Goal: Task Accomplishment & Management: Manage account settings

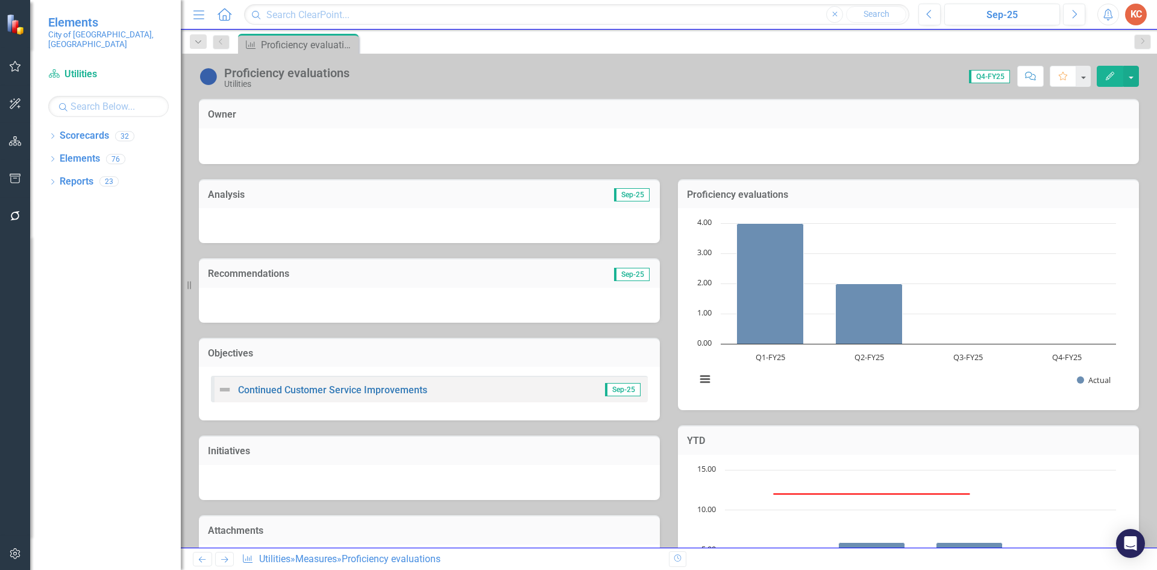
click at [218, 17] on icon "Home" at bounding box center [224, 14] width 16 height 13
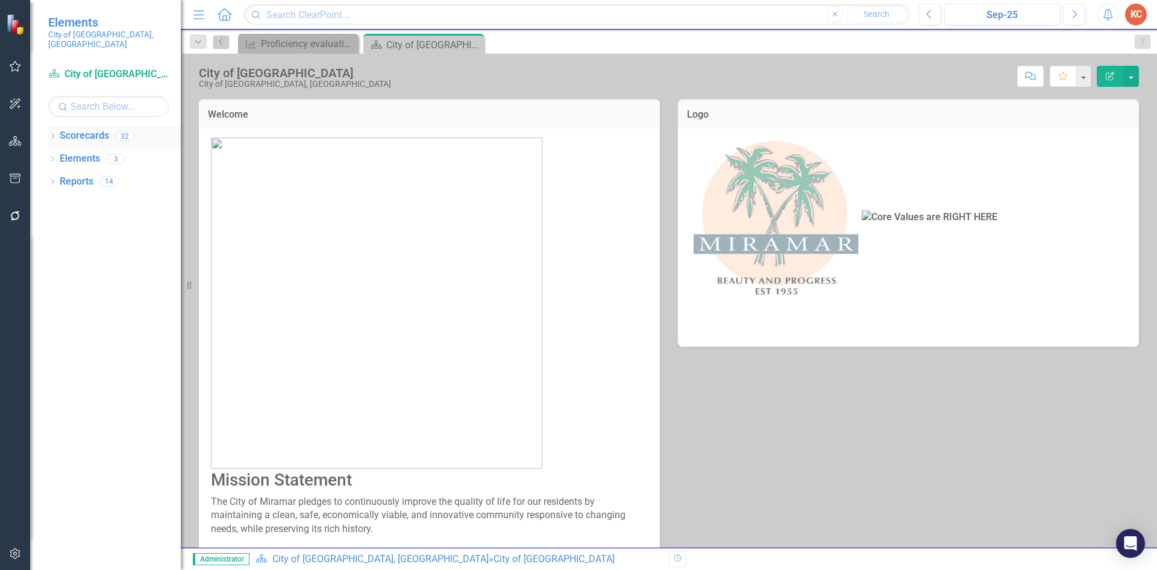
click at [96, 129] on link "Scorecards" at bounding box center [84, 136] width 49 height 14
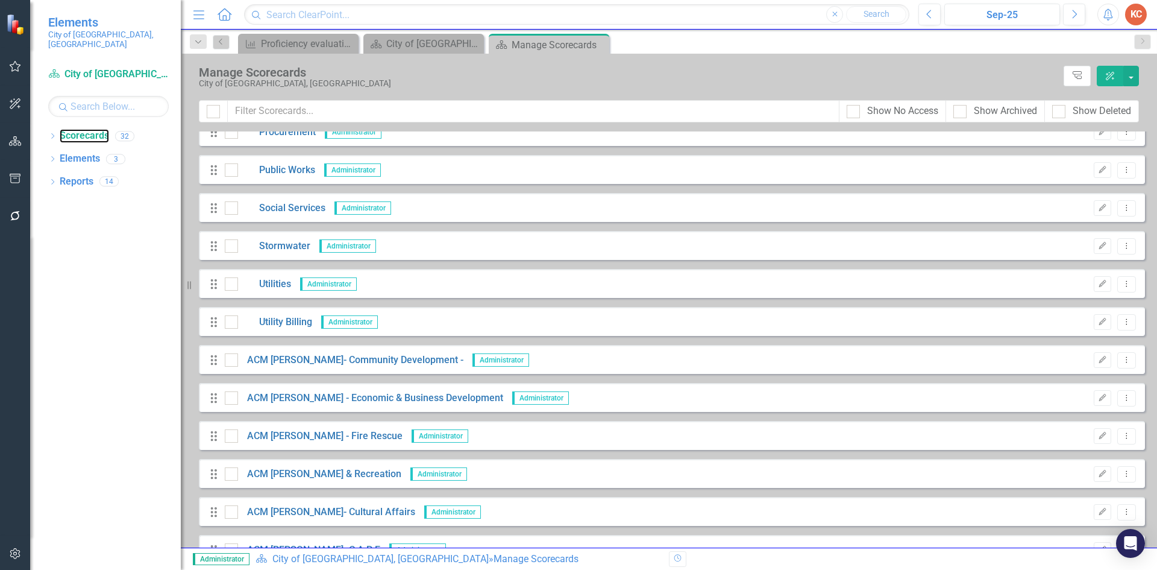
scroll to position [603, 0]
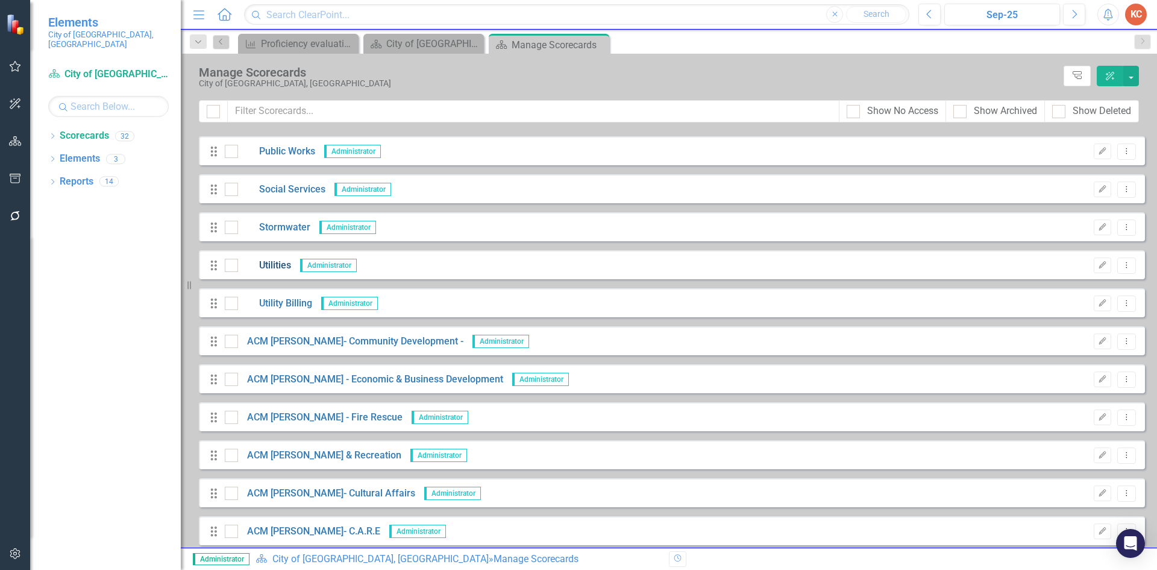
click at [286, 269] on link "Utilities" at bounding box center [264, 266] width 53 height 14
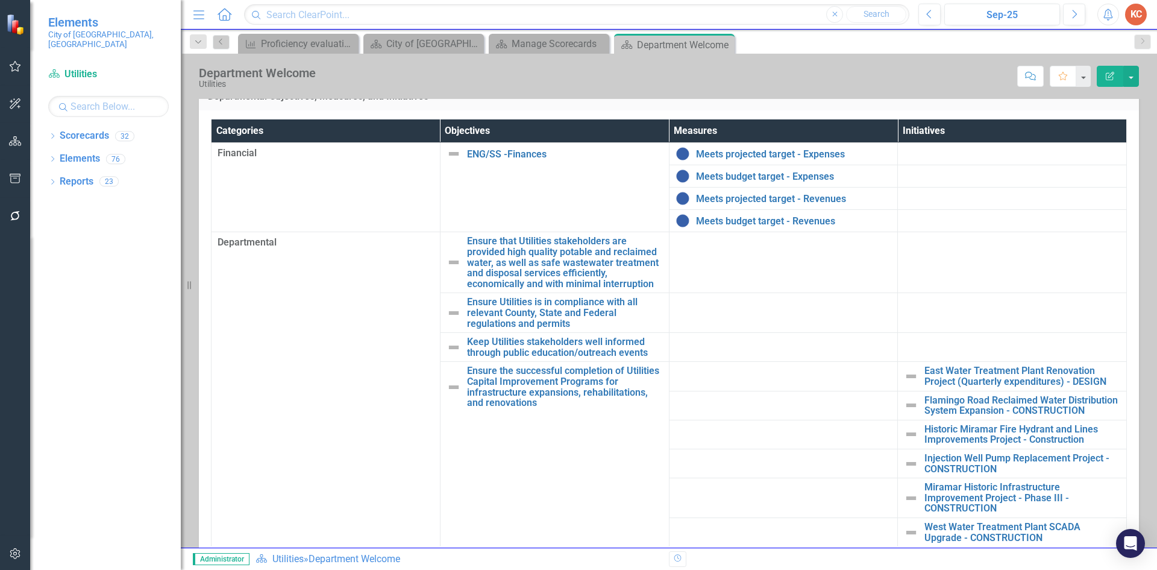
scroll to position [301, 0]
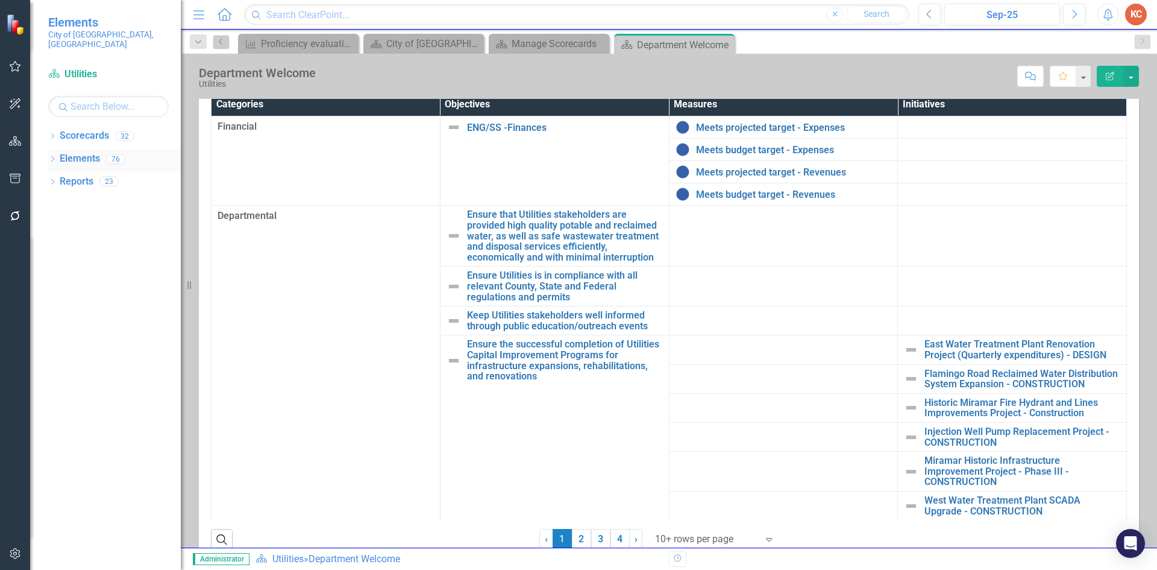
click at [90, 153] on link "Elements" at bounding box center [80, 159] width 40 height 14
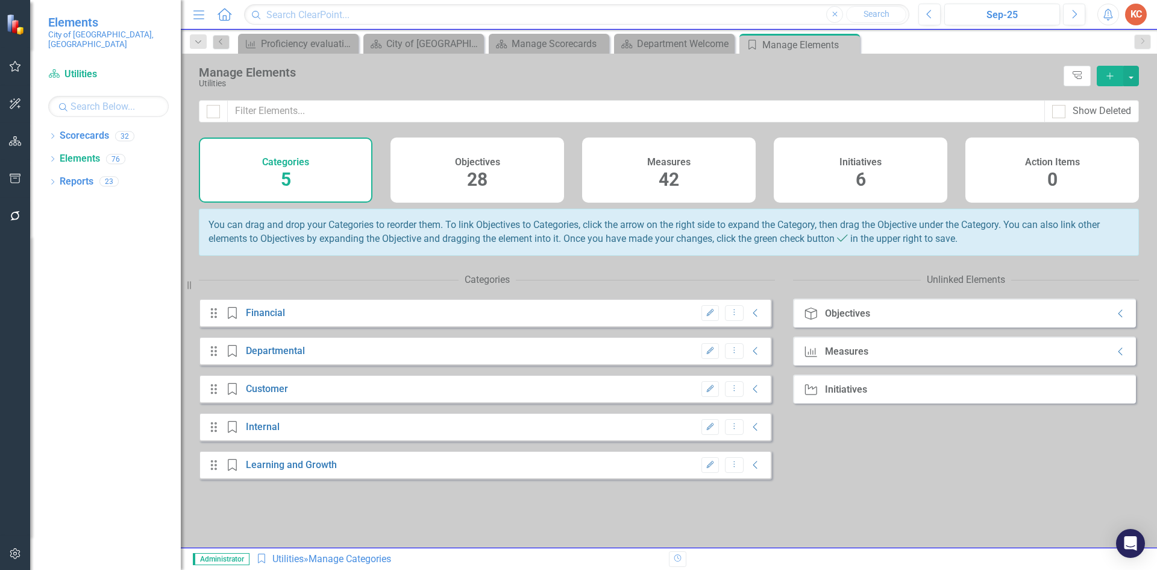
click at [679, 169] on span "42" at bounding box center [669, 179] width 20 height 21
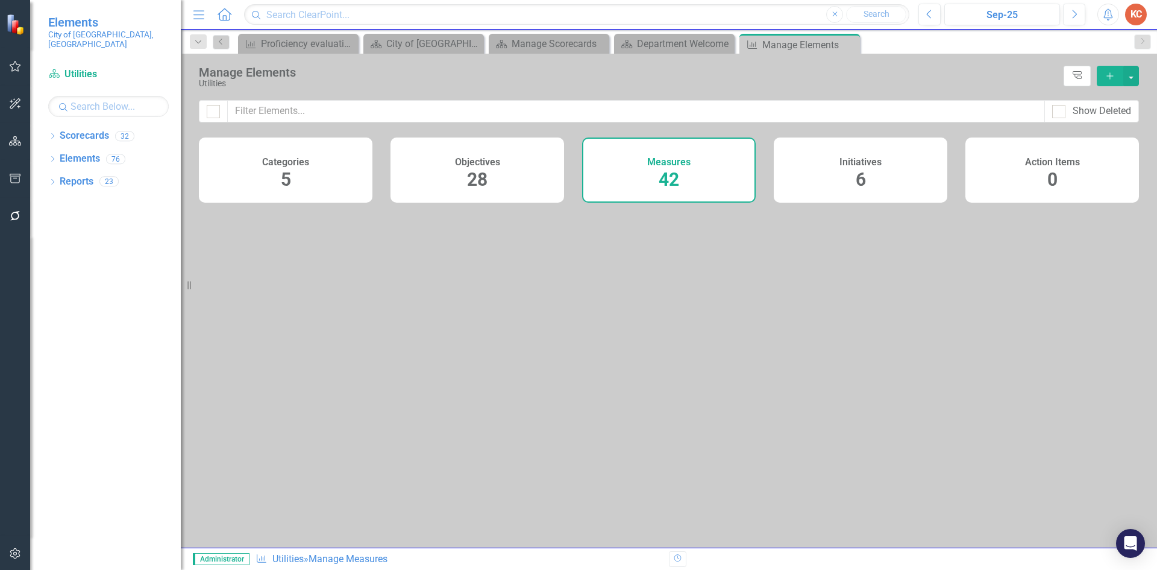
checkbox input "false"
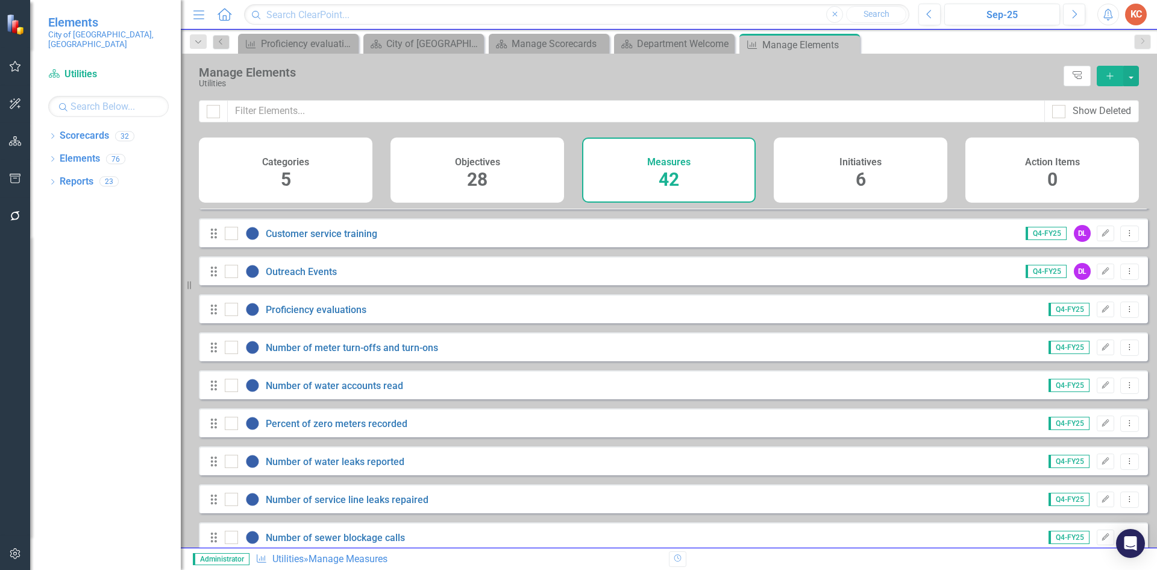
scroll to position [181, 0]
click at [1101, 350] on icon "Edit" at bounding box center [1105, 346] width 9 height 7
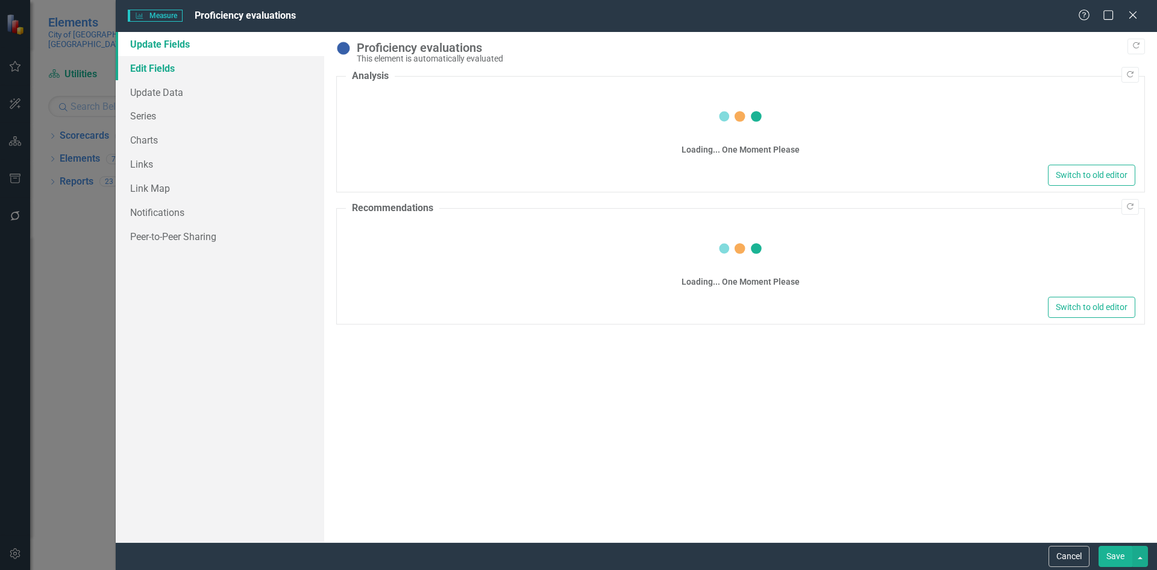
click at [171, 70] on link "Edit Fields" at bounding box center [220, 68] width 209 height 24
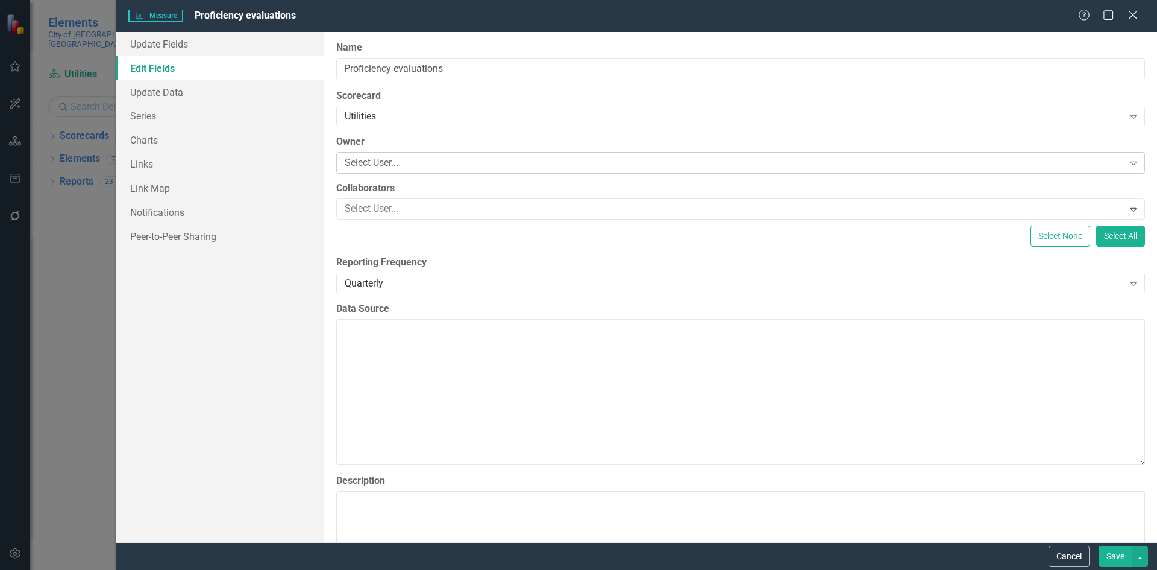
click at [412, 161] on div "Select User..." at bounding box center [734, 163] width 779 height 14
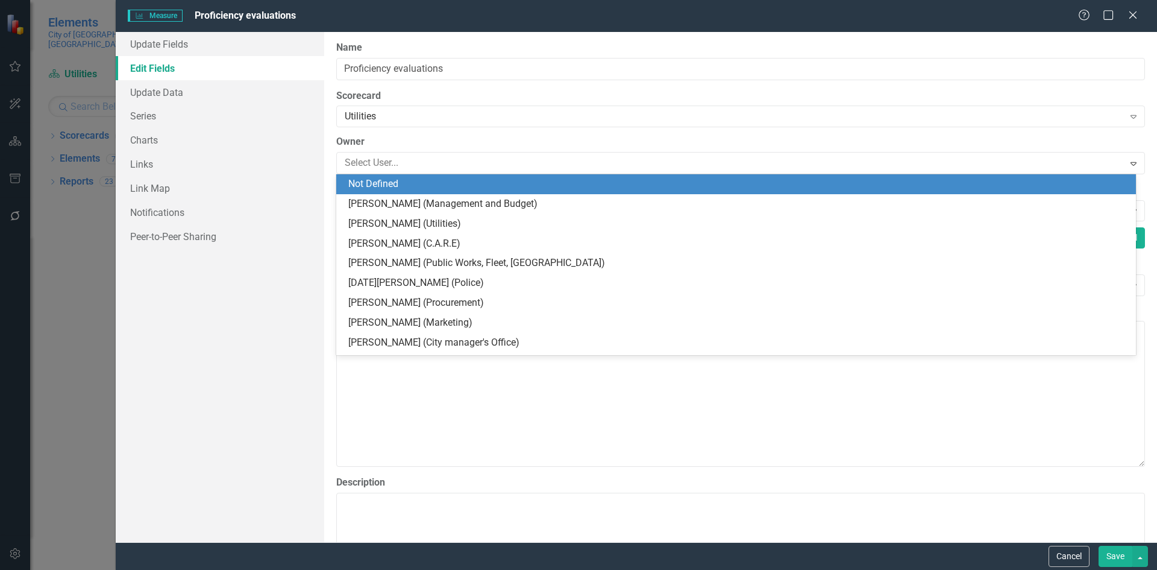
scroll to position [0, 0]
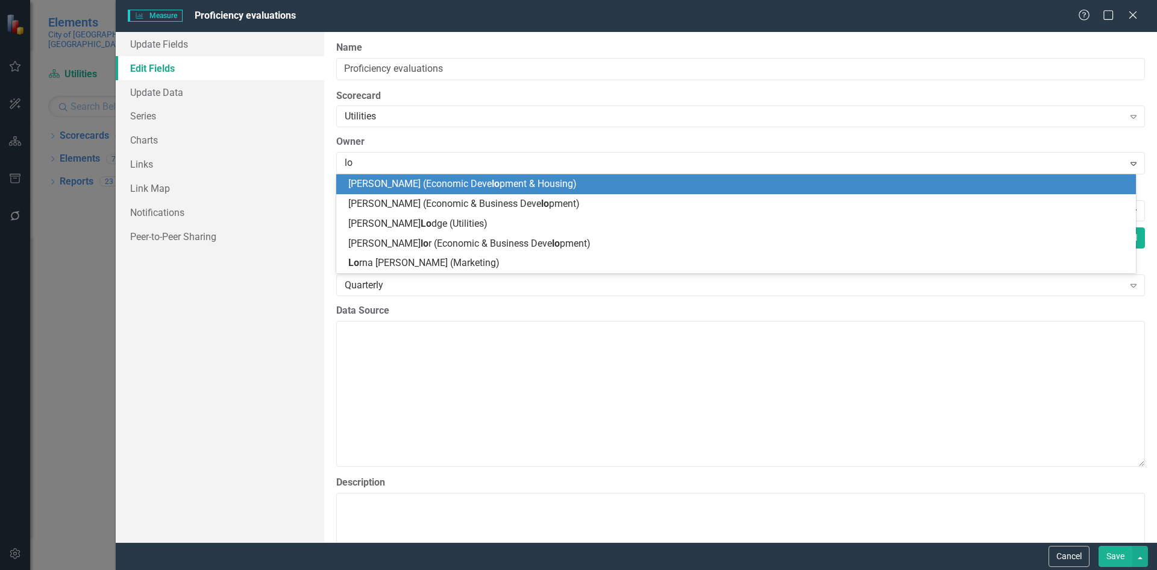
type input "lod"
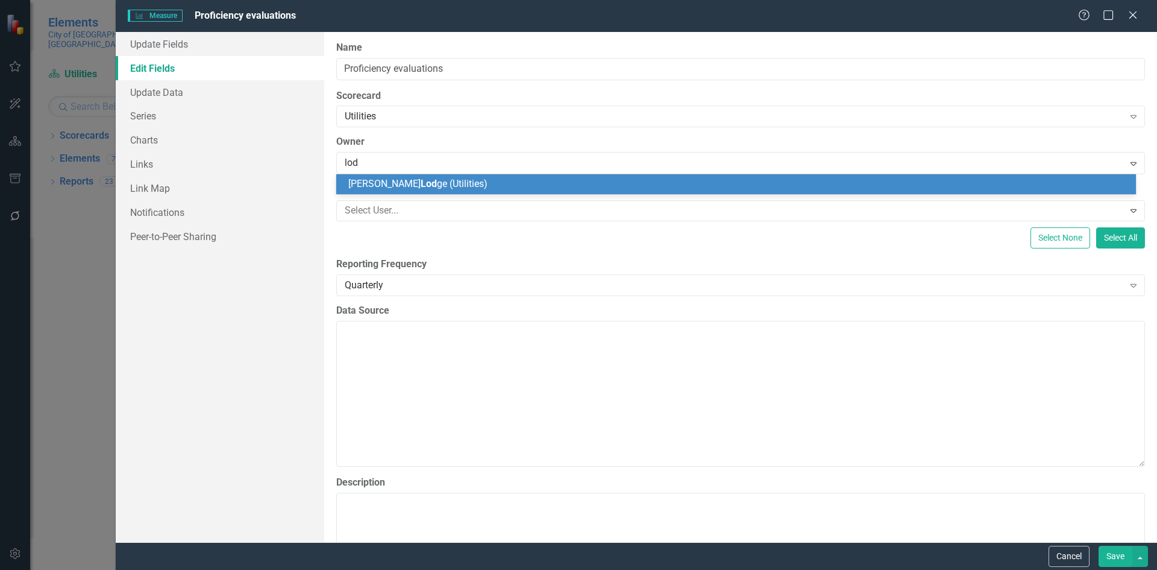
click at [447, 183] on span "[PERSON_NAME] ge (Utilities)" at bounding box center [417, 183] width 139 height 11
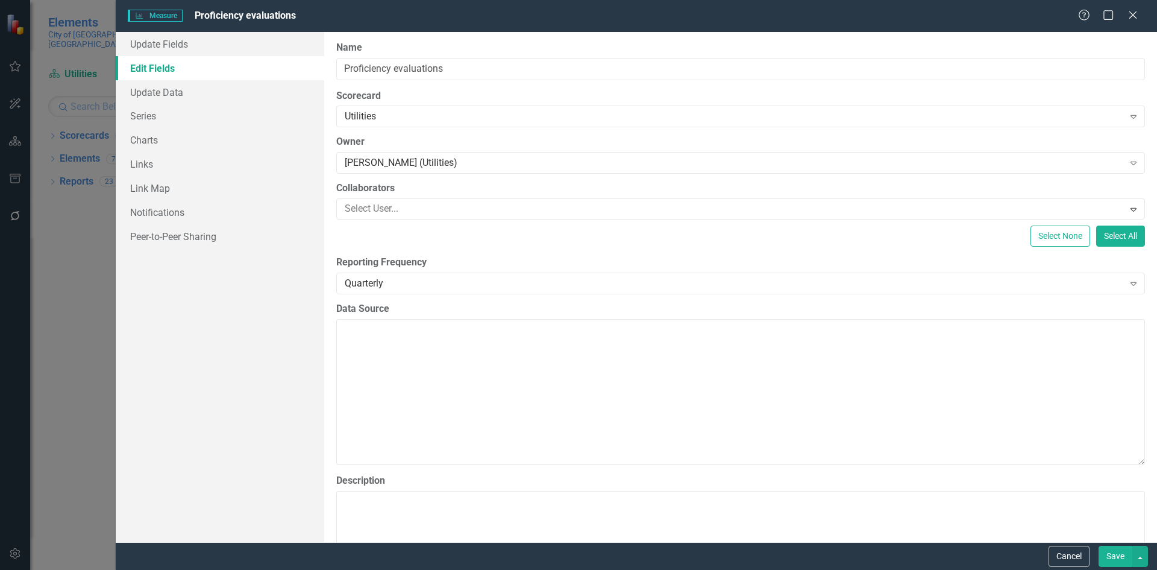
drag, startPoint x: 1109, startPoint y: 554, endPoint x: 1096, endPoint y: 544, distance: 16.3
click at [1107, 552] on button "Save" at bounding box center [1116, 556] width 34 height 21
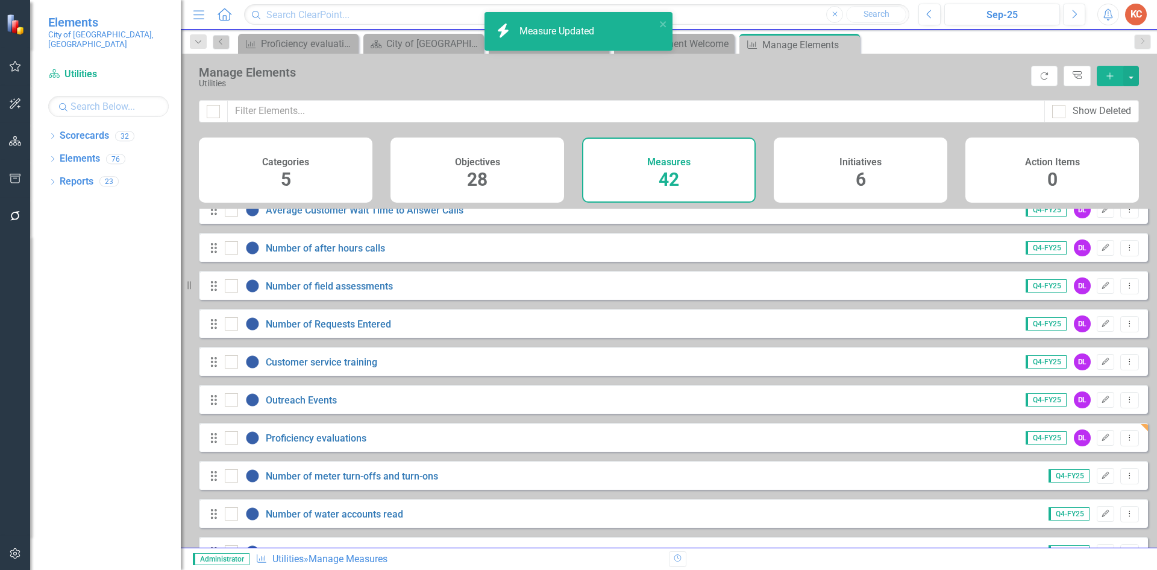
scroll to position [241, 0]
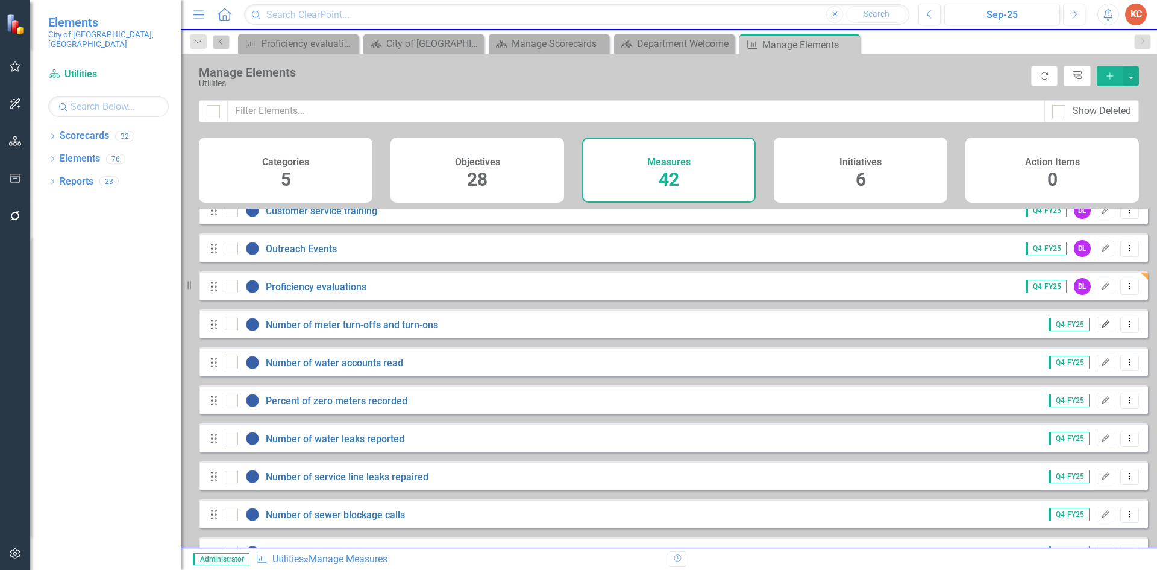
click at [1101, 328] on icon "Edit" at bounding box center [1105, 324] width 9 height 7
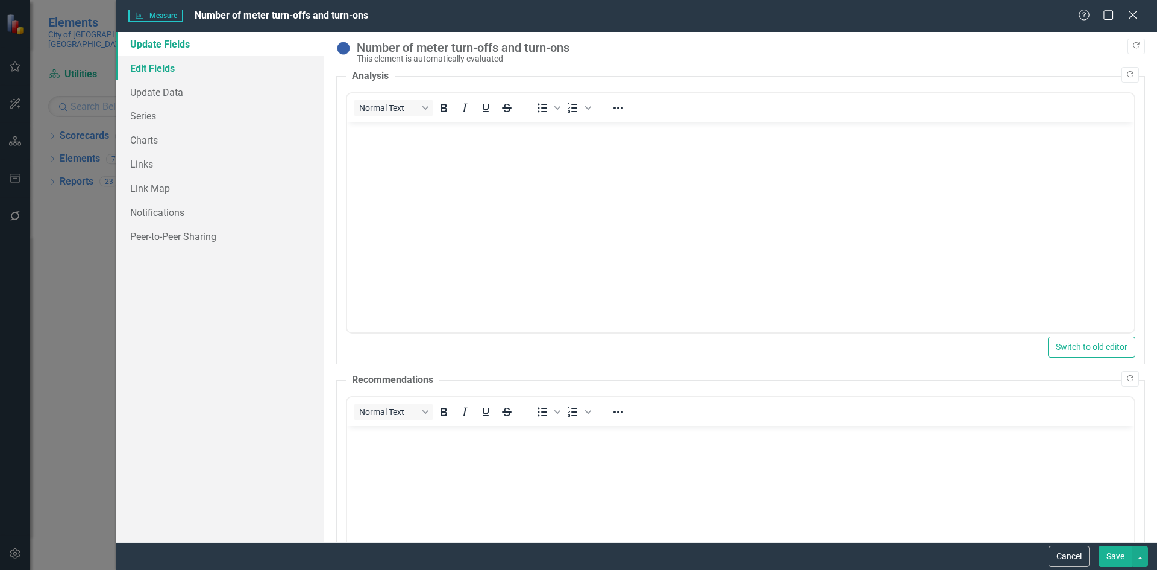
scroll to position [0, 0]
drag, startPoint x: 142, startPoint y: 72, endPoint x: 210, endPoint y: 70, distance: 68.1
click at [142, 70] on link "Edit Fields" at bounding box center [220, 68] width 209 height 24
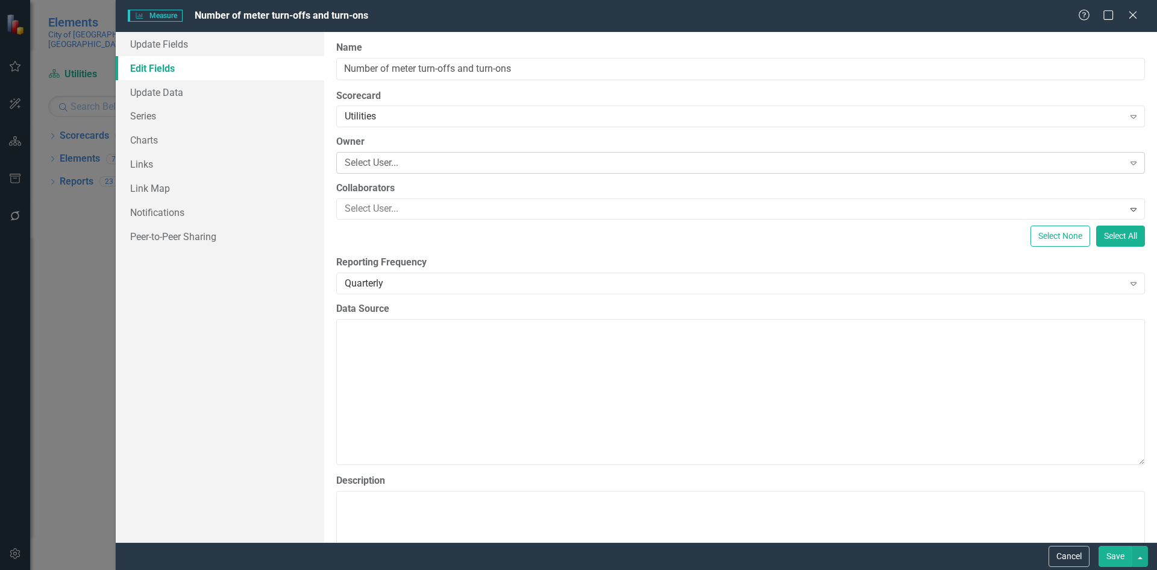
click at [391, 162] on div "Select User..." at bounding box center [734, 163] width 779 height 14
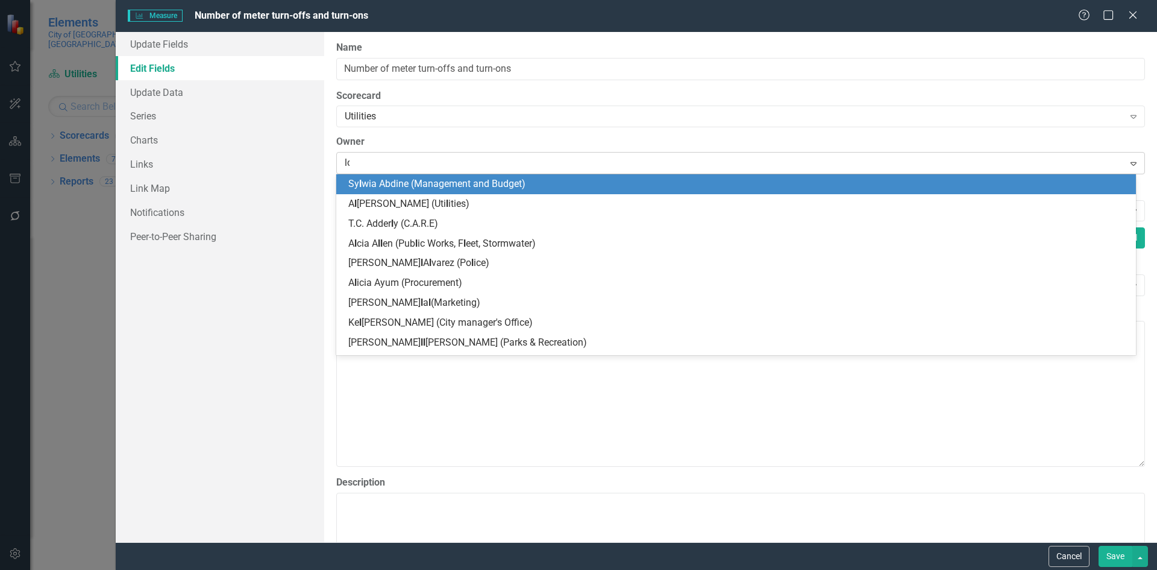
type input "lod"
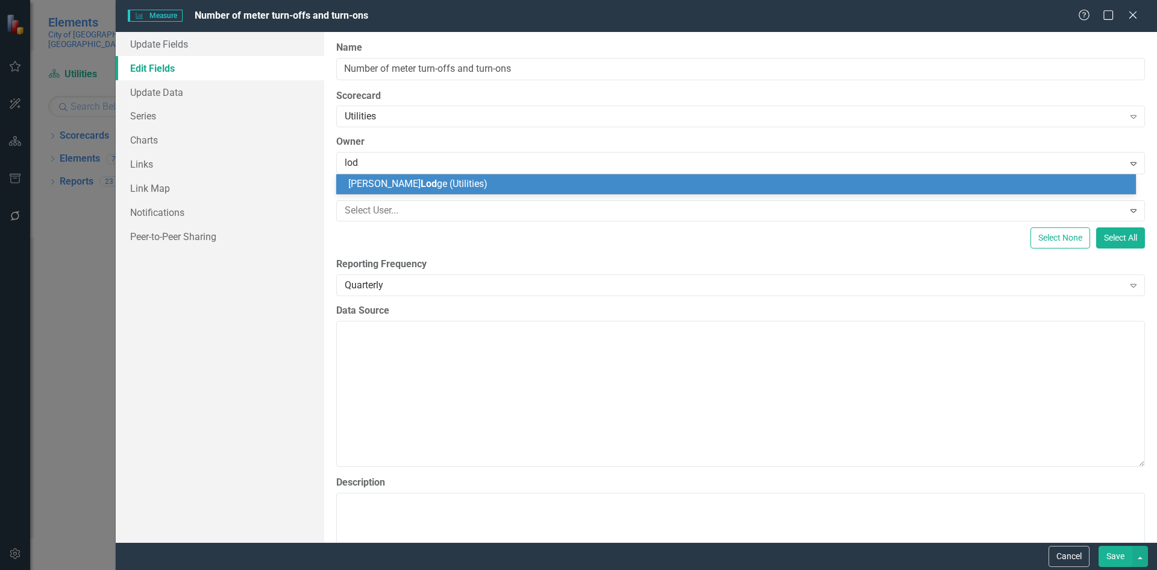
drag, startPoint x: 378, startPoint y: 180, endPoint x: 384, endPoint y: 179, distance: 6.1
click at [377, 180] on span "[PERSON_NAME] ge (Utilities)" at bounding box center [417, 183] width 139 height 11
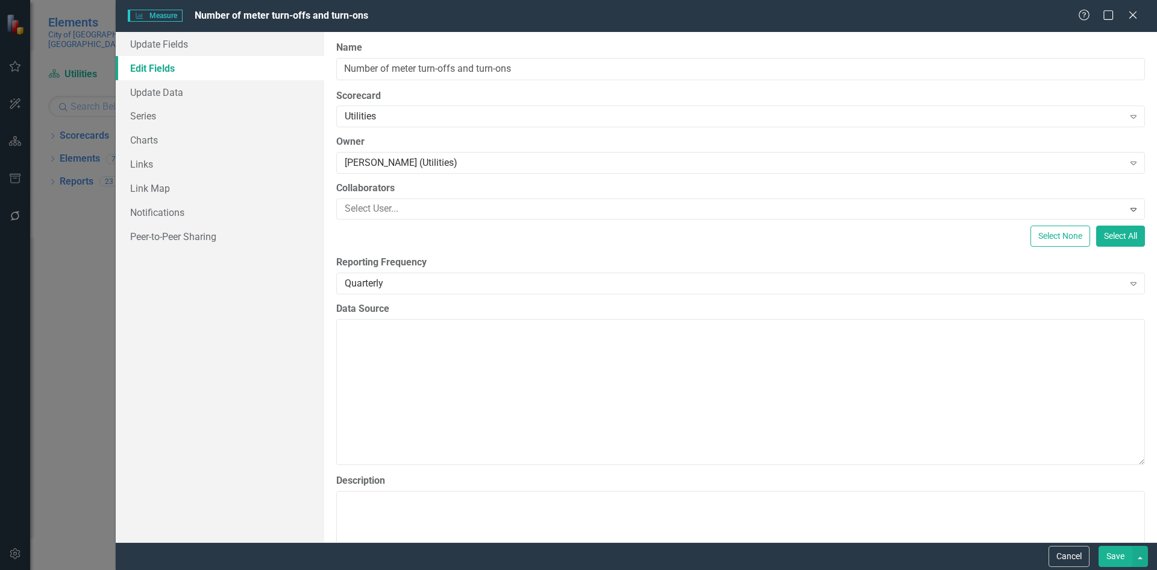
click at [1103, 555] on button "Save" at bounding box center [1116, 556] width 34 height 21
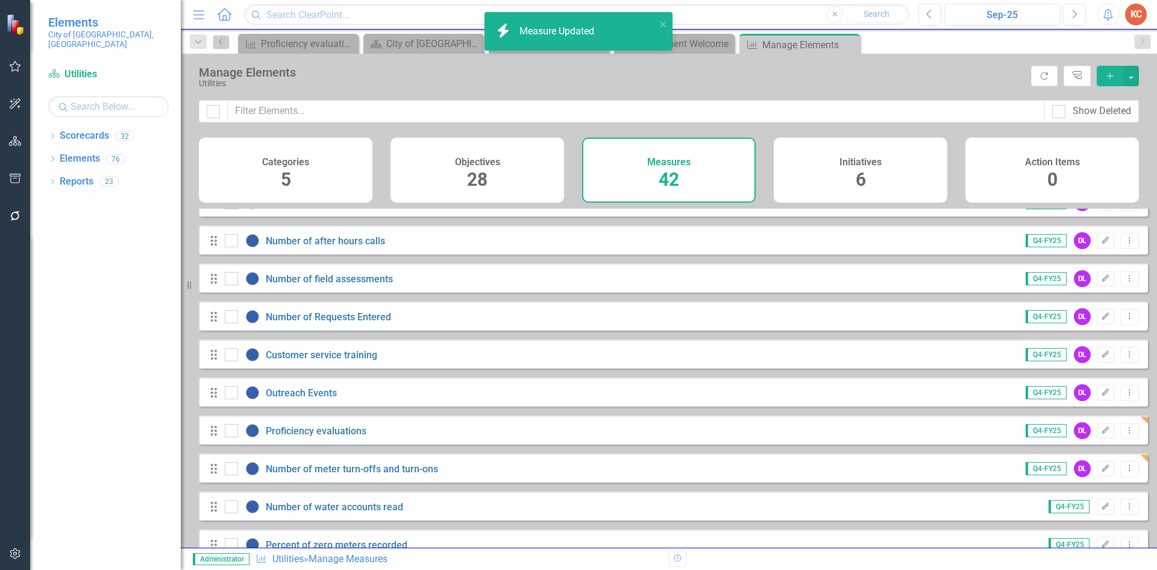
scroll to position [241, 0]
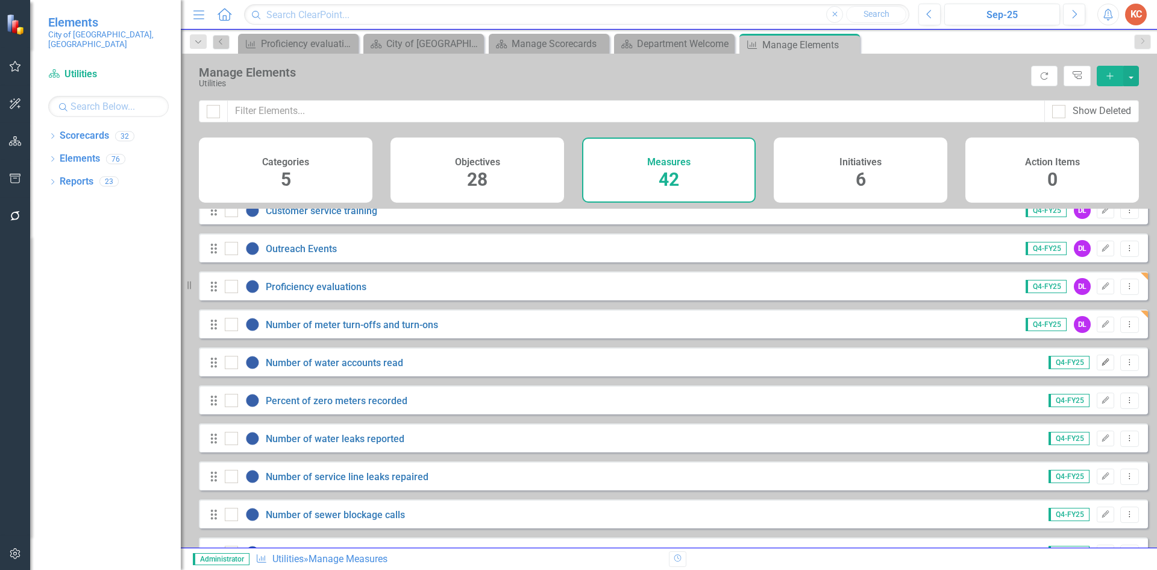
click at [1101, 366] on icon "Edit" at bounding box center [1105, 362] width 9 height 7
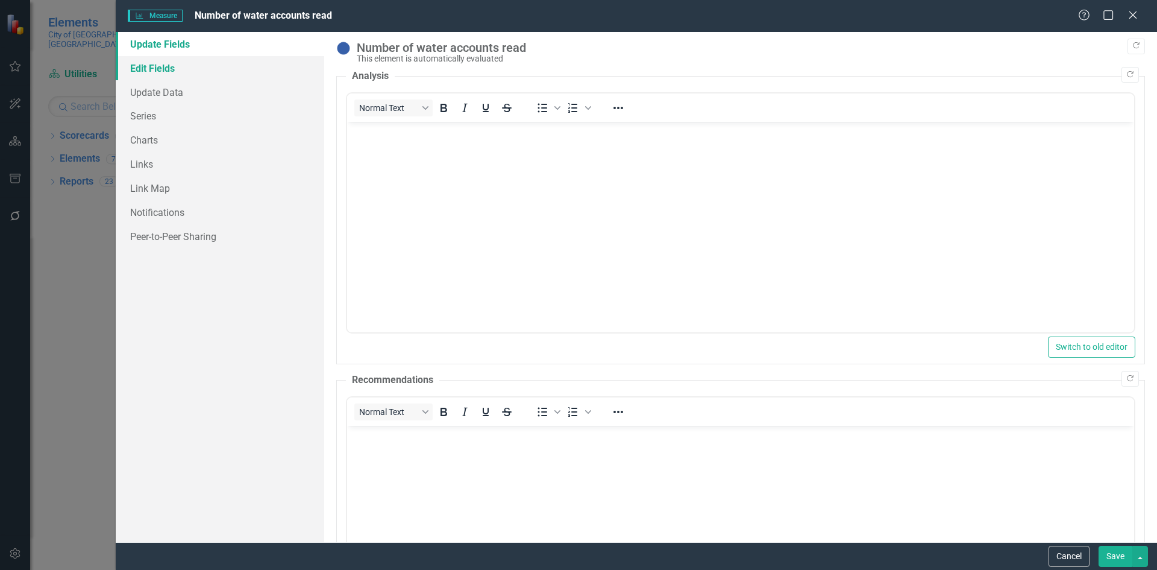
scroll to position [0, 0]
drag, startPoint x: 140, startPoint y: 66, endPoint x: 148, endPoint y: 66, distance: 7.9
click at [142, 66] on link "Edit Fields" at bounding box center [220, 68] width 209 height 24
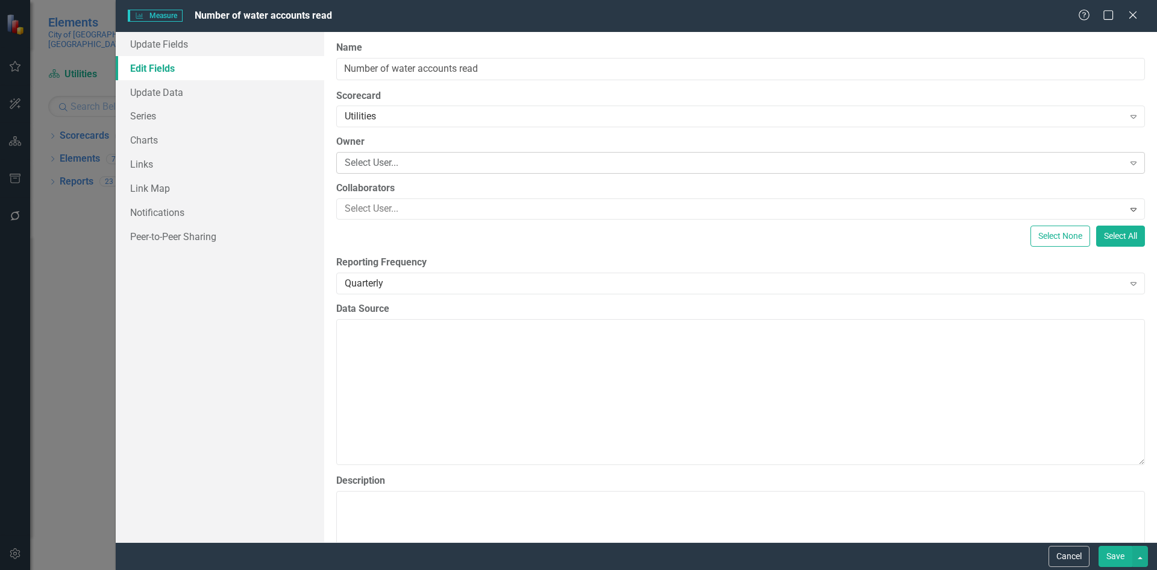
click at [397, 163] on div "Select User..." at bounding box center [734, 163] width 779 height 14
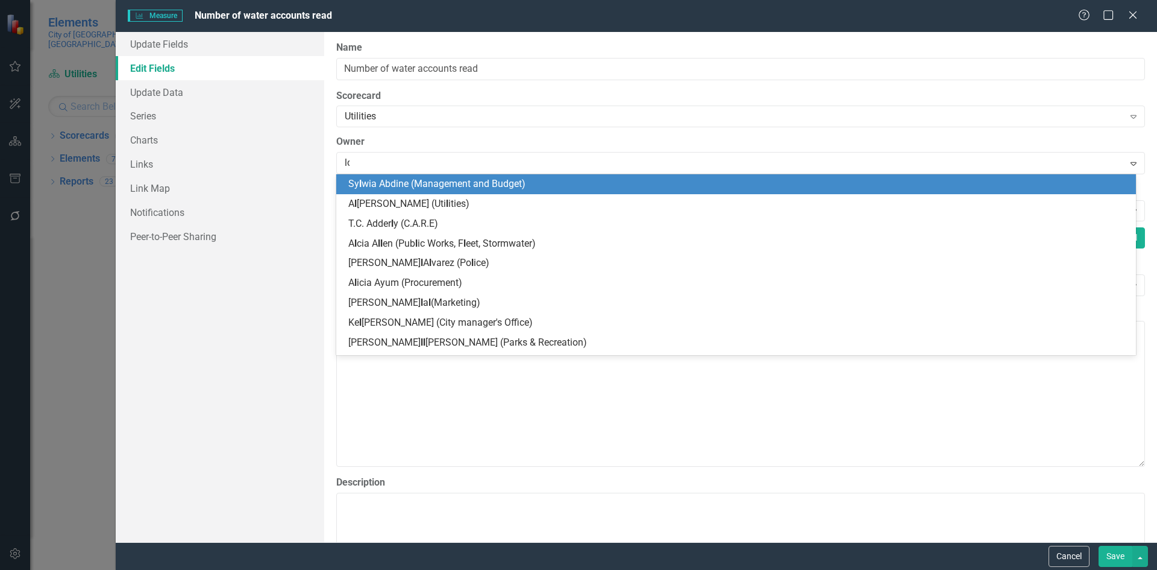
type input "lod"
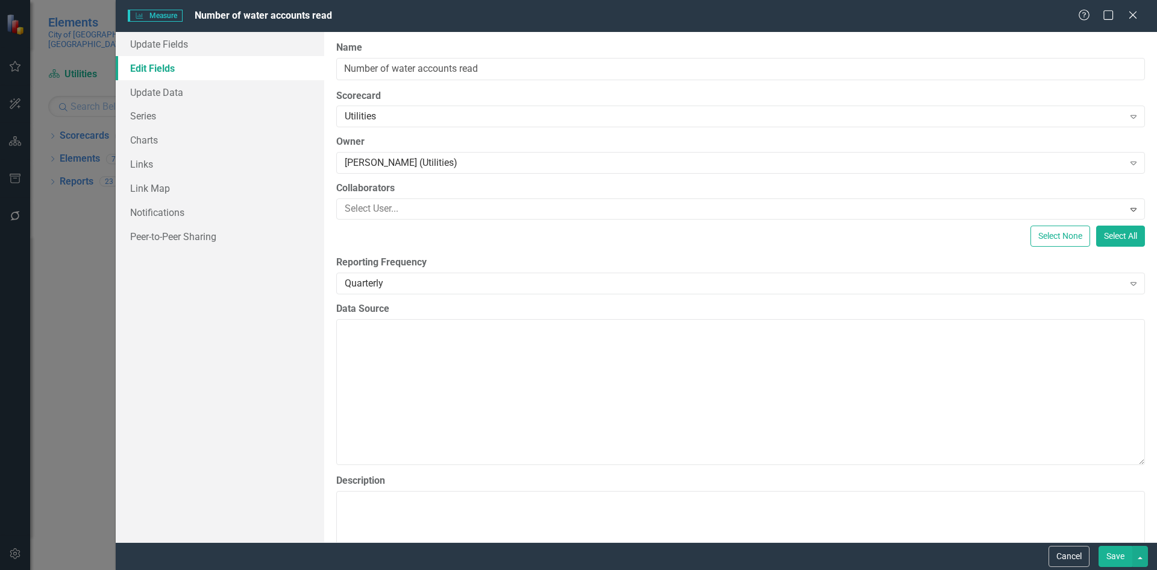
drag, startPoint x: 1116, startPoint y: 555, endPoint x: 951, endPoint y: 500, distance: 174.6
click at [1115, 555] on button "Save" at bounding box center [1116, 556] width 34 height 21
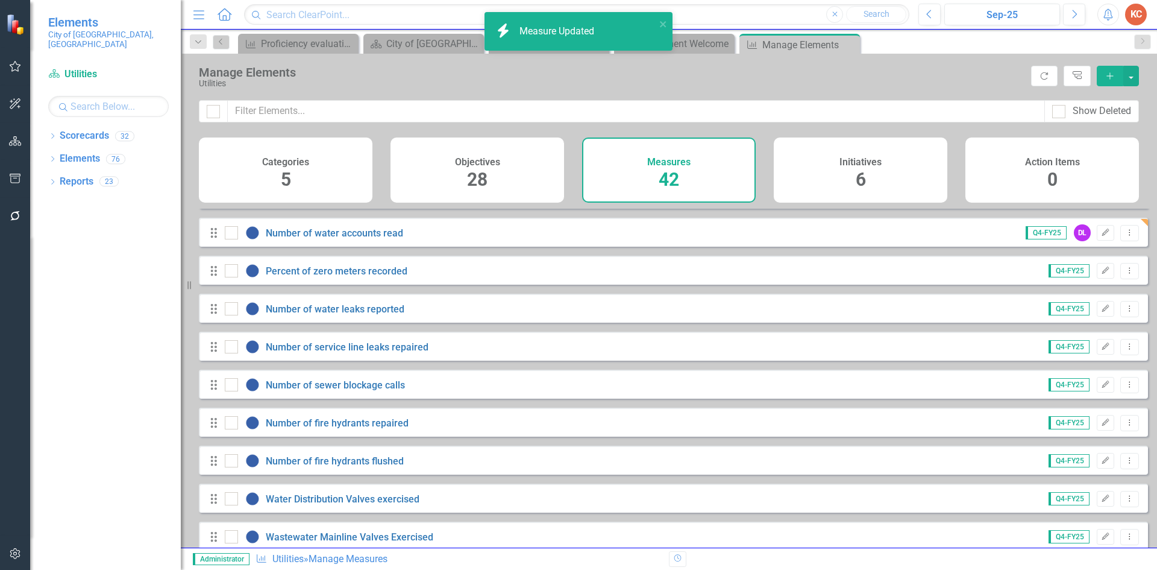
scroll to position [362, 0]
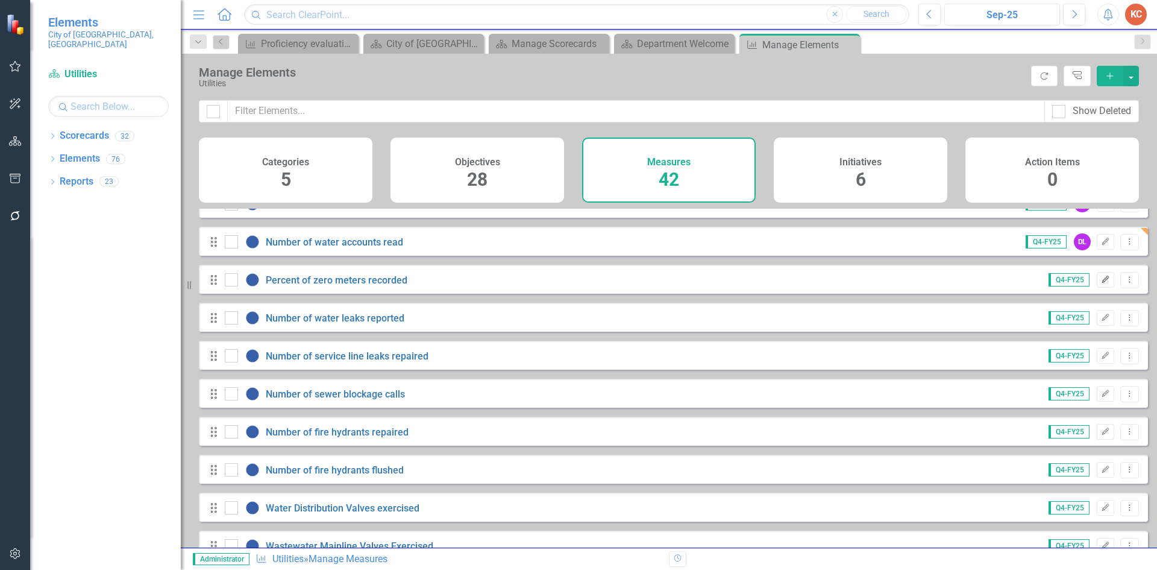
click at [1102, 283] on icon "button" at bounding box center [1105, 278] width 7 height 7
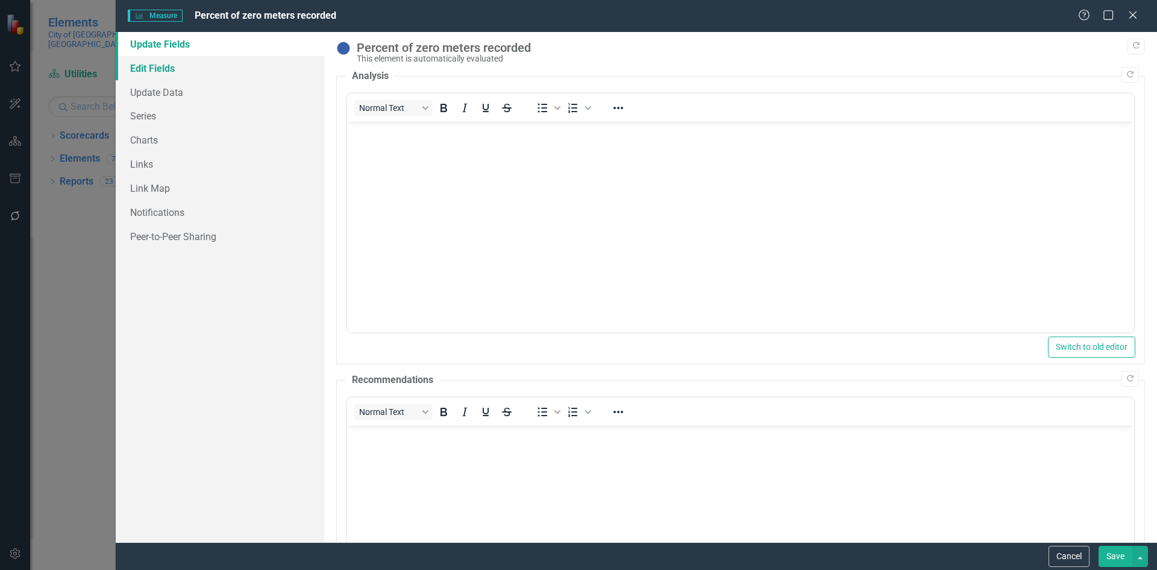
scroll to position [0, 0]
click at [141, 71] on link "Edit Fields" at bounding box center [220, 68] width 209 height 24
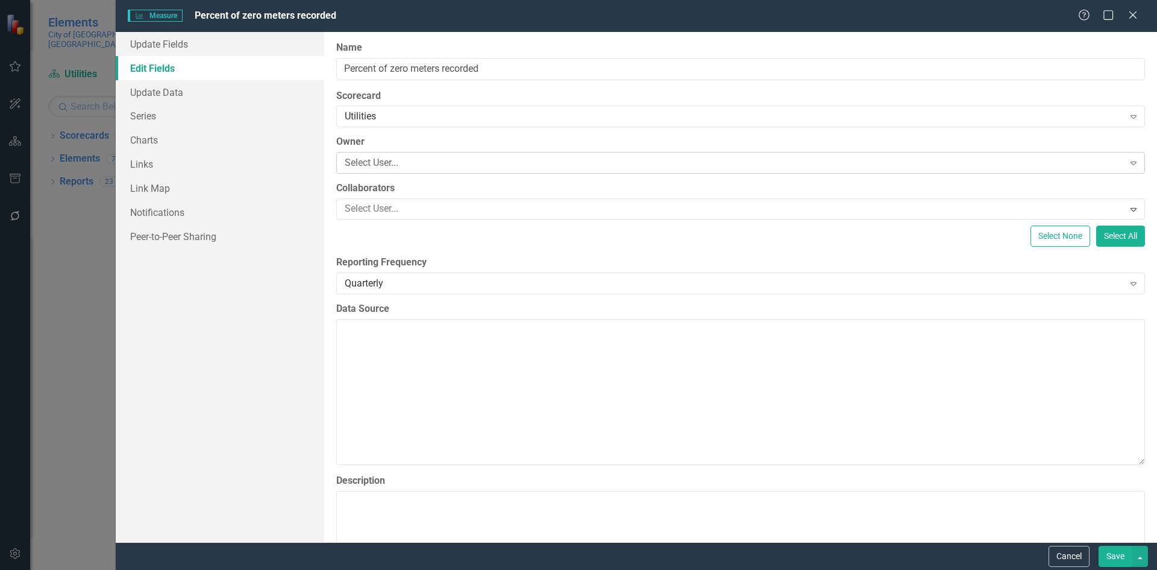
click at [423, 165] on div "Select User..." at bounding box center [734, 163] width 779 height 14
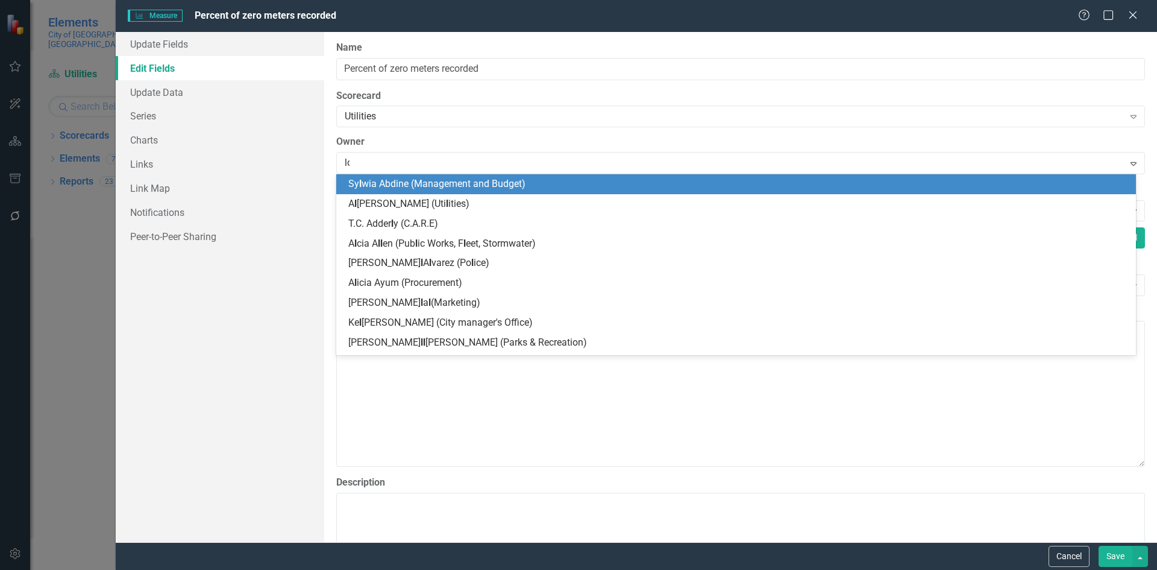
type input "lod"
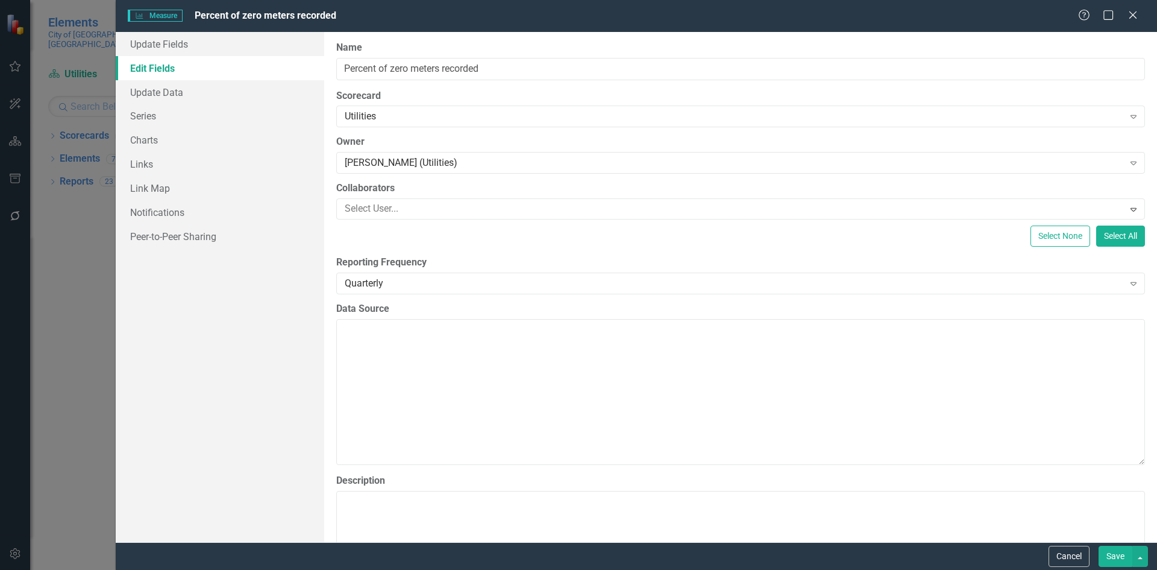
drag, startPoint x: 1108, startPoint y: 556, endPoint x: 769, endPoint y: 391, distance: 376.9
click at [1105, 553] on button "Save" at bounding box center [1116, 556] width 34 height 21
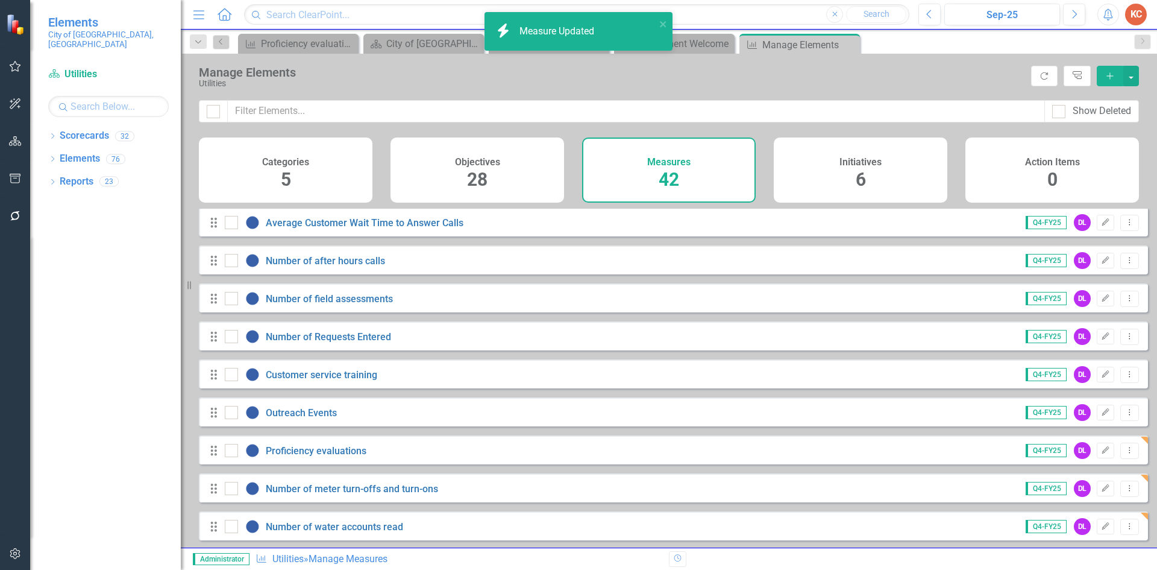
scroll to position [241, 0]
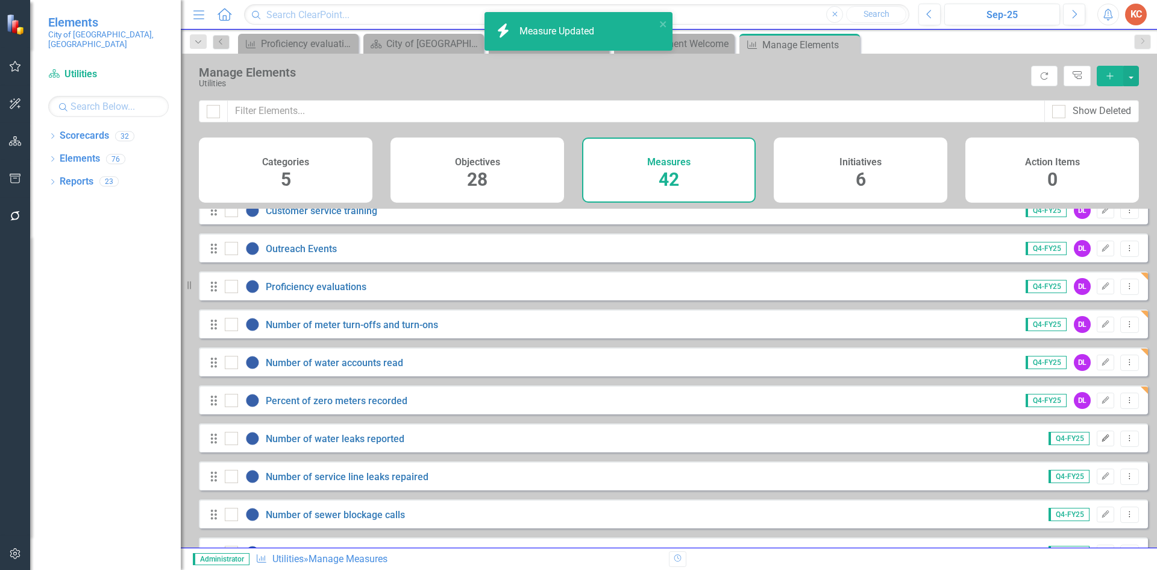
click at [1101, 442] on icon "Edit" at bounding box center [1105, 438] width 9 height 7
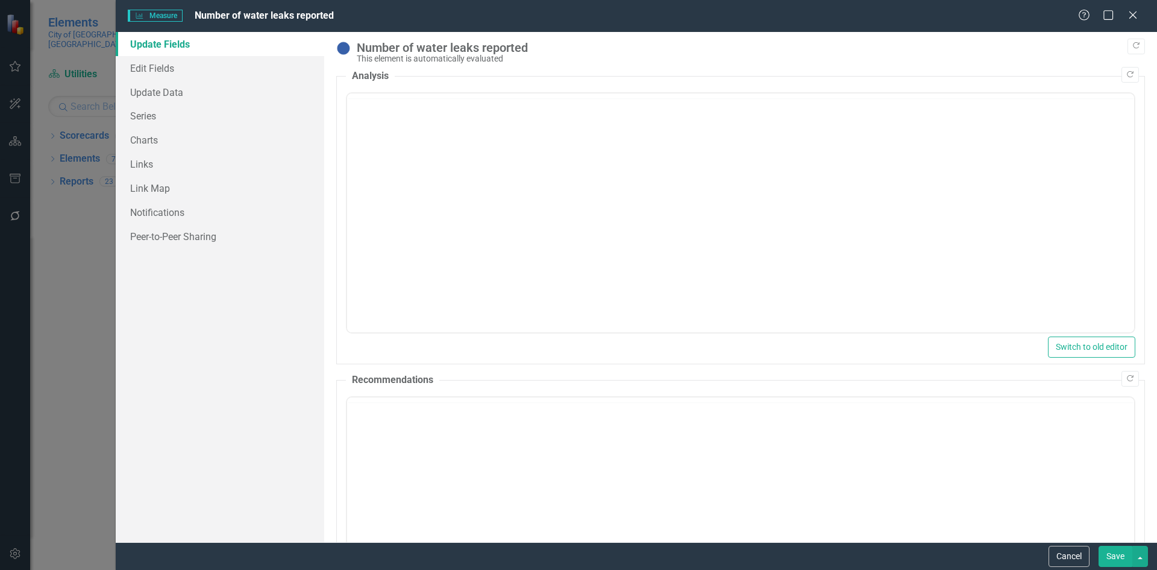
scroll to position [0, 0]
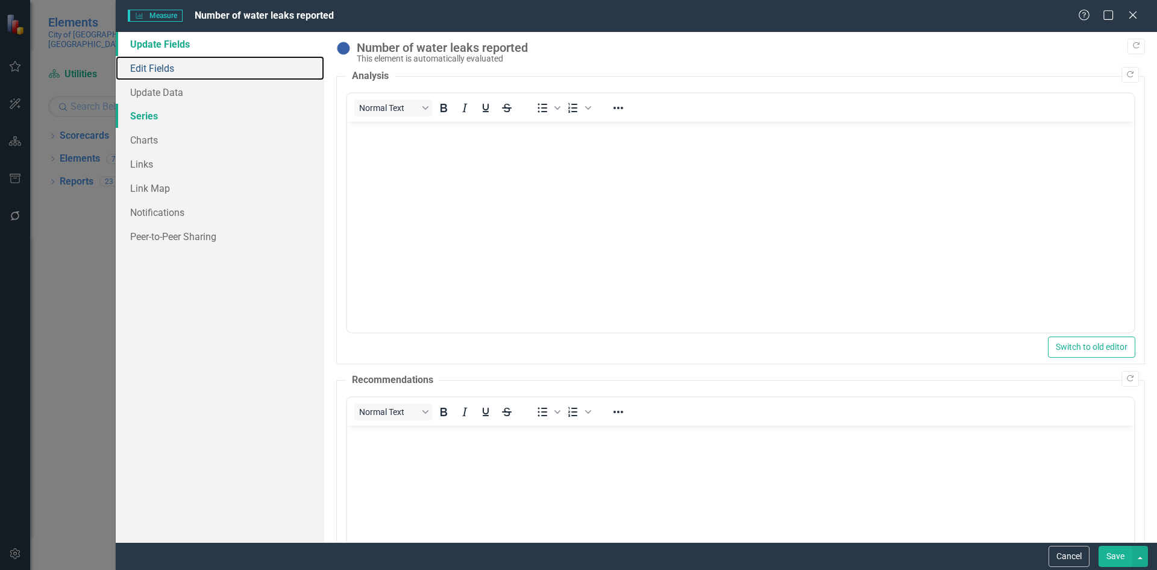
drag, startPoint x: 143, startPoint y: 63, endPoint x: 289, endPoint y: 117, distance: 156.0
click at [142, 62] on link "Edit Fields" at bounding box center [220, 68] width 209 height 24
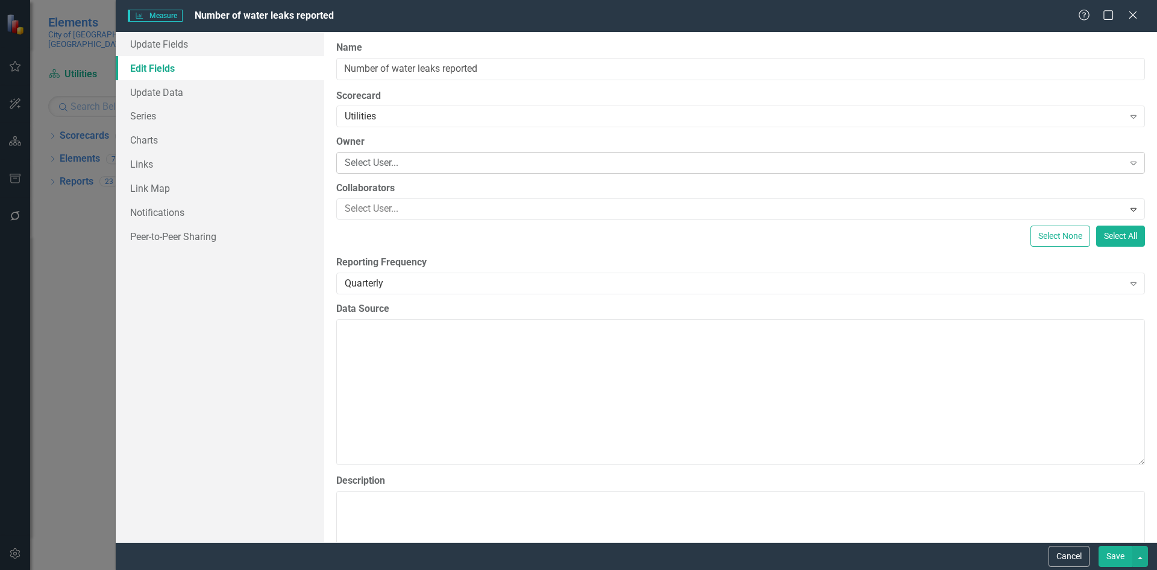
click at [457, 165] on div "Select User..." at bounding box center [734, 163] width 779 height 14
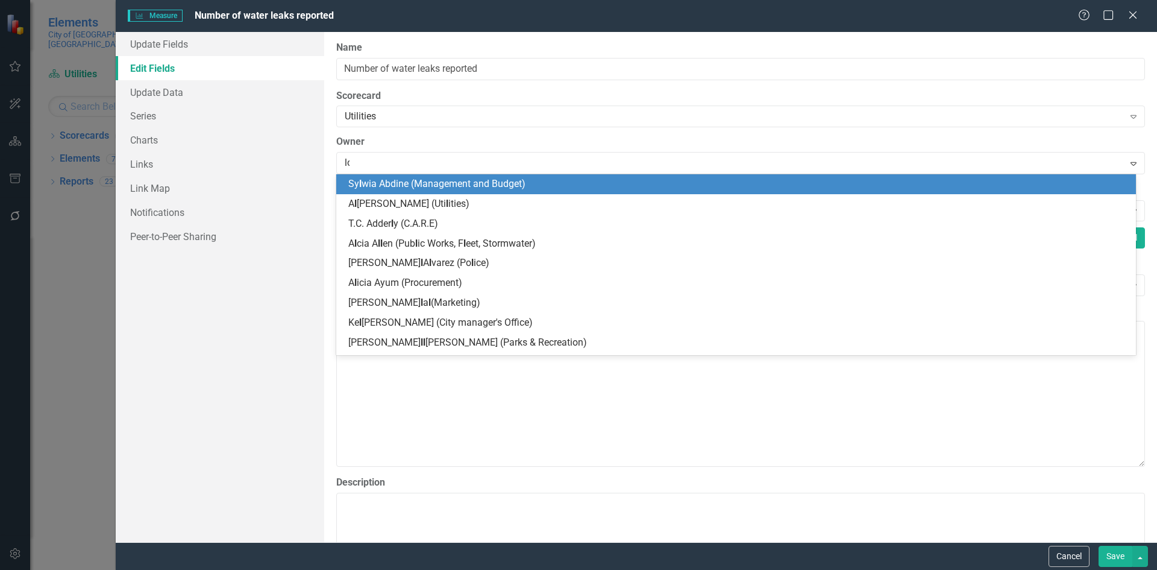
type input "lod"
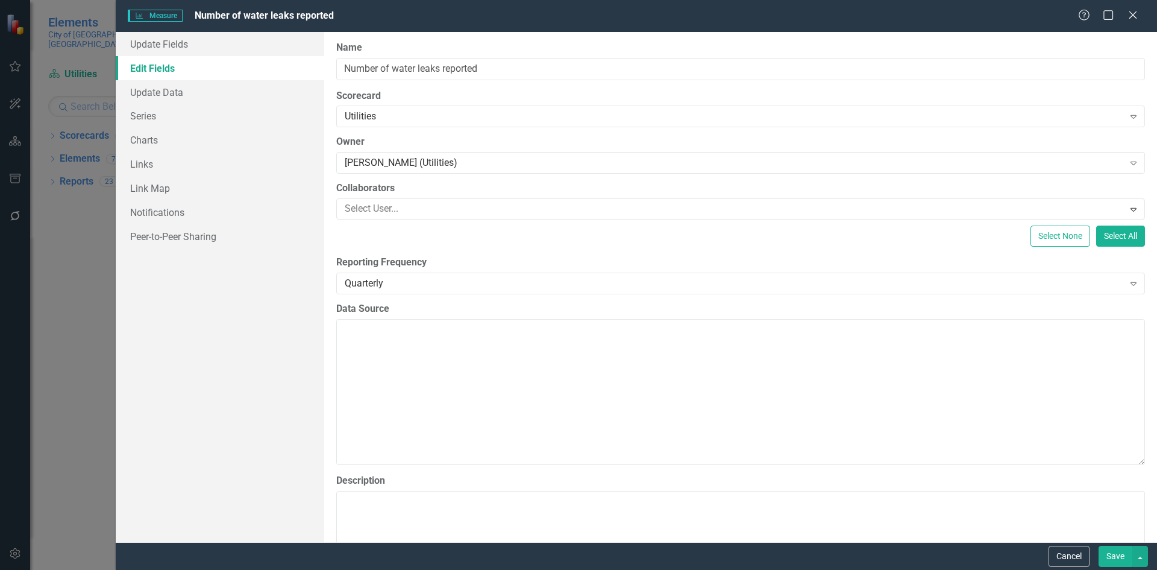
drag, startPoint x: 1124, startPoint y: 557, endPoint x: 858, endPoint y: 432, distance: 293.1
click at [1123, 556] on button "Save" at bounding box center [1116, 556] width 34 height 21
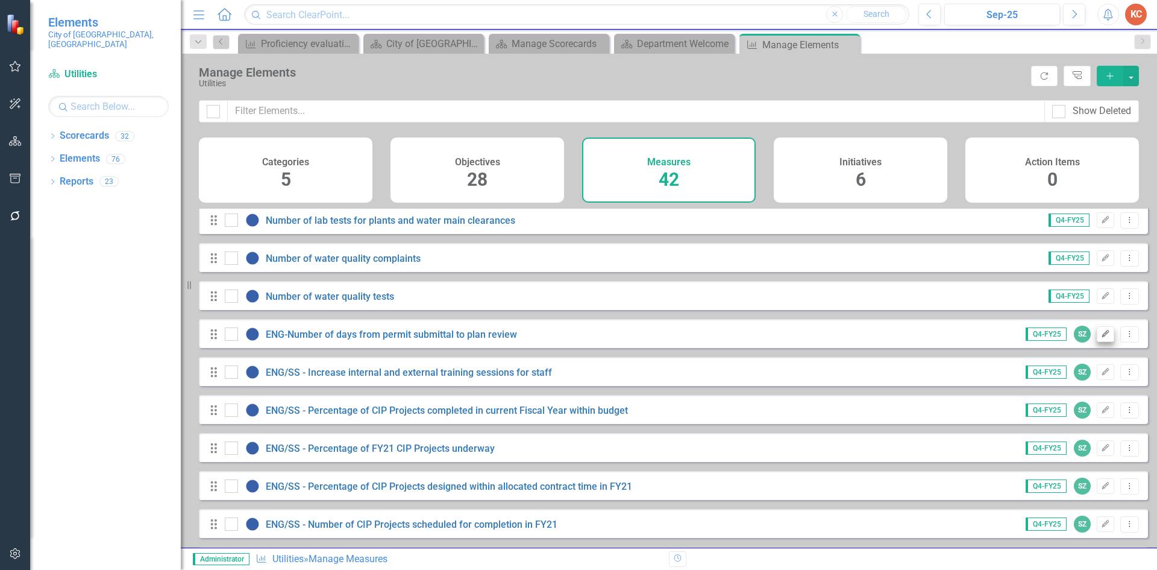
scroll to position [1084, 0]
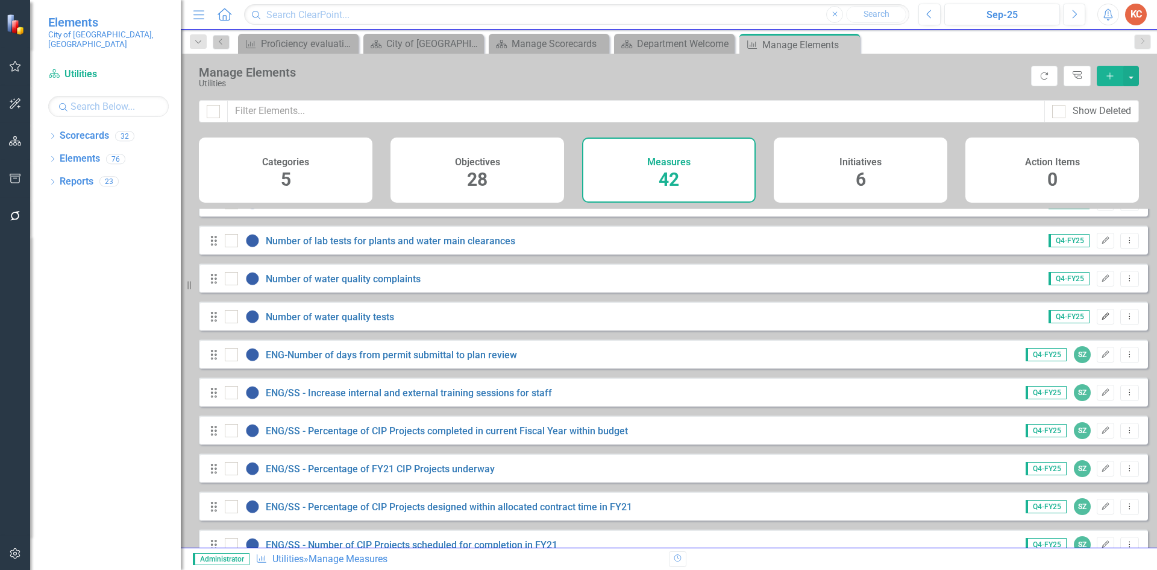
click at [1101, 320] on icon "Edit" at bounding box center [1105, 316] width 9 height 7
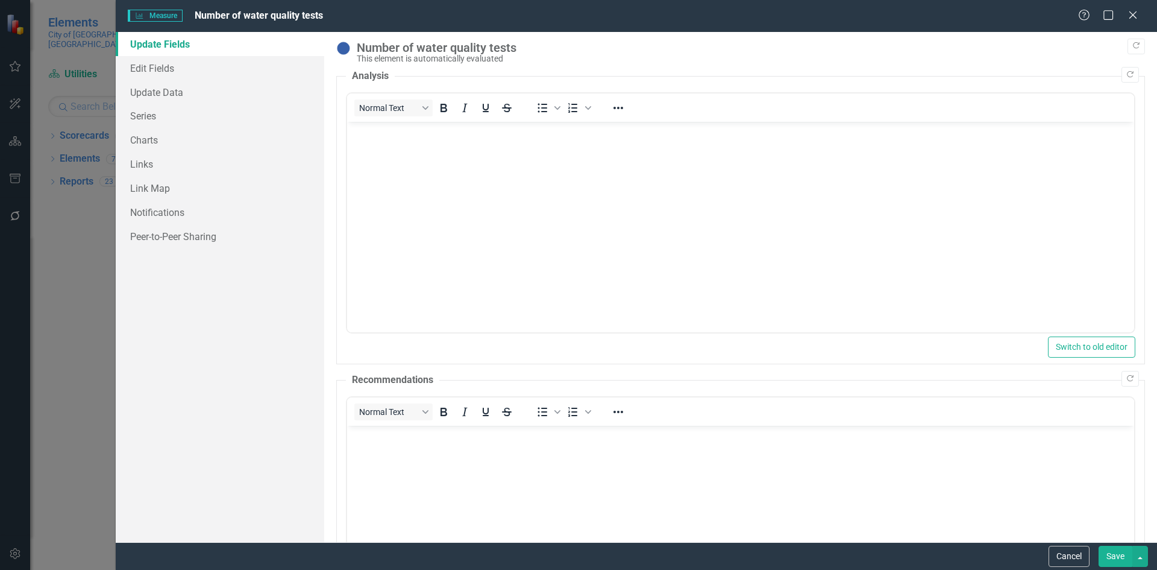
scroll to position [0, 0]
drag, startPoint x: 159, startPoint y: 66, endPoint x: 166, endPoint y: 63, distance: 8.4
click at [158, 66] on link "Edit Fields" at bounding box center [220, 68] width 209 height 24
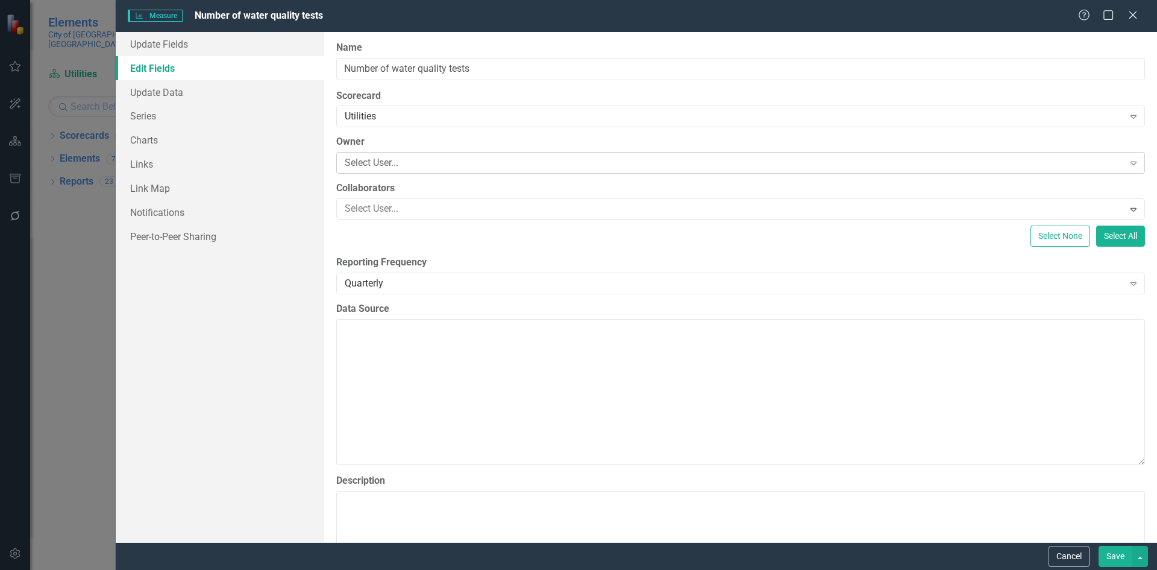
click at [397, 157] on div "Select User..." at bounding box center [734, 163] width 779 height 14
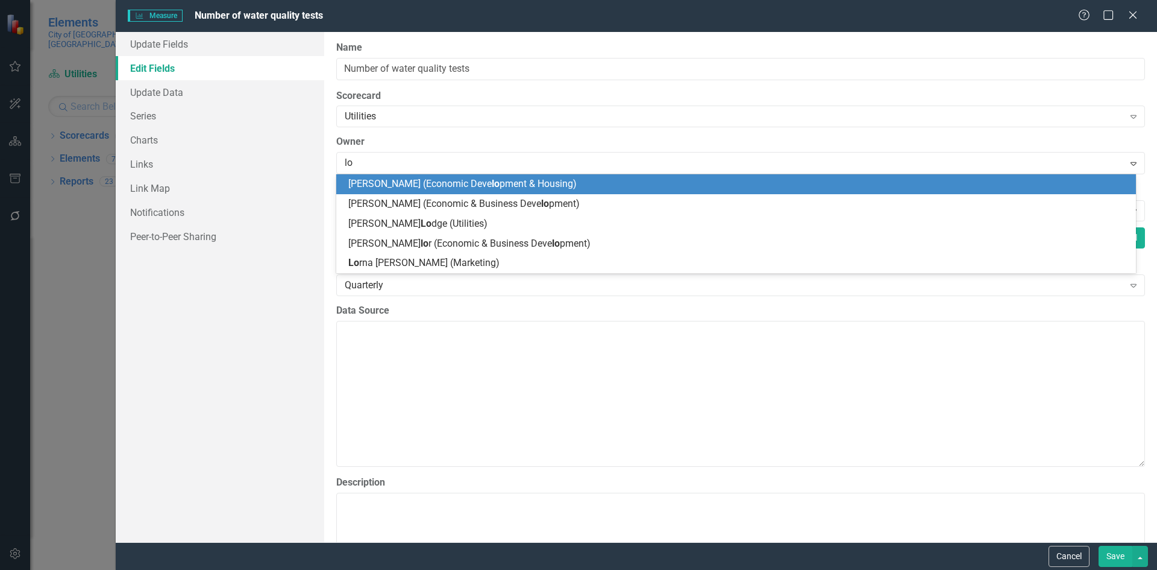
type input "lod"
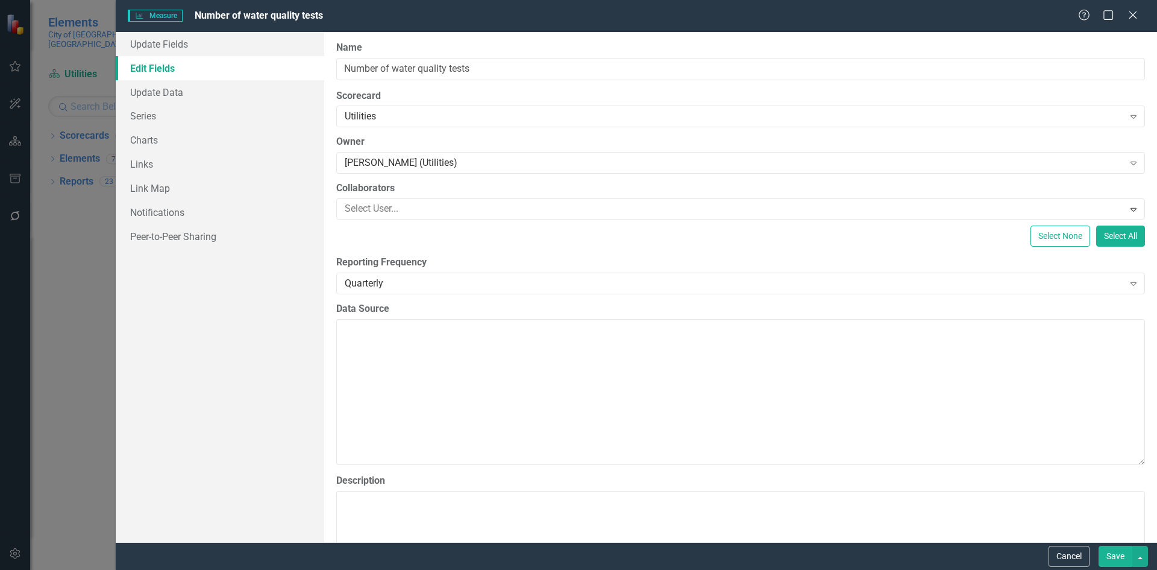
drag, startPoint x: 1115, startPoint y: 554, endPoint x: 1089, endPoint y: 520, distance: 42.7
click at [1115, 553] on button "Save" at bounding box center [1116, 556] width 34 height 21
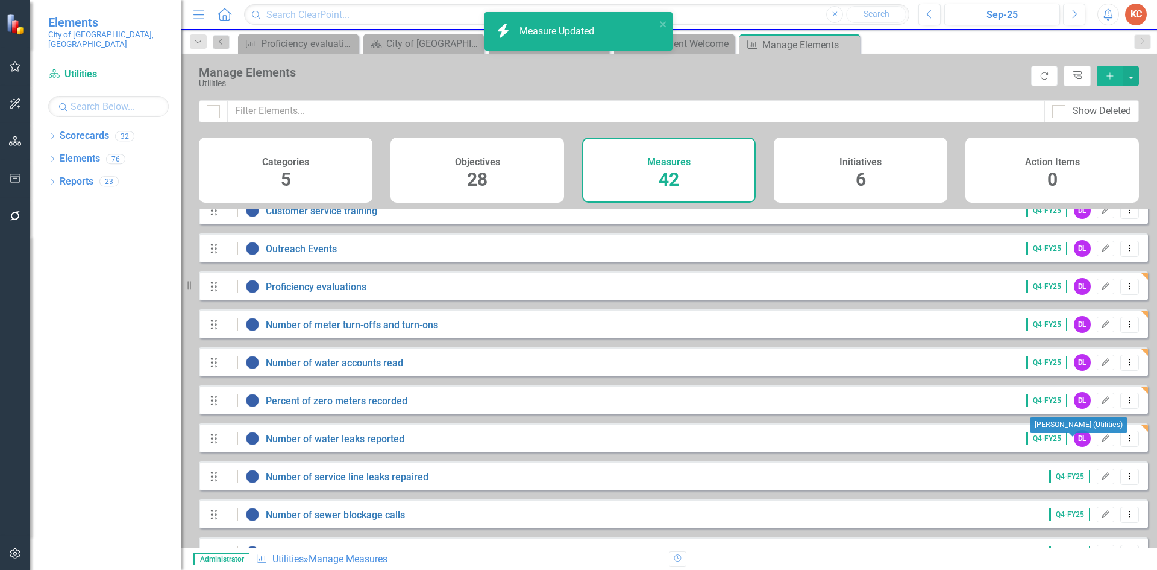
scroll to position [422, 0]
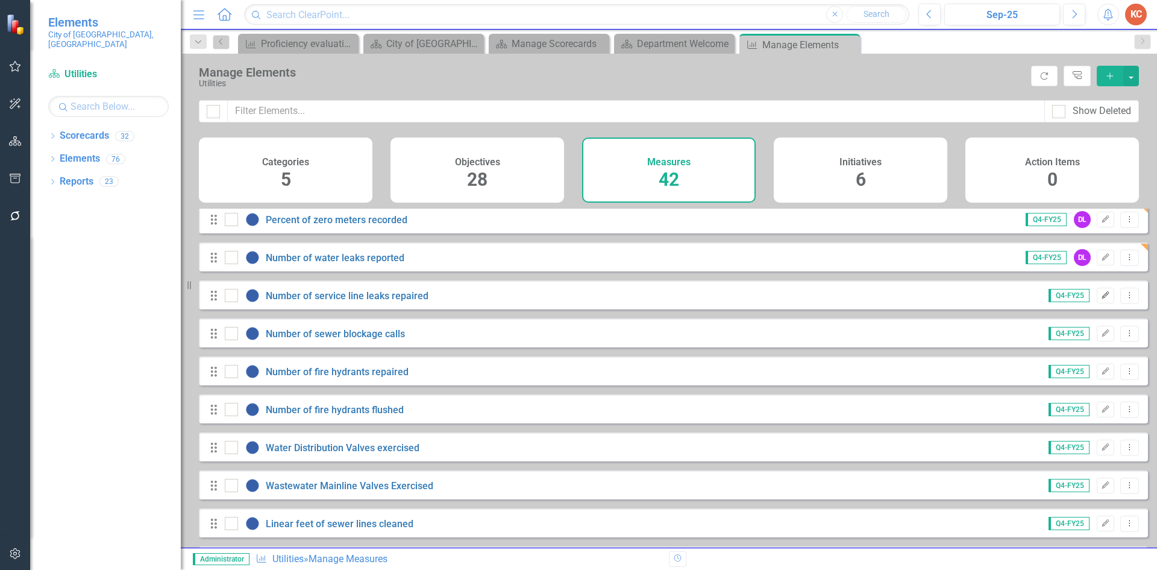
click at [1101, 299] on icon "Edit" at bounding box center [1105, 295] width 9 height 7
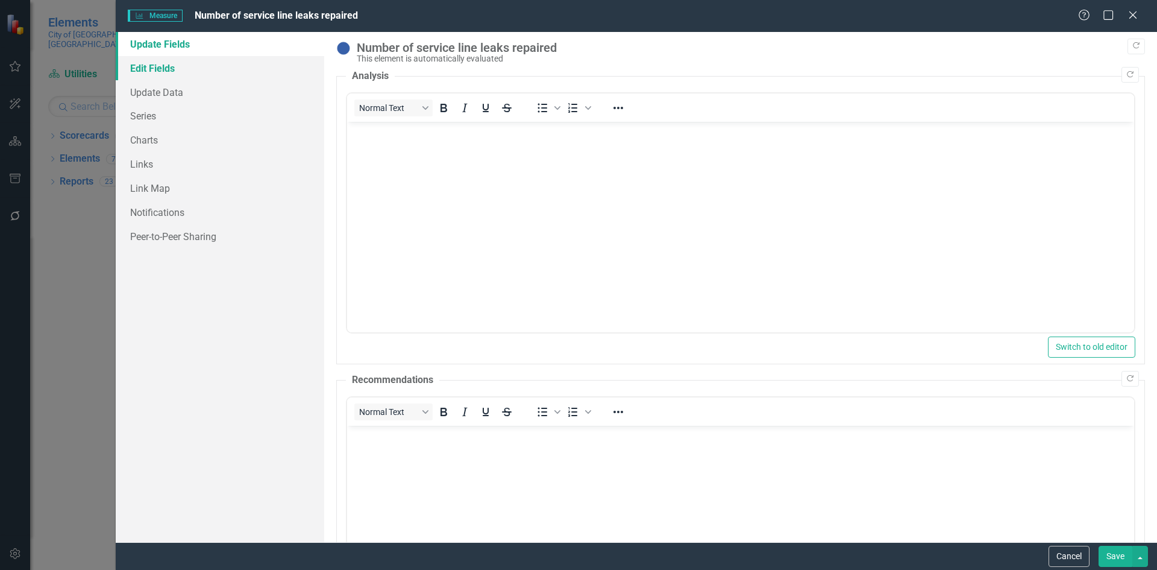
scroll to position [0, 0]
drag, startPoint x: 175, startPoint y: 68, endPoint x: 190, endPoint y: 68, distance: 15.7
click at [175, 66] on link "Edit Fields" at bounding box center [220, 68] width 209 height 24
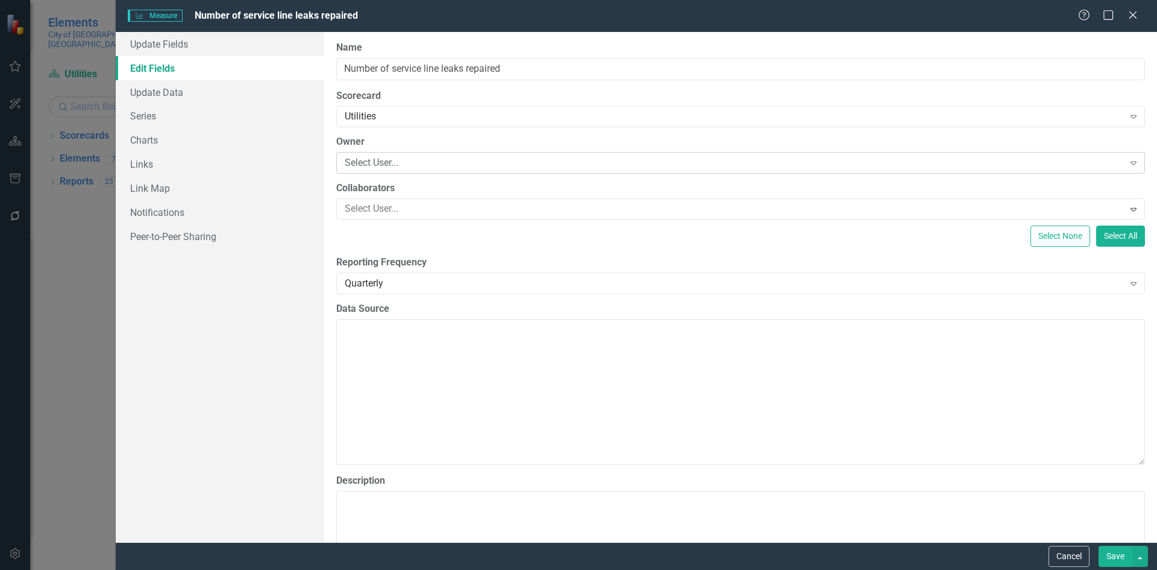
click at [421, 160] on div "Select User..." at bounding box center [734, 163] width 779 height 14
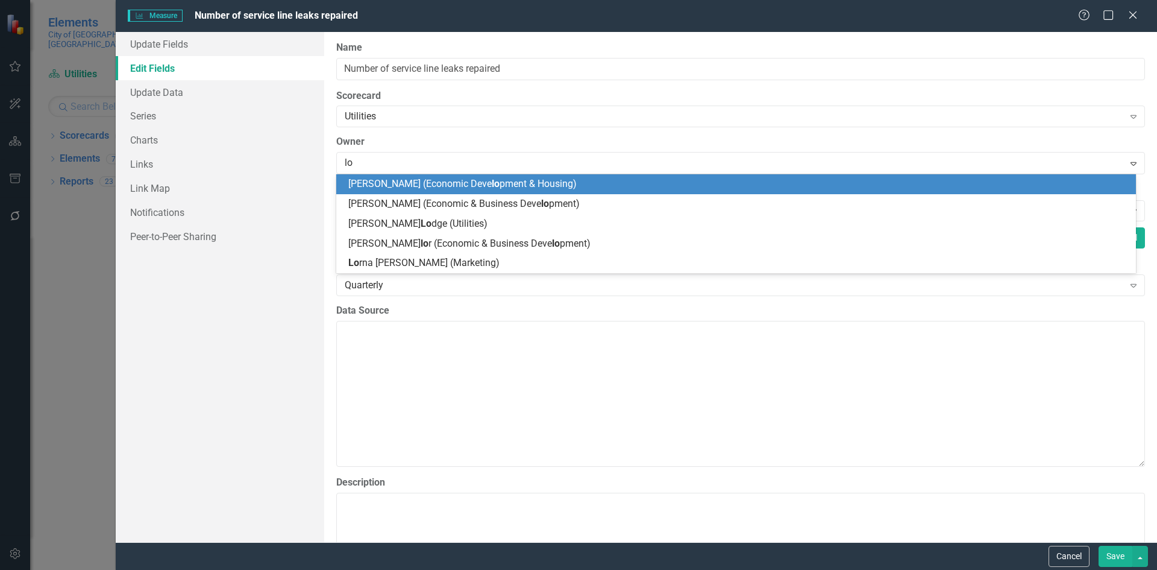
type input "lod"
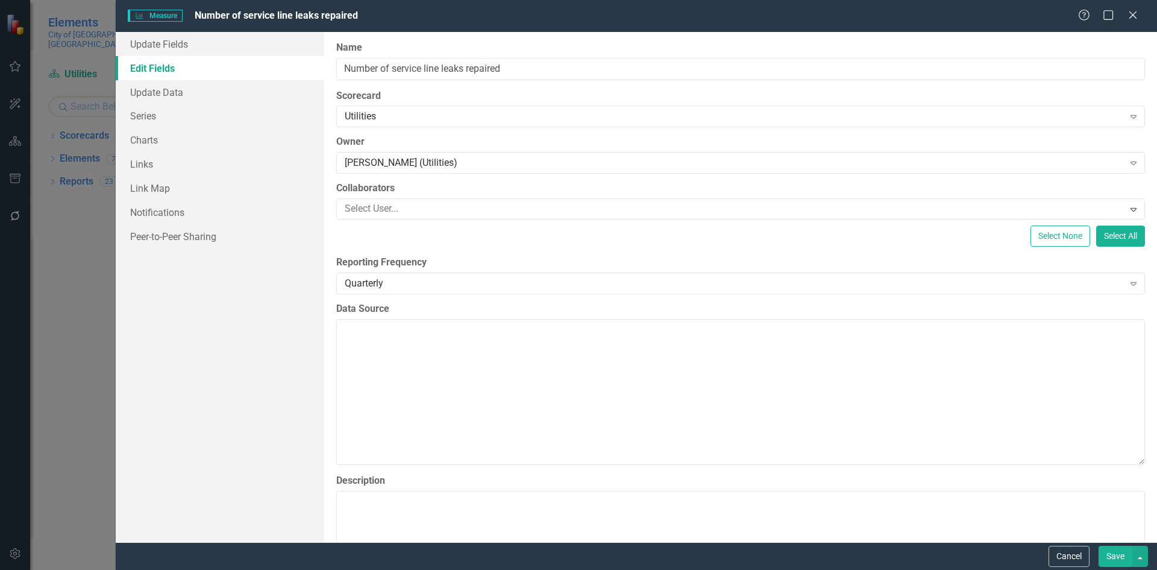
click at [1107, 561] on button "Save" at bounding box center [1116, 556] width 34 height 21
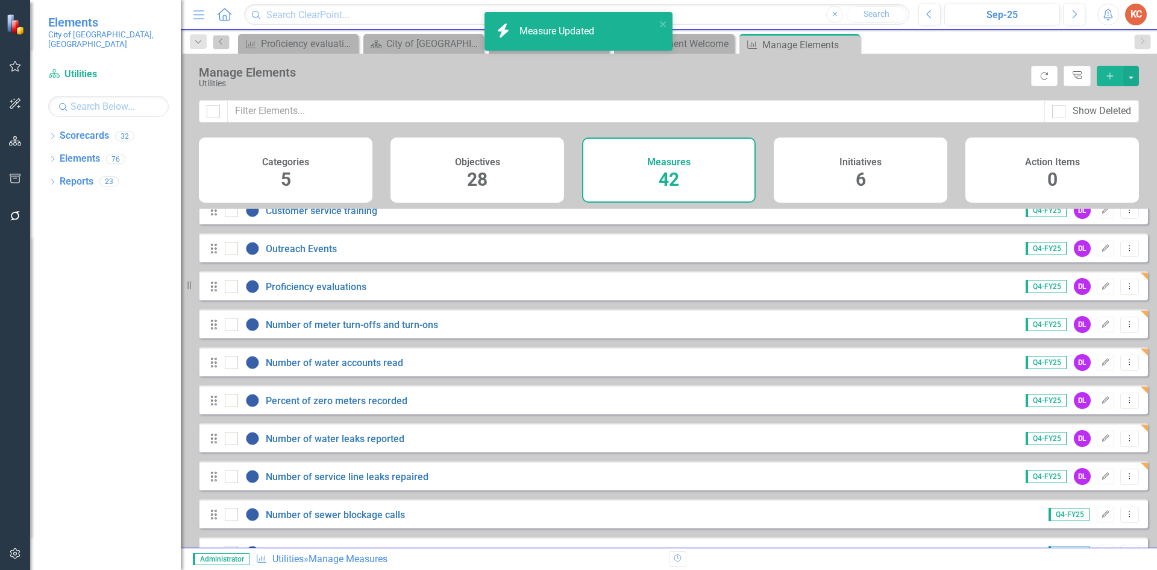
scroll to position [482, 0]
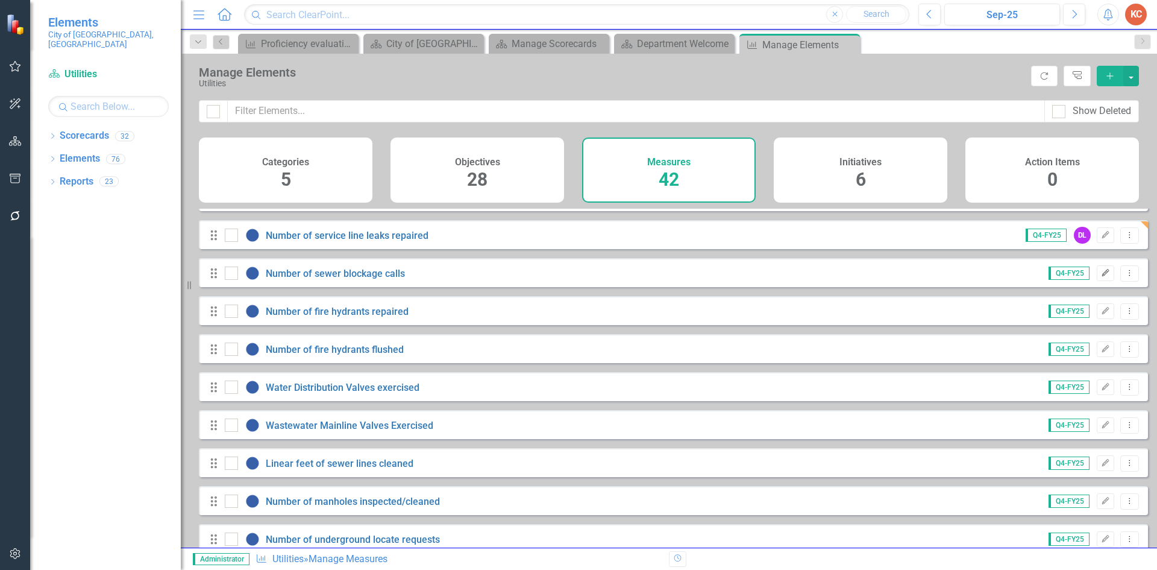
click at [1101, 277] on icon "Edit" at bounding box center [1105, 272] width 9 height 7
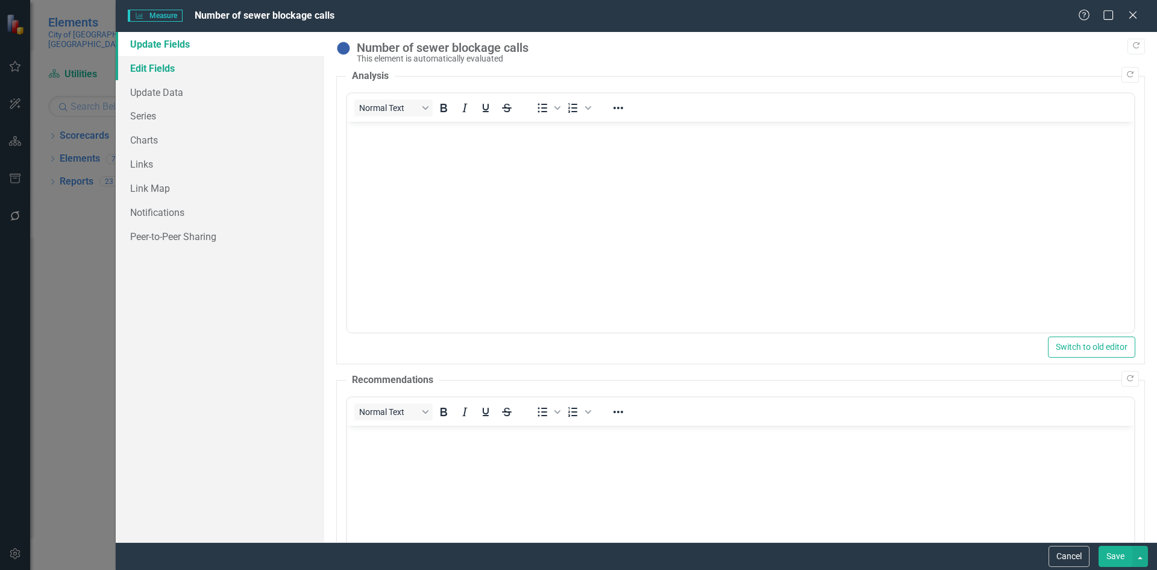
scroll to position [0, 0]
click at [139, 66] on link "Edit Fields" at bounding box center [220, 68] width 209 height 24
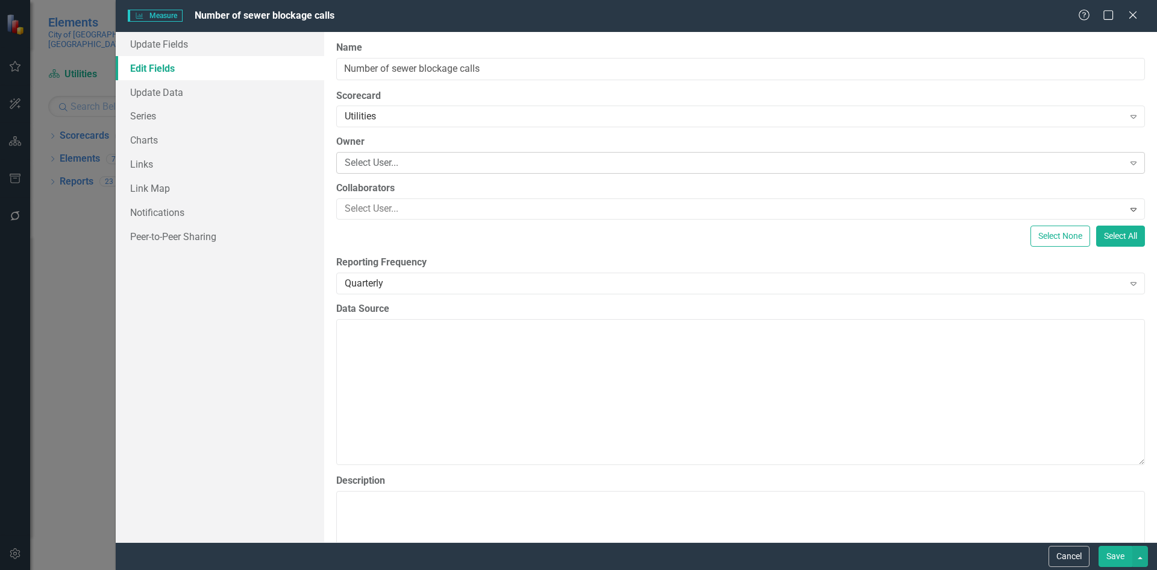
click at [404, 163] on div "Select User..." at bounding box center [734, 163] width 779 height 14
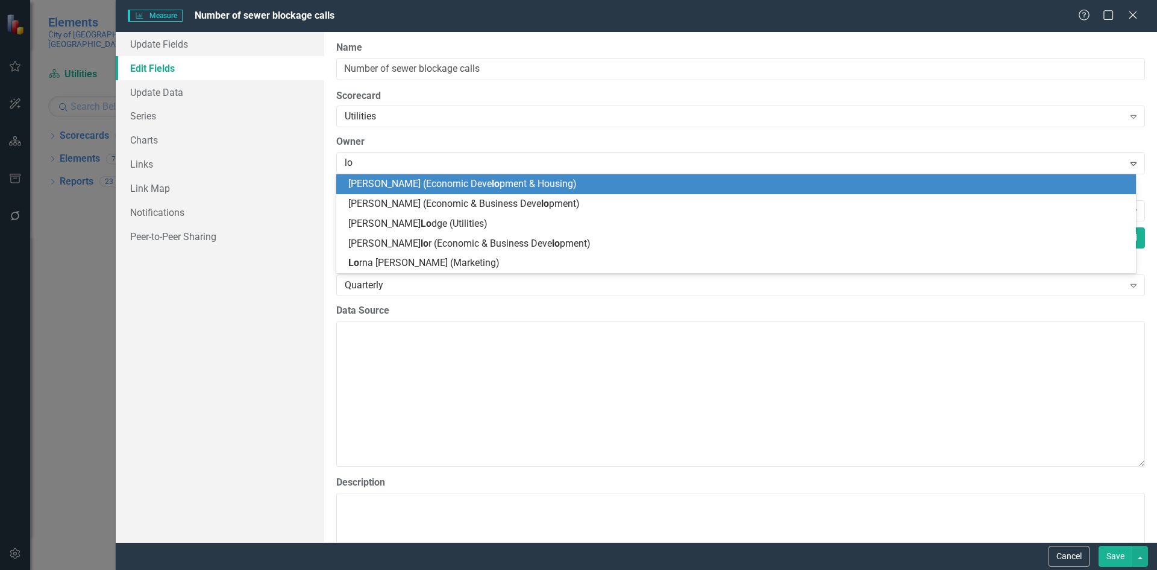
type input "lod"
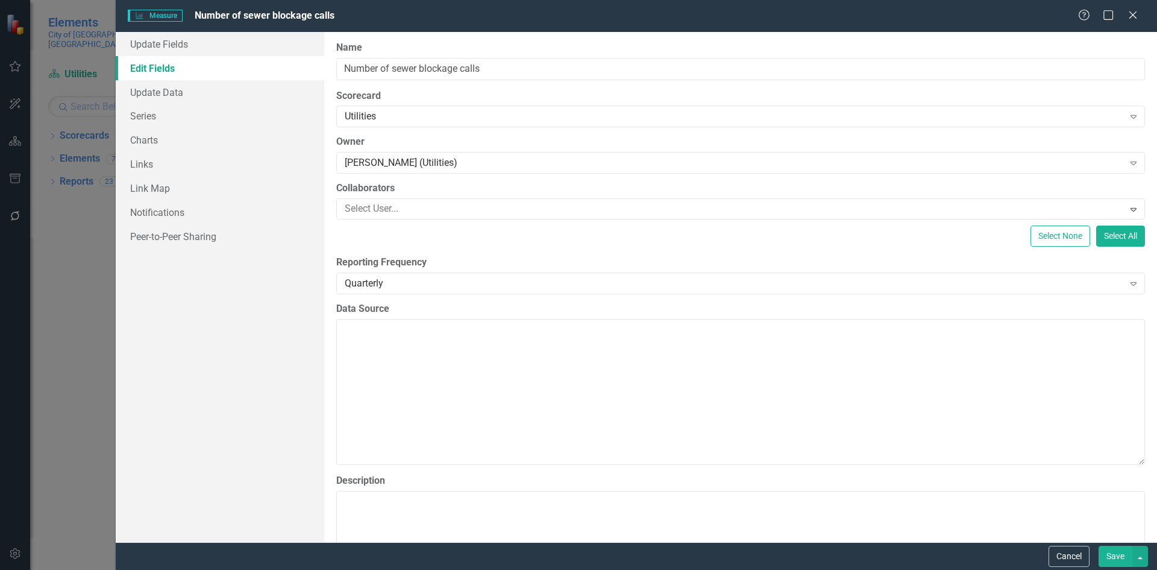
click at [1119, 556] on button "Save" at bounding box center [1116, 556] width 34 height 21
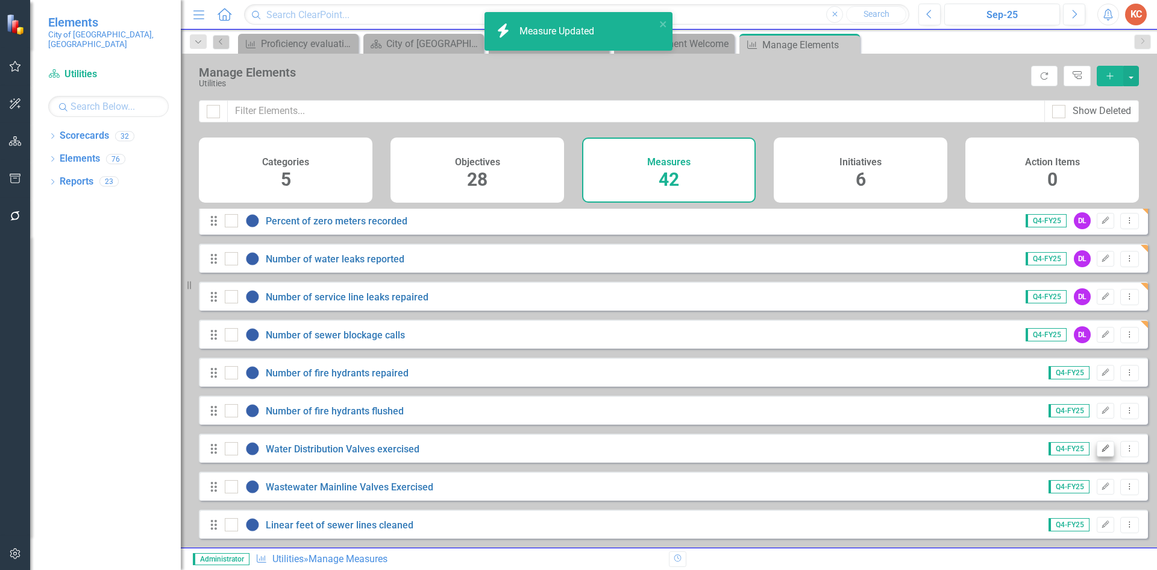
scroll to position [422, 0]
click at [1102, 374] on icon "button" at bounding box center [1105, 370] width 7 height 7
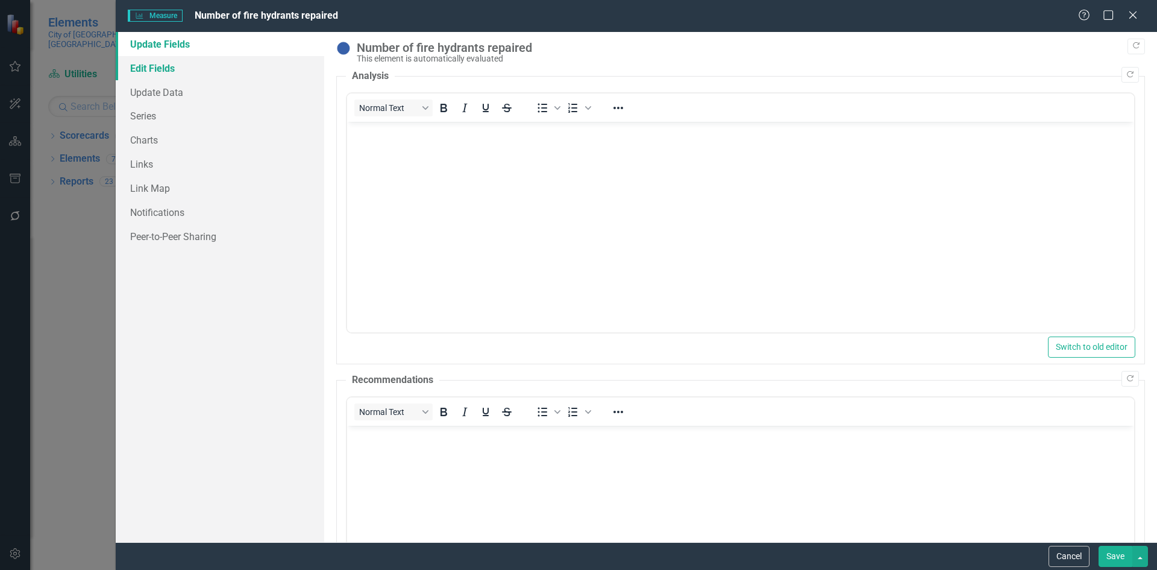
scroll to position [0, 0]
click at [180, 64] on link "Edit Fields" at bounding box center [220, 68] width 209 height 24
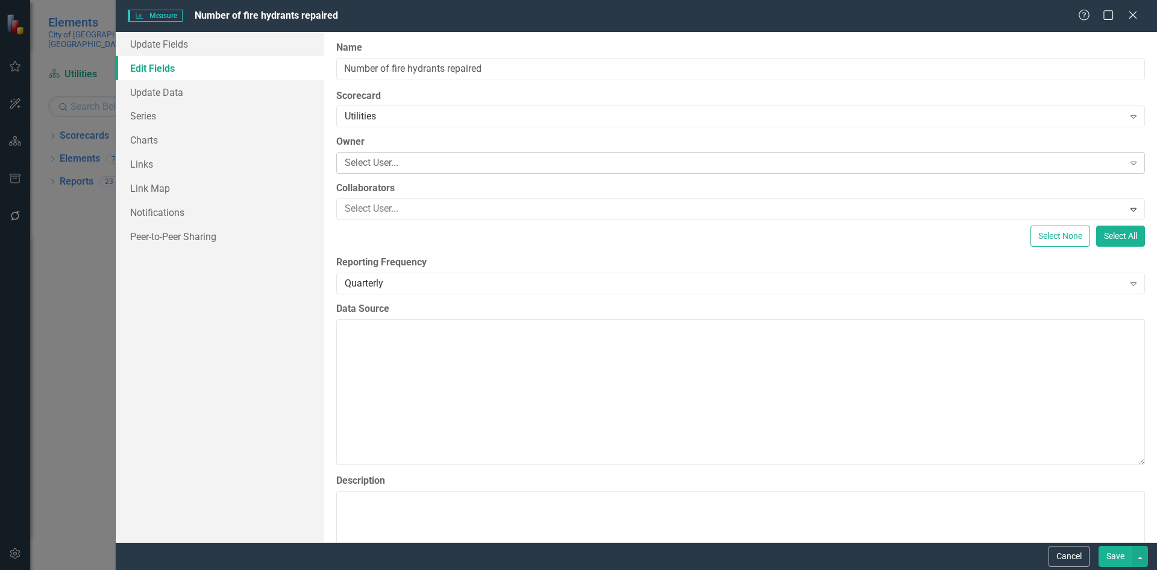
click at [407, 160] on div "Select User..." at bounding box center [734, 163] width 779 height 14
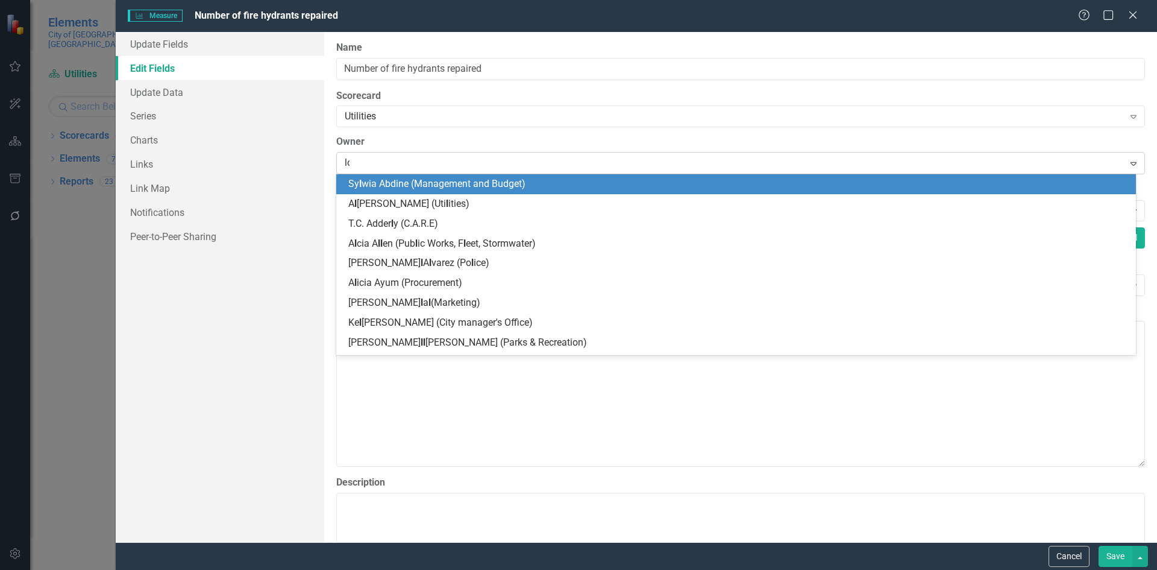
type input "lod"
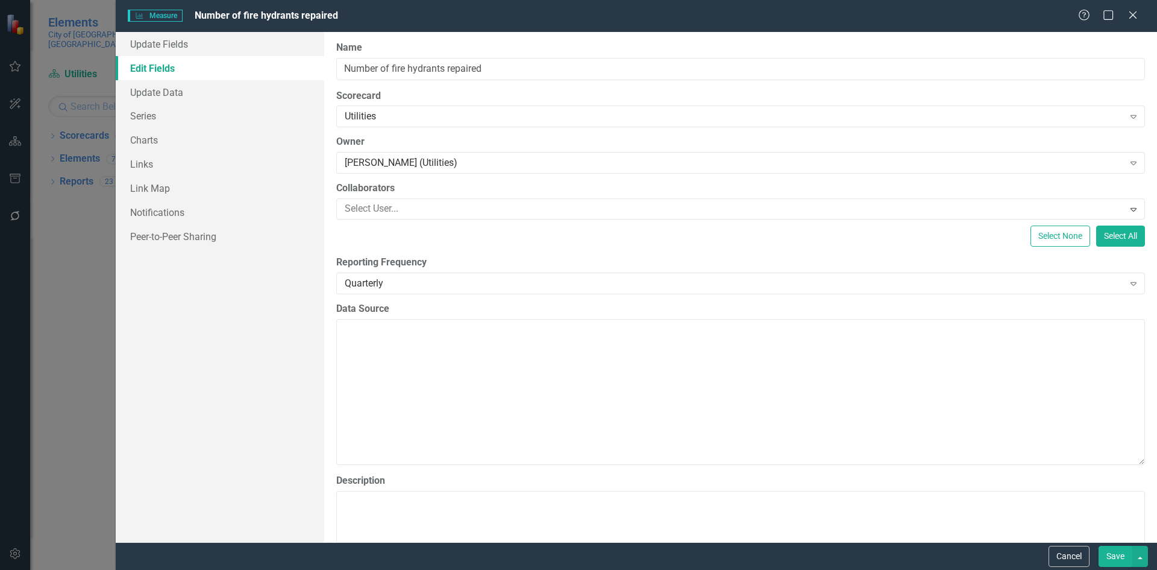
click at [1102, 558] on button "Save" at bounding box center [1116, 556] width 34 height 21
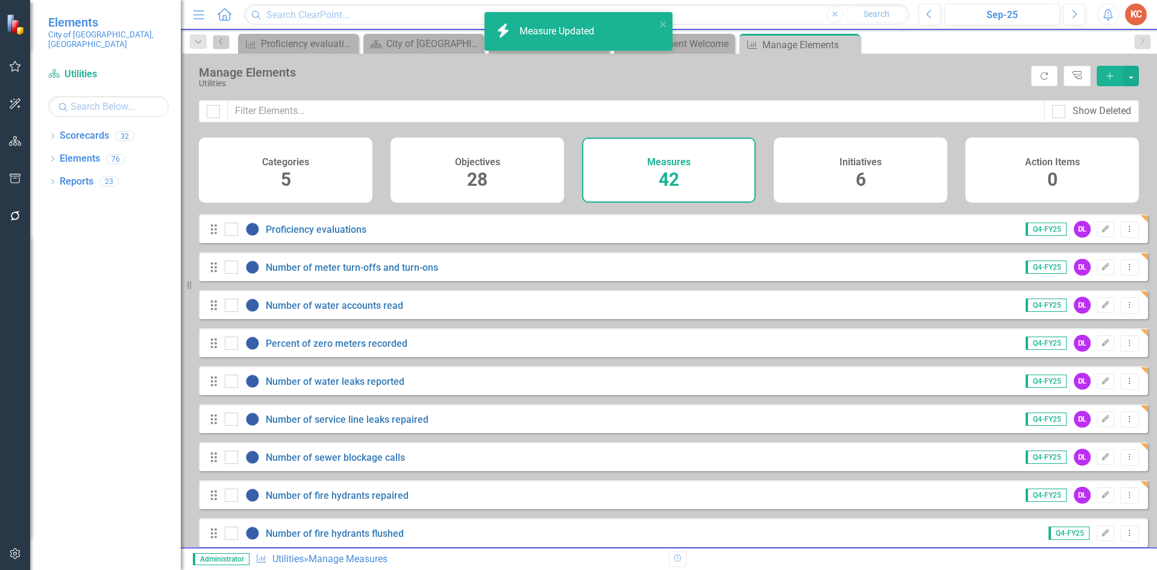
scroll to position [362, 0]
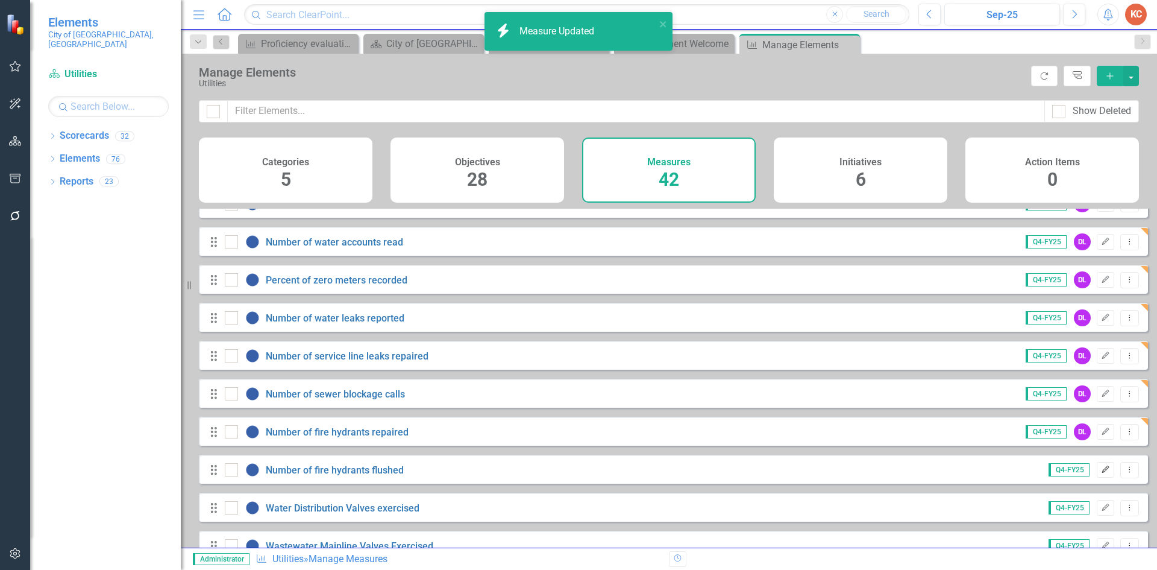
click at [1102, 473] on icon "button" at bounding box center [1105, 468] width 7 height 7
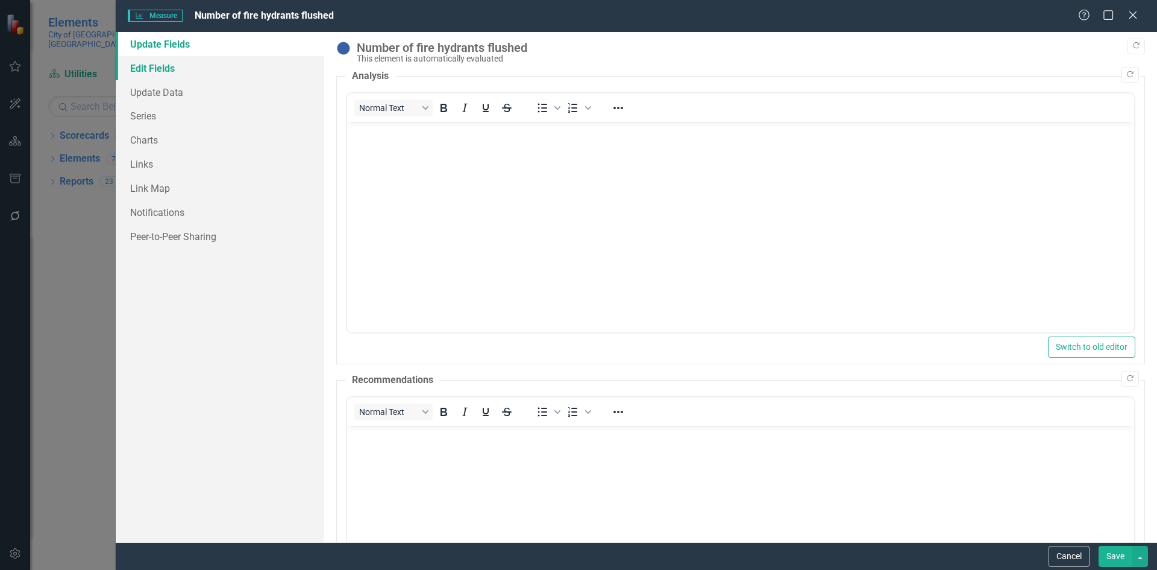
scroll to position [0, 0]
drag, startPoint x: 162, startPoint y: 68, endPoint x: 274, endPoint y: 103, distance: 116.9
click at [163, 68] on link "Edit Fields" at bounding box center [220, 68] width 209 height 24
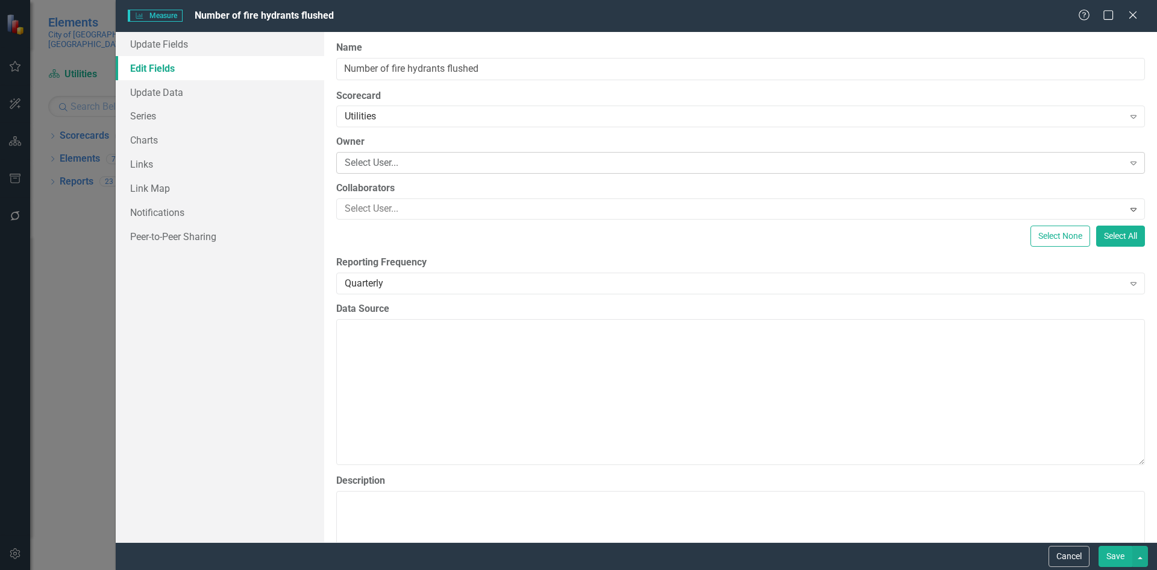
click at [466, 162] on div "Select User..." at bounding box center [734, 163] width 779 height 14
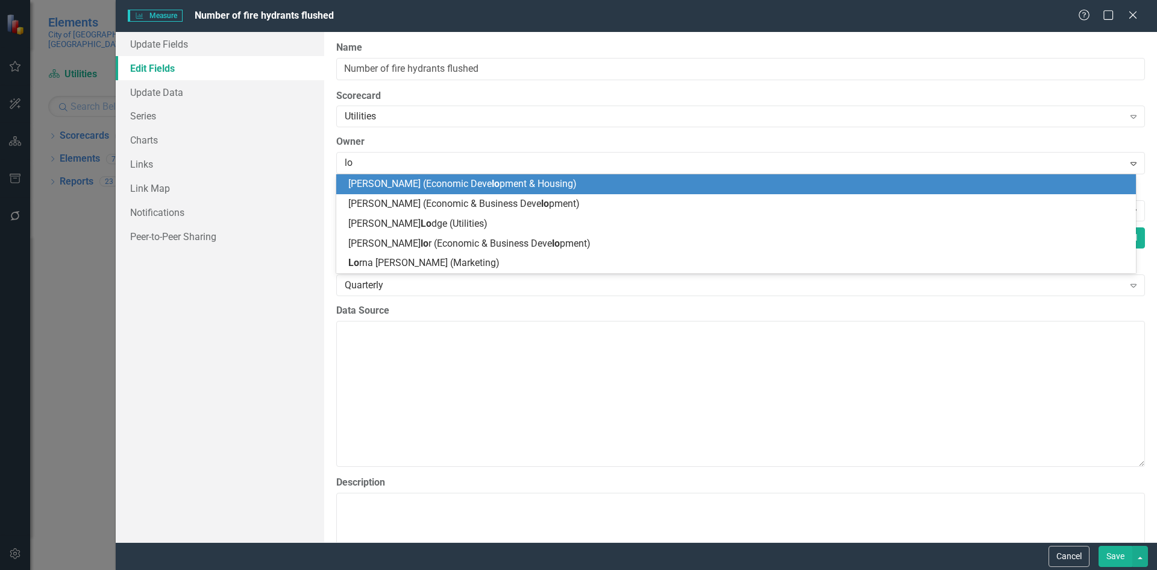
type input "lod"
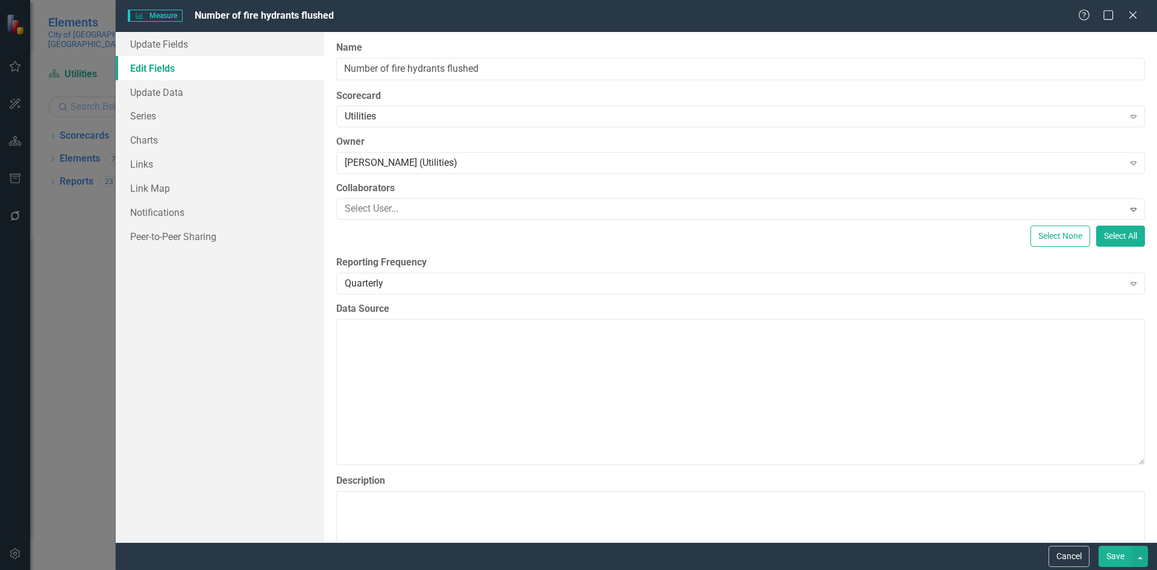
click at [1118, 555] on button "Save" at bounding box center [1116, 556] width 34 height 21
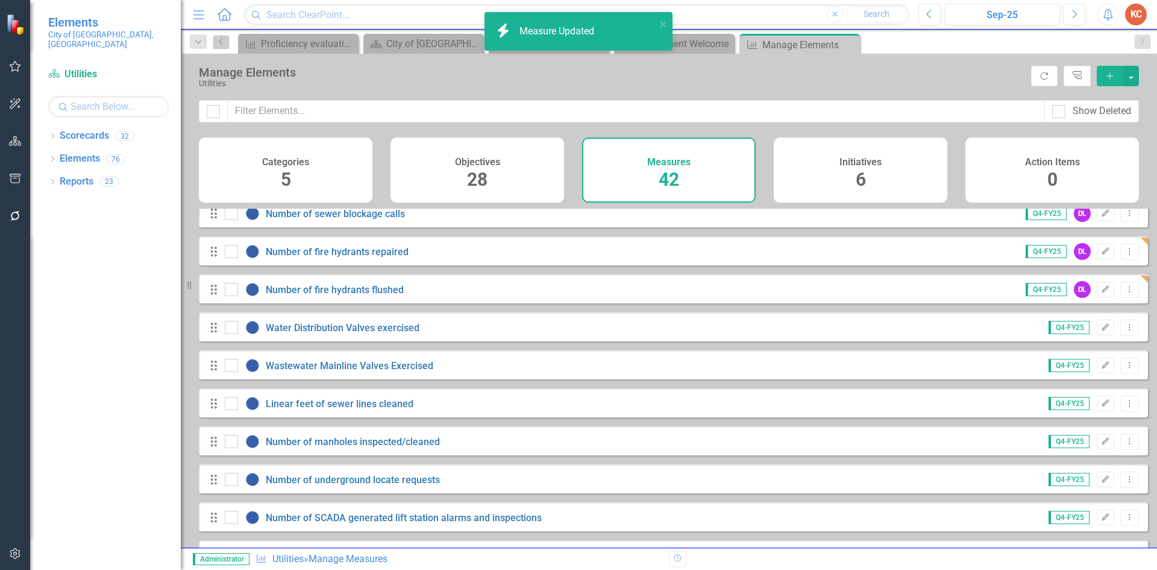
scroll to position [542, 0]
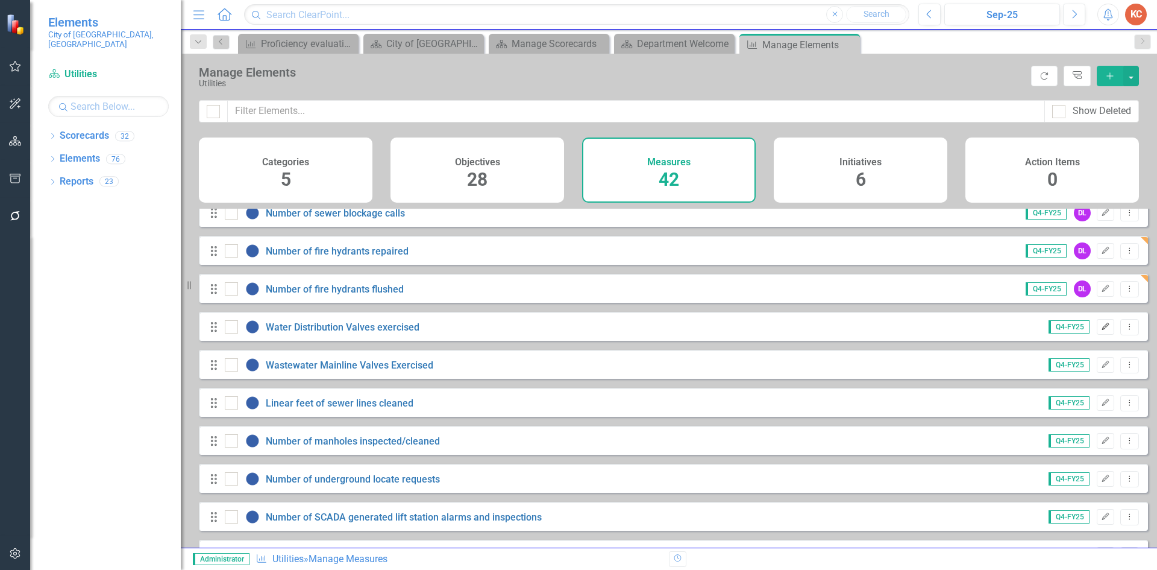
click at [1101, 330] on icon "Edit" at bounding box center [1105, 326] width 9 height 7
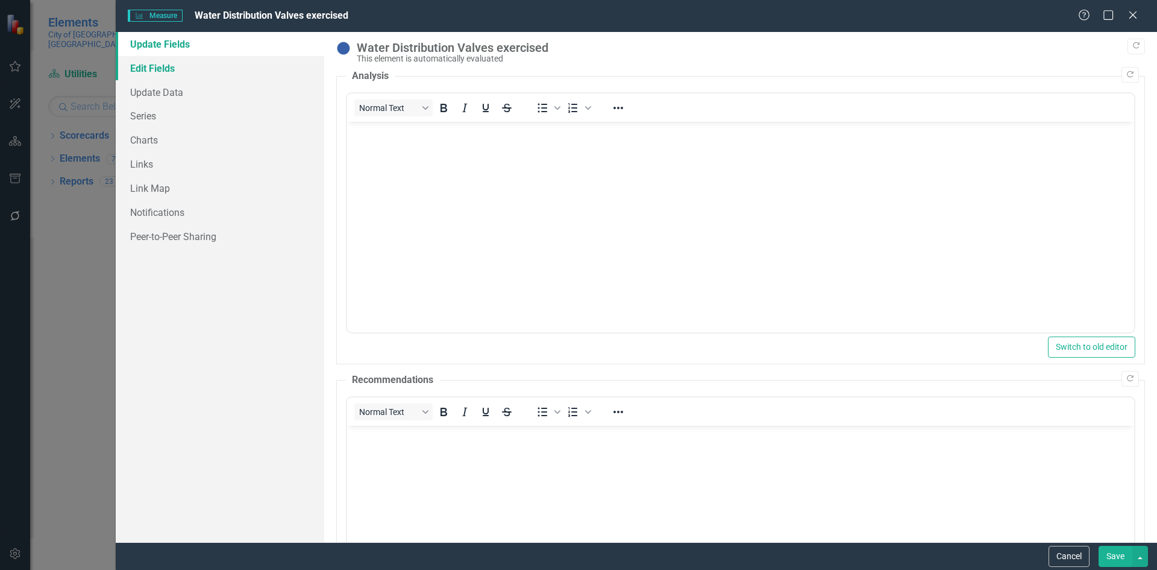
scroll to position [0, 0]
drag, startPoint x: 159, startPoint y: 69, endPoint x: 220, endPoint y: 79, distance: 61.6
click at [160, 69] on link "Edit Fields" at bounding box center [220, 68] width 209 height 24
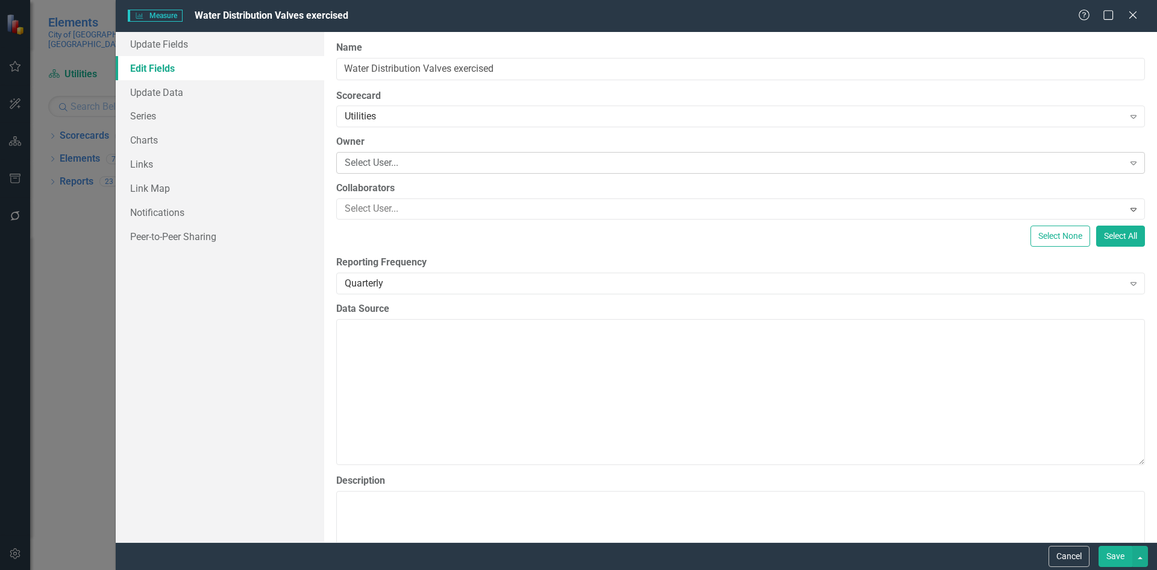
click at [409, 162] on div "Select User..." at bounding box center [734, 163] width 779 height 14
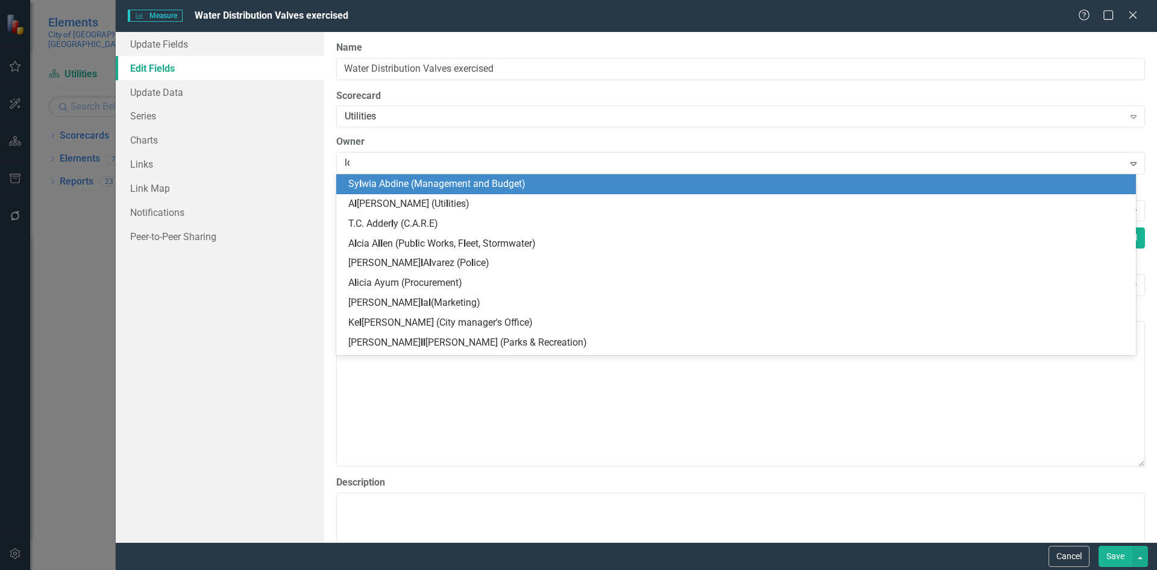
type input "lod"
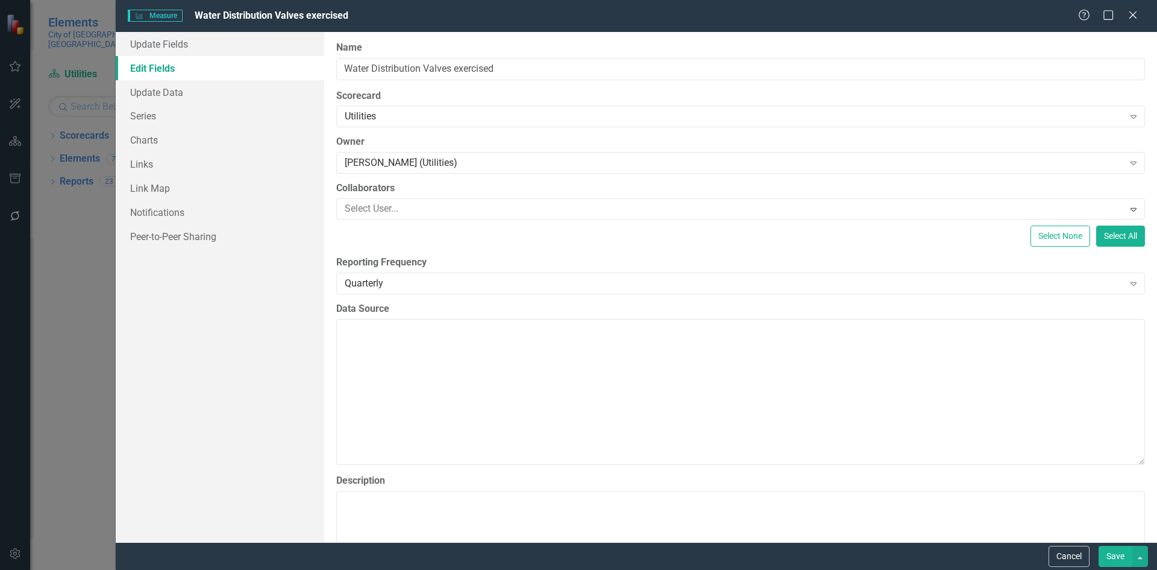
click at [1113, 553] on button "Save" at bounding box center [1116, 556] width 34 height 21
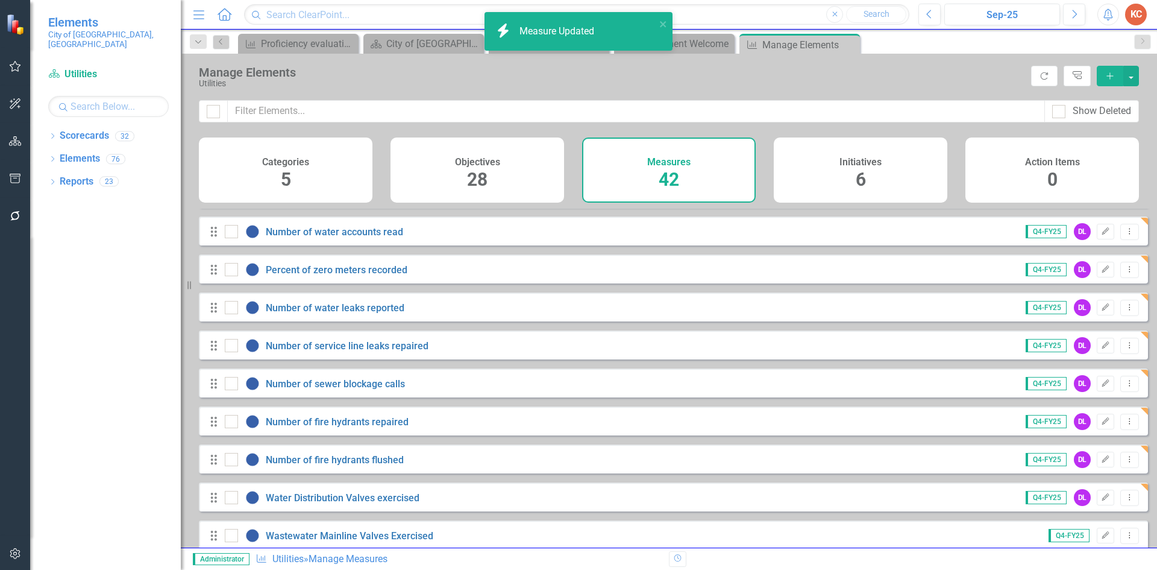
scroll to position [542, 0]
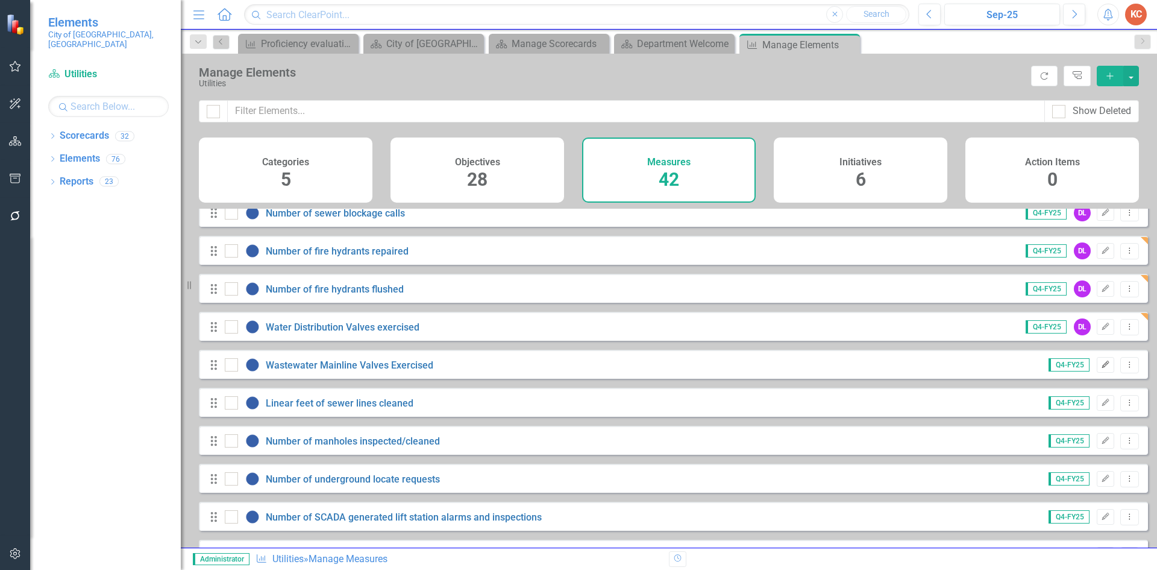
click at [1101, 368] on icon "Edit" at bounding box center [1105, 364] width 9 height 7
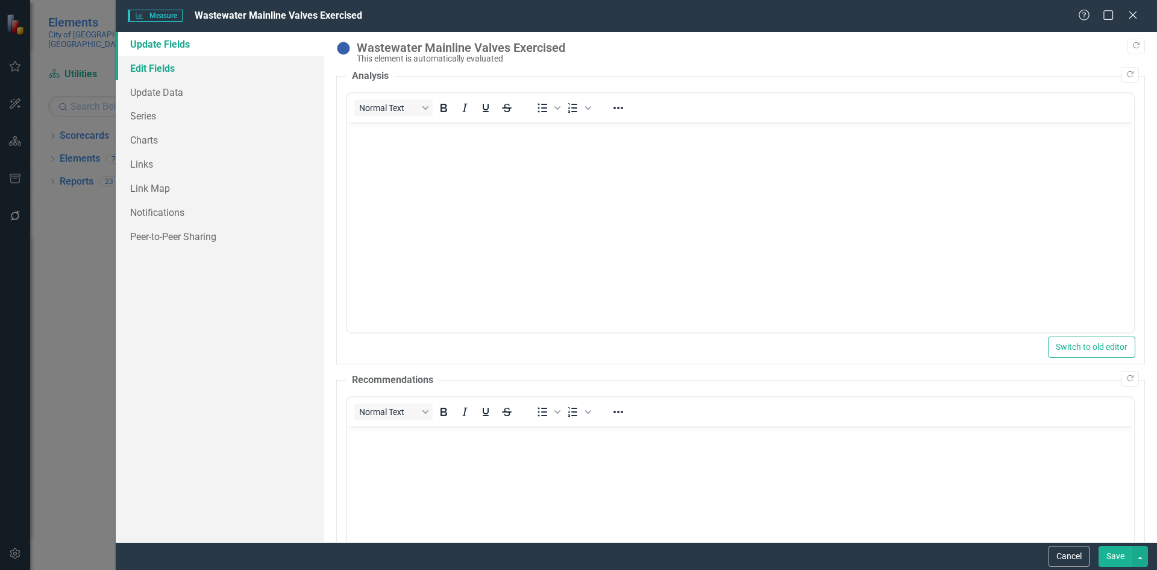
scroll to position [0, 0]
drag, startPoint x: 137, startPoint y: 66, endPoint x: 320, endPoint y: 130, distance: 193.5
click at [138, 66] on link "Edit Fields" at bounding box center [220, 68] width 209 height 24
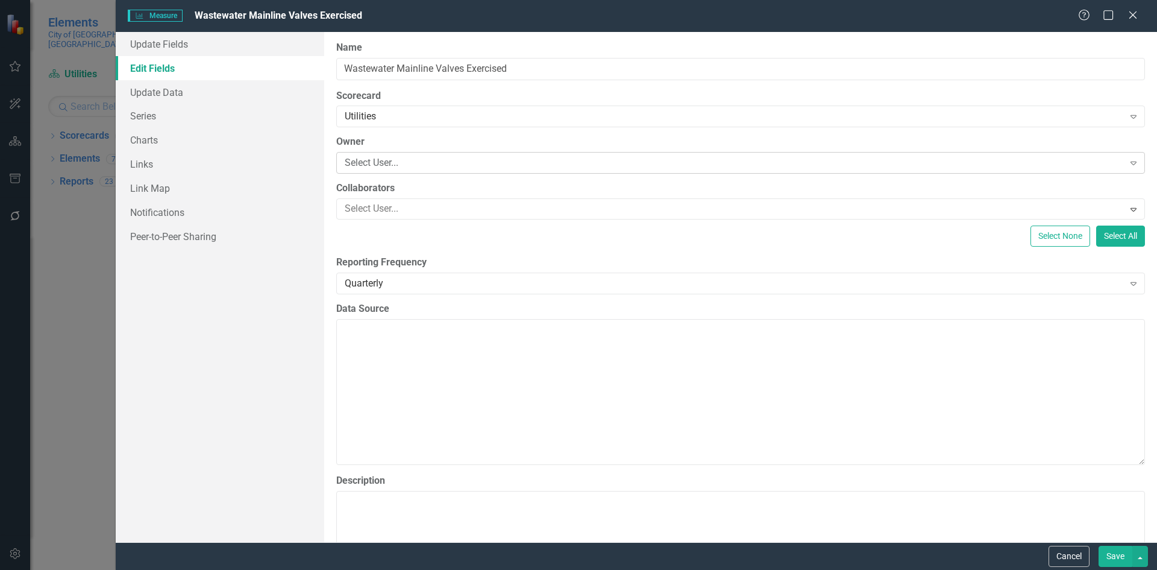
click at [430, 156] on div "Select User..." at bounding box center [734, 163] width 779 height 14
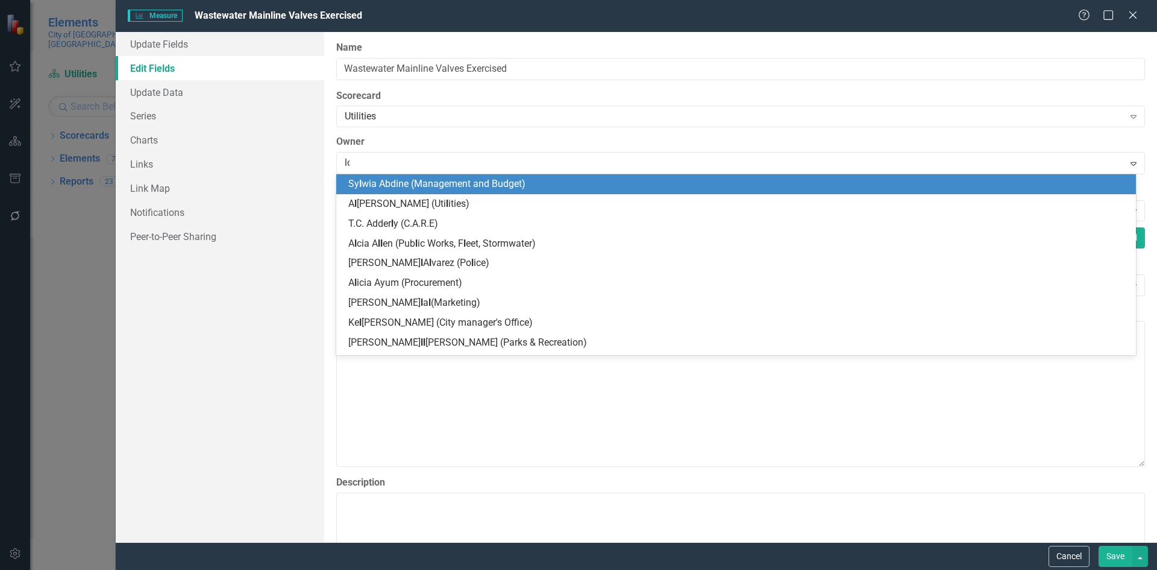
type input "lod"
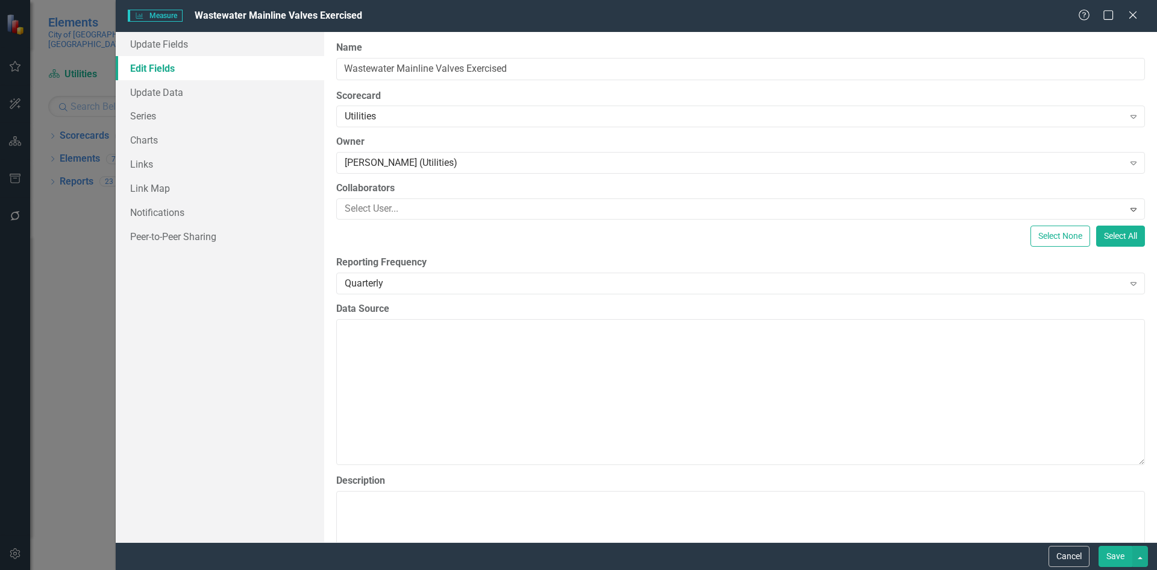
click at [1116, 555] on button "Save" at bounding box center [1116, 556] width 34 height 21
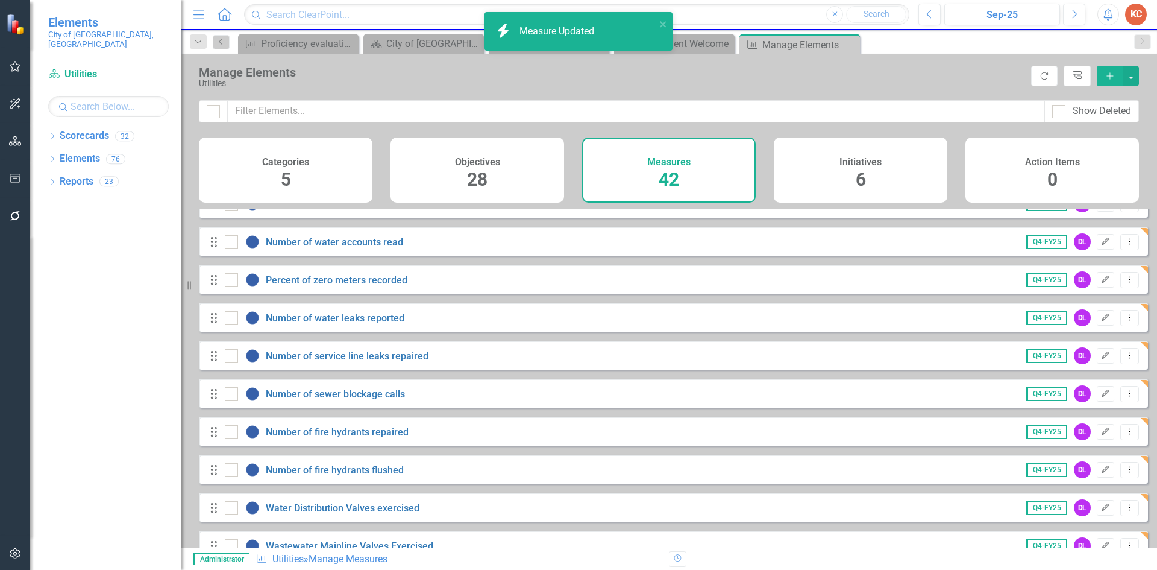
scroll to position [663, 0]
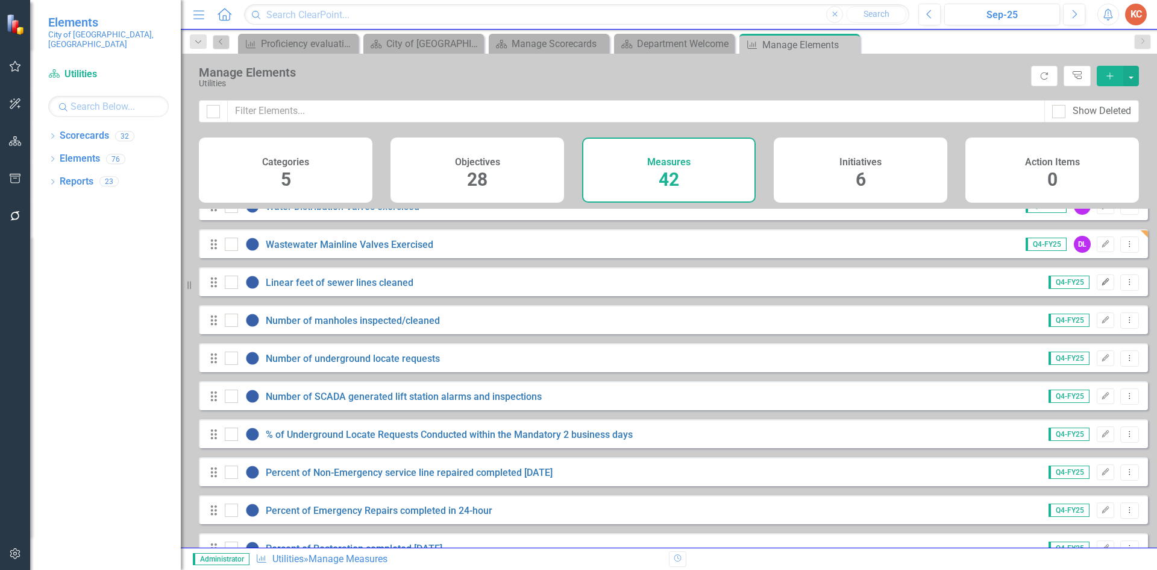
click at [1101, 286] on icon "Edit" at bounding box center [1105, 281] width 9 height 7
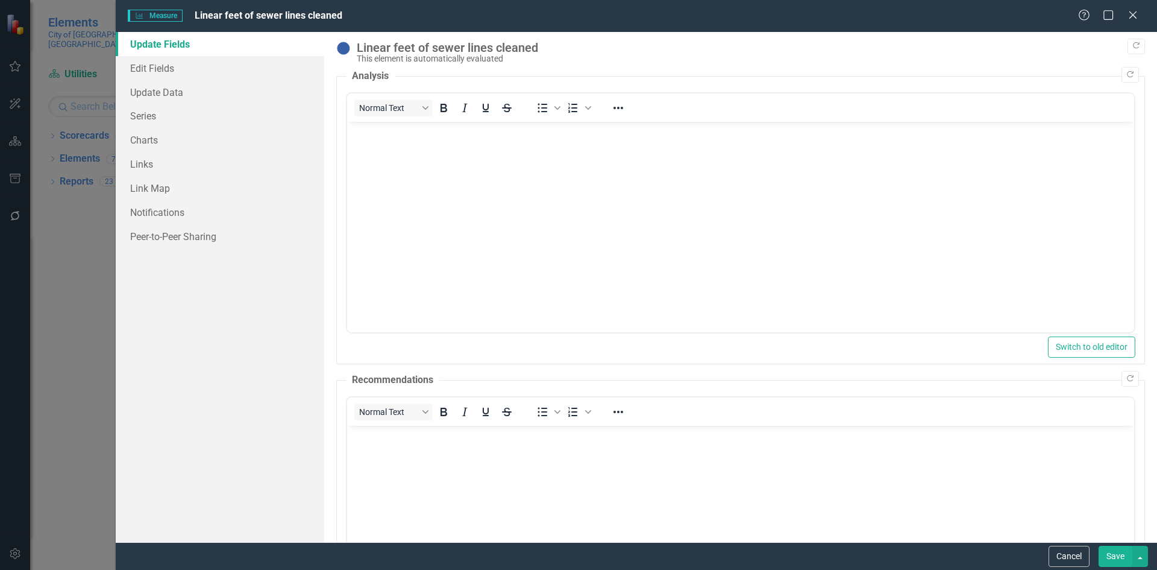
scroll to position [0, 0]
click at [136, 61] on link "Edit Fields" at bounding box center [220, 68] width 209 height 24
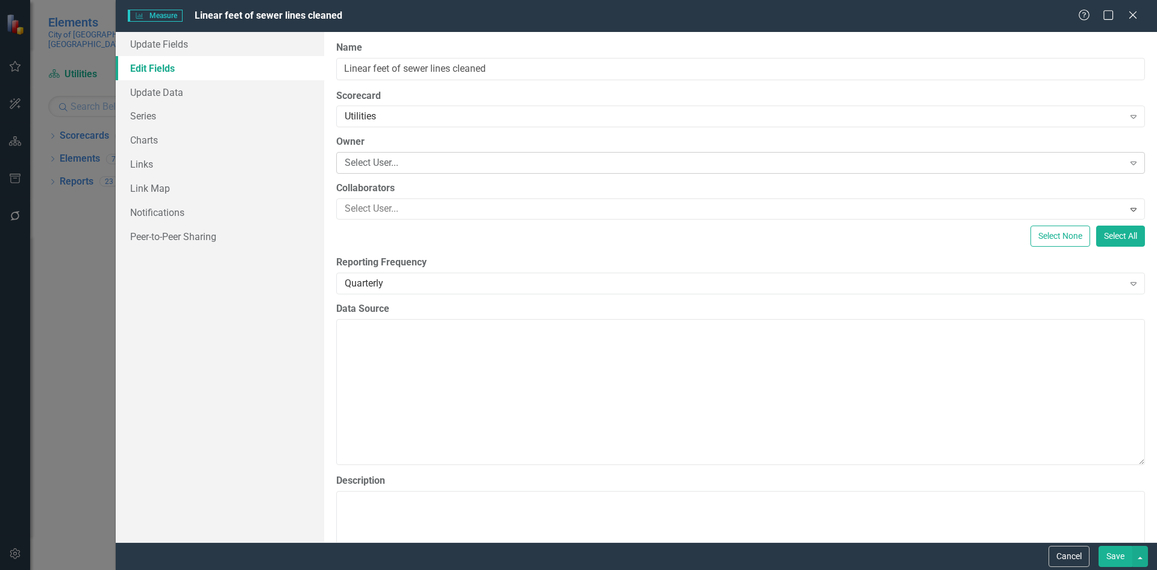
click at [467, 165] on div "Select User..." at bounding box center [734, 163] width 779 height 14
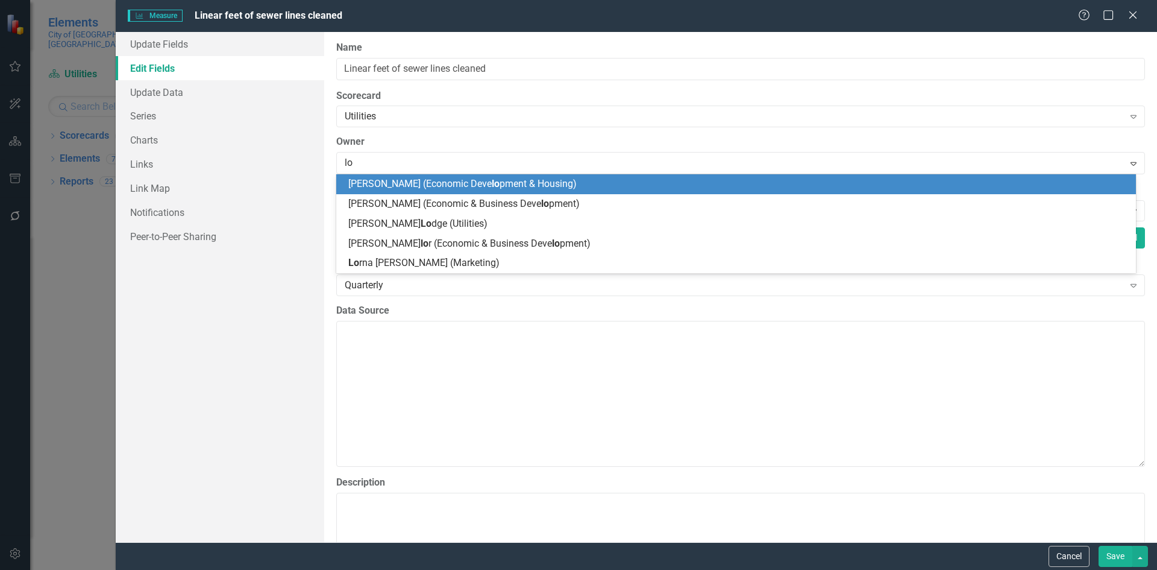
type input "lod"
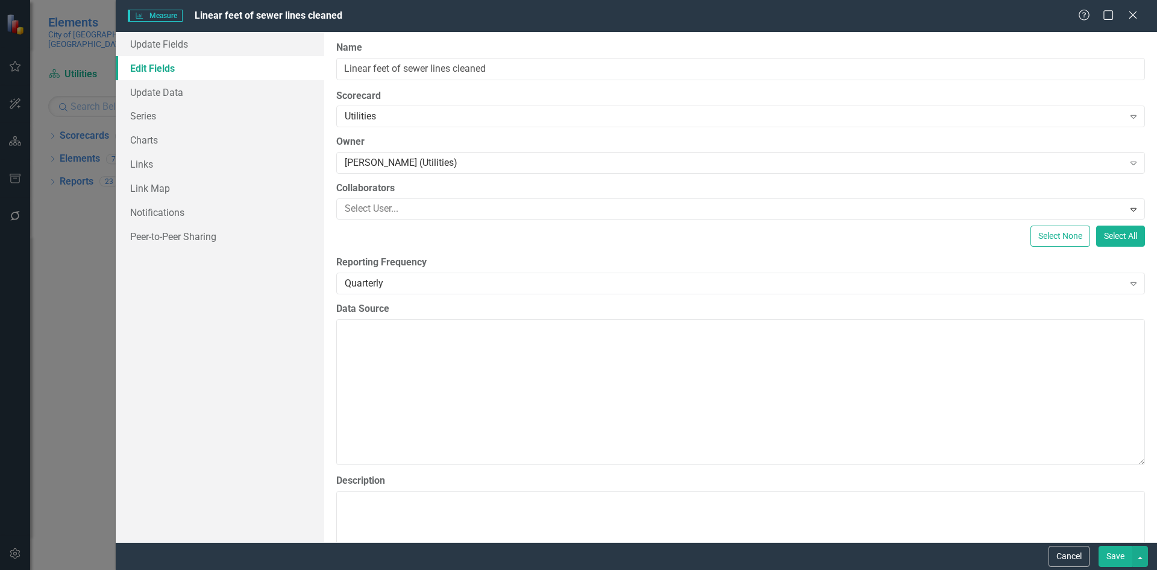
click at [1110, 551] on button "Save" at bounding box center [1116, 556] width 34 height 21
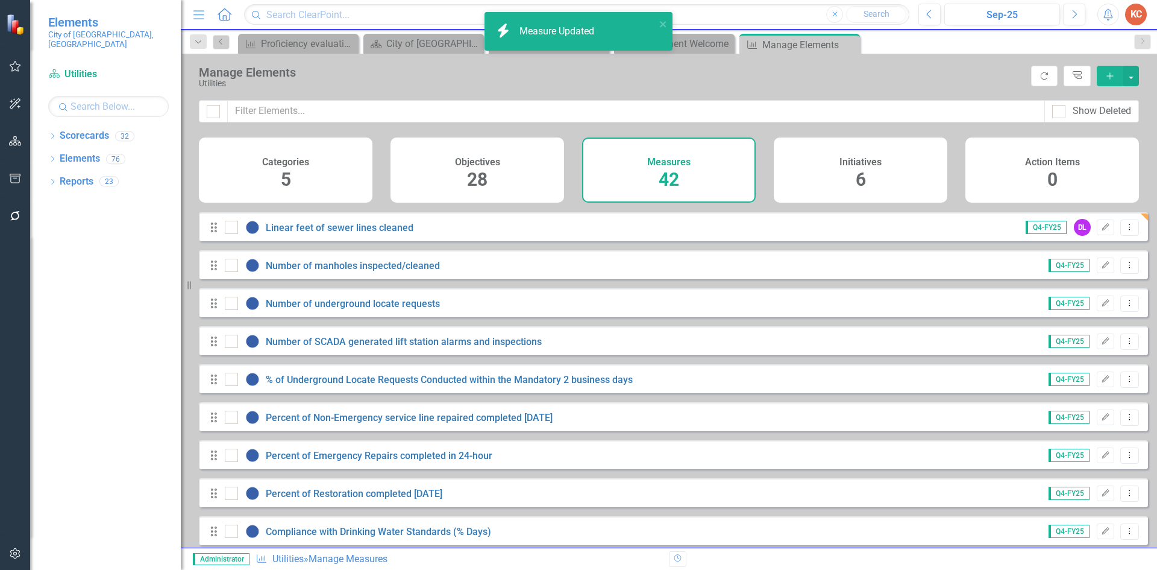
scroll to position [723, 0]
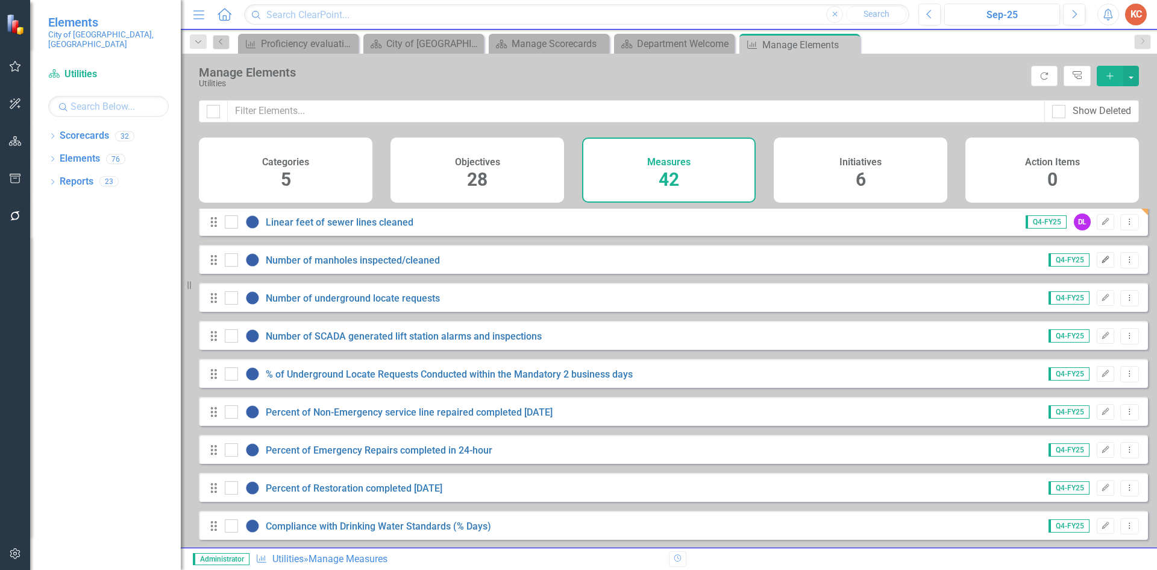
click at [1097, 268] on button "Edit" at bounding box center [1105, 260] width 17 height 16
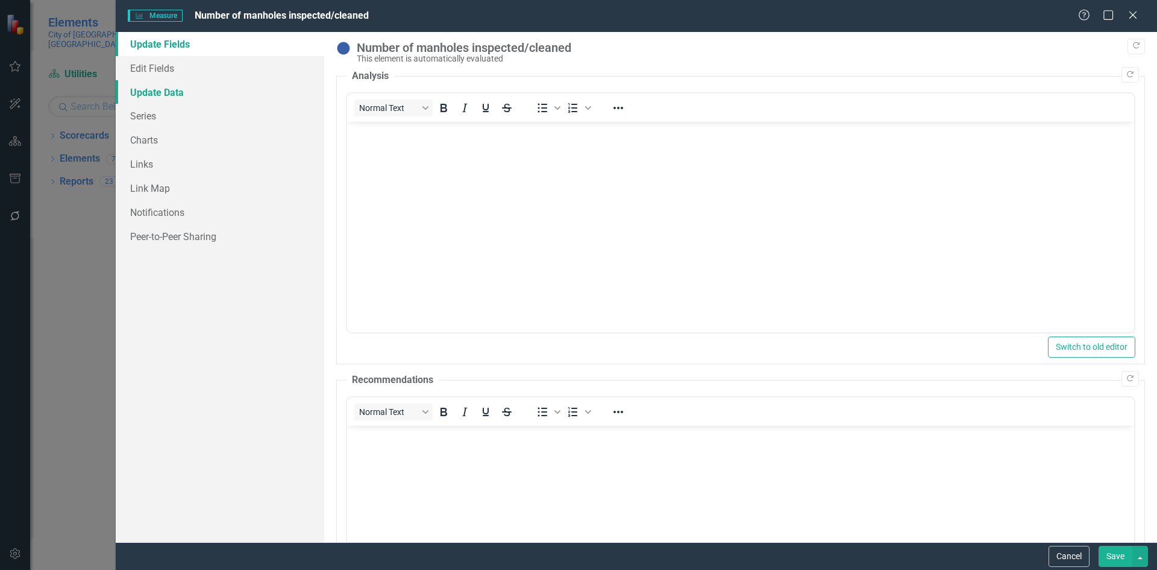
scroll to position [0, 0]
click at [166, 65] on link "Edit Fields" at bounding box center [220, 68] width 209 height 24
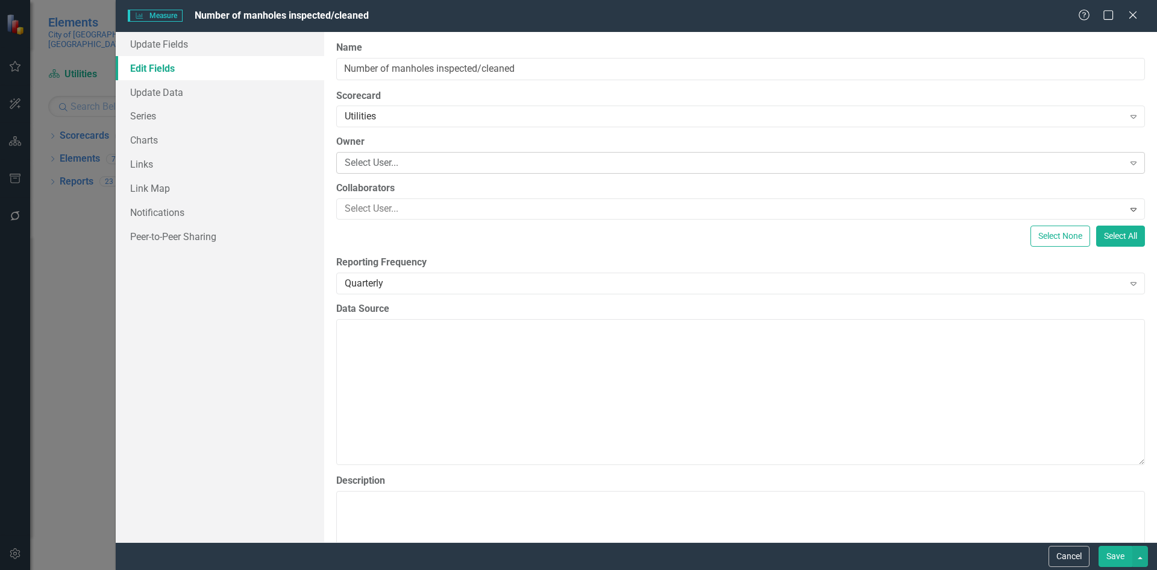
click at [401, 162] on div "Select User..." at bounding box center [734, 163] width 779 height 14
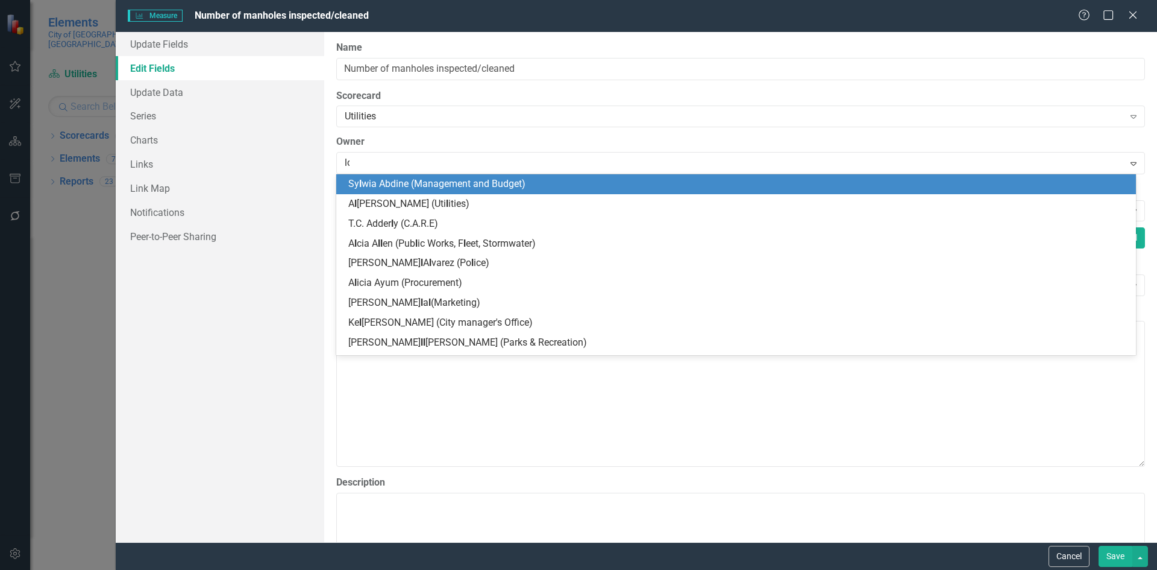
type input "lod"
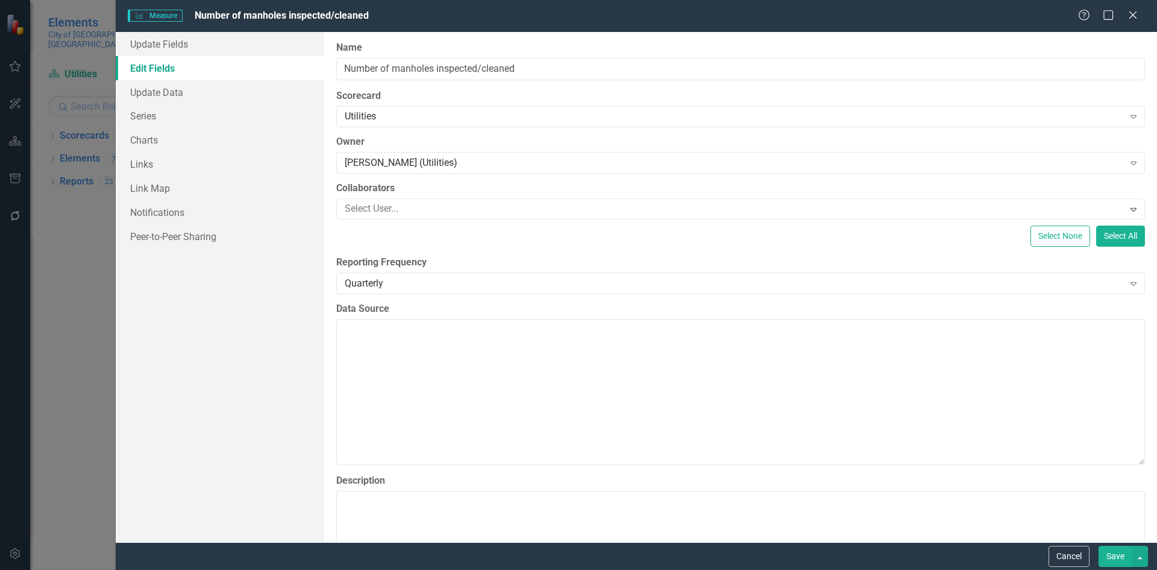
click at [1111, 561] on button "Save" at bounding box center [1116, 556] width 34 height 21
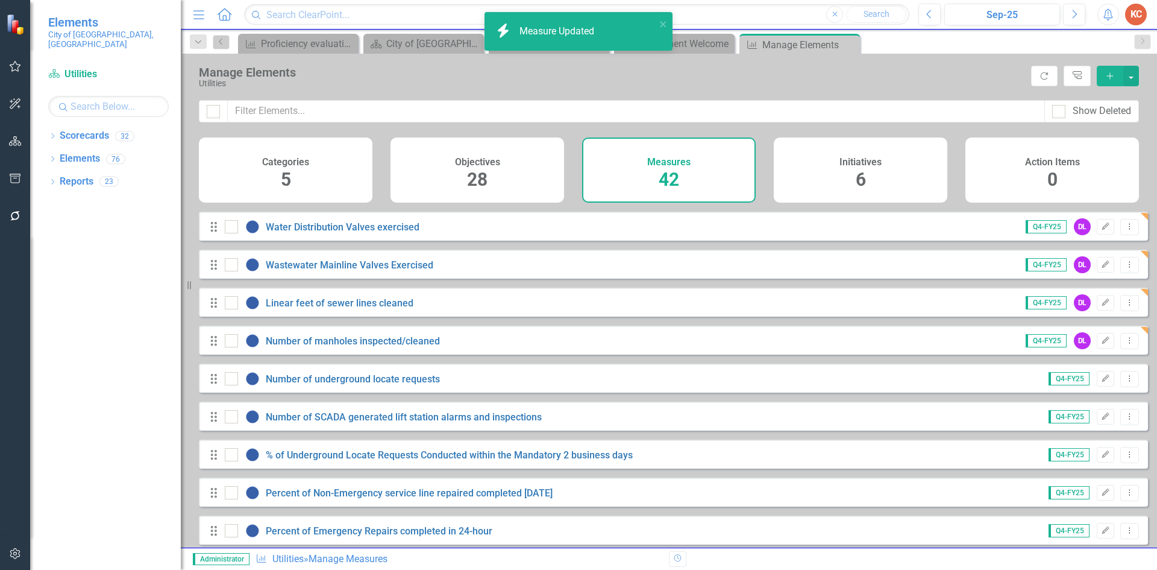
scroll to position [663, 0]
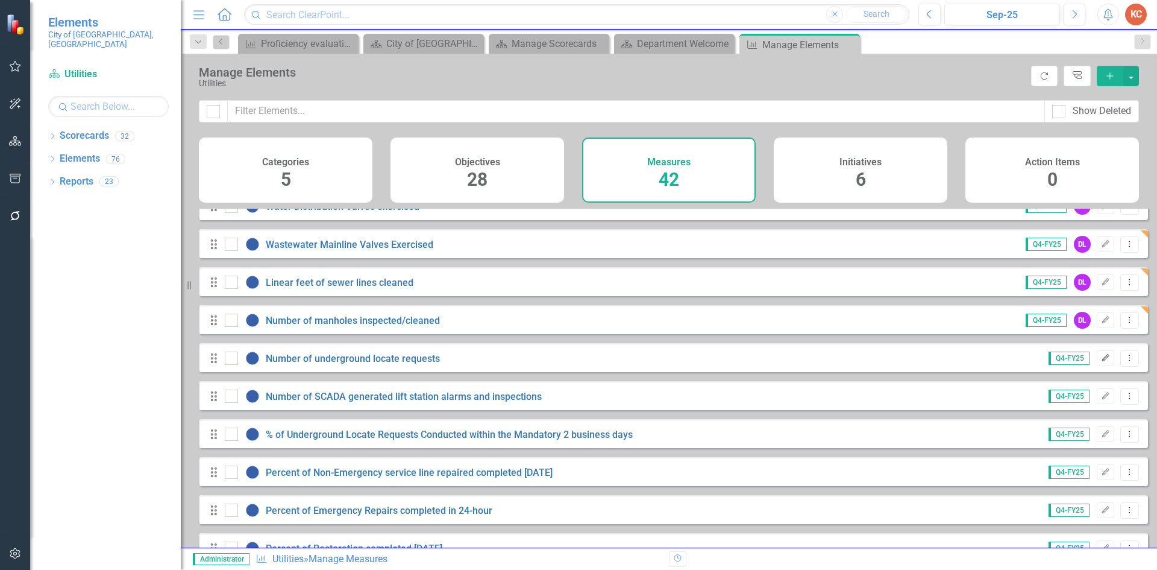
click at [1101, 362] on icon "Edit" at bounding box center [1105, 357] width 9 height 7
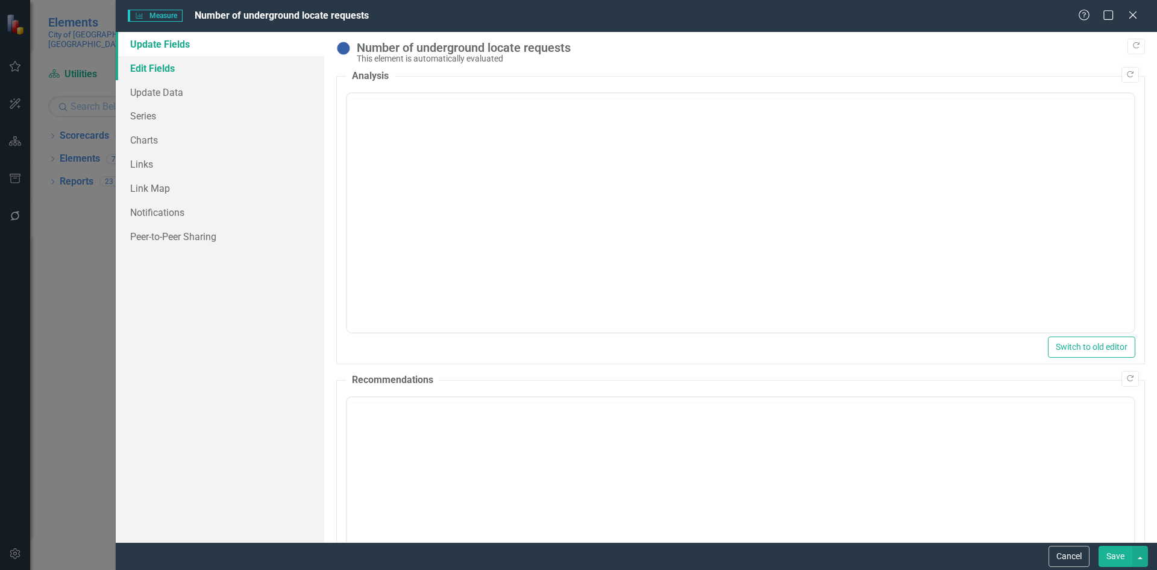
scroll to position [0, 0]
click at [178, 68] on link "Edit Fields" at bounding box center [220, 68] width 209 height 24
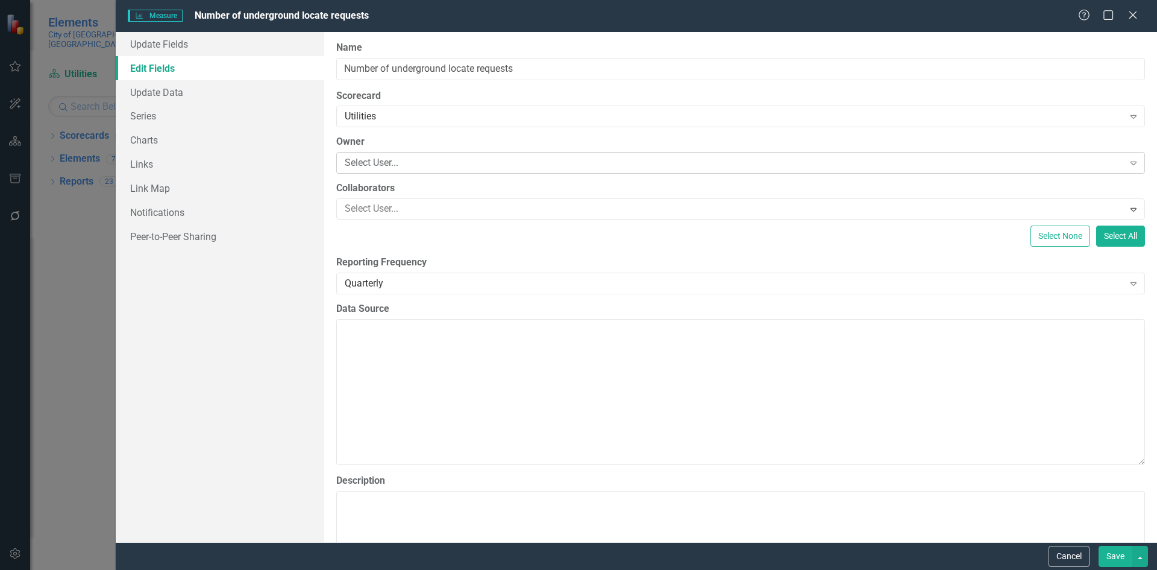
click at [438, 168] on div "Select User..." at bounding box center [734, 163] width 779 height 14
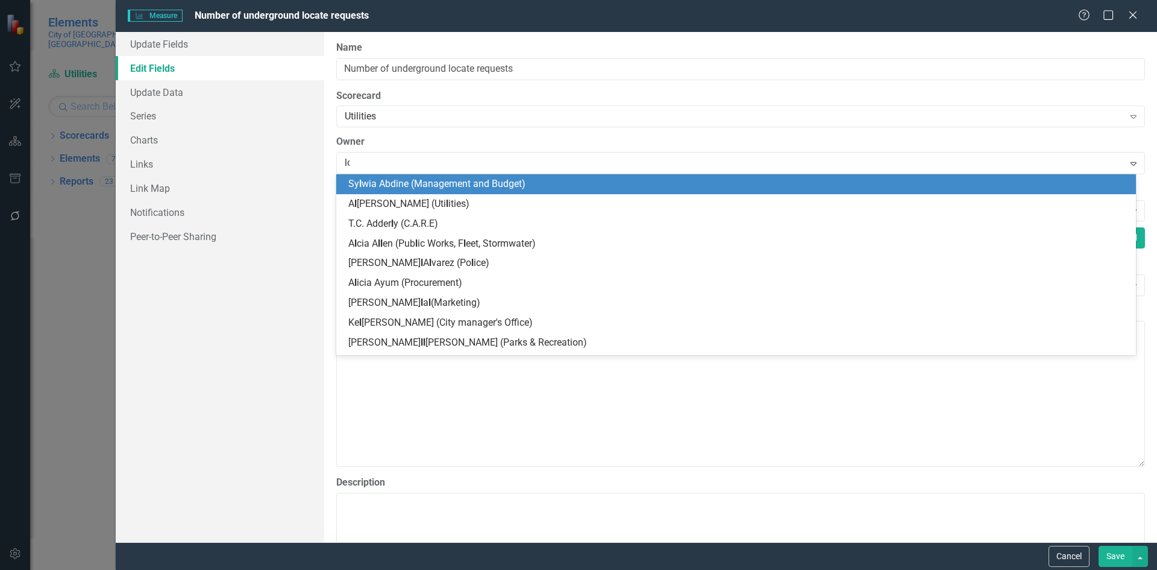
type input "lod"
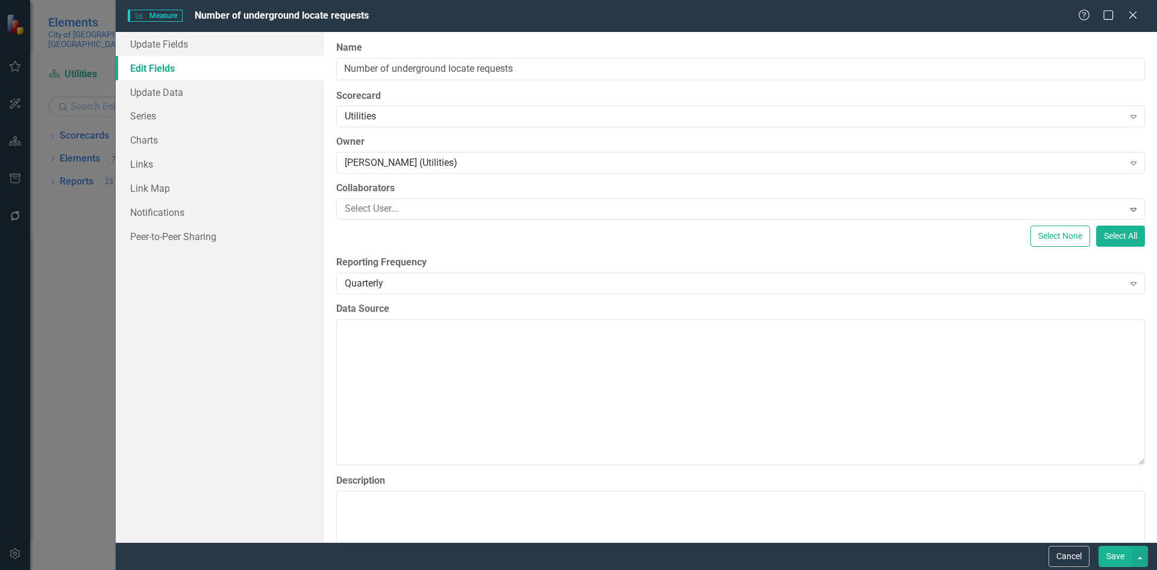
click at [1102, 556] on button "Save" at bounding box center [1116, 556] width 34 height 21
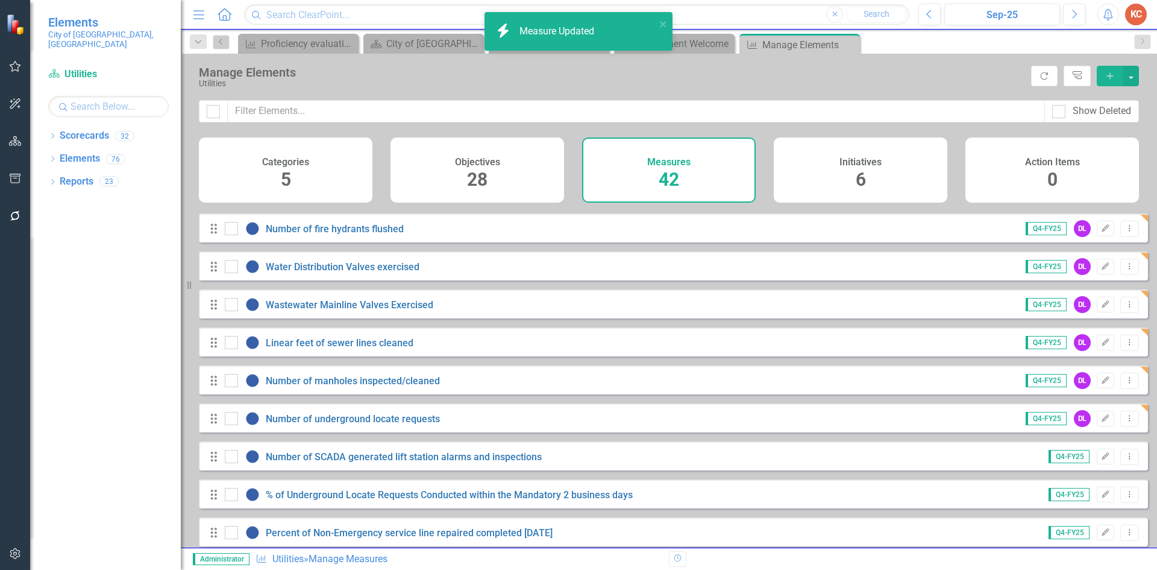
scroll to position [723, 0]
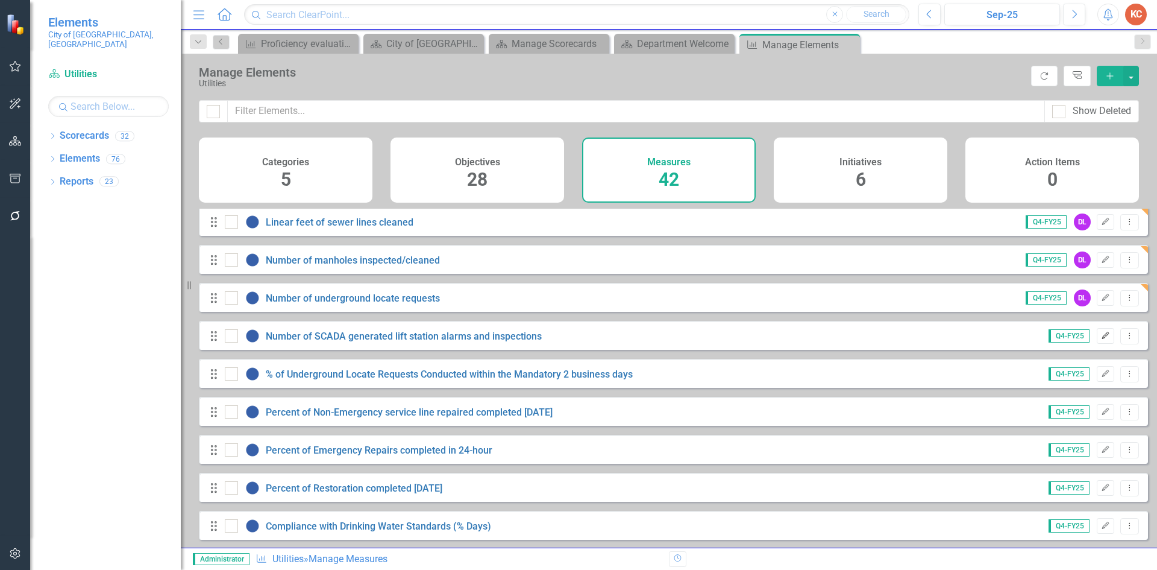
click at [1101, 339] on icon "Edit" at bounding box center [1105, 335] width 9 height 7
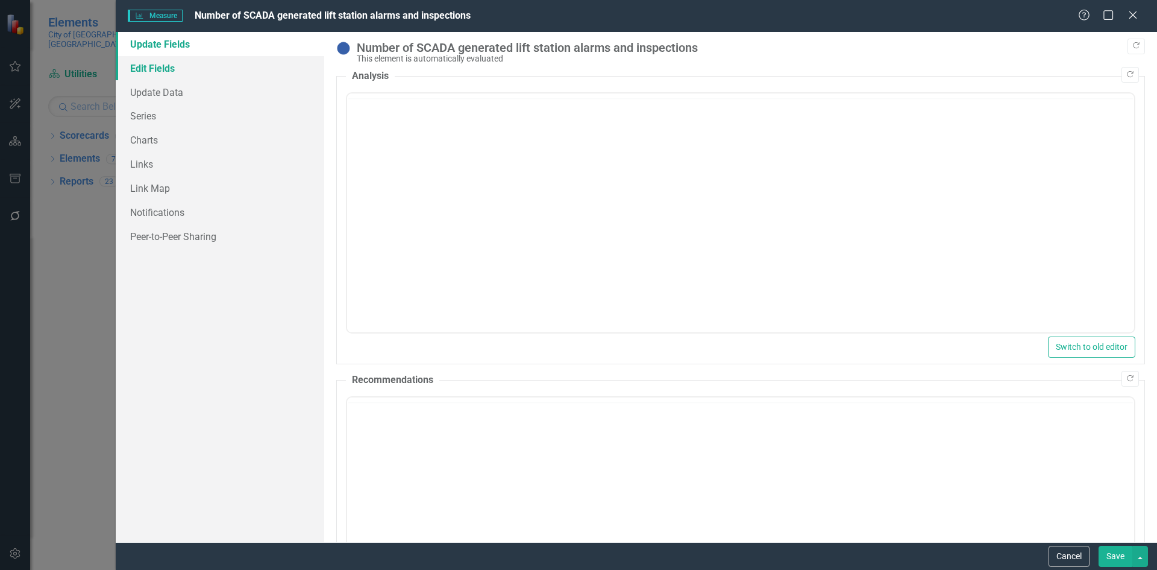
scroll to position [0, 0]
click at [184, 71] on link "Edit Fields" at bounding box center [220, 68] width 209 height 24
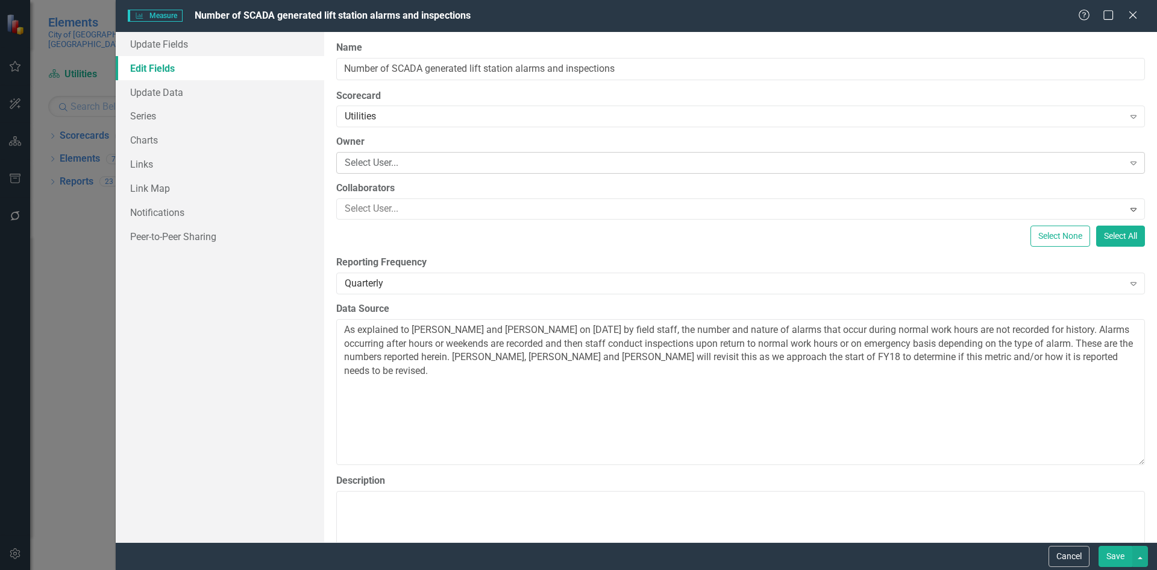
click at [424, 163] on div "Select User..." at bounding box center [734, 163] width 779 height 14
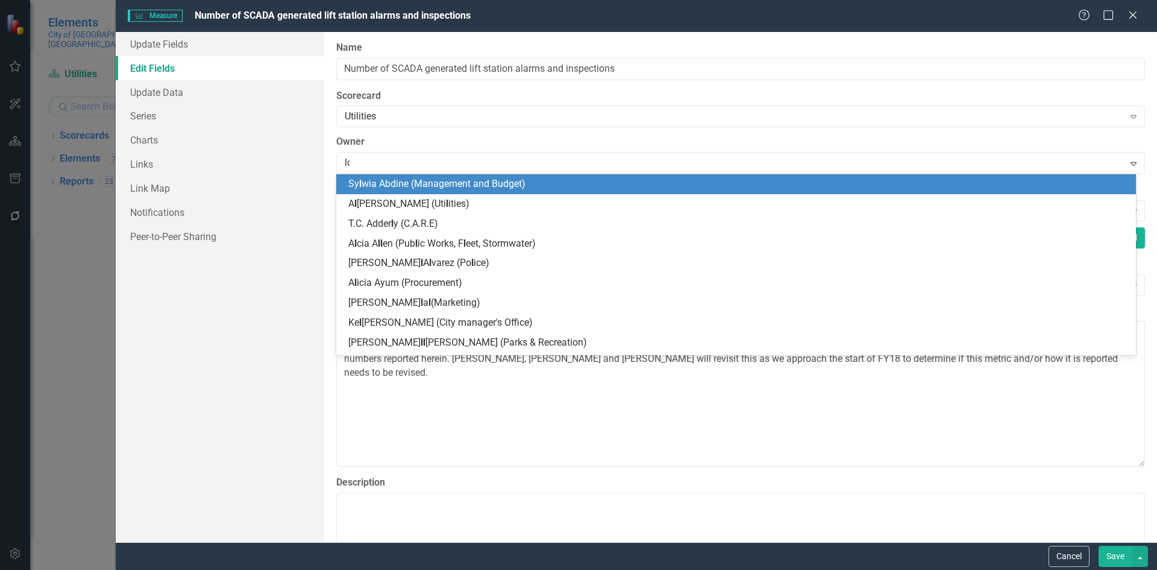
type input "lod"
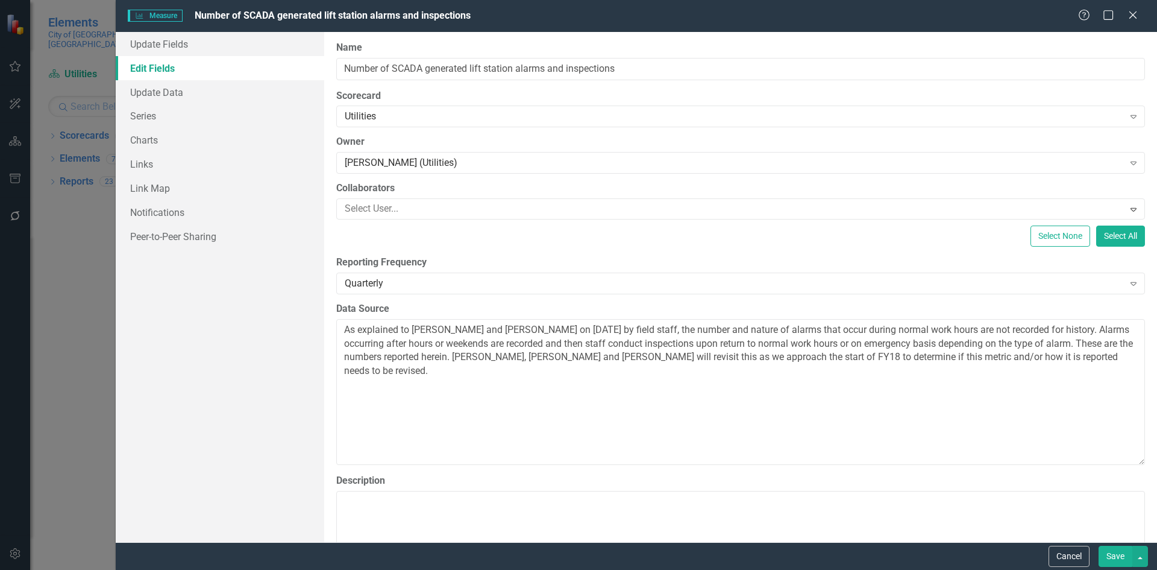
click at [1112, 559] on button "Save" at bounding box center [1116, 556] width 34 height 21
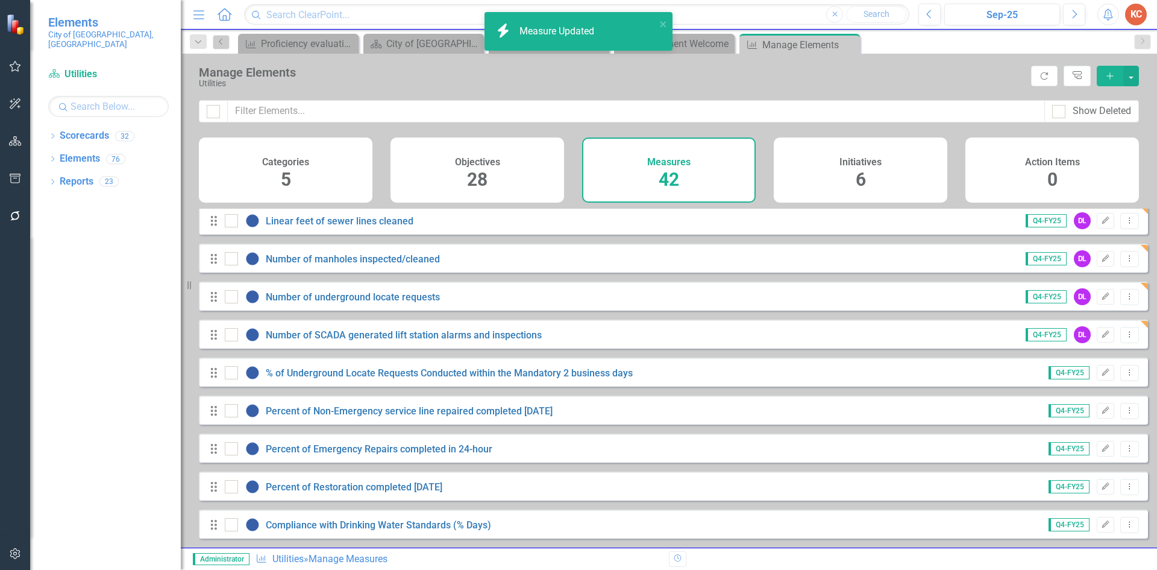
scroll to position [784, 0]
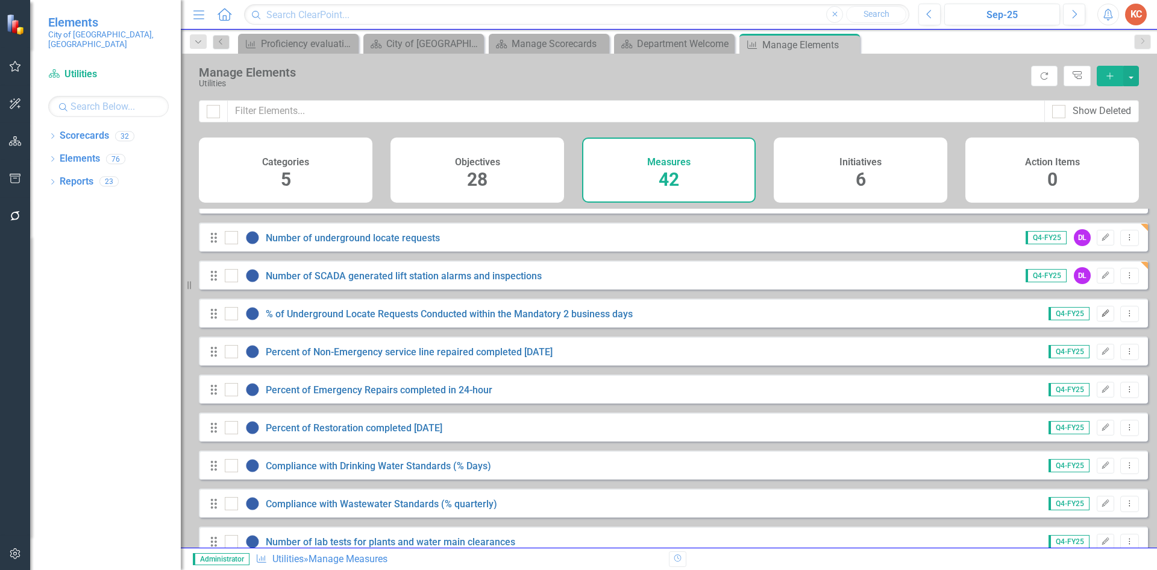
click at [1101, 317] on icon "Edit" at bounding box center [1105, 313] width 9 height 7
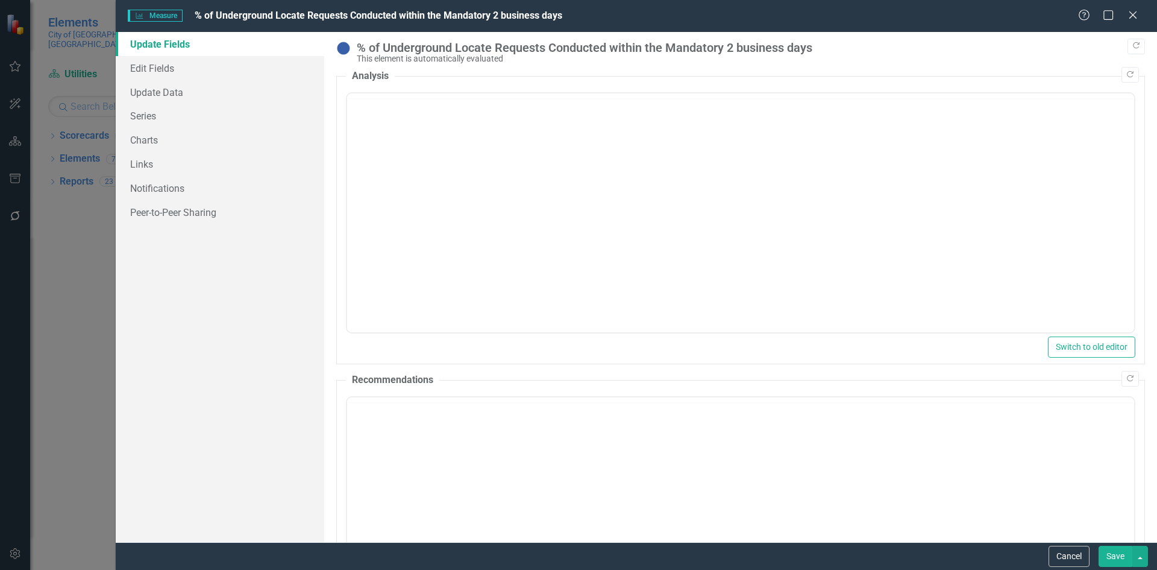
scroll to position [0, 0]
click at [168, 66] on link "Edit Fields" at bounding box center [220, 68] width 209 height 24
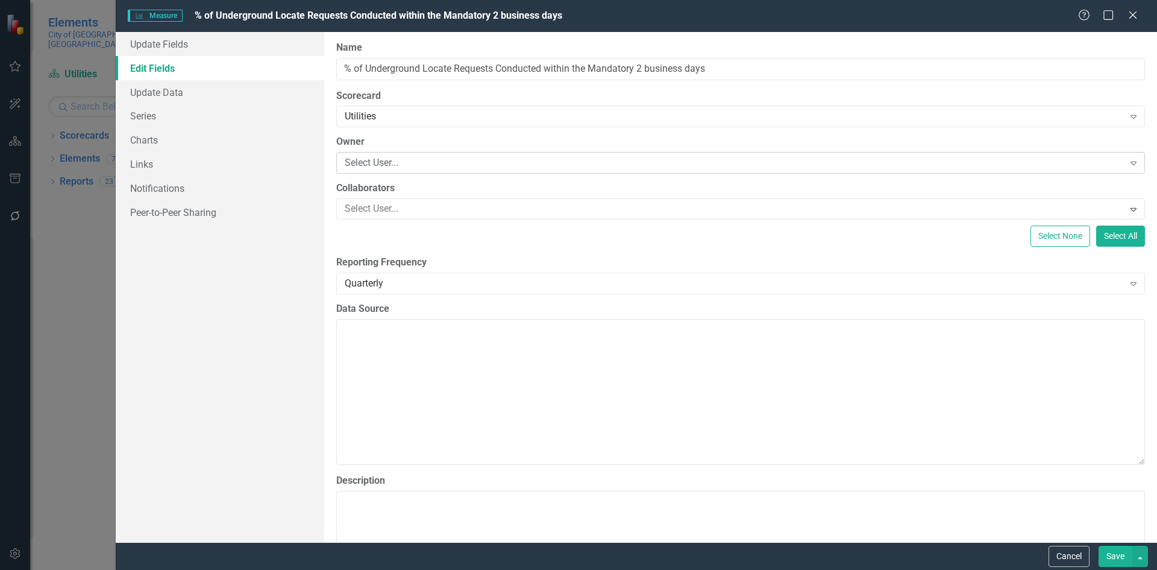
click at [388, 169] on div "Select User..." at bounding box center [734, 163] width 779 height 14
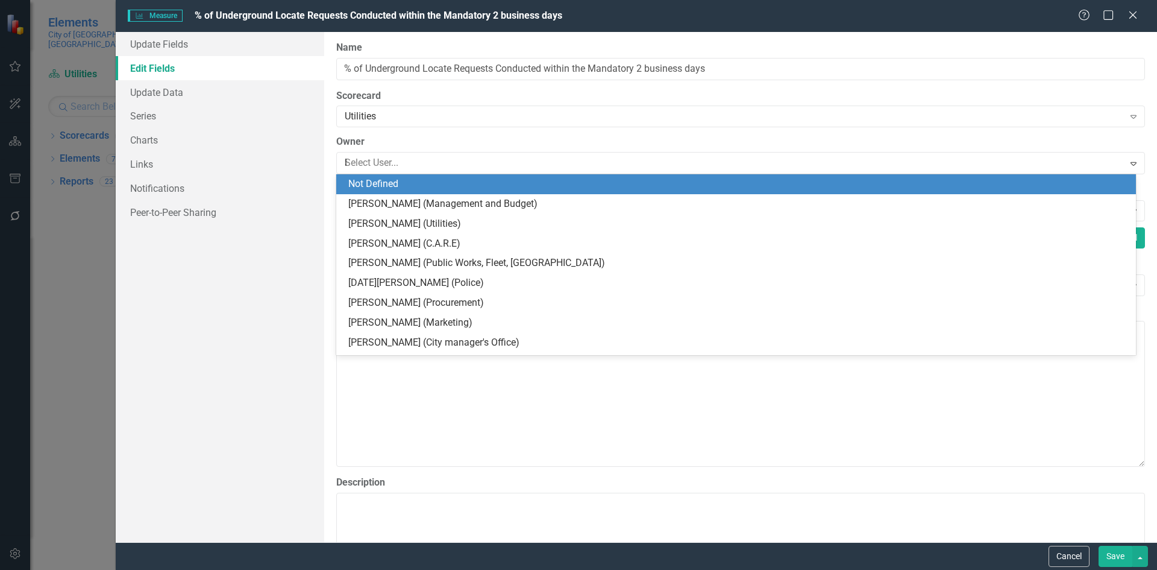
type input "lod"
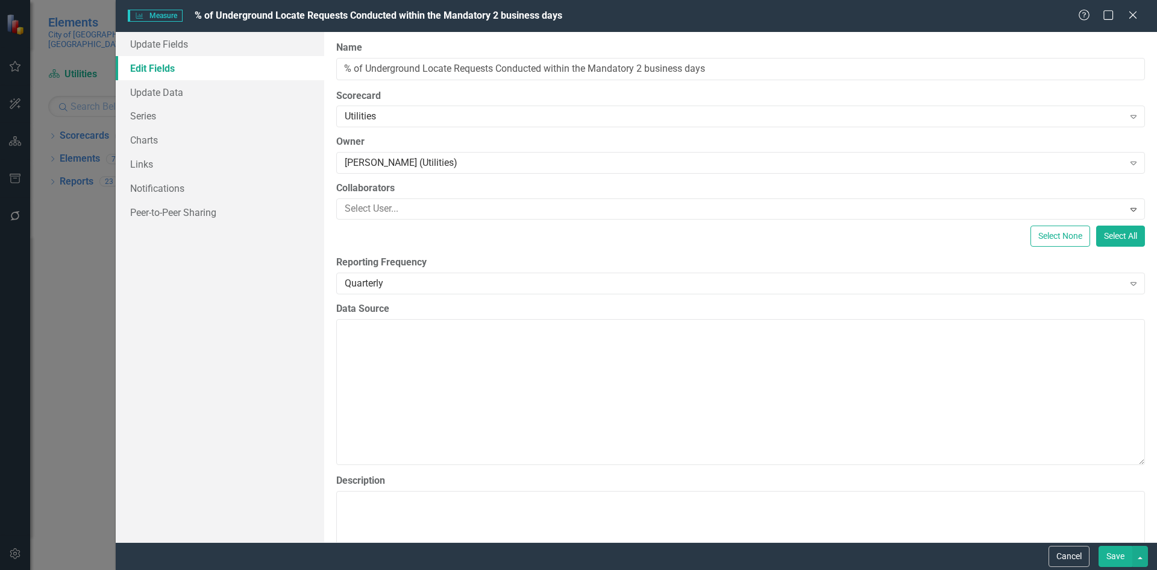
click at [1107, 553] on button "Save" at bounding box center [1116, 556] width 34 height 21
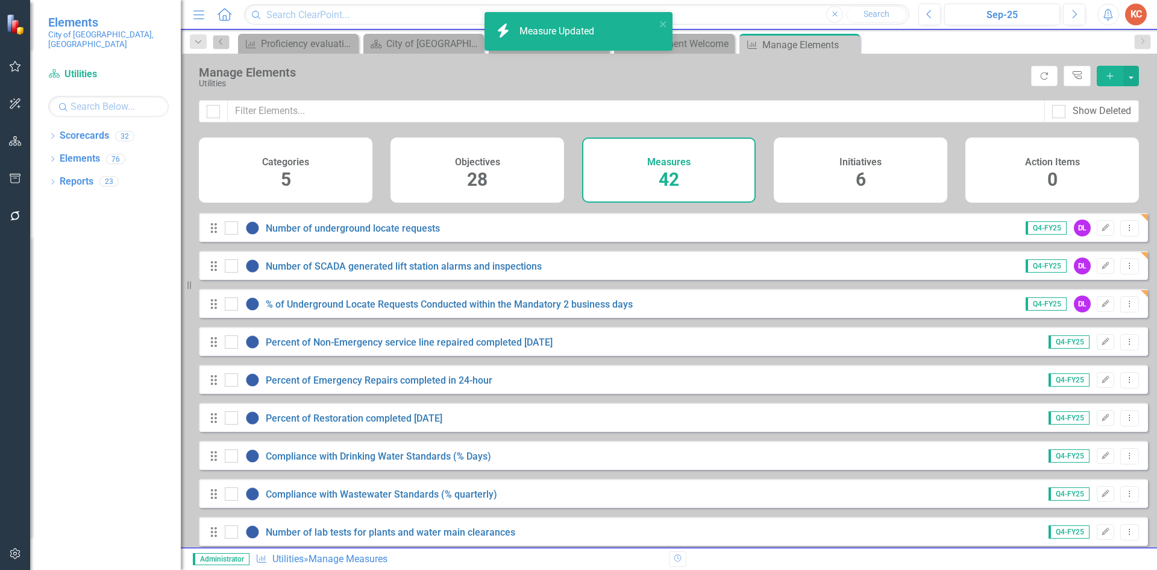
scroll to position [844, 0]
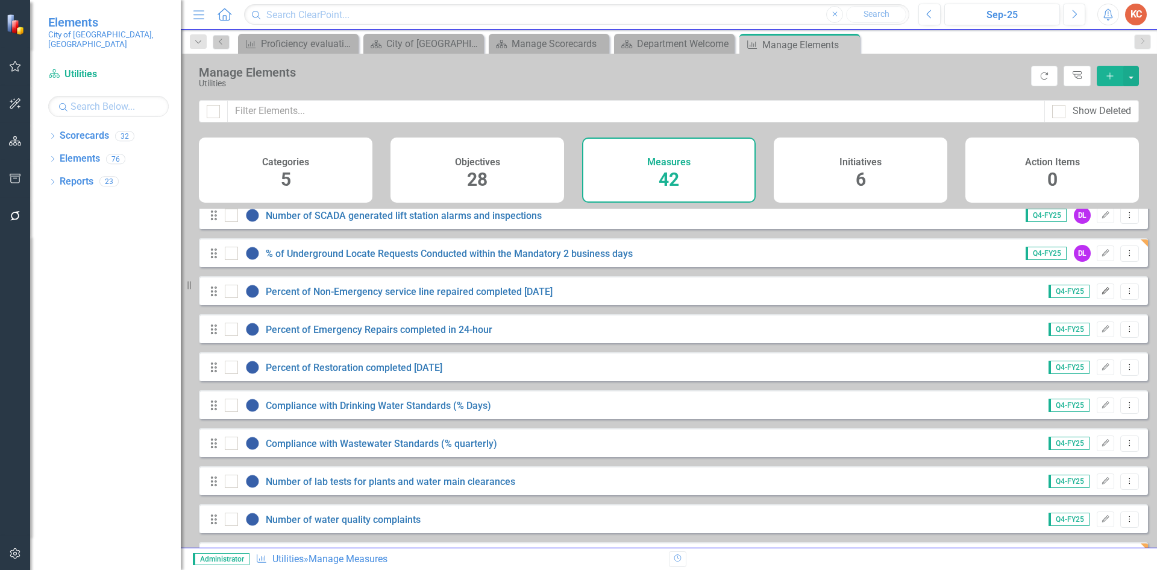
click at [1101, 295] on icon "Edit" at bounding box center [1105, 291] width 9 height 7
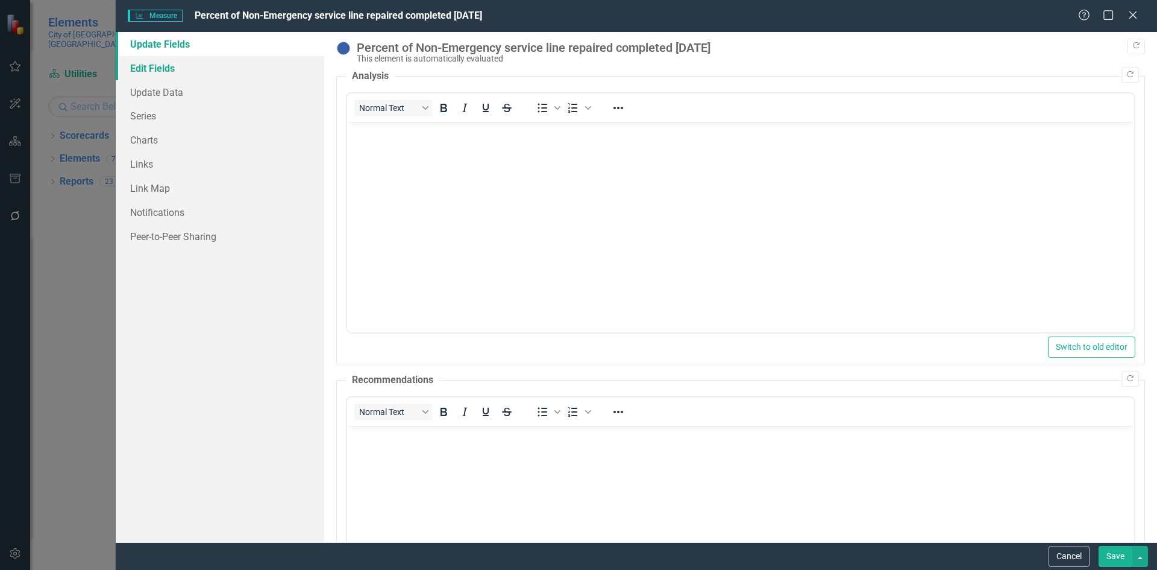
scroll to position [0, 0]
click at [183, 76] on link "Edit Fields" at bounding box center [220, 68] width 209 height 24
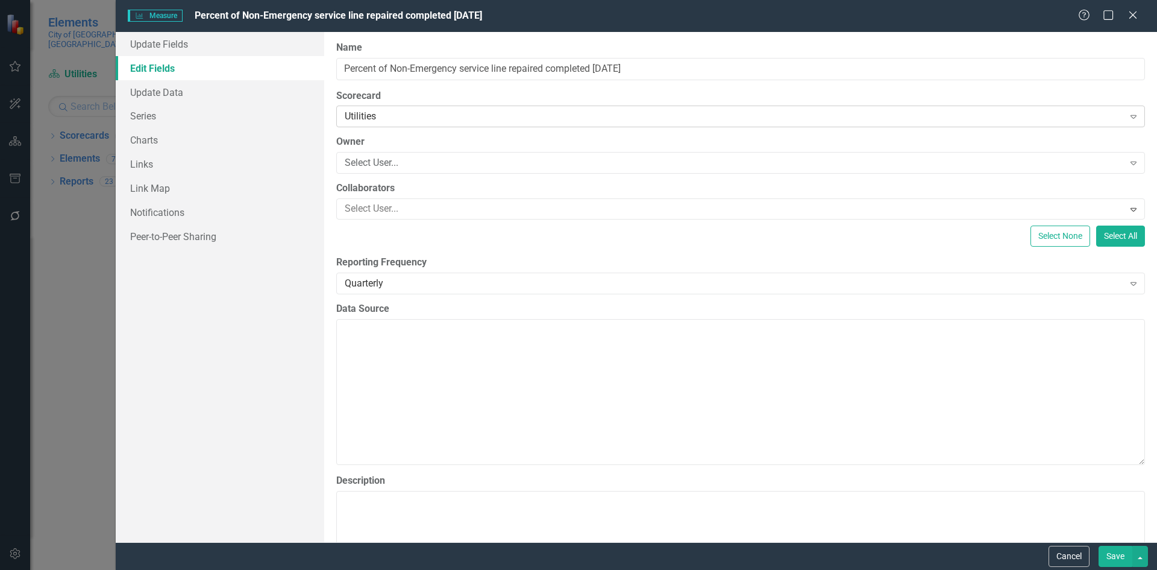
click at [389, 112] on div "Utilities" at bounding box center [734, 117] width 779 height 14
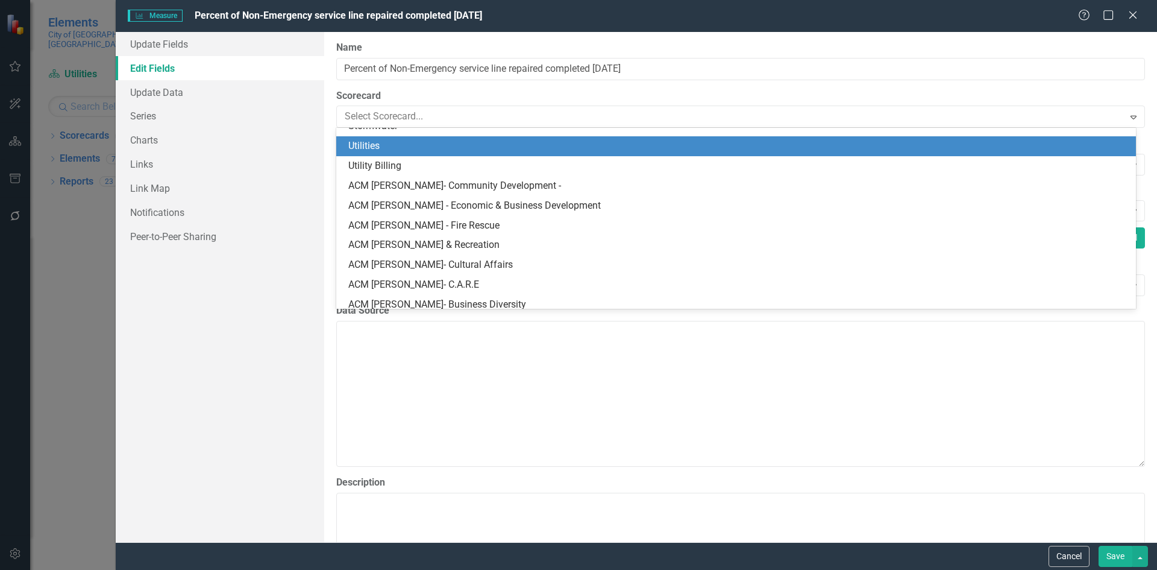
scroll to position [376, 0]
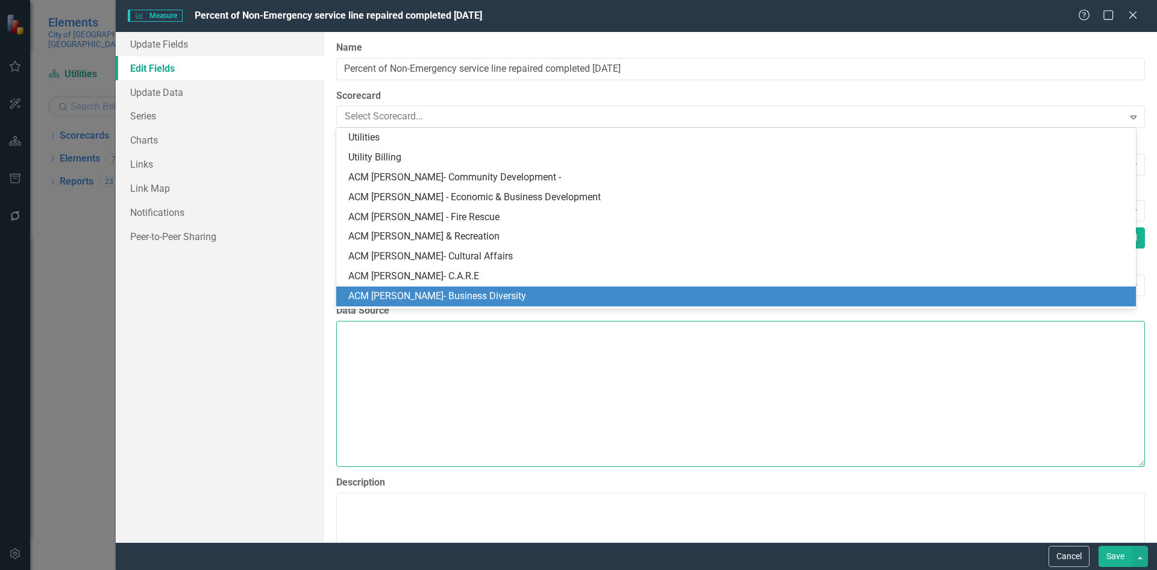
click at [709, 385] on textarea "Data Source" at bounding box center [740, 394] width 809 height 146
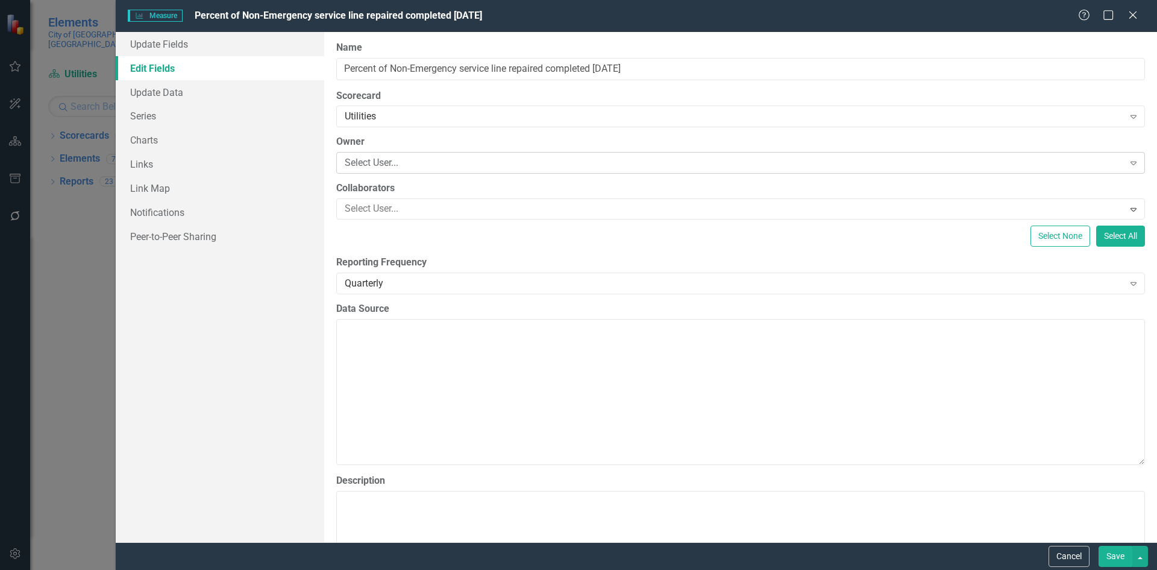
click at [407, 161] on div "Select User..." at bounding box center [734, 163] width 779 height 14
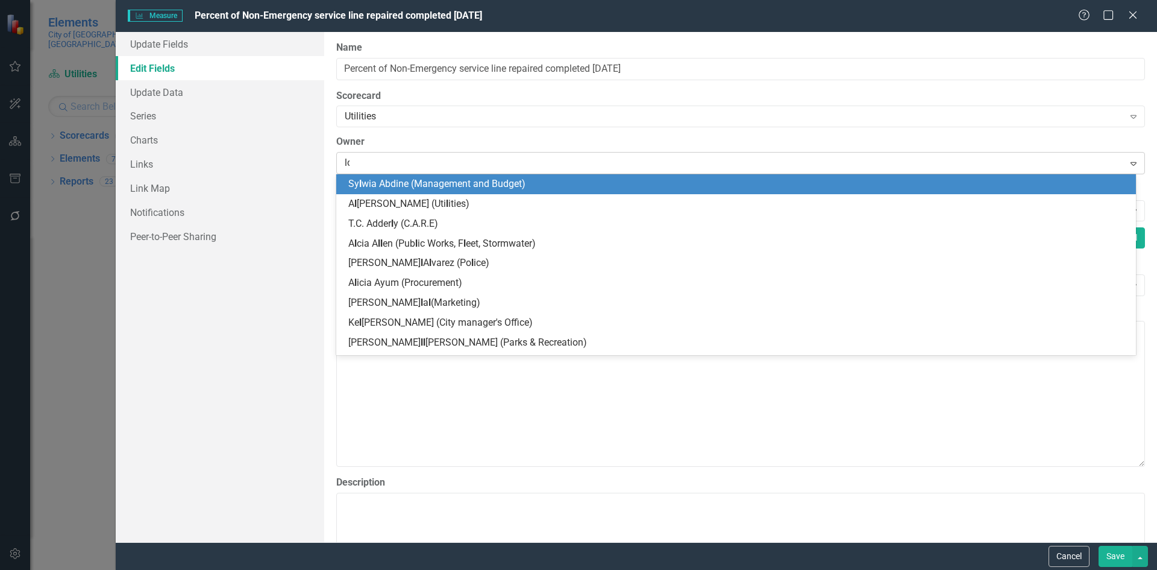
type input "lod"
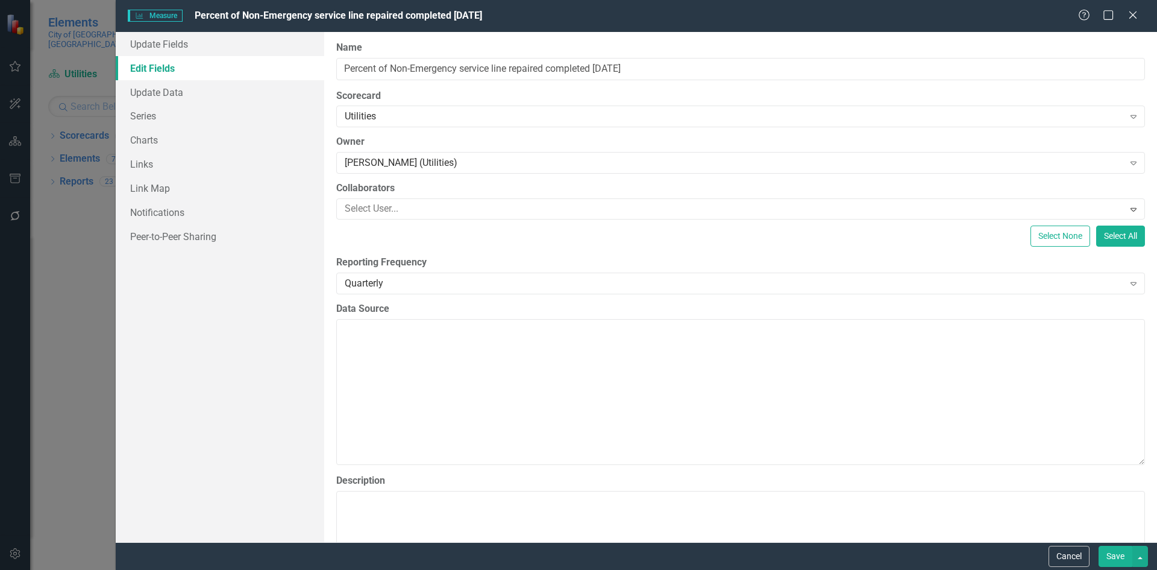
click at [1111, 550] on button "Save" at bounding box center [1116, 556] width 34 height 21
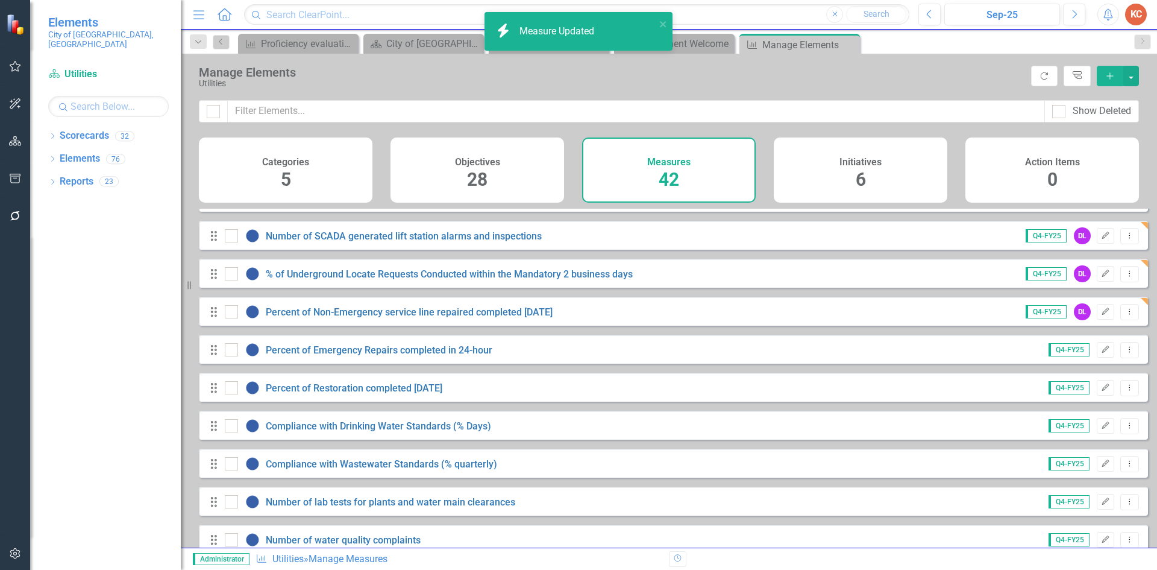
scroll to position [844, 0]
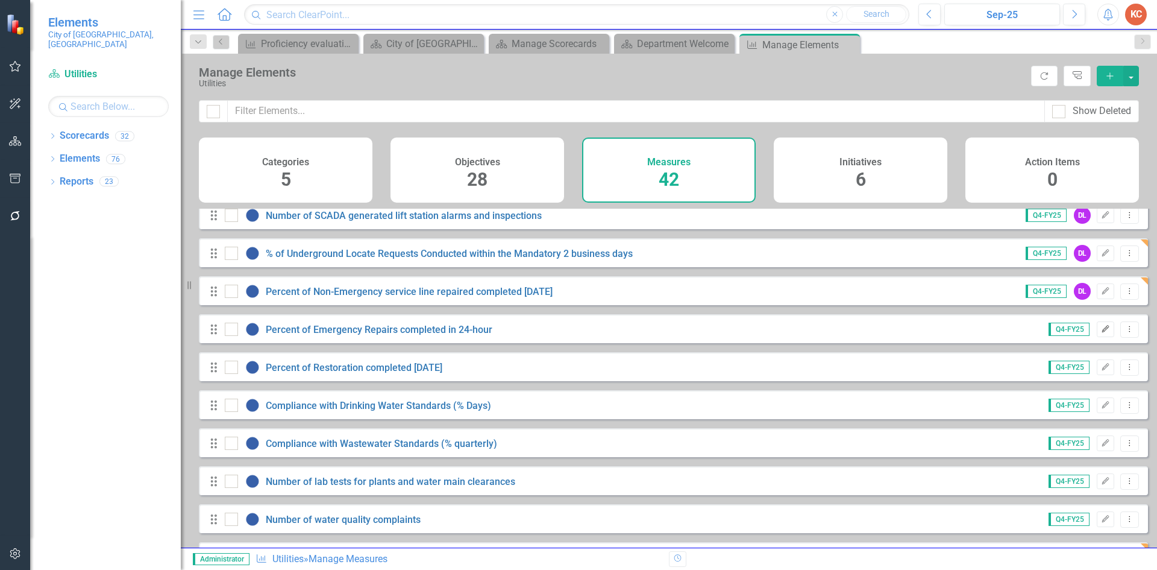
click at [1097, 337] on button "Edit" at bounding box center [1105, 329] width 17 height 16
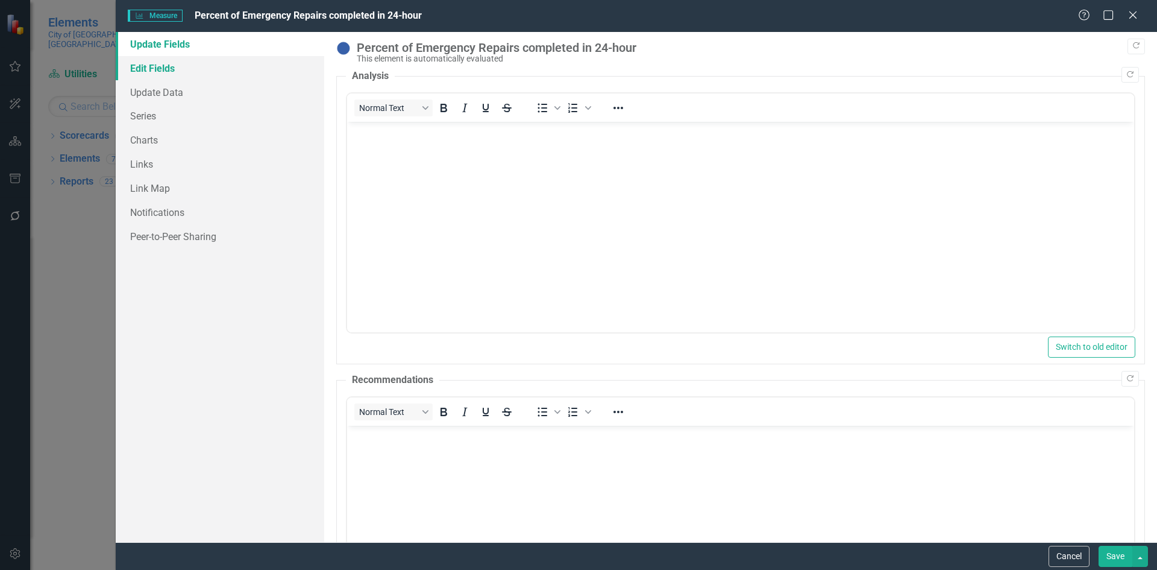
scroll to position [0, 0]
drag, startPoint x: 145, startPoint y: 57, endPoint x: 160, endPoint y: 61, distance: 15.6
click at [145, 57] on link "Edit Fields" at bounding box center [220, 68] width 209 height 24
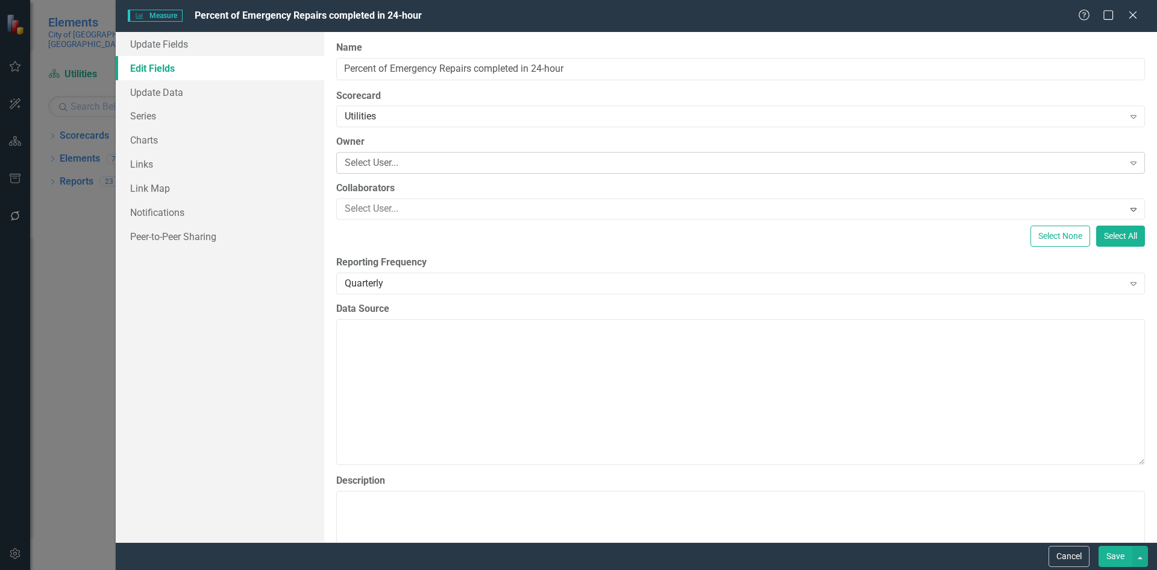
click at [368, 162] on div "Select User..." at bounding box center [734, 163] width 779 height 14
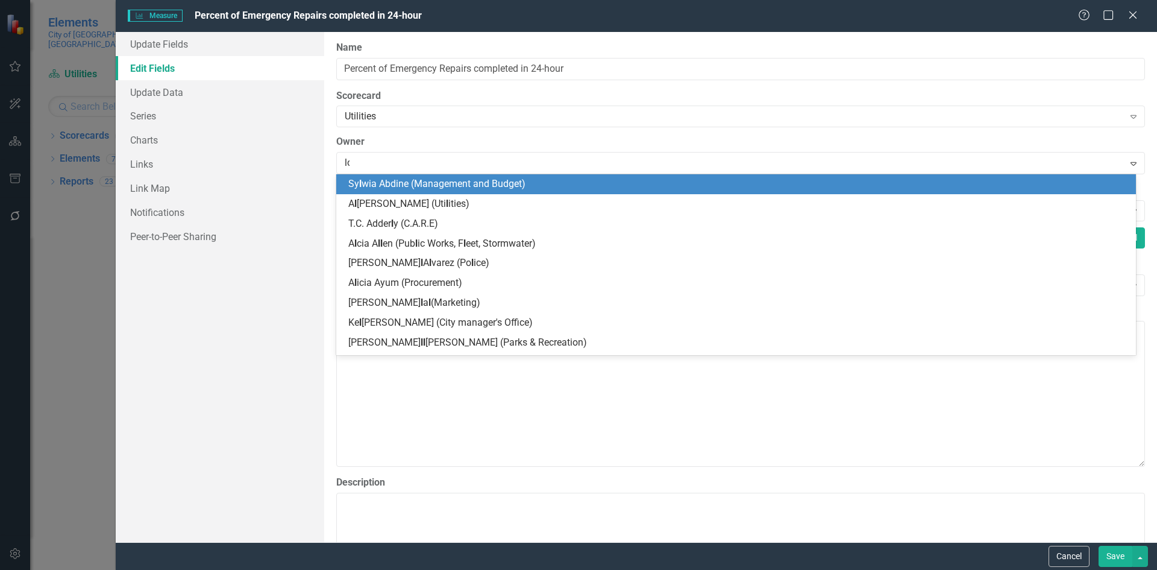
type input "lod"
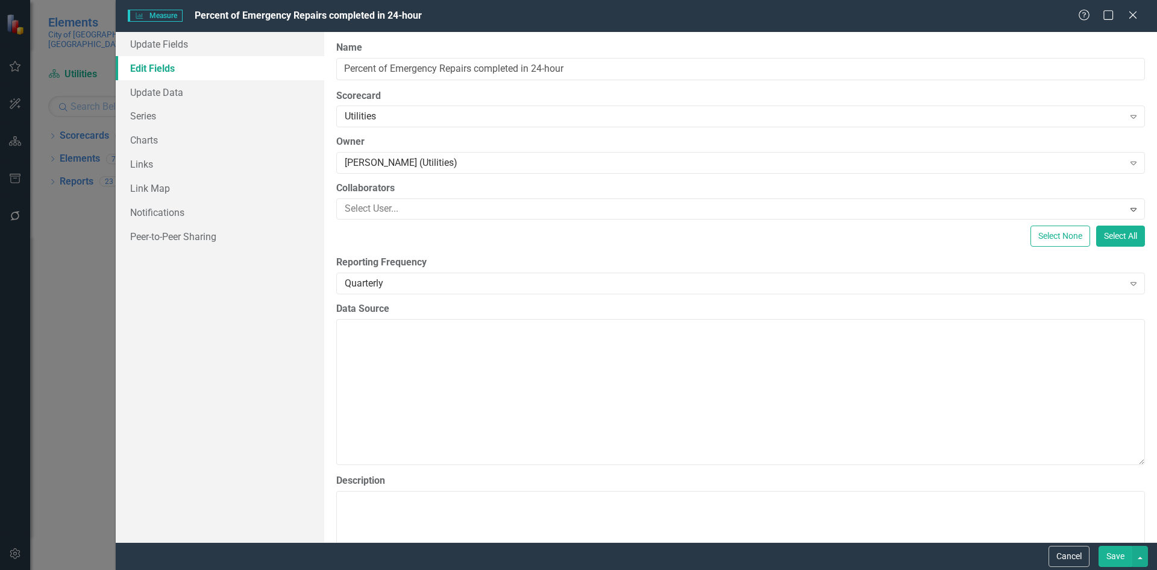
click at [1113, 559] on button "Save" at bounding box center [1116, 556] width 34 height 21
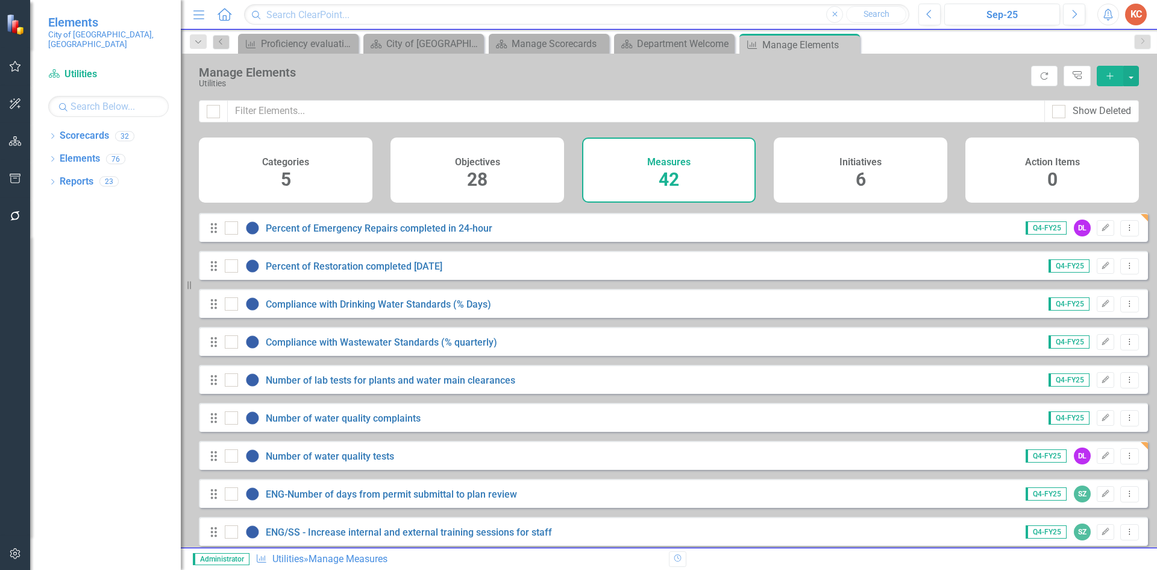
scroll to position [964, 0]
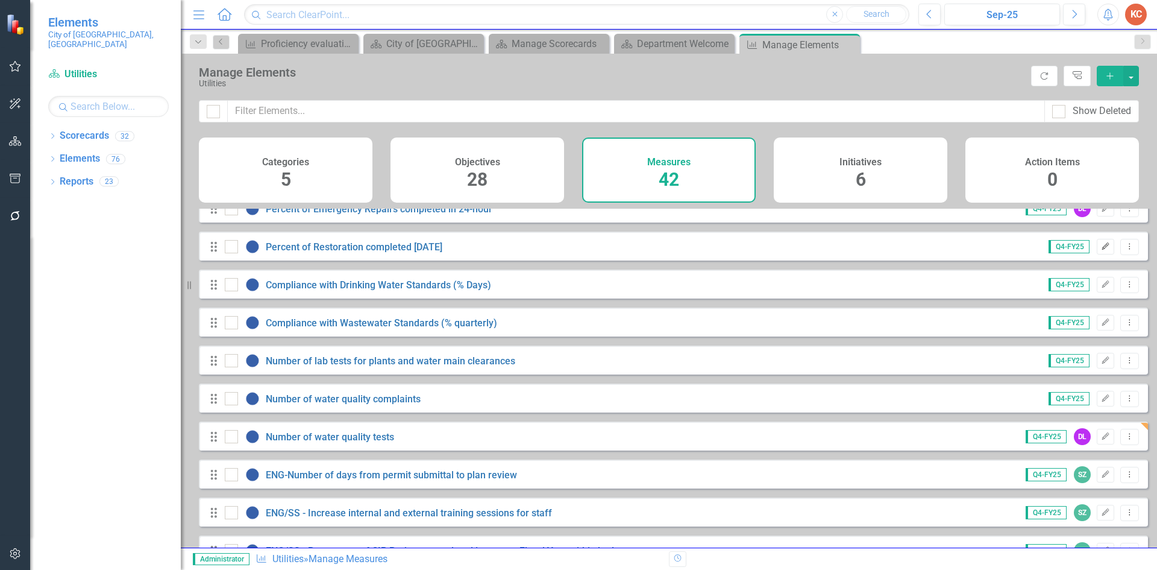
click at [1097, 254] on button "Edit" at bounding box center [1105, 247] width 17 height 16
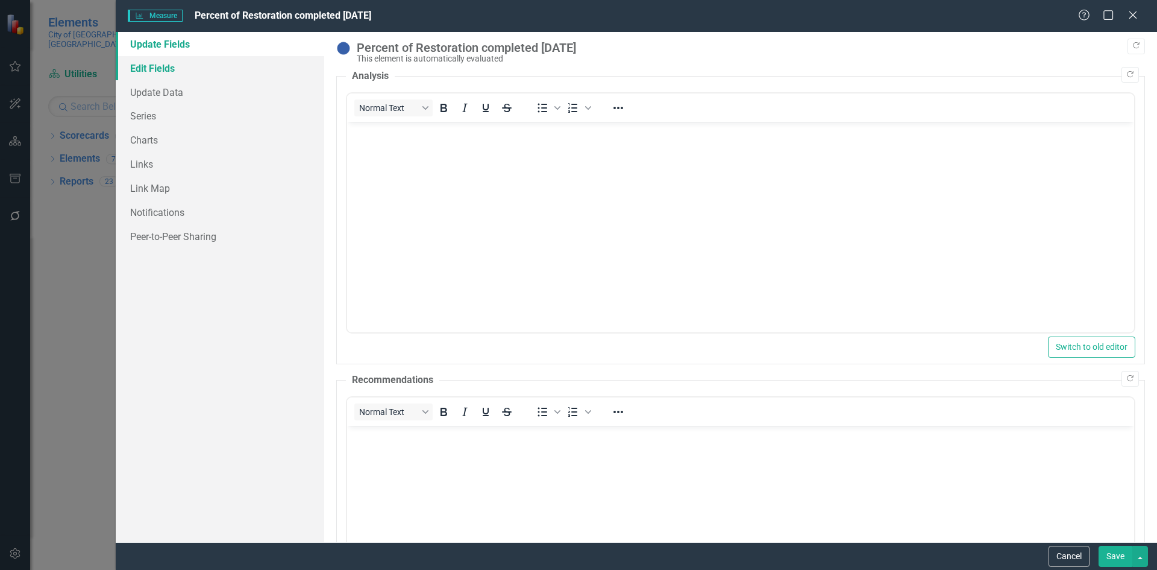
scroll to position [0, 0]
drag, startPoint x: 162, startPoint y: 64, endPoint x: 309, endPoint y: 95, distance: 150.8
click at [162, 64] on link "Edit Fields" at bounding box center [220, 68] width 209 height 24
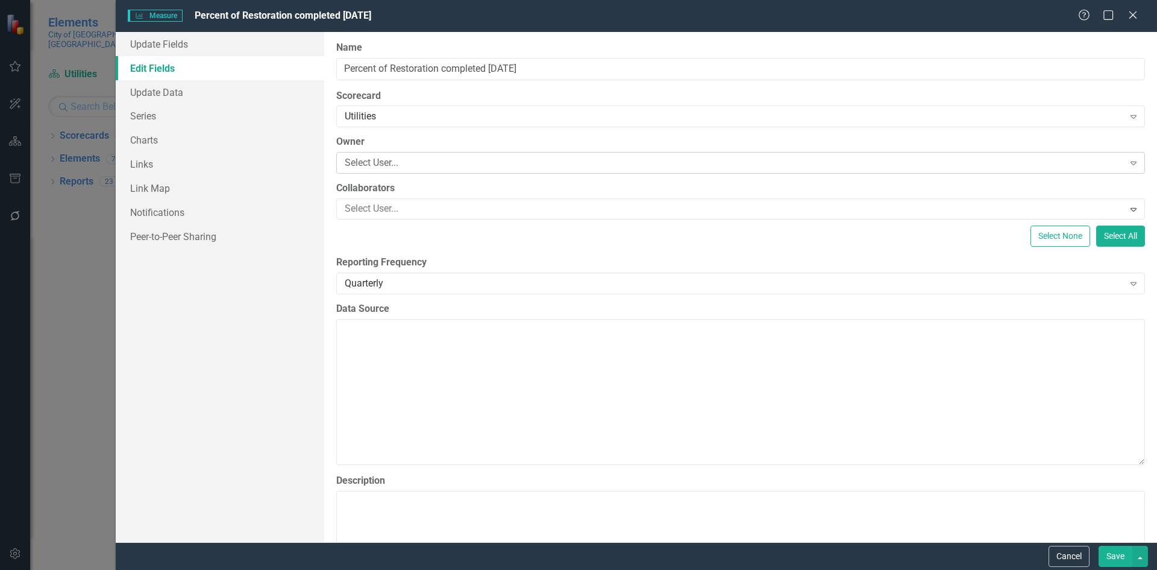
click at [374, 158] on div "Select User..." at bounding box center [734, 163] width 779 height 14
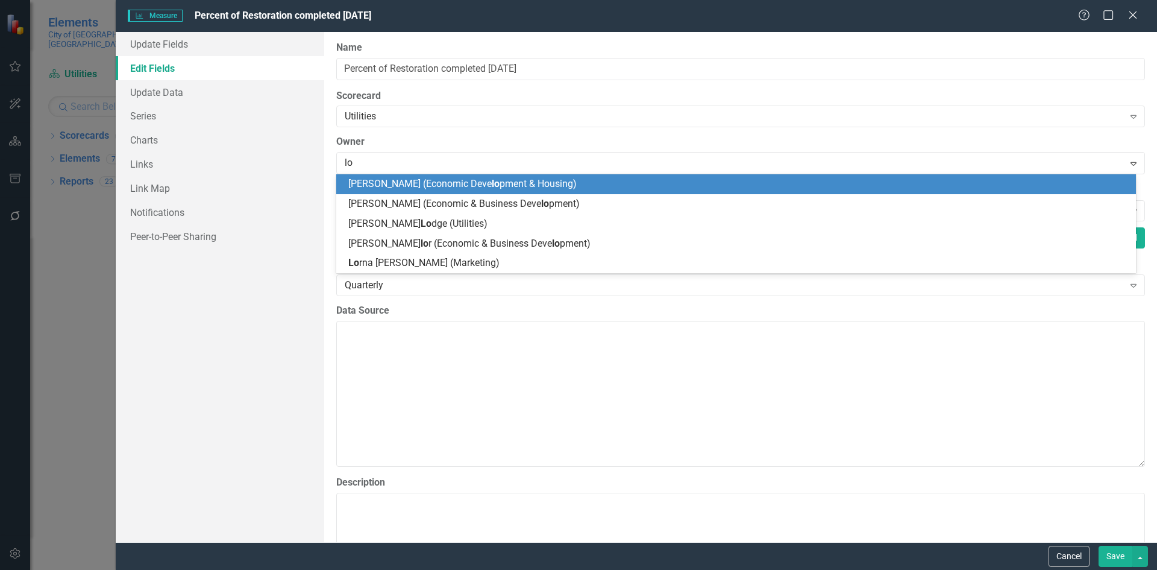
type input "lod"
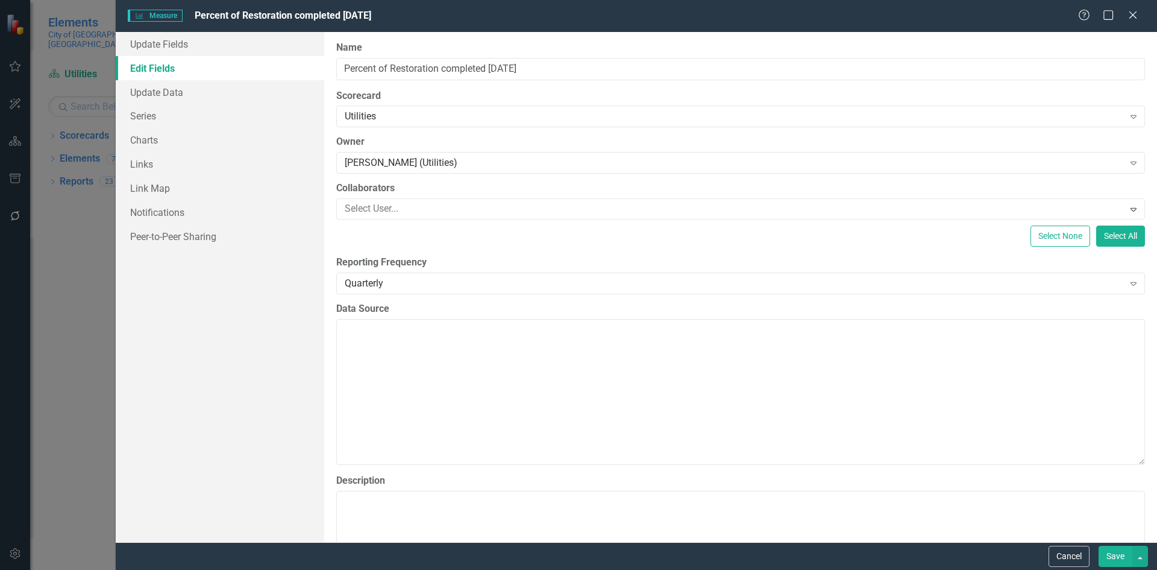
click at [1103, 559] on button "Save" at bounding box center [1116, 556] width 34 height 21
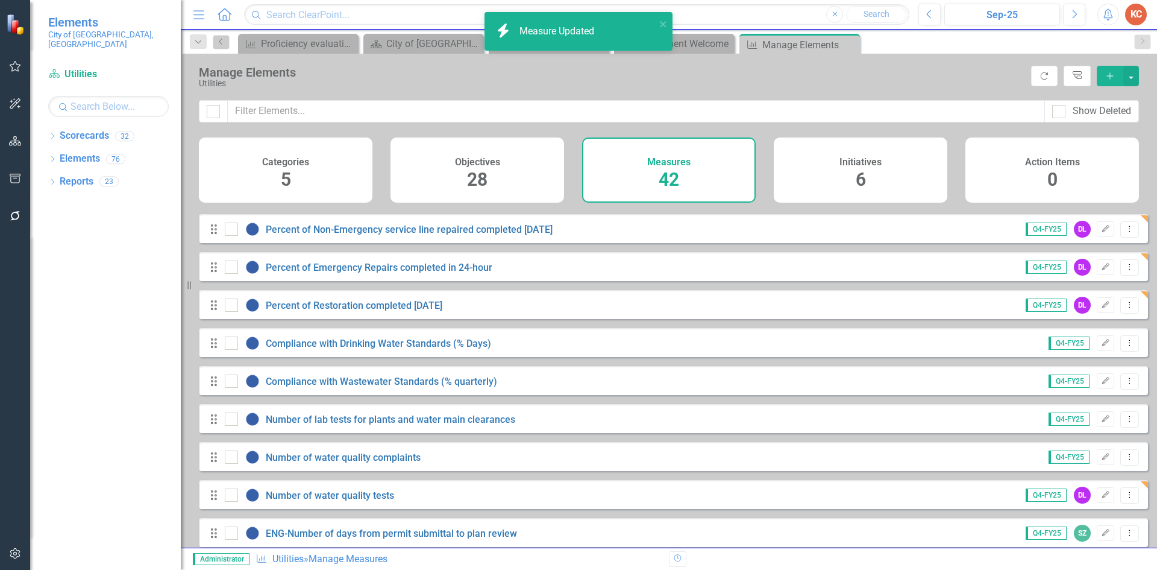
scroll to position [964, 0]
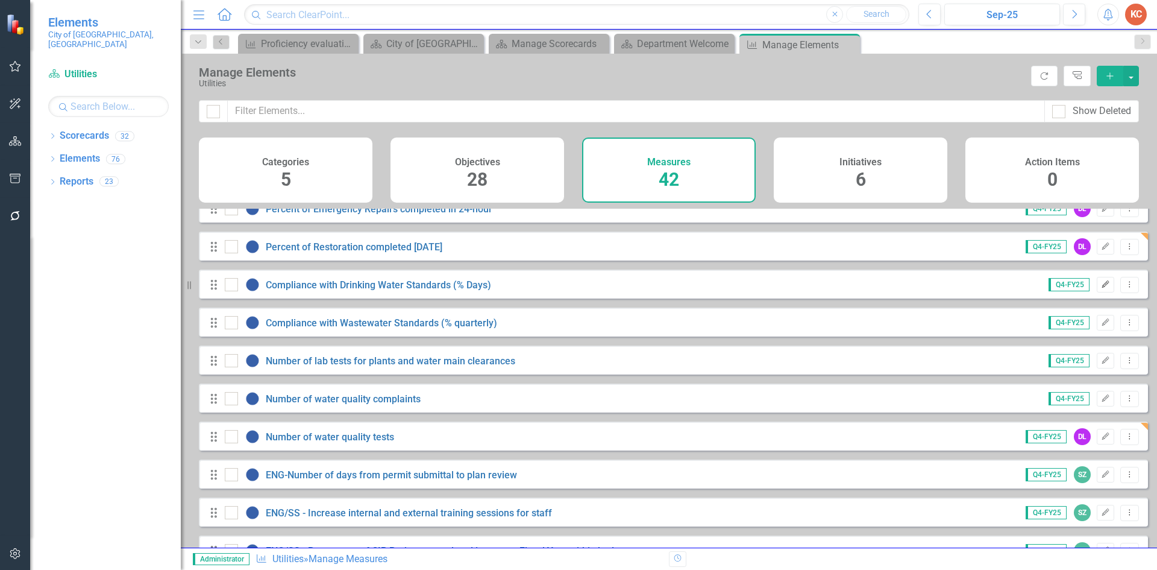
click at [1097, 292] on button "Edit" at bounding box center [1105, 285] width 17 height 16
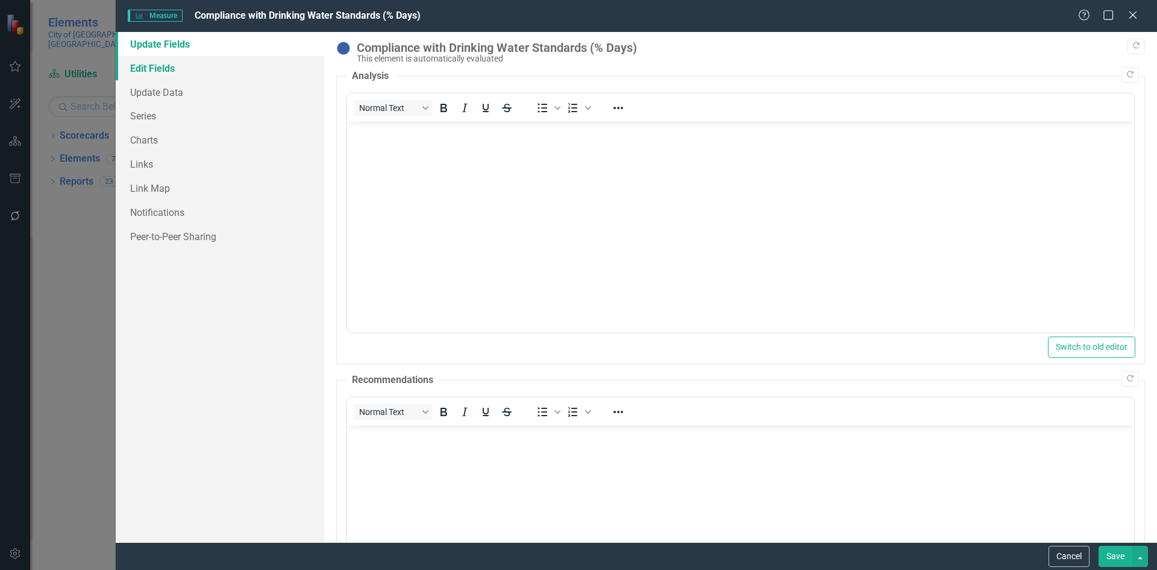
scroll to position [0, 0]
click at [181, 69] on link "Edit Fields" at bounding box center [220, 68] width 209 height 24
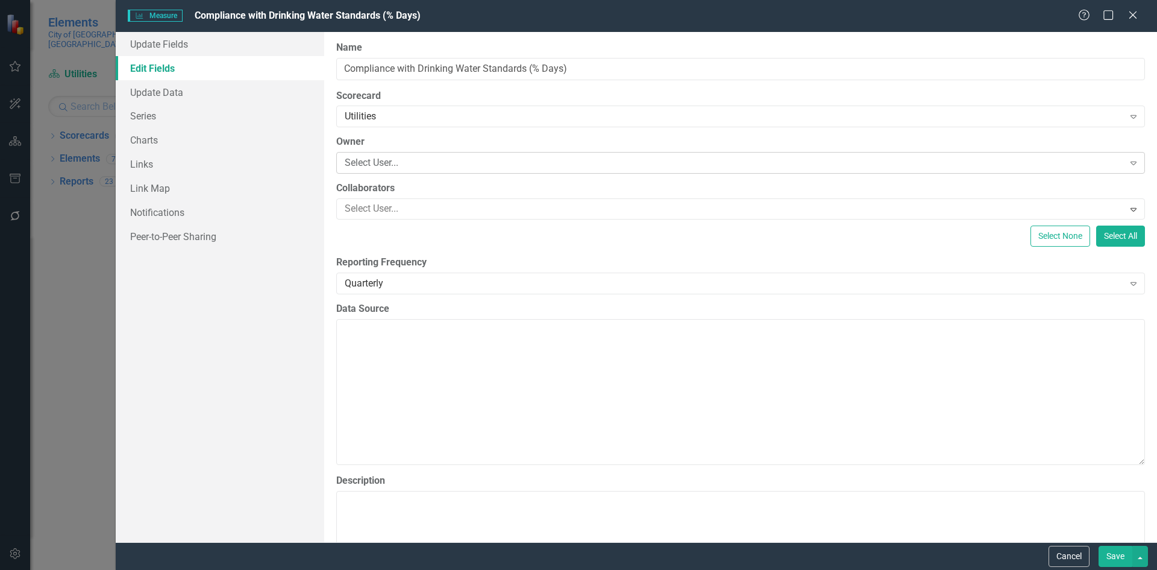
click at [386, 159] on div "Select User..." at bounding box center [734, 163] width 779 height 14
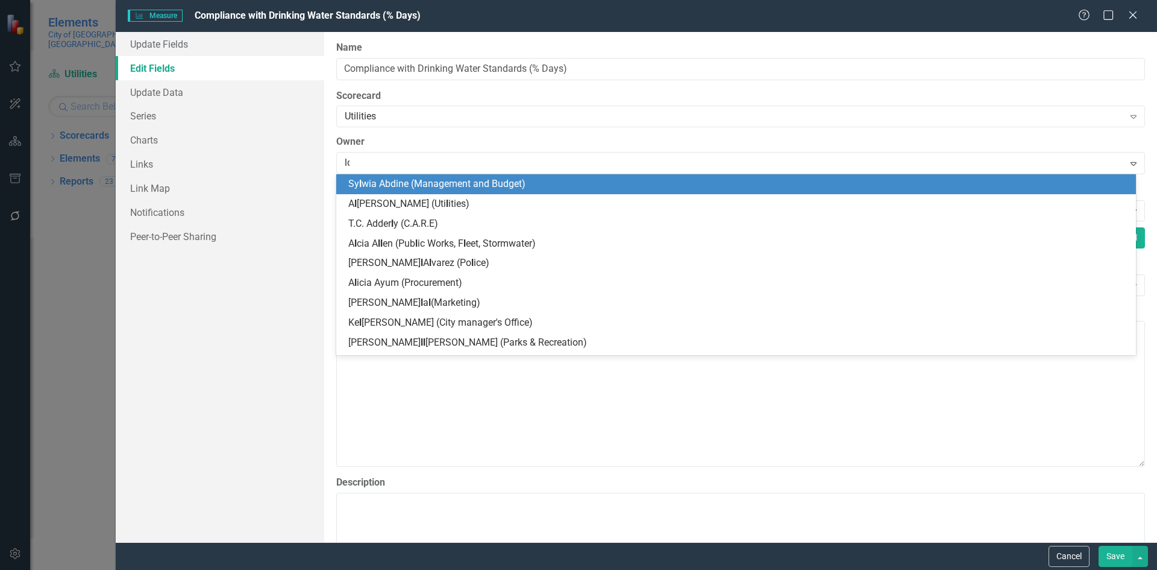
type input "lod"
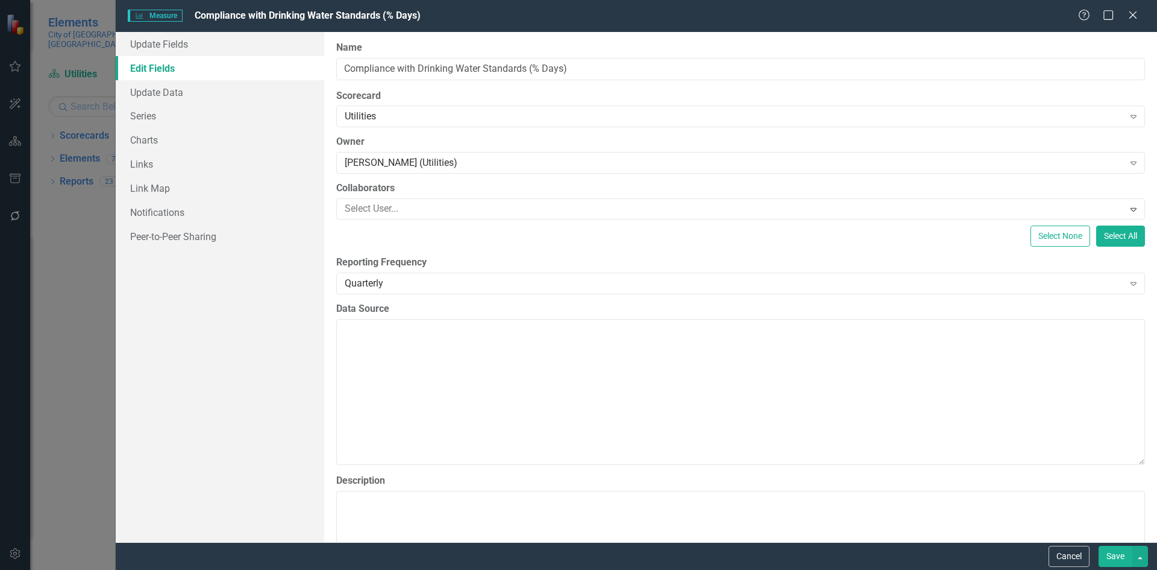
click at [1122, 555] on button "Save" at bounding box center [1116, 556] width 34 height 21
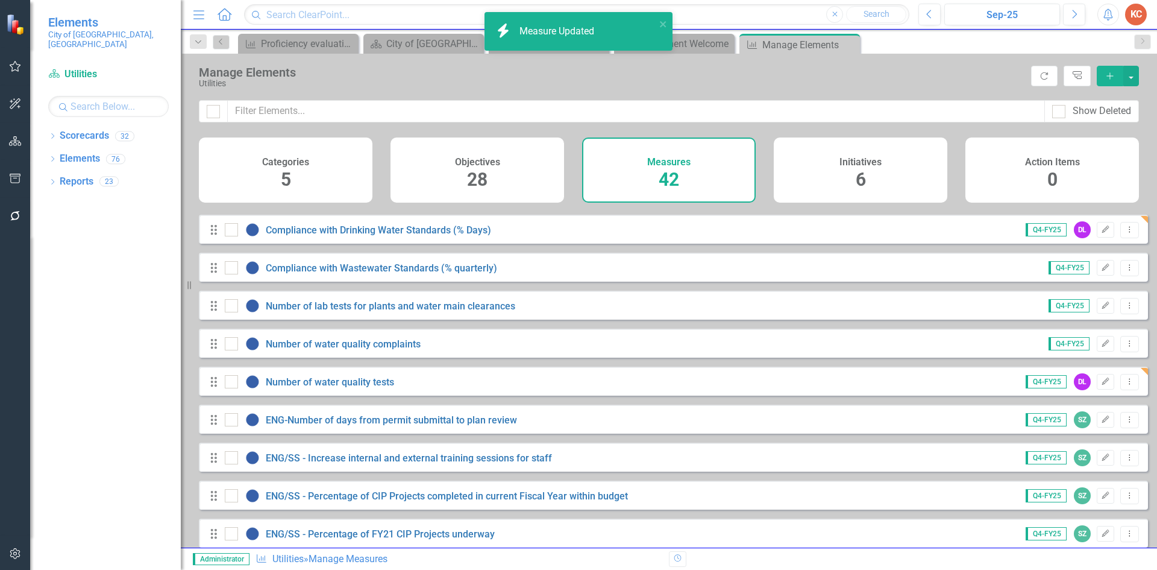
scroll to position [1025, 0]
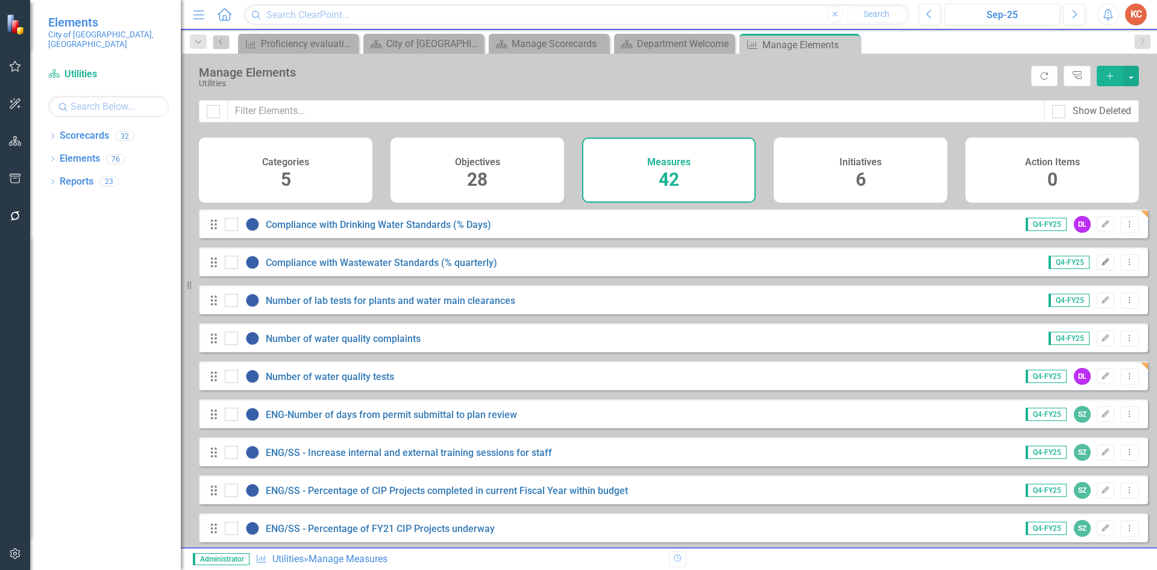
click at [1101, 266] on icon "Edit" at bounding box center [1105, 262] width 9 height 7
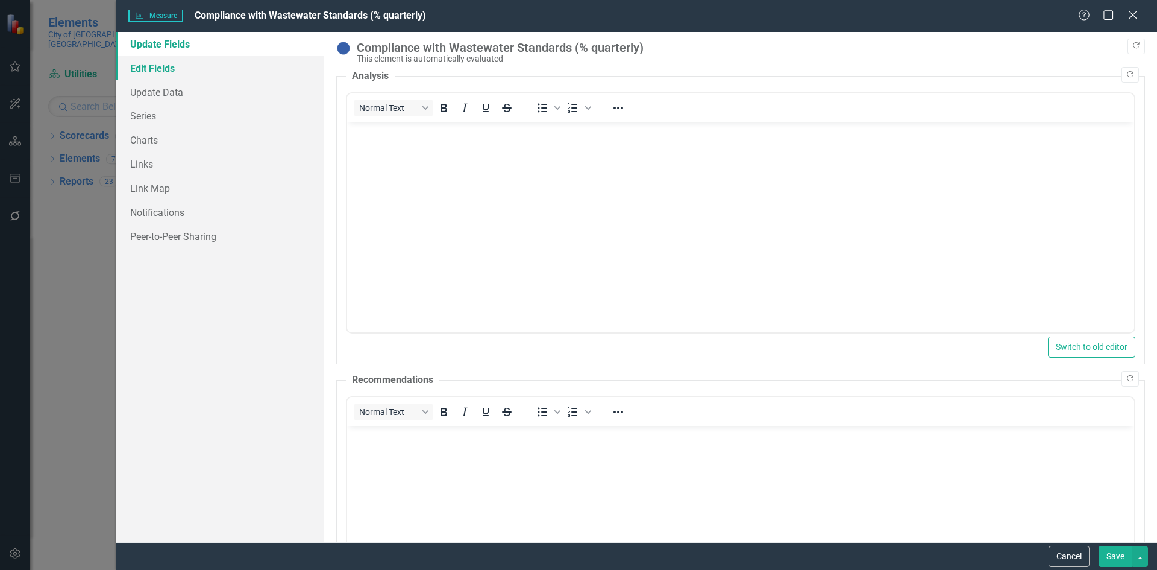
scroll to position [0, 0]
click at [143, 72] on link "Edit Fields" at bounding box center [220, 68] width 209 height 24
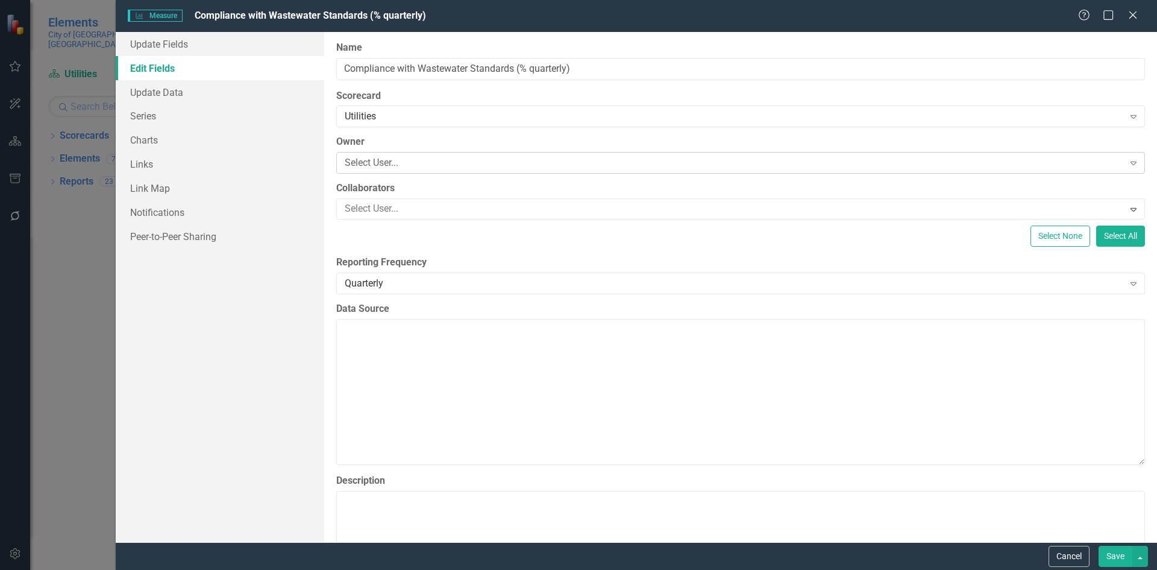
click at [425, 163] on div "Select User..." at bounding box center [734, 163] width 779 height 14
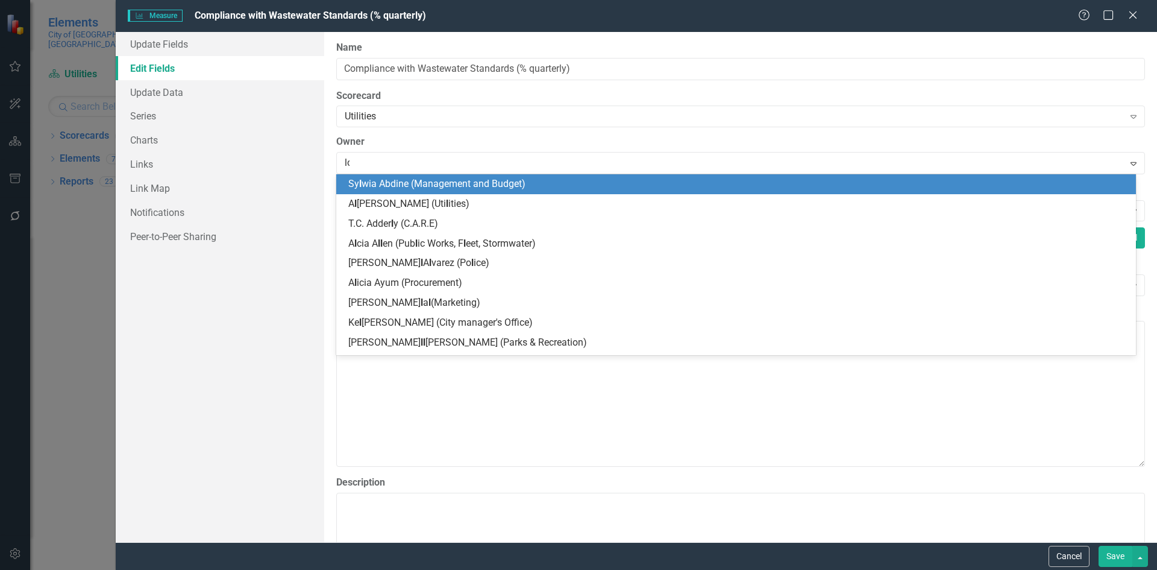
type input "lod"
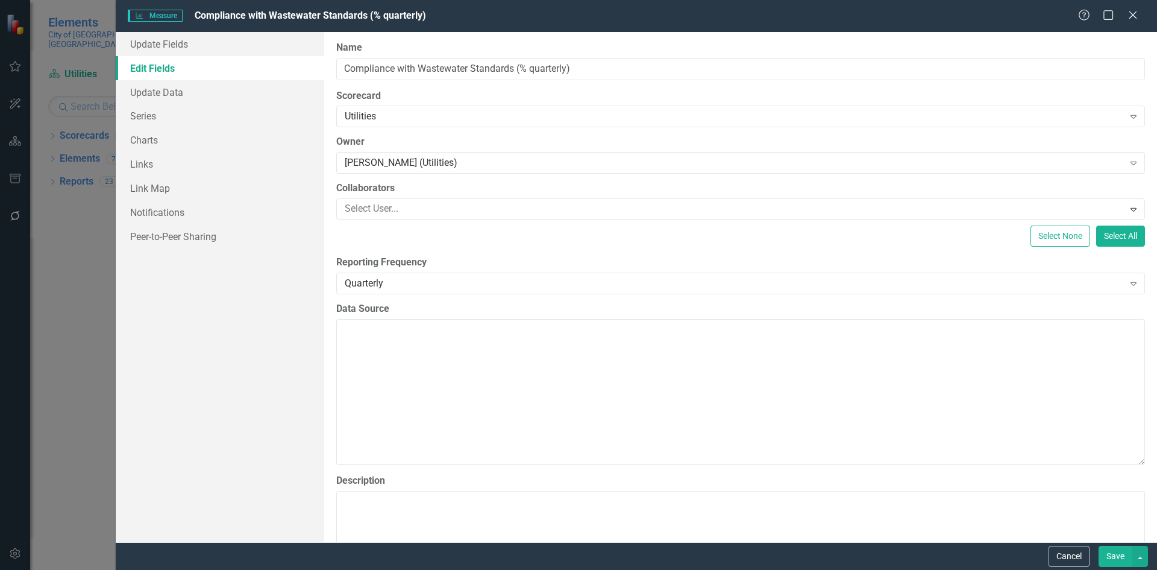
click at [1108, 553] on button "Save" at bounding box center [1116, 556] width 34 height 21
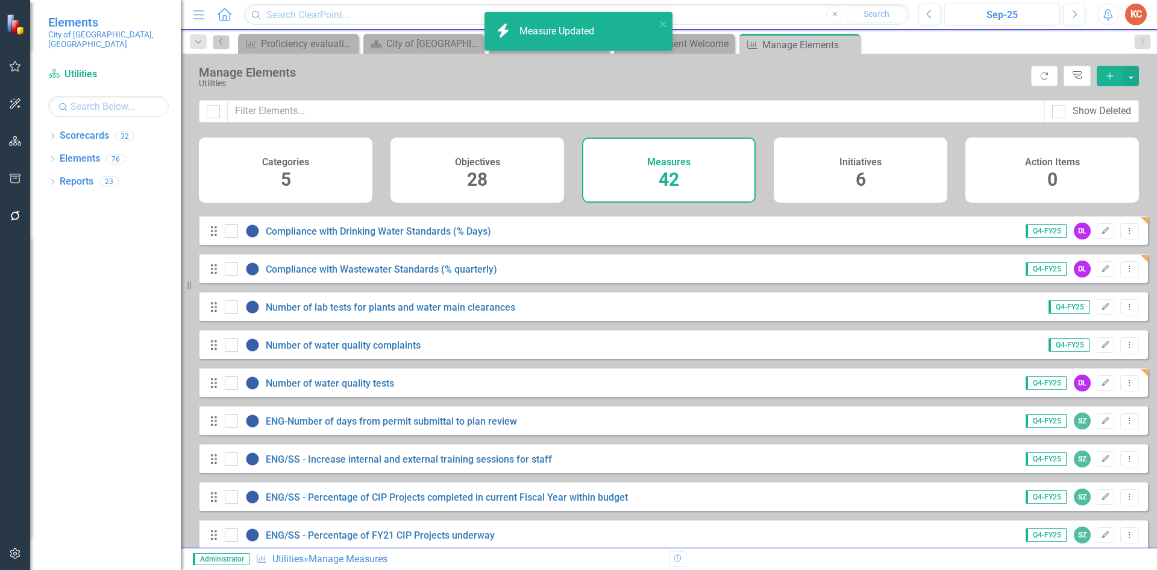
scroll to position [1025, 0]
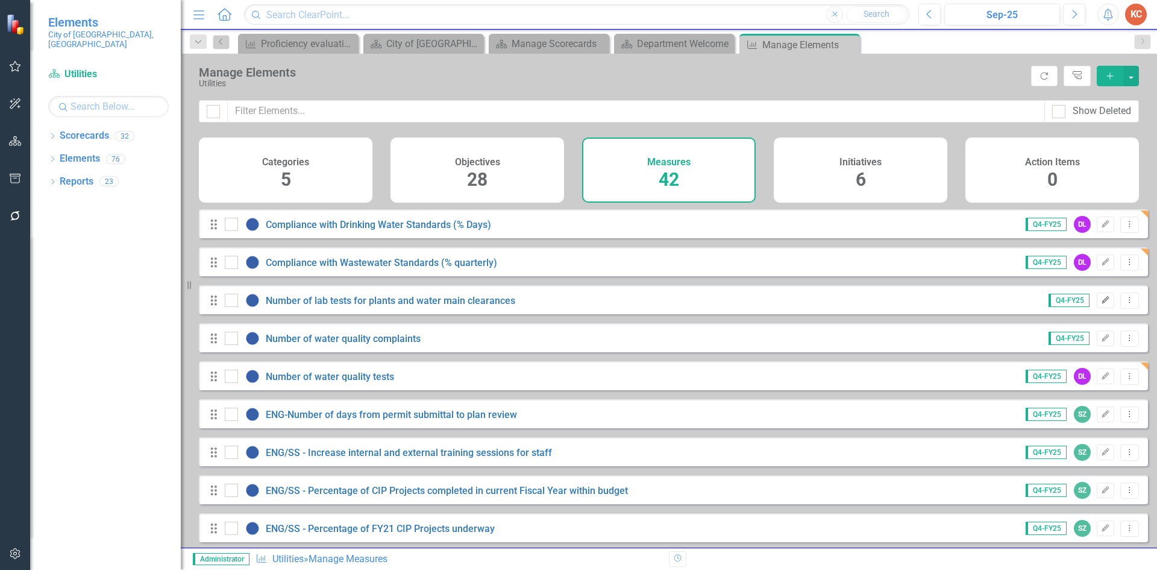
click at [1102, 303] on icon "button" at bounding box center [1105, 299] width 7 height 7
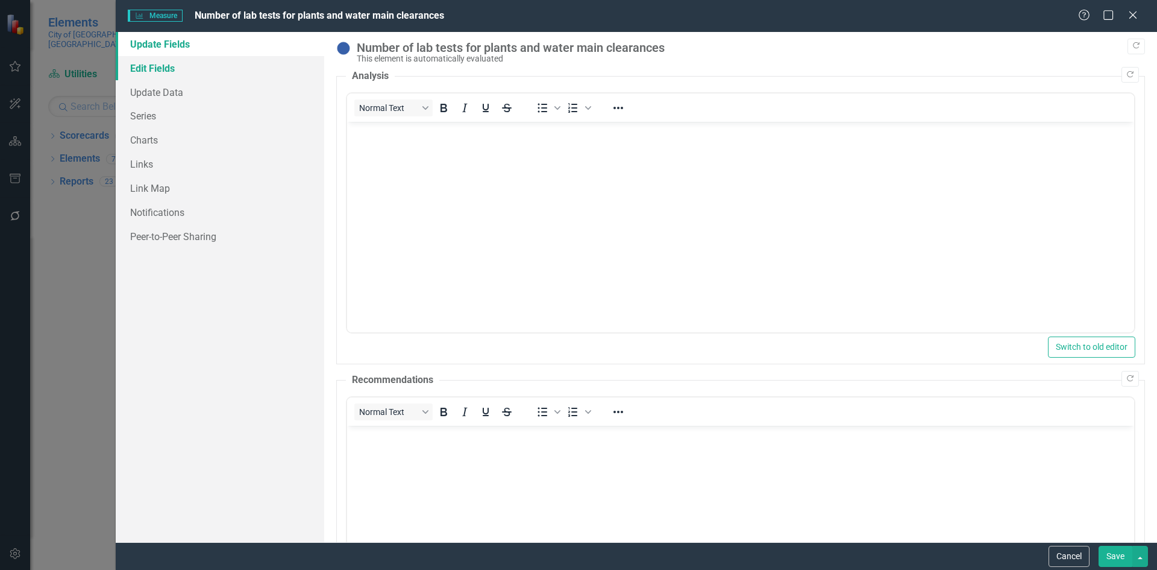
scroll to position [0, 0]
click at [164, 64] on link "Edit Fields" at bounding box center [220, 68] width 209 height 24
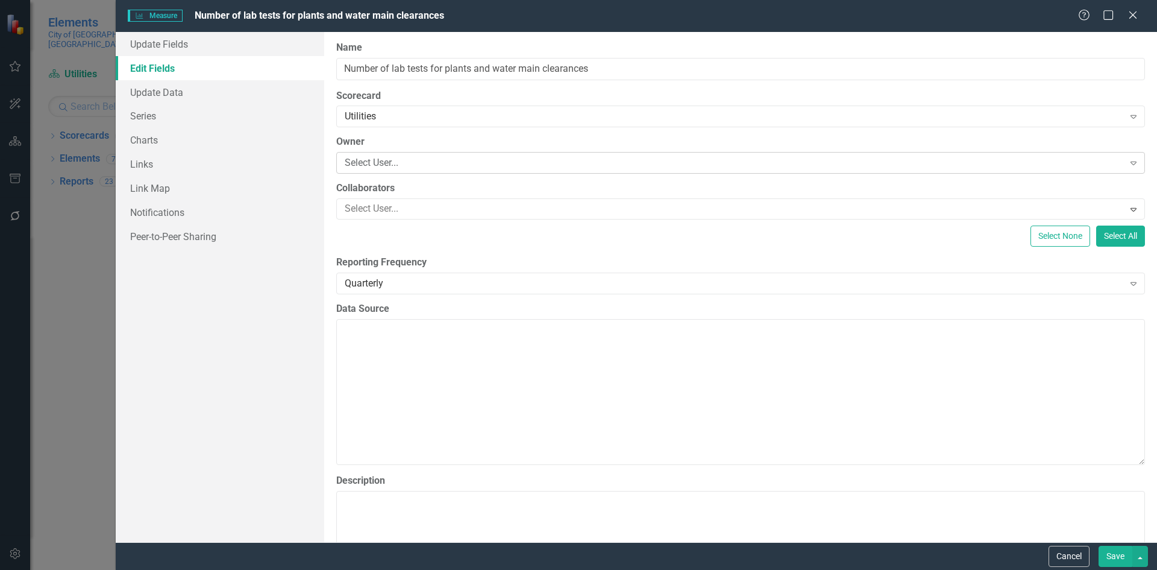
click at [417, 162] on div "Select User..." at bounding box center [734, 163] width 779 height 14
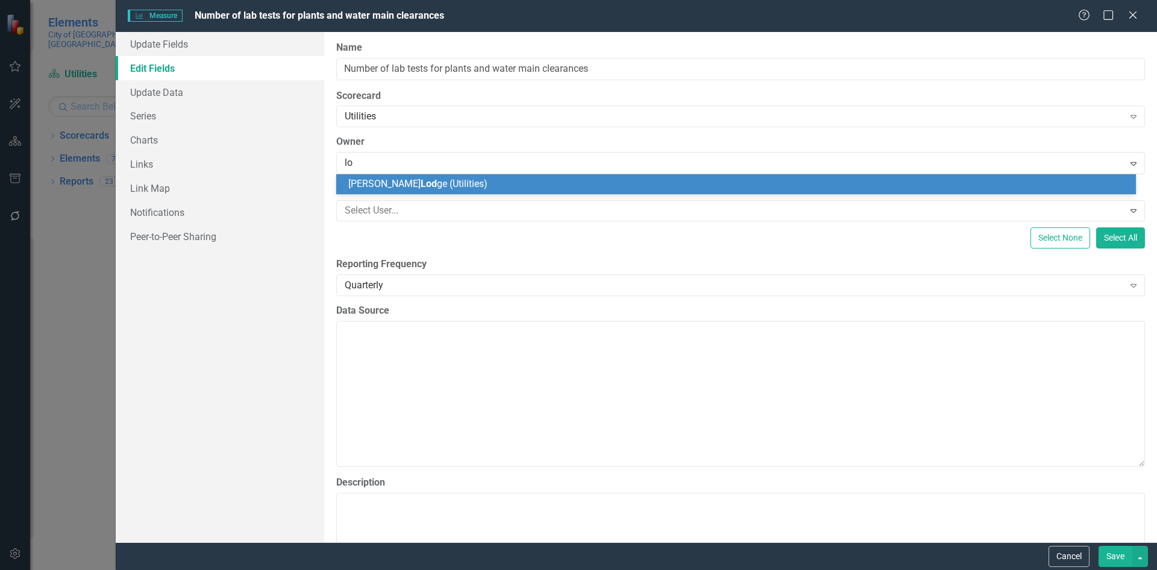
type input "lod"
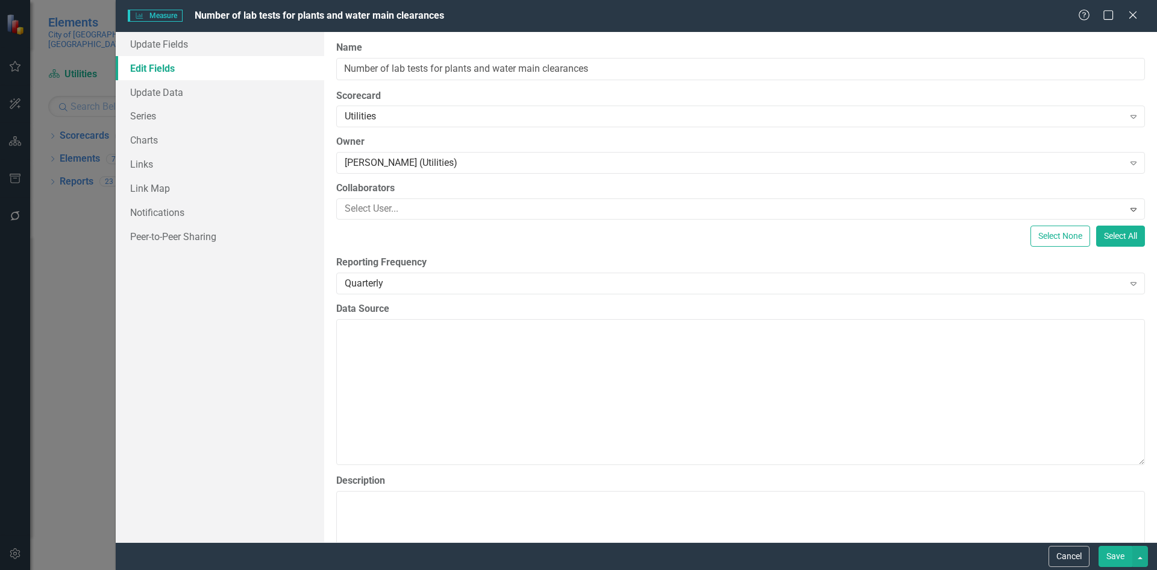
click at [1119, 566] on button "Save" at bounding box center [1116, 556] width 34 height 21
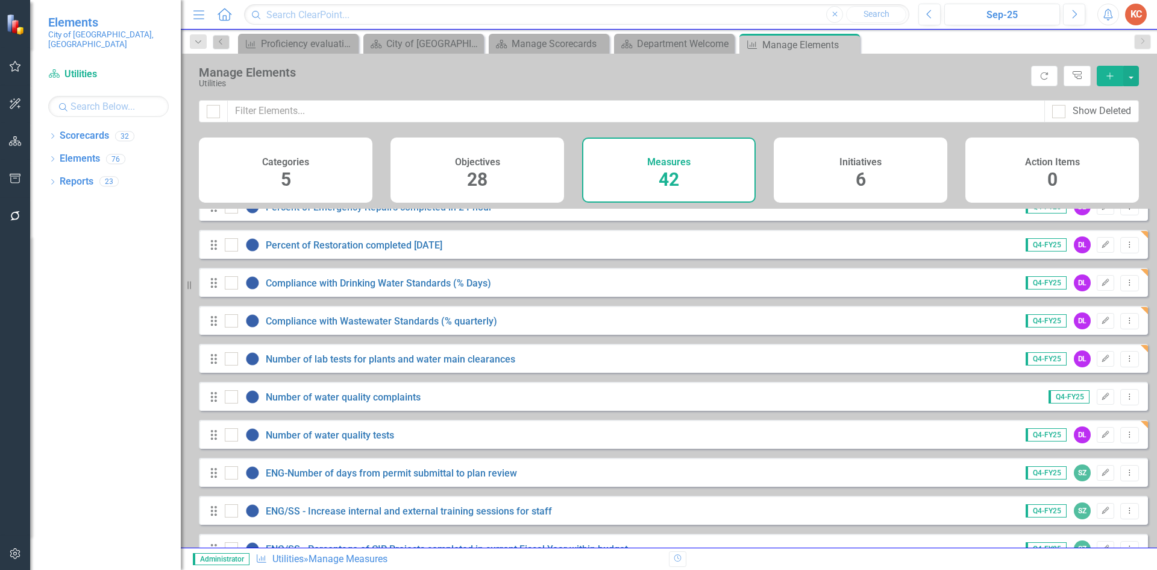
scroll to position [964, 0]
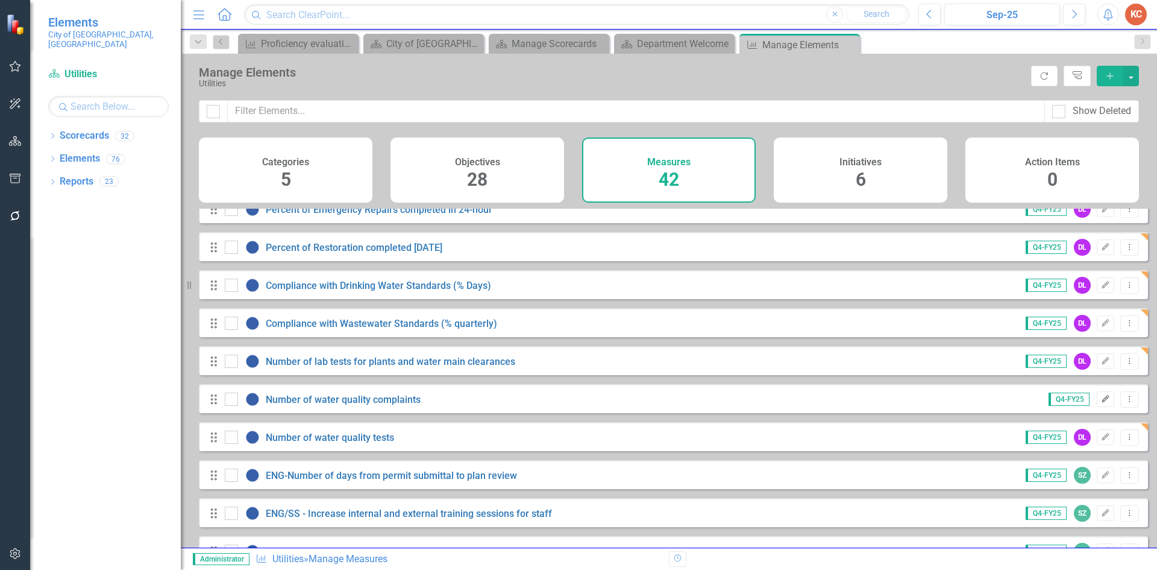
click at [1101, 403] on icon "Edit" at bounding box center [1105, 398] width 9 height 7
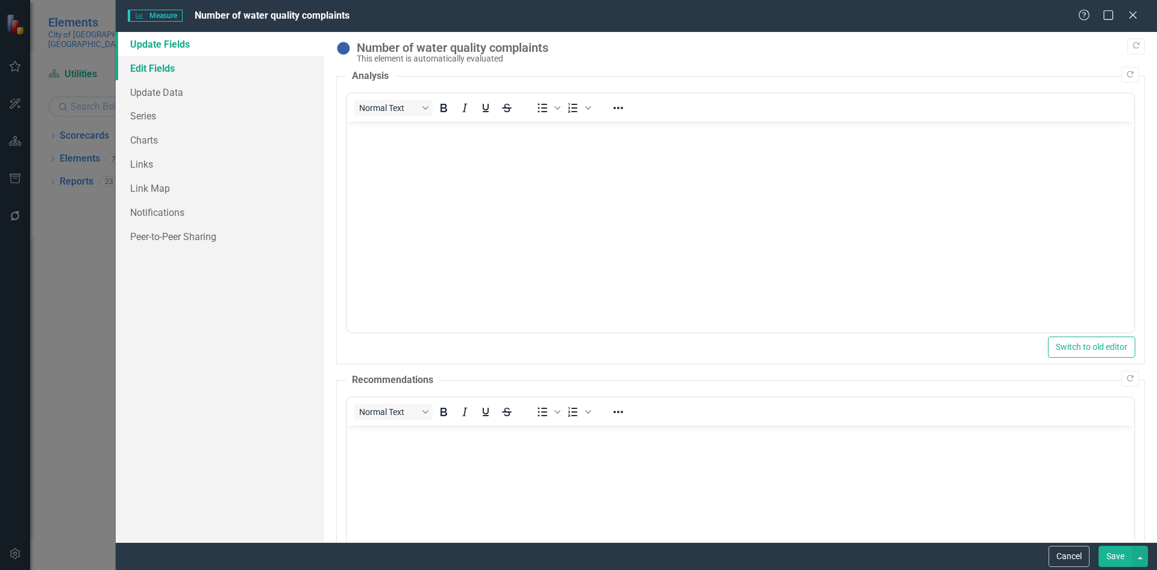
scroll to position [0, 0]
click at [149, 70] on link "Edit Fields" at bounding box center [220, 68] width 209 height 24
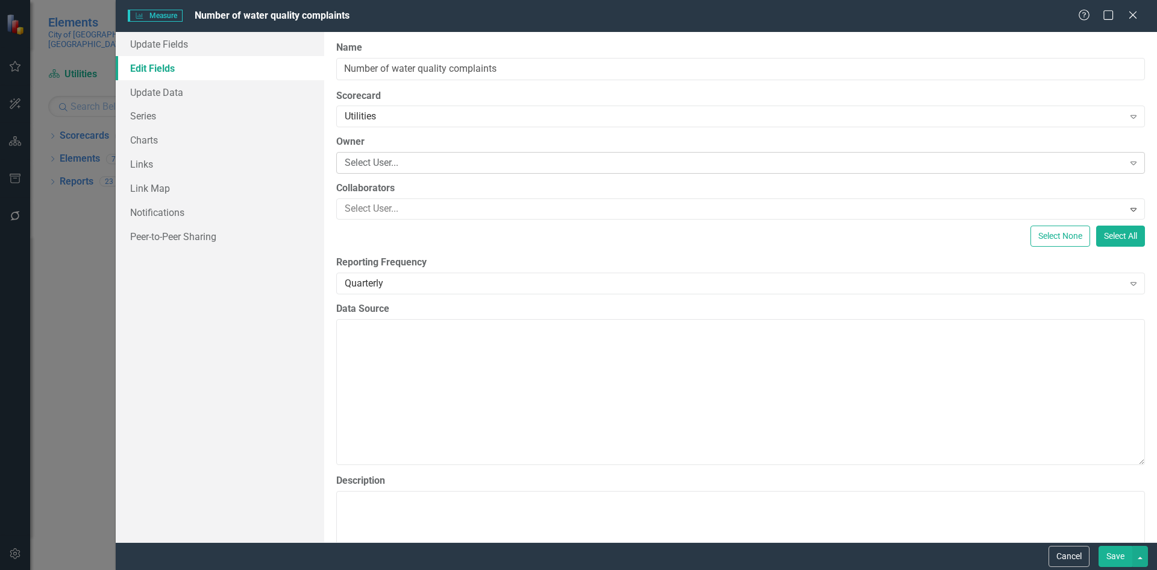
click at [385, 163] on div "Select User..." at bounding box center [734, 163] width 779 height 14
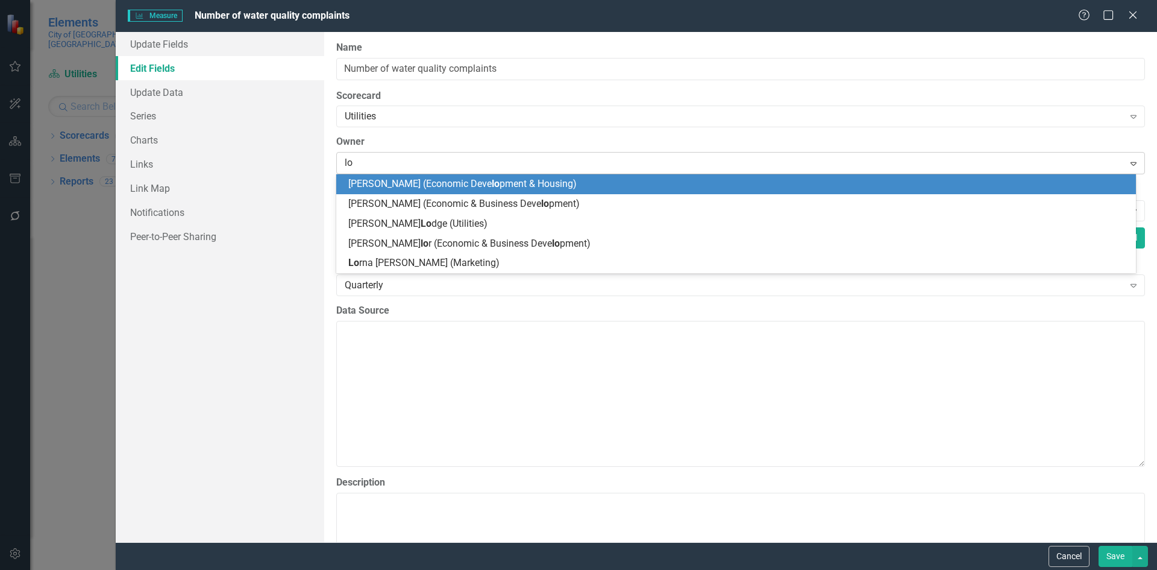
type input "lod"
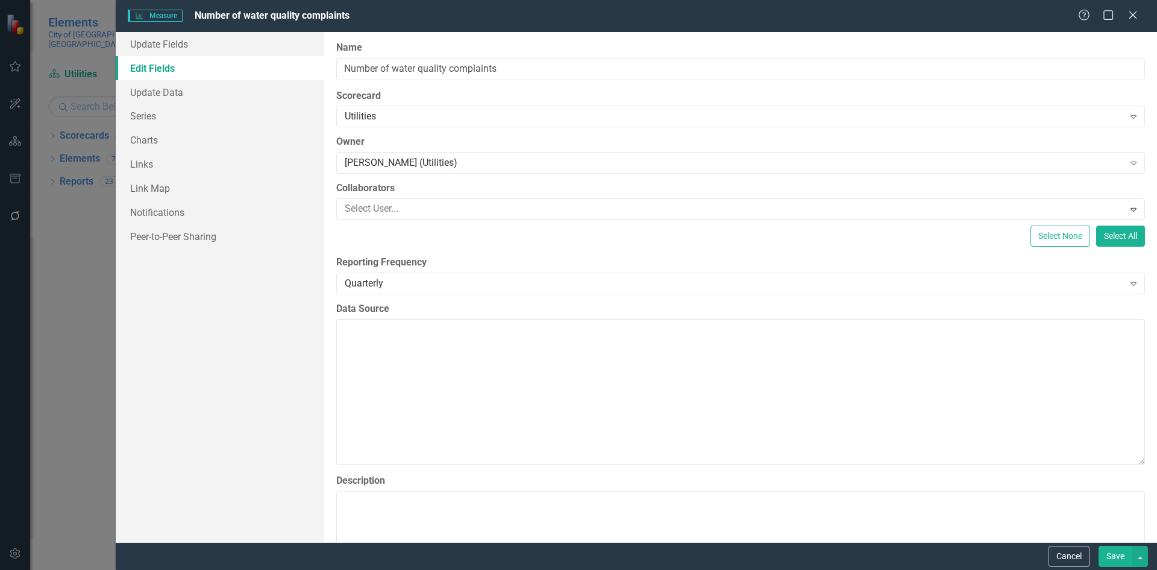
drag, startPoint x: 1113, startPoint y: 555, endPoint x: 1105, endPoint y: 546, distance: 11.5
click at [1110, 553] on button "Save" at bounding box center [1116, 556] width 34 height 21
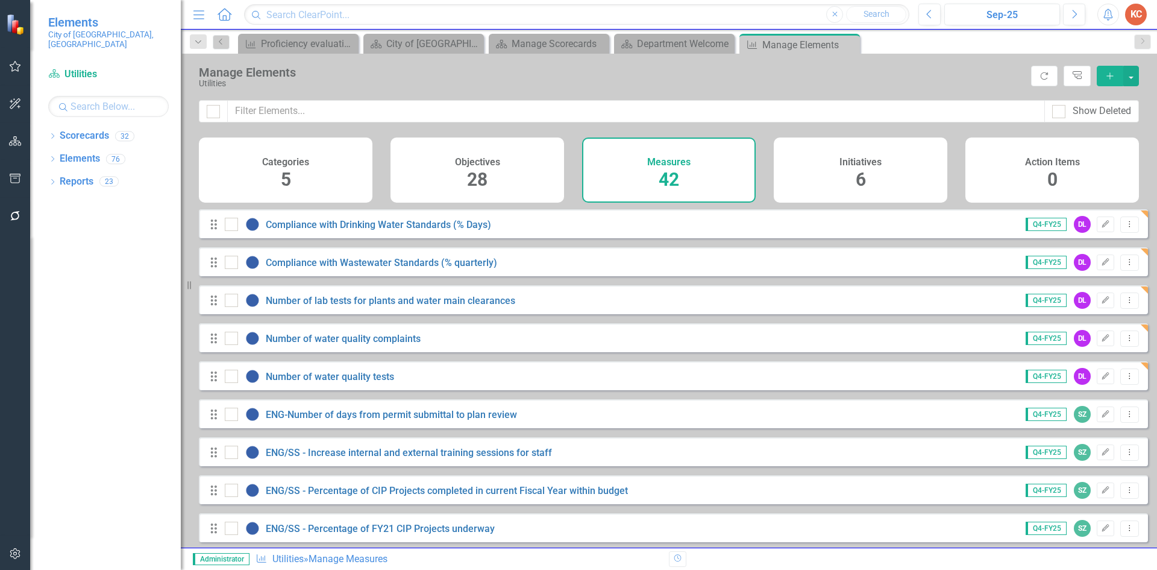
scroll to position [1145, 0]
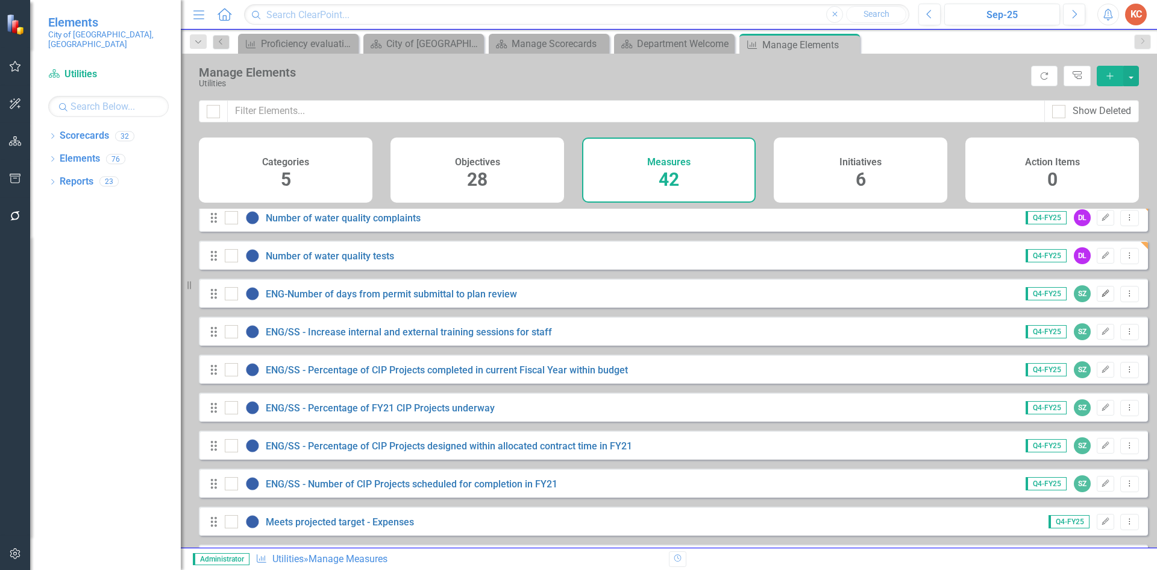
click at [1101, 297] on icon "Edit" at bounding box center [1105, 293] width 9 height 7
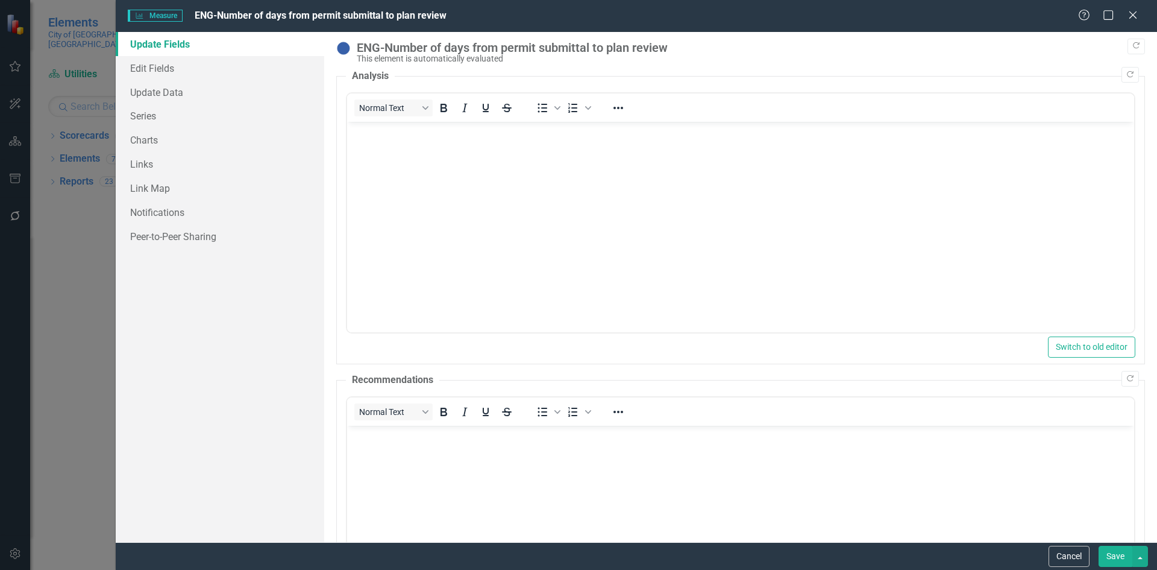
scroll to position [0, 0]
click at [183, 72] on link "Edit Fields" at bounding box center [220, 68] width 209 height 24
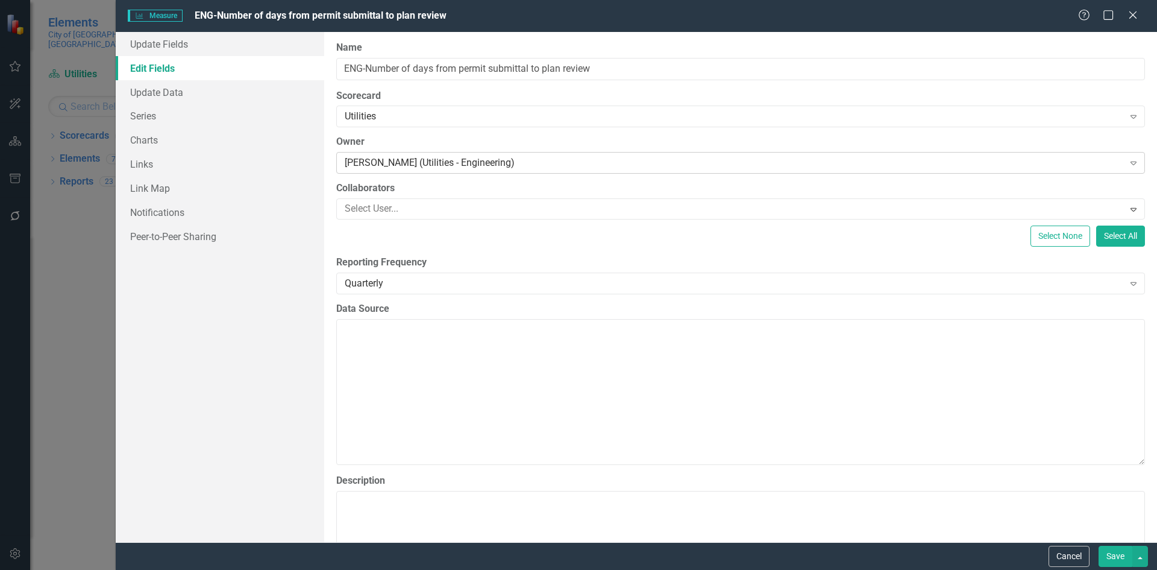
click at [539, 166] on div "[PERSON_NAME] (Utilities - Engineering)" at bounding box center [734, 163] width 779 height 14
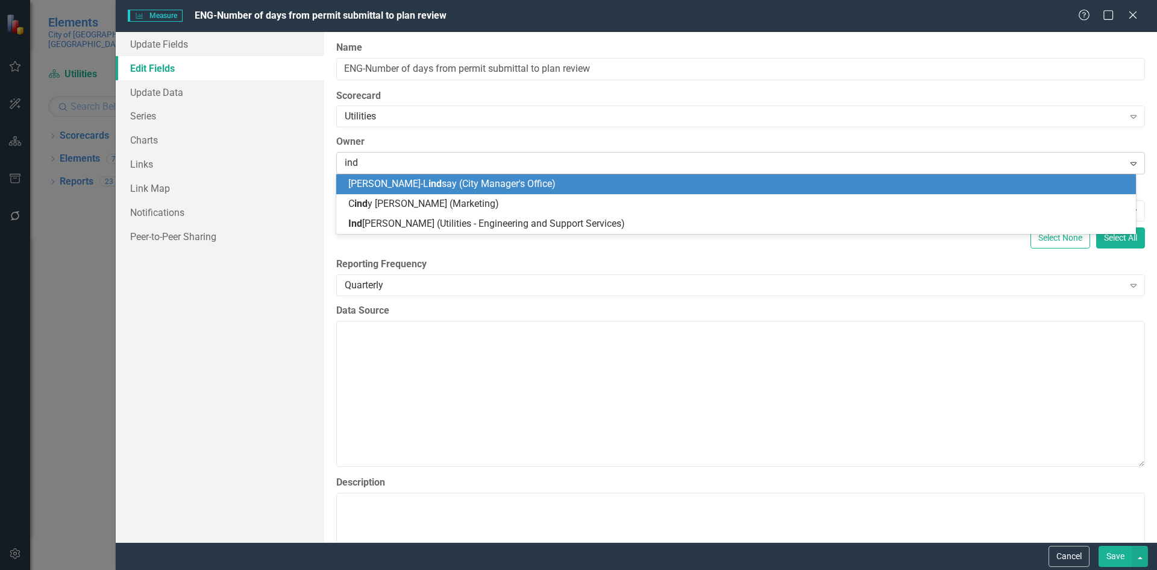
type input "indr"
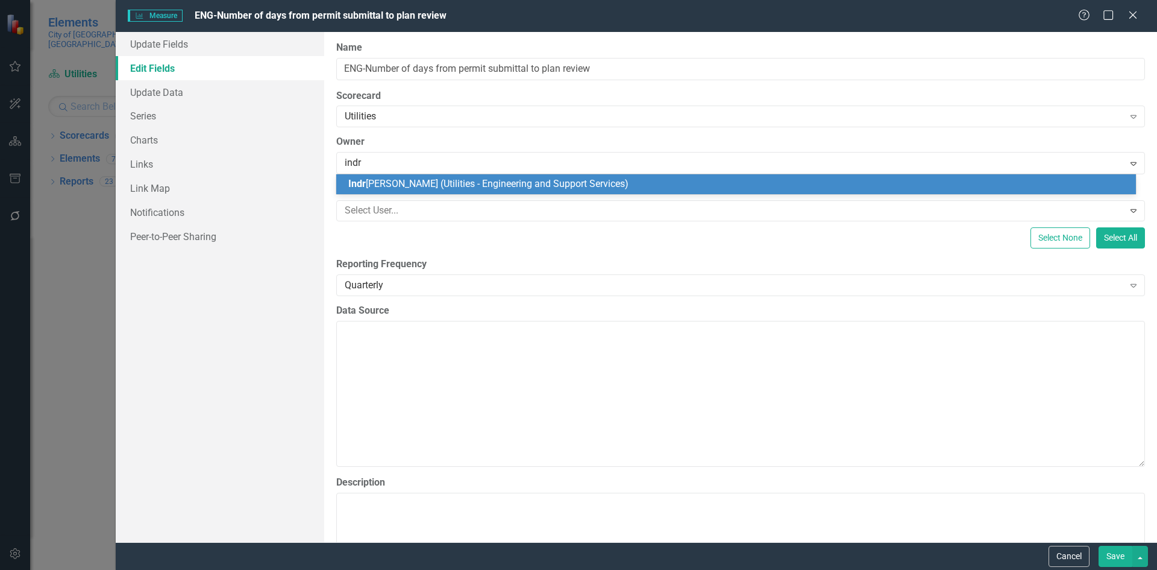
drag, startPoint x: 712, startPoint y: 268, endPoint x: 687, endPoint y: 250, distance: 30.8
click at [711, 268] on label "Reporting Frequency" at bounding box center [740, 264] width 809 height 14
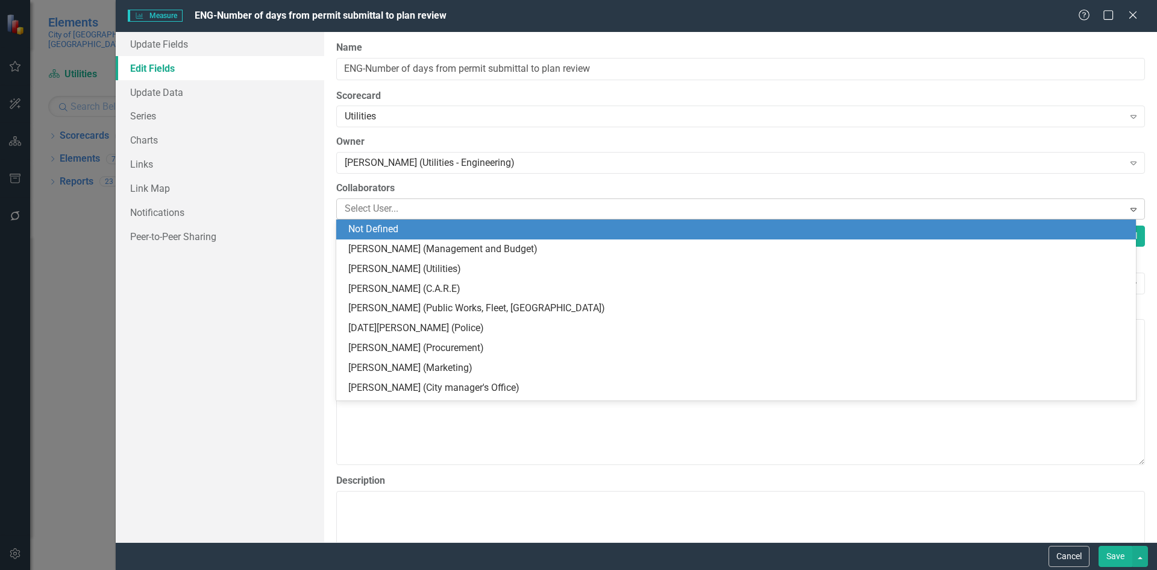
click at [438, 207] on div at bounding box center [732, 209] width 784 height 16
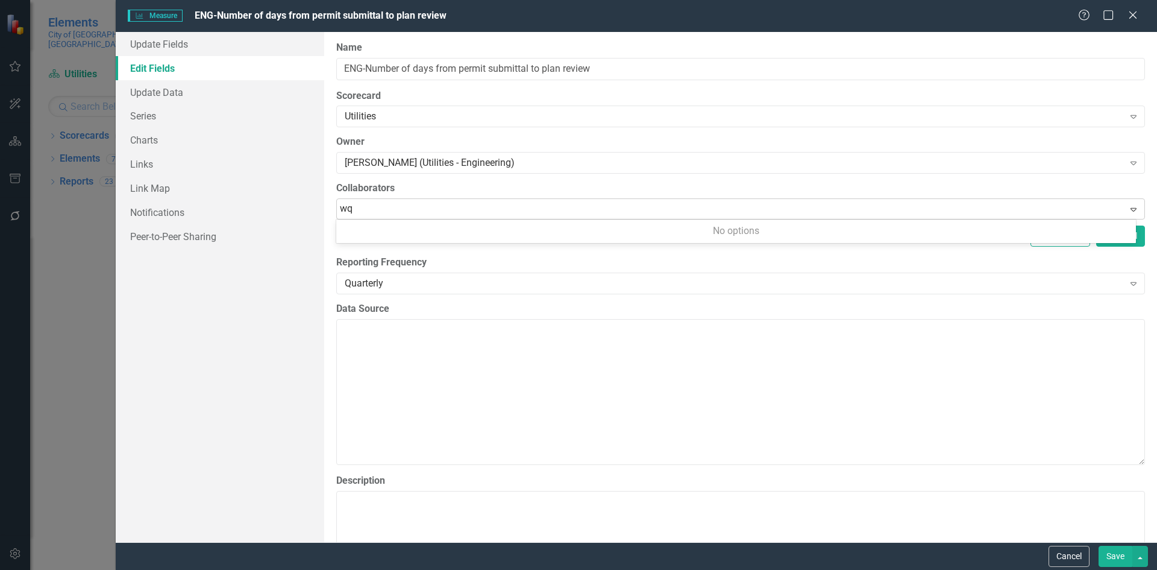
type input "w"
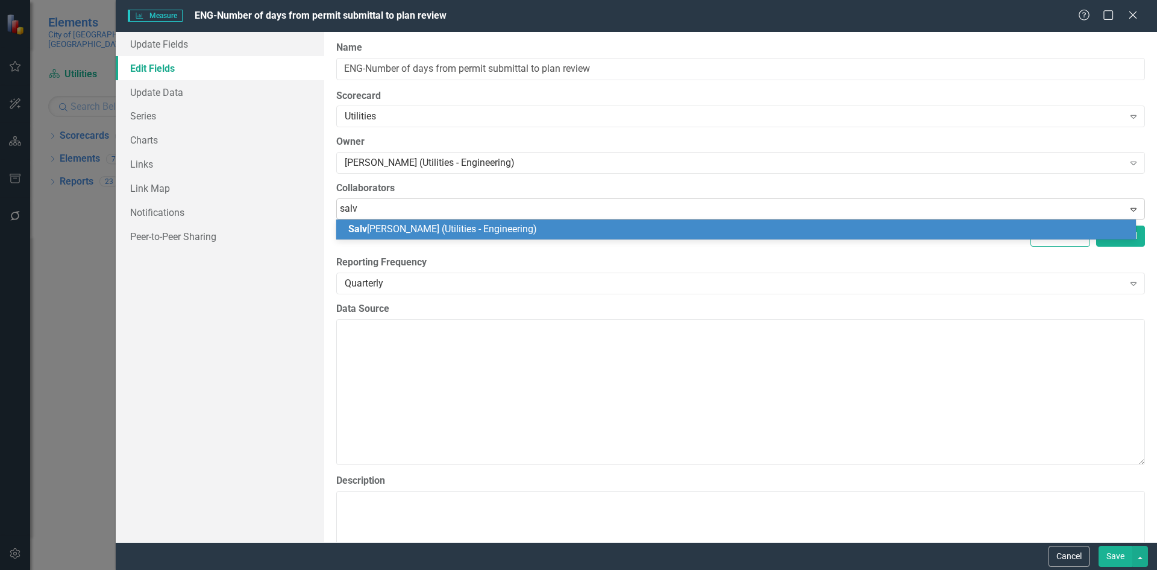
type input "salva"
click at [451, 227] on span "Salva dor [PERSON_NAME] (Utilities - Engineering)" at bounding box center [453, 228] width 210 height 11
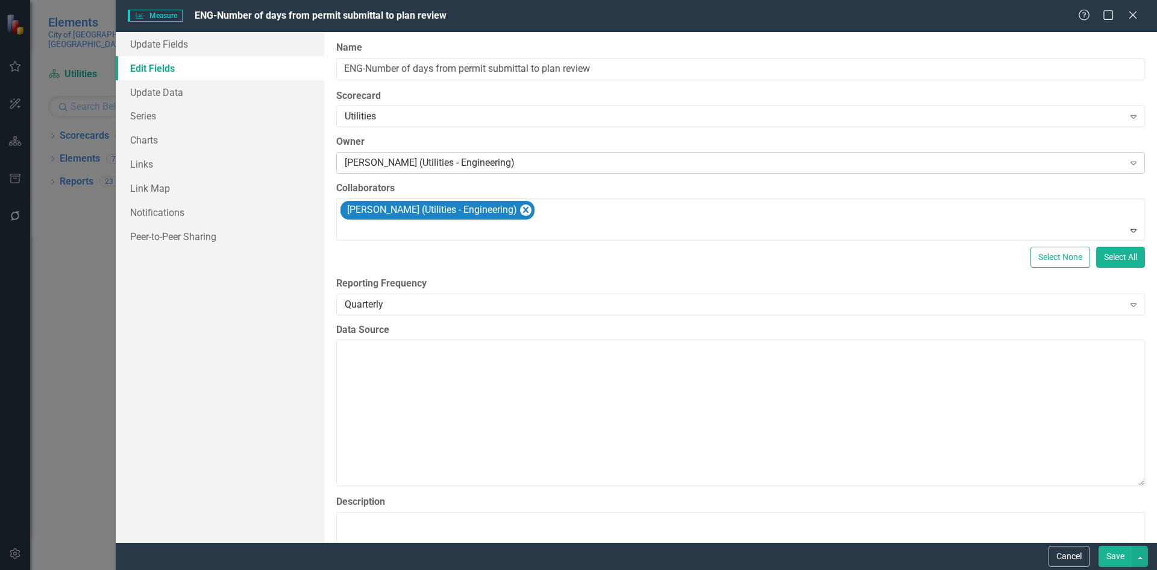
click at [558, 160] on div "[PERSON_NAME] (Utilities - Engineering)" at bounding box center [734, 163] width 779 height 14
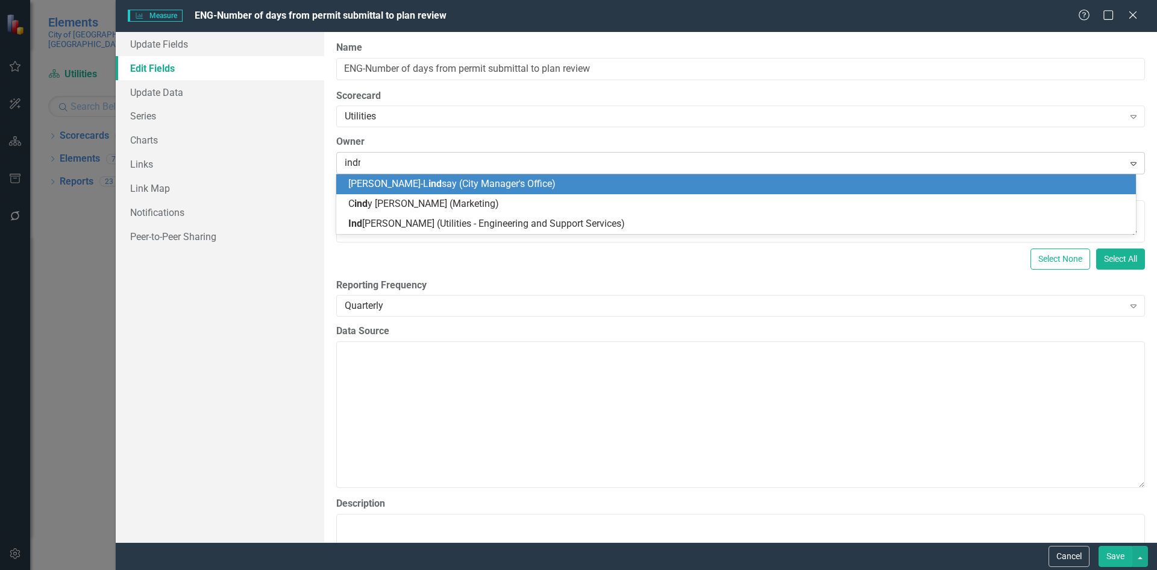
type input "indra"
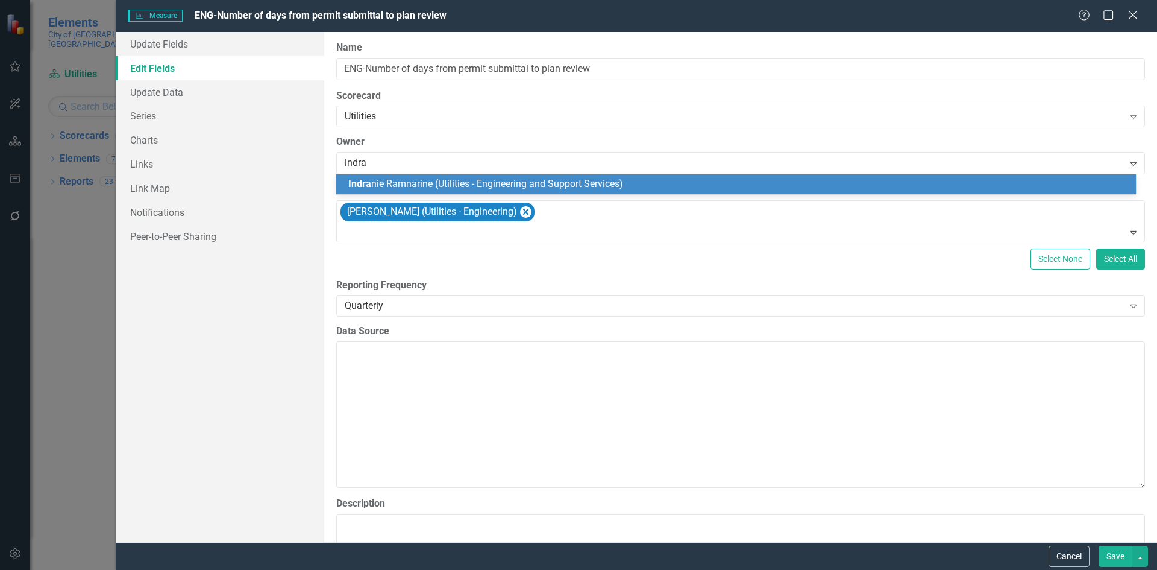
click at [562, 180] on span "[PERSON_NAME] [PERSON_NAME] (Utilities - Engineering and Support Services)" at bounding box center [485, 183] width 275 height 11
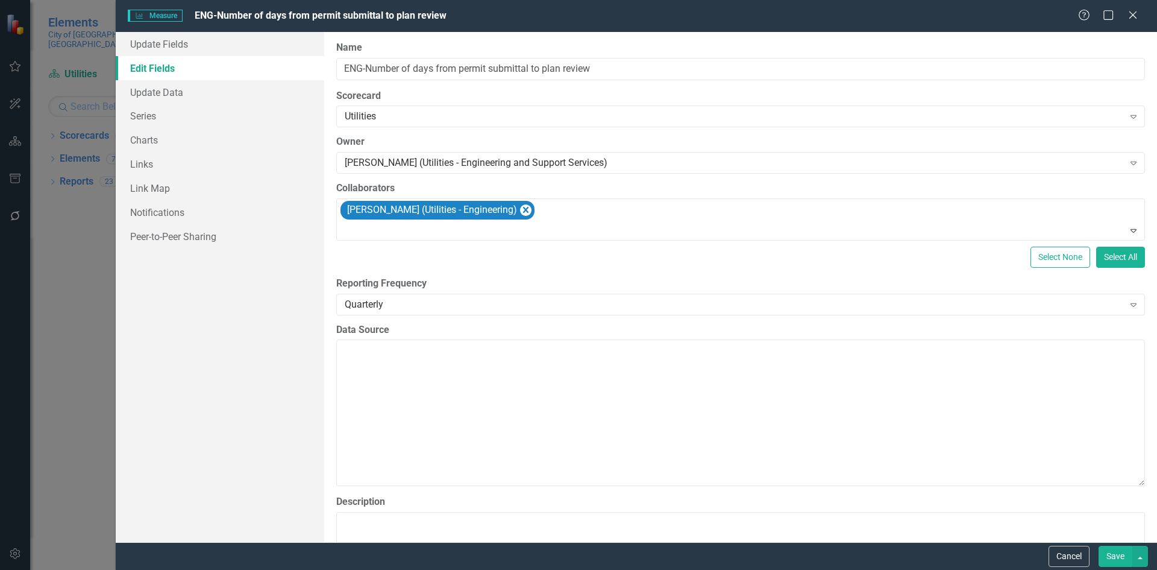
click at [1115, 550] on button "Save" at bounding box center [1116, 556] width 34 height 21
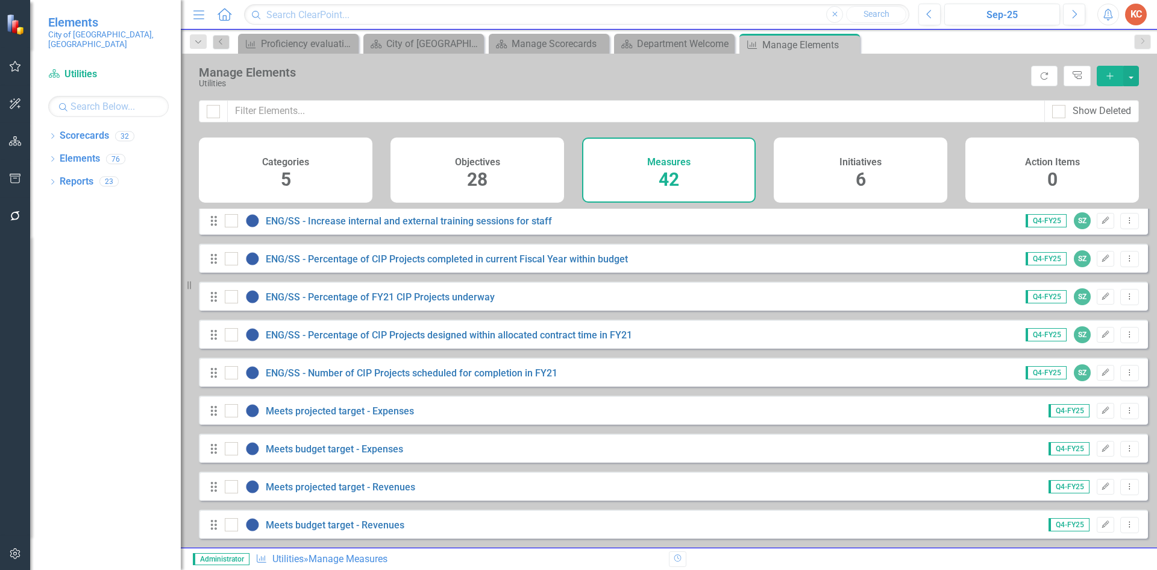
scroll to position [1084, 0]
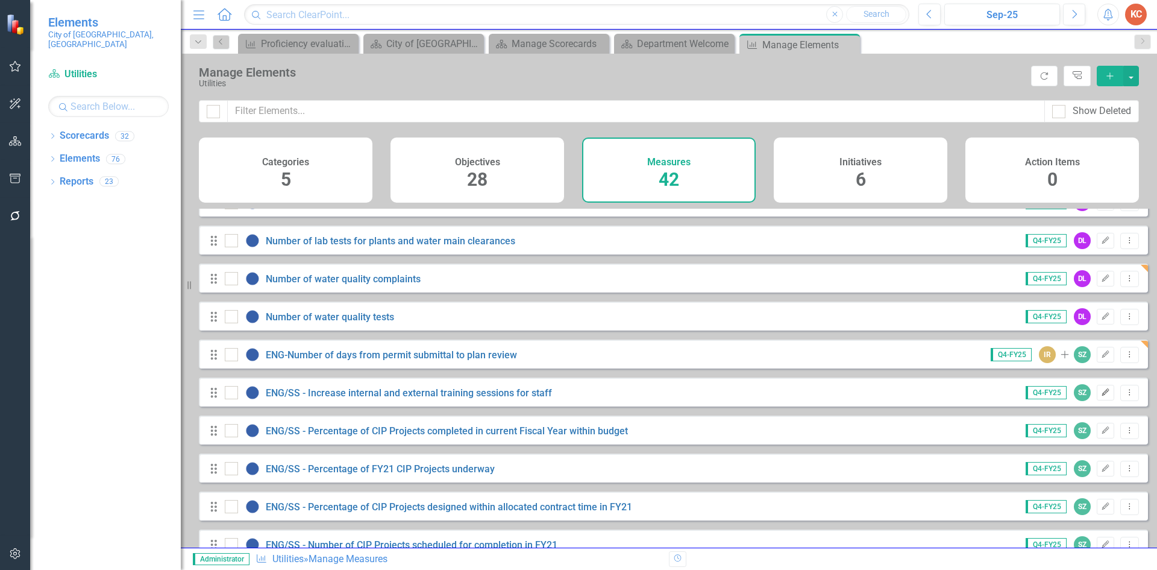
click at [1097, 400] on button "Edit" at bounding box center [1105, 393] width 17 height 16
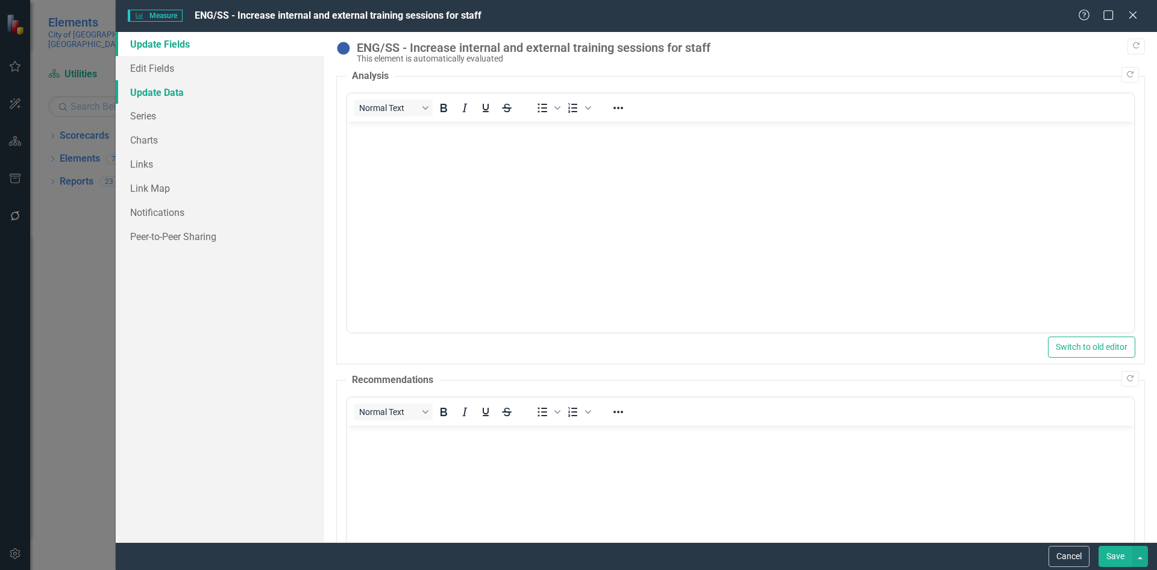
scroll to position [0, 0]
click at [202, 71] on link "Edit Fields" at bounding box center [220, 68] width 209 height 24
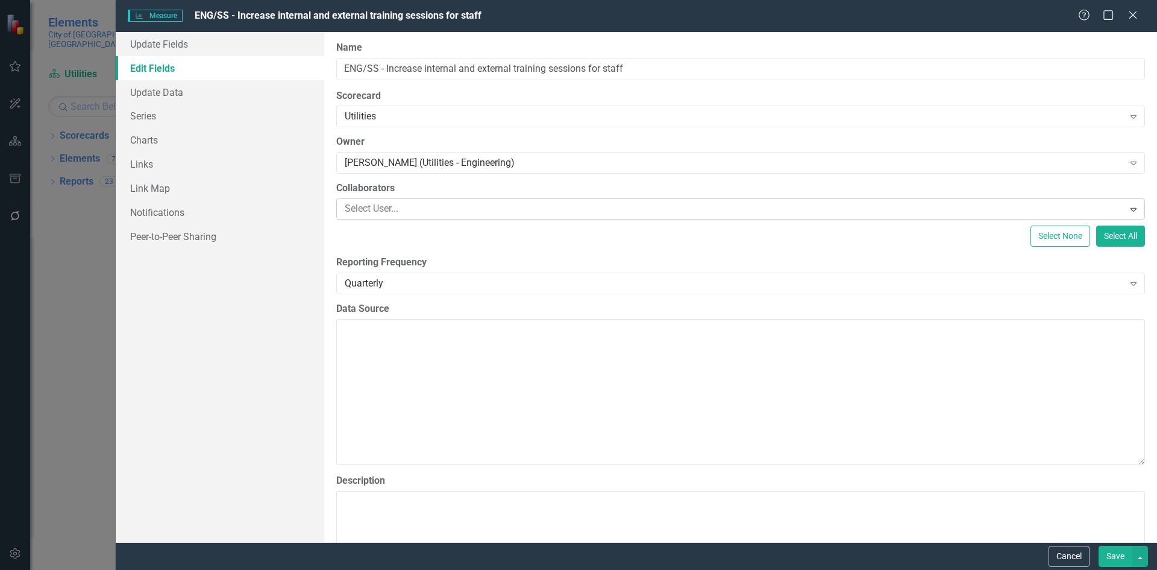
click at [413, 208] on div at bounding box center [732, 209] width 784 height 16
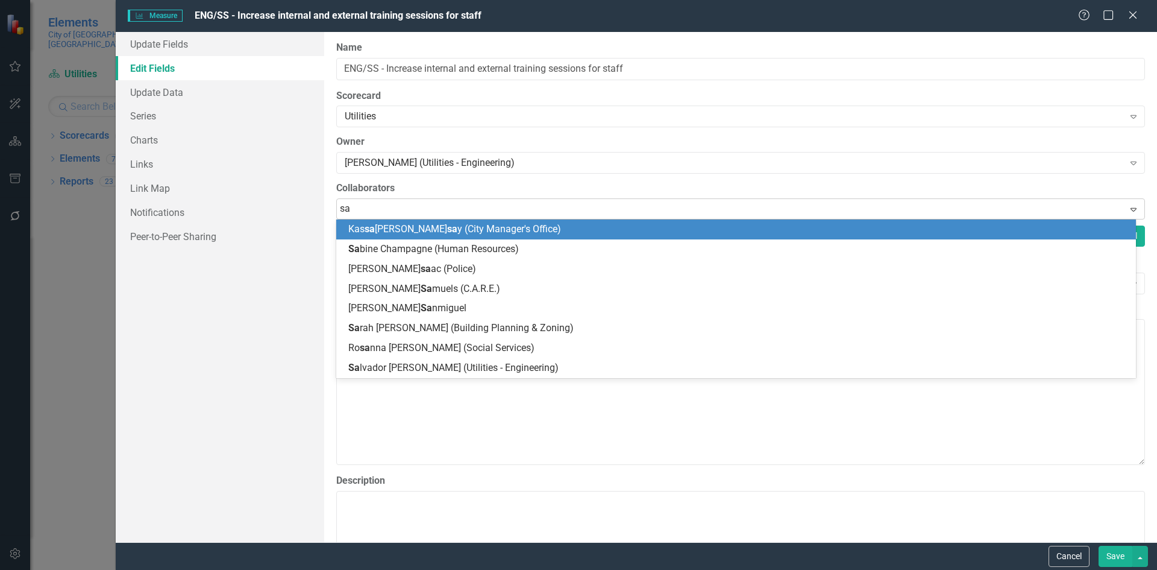
type input "[PERSON_NAME]"
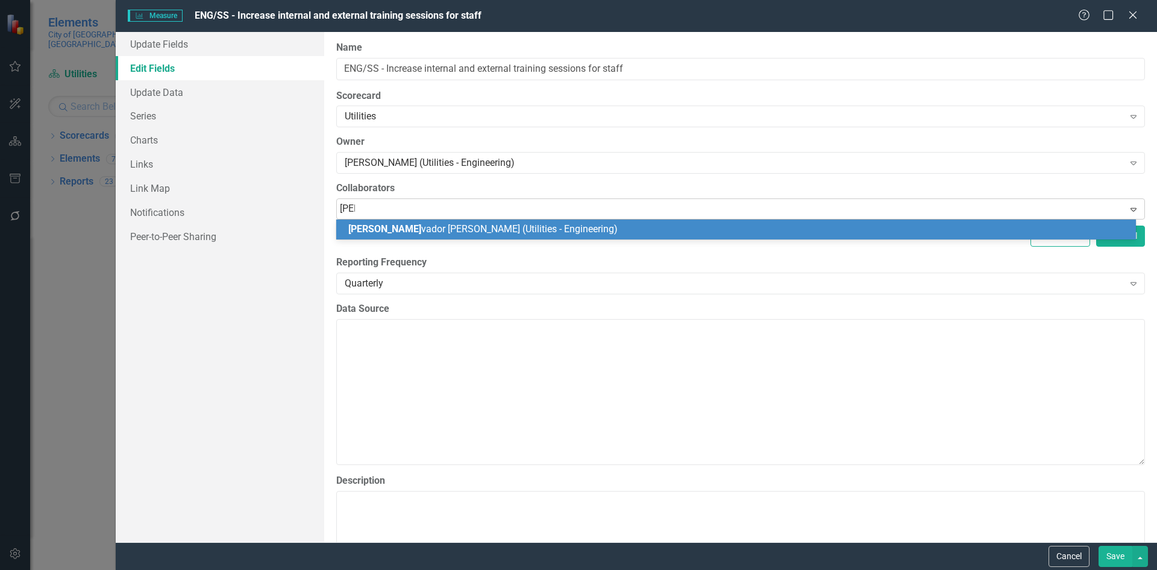
click at [395, 228] on span "[PERSON_NAME] vador [PERSON_NAME] (Utilities - Engineering)" at bounding box center [482, 228] width 269 height 11
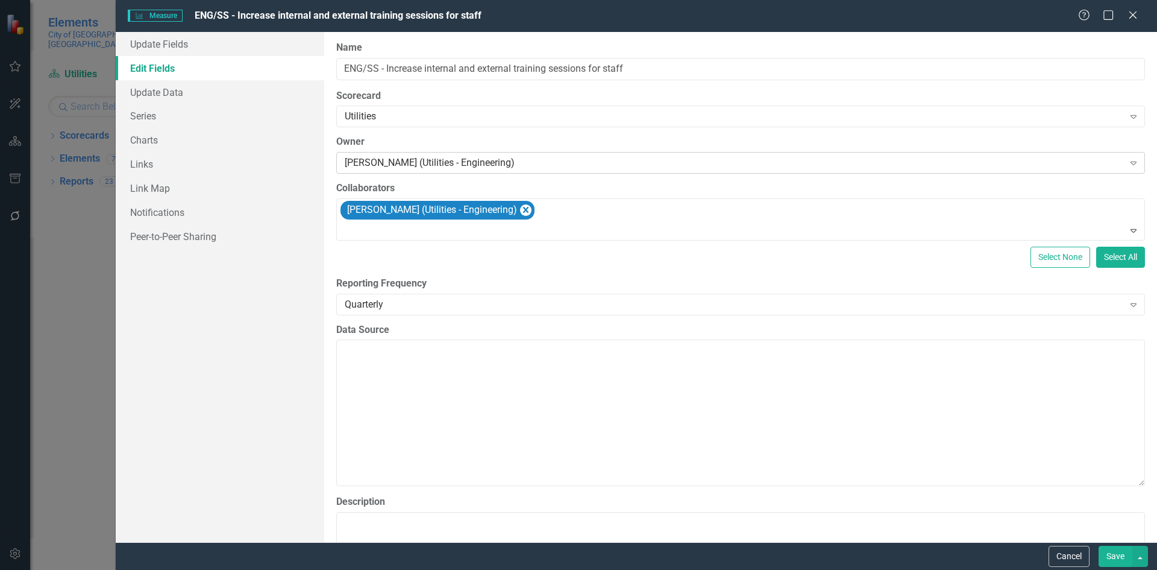
click at [468, 161] on div "[PERSON_NAME] (Utilities - Engineering)" at bounding box center [734, 163] width 779 height 14
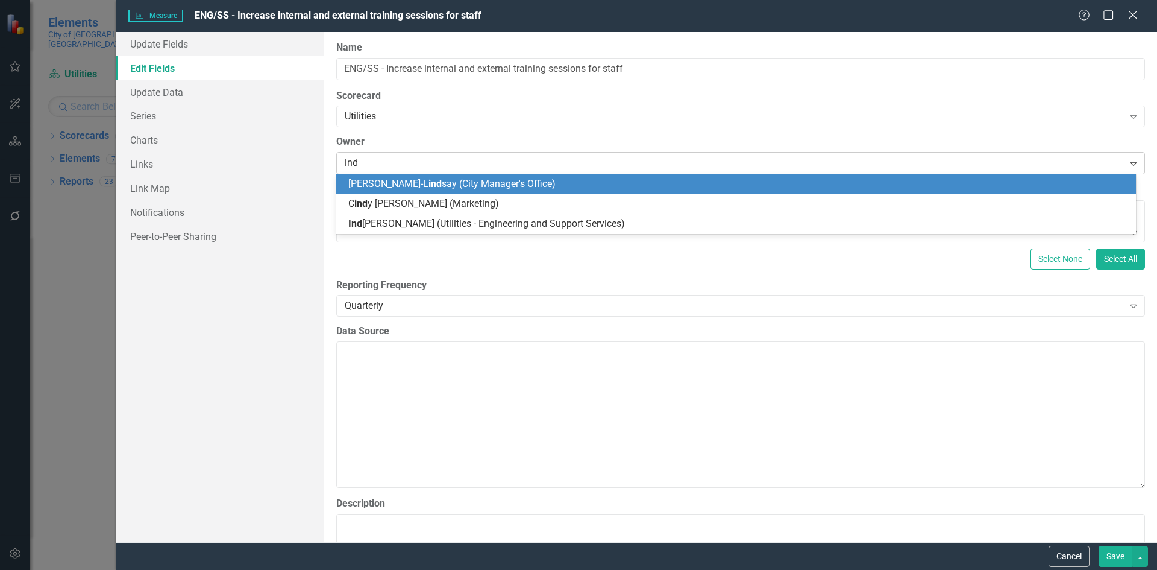
type input "indr"
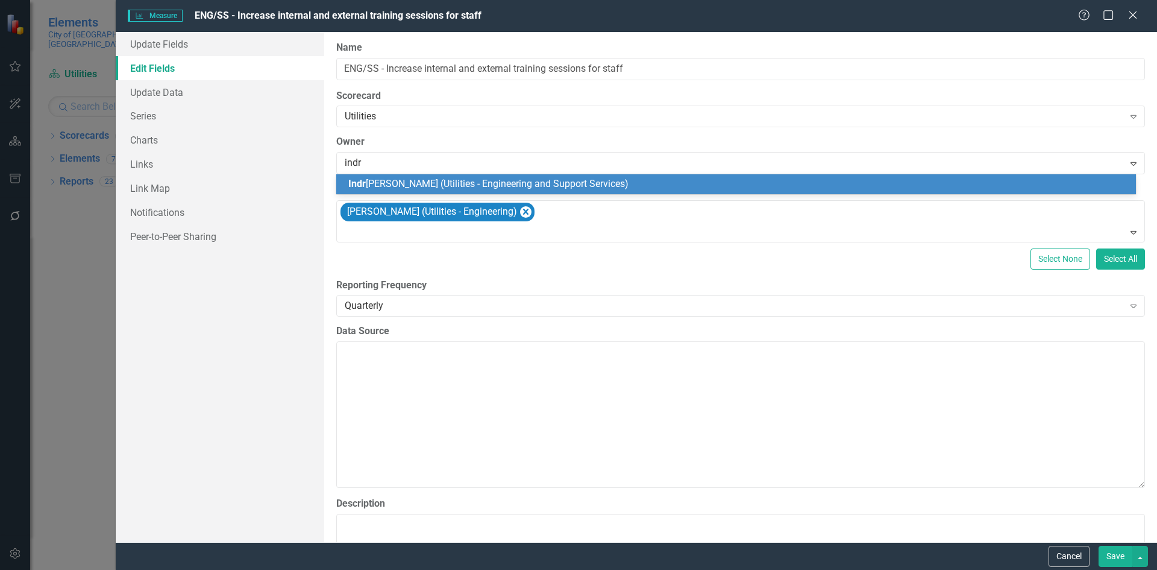
click at [444, 184] on span "Indr [PERSON_NAME] (Utilities - Engineering and Support Services)" at bounding box center [488, 183] width 280 height 11
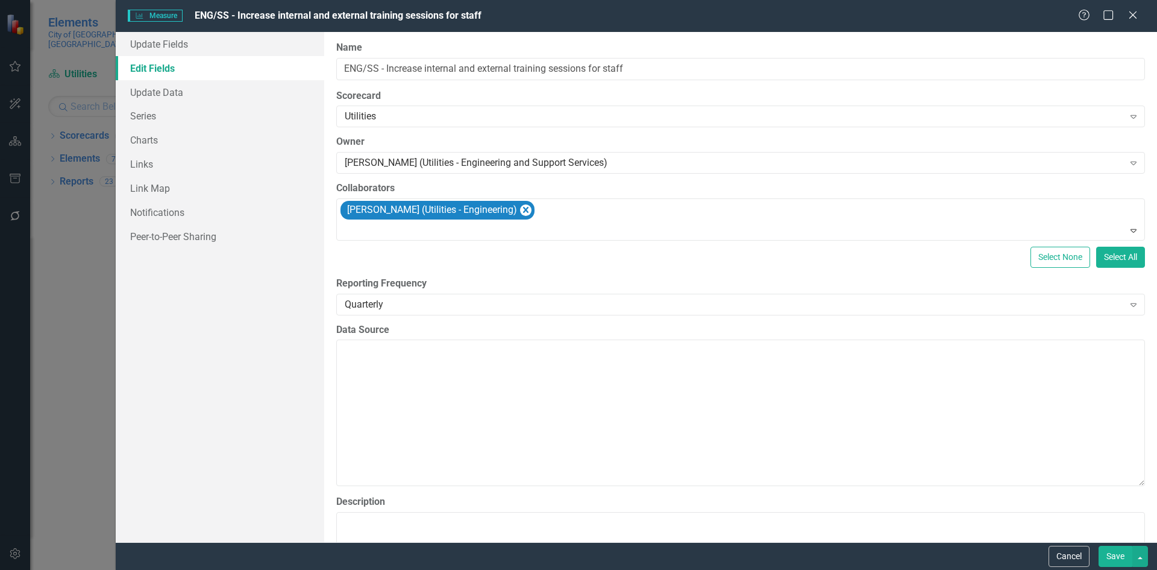
click at [1111, 554] on button "Save" at bounding box center [1116, 556] width 34 height 21
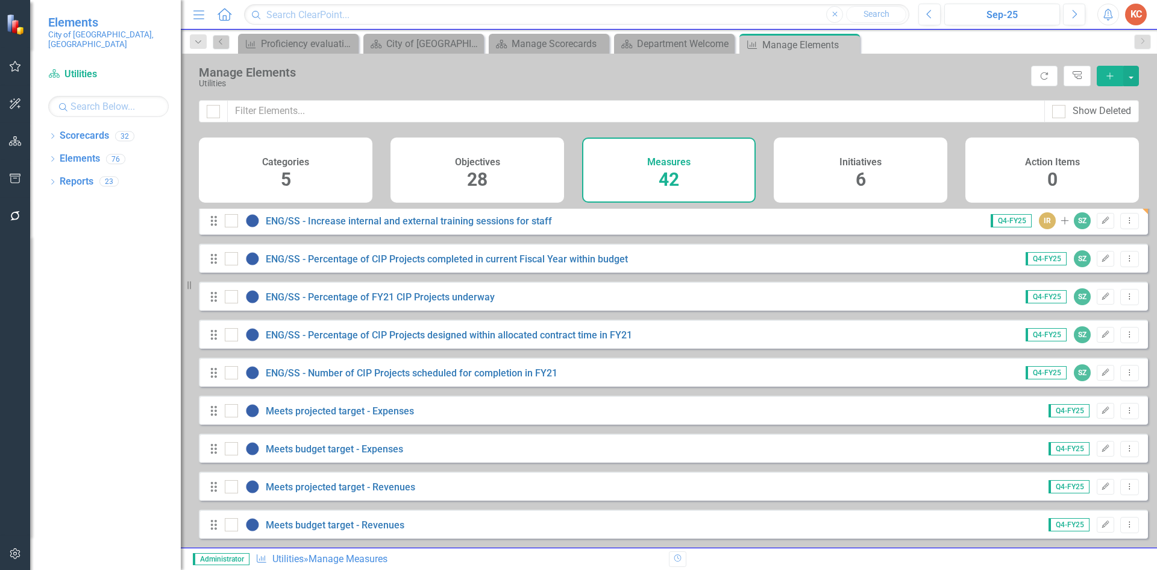
scroll to position [1205, 0]
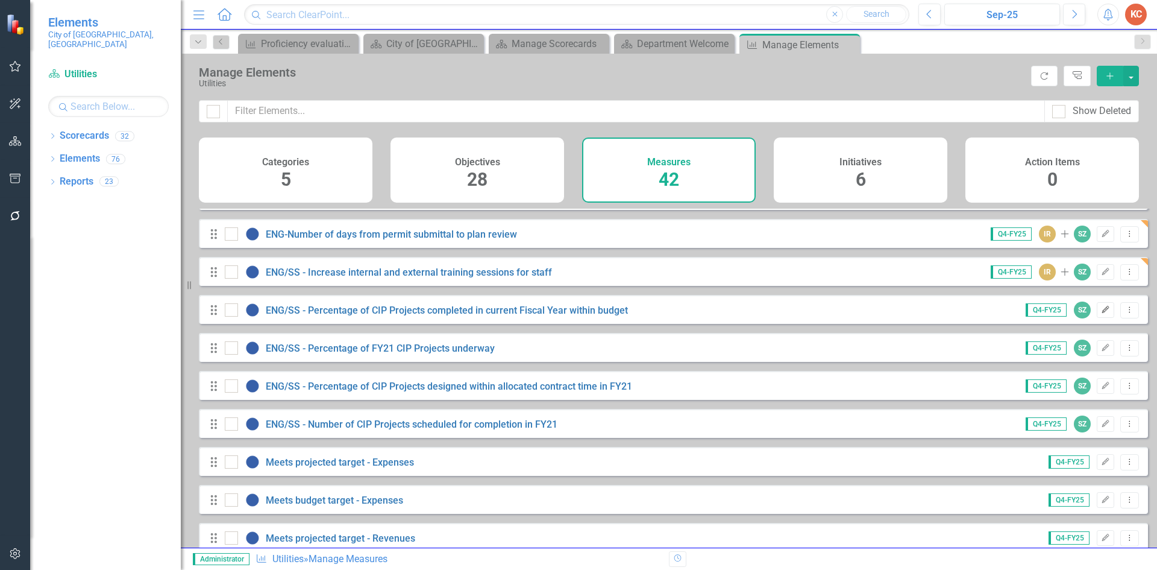
click at [1101, 313] on icon "Edit" at bounding box center [1105, 309] width 9 height 7
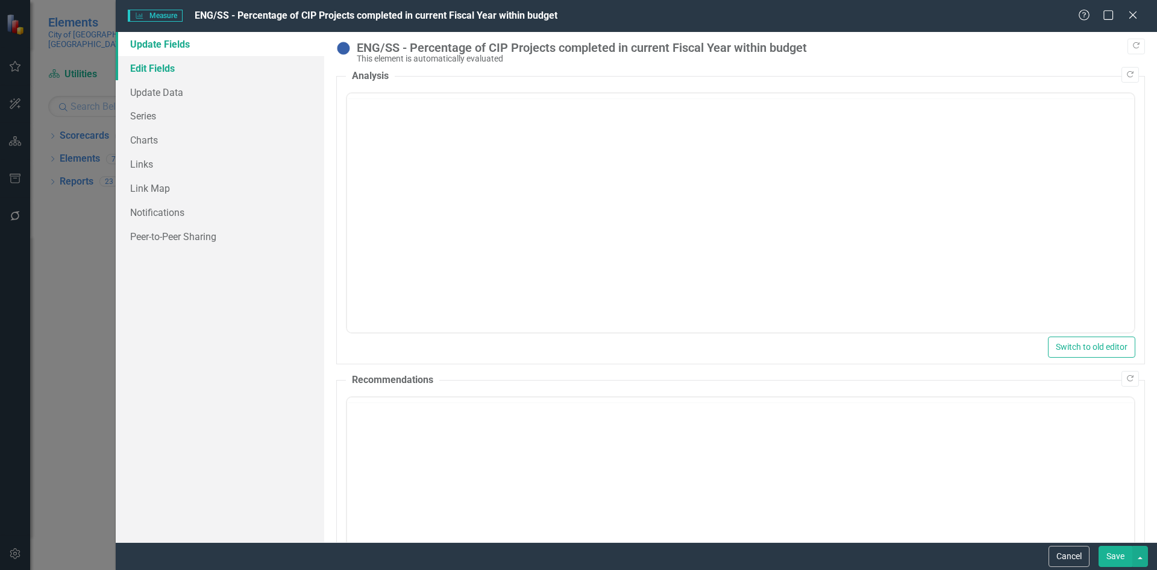
scroll to position [0, 0]
drag, startPoint x: 141, startPoint y: 61, endPoint x: 154, endPoint y: 63, distance: 13.4
click at [141, 61] on link "Edit Fields" at bounding box center [220, 68] width 209 height 24
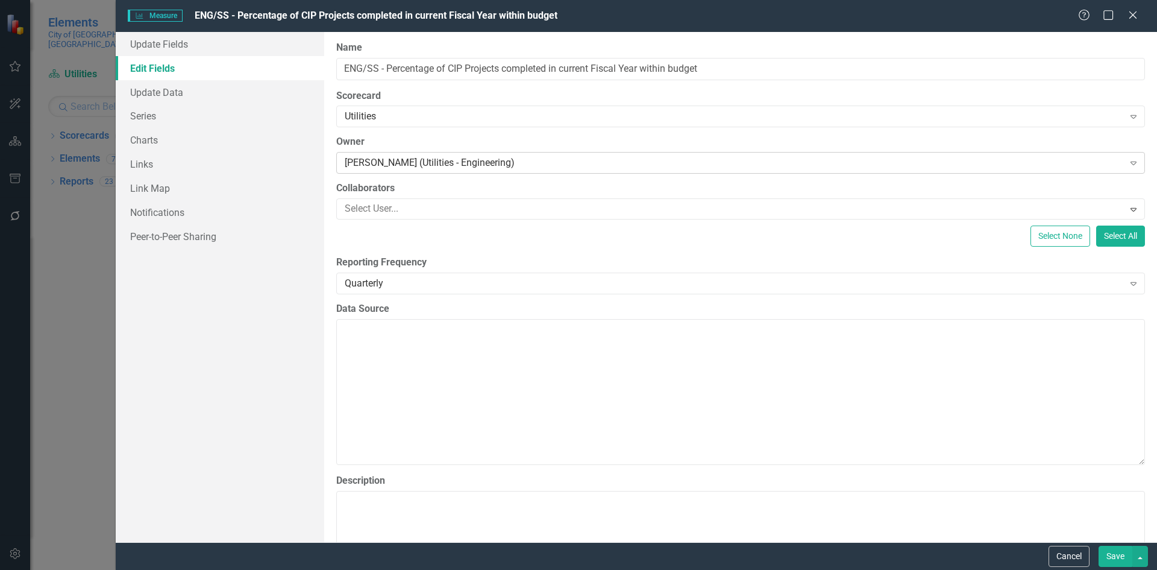
click at [368, 158] on div "[PERSON_NAME] (Utilities - Engineering)" at bounding box center [734, 163] width 779 height 14
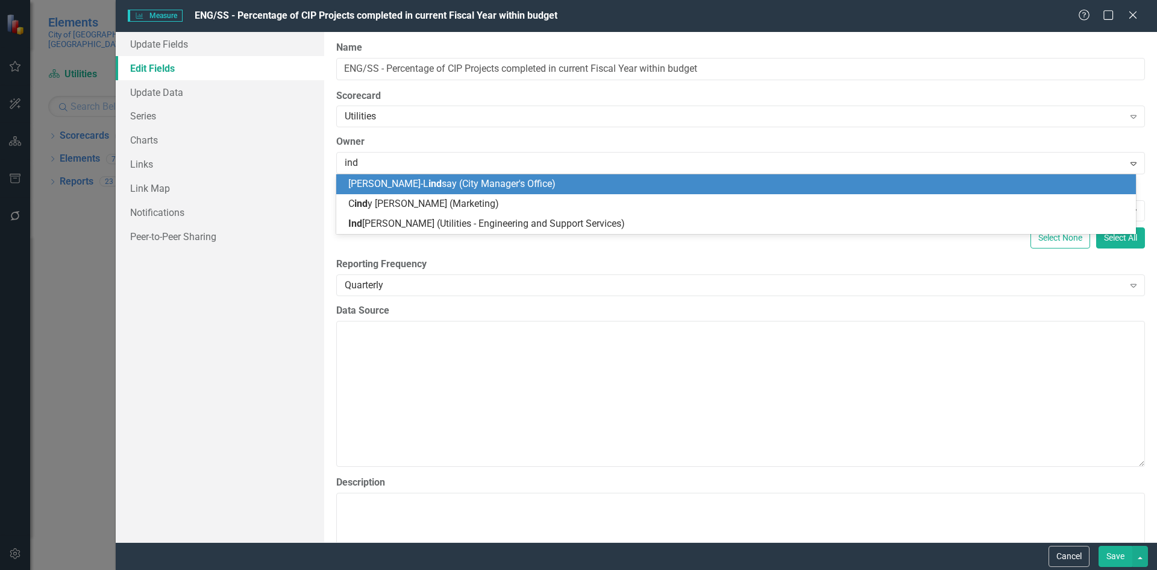
type input "indr"
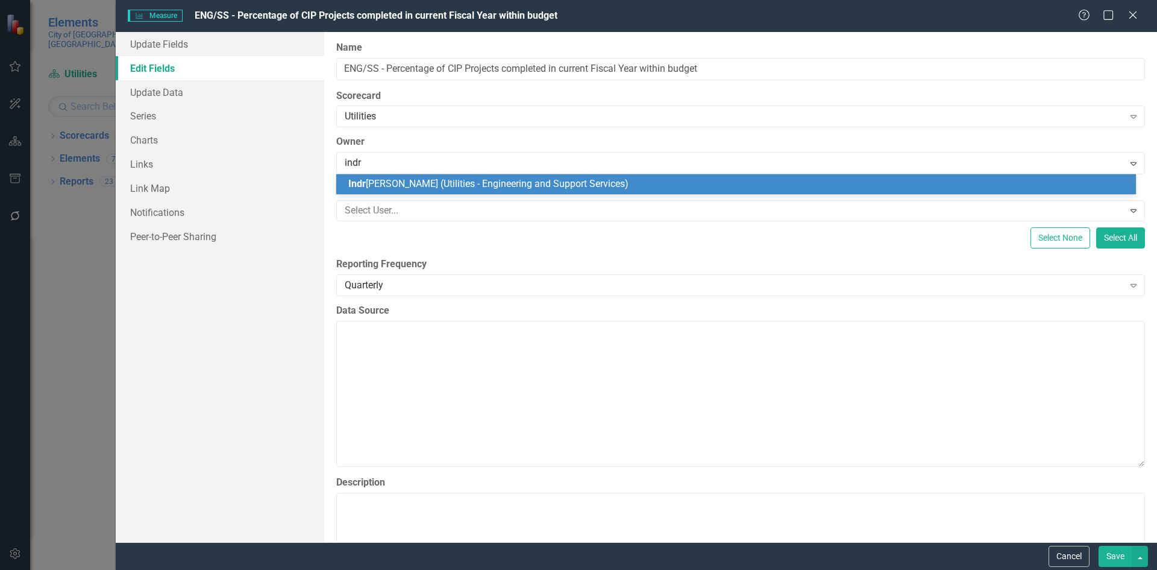
click at [383, 178] on span "Indr [PERSON_NAME] (Utilities - Engineering and Support Services)" at bounding box center [488, 183] width 280 height 11
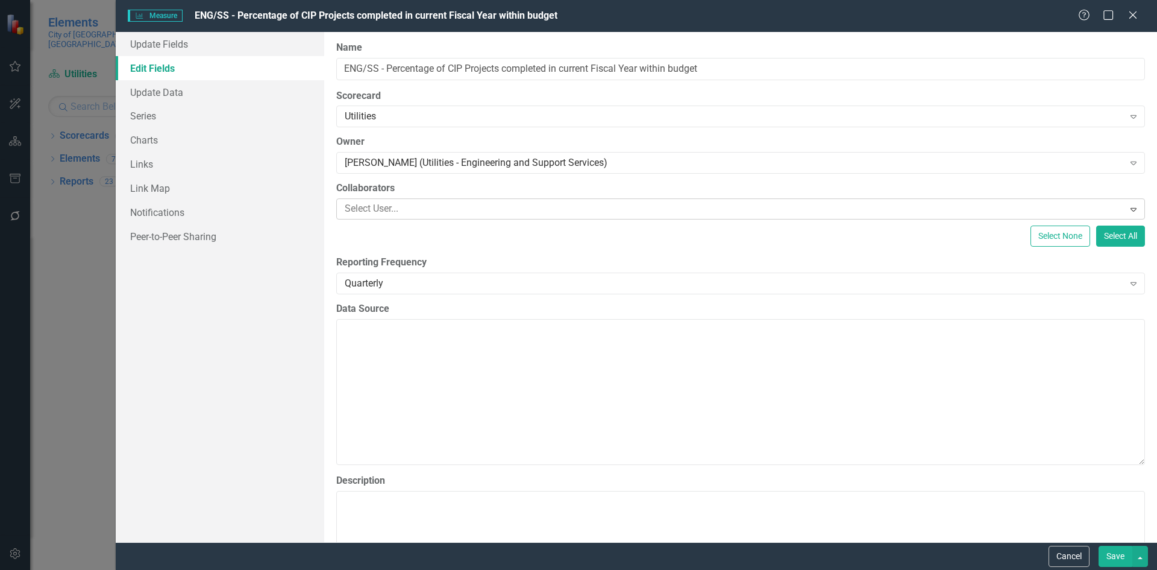
click at [382, 207] on div at bounding box center [732, 209] width 784 height 16
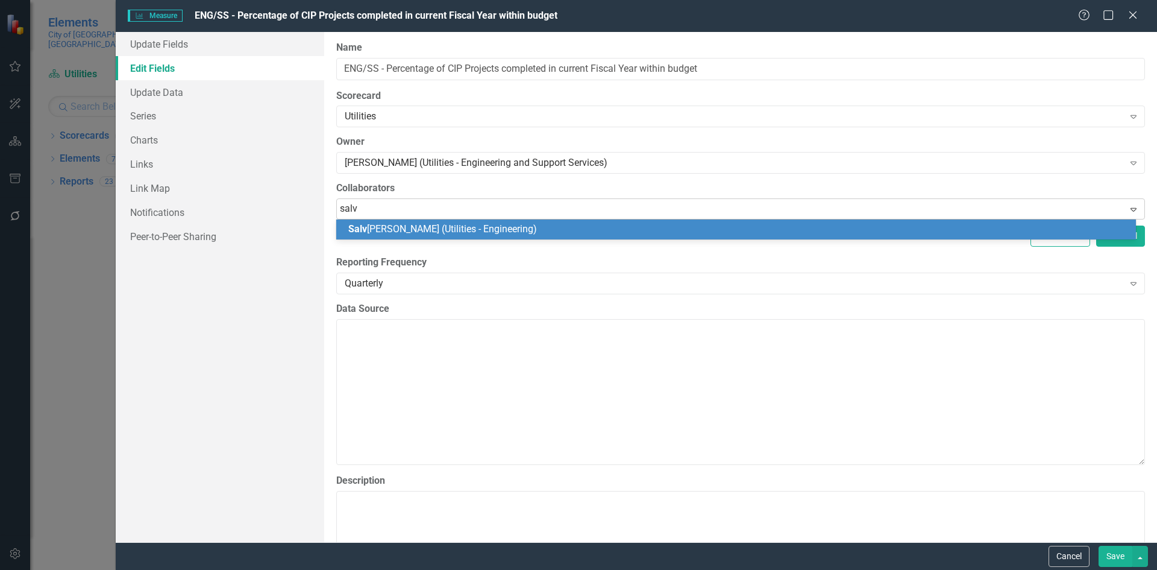
type input "salva"
click at [370, 231] on span "Salva" at bounding box center [360, 228] width 24 height 11
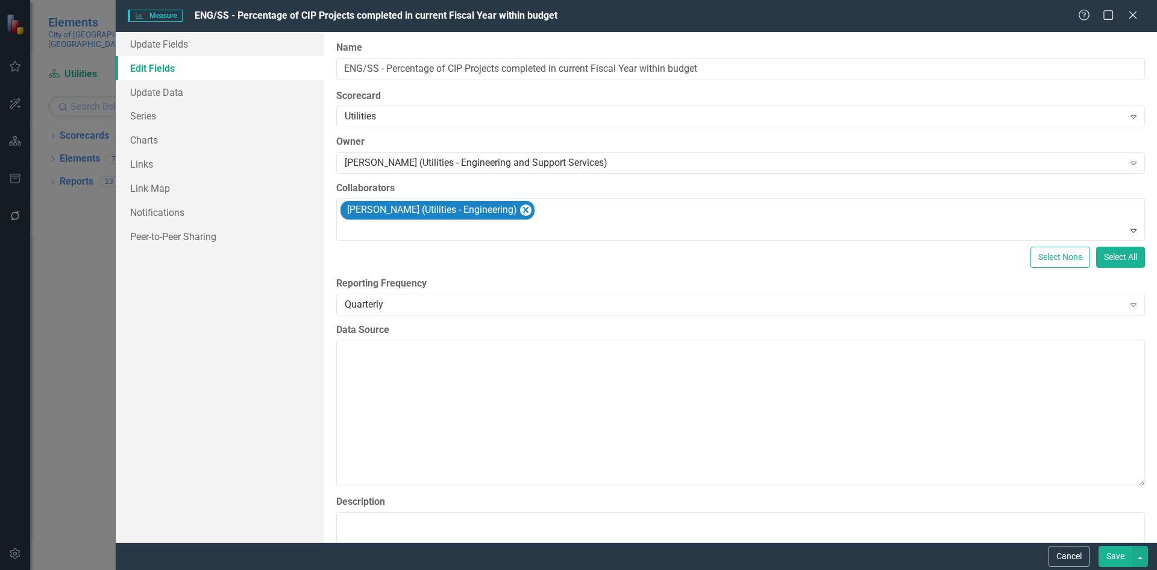
drag, startPoint x: 1121, startPoint y: 556, endPoint x: 987, endPoint y: 479, distance: 155.3
click at [1121, 558] on button "Save" at bounding box center [1116, 556] width 34 height 21
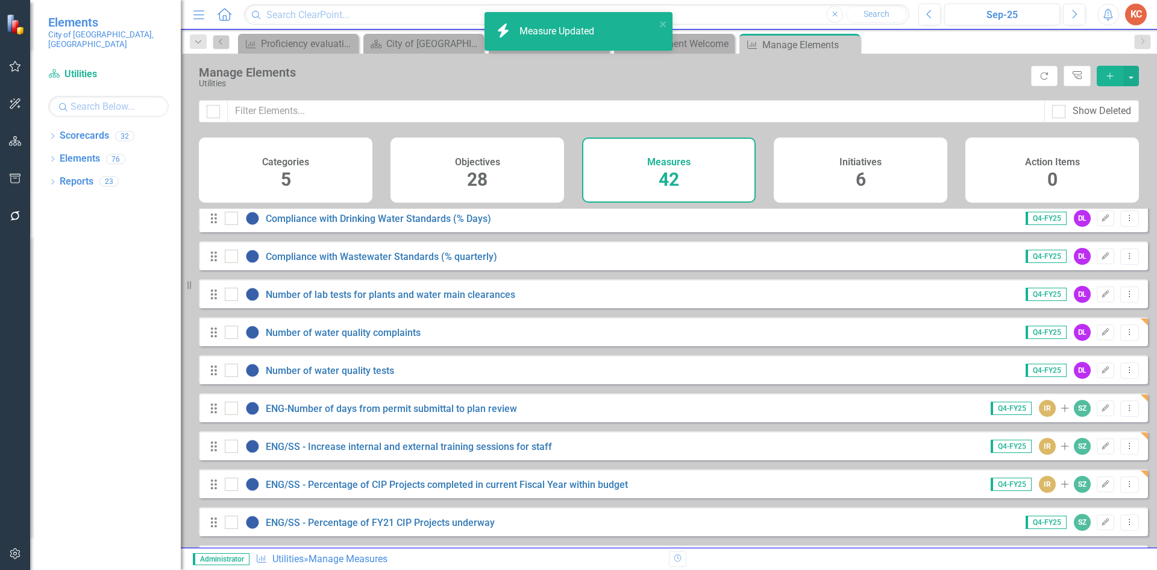
scroll to position [1145, 0]
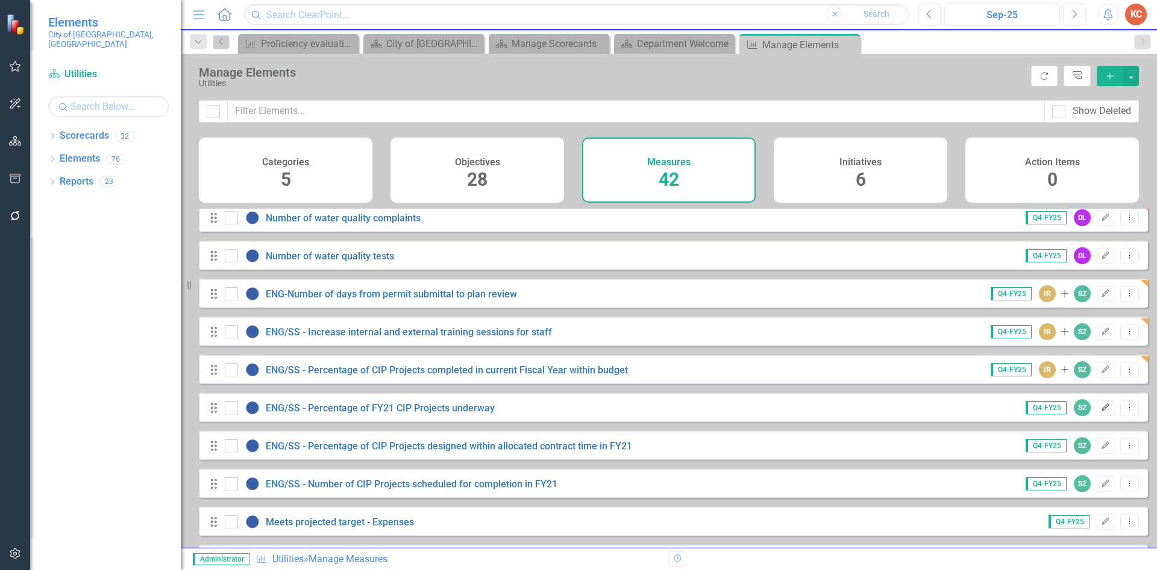
click at [1101, 411] on icon "Edit" at bounding box center [1105, 407] width 9 height 7
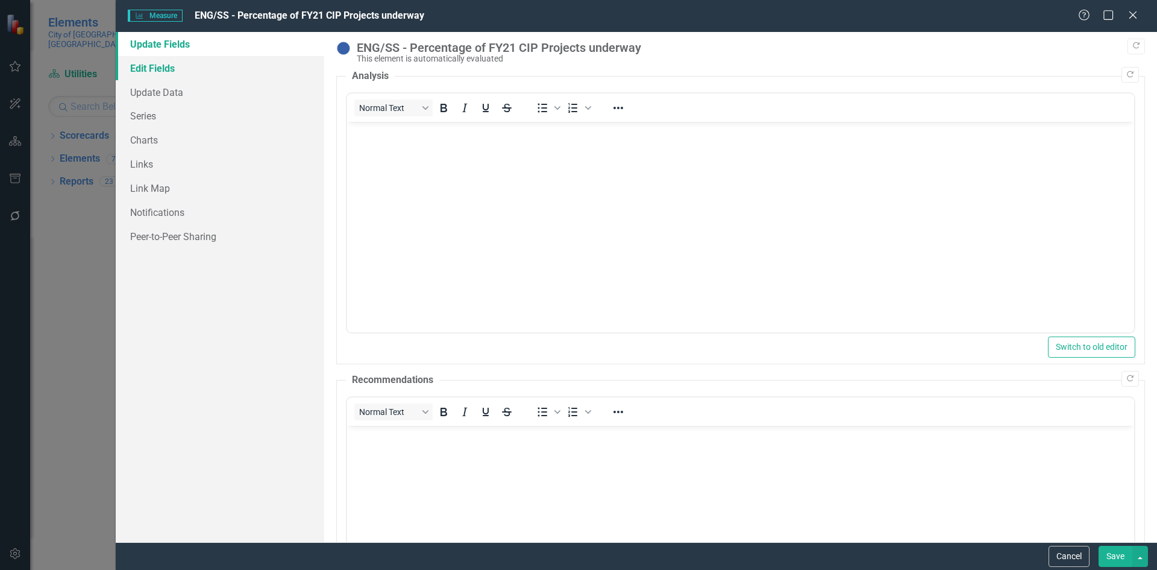
scroll to position [0, 0]
click at [189, 66] on link "Edit Fields" at bounding box center [220, 68] width 209 height 24
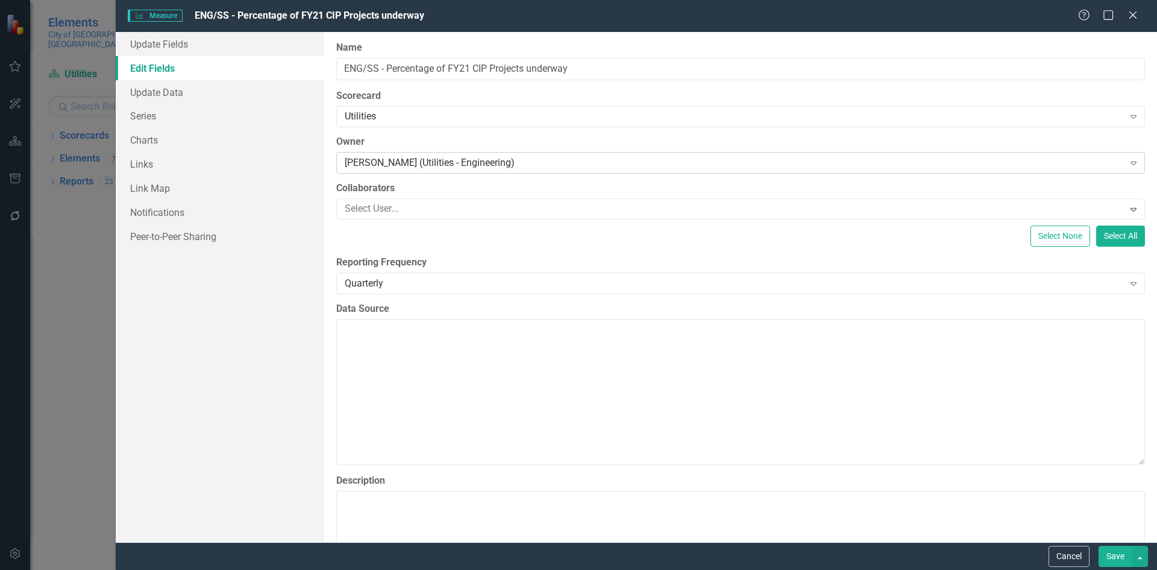
click at [401, 160] on div "[PERSON_NAME] (Utilities - Engineering)" at bounding box center [734, 163] width 779 height 14
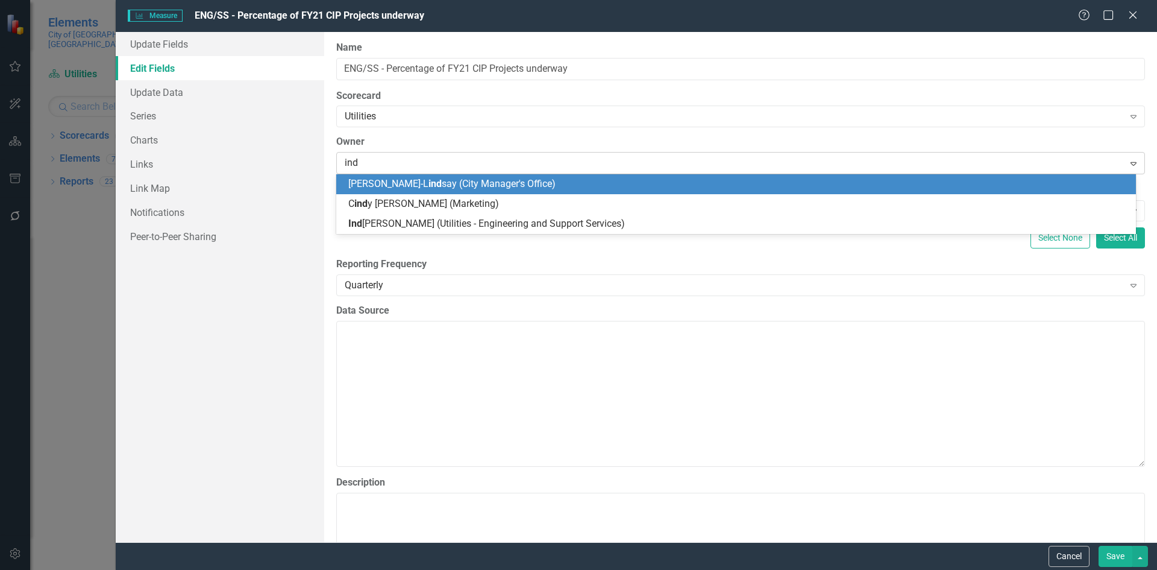
type input "indr"
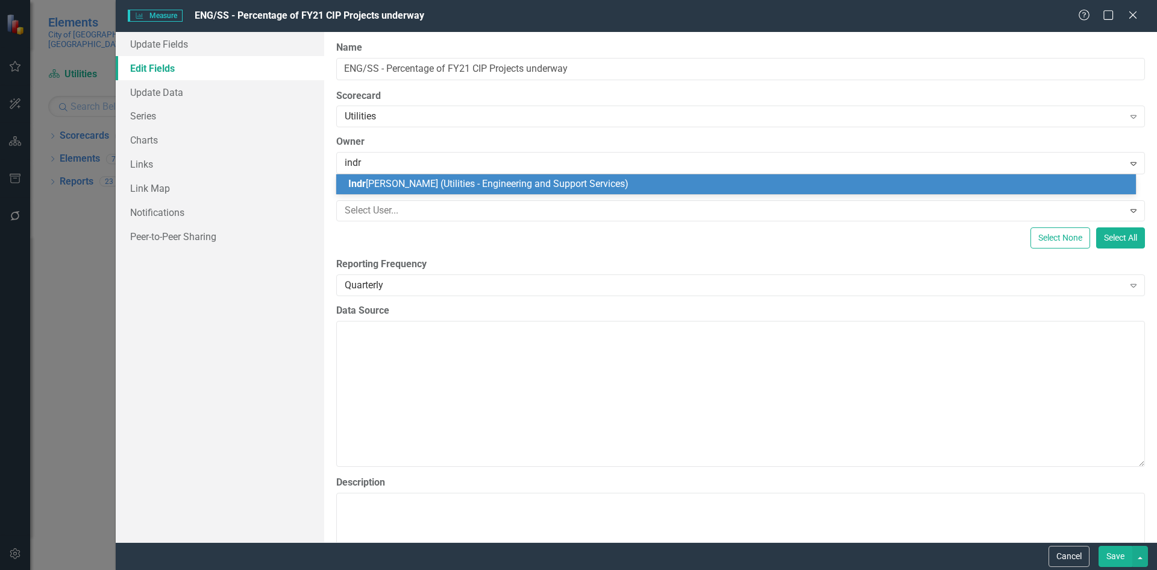
click at [401, 189] on span "Indr [PERSON_NAME] (Utilities - Engineering and Support Services)" at bounding box center [488, 183] width 280 height 11
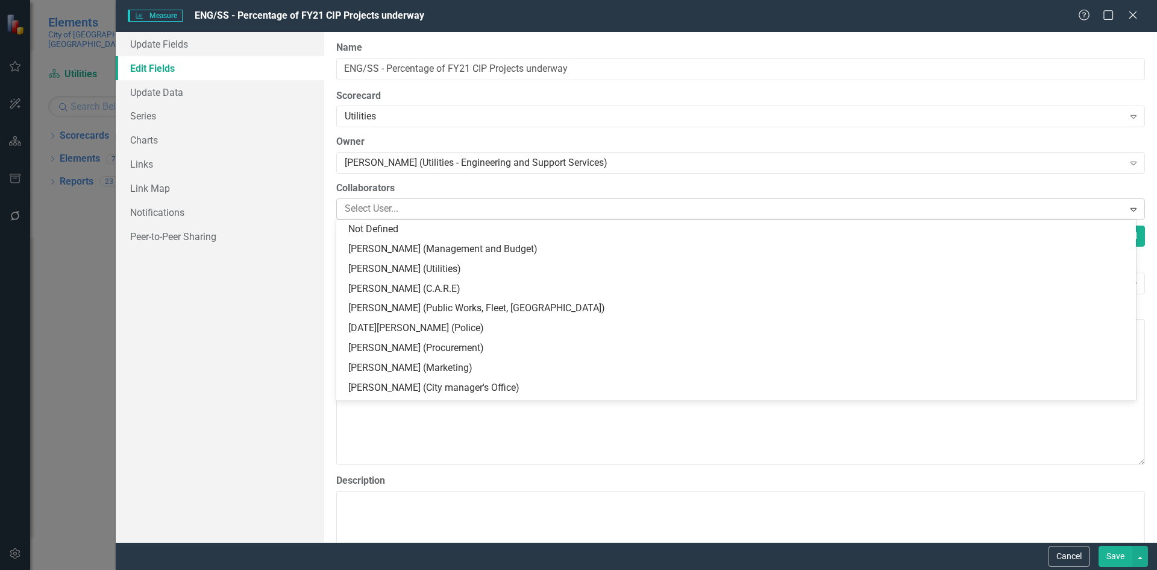
drag, startPoint x: 389, startPoint y: 209, endPoint x: 388, endPoint y: 202, distance: 6.7
click at [388, 206] on div at bounding box center [732, 209] width 784 height 16
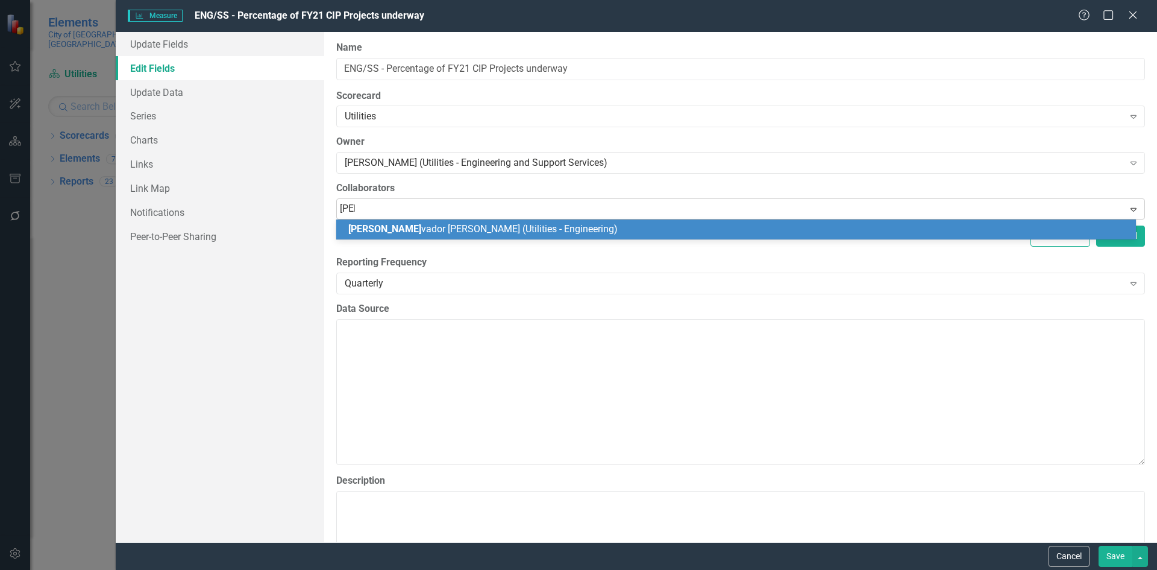
type input "salv"
click at [383, 227] on span "Salv [PERSON_NAME] (Utilities - Engineering)" at bounding box center [442, 228] width 189 height 11
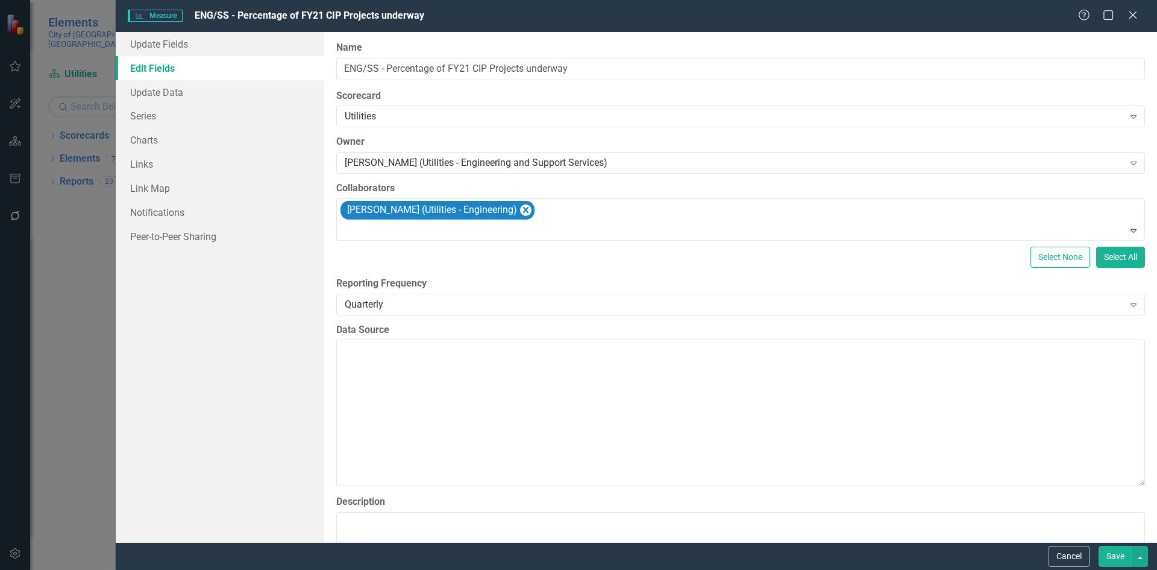
drag, startPoint x: 1111, startPoint y: 560, endPoint x: 1102, endPoint y: 553, distance: 11.6
click at [1110, 560] on button "Save" at bounding box center [1116, 556] width 34 height 21
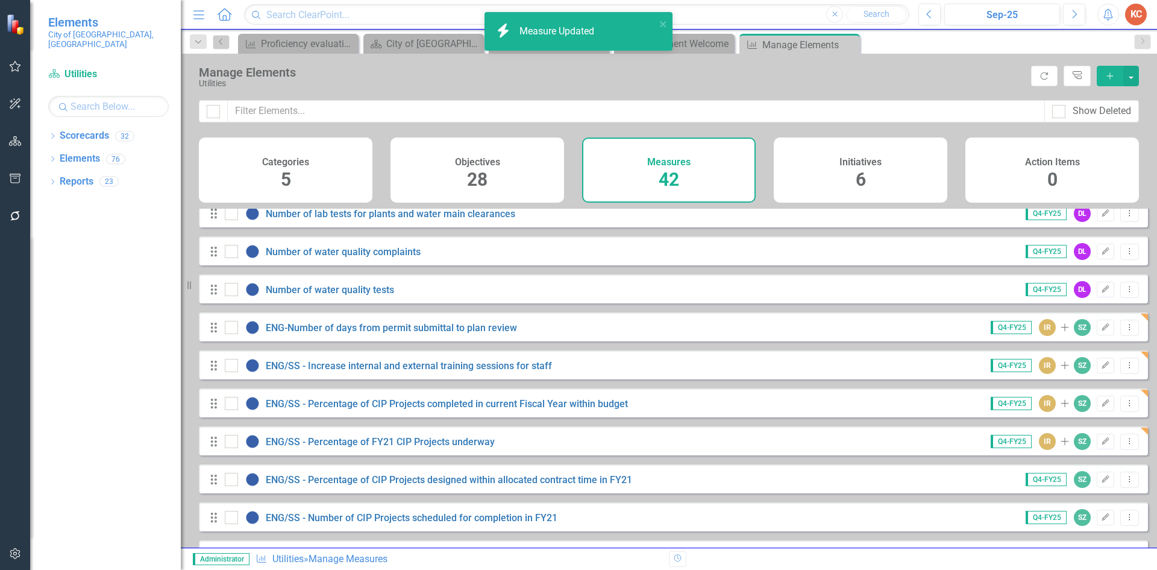
scroll to position [1265, 0]
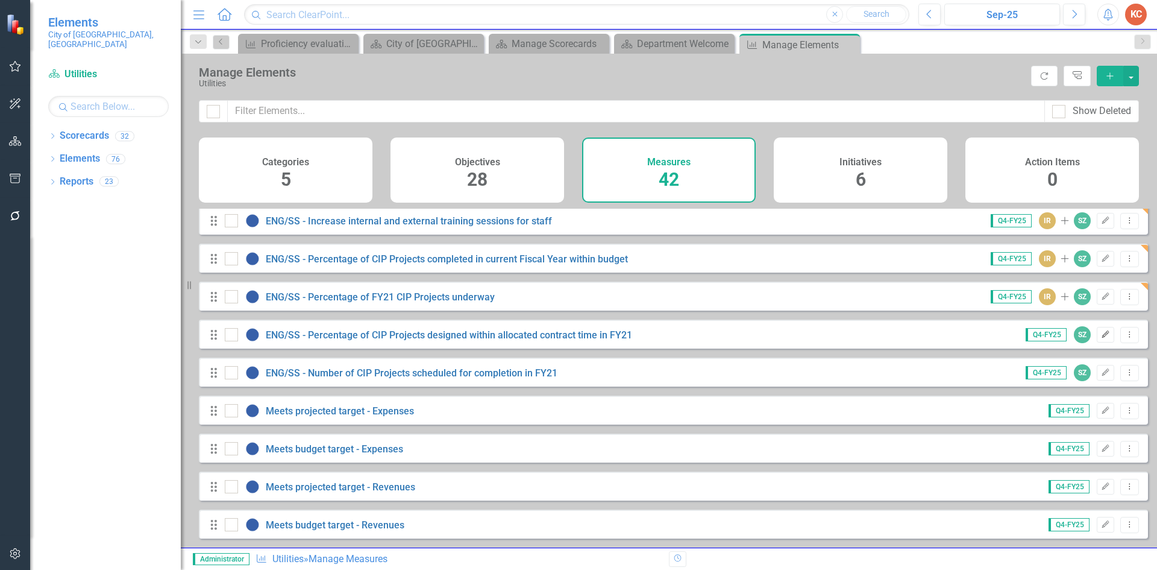
click at [1102, 335] on icon "button" at bounding box center [1105, 333] width 7 height 7
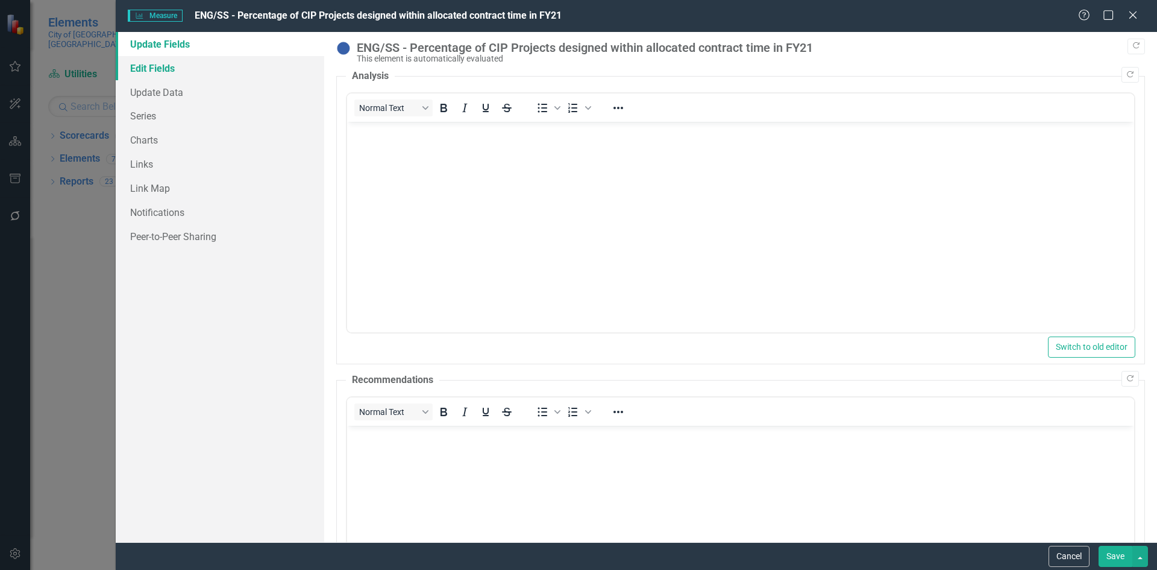
click at [184, 67] on link "Edit Fields" at bounding box center [220, 68] width 209 height 24
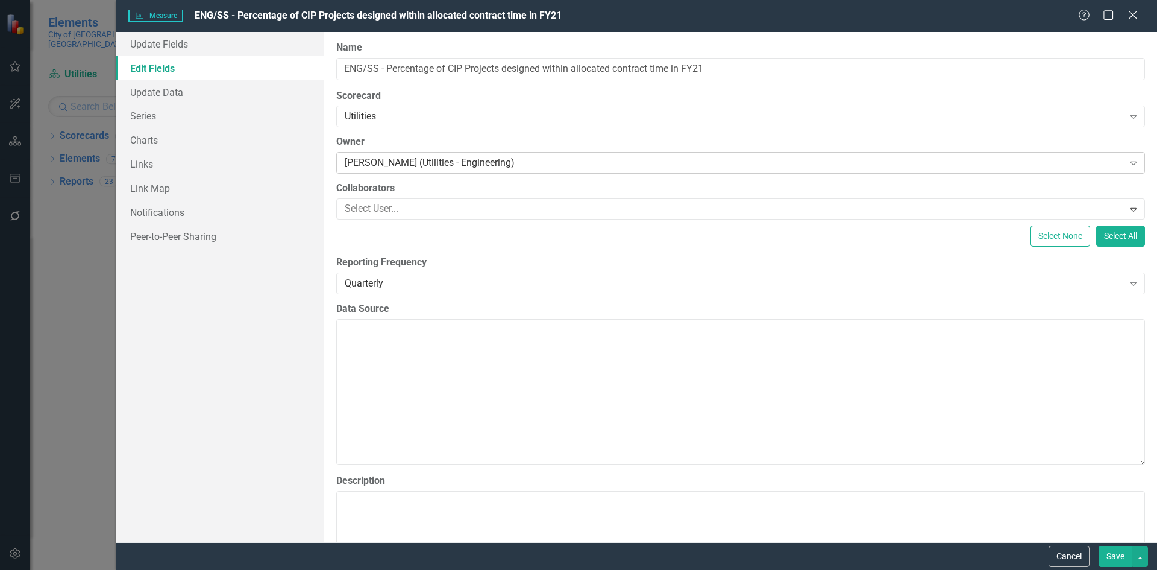
click at [420, 163] on div "[PERSON_NAME] (Utilities - Engineering)" at bounding box center [734, 163] width 779 height 14
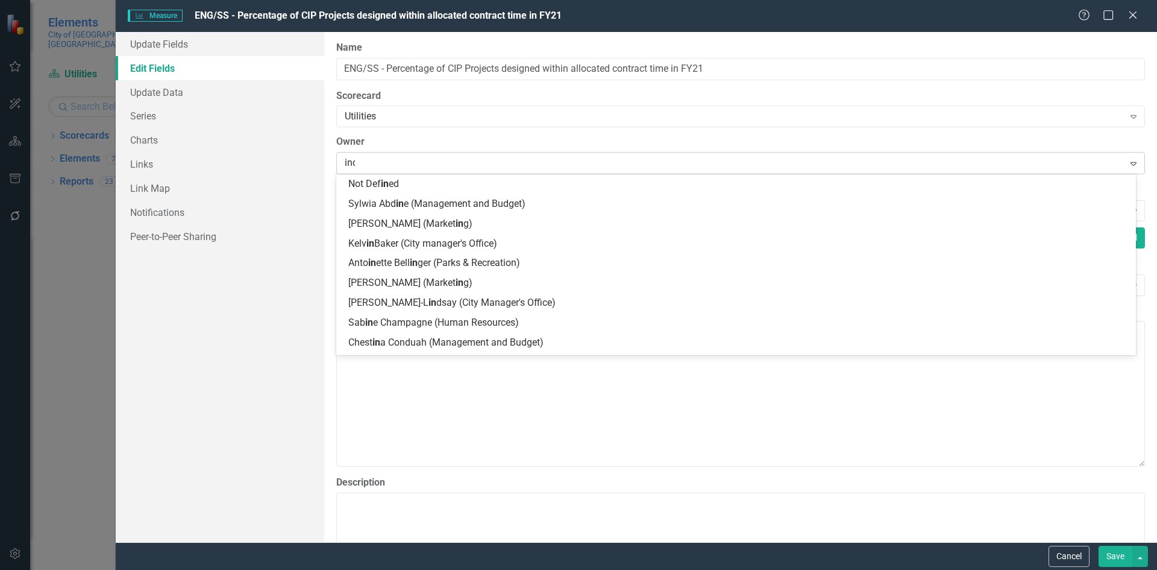
type input "indr"
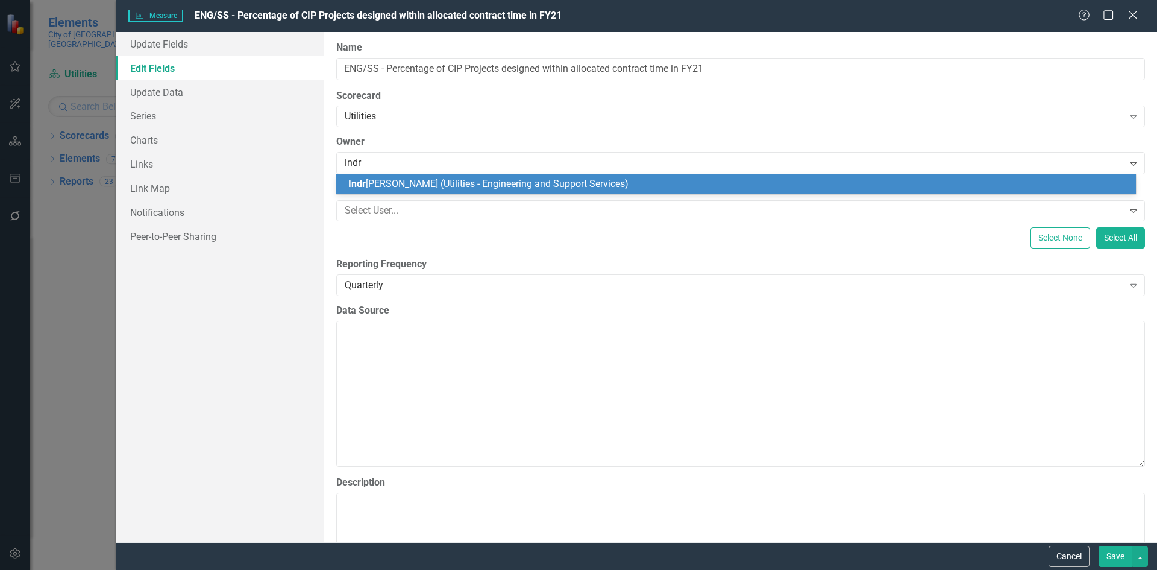
click at [411, 182] on span "Indr [PERSON_NAME] (Utilities - Engineering and Support Services)" at bounding box center [488, 183] width 280 height 11
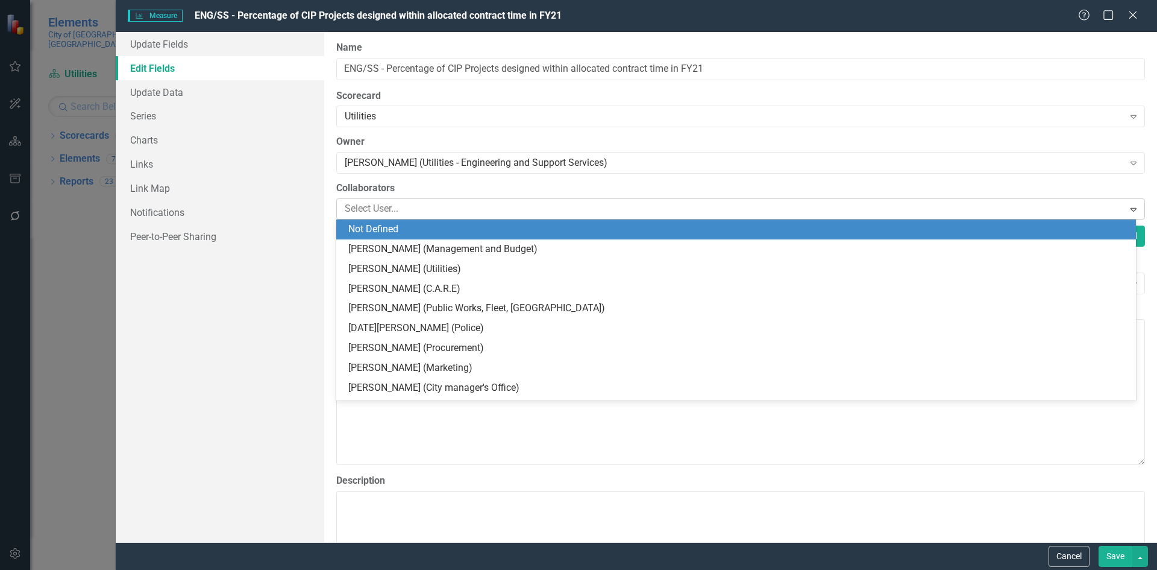
click at [394, 204] on div at bounding box center [732, 209] width 784 height 16
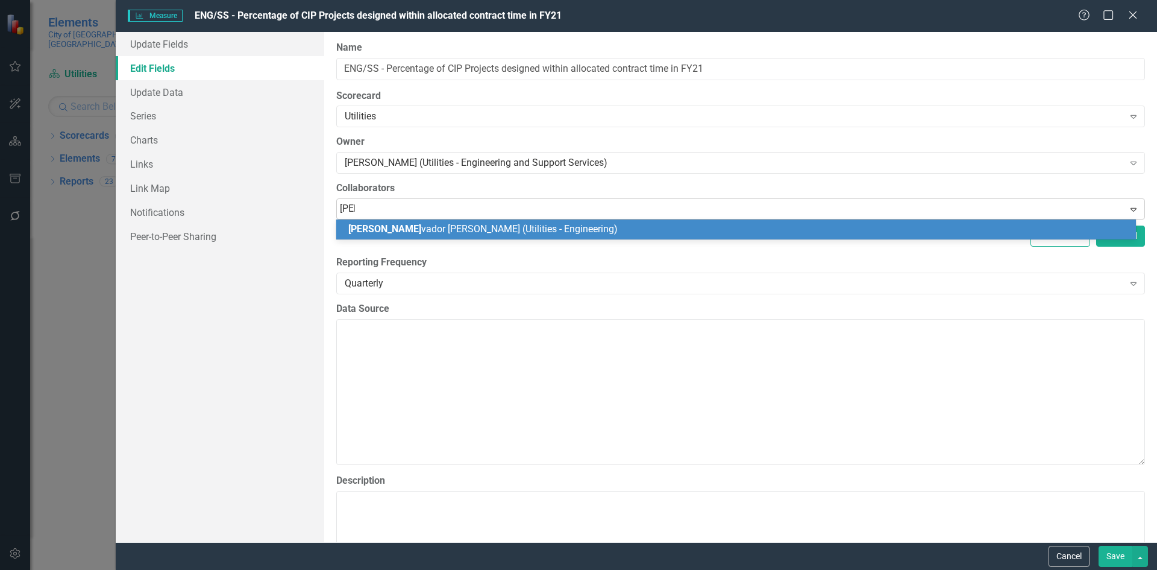
type input "salv"
drag, startPoint x: 396, startPoint y: 228, endPoint x: 594, endPoint y: 327, distance: 221.3
click at [395, 228] on span "Salv [PERSON_NAME] (Utilities - Engineering)" at bounding box center [442, 228] width 189 height 11
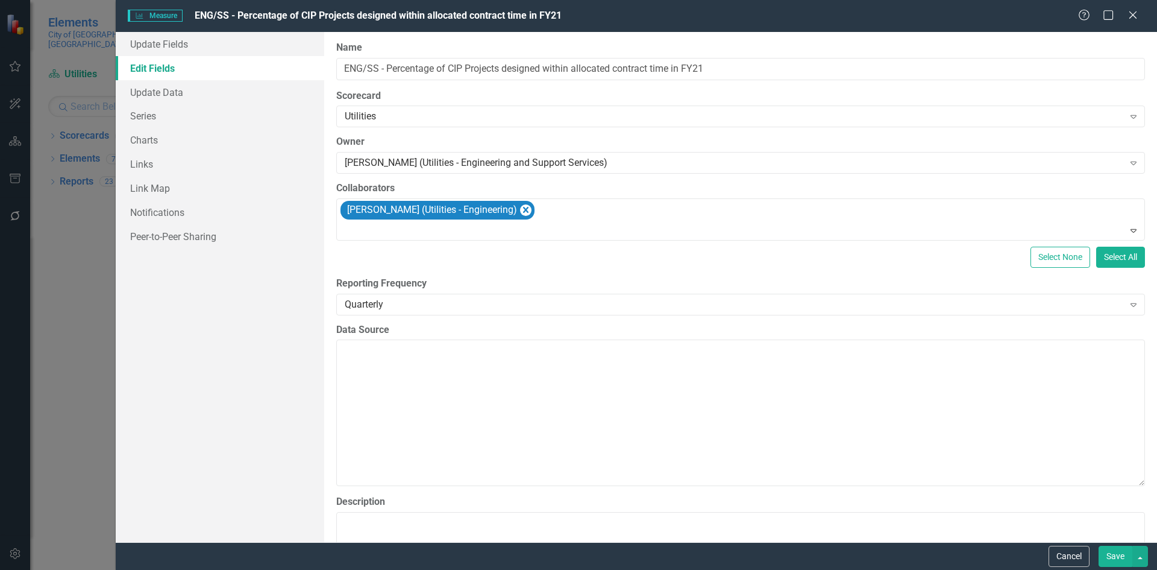
click at [1112, 555] on button "Save" at bounding box center [1116, 556] width 34 height 21
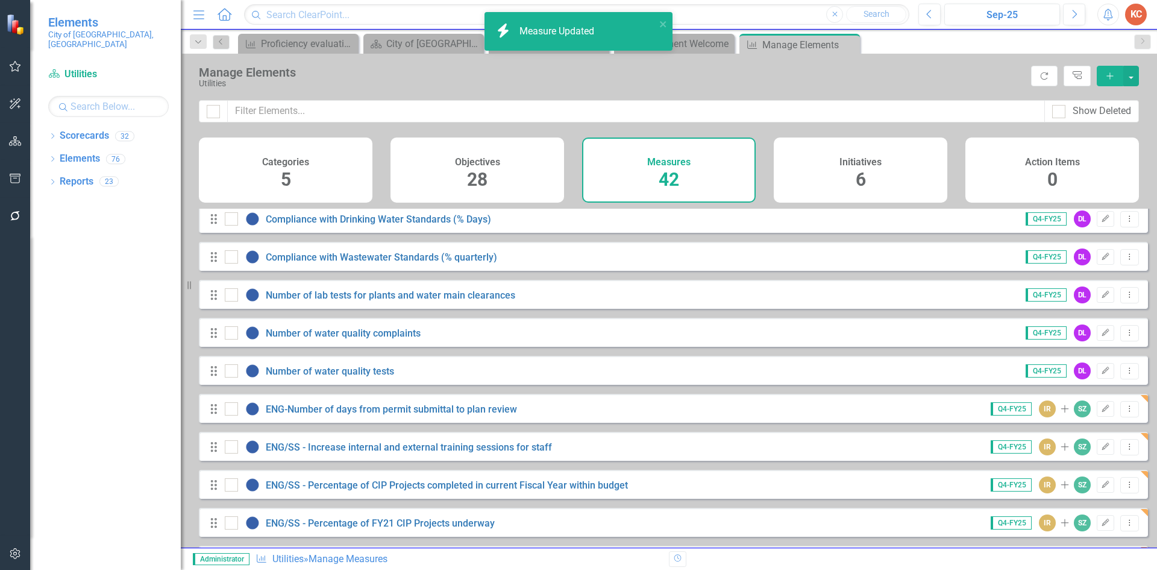
scroll to position [1206, 0]
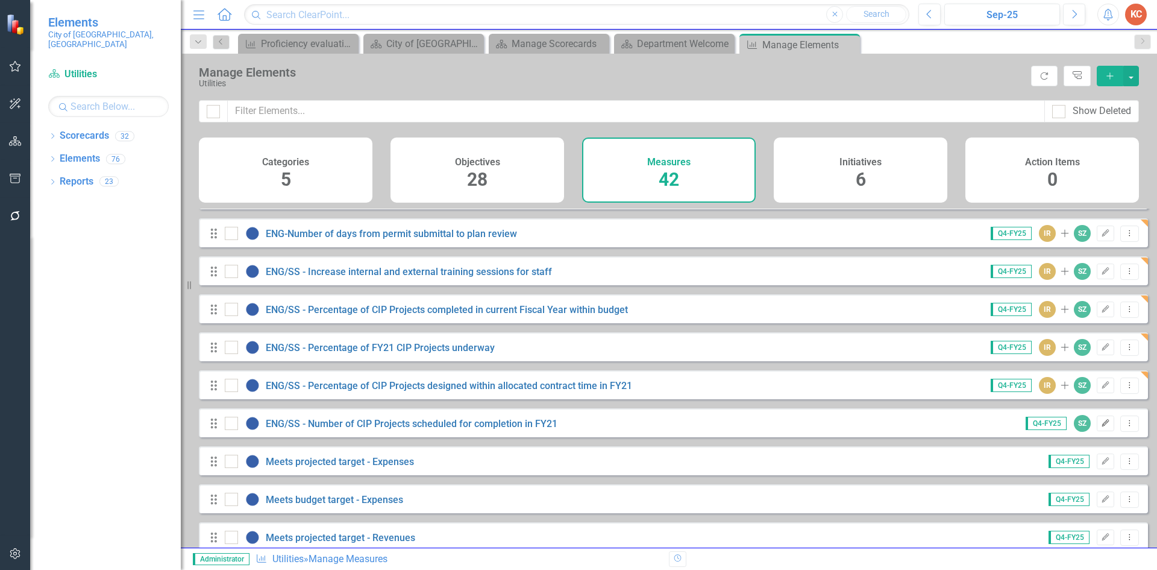
click at [1101, 427] on icon "Edit" at bounding box center [1105, 423] width 9 height 7
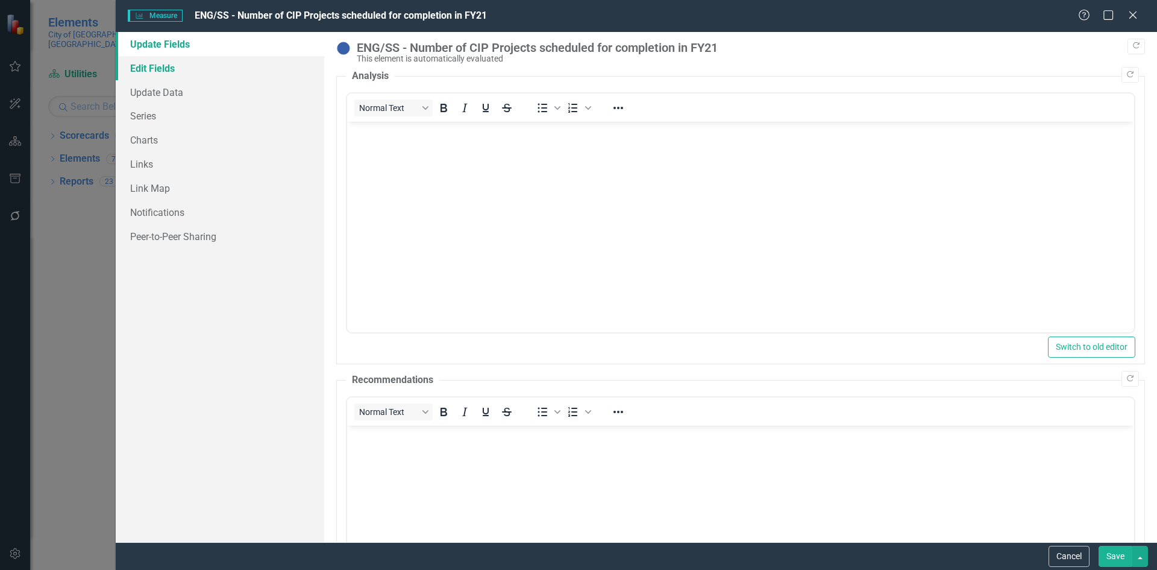
scroll to position [0, 0]
click at [173, 68] on link "Edit Fields" at bounding box center [220, 68] width 209 height 24
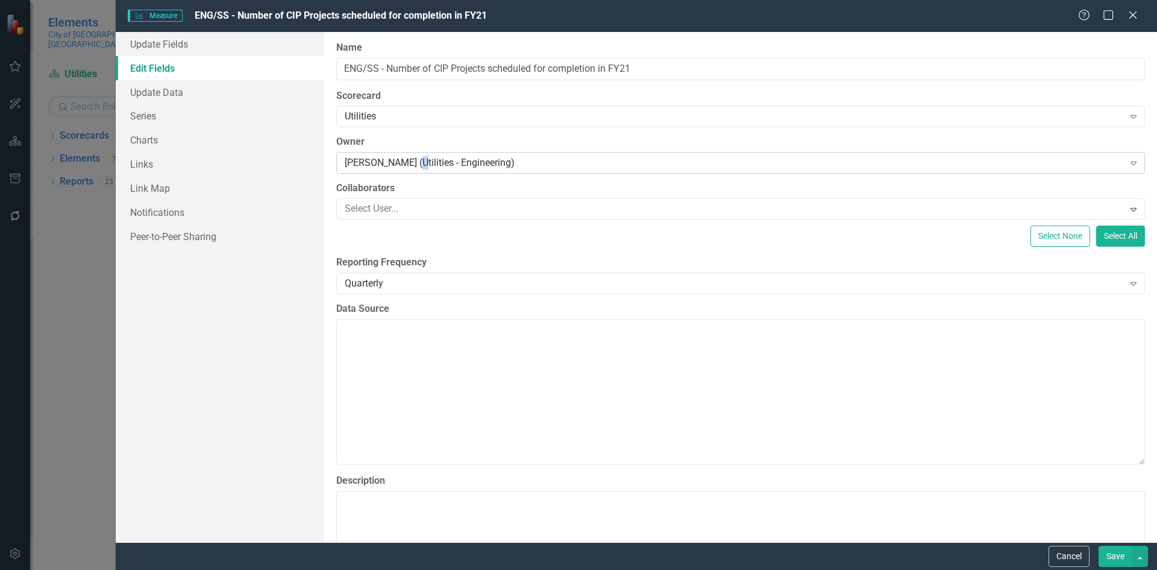
click at [415, 168] on div "[PERSON_NAME] (Utilities - Engineering)" at bounding box center [734, 163] width 779 height 14
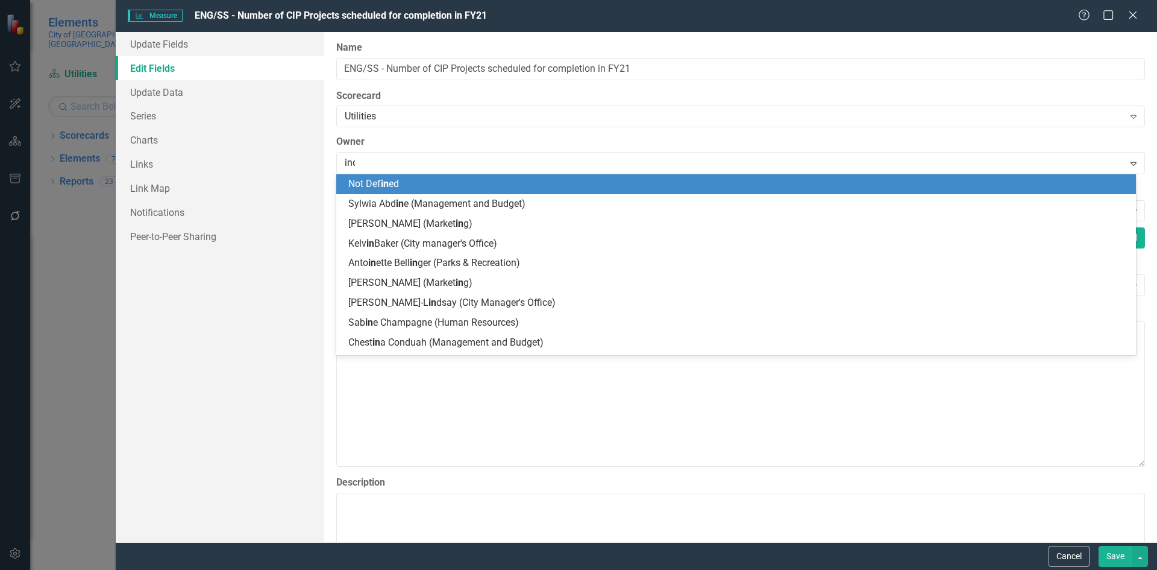
type input "indr"
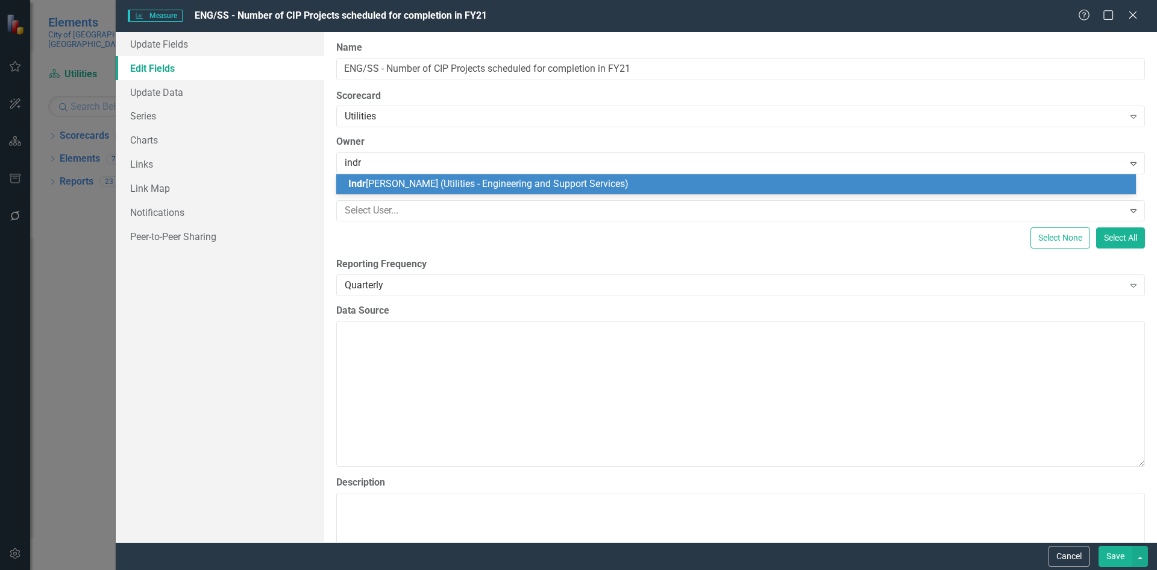
click at [450, 178] on span "Indr [PERSON_NAME] (Utilities - Engineering and Support Services)" at bounding box center [488, 183] width 280 height 11
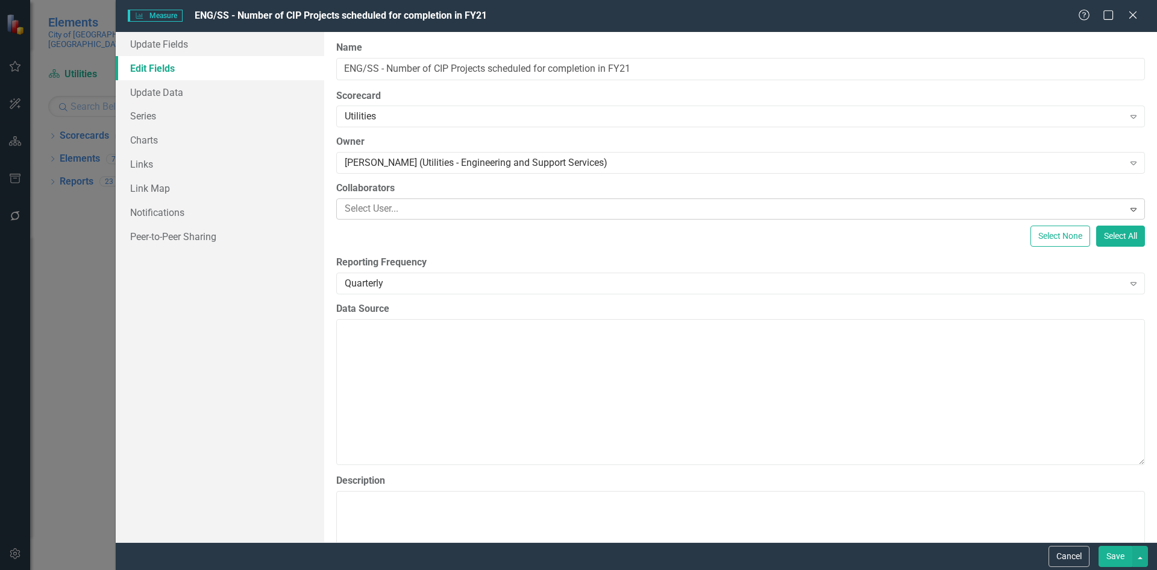
click at [418, 206] on div at bounding box center [732, 209] width 784 height 16
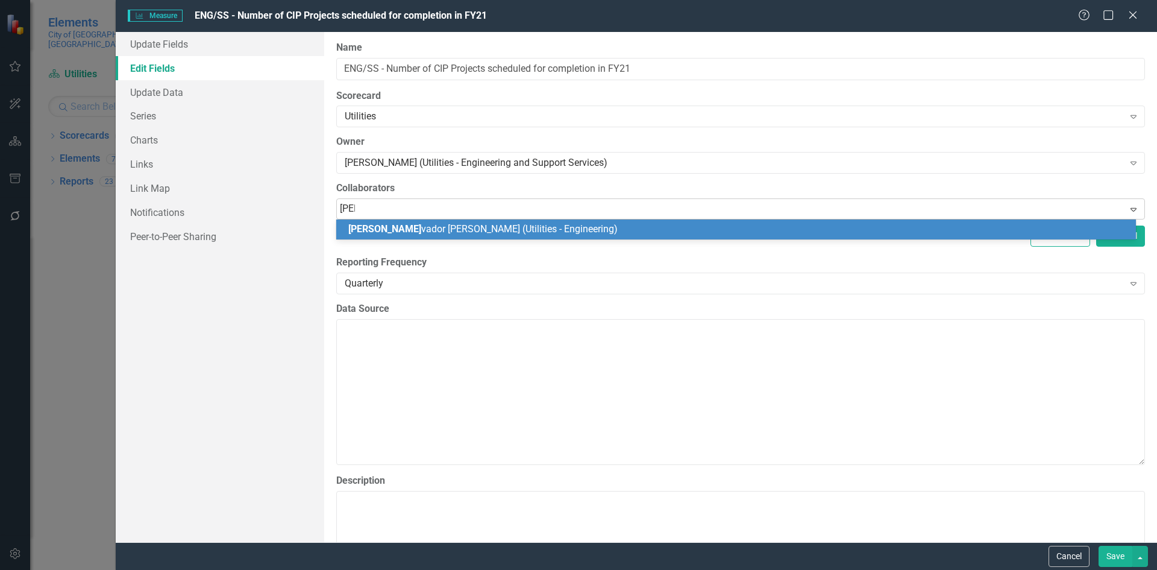
type input "salv"
click at [417, 233] on span "Salv [PERSON_NAME] (Utilities - Engineering)" at bounding box center [442, 228] width 189 height 11
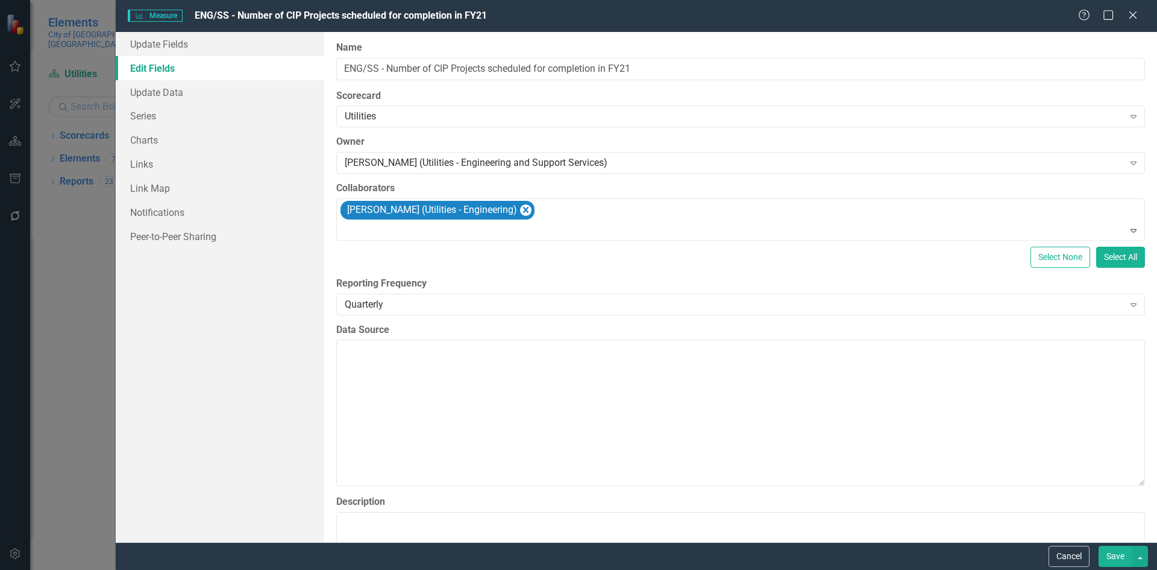
click at [1112, 555] on button "Save" at bounding box center [1116, 556] width 34 height 21
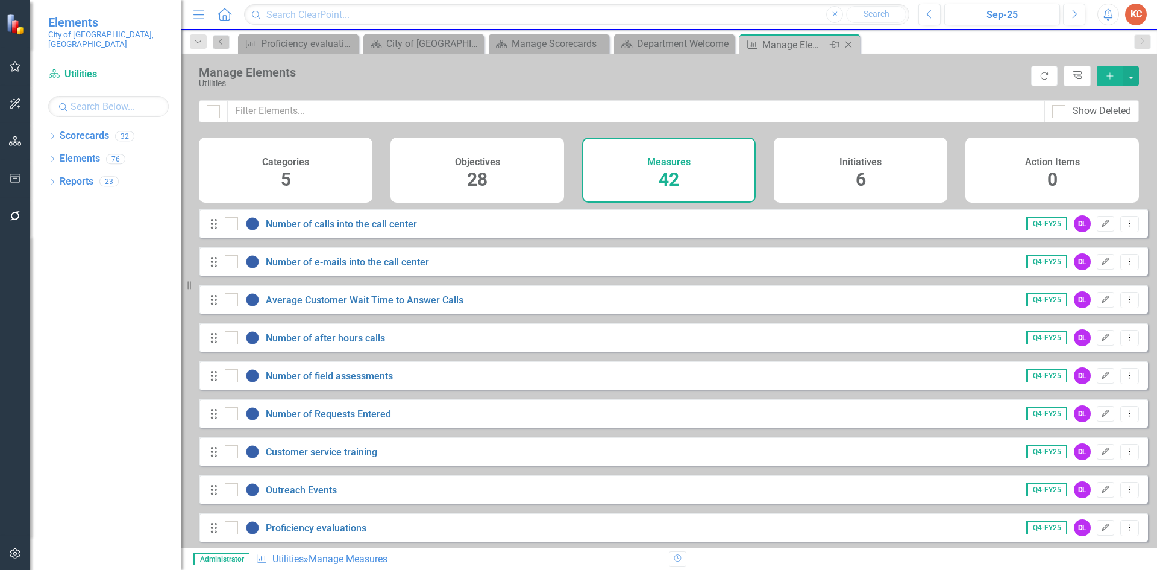
click at [851, 46] on icon "Close" at bounding box center [849, 45] width 12 height 10
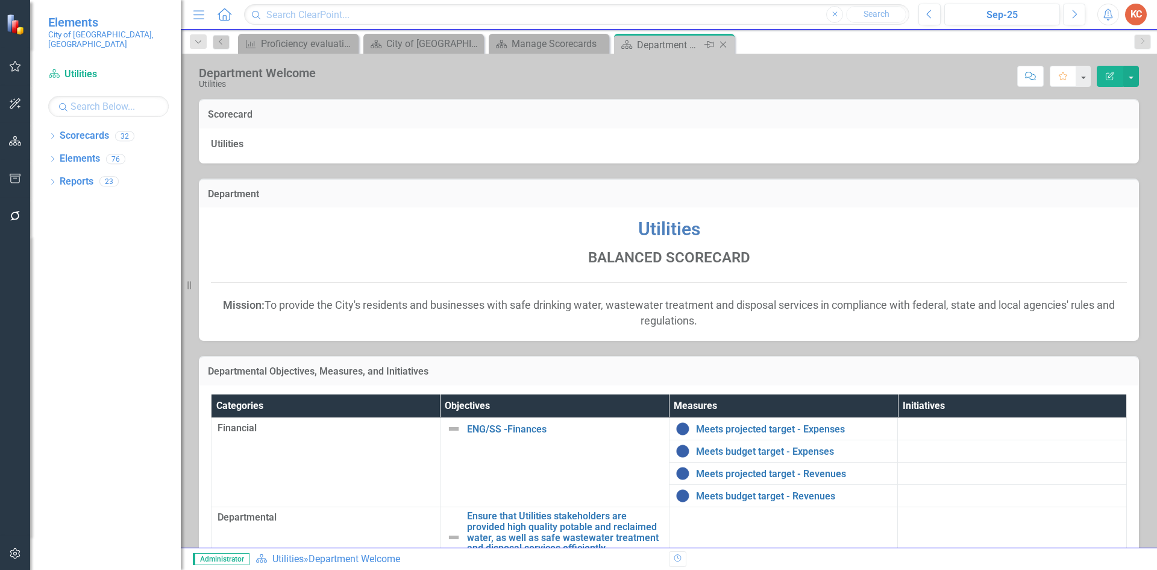
click at [722, 45] on icon "Close" at bounding box center [723, 45] width 12 height 10
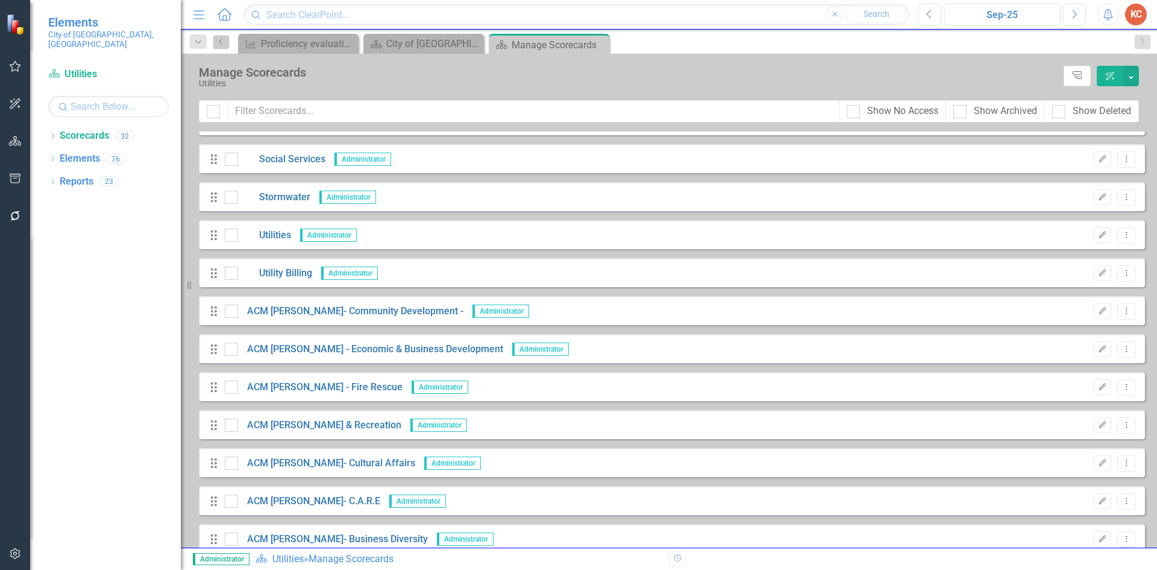
scroll to position [482, 0]
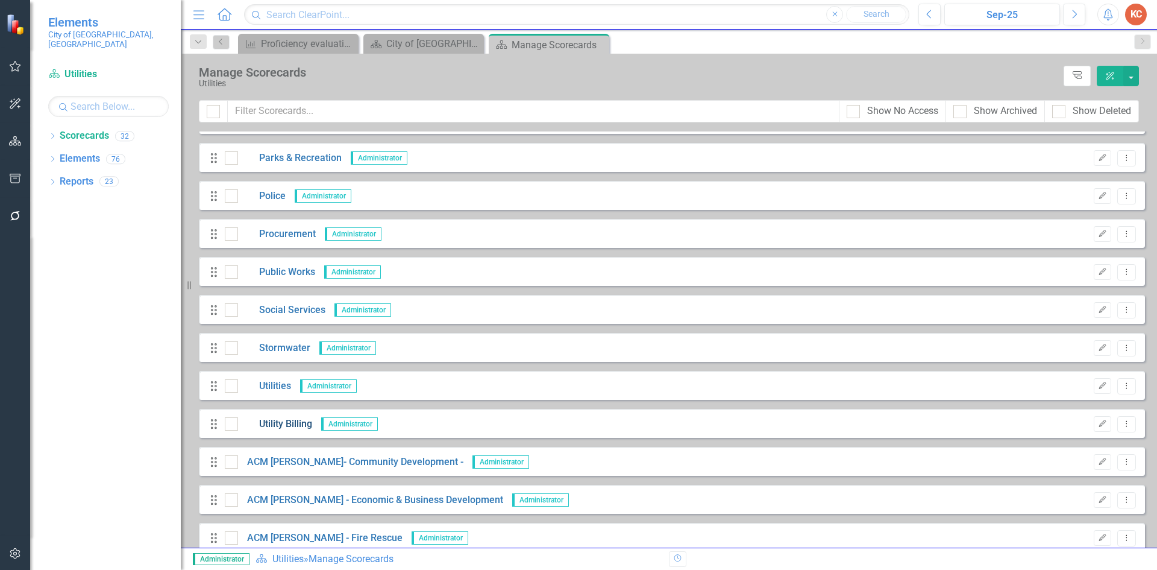
click at [289, 425] on link "Utility Billing" at bounding box center [275, 424] width 74 height 14
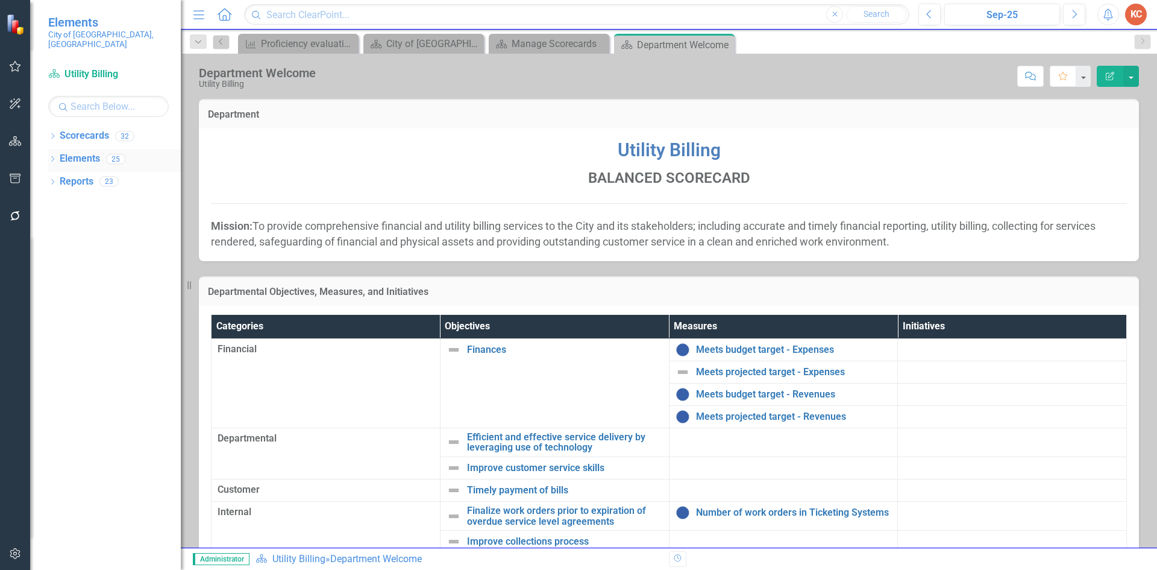
click at [58, 149] on div "Dropdown Elements 25" at bounding box center [114, 160] width 133 height 23
click at [68, 152] on link "Elements" at bounding box center [80, 159] width 40 height 14
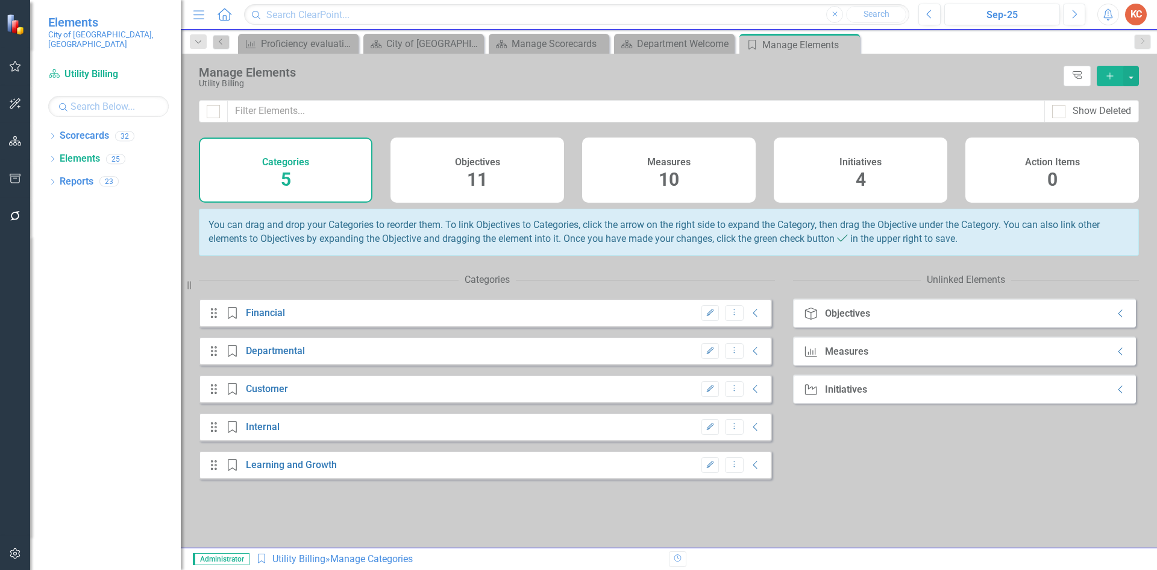
click at [667, 163] on h4 "Measures" at bounding box center [668, 162] width 43 height 11
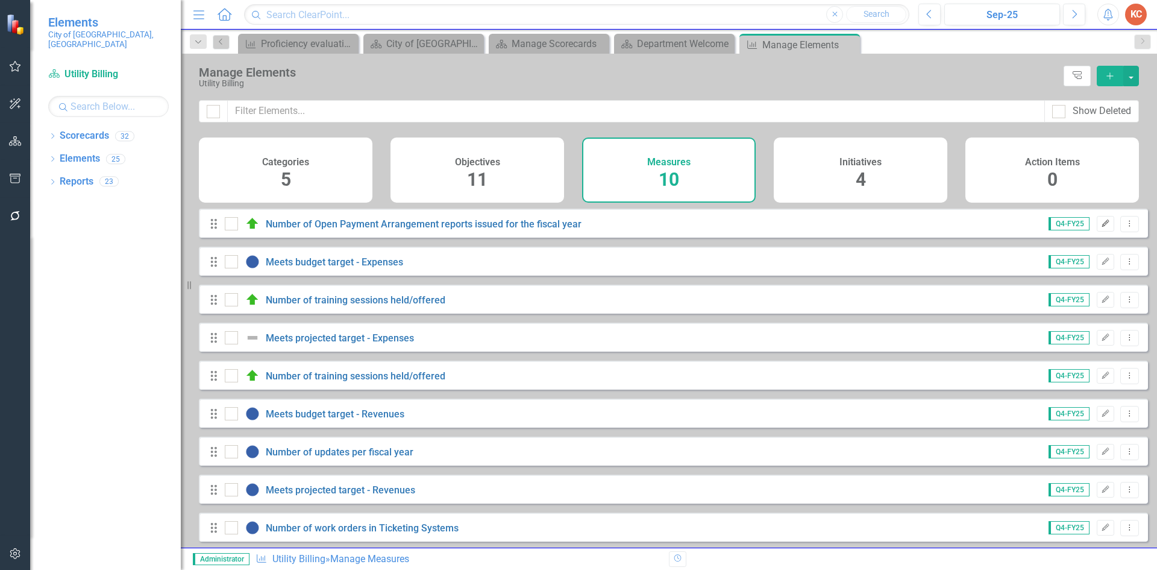
click at [1101, 227] on icon "Edit" at bounding box center [1105, 223] width 9 height 7
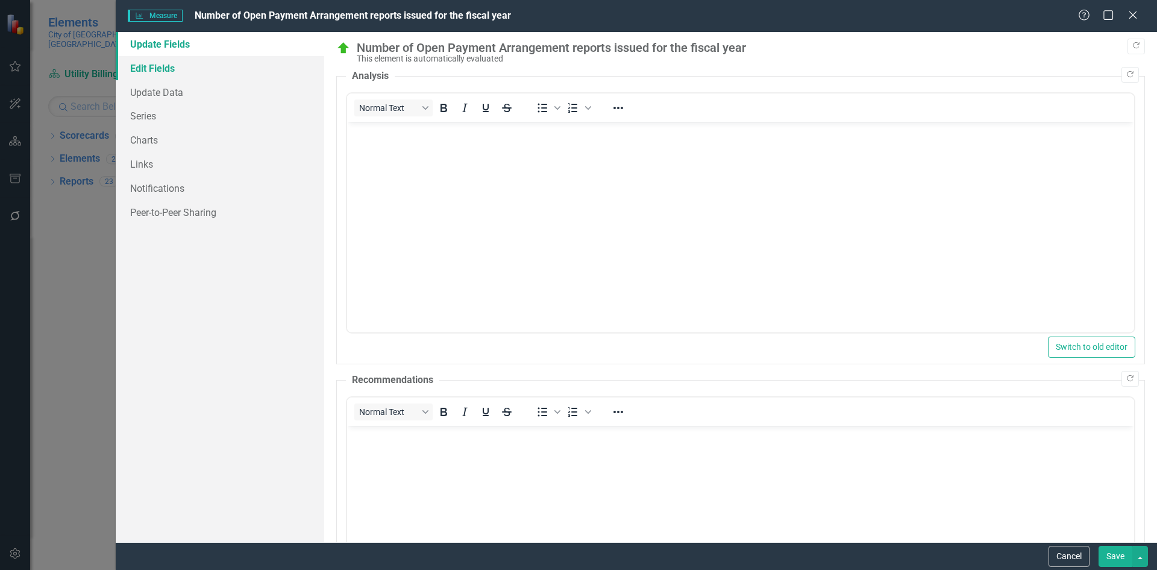
drag, startPoint x: 164, startPoint y: 71, endPoint x: 171, endPoint y: 68, distance: 7.8
click at [164, 69] on link "Edit Fields" at bounding box center [220, 68] width 209 height 24
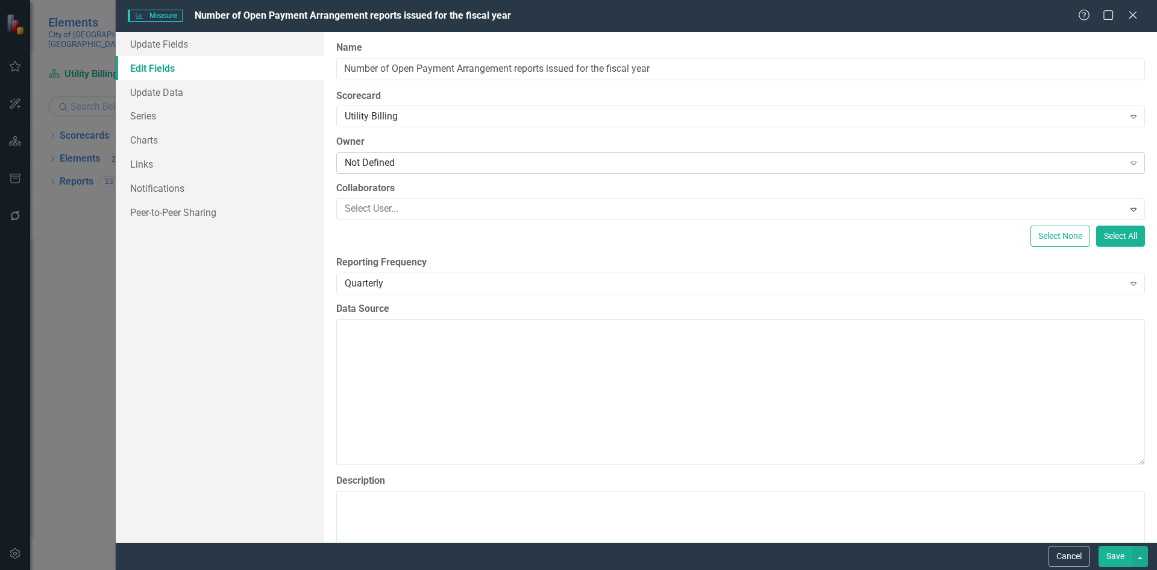
click at [397, 159] on div "Not Defined" at bounding box center [734, 163] width 779 height 14
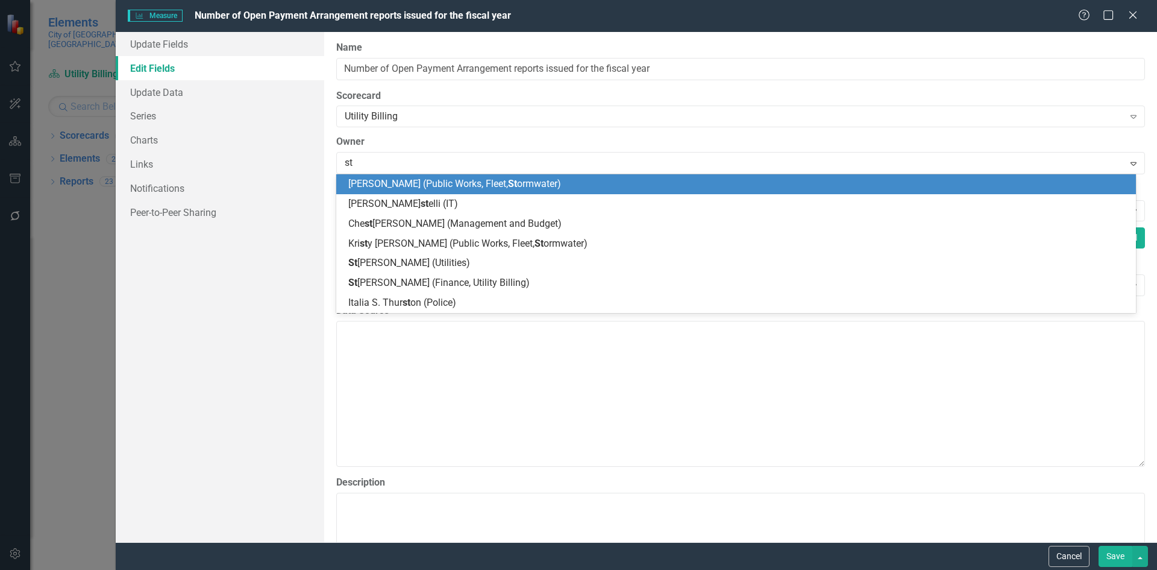
type input "sta"
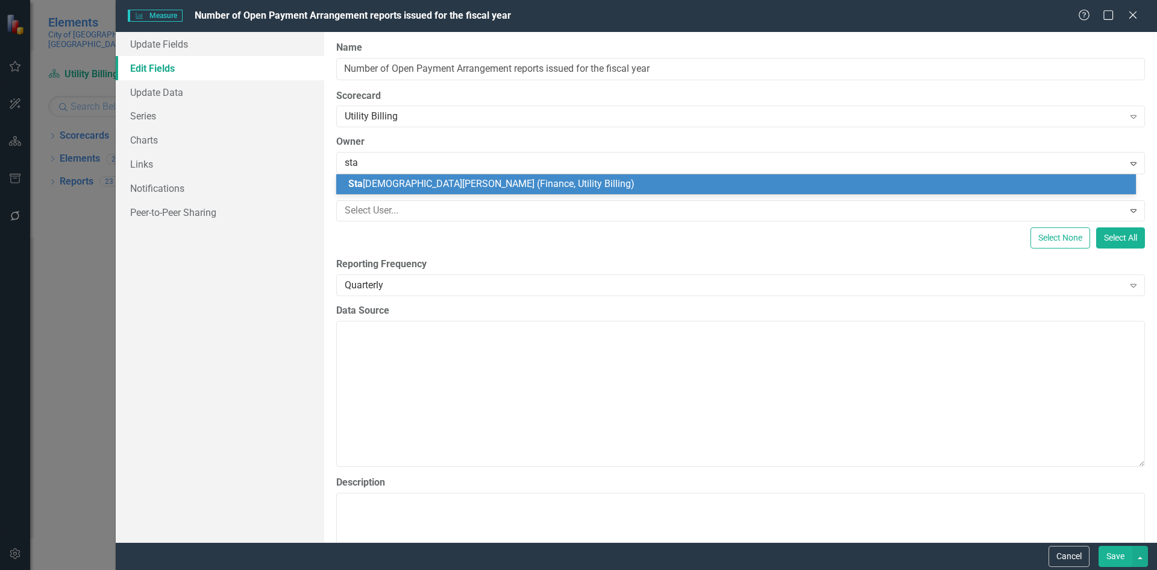
click at [390, 186] on span "Sta shia Myers (Finance, Utility Billing)" at bounding box center [491, 183] width 286 height 11
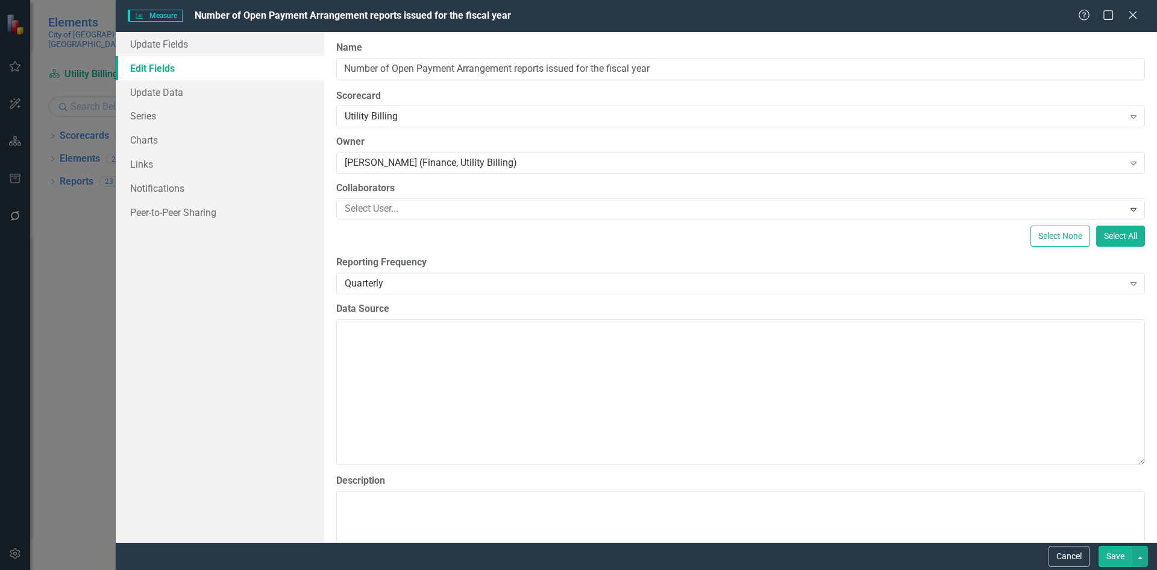
drag, startPoint x: 1115, startPoint y: 554, endPoint x: 748, endPoint y: 317, distance: 436.9
click at [1115, 554] on button "Save" at bounding box center [1116, 556] width 34 height 21
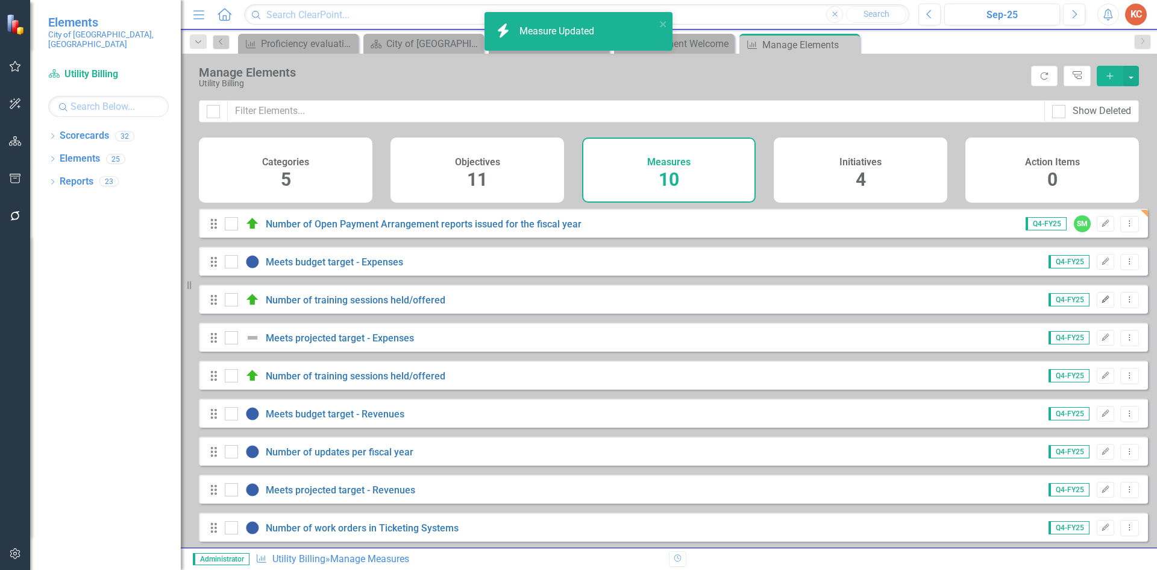
click at [1101, 303] on icon "Edit" at bounding box center [1105, 299] width 9 height 7
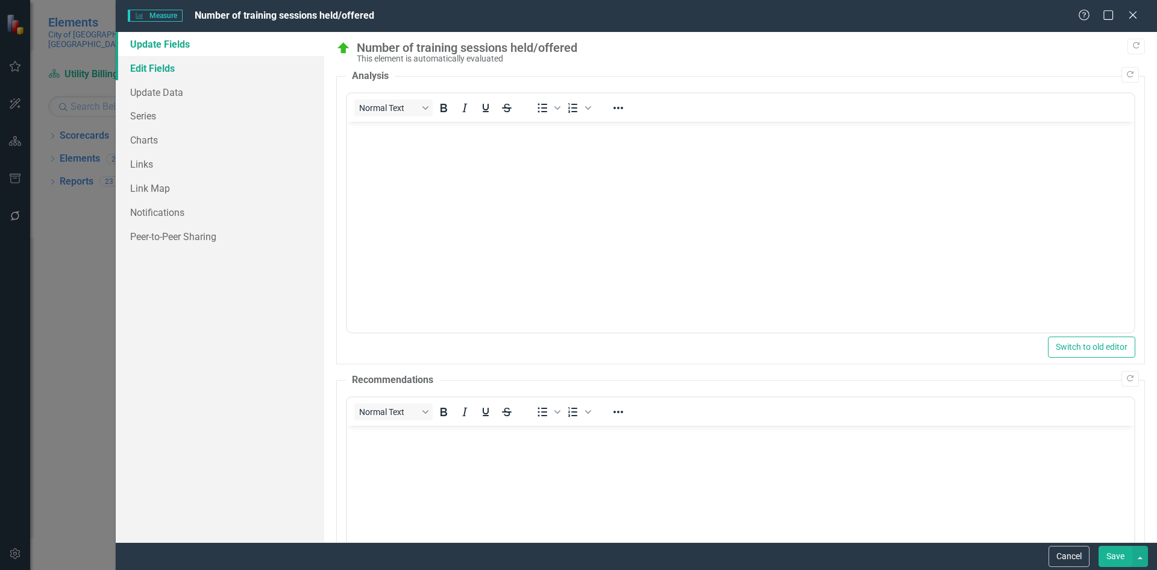
click at [146, 66] on link "Edit Fields" at bounding box center [220, 68] width 209 height 24
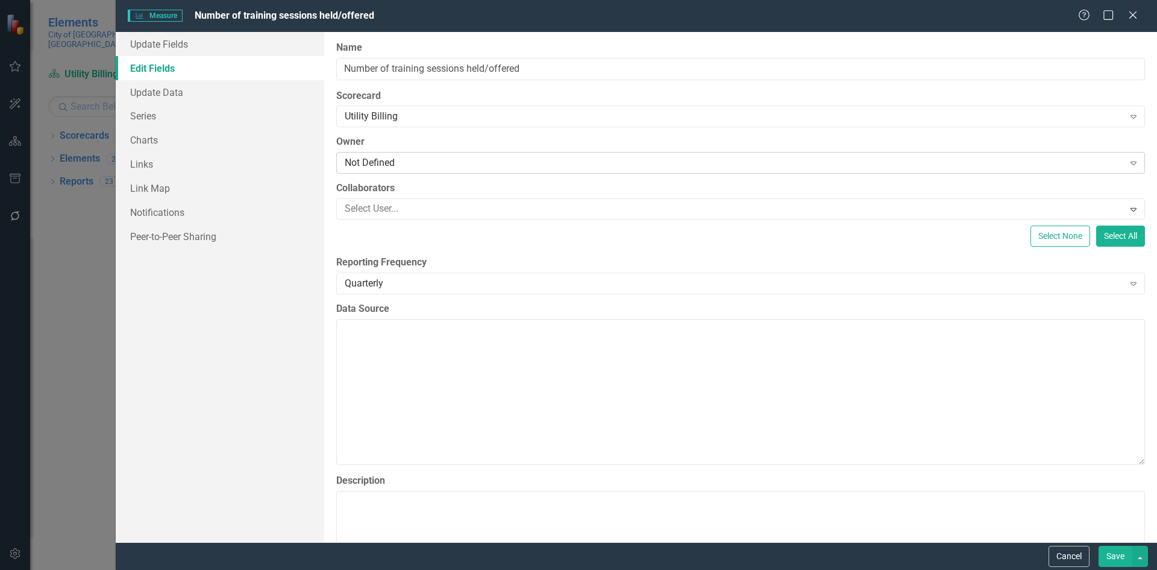
click at [451, 162] on div "Not Defined" at bounding box center [734, 163] width 779 height 14
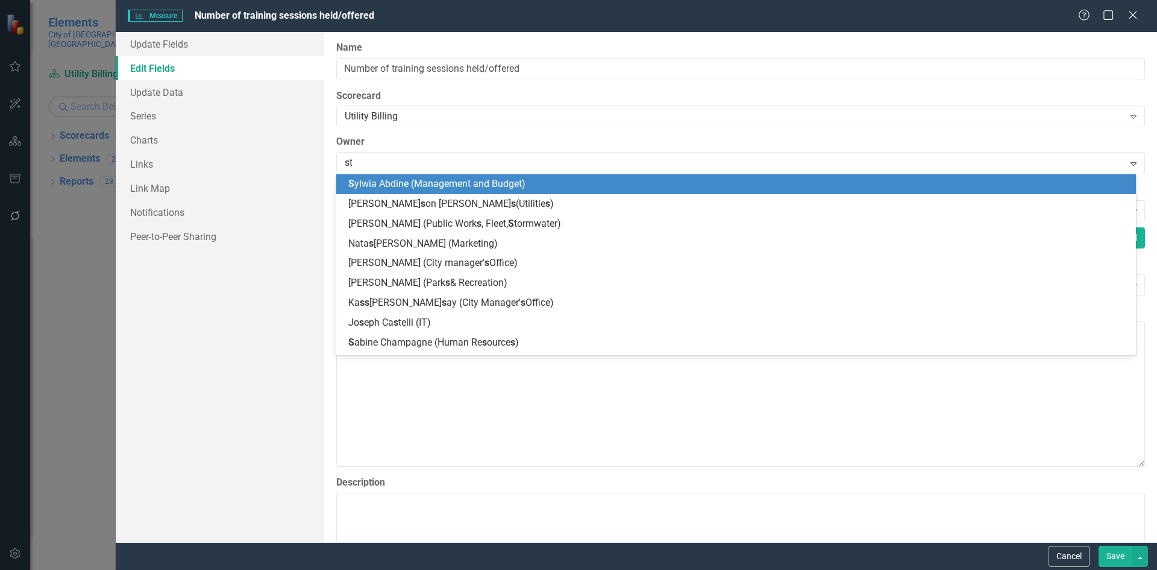
type input "sta"
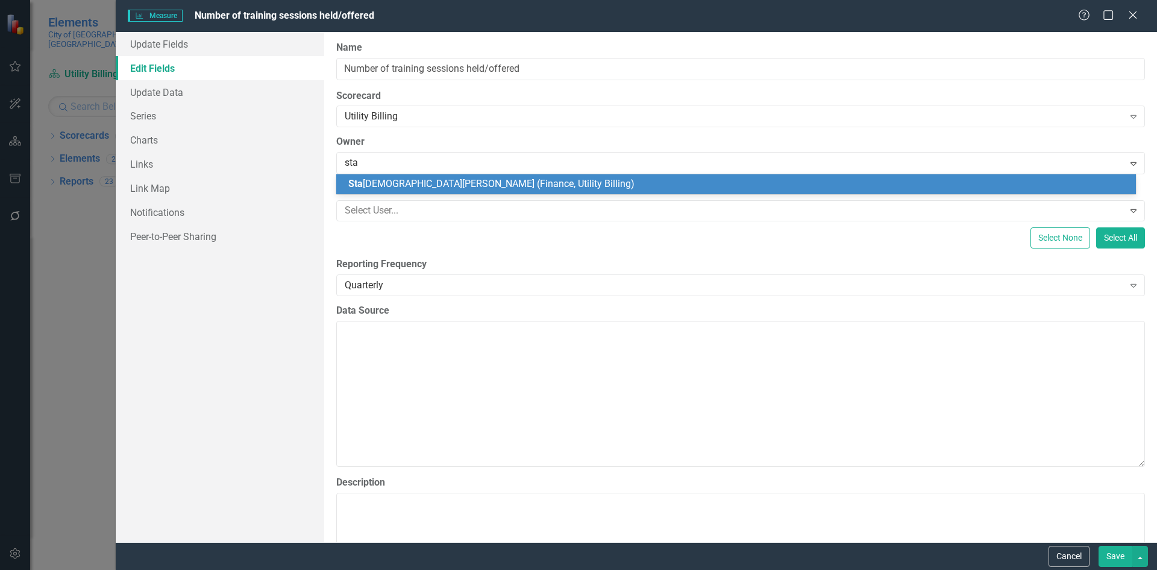
click at [438, 187] on span "Sta shia Myers (Finance, Utility Billing)" at bounding box center [491, 183] width 286 height 11
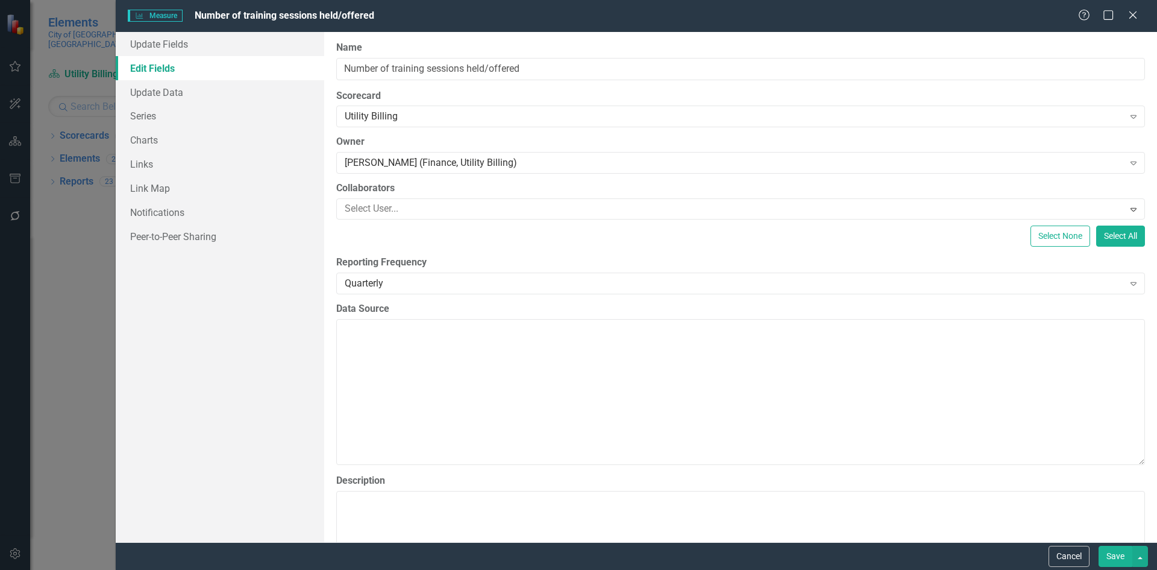
click at [1112, 555] on button "Save" at bounding box center [1116, 556] width 34 height 21
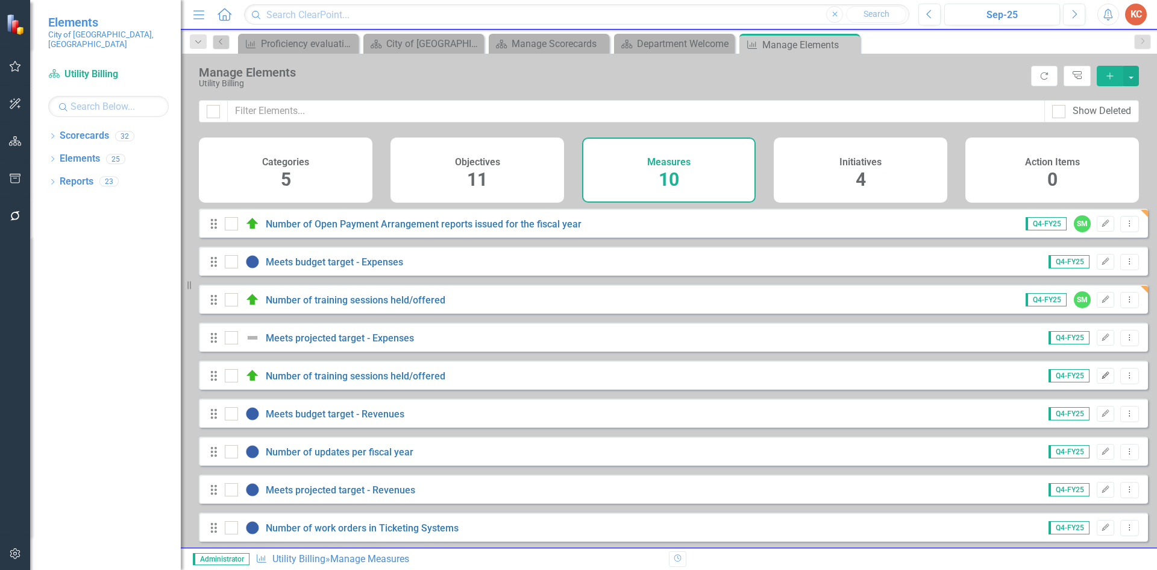
click at [1101, 379] on icon "Edit" at bounding box center [1105, 375] width 9 height 7
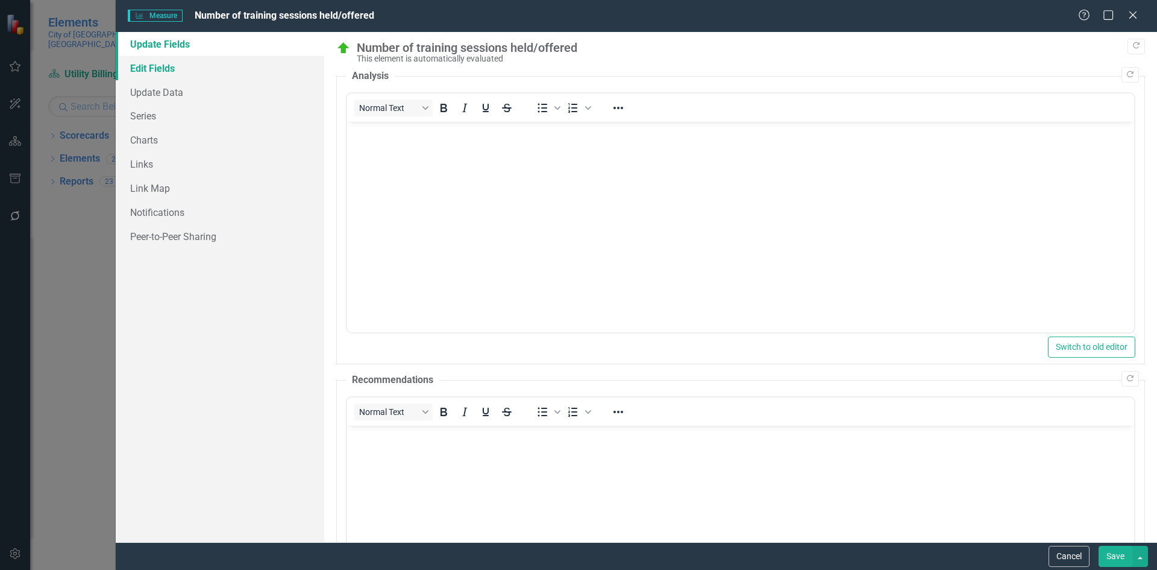
click at [169, 72] on link "Edit Fields" at bounding box center [220, 68] width 209 height 24
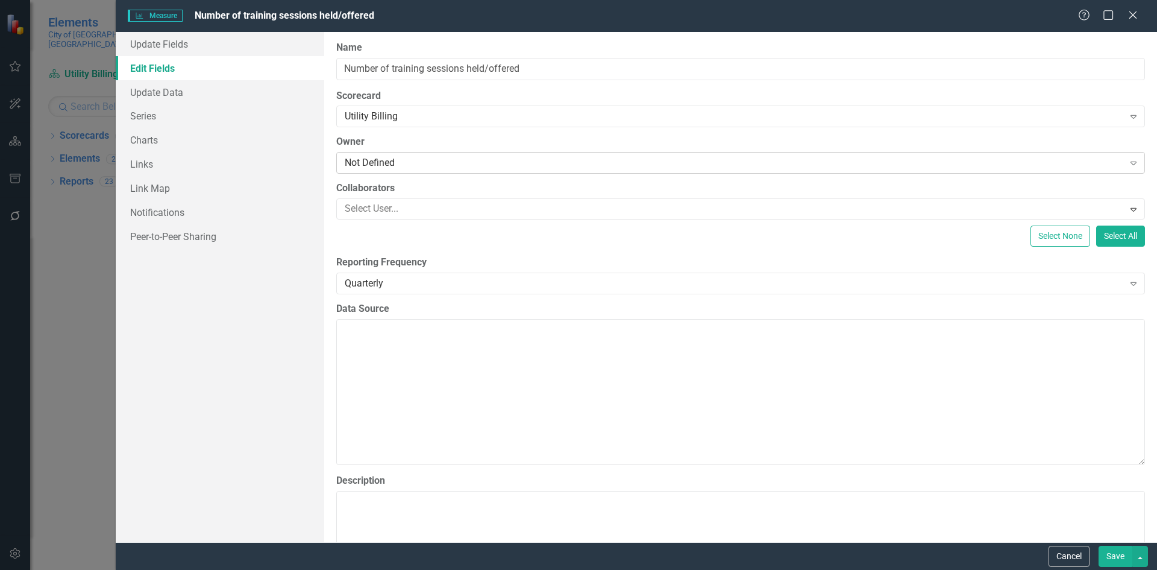
click at [423, 164] on div "Not Defined" at bounding box center [734, 163] width 779 height 14
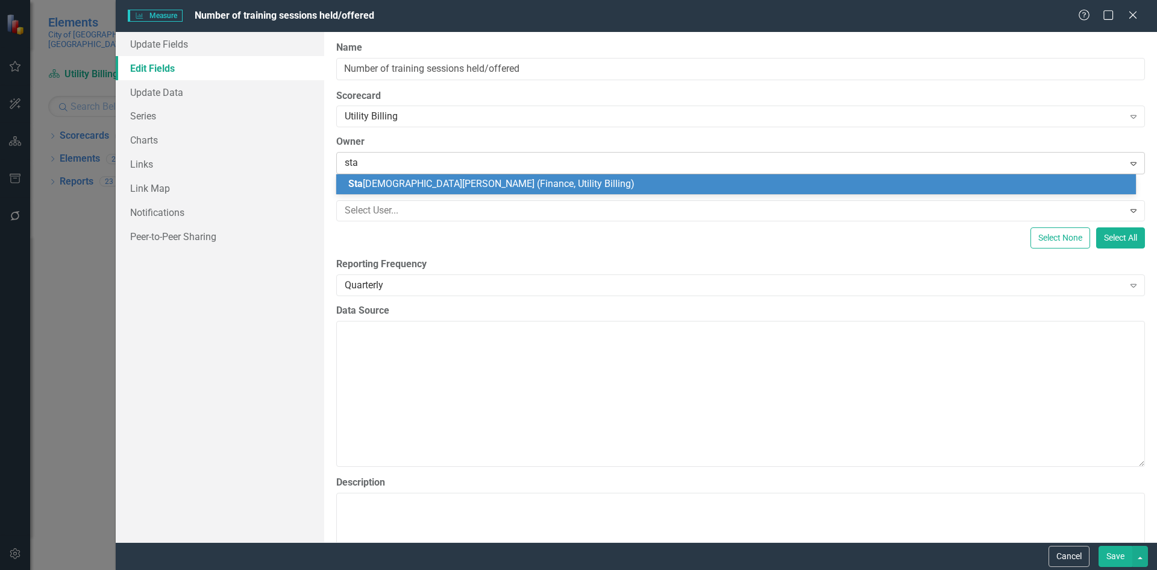
type input "stas"
drag, startPoint x: 514, startPoint y: 182, endPoint x: 563, endPoint y: 222, distance: 63.8
click at [513, 181] on div "Stas hia Myers (Finance, Utility Billing)" at bounding box center [738, 184] width 781 height 14
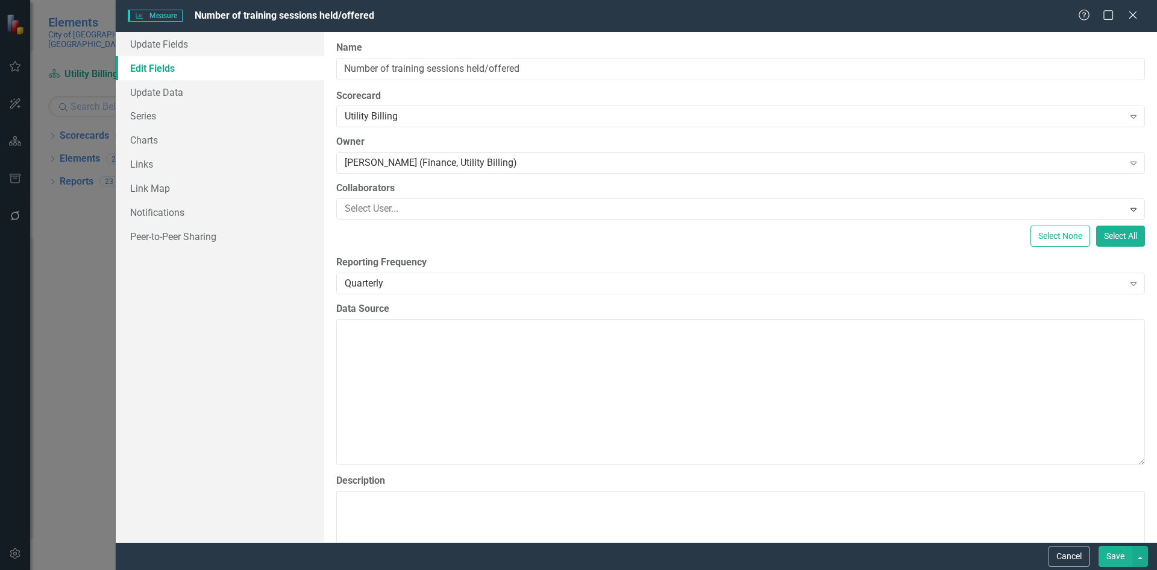
click at [1110, 550] on button "Save" at bounding box center [1116, 556] width 34 height 21
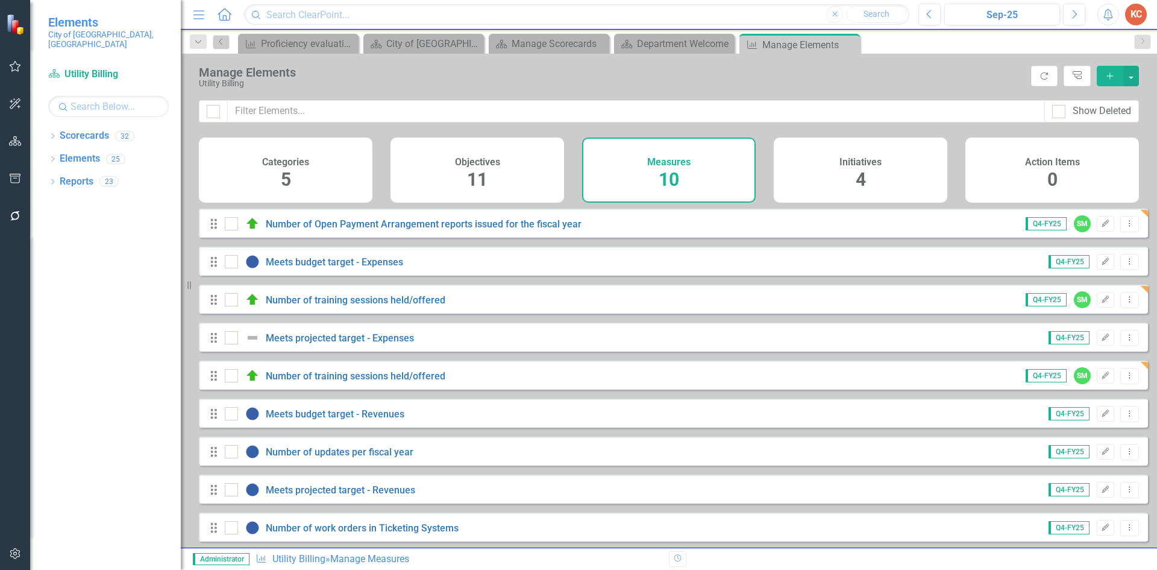
click at [207, 346] on div "Drag Meets projected target - Expenses Q4-FY25 Edit Dropdown Menu" at bounding box center [673, 336] width 949 height 29
click at [212, 342] on icon at bounding box center [214, 338] width 6 height 10
click at [1101, 455] on icon "Edit" at bounding box center [1105, 451] width 9 height 7
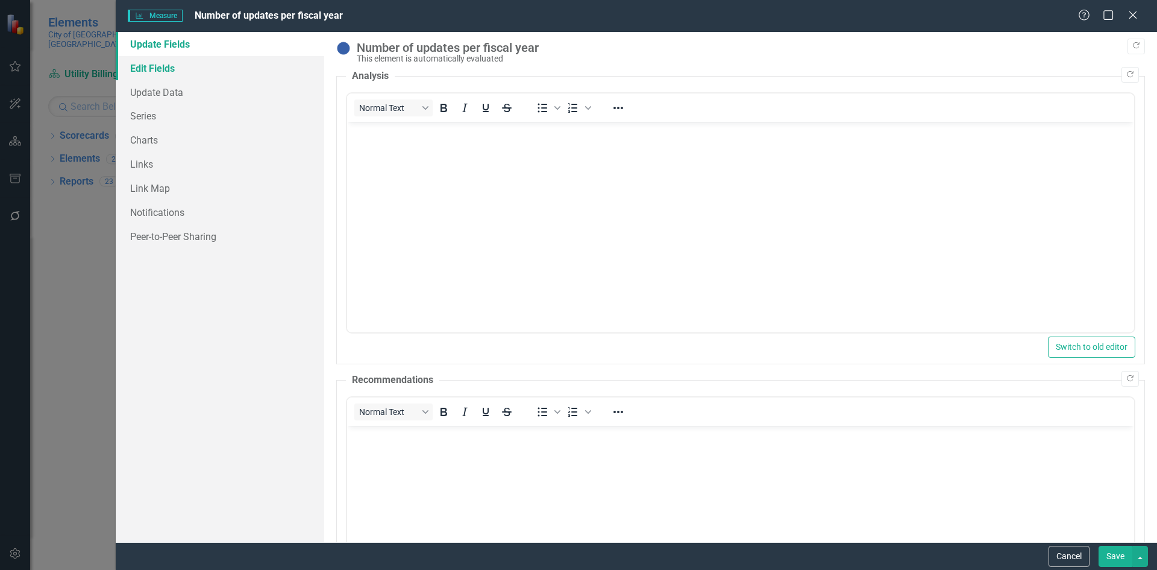
click at [169, 72] on link "Edit Fields" at bounding box center [220, 68] width 209 height 24
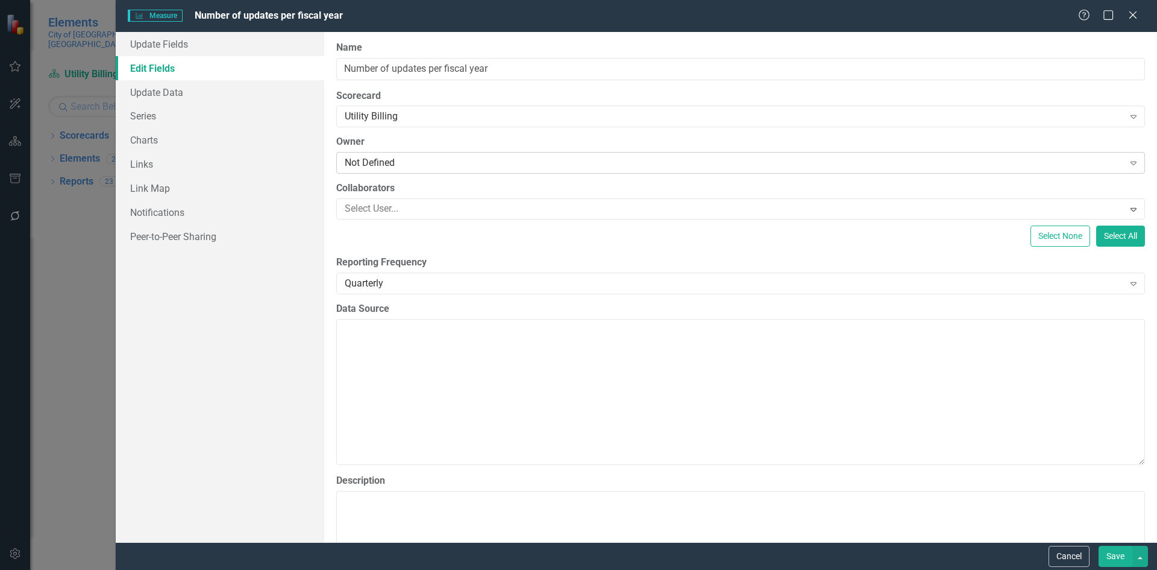
click at [359, 161] on div "Not Defined" at bounding box center [734, 163] width 779 height 14
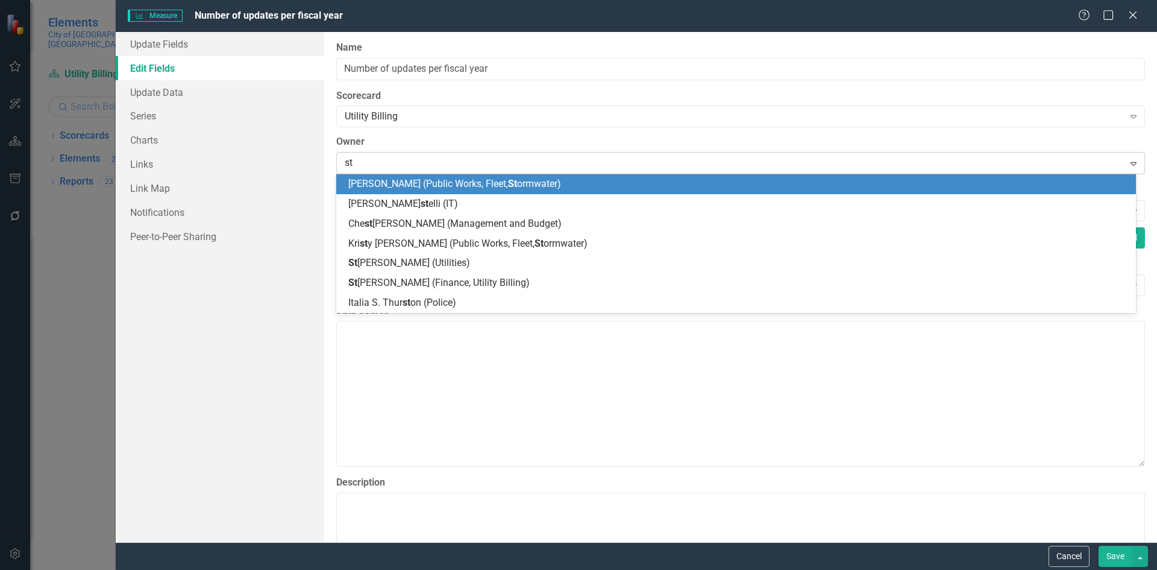
type input "sta"
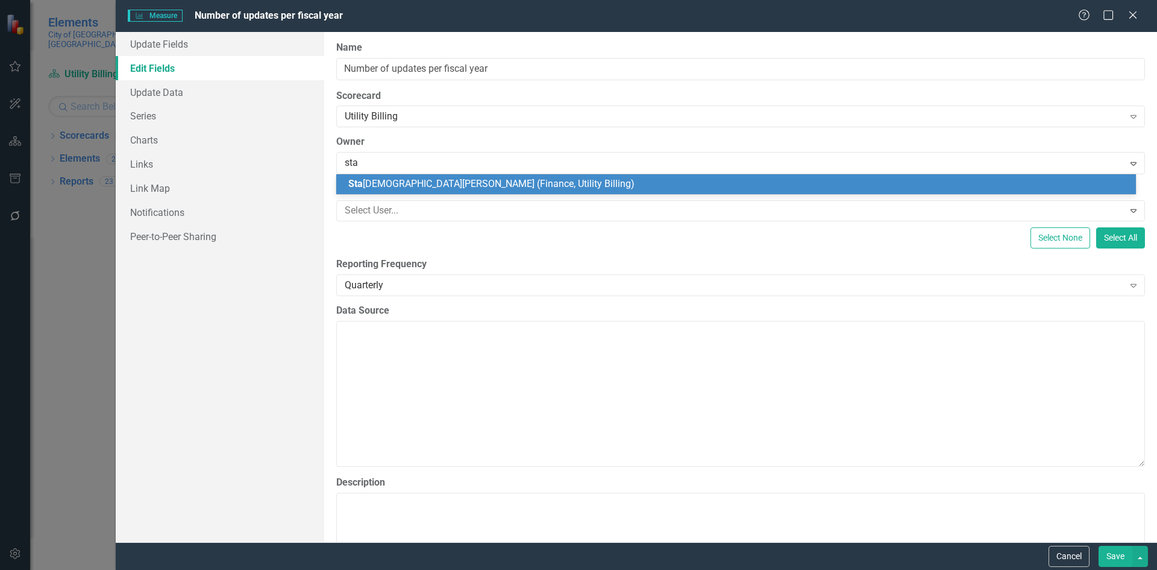
click at [377, 183] on span "Sta shia Myers (Finance, Utility Billing)" at bounding box center [491, 183] width 286 height 11
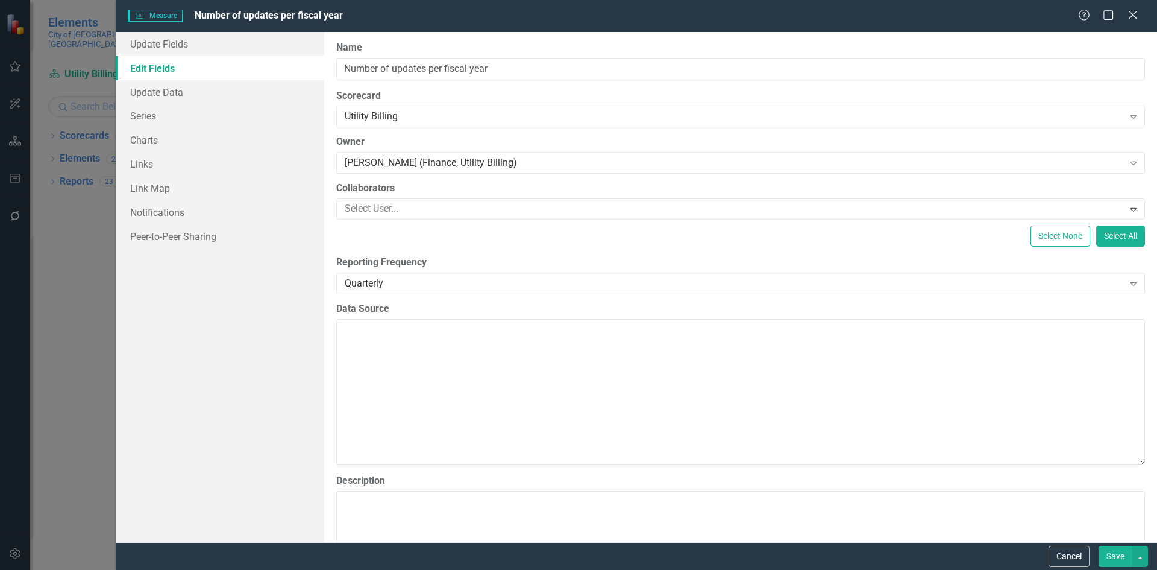
click at [1121, 556] on button "Save" at bounding box center [1116, 556] width 34 height 21
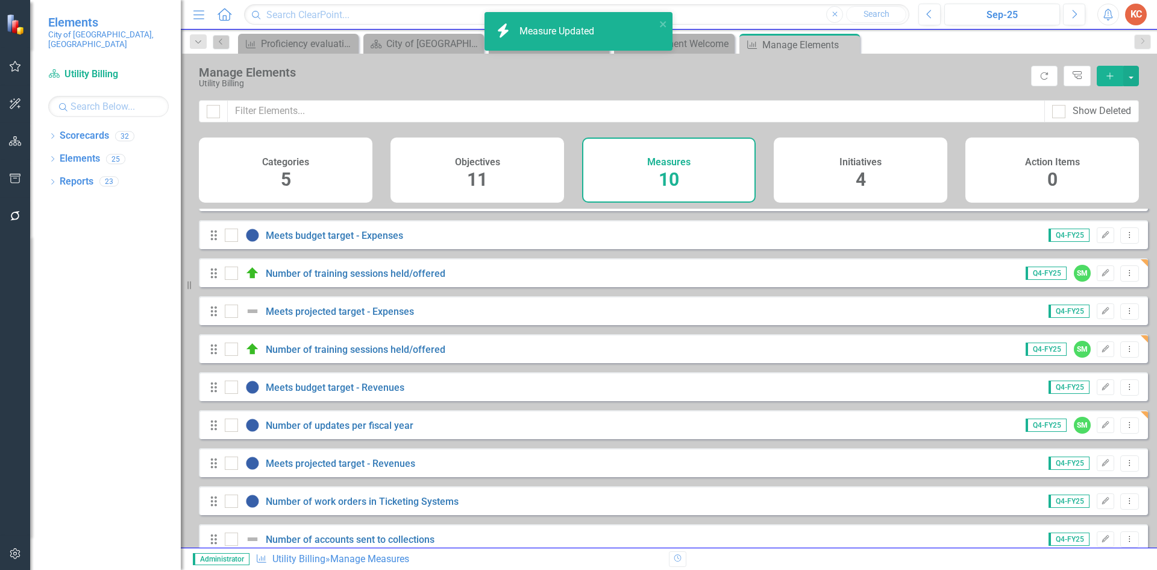
scroll to position [50, 0]
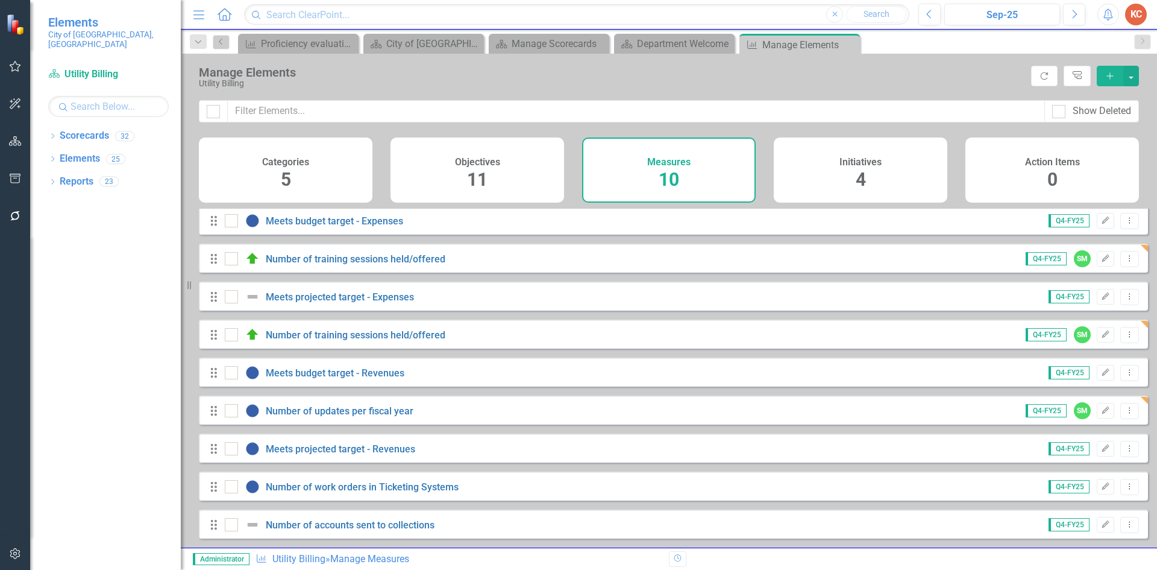
drag, startPoint x: 210, startPoint y: 451, endPoint x: 497, endPoint y: 457, distance: 286.4
click at [498, 458] on div "Drag Meets projected target - Revenues Q4-FY25 Edit Dropdown Menu" at bounding box center [673, 447] width 949 height 29
drag, startPoint x: 481, startPoint y: 444, endPoint x: 480, endPoint y: 450, distance: 6.7
click at [480, 450] on div "Drag Meets projected target - Revenues Q4-FY25 Edit Dropdown Menu" at bounding box center [673, 447] width 949 height 29
drag, startPoint x: 479, startPoint y: 445, endPoint x: 1129, endPoint y: 446, distance: 649.8
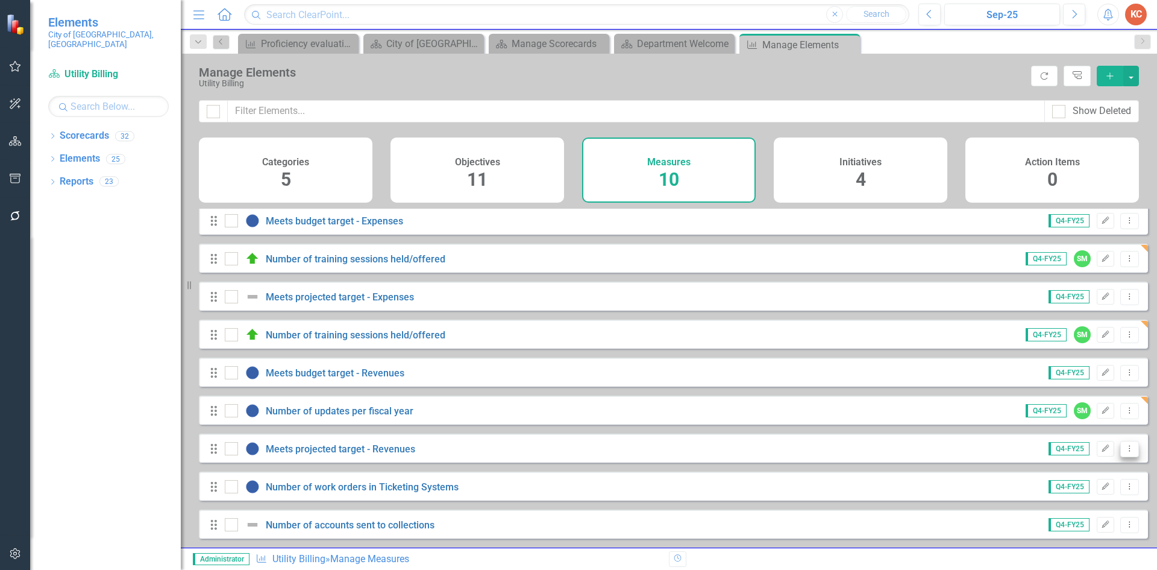
click at [1129, 446] on button "Dropdown Menu" at bounding box center [1130, 449] width 19 height 16
drag, startPoint x: 228, startPoint y: 453, endPoint x: 222, endPoint y: 452, distance: 6.1
click at [224, 453] on div "Drag Meets projected target - Revenues" at bounding box center [316, 448] width 215 height 14
click at [215, 452] on icon at bounding box center [214, 449] width 6 height 10
click at [412, 438] on div "Drag Meets projected target - Revenues Q4-FY25 Edit Dropdown Menu" at bounding box center [673, 447] width 949 height 29
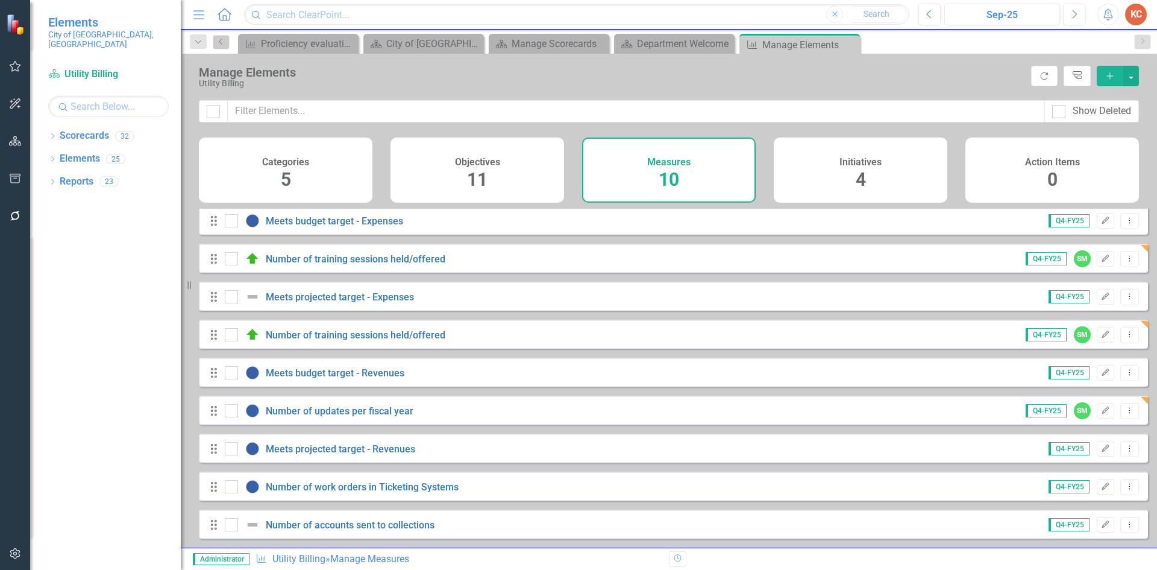
drag, startPoint x: 410, startPoint y: 442, endPoint x: 428, endPoint y: 442, distance: 18.1
click at [424, 424] on div "Drag Number of Open Payment Arrangement reports issued for the fiscal year Q4-F…" at bounding box center [673, 353] width 949 height 371
drag, startPoint x: 429, startPoint y: 442, endPoint x: 431, endPoint y: 416, distance: 26.0
click at [434, 416] on div "Drag Number of Open Payment Arrangement reports issued for the fiscal year Q4-F…" at bounding box center [673, 353] width 949 height 371
click at [212, 447] on icon "Drag" at bounding box center [214, 448] width 16 height 12
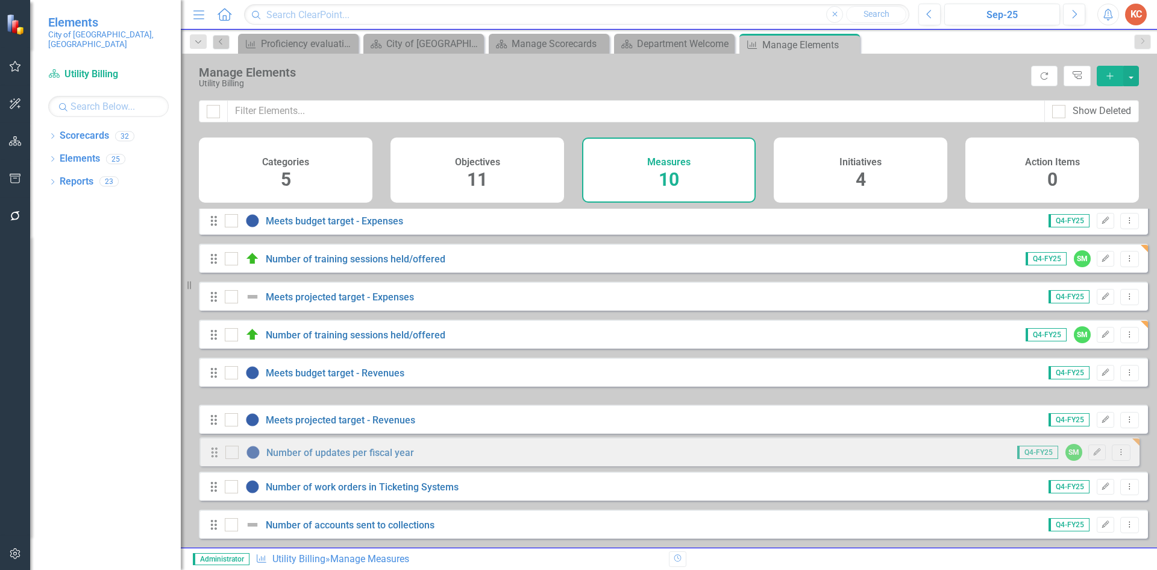
drag, startPoint x: 209, startPoint y: 414, endPoint x: 209, endPoint y: 450, distance: 36.2
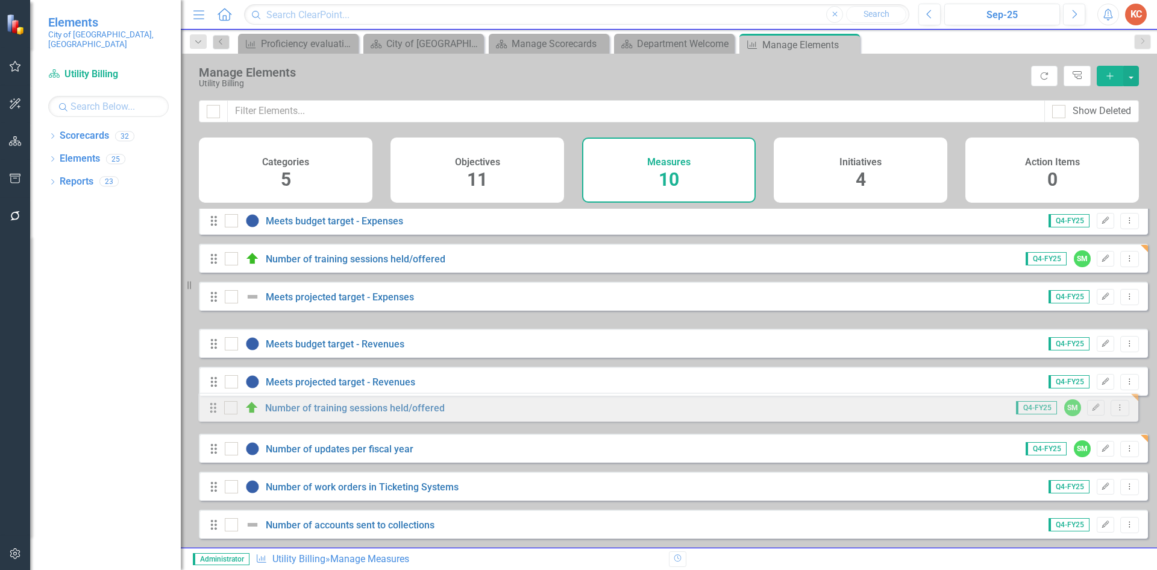
drag, startPoint x: 209, startPoint y: 329, endPoint x: 210, endPoint y: 389, distance: 60.3
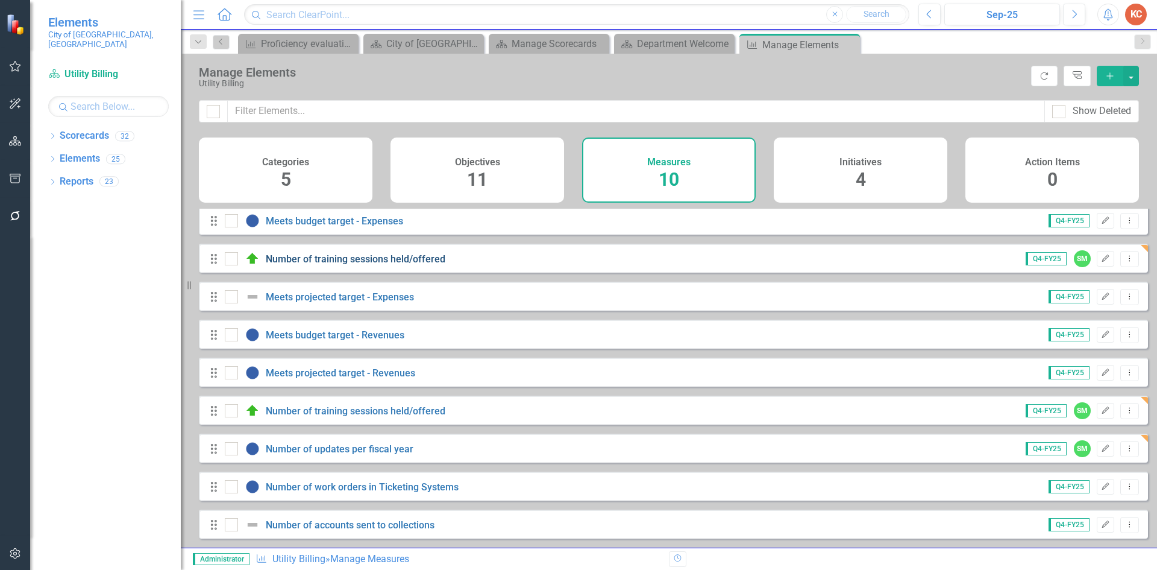
click at [345, 254] on div "Number of training sessions held/offered" at bounding box center [337, 258] width 224 height 14
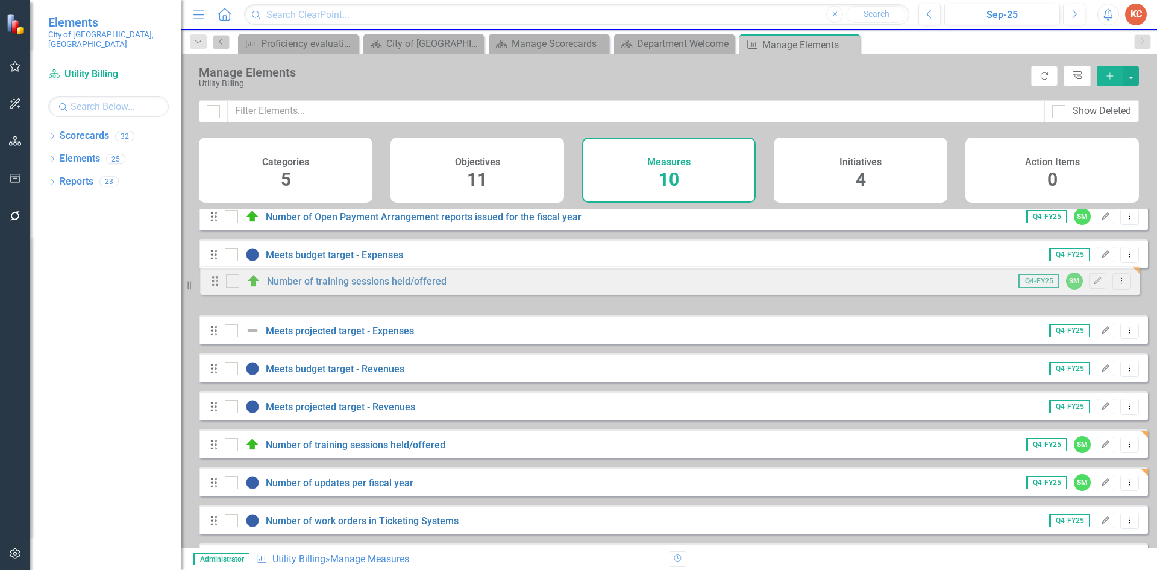
drag, startPoint x: 216, startPoint y: 256, endPoint x: 218, endPoint y: 269, distance: 13.3
click at [218, 272] on div "Drag Number of Open Payment Arrangement reports issued for the fiscal year Q4-F…" at bounding box center [673, 386] width 949 height 371
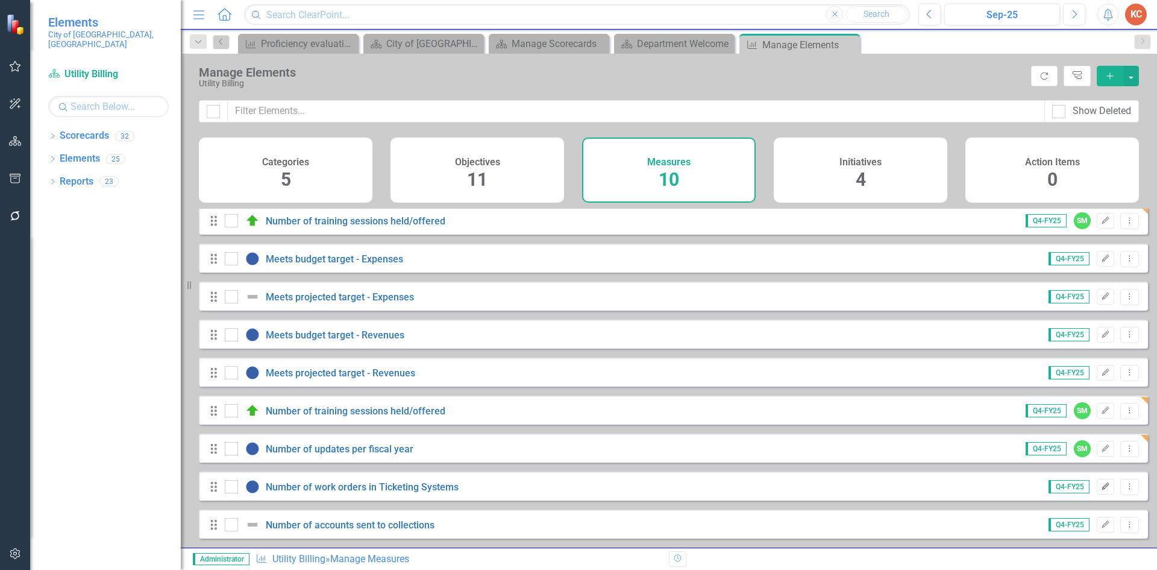
click at [1101, 483] on icon "Edit" at bounding box center [1105, 486] width 9 height 7
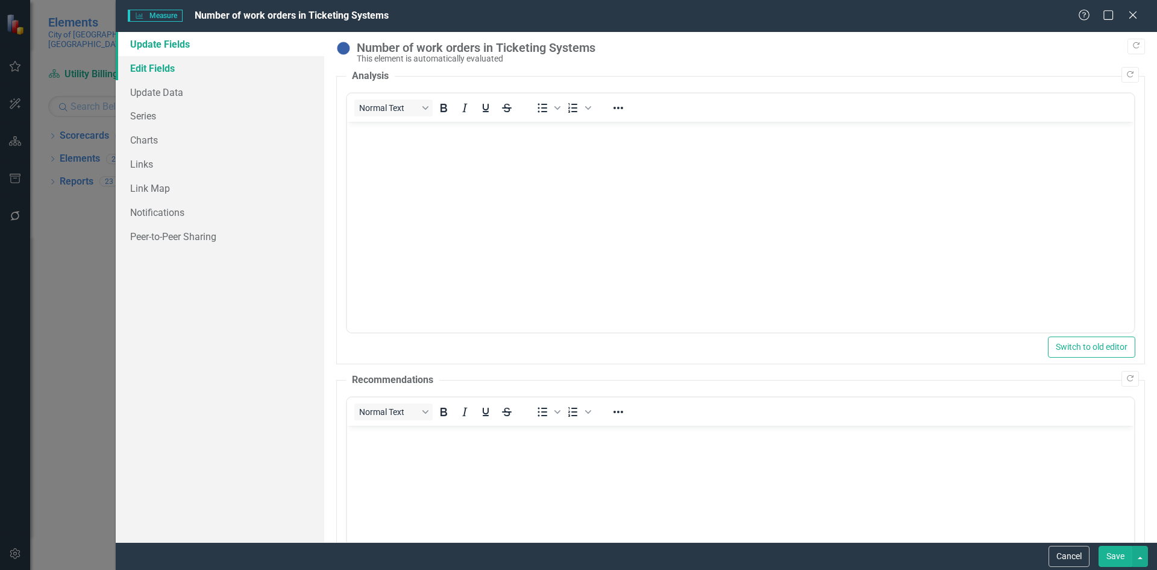
scroll to position [0, 0]
click at [170, 70] on link "Edit Fields" at bounding box center [220, 68] width 209 height 24
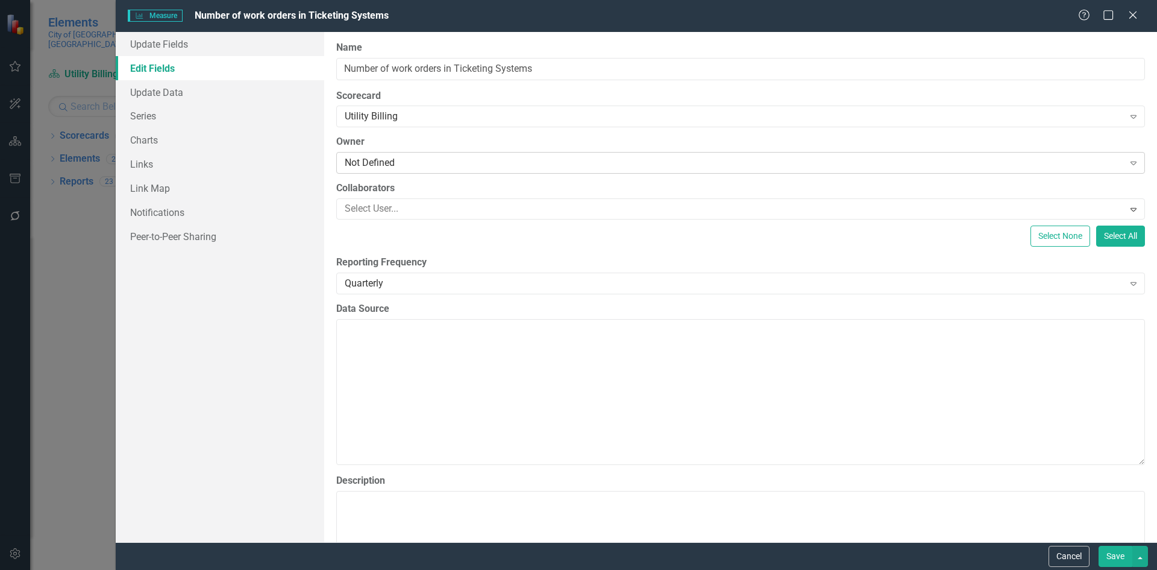
click at [393, 163] on div "Not Defined" at bounding box center [734, 163] width 779 height 14
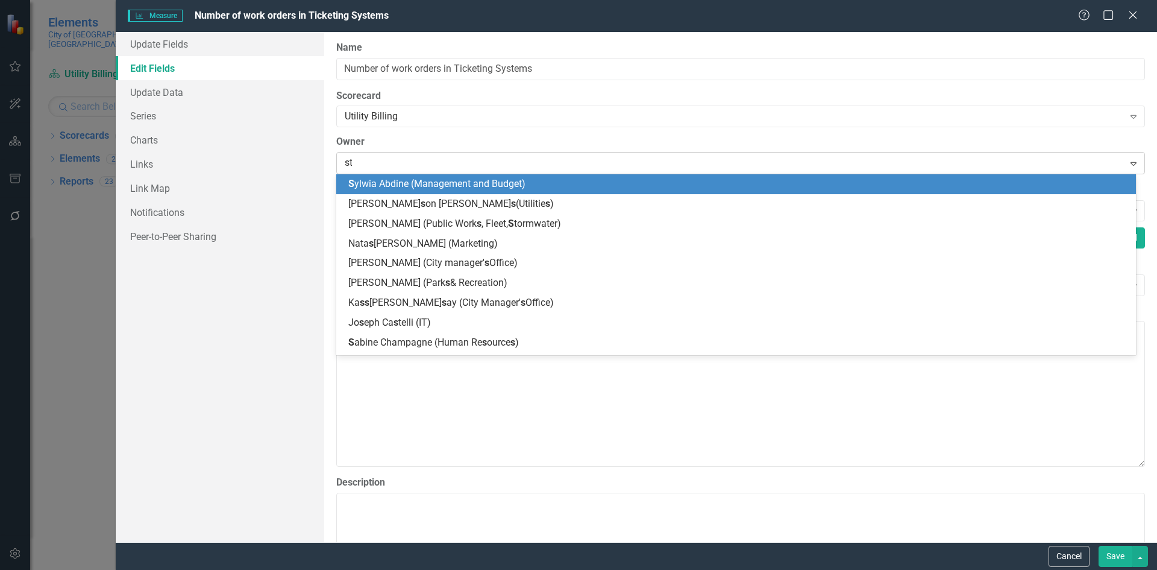
type input "sta"
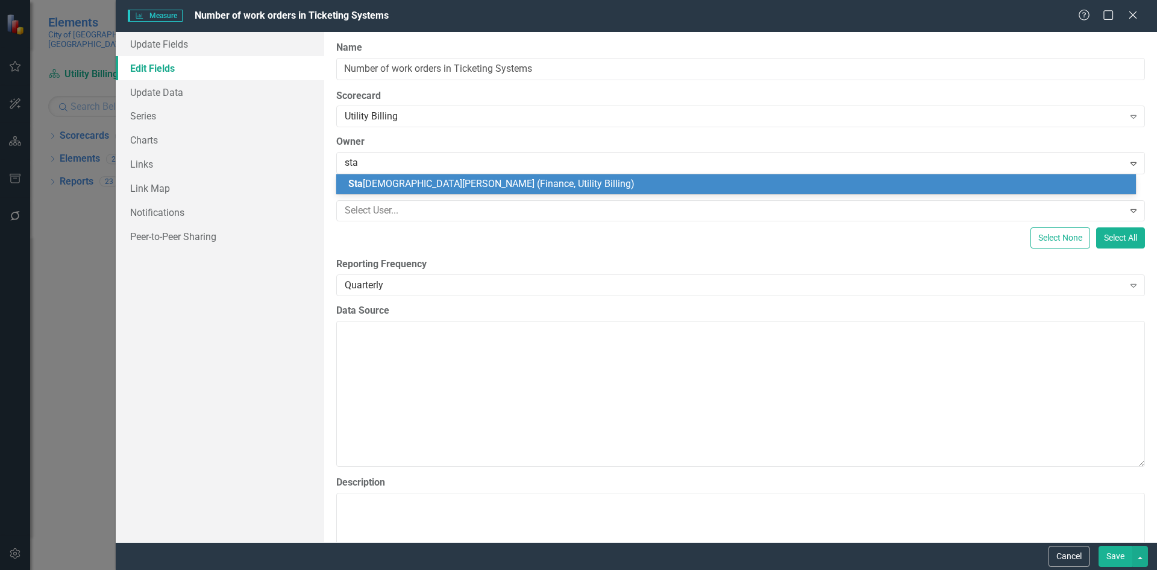
click at [387, 185] on span "Sta shia Myers (Finance, Utility Billing)" at bounding box center [491, 183] width 286 height 11
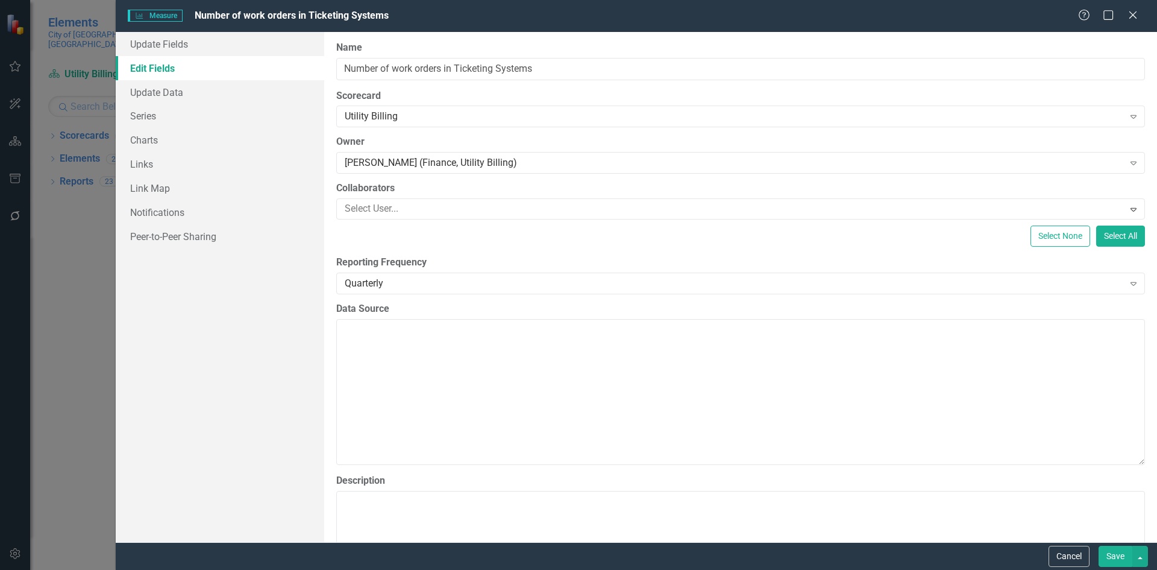
click at [1108, 559] on button "Save" at bounding box center [1116, 556] width 34 height 21
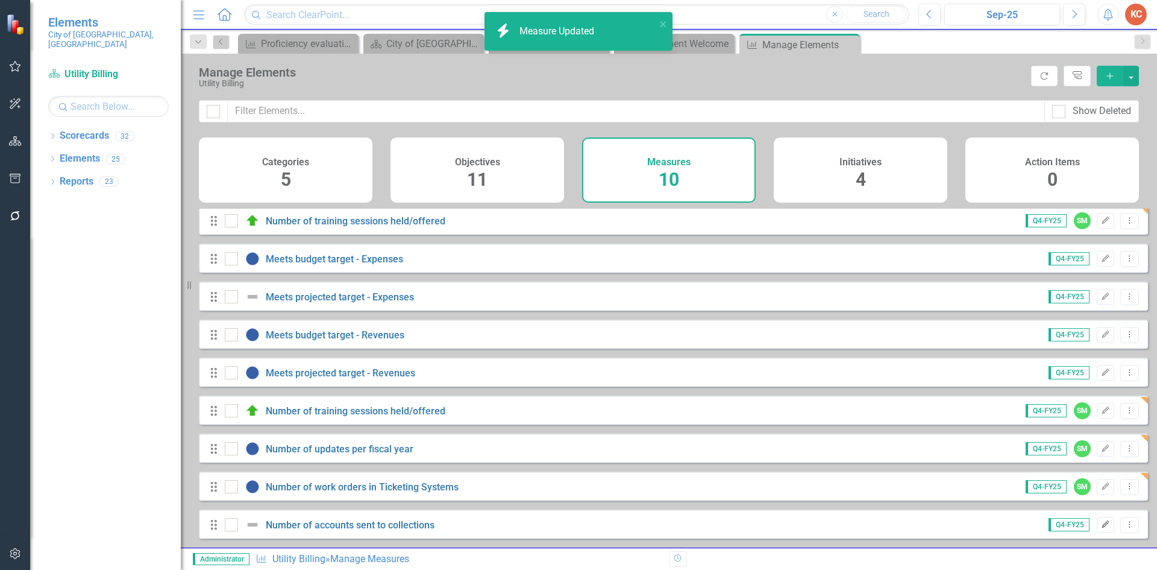
click at [1097, 529] on button "Edit" at bounding box center [1105, 525] width 17 height 16
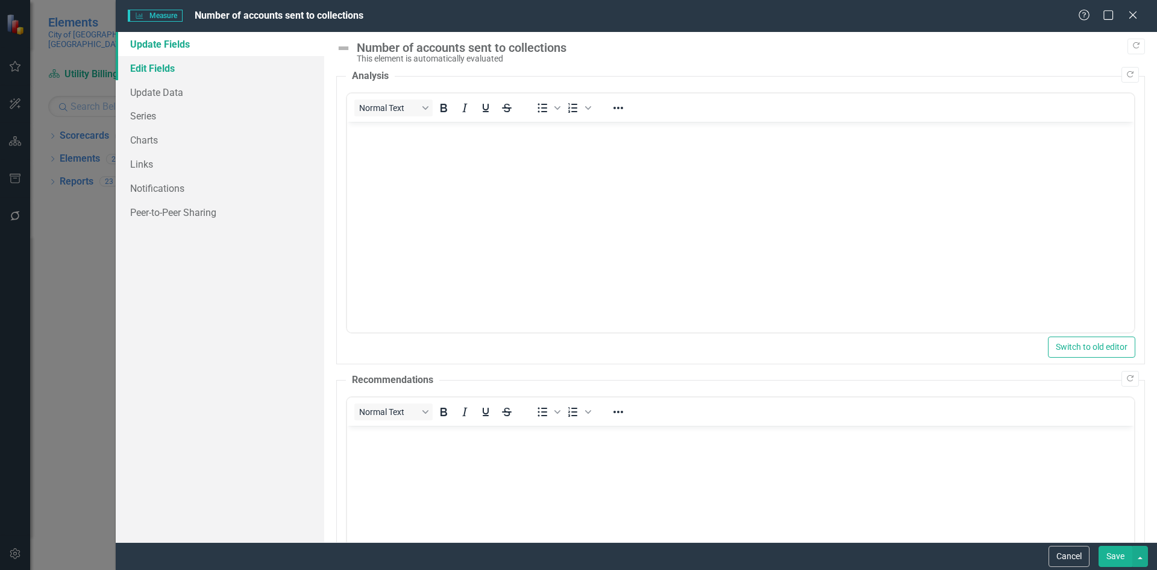
drag, startPoint x: 171, startPoint y: 72, endPoint x: 278, endPoint y: 110, distance: 113.6
click at [171, 72] on link "Edit Fields" at bounding box center [220, 68] width 209 height 24
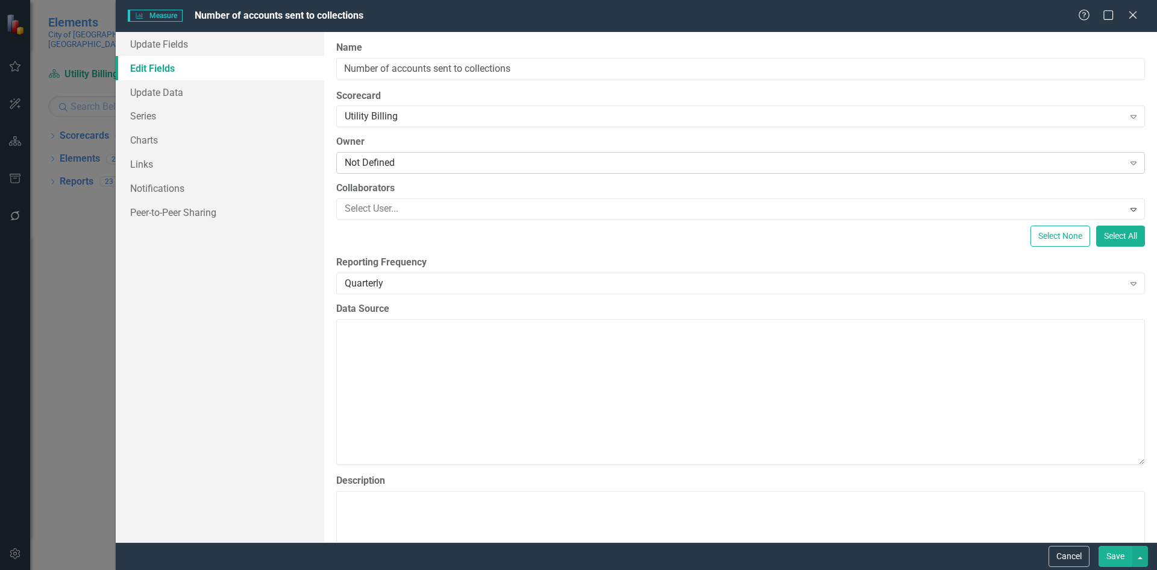
click at [379, 156] on div "Not Defined" at bounding box center [734, 163] width 779 height 14
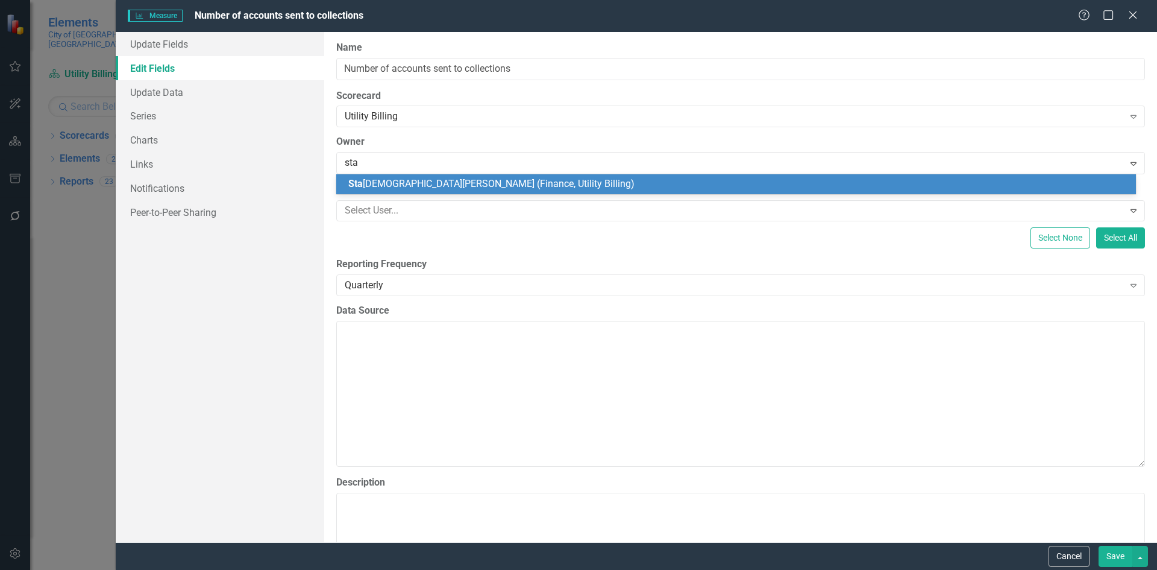
type input "stas"
drag, startPoint x: 377, startPoint y: 183, endPoint x: 647, endPoint y: 306, distance: 297.0
click at [376, 183] on span "Stas hia Myers (Finance, Utility Billing)" at bounding box center [444, 183] width 192 height 11
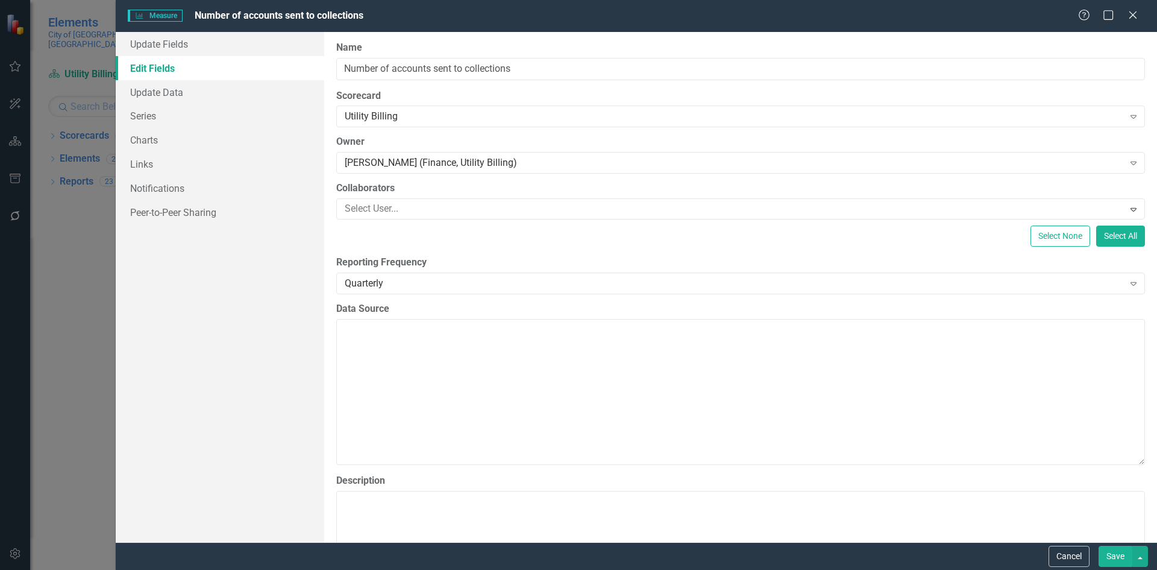
drag, startPoint x: 1108, startPoint y: 563, endPoint x: 1098, endPoint y: 556, distance: 13.0
click at [1108, 562] on button "Save" at bounding box center [1116, 556] width 34 height 21
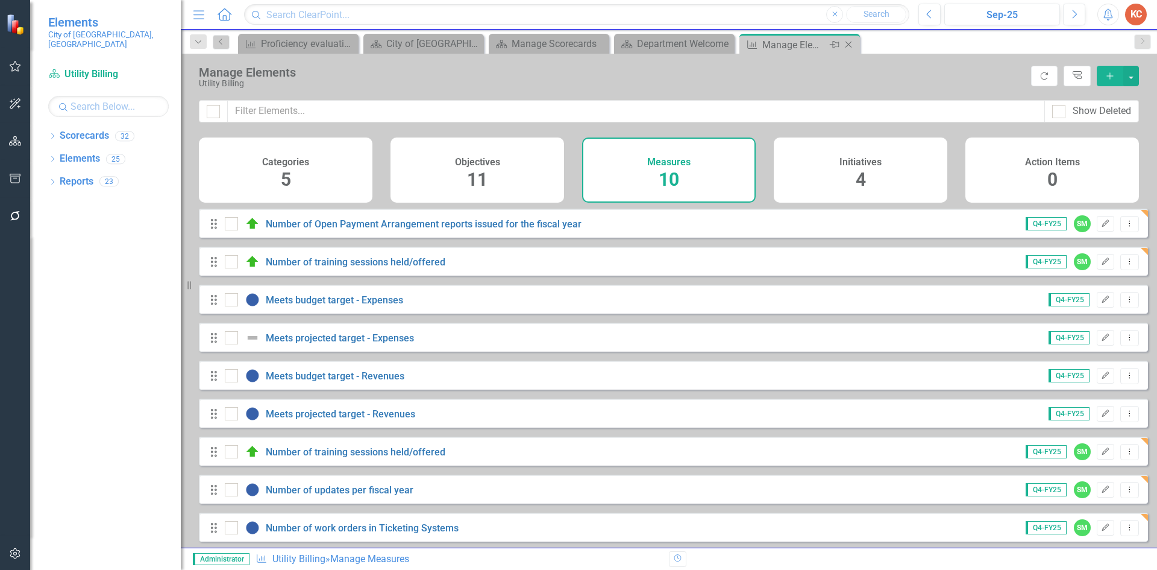
click at [852, 45] on icon "Close" at bounding box center [849, 45] width 12 height 10
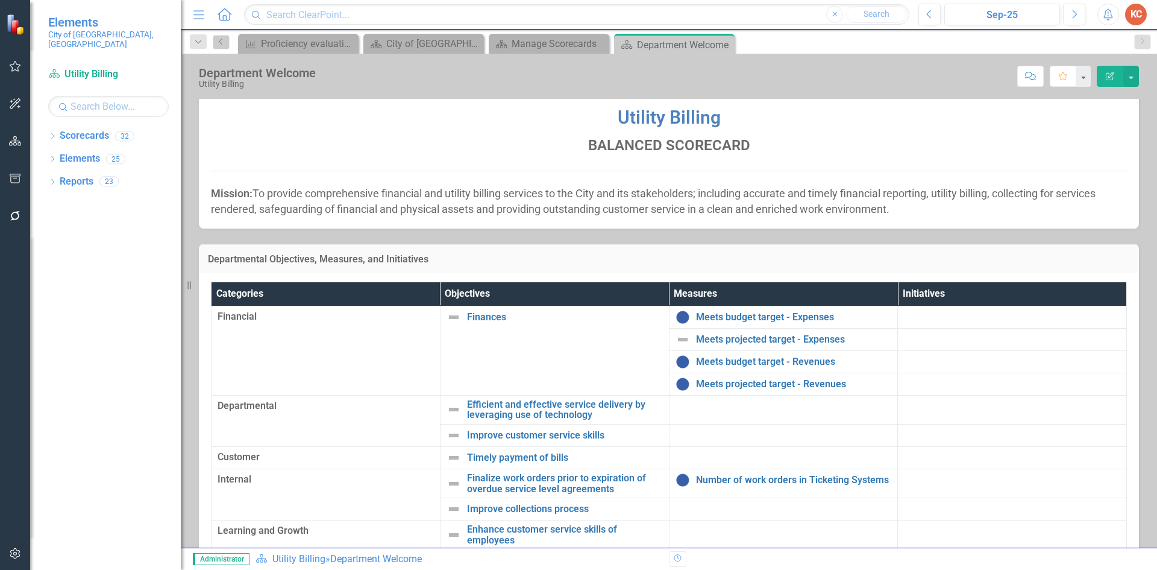
scroll to position [88, 0]
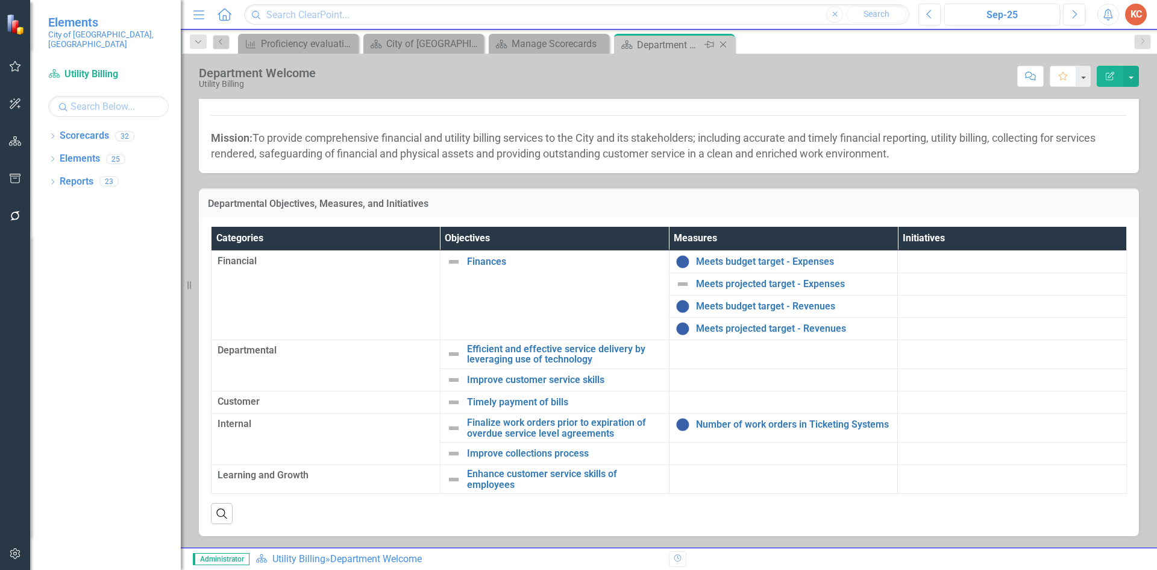
click at [723, 43] on icon "Close" at bounding box center [723, 45] width 12 height 10
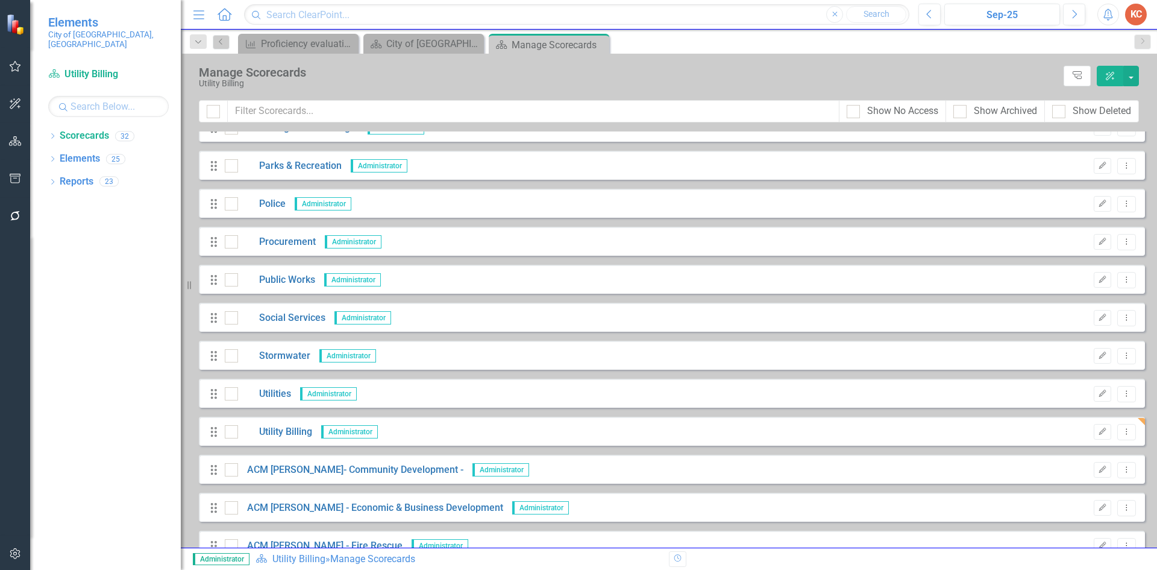
scroll to position [542, 0]
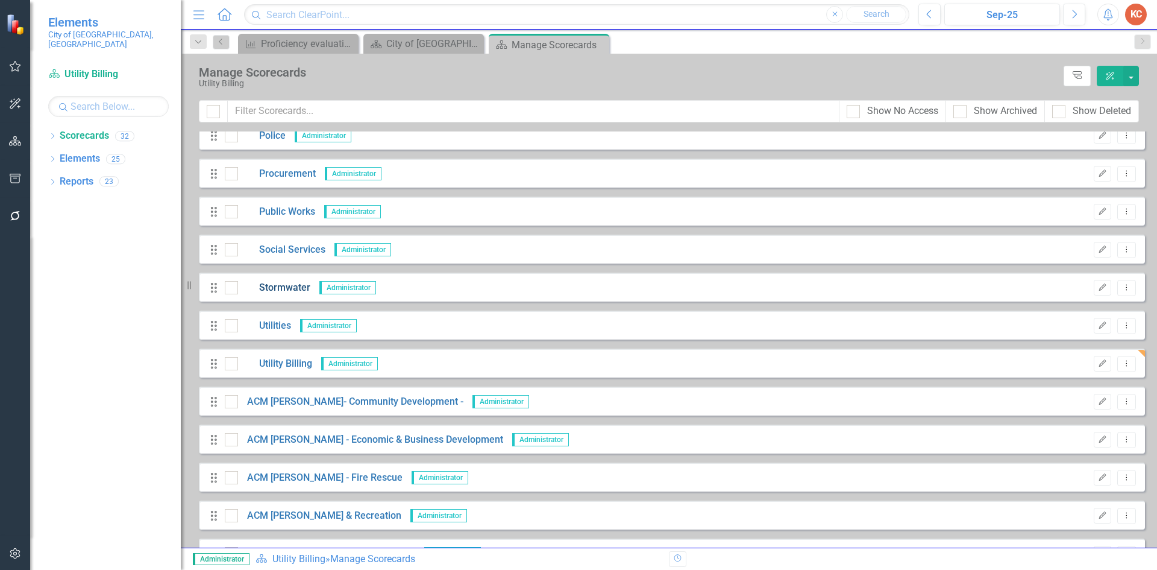
click at [293, 288] on link "Stormwater" at bounding box center [274, 288] width 72 height 14
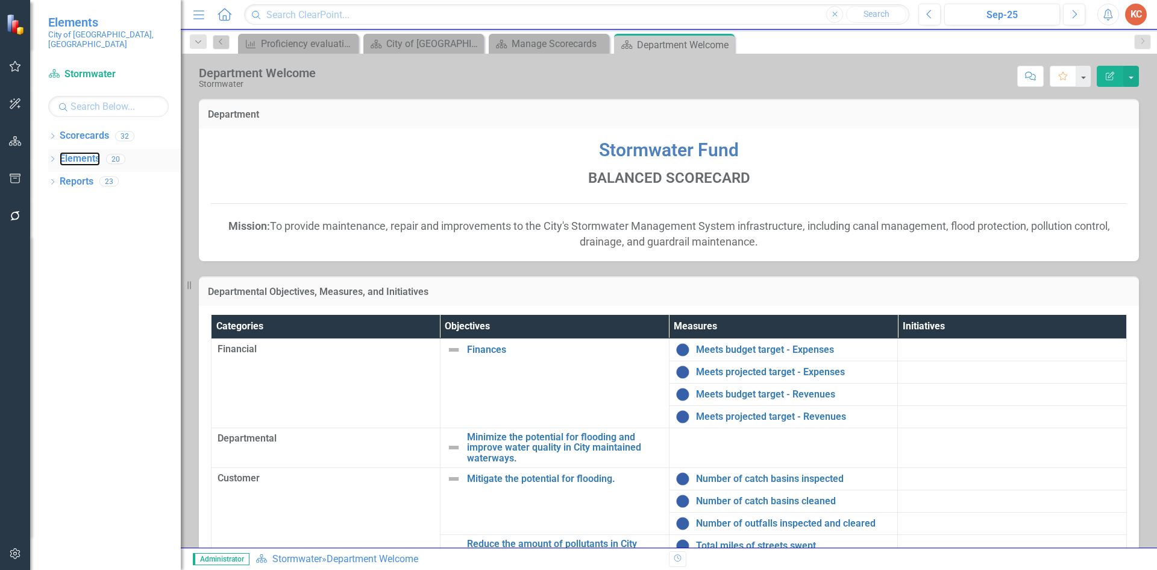
drag, startPoint x: 64, startPoint y: 146, endPoint x: 153, endPoint y: 151, distance: 89.3
click at [63, 152] on link "Elements" at bounding box center [80, 159] width 40 height 14
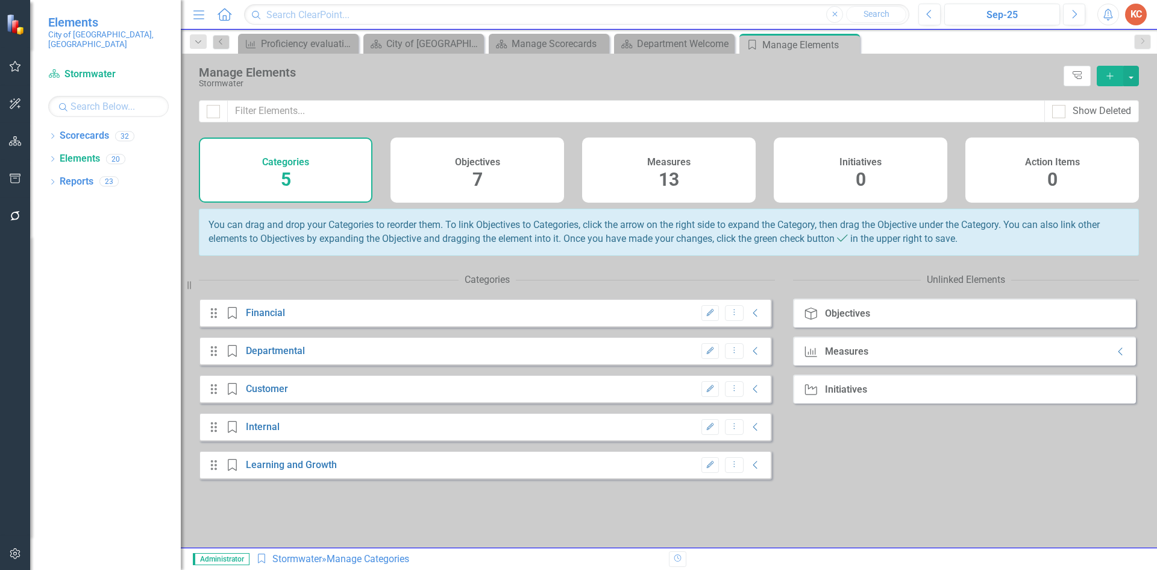
click at [669, 163] on h4 "Measures" at bounding box center [668, 162] width 43 height 11
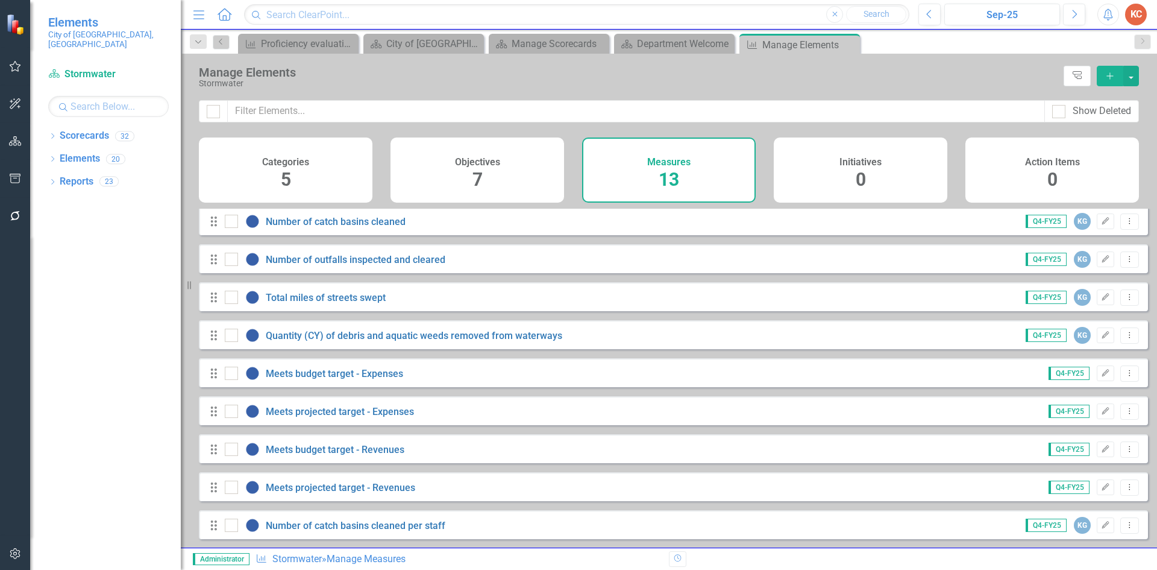
scroll to position [164, 0]
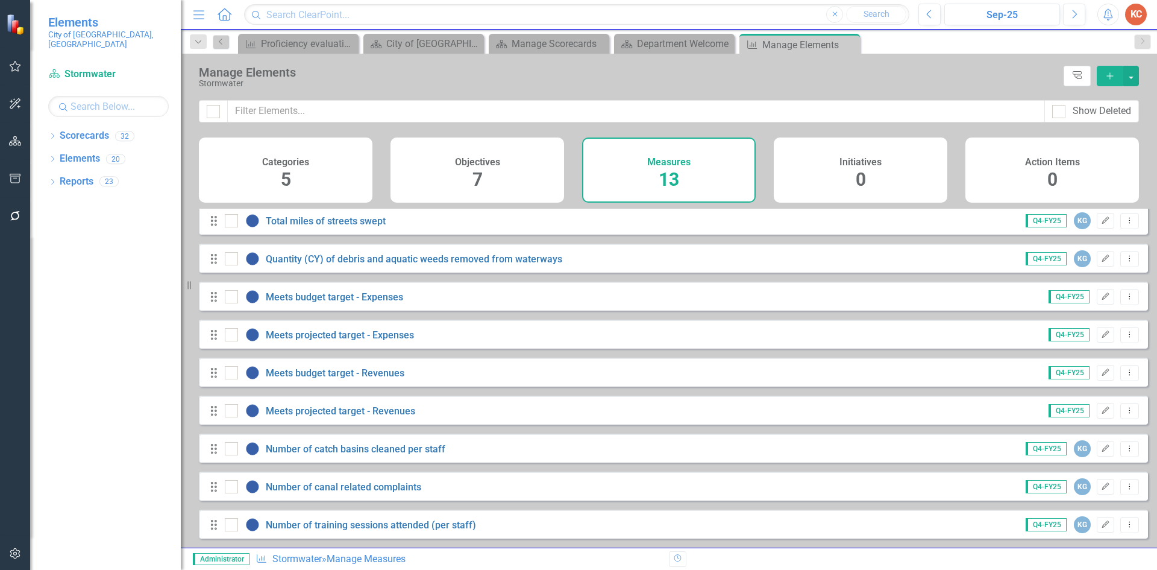
click at [0, 0] on icon "Close" at bounding box center [0, 0] width 0 height 0
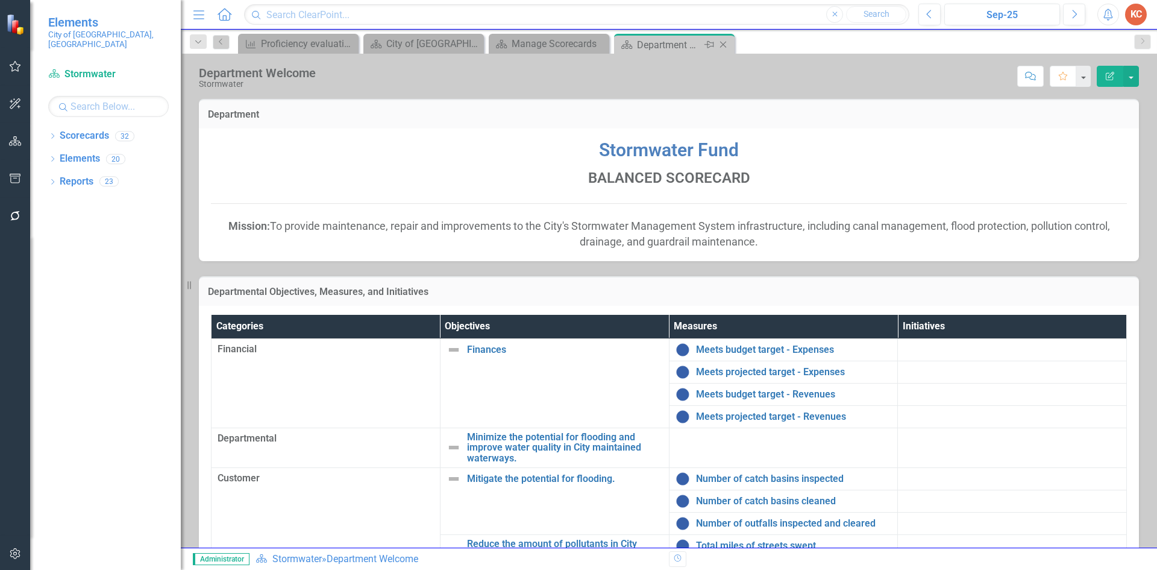
click at [725, 43] on icon at bounding box center [723, 45] width 7 height 7
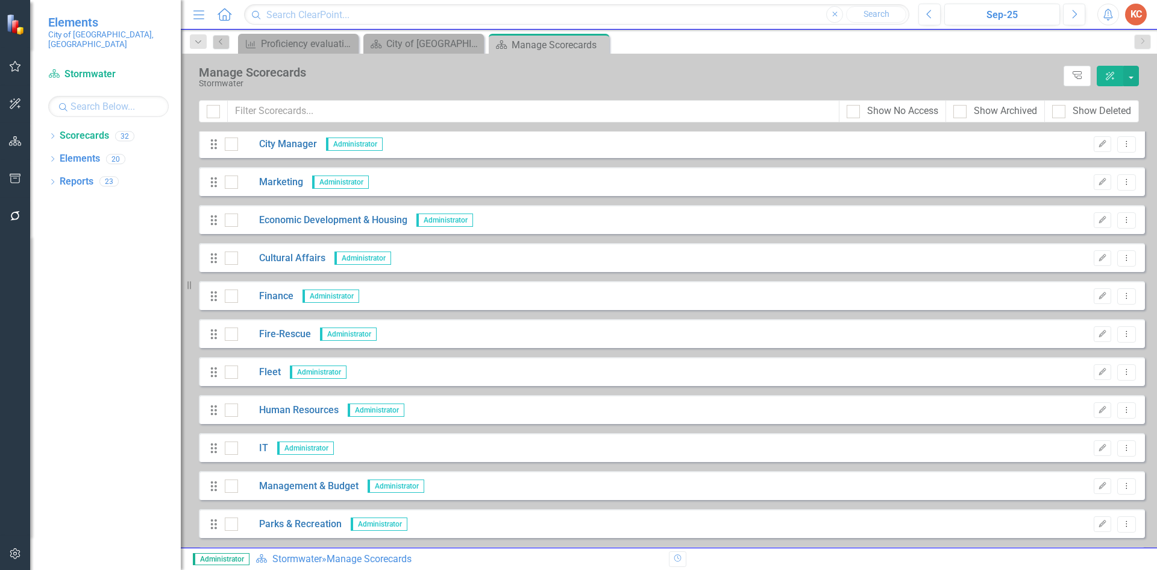
scroll to position [121, 0]
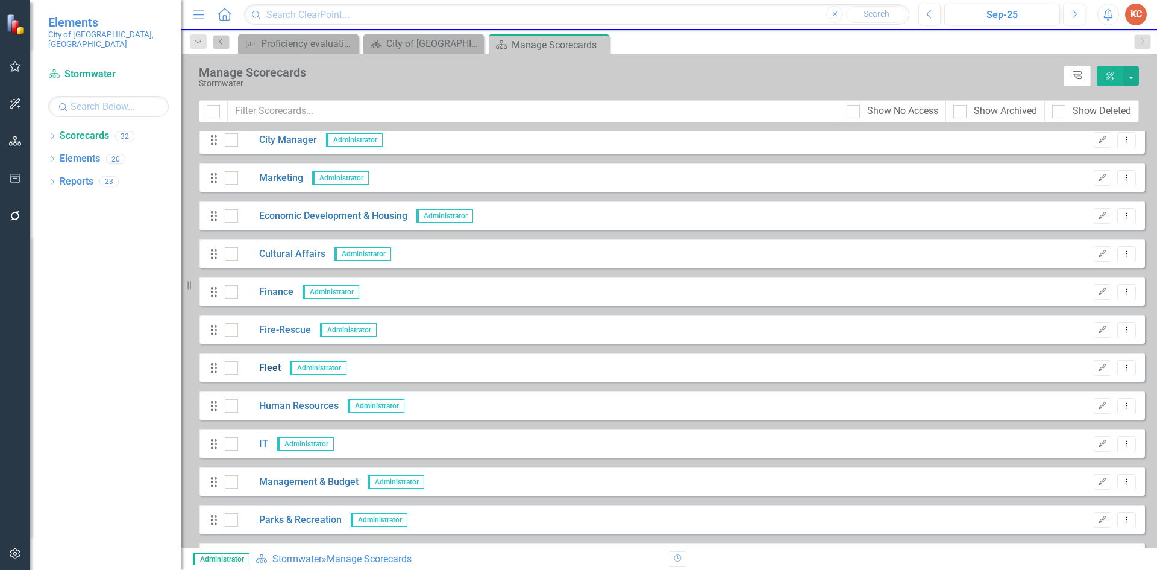
click at [271, 369] on link "Fleet" at bounding box center [259, 368] width 43 height 14
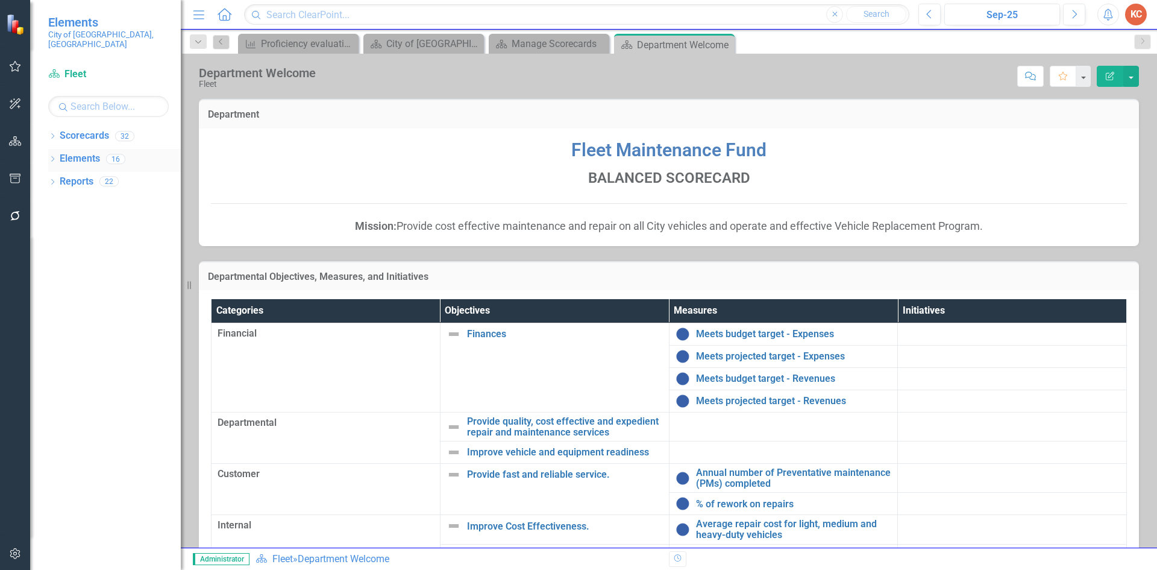
click at [89, 153] on link "Elements" at bounding box center [80, 159] width 40 height 14
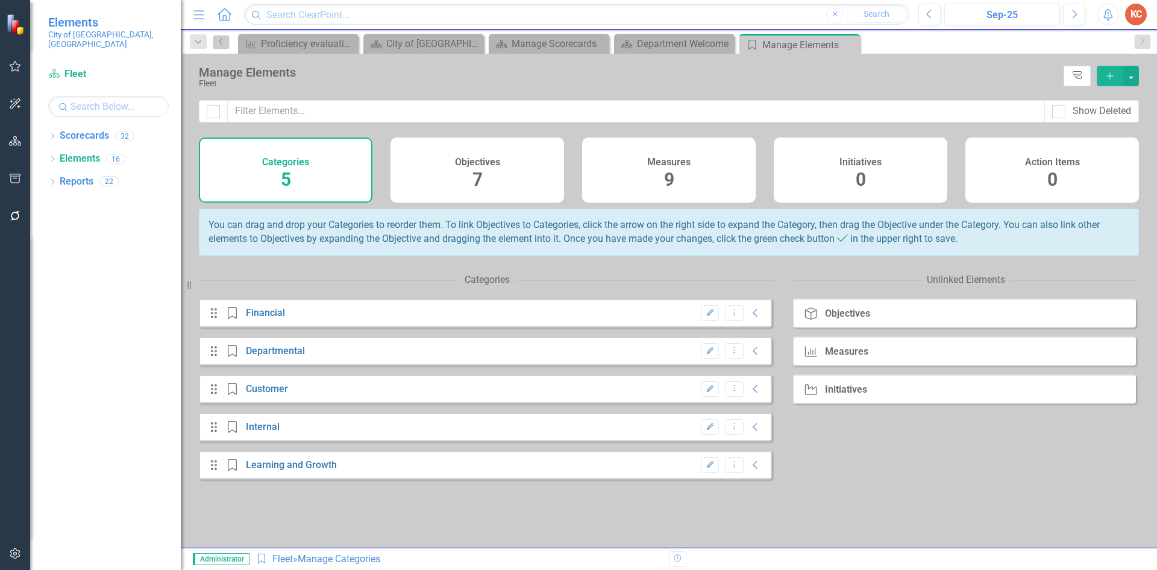
click at [687, 168] on div "Measures 9" at bounding box center [669, 169] width 174 height 65
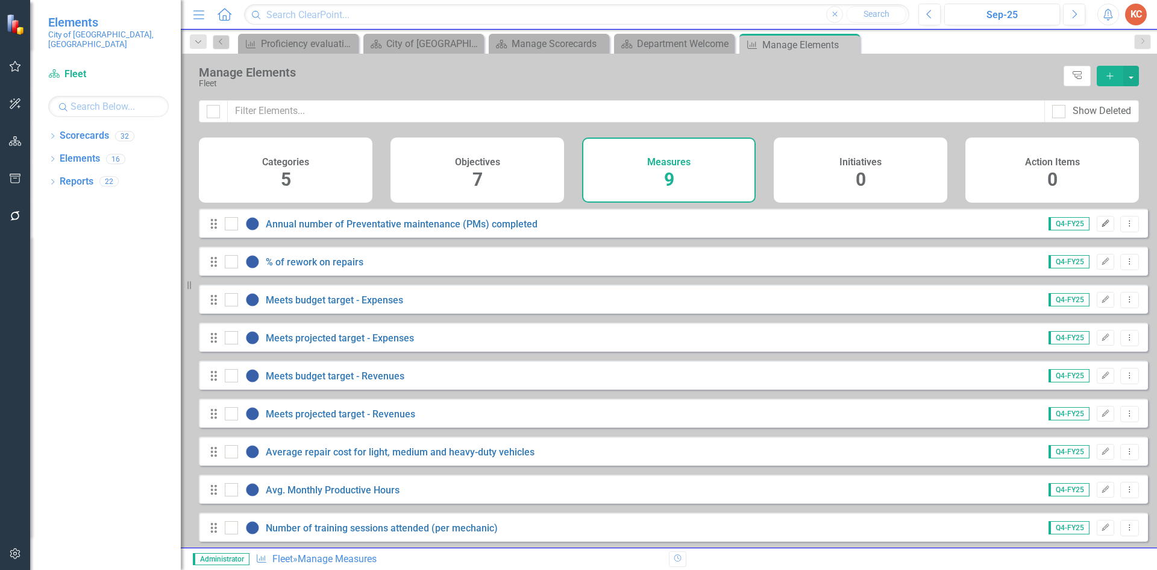
click at [1102, 227] on icon "button" at bounding box center [1105, 222] width 7 height 7
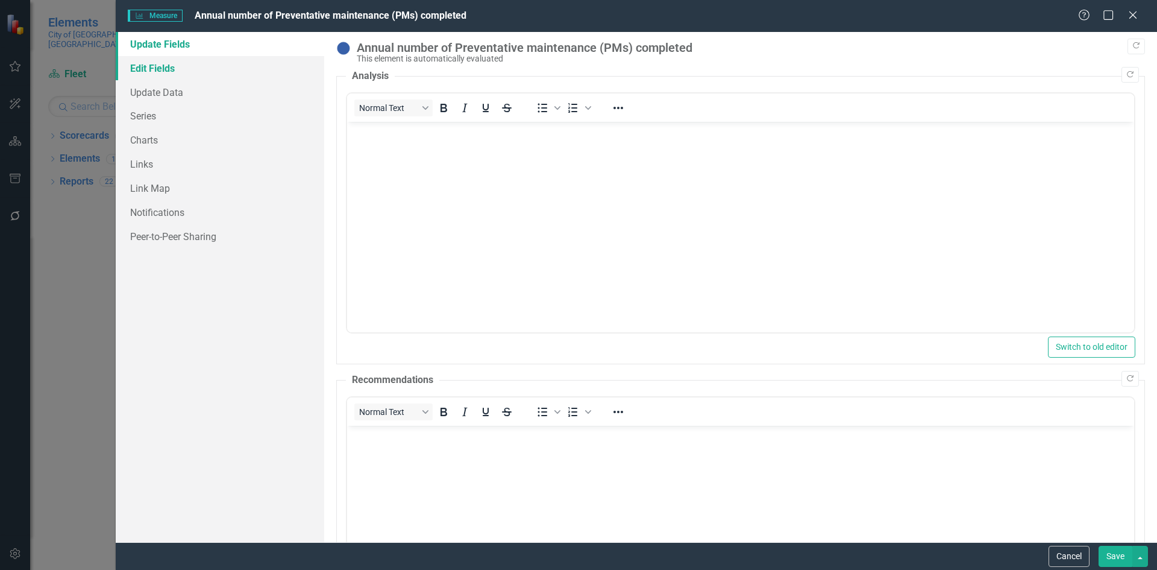
click at [176, 71] on link "Edit Fields" at bounding box center [220, 68] width 209 height 24
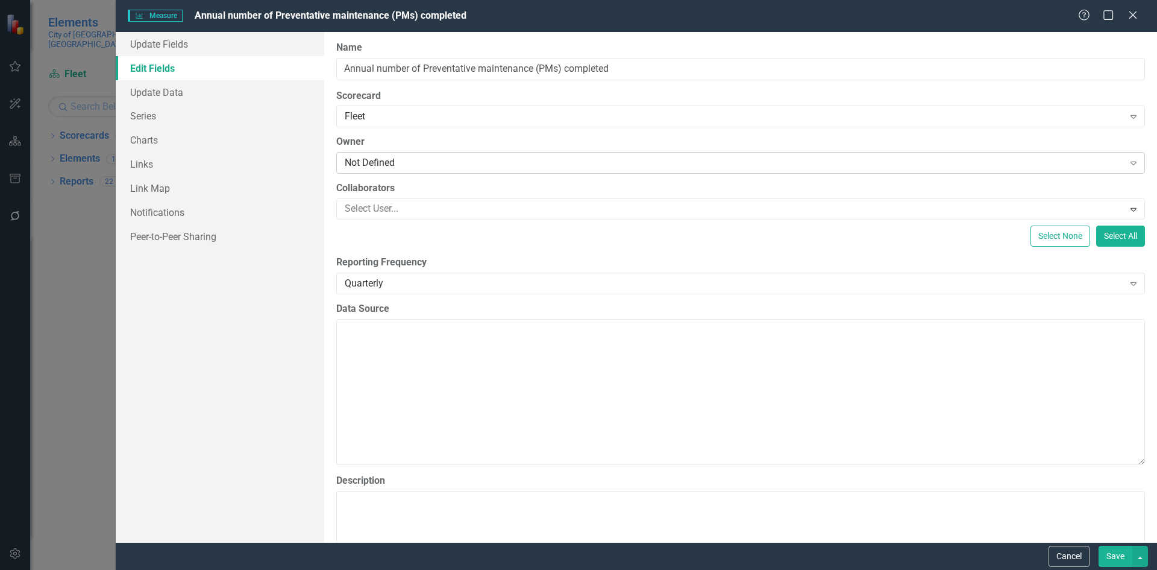
click at [365, 161] on div "Not Defined" at bounding box center [734, 163] width 779 height 14
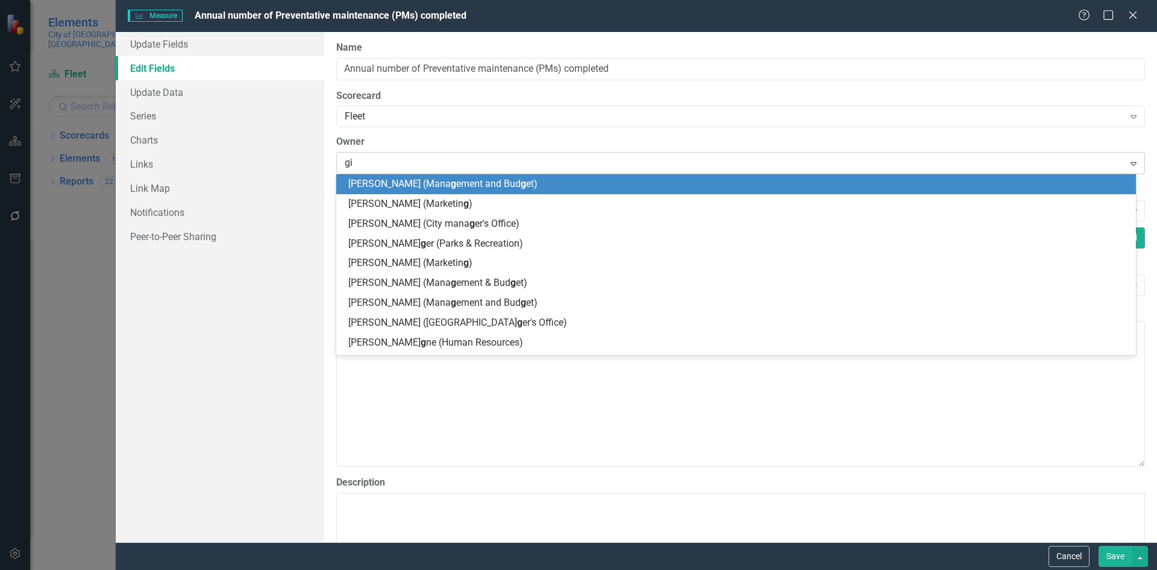
type input "gil"
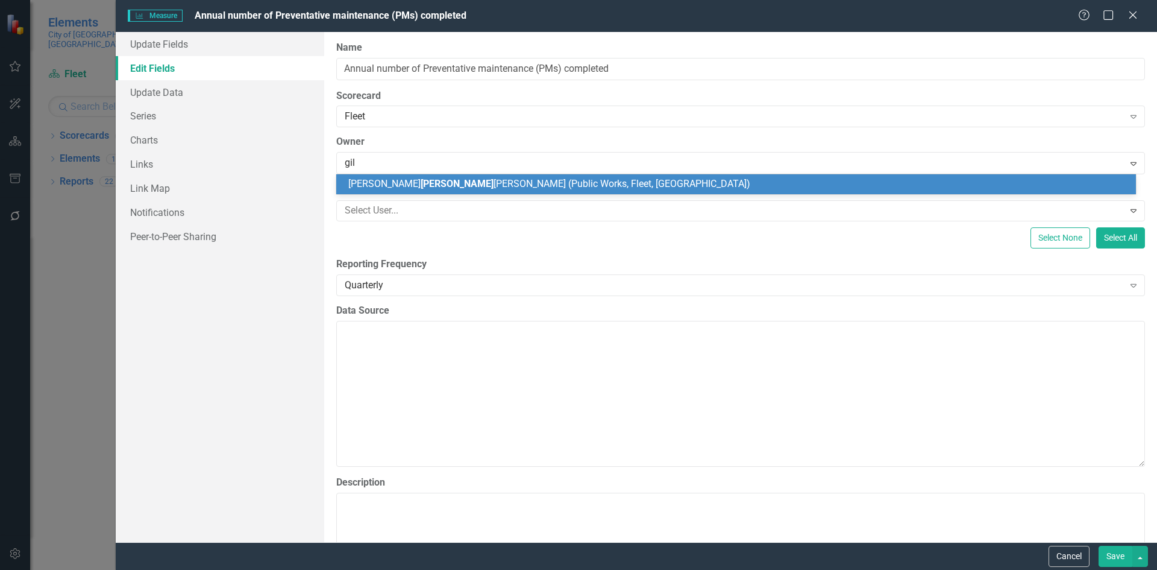
click at [588, 174] on div "Kristy Gil bert (Public Works, Fleet, Stormwater)" at bounding box center [736, 184] width 800 height 20
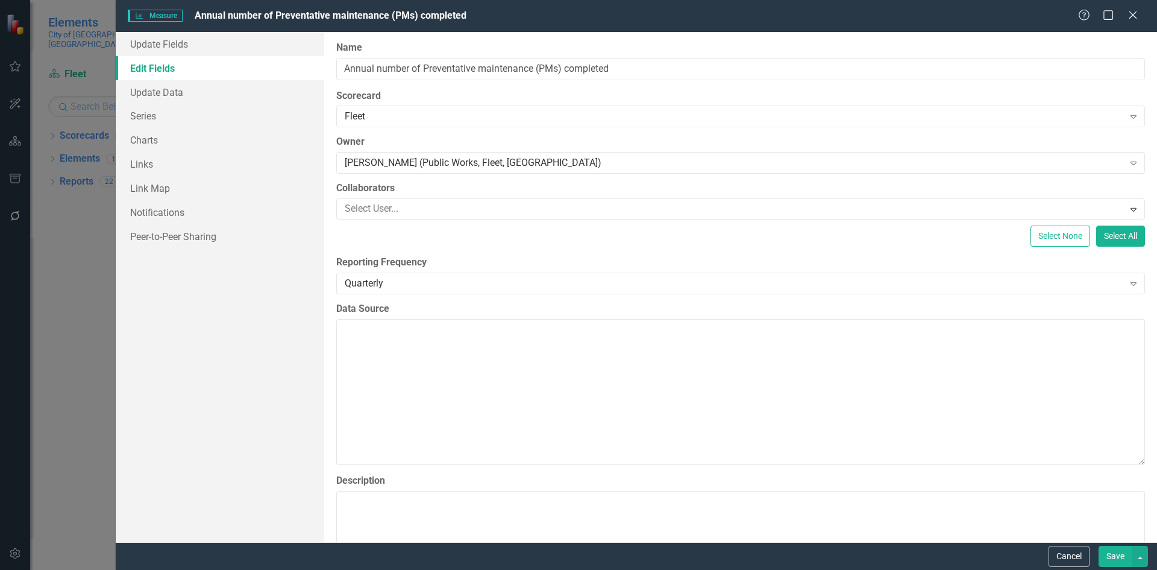
click at [1104, 553] on button "Save" at bounding box center [1116, 556] width 34 height 21
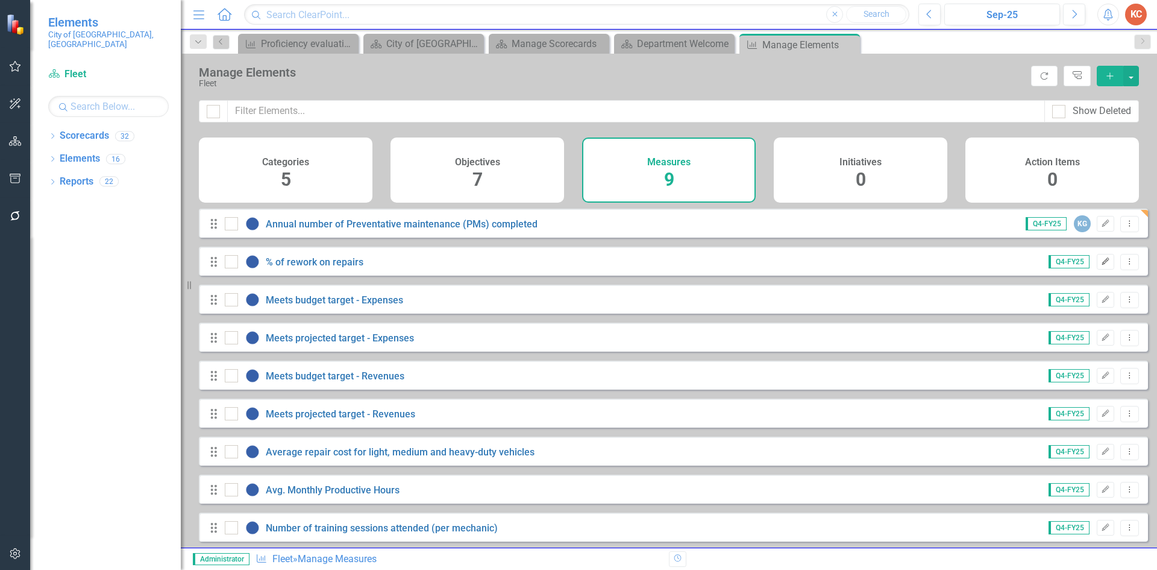
click at [1101, 265] on icon "Edit" at bounding box center [1105, 261] width 9 height 7
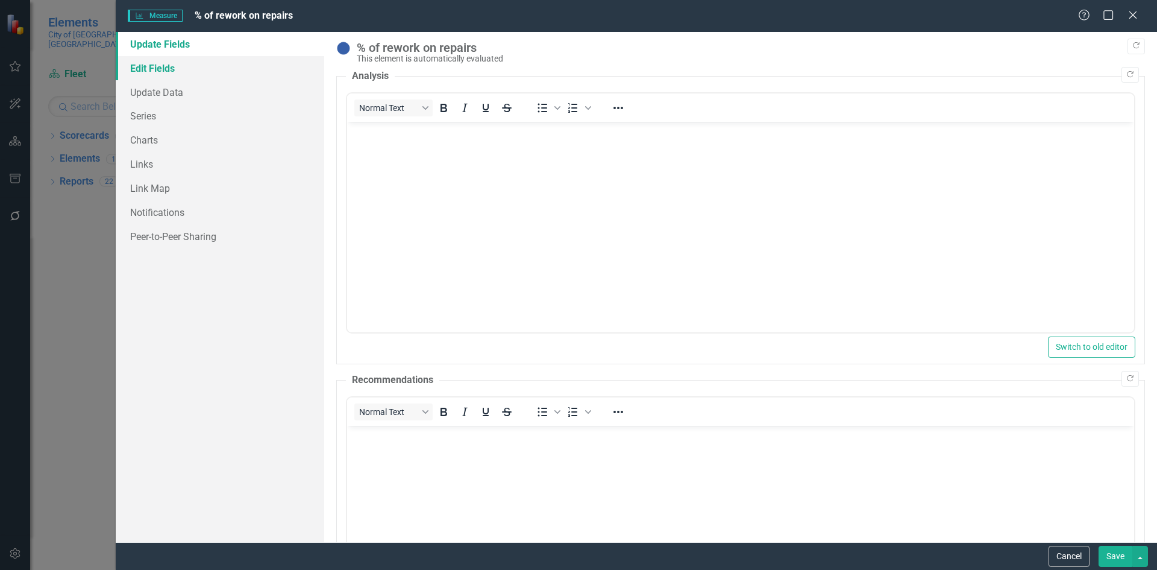
click at [136, 65] on link "Edit Fields" at bounding box center [220, 68] width 209 height 24
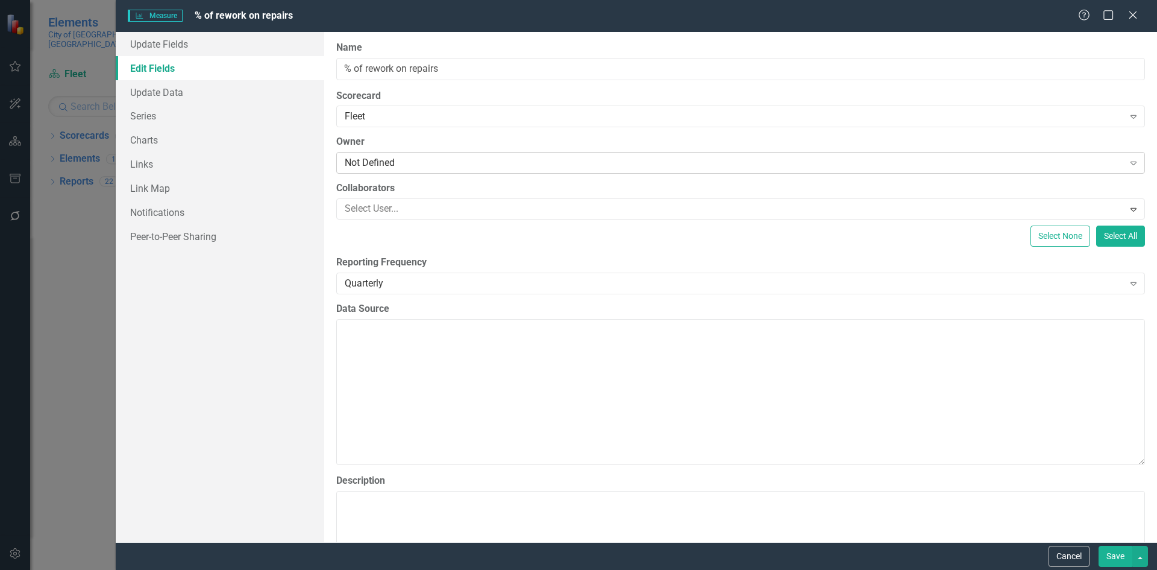
click at [377, 162] on div "Not Defined" at bounding box center [734, 163] width 779 height 14
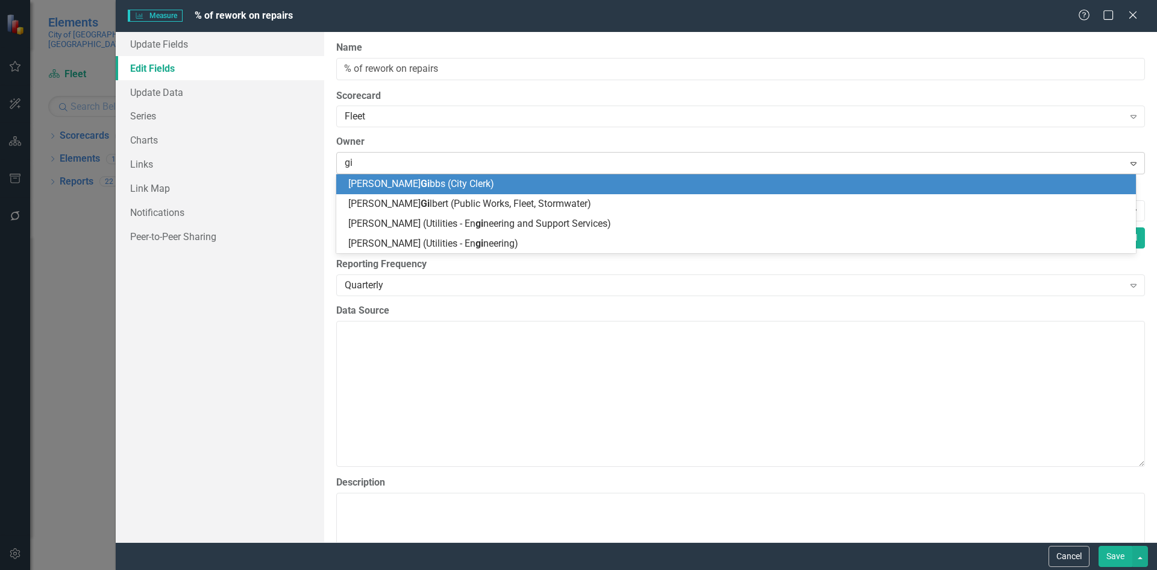
type input "gil"
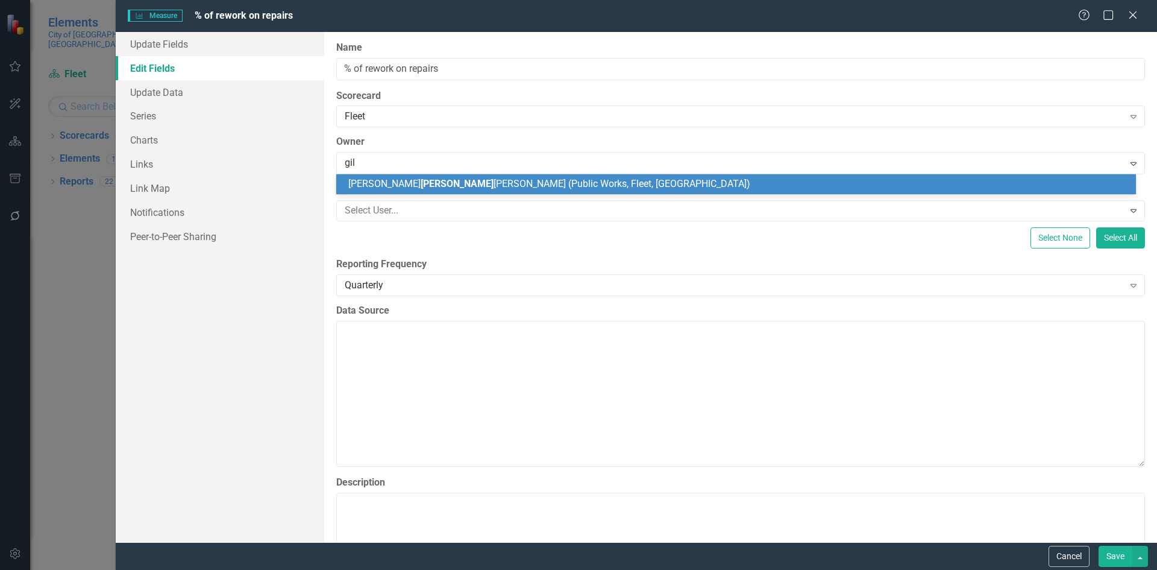
click at [640, 181] on div "Kristy Gil bert (Public Works, Fleet, Stormwater)" at bounding box center [738, 184] width 781 height 14
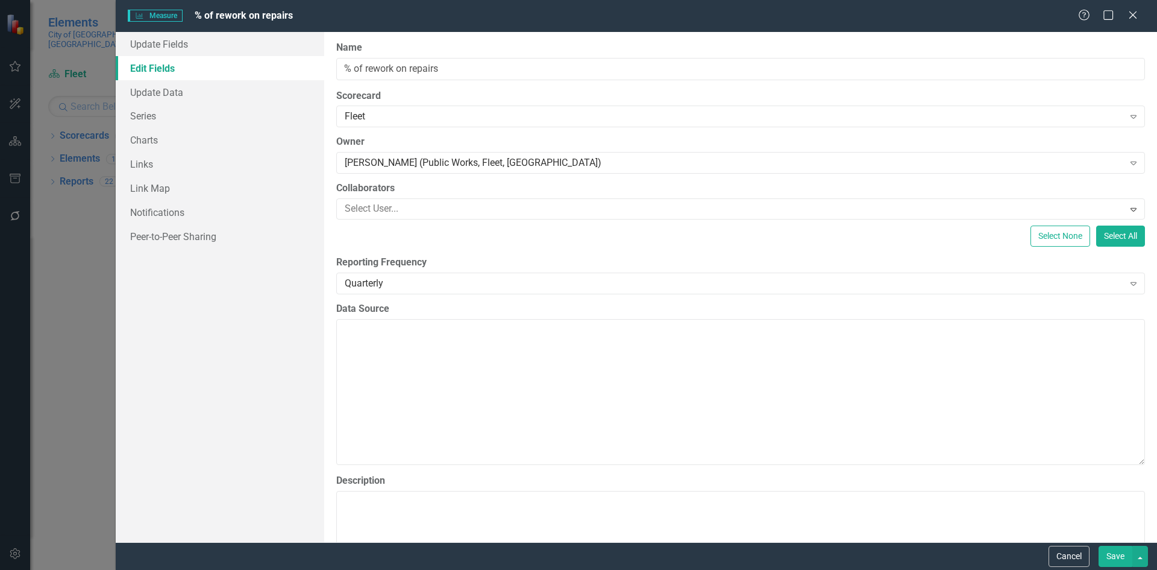
click at [1111, 552] on button "Save" at bounding box center [1116, 556] width 34 height 21
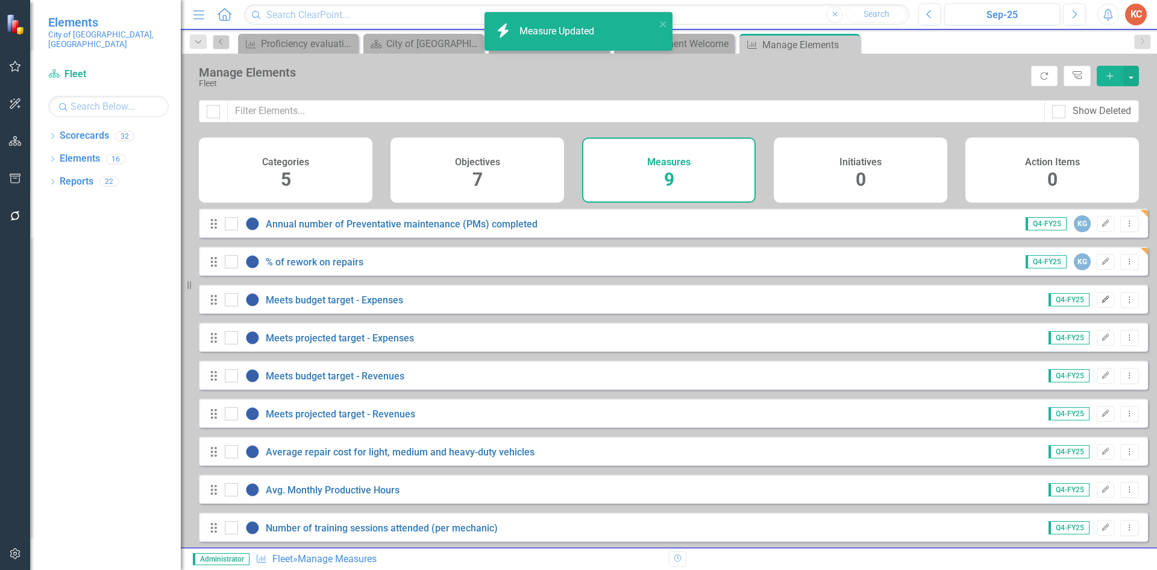
click at [1101, 303] on icon "Edit" at bounding box center [1105, 299] width 9 height 7
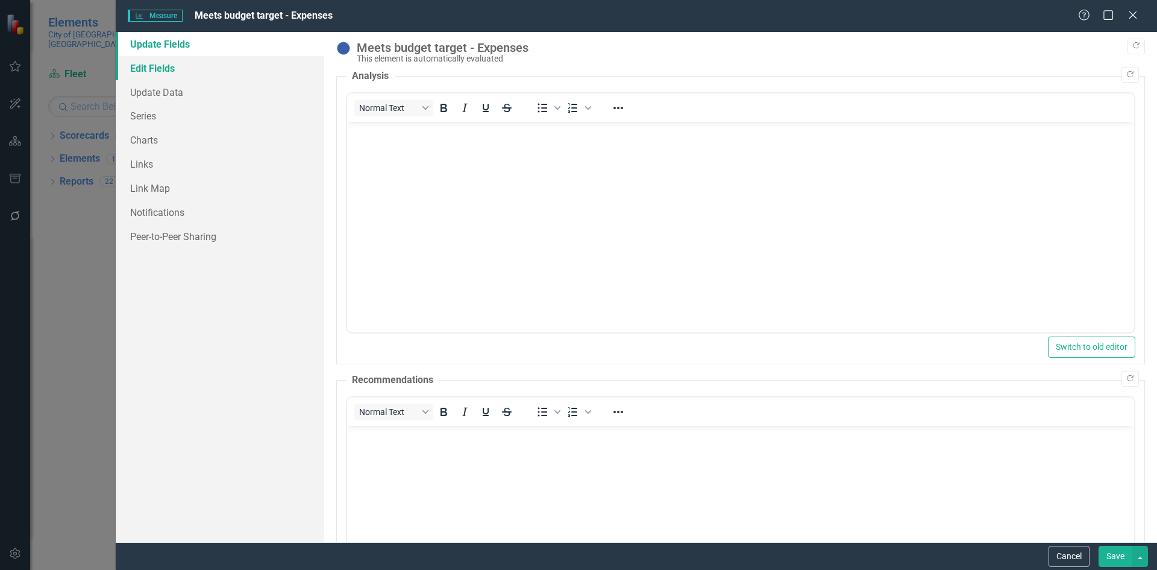
click at [149, 68] on link "Edit Fields" at bounding box center [220, 68] width 209 height 24
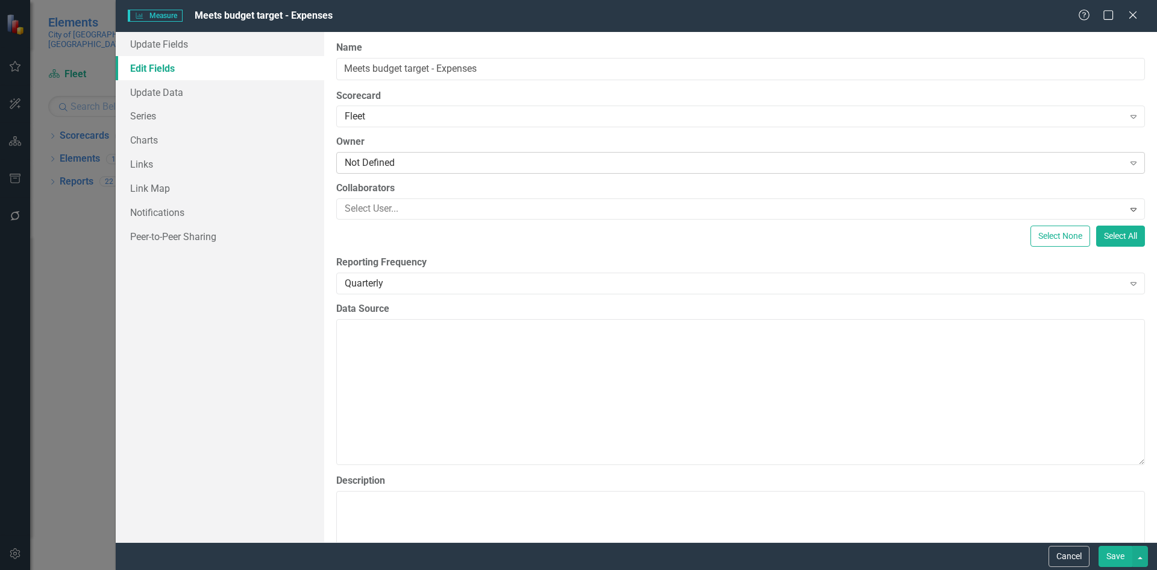
click at [401, 162] on div "Not Defined" at bounding box center [734, 163] width 779 height 14
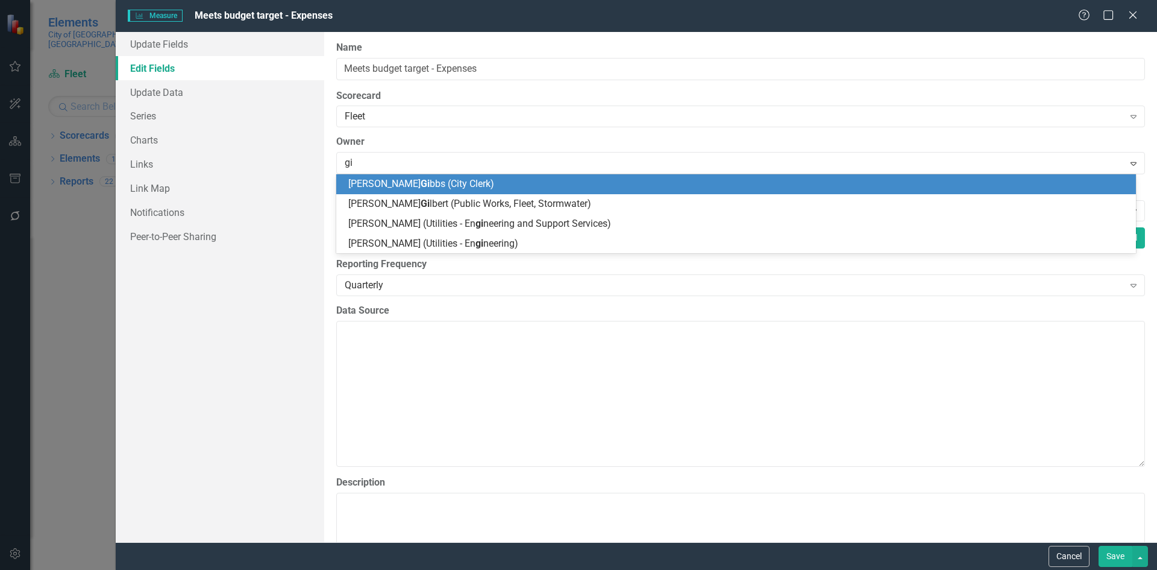
type input "gil"
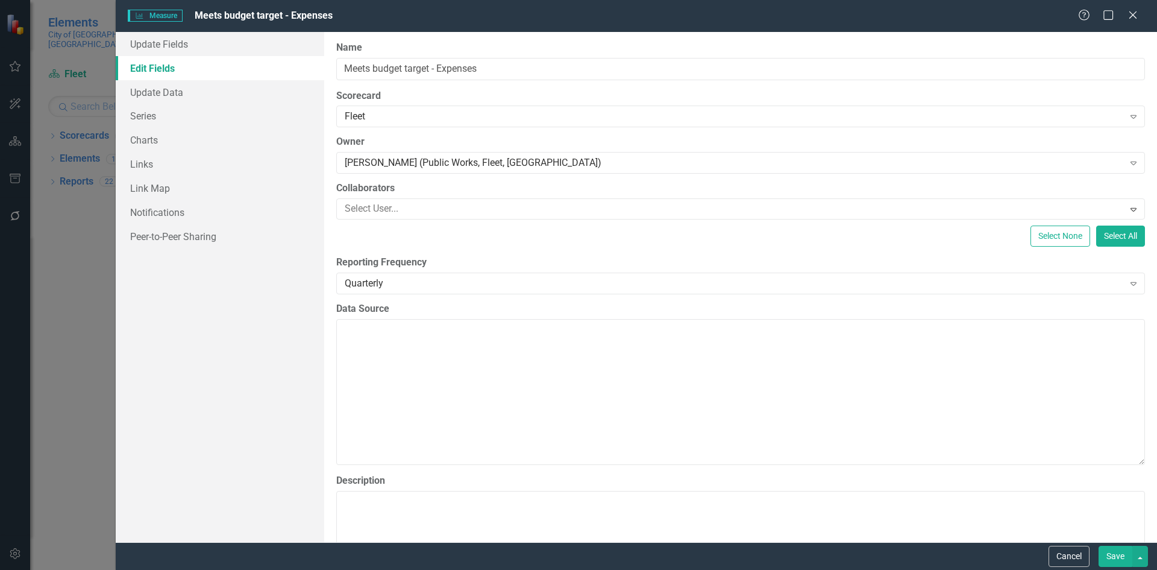
drag, startPoint x: 1107, startPoint y: 560, endPoint x: 1010, endPoint y: 506, distance: 110.9
click at [1101, 554] on button "Save" at bounding box center [1116, 556] width 34 height 21
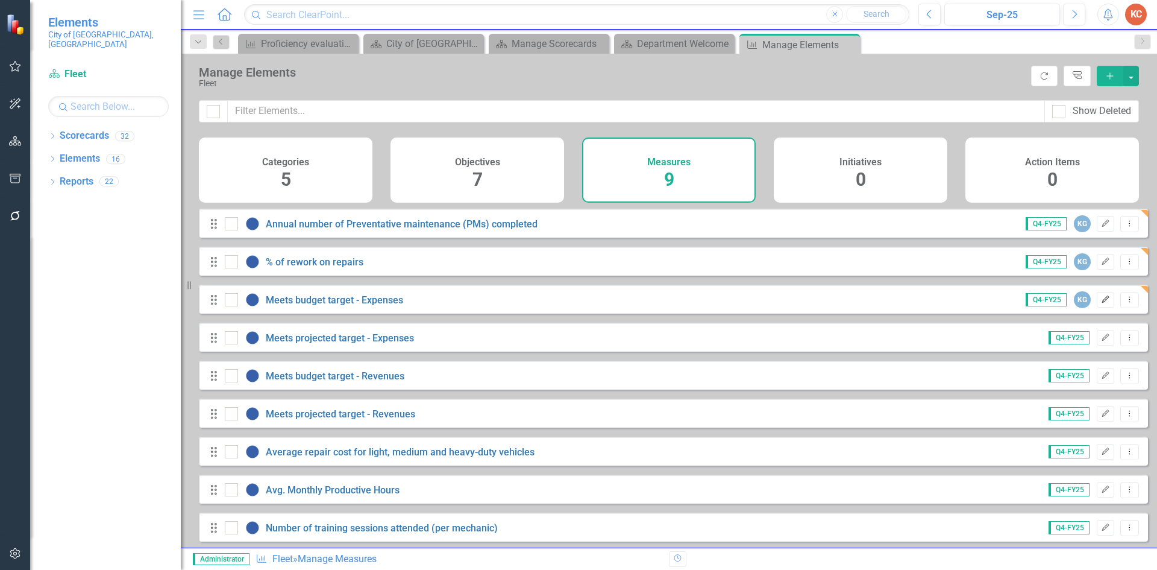
click at [1097, 307] on button "Edit" at bounding box center [1105, 300] width 17 height 16
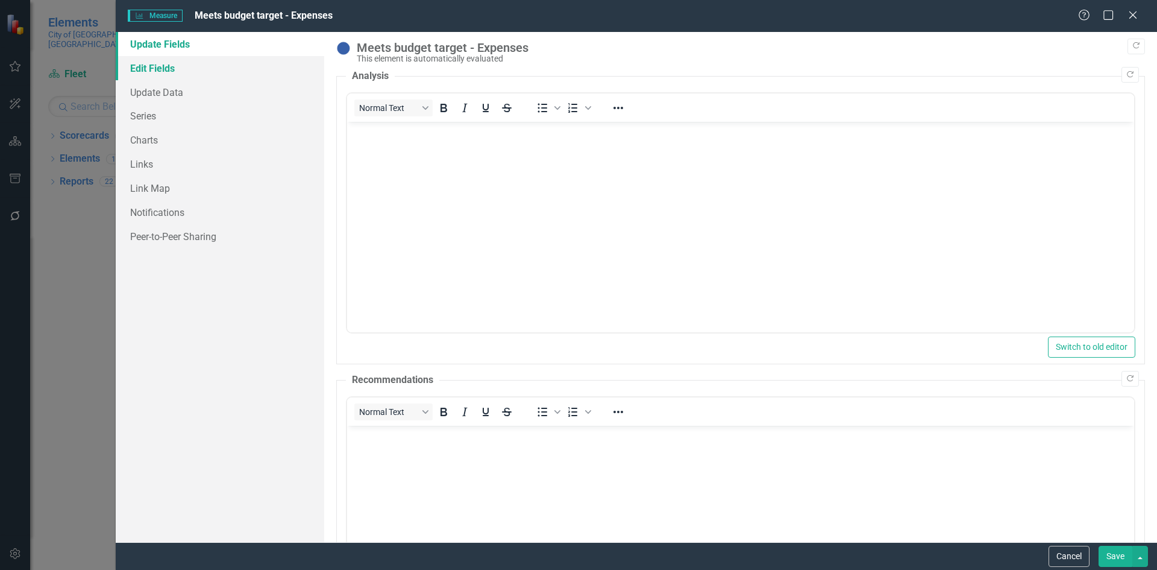
drag, startPoint x: 169, startPoint y: 69, endPoint x: 203, endPoint y: 75, distance: 33.7
click at [171, 69] on link "Edit Fields" at bounding box center [220, 68] width 209 height 24
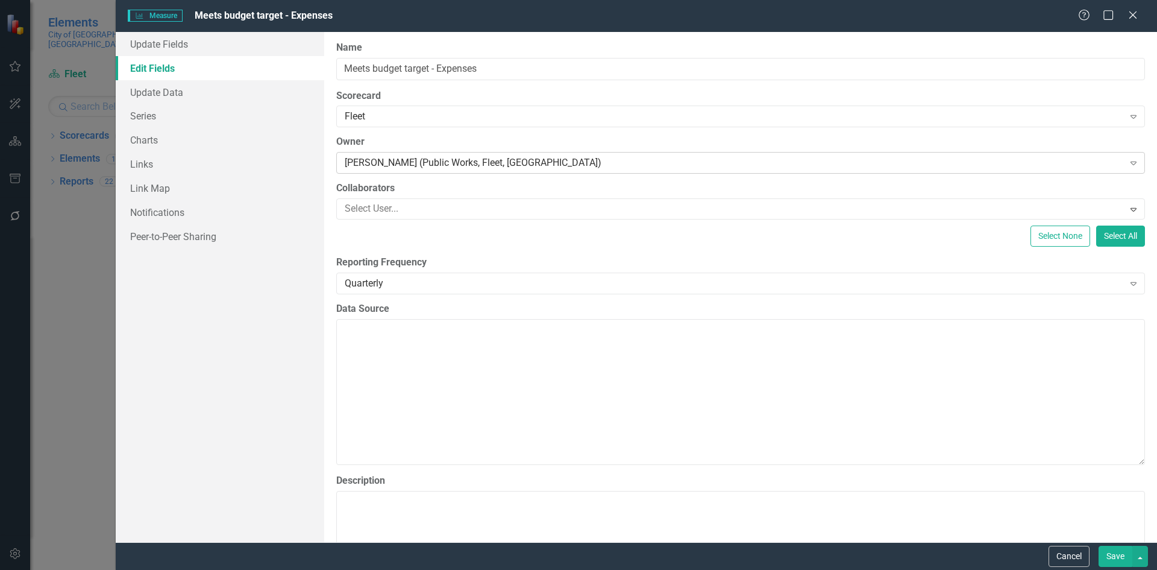
click at [504, 161] on div "[PERSON_NAME] (Public Works, Fleet, [GEOGRAPHIC_DATA])" at bounding box center [734, 163] width 779 height 14
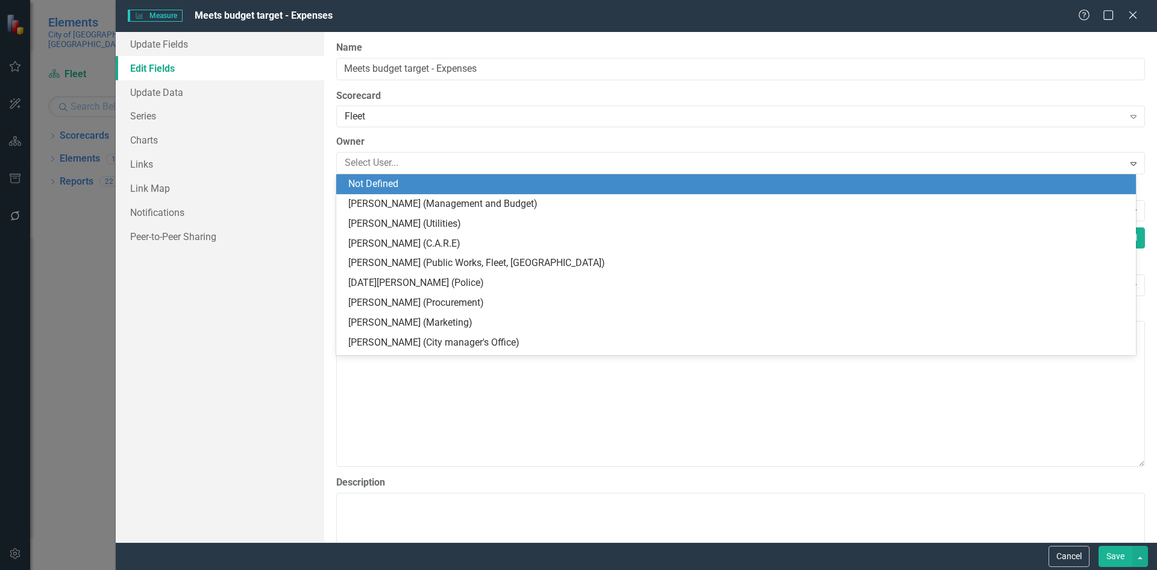
click at [527, 179] on div "Not Defined" at bounding box center [738, 184] width 781 height 14
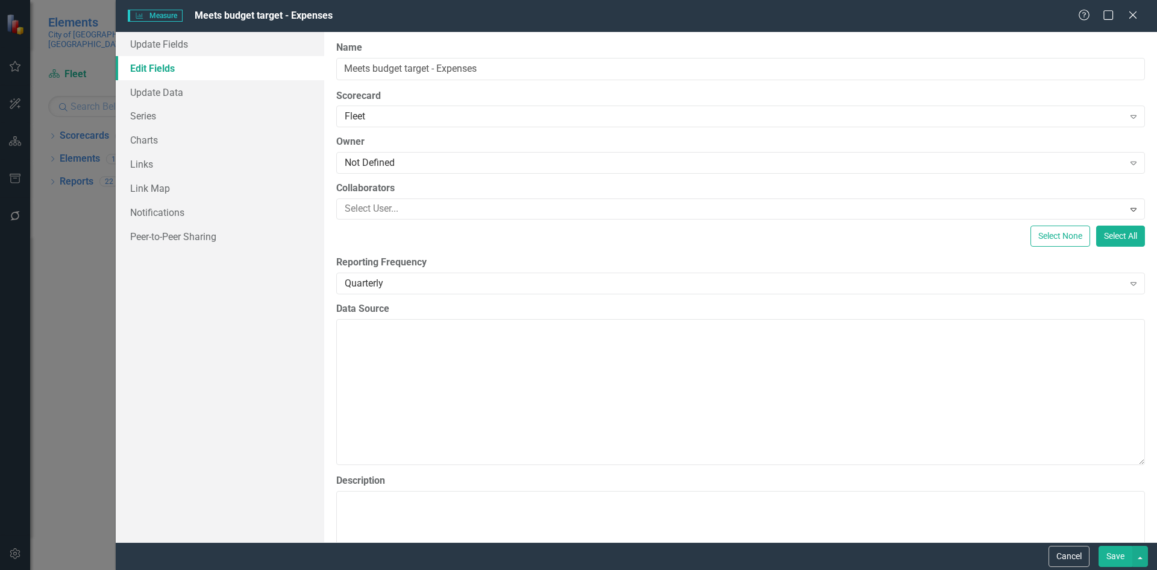
click at [1107, 553] on button "Save" at bounding box center [1116, 556] width 34 height 21
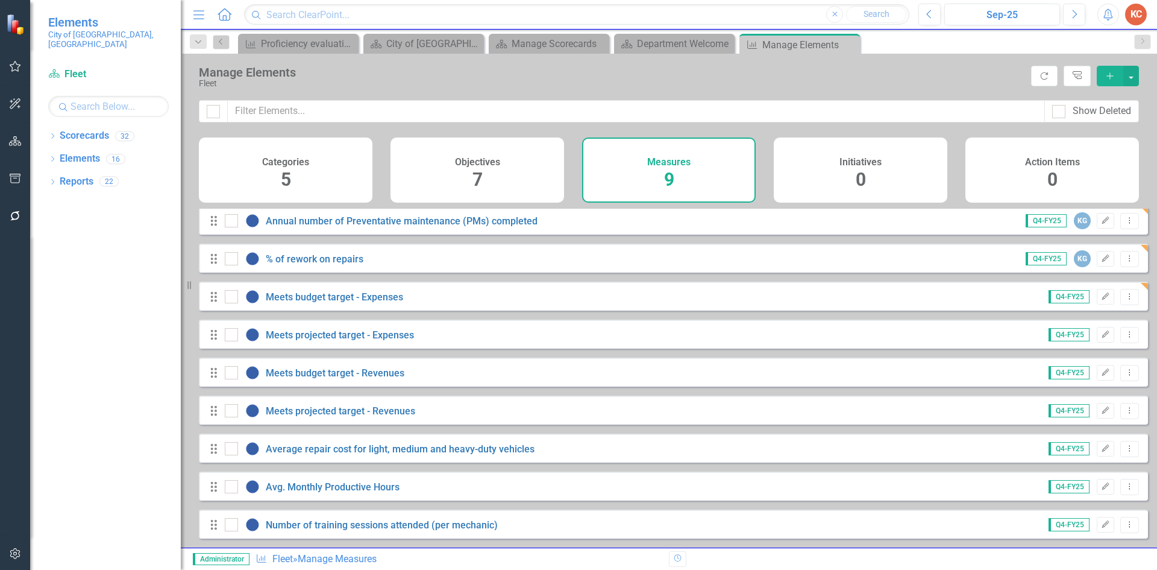
scroll to position [12, 0]
click at [1101, 450] on icon "Edit" at bounding box center [1105, 448] width 9 height 7
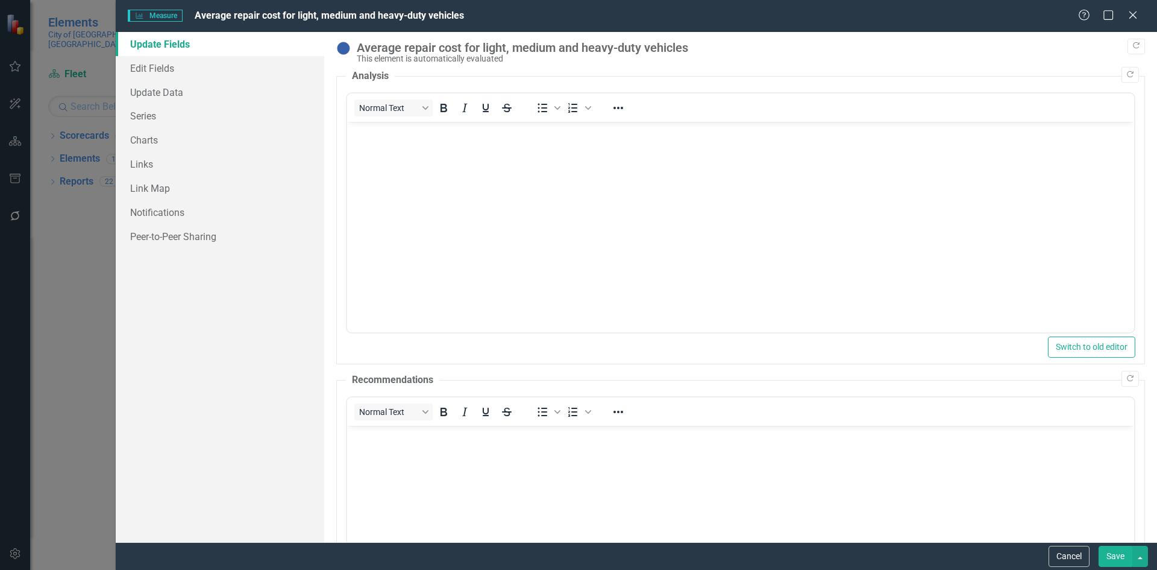
scroll to position [0, 0]
click at [153, 66] on link "Edit Fields" at bounding box center [220, 68] width 209 height 24
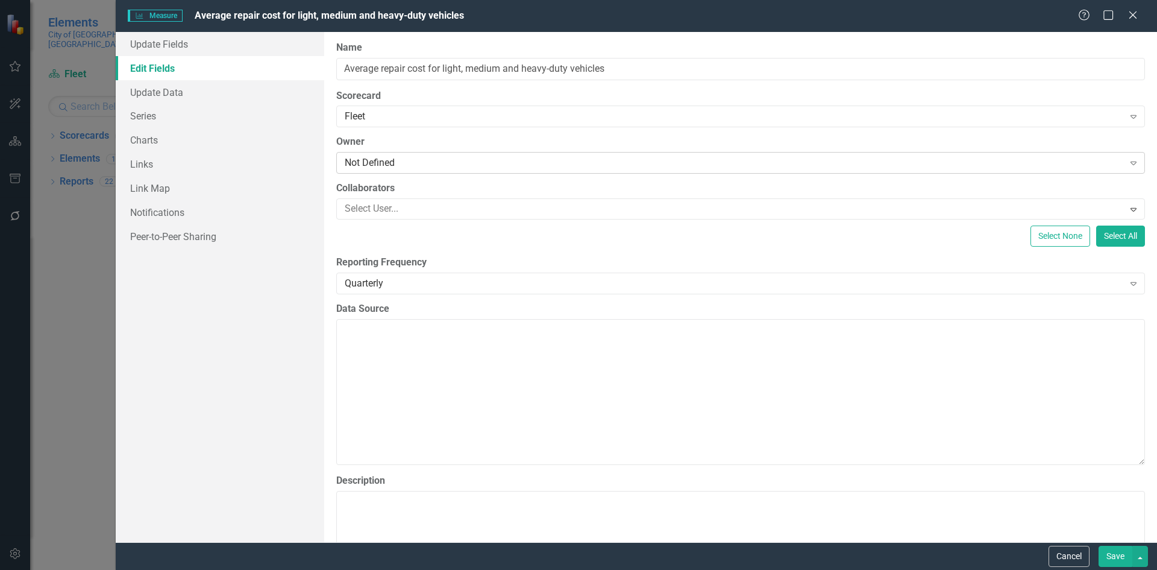
click at [381, 160] on div "Not Defined" at bounding box center [734, 163] width 779 height 14
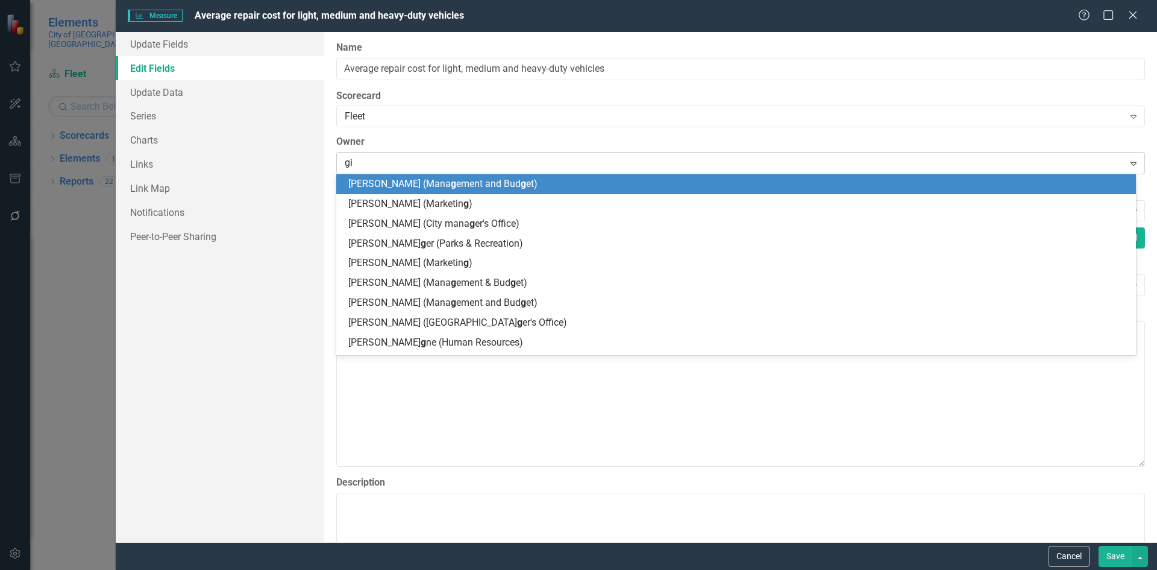
type input "gil"
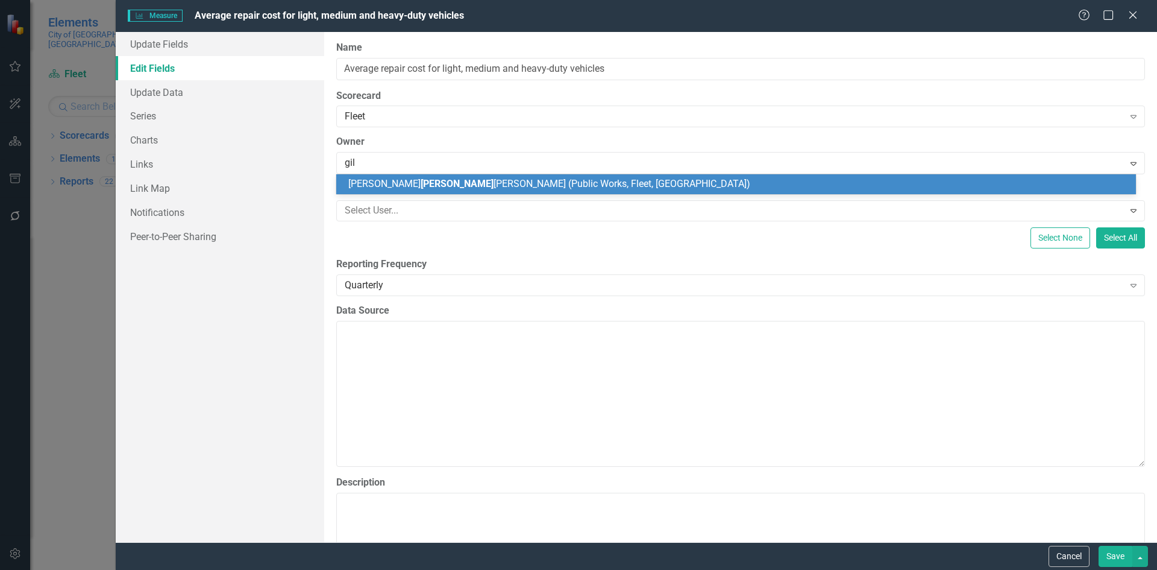
click at [523, 187] on span "Kristy Gil bert (Public Works, Fleet, Stormwater)" at bounding box center [549, 183] width 402 height 11
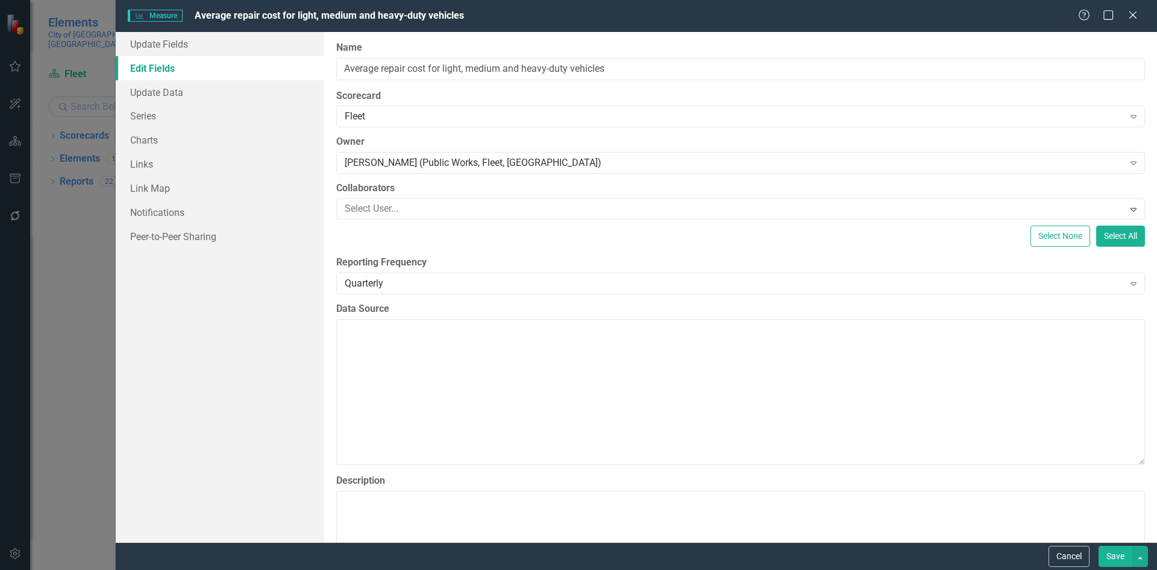
click at [1114, 557] on button "Save" at bounding box center [1116, 556] width 34 height 21
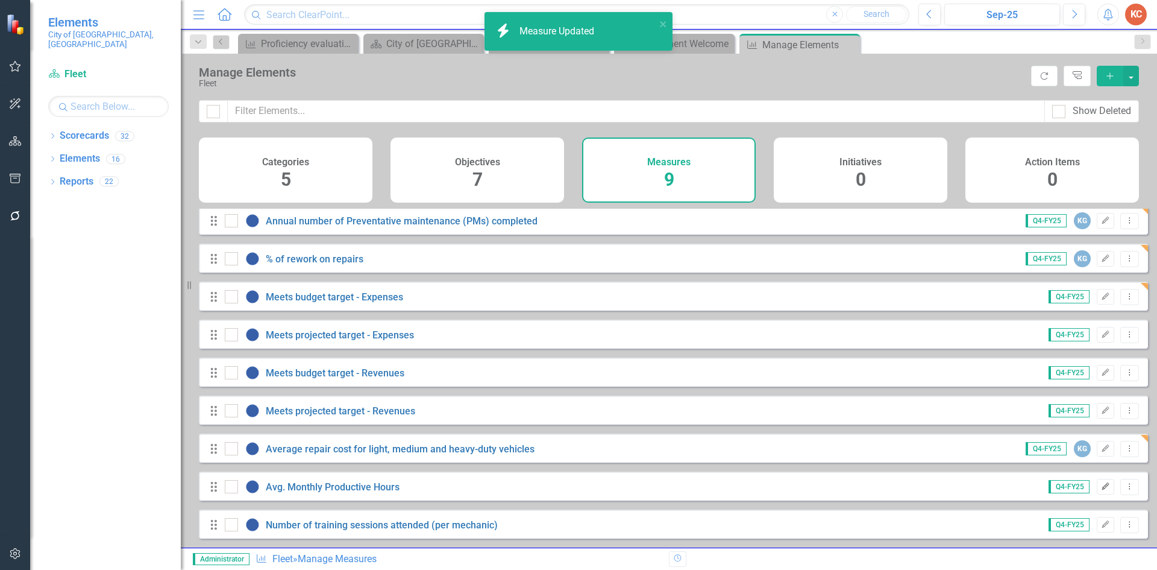
click at [1101, 486] on icon "Edit" at bounding box center [1105, 486] width 9 height 7
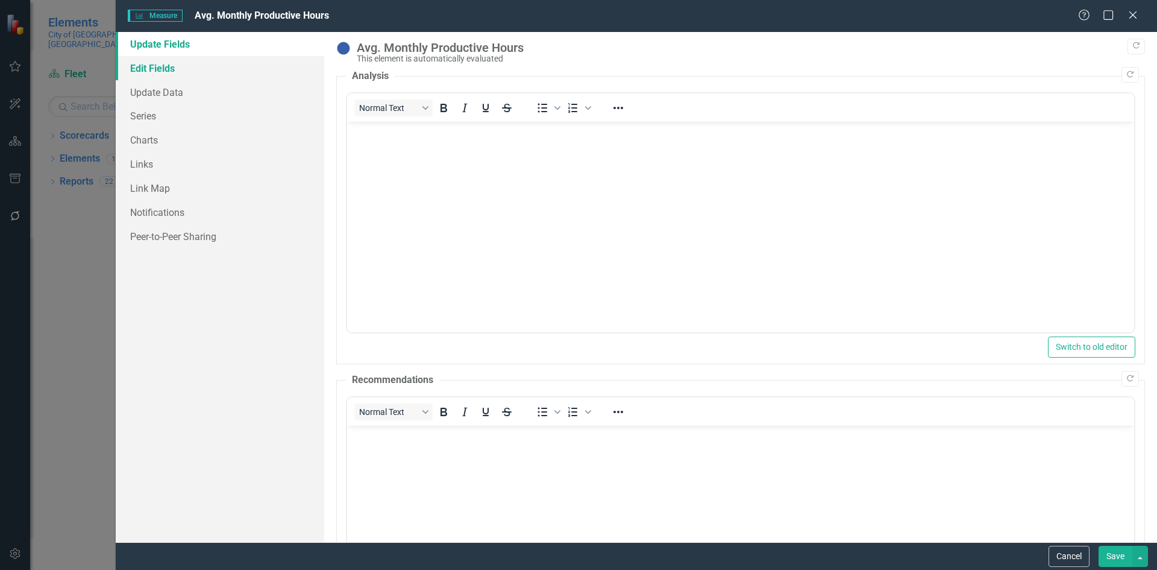
click at [133, 64] on link "Edit Fields" at bounding box center [220, 68] width 209 height 24
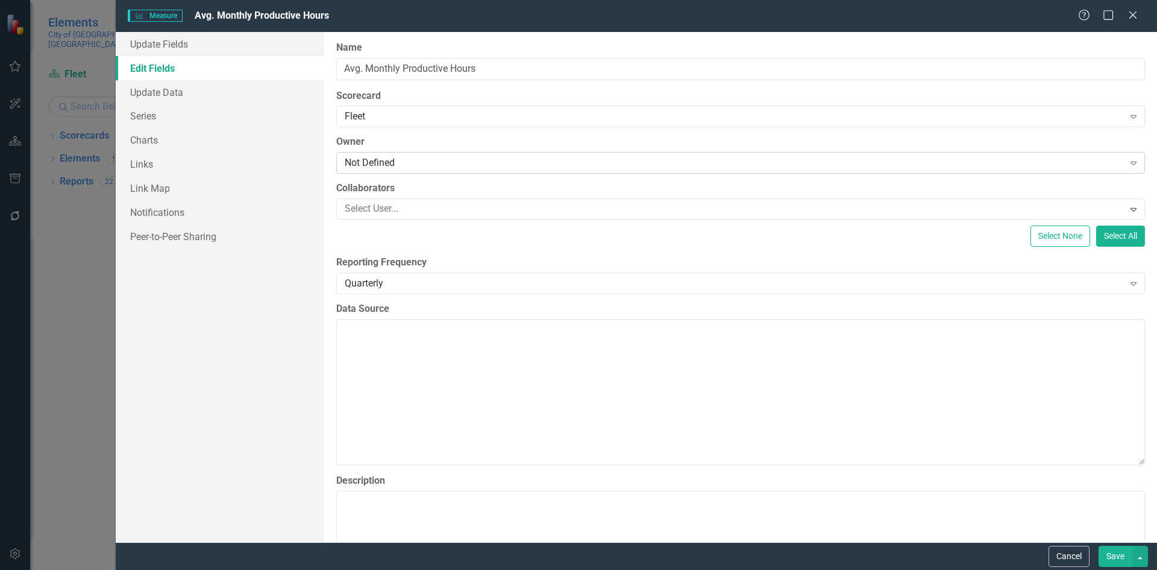
click at [377, 166] on div "Not Defined" at bounding box center [734, 163] width 779 height 14
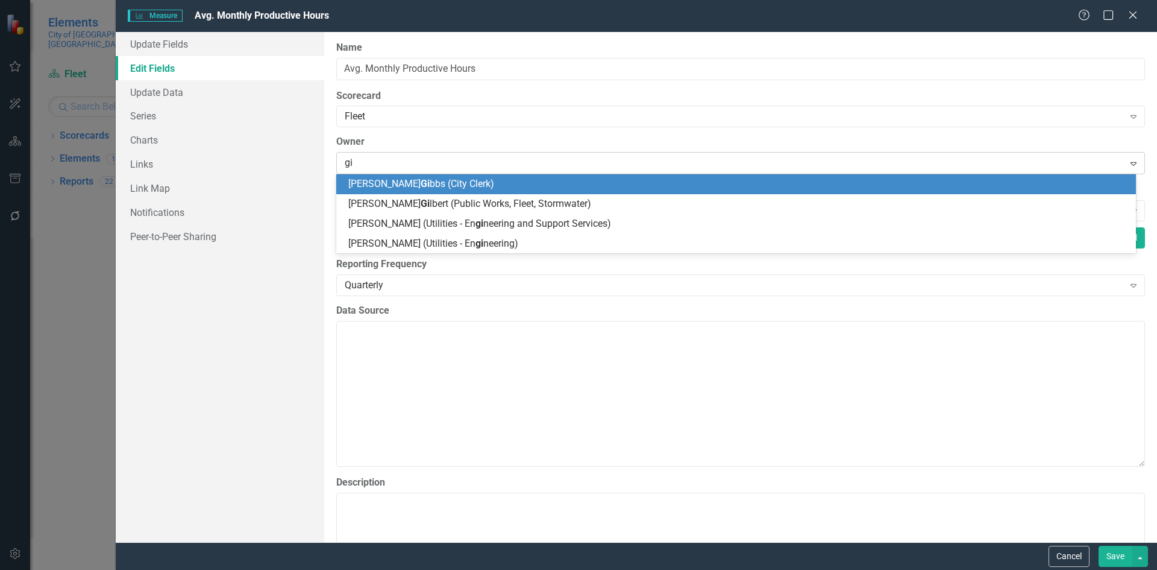
type input "gil"
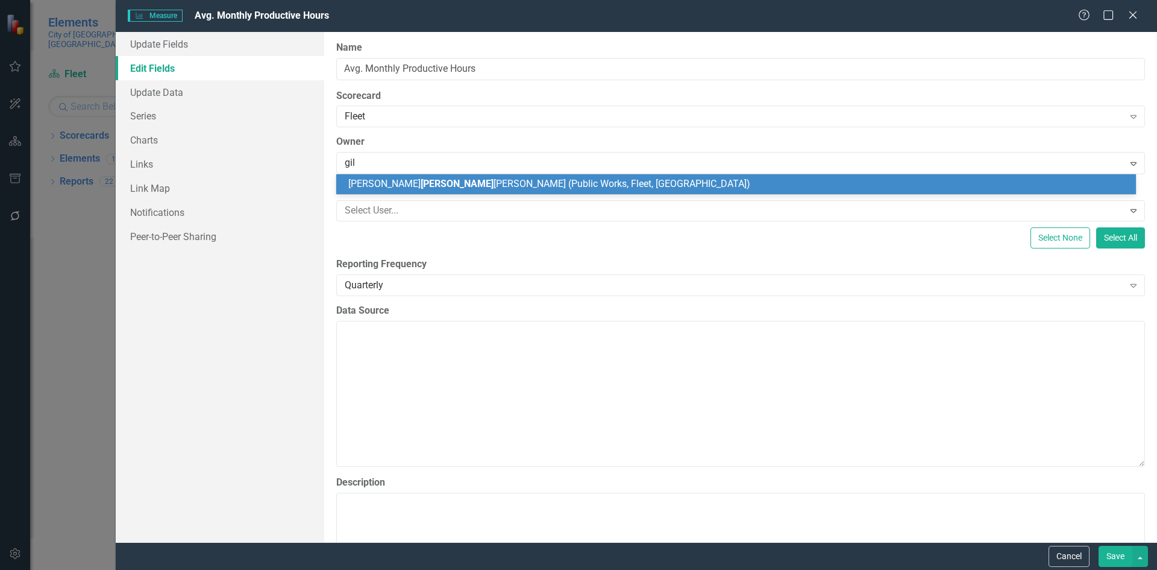
click at [394, 181] on span "Kristy Gil bert (Public Works, Fleet, Stormwater)" at bounding box center [549, 183] width 402 height 11
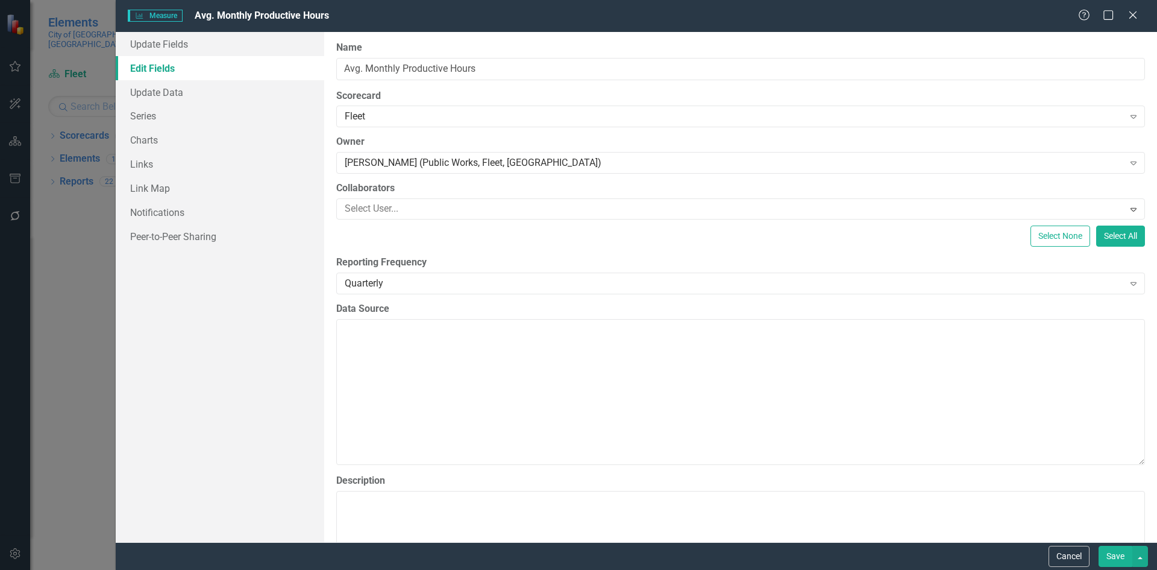
click at [1113, 558] on button "Save" at bounding box center [1116, 556] width 34 height 21
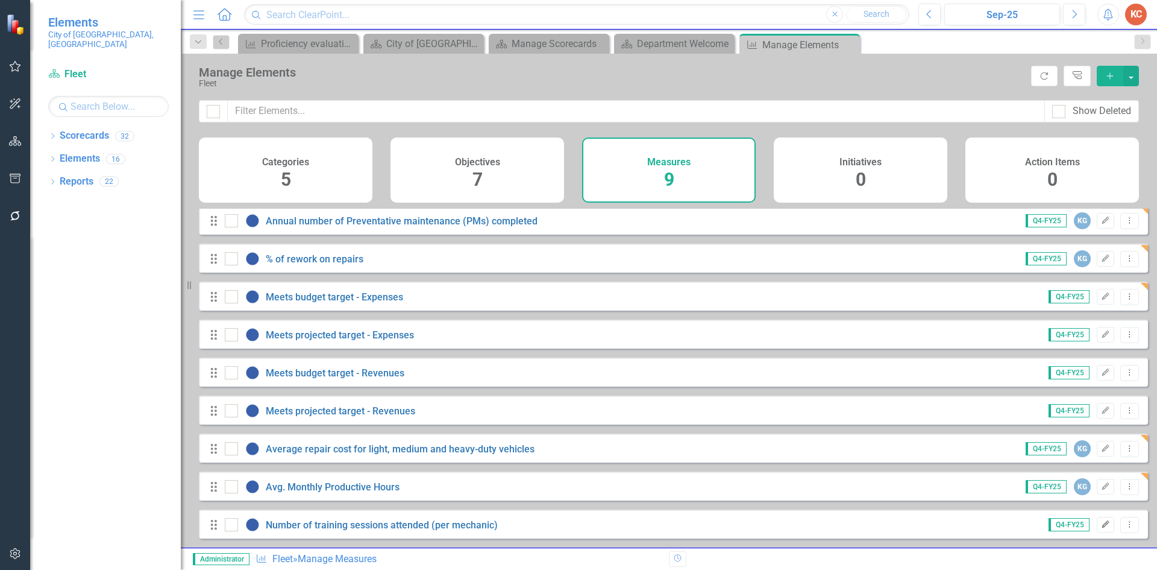
click at [1101, 527] on icon "Edit" at bounding box center [1105, 524] width 9 height 7
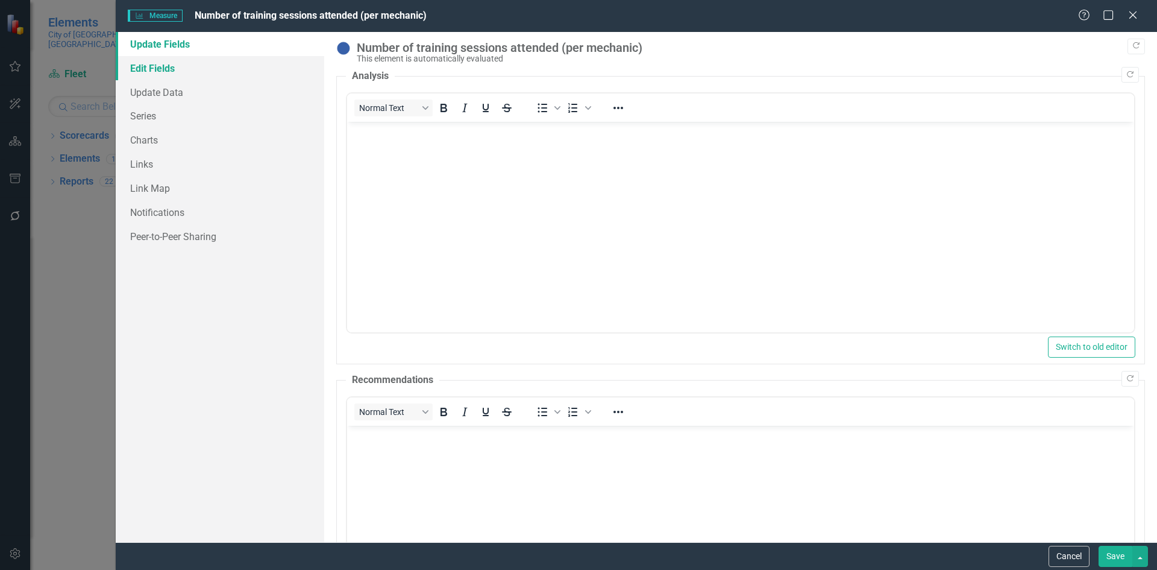
click at [167, 62] on link "Edit Fields" at bounding box center [220, 68] width 209 height 24
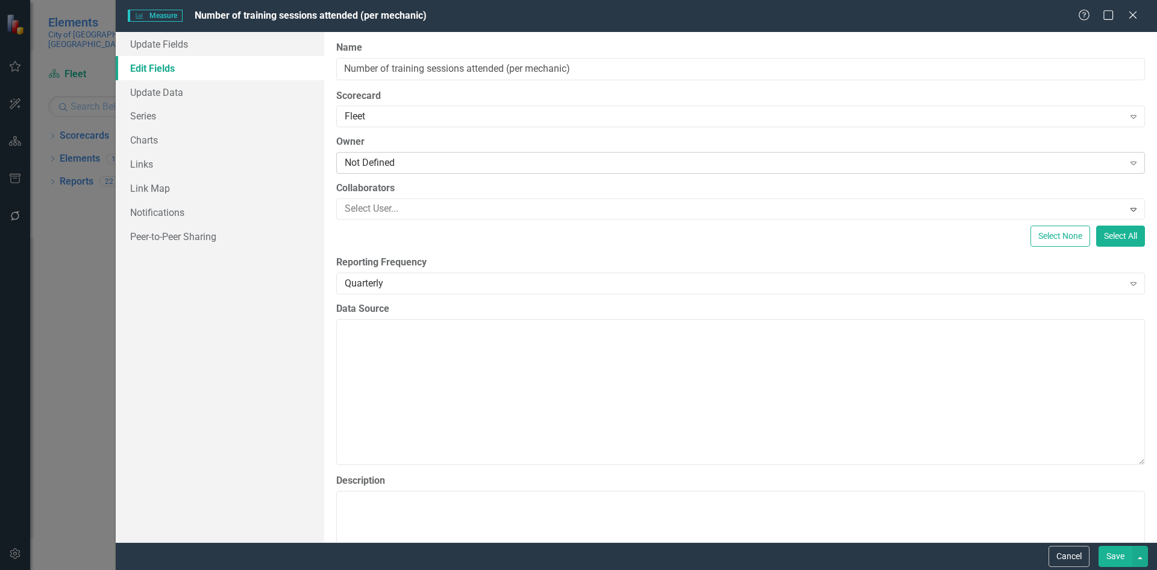
click at [410, 162] on div "Not Defined" at bounding box center [734, 163] width 779 height 14
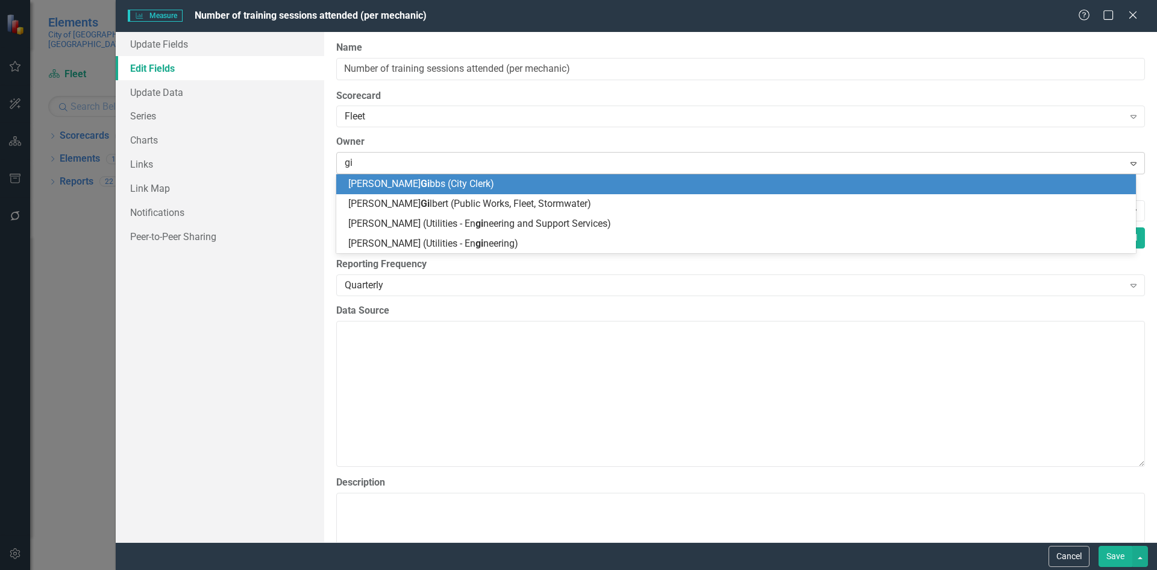
type input "gil"
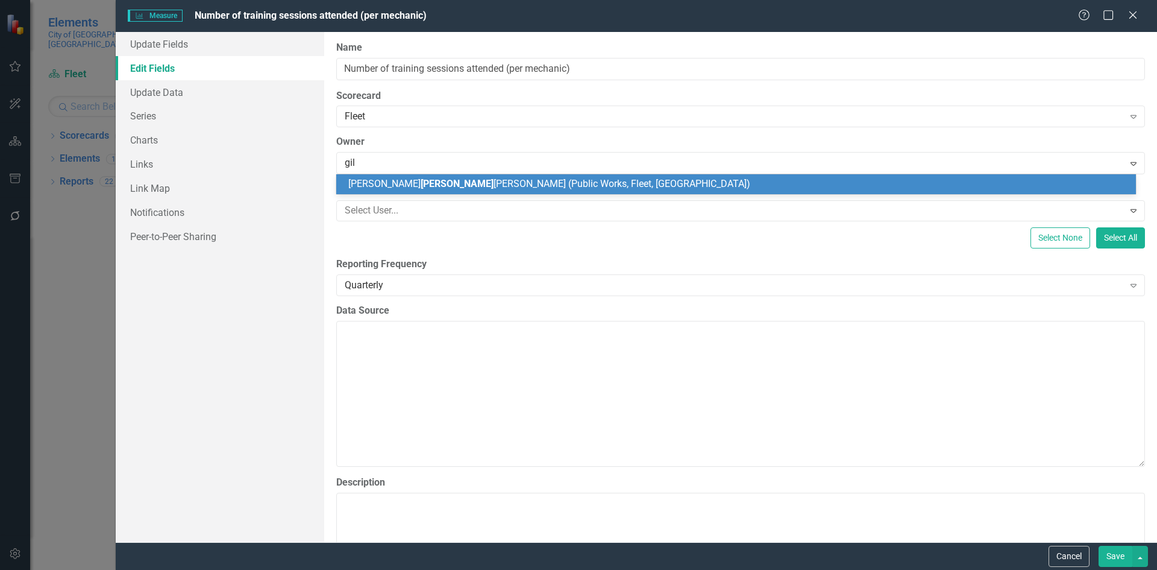
drag, startPoint x: 439, startPoint y: 180, endPoint x: 456, endPoint y: 188, distance: 18.3
click at [440, 180] on span "Kristy Gil bert (Public Works, Fleet, Stormwater)" at bounding box center [549, 183] width 402 height 11
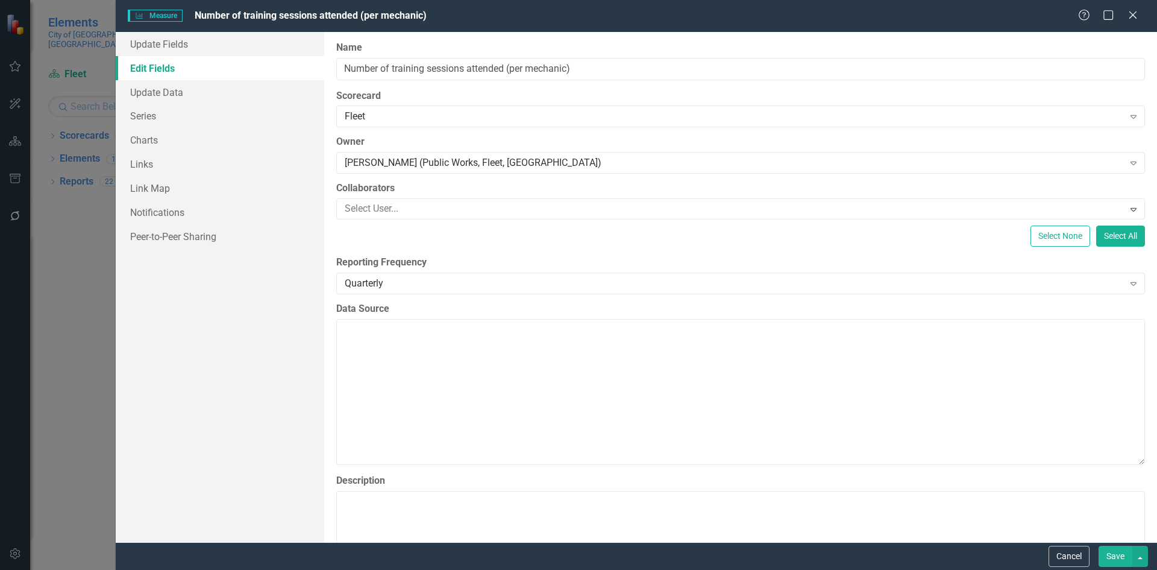
click at [1112, 555] on button "Save" at bounding box center [1116, 556] width 34 height 21
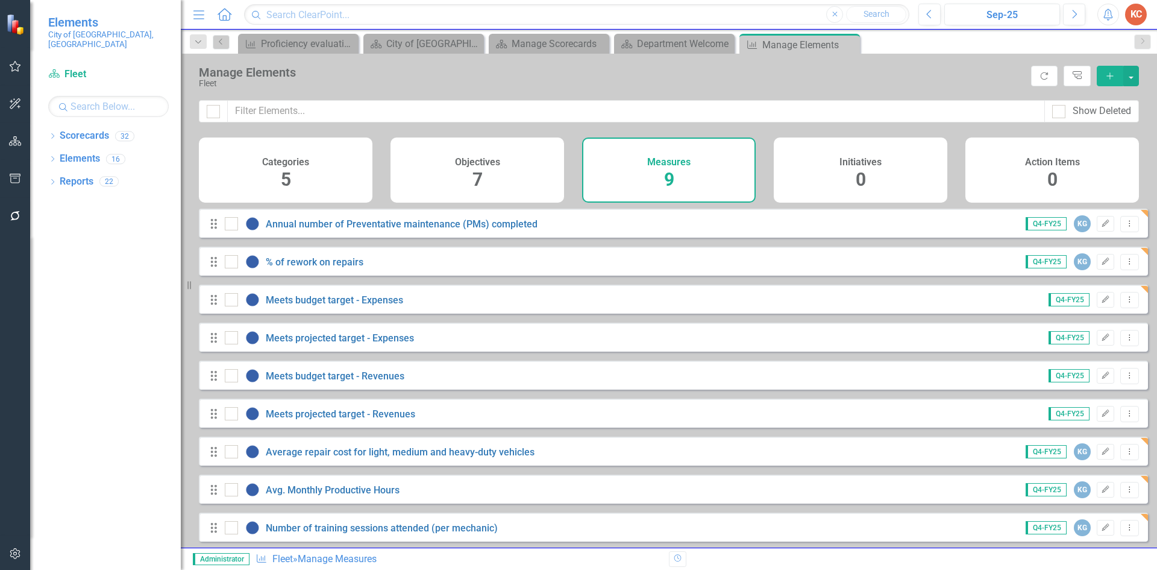
scroll to position [12, 0]
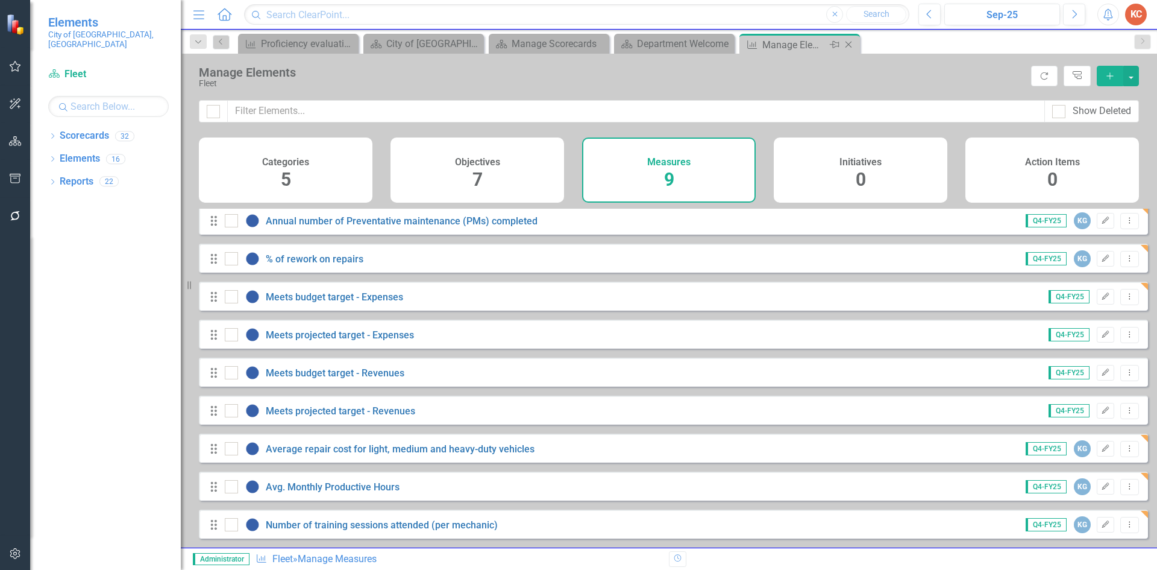
click at [850, 43] on icon at bounding box center [849, 45] width 7 height 7
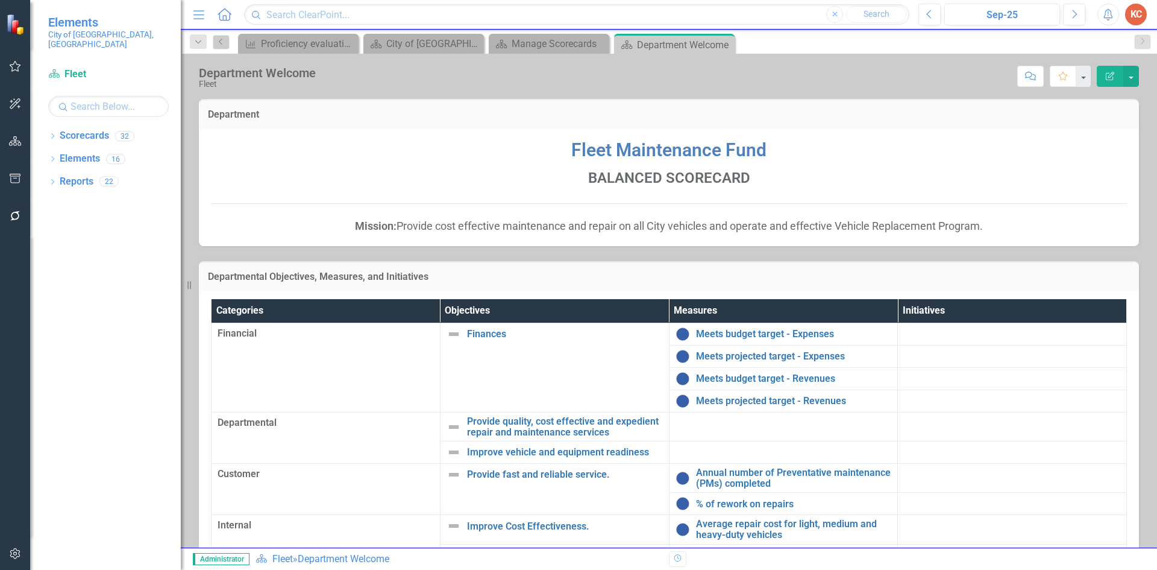
drag, startPoint x: 723, startPoint y: 47, endPoint x: 708, endPoint y: 53, distance: 16.2
click at [0, 0] on icon "Close" at bounding box center [0, 0] width 0 height 0
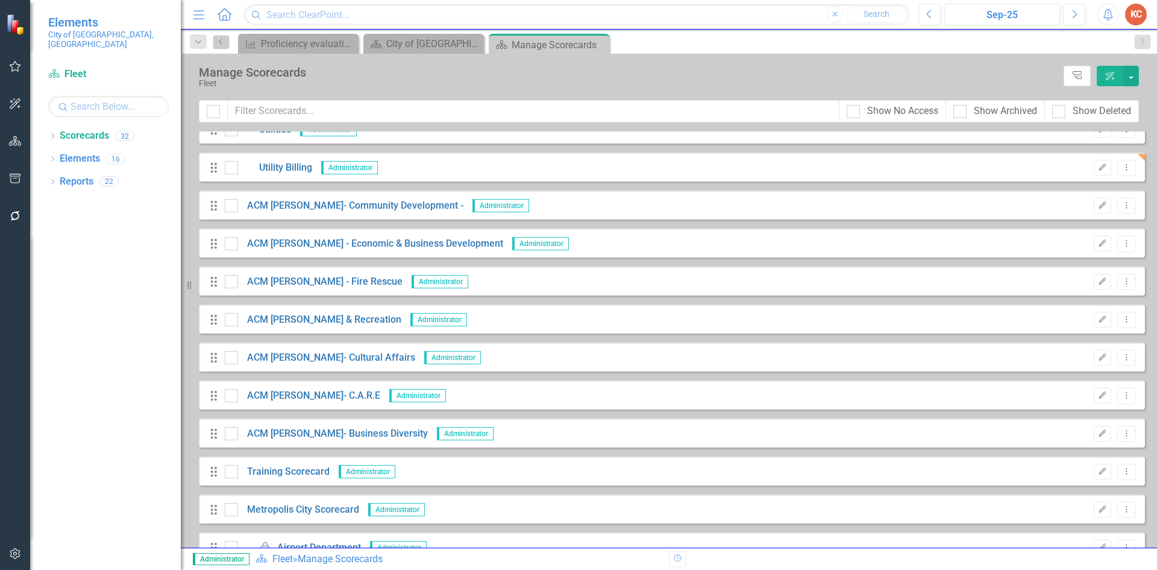
scroll to position [799, 0]
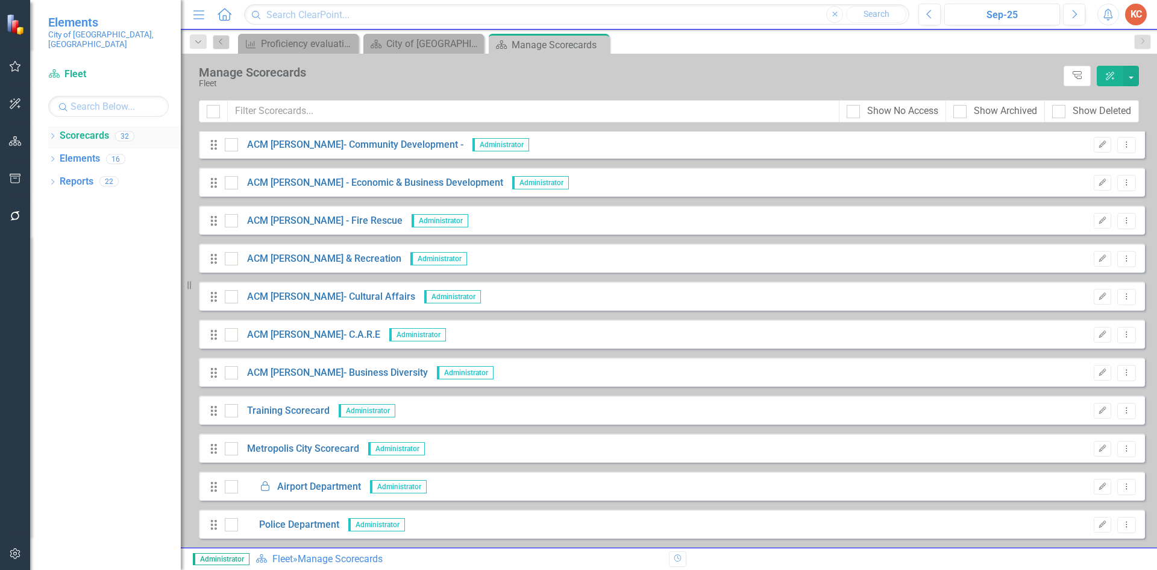
click at [87, 129] on link "Scorecards" at bounding box center [84, 136] width 49 height 14
click at [75, 152] on link "Elements" at bounding box center [80, 159] width 40 height 14
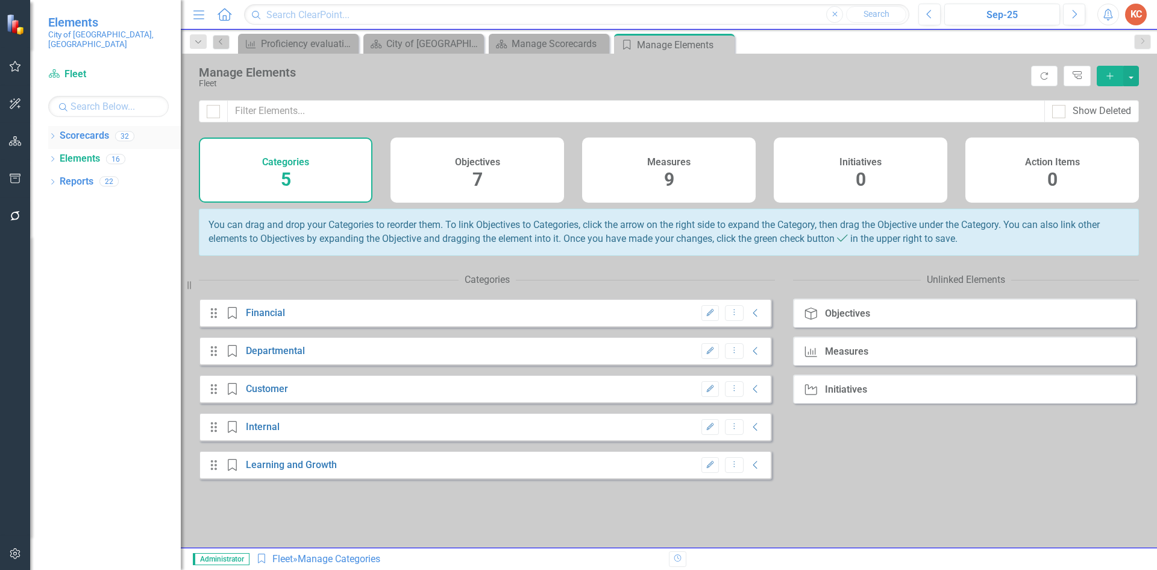
click at [90, 129] on link "Scorecards" at bounding box center [84, 136] width 49 height 14
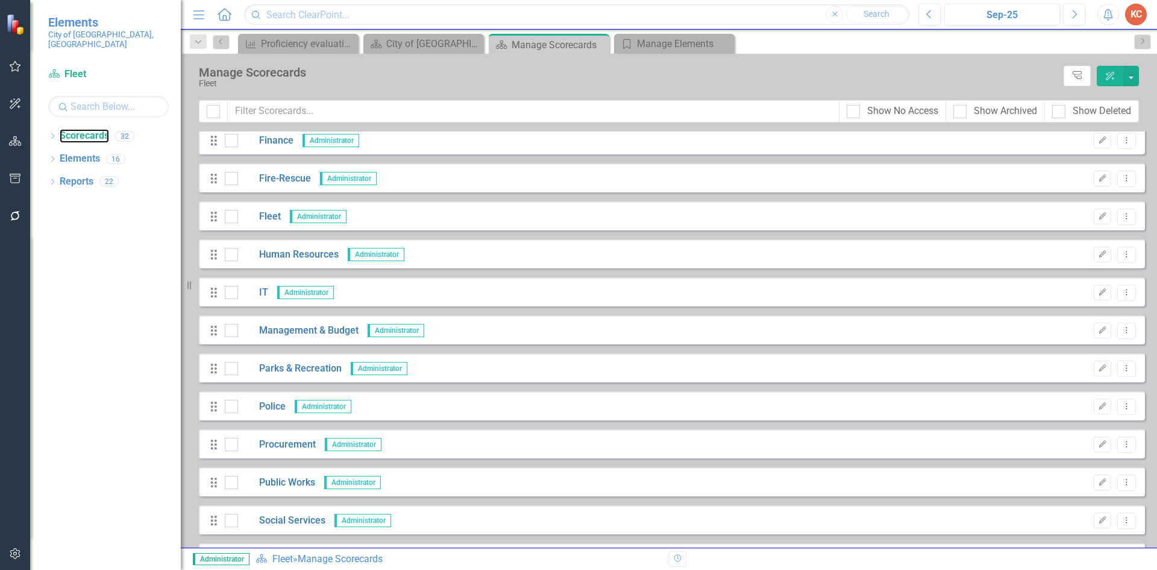
scroll to position [301, 0]
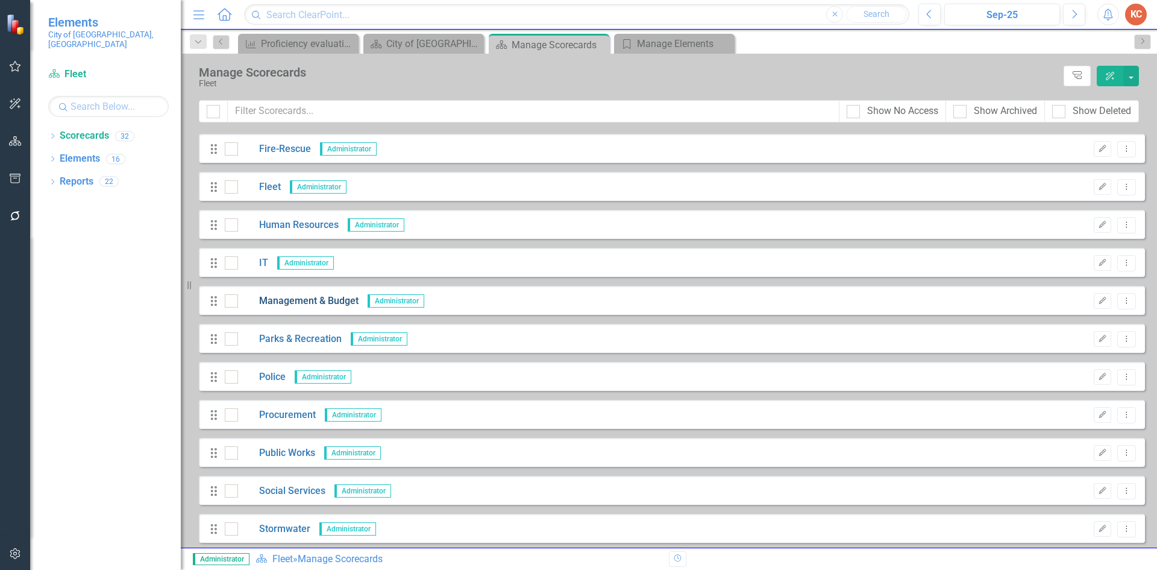
click at [311, 300] on link "Management & Budget" at bounding box center [298, 301] width 121 height 14
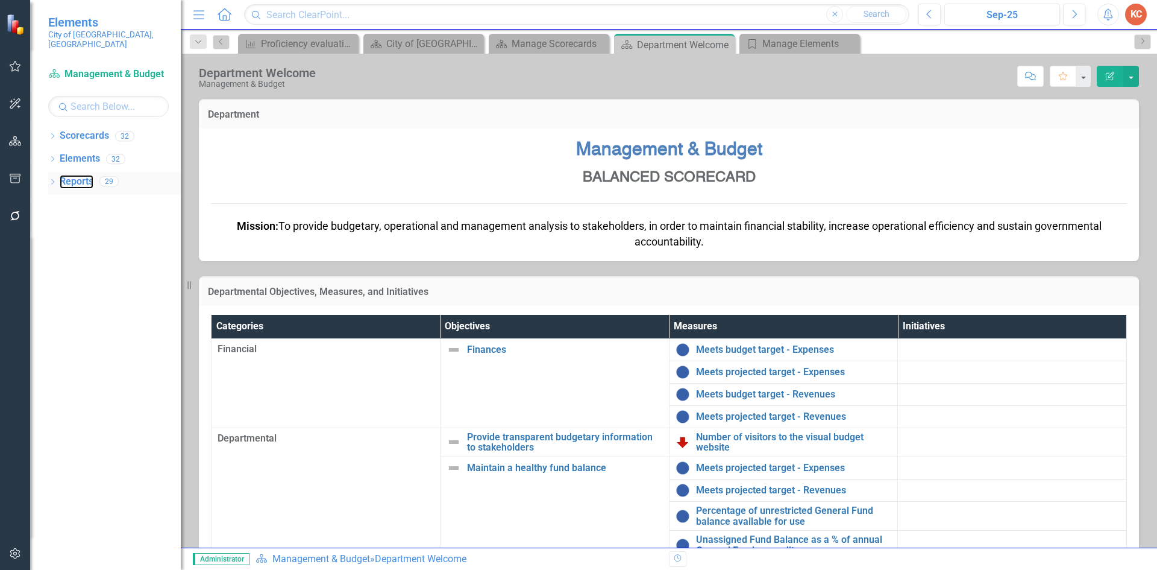
click at [71, 177] on link "Reports" at bounding box center [77, 182] width 34 height 14
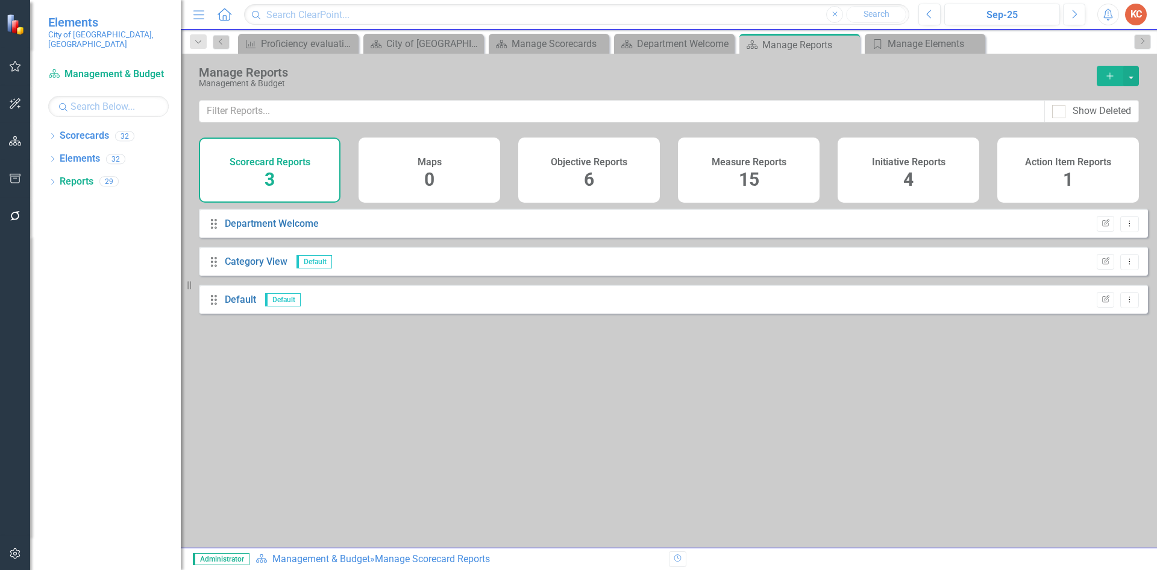
click at [757, 172] on span "15" at bounding box center [749, 179] width 20 height 21
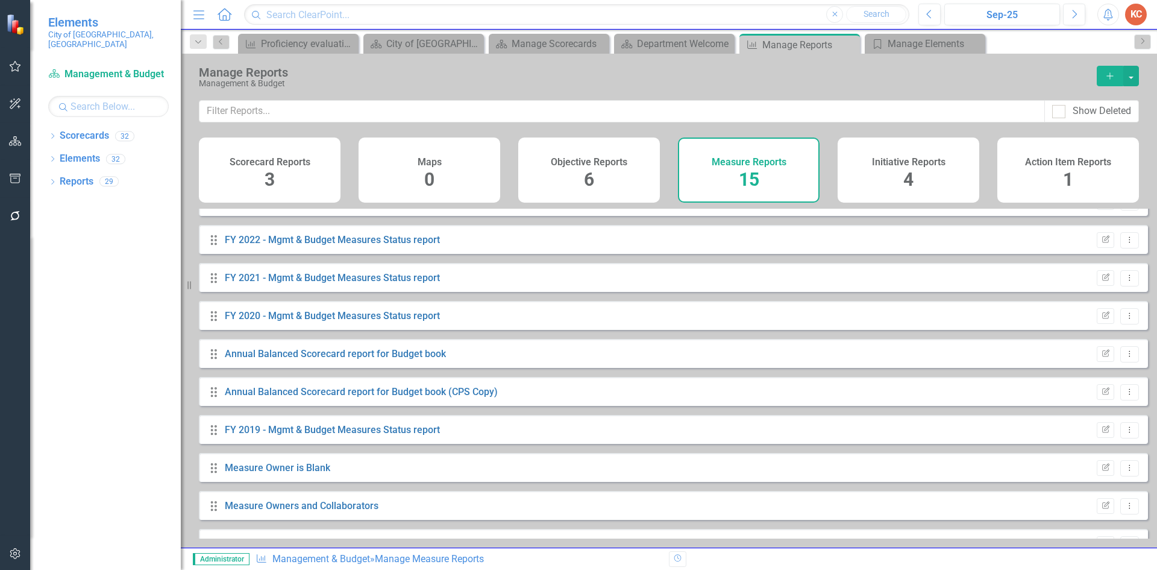
scroll to position [240, 0]
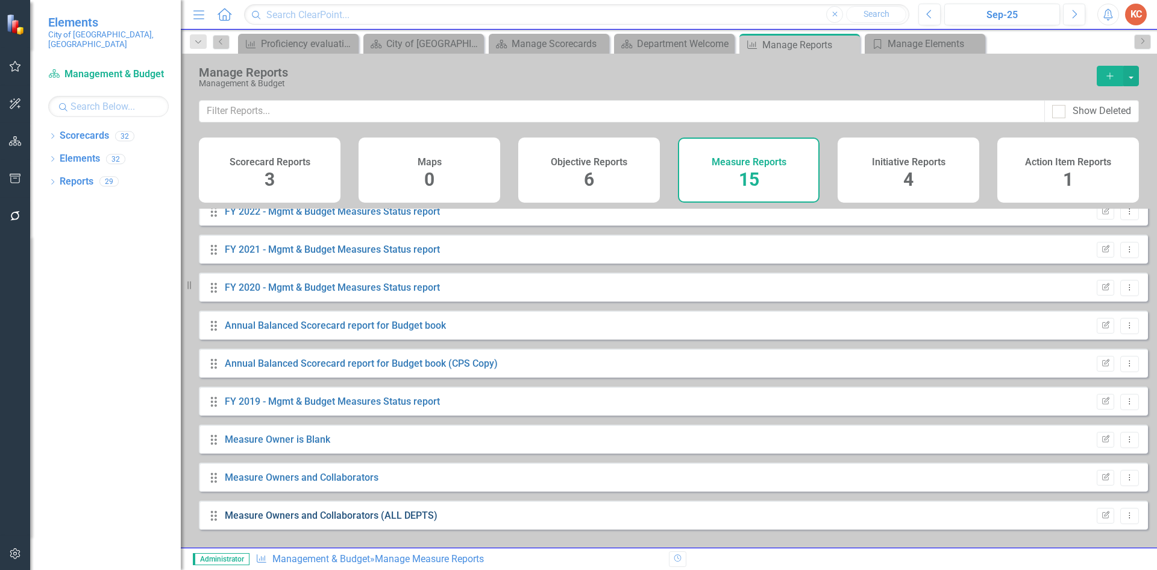
click at [324, 521] on link "Measure Owners and Collaborators (ALL DEPTS)" at bounding box center [331, 514] width 213 height 11
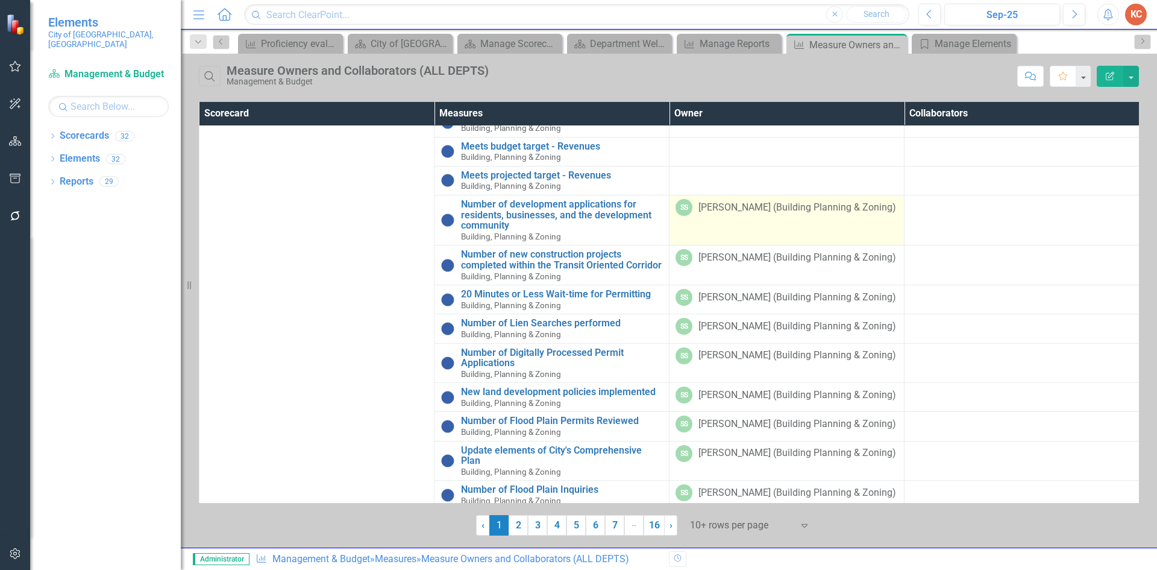
scroll to position [110, 0]
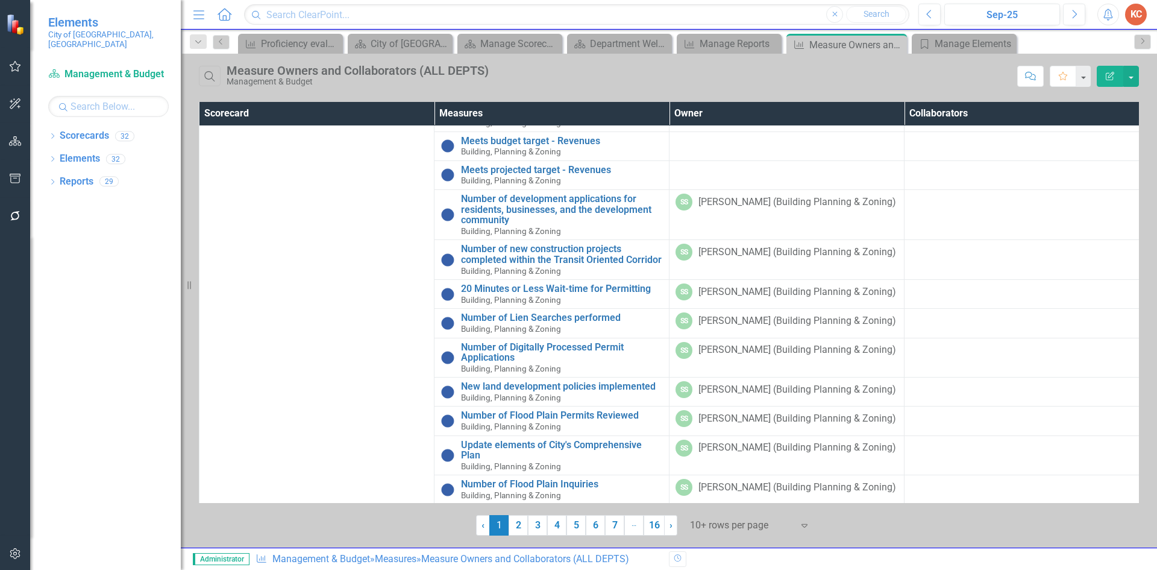
click at [802, 526] on icon "Expand" at bounding box center [805, 525] width 12 height 10
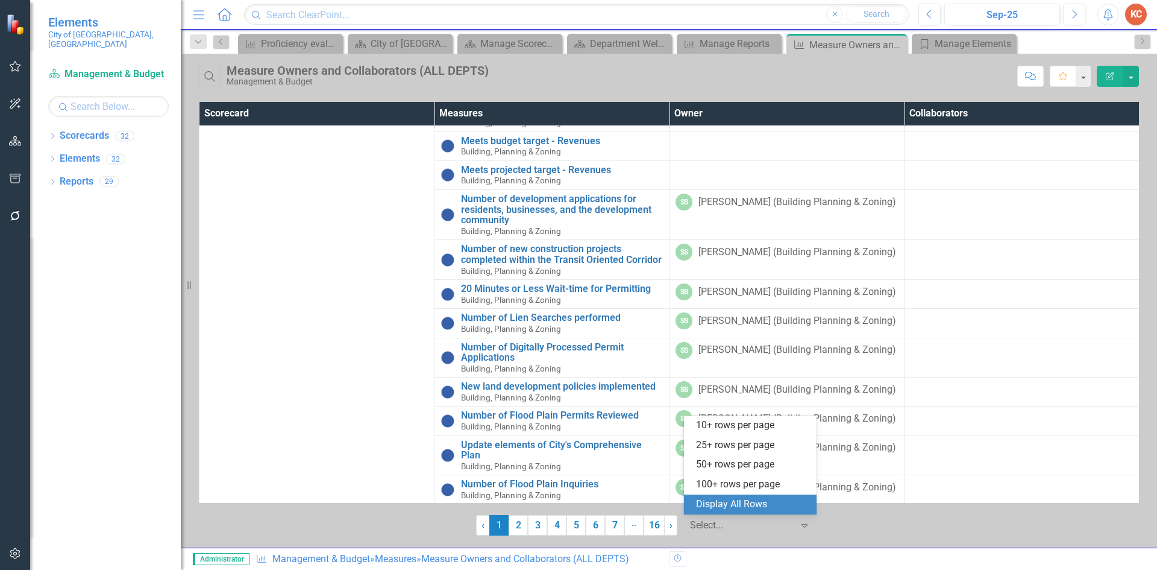
click at [731, 499] on div "Display All Rows" at bounding box center [752, 504] width 113 height 14
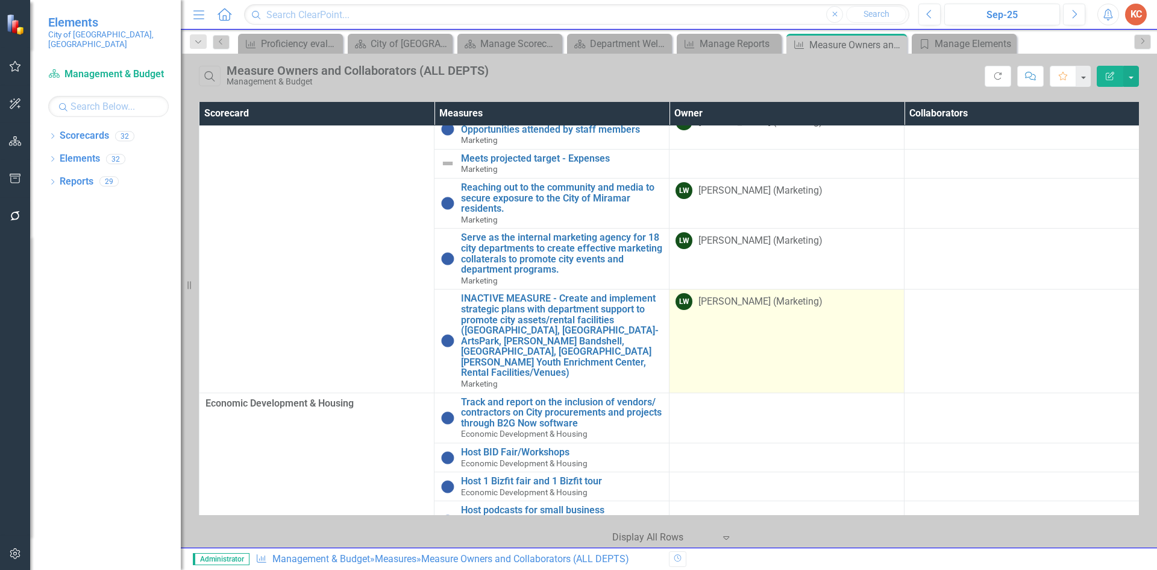
scroll to position [1424, 0]
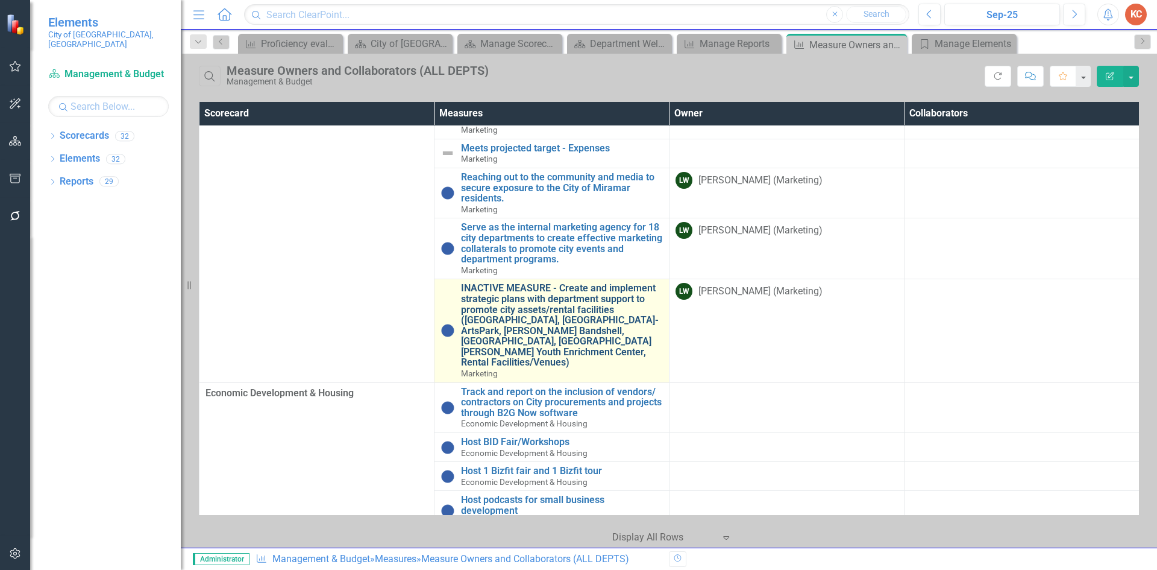
click at [600, 307] on link "INACTIVE MEASURE - Create and implement strategic plans with department support…" at bounding box center [562, 325] width 202 height 85
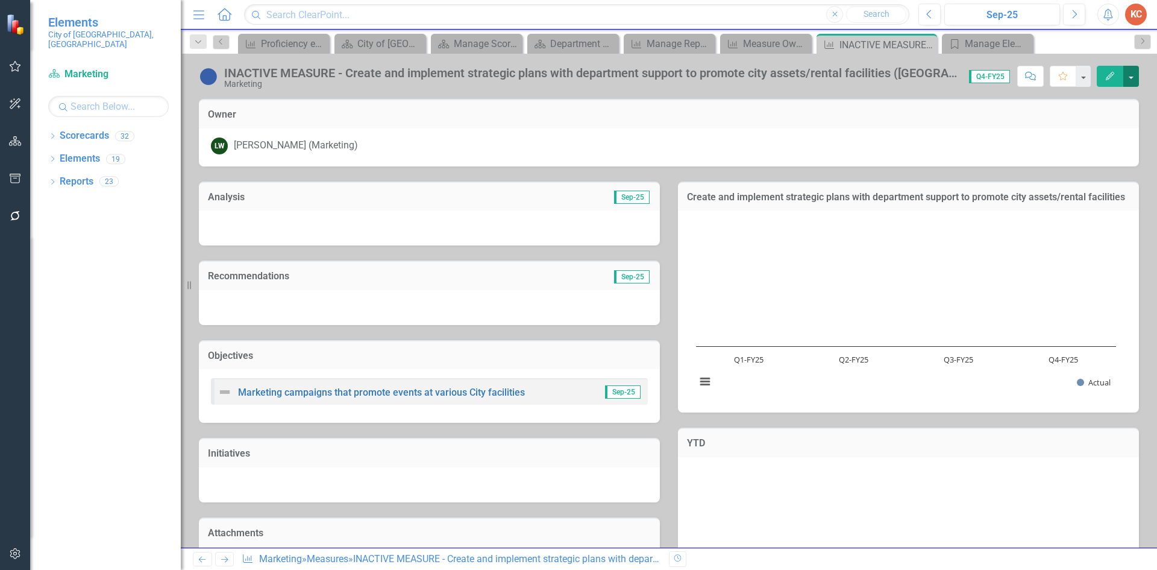
click at [1130, 76] on button "button" at bounding box center [1132, 76] width 16 height 21
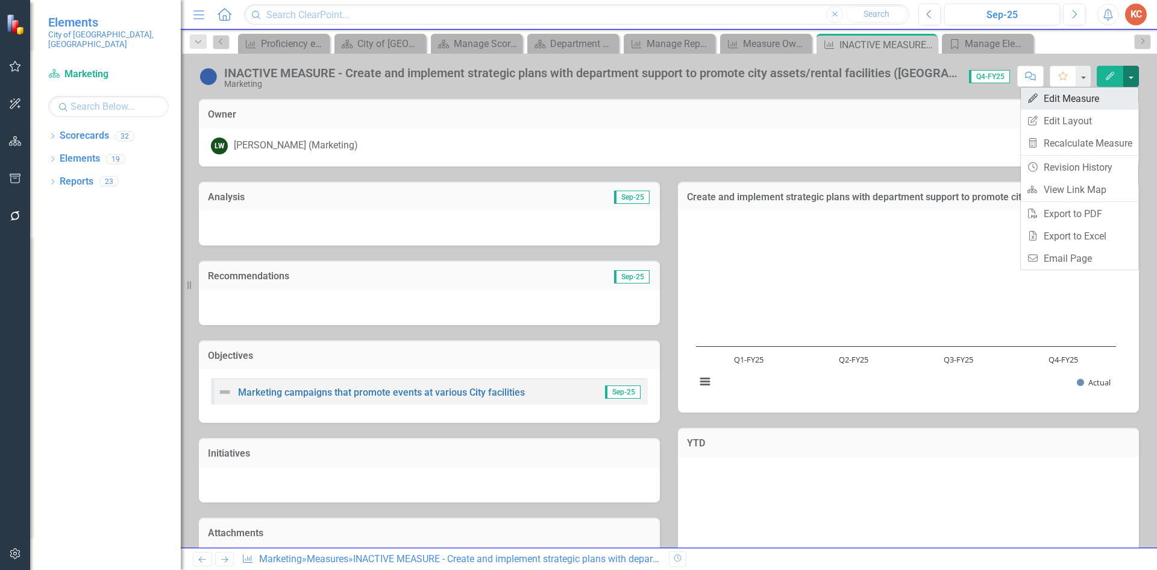
click at [1058, 100] on link "Edit Edit Measure" at bounding box center [1080, 98] width 118 height 22
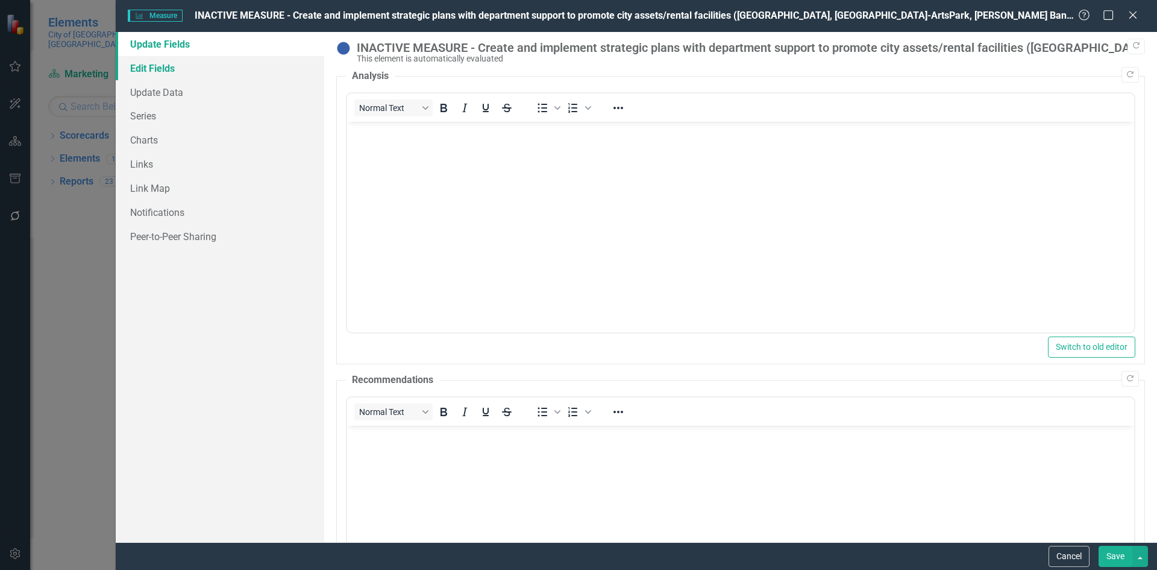
click at [204, 75] on link "Edit Fields" at bounding box center [220, 68] width 209 height 24
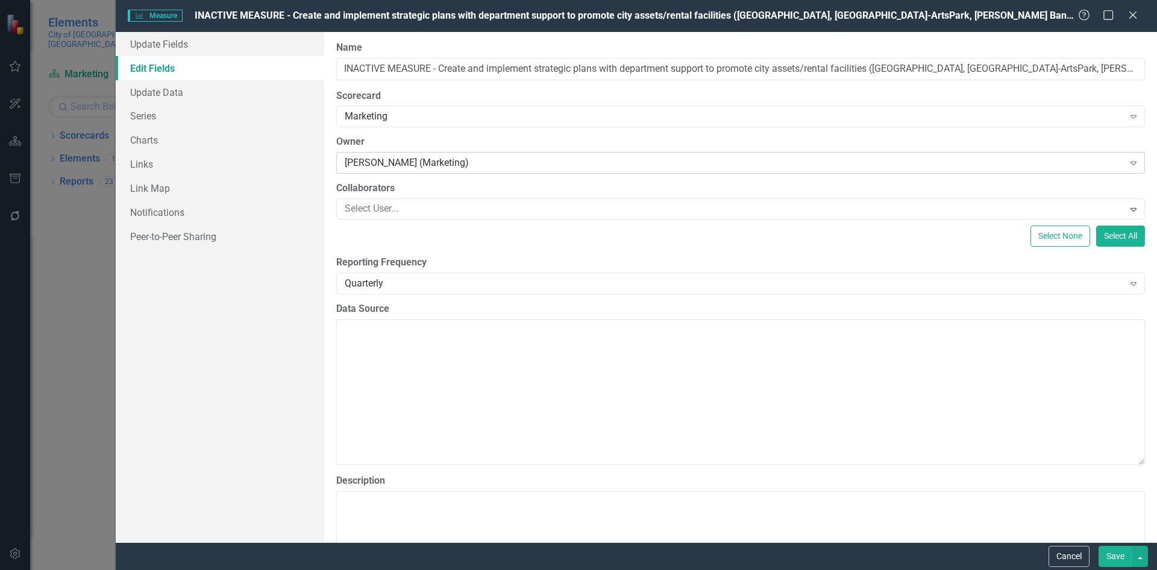
click at [539, 165] on div "[PERSON_NAME] (Marketing)" at bounding box center [734, 163] width 779 height 14
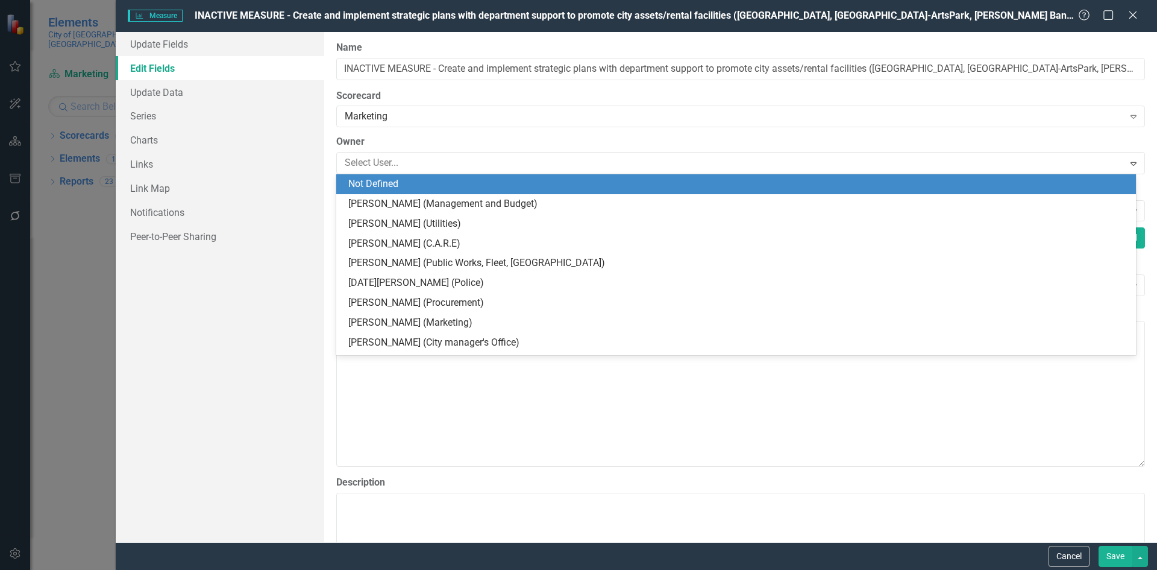
drag, startPoint x: 389, startPoint y: 186, endPoint x: 569, endPoint y: 232, distance: 185.4
click at [389, 184] on div "Not Defined" at bounding box center [738, 184] width 781 height 14
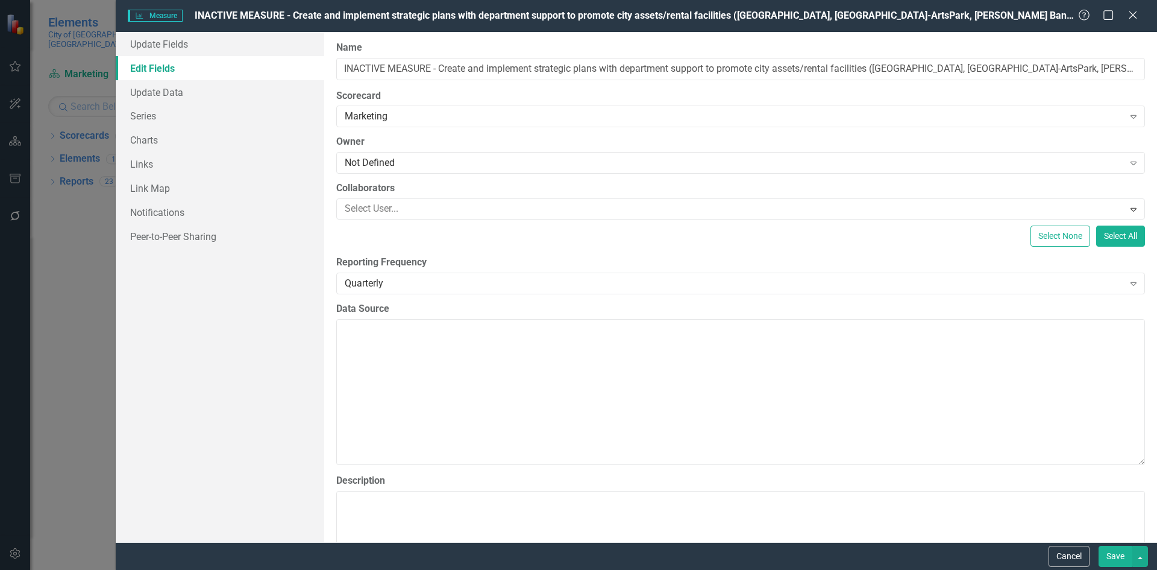
click at [1108, 552] on button "Save" at bounding box center [1116, 556] width 34 height 21
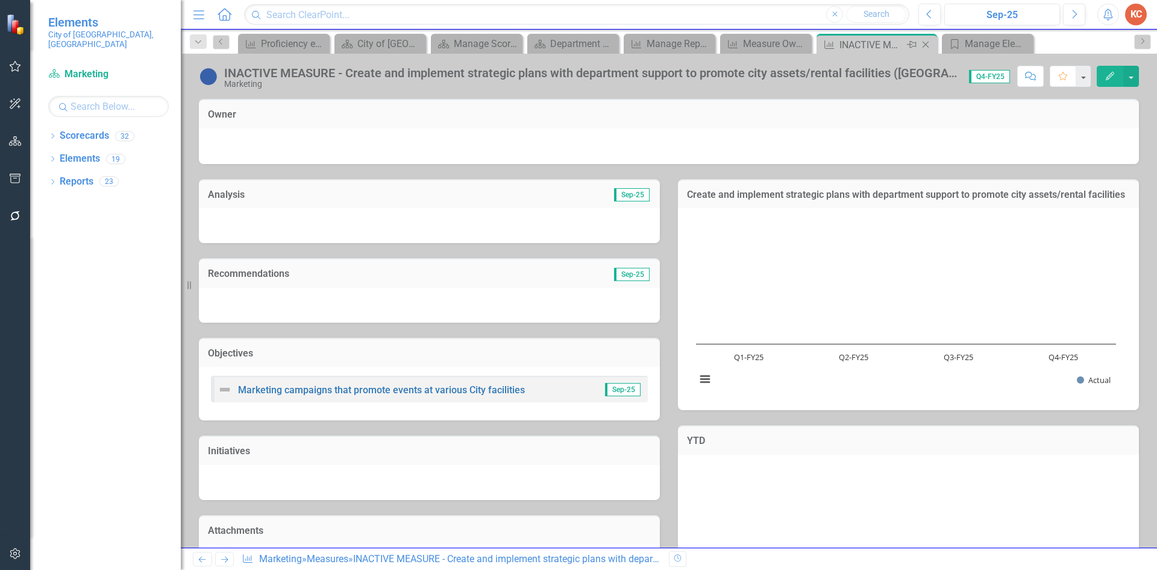
click at [926, 47] on icon "Close" at bounding box center [926, 45] width 12 height 10
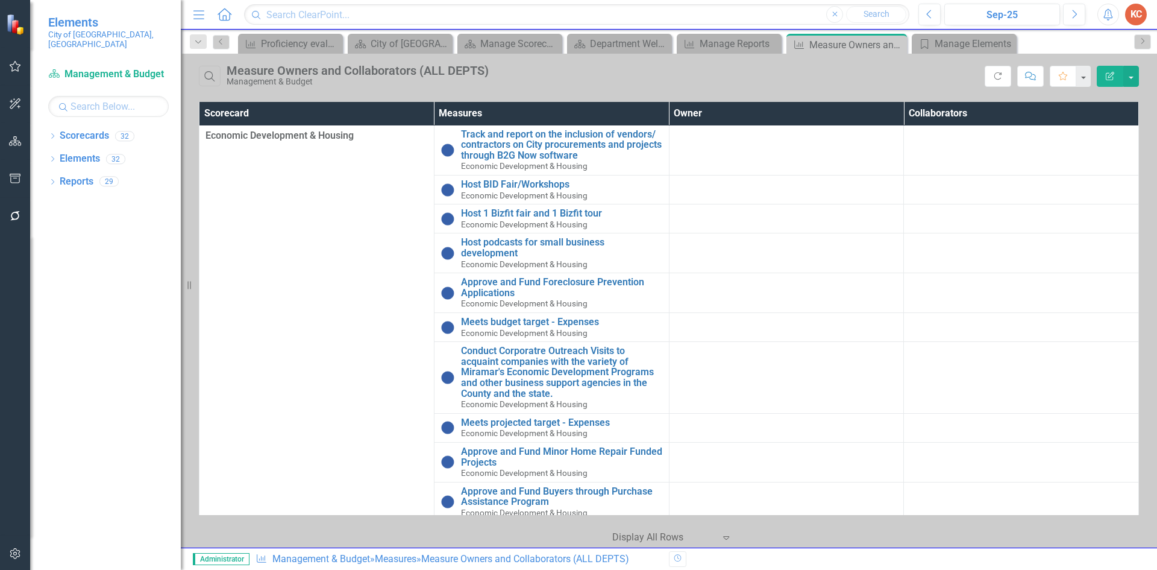
scroll to position [1507, 0]
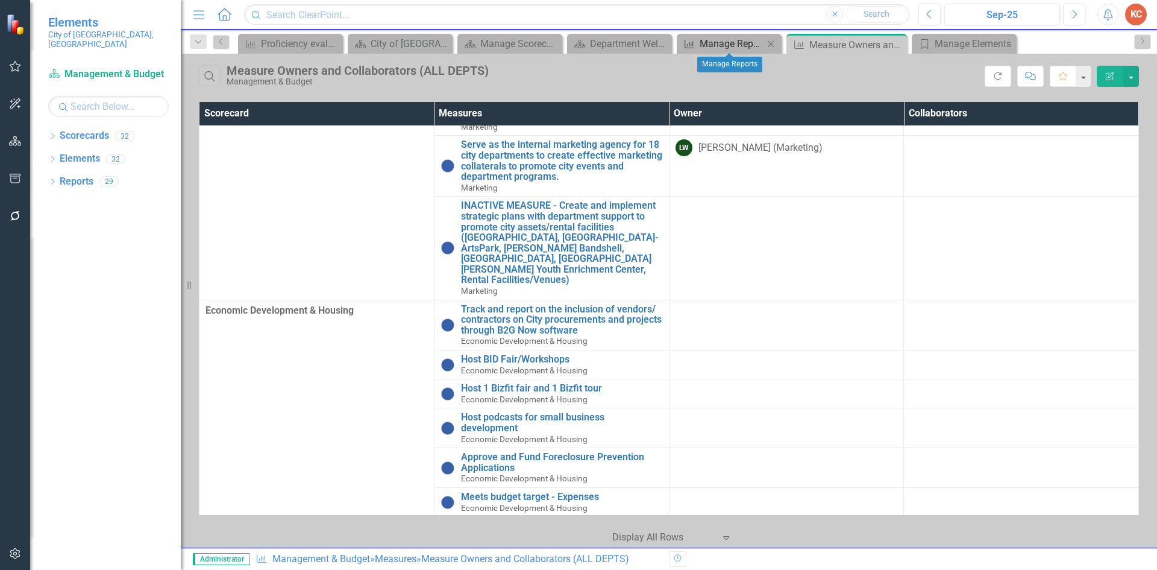
click at [741, 43] on div "Manage Reports" at bounding box center [732, 43] width 64 height 15
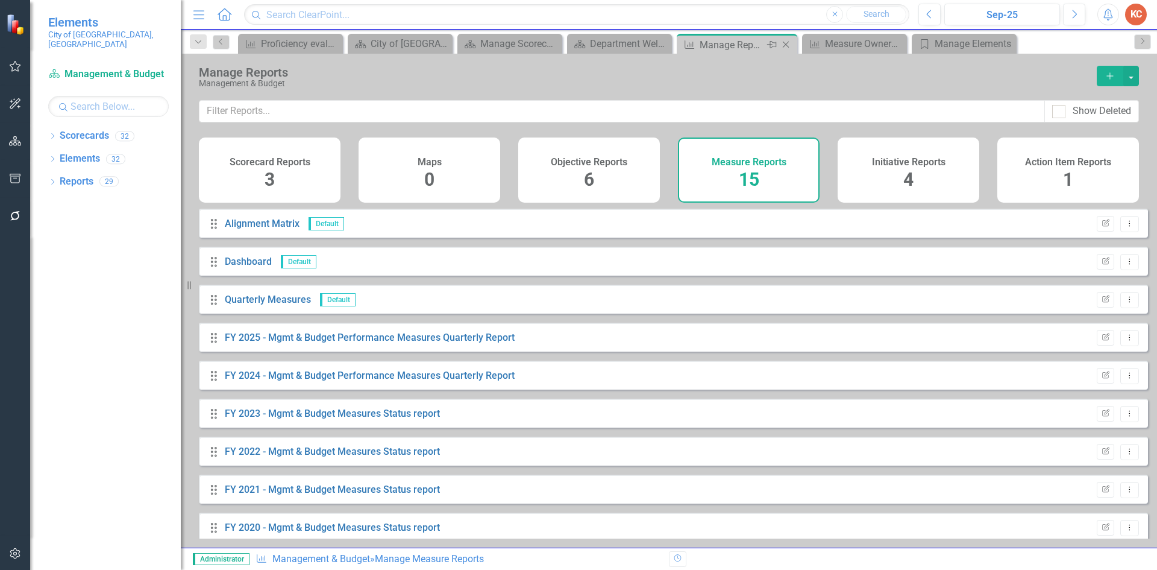
click at [790, 44] on icon "Close" at bounding box center [786, 45] width 12 height 10
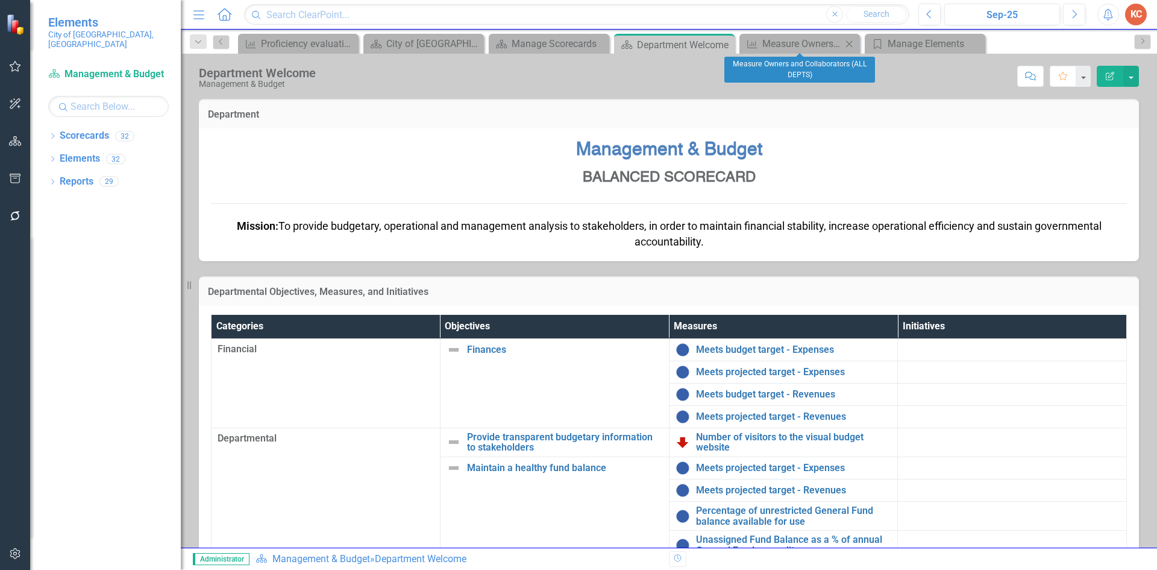
click at [847, 42] on icon "Close" at bounding box center [849, 44] width 12 height 10
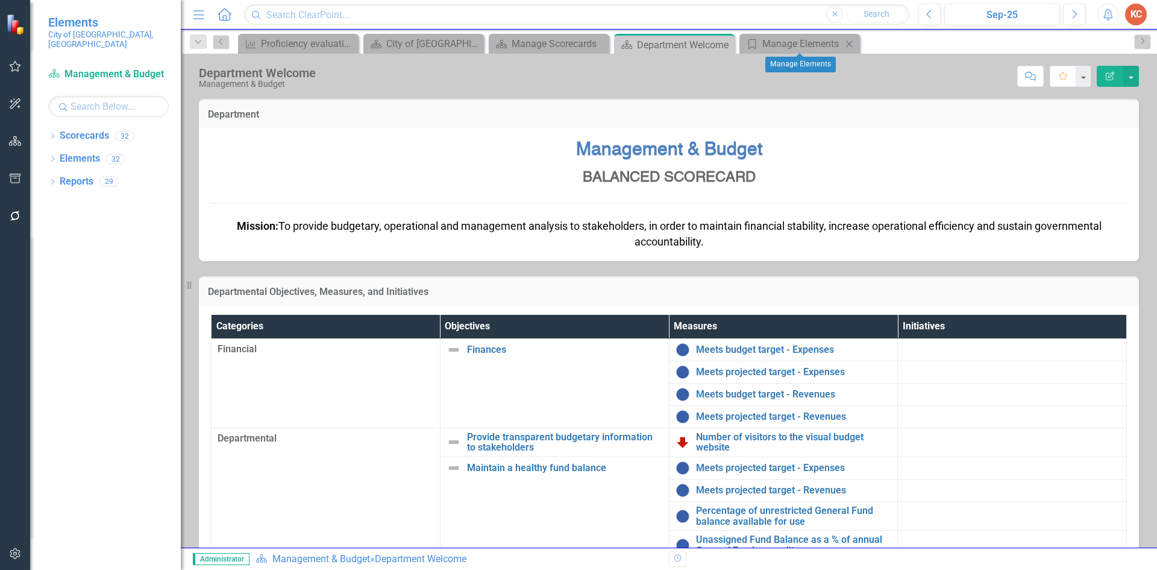
click at [846, 45] on icon "Close" at bounding box center [849, 44] width 12 height 10
click at [727, 44] on icon "Close" at bounding box center [723, 45] width 12 height 10
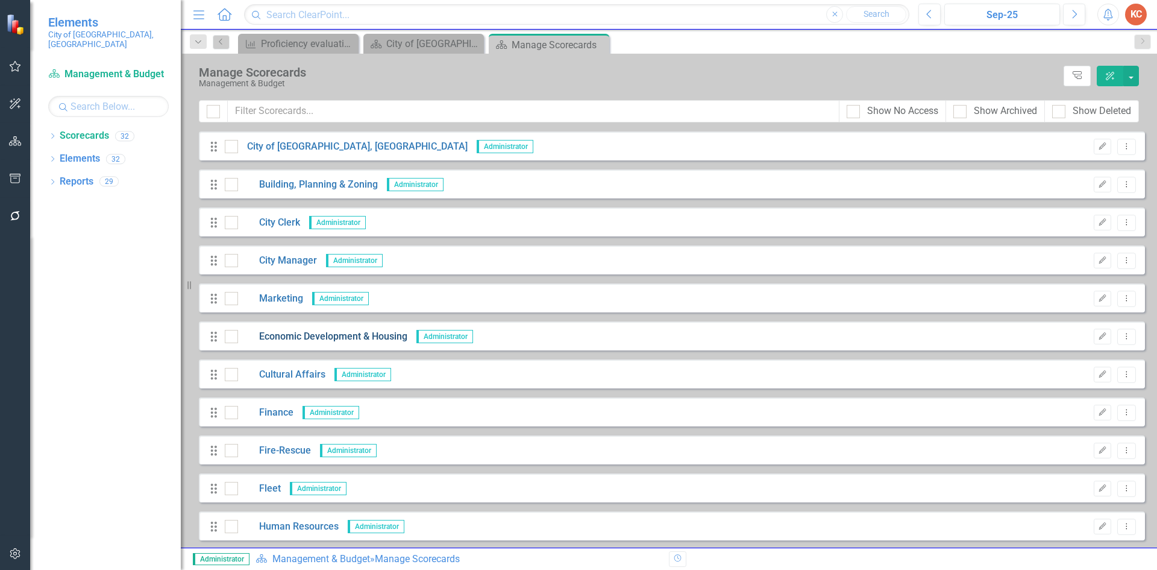
click at [351, 335] on link "Economic Development & Housing" at bounding box center [322, 337] width 169 height 14
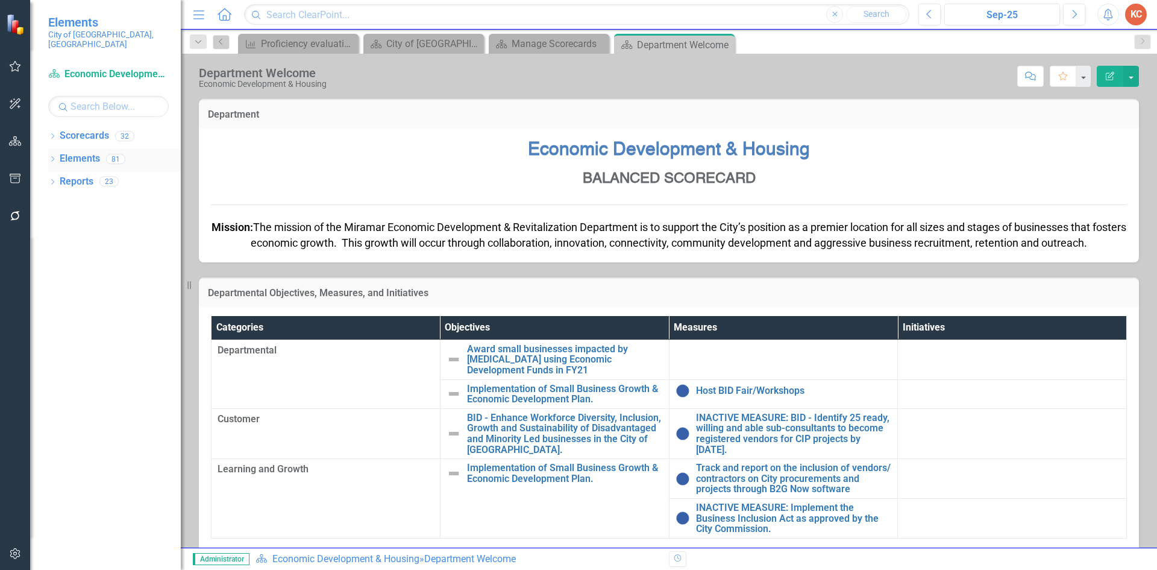
click at [95, 152] on link "Elements" at bounding box center [80, 159] width 40 height 14
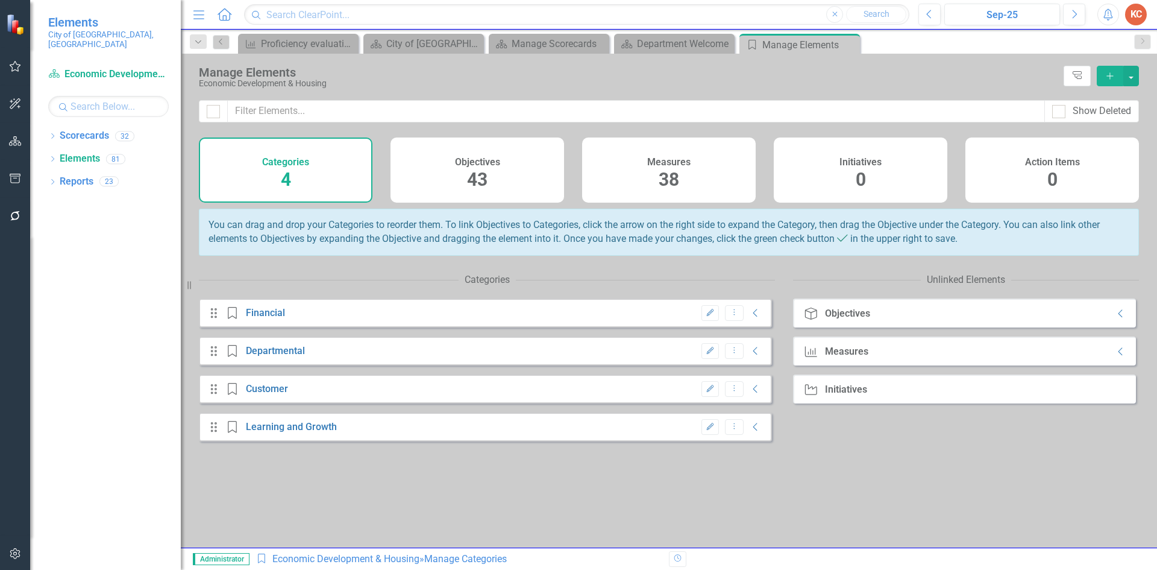
click at [665, 157] on div "Measures" at bounding box center [668, 161] width 43 height 14
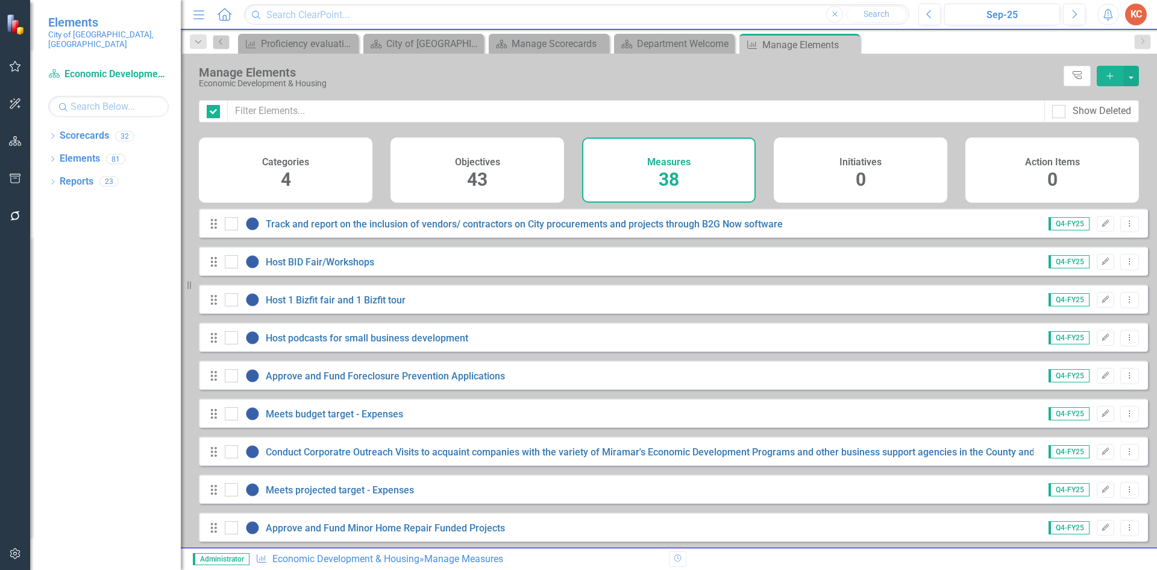
checkbox input "false"
click at [1097, 231] on button "Edit" at bounding box center [1105, 224] width 17 height 16
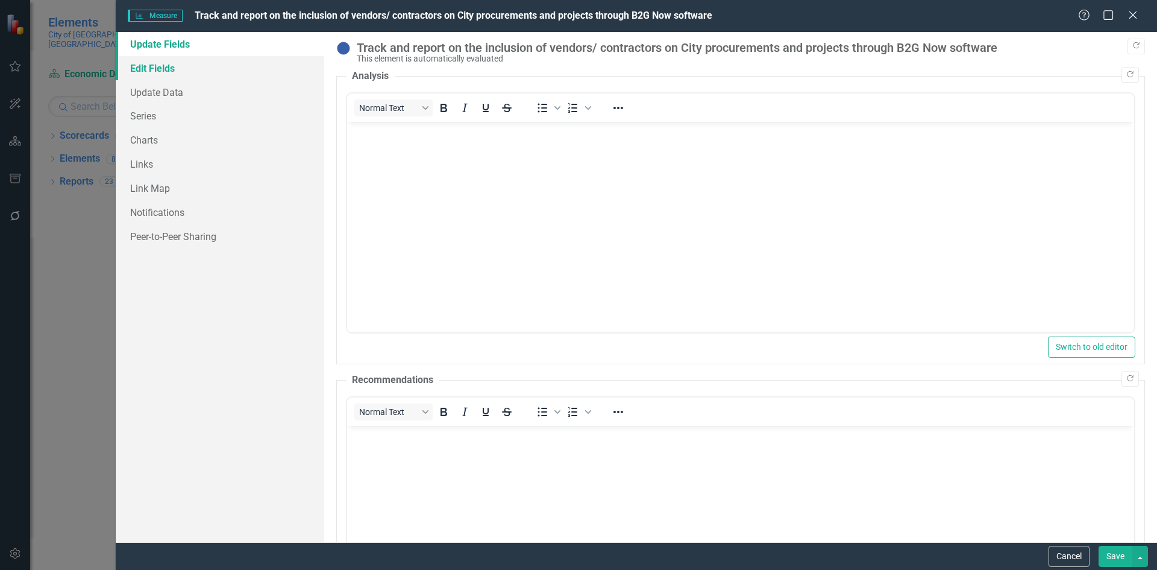
click at [170, 67] on link "Edit Fields" at bounding box center [220, 68] width 209 height 24
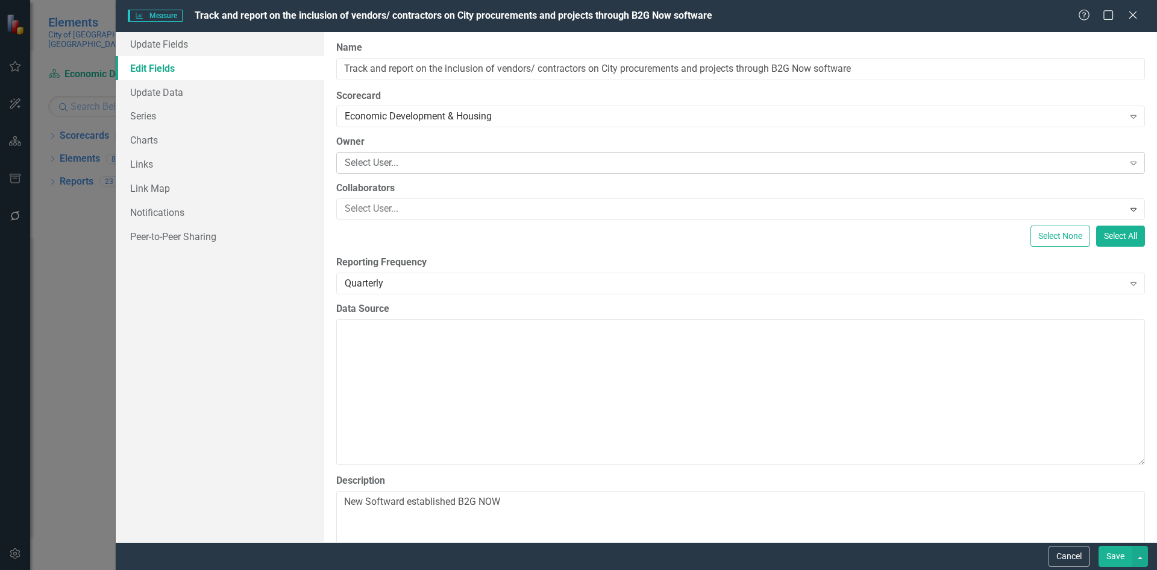
click at [379, 162] on div "Select User..." at bounding box center [734, 163] width 779 height 14
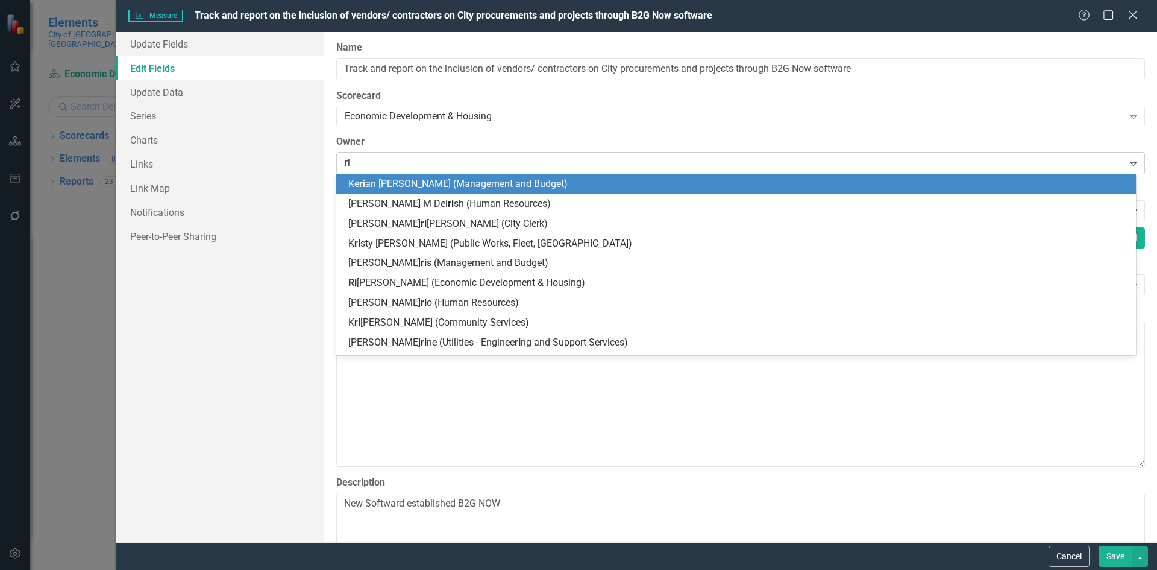
type input "riv"
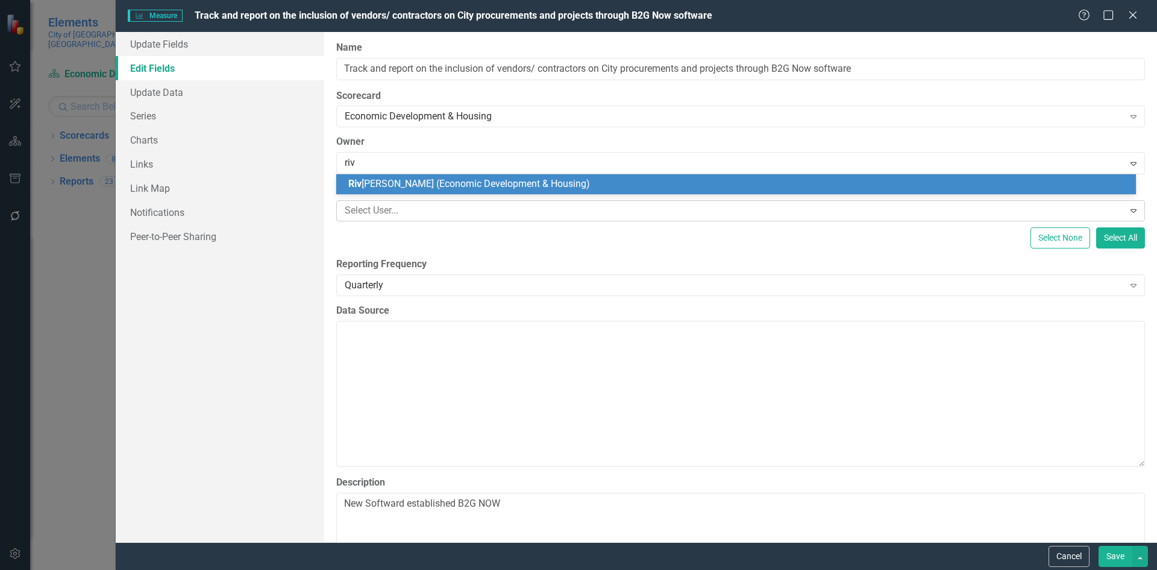
drag, startPoint x: 391, startPoint y: 181, endPoint x: 467, endPoint y: 219, distance: 84.1
click at [391, 180] on span "Riv onia Henry (Economic Development & Housing)" at bounding box center [469, 183] width 242 height 11
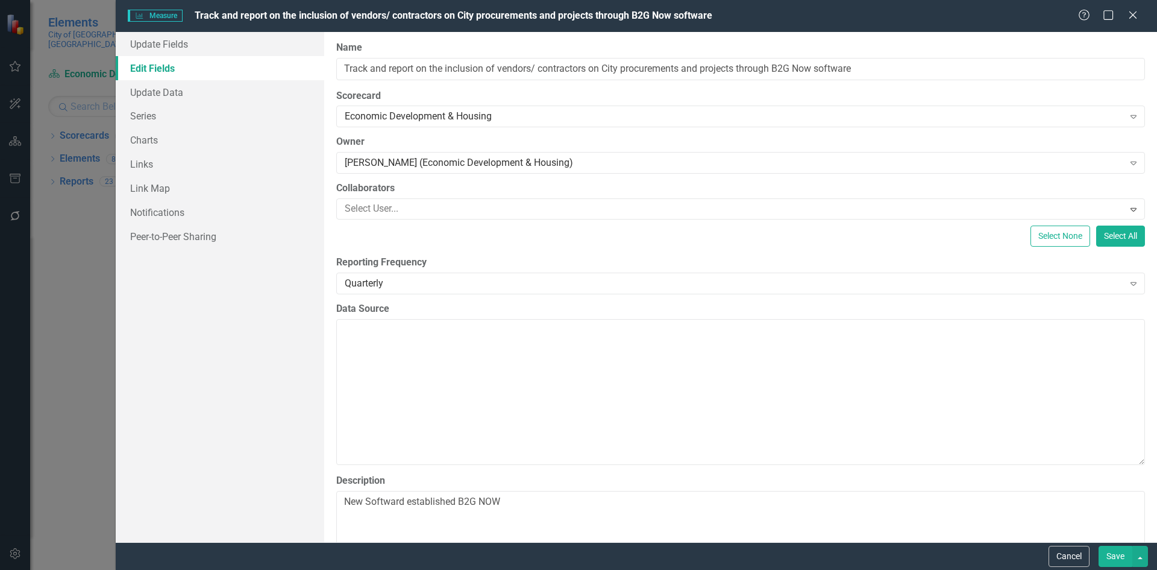
click at [1112, 553] on button "Save" at bounding box center [1116, 556] width 34 height 21
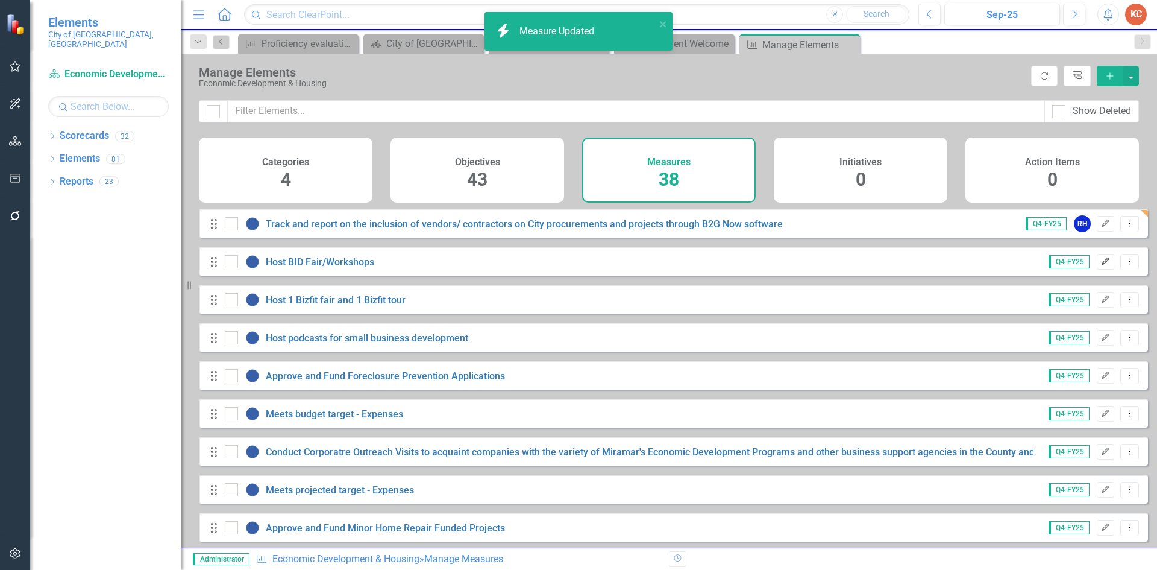
click at [1101, 265] on icon "Edit" at bounding box center [1105, 261] width 9 height 7
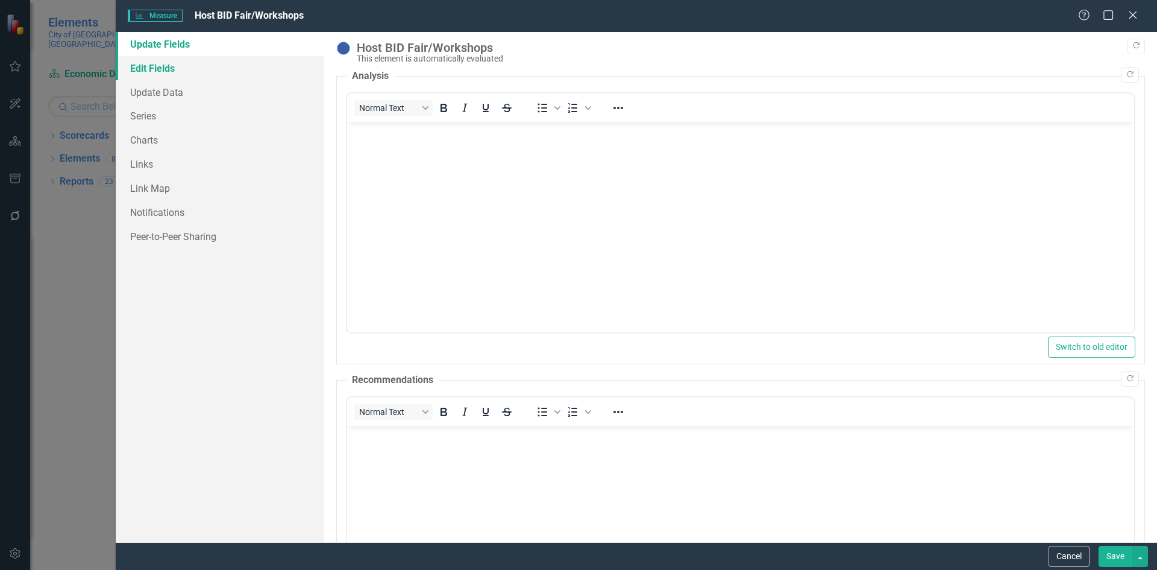
drag, startPoint x: 173, startPoint y: 68, endPoint x: 201, endPoint y: 68, distance: 28.3
click at [173, 68] on link "Edit Fields" at bounding box center [220, 68] width 209 height 24
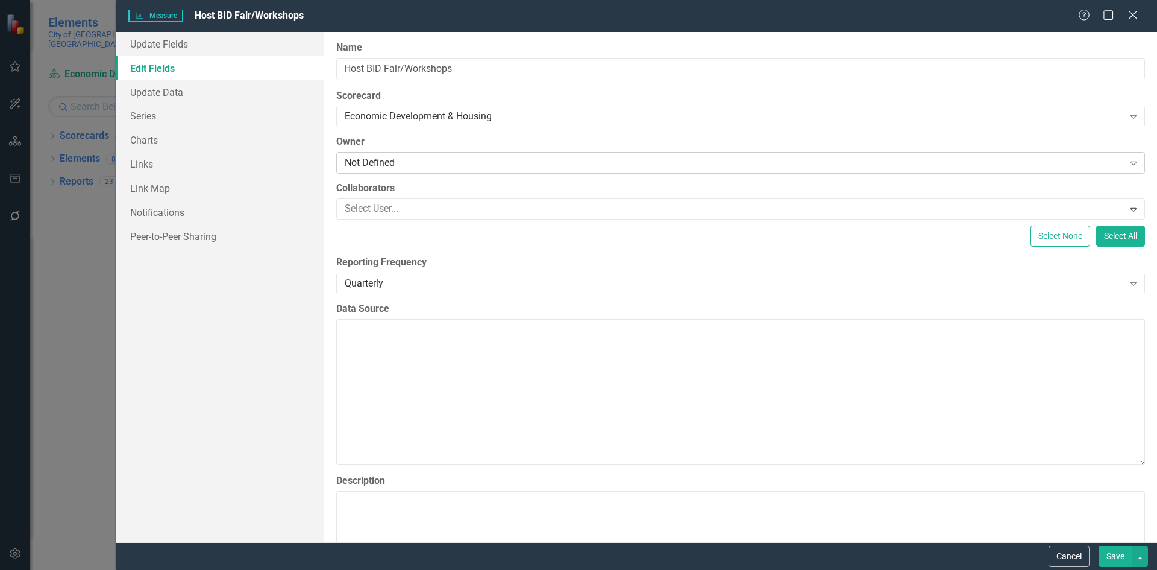
click at [384, 165] on div "Not Defined" at bounding box center [734, 163] width 779 height 14
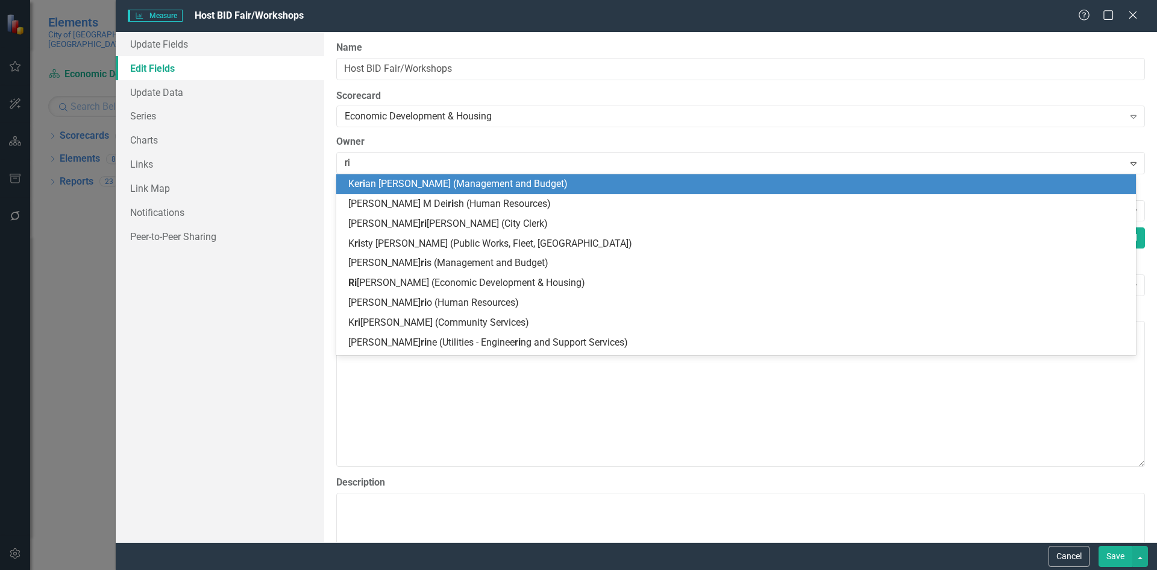
type input "riv"
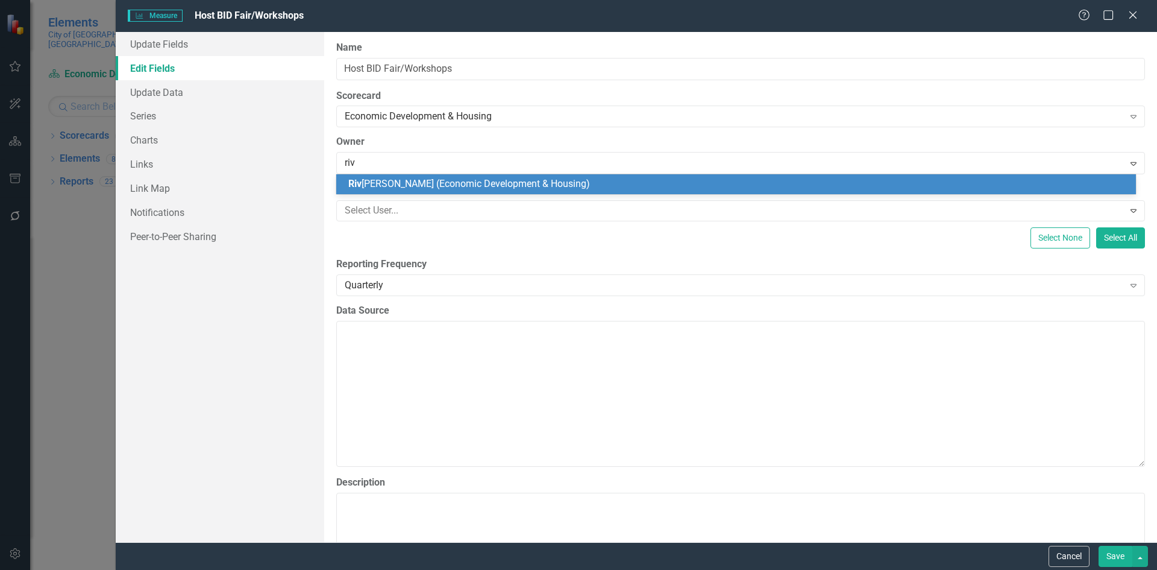
click at [375, 187] on span "Riv onia Henry (Economic Development & Housing)" at bounding box center [469, 183] width 242 height 11
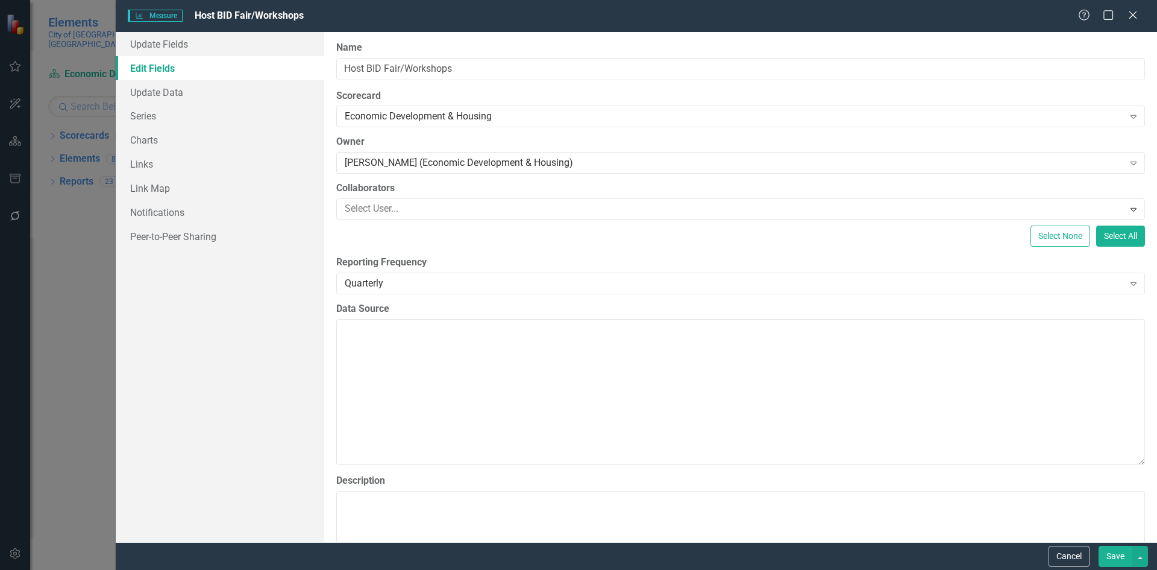
click at [1111, 555] on button "Save" at bounding box center [1116, 556] width 34 height 21
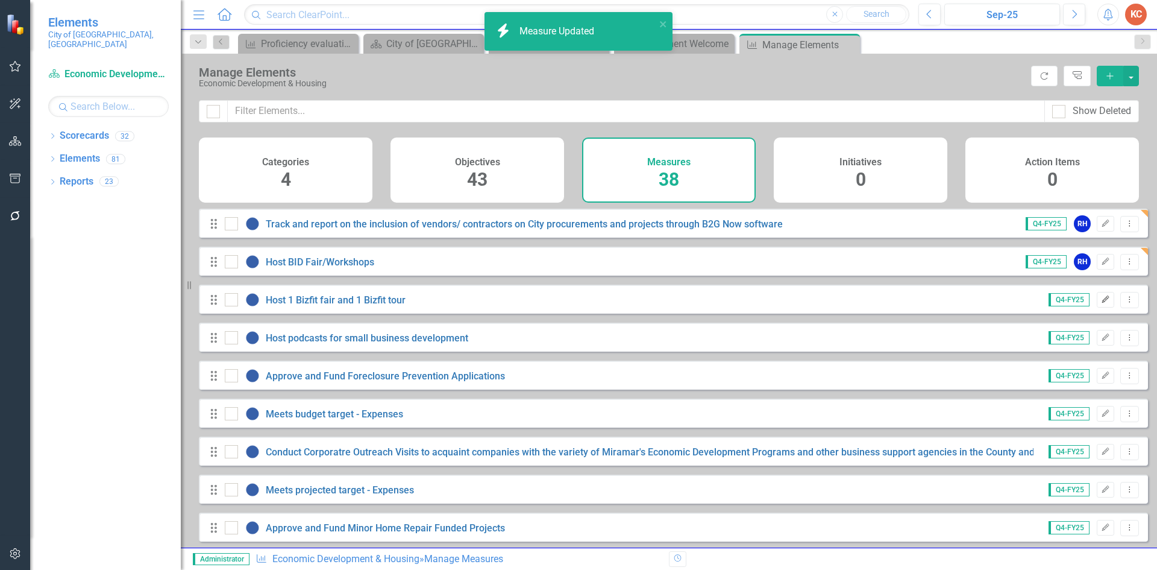
click at [1101, 303] on icon "Edit" at bounding box center [1105, 299] width 9 height 7
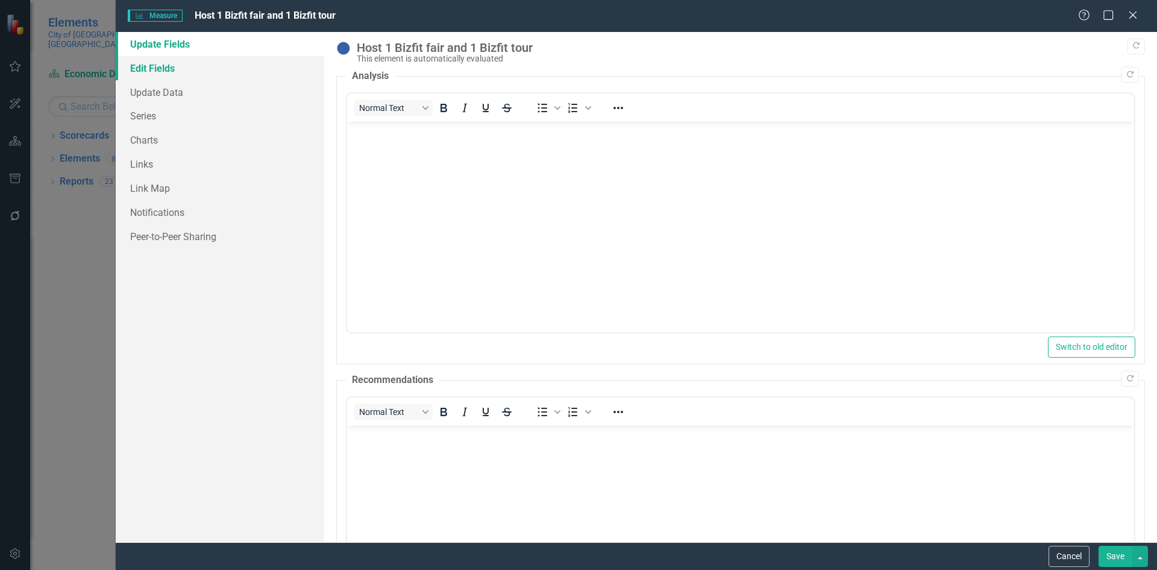
drag, startPoint x: 165, startPoint y: 71, endPoint x: 180, endPoint y: 72, distance: 15.8
click at [165, 70] on link "Edit Fields" at bounding box center [220, 68] width 209 height 24
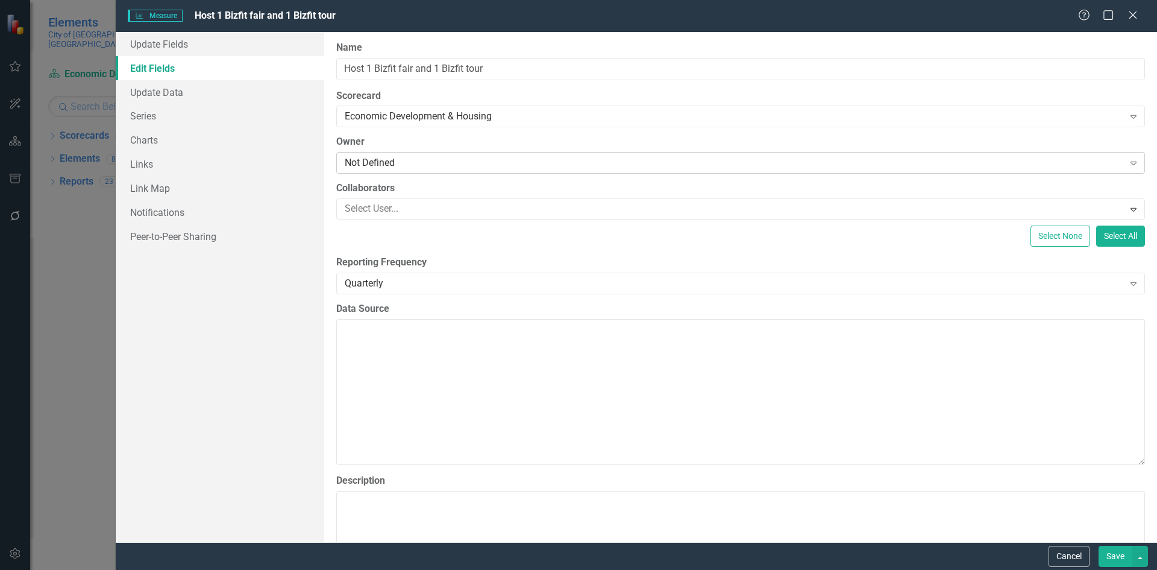
click at [384, 161] on div "Not Defined" at bounding box center [734, 163] width 779 height 14
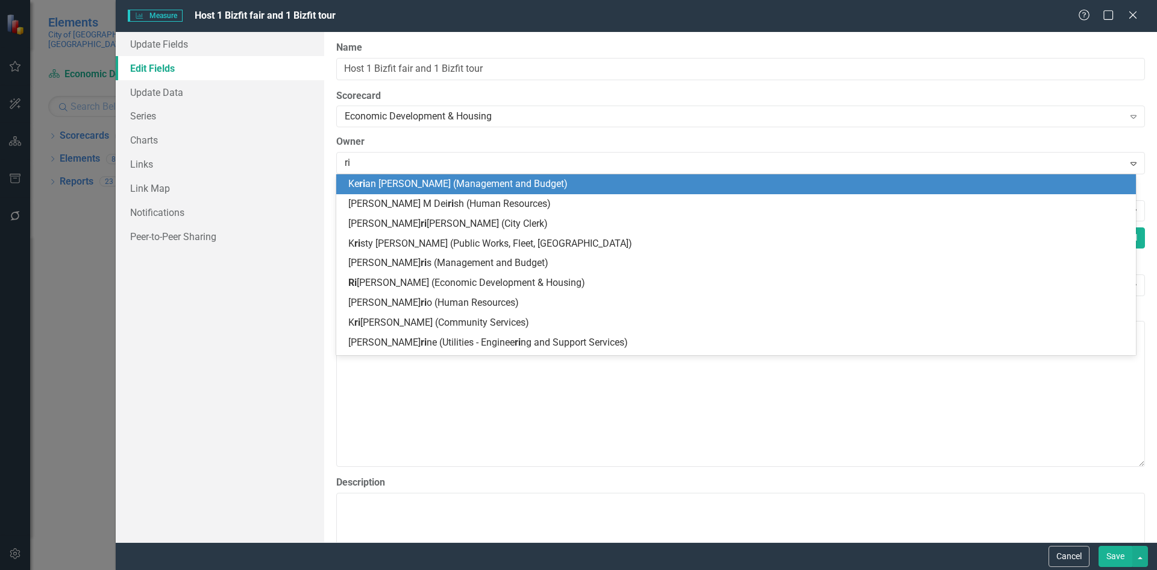
type input "riv"
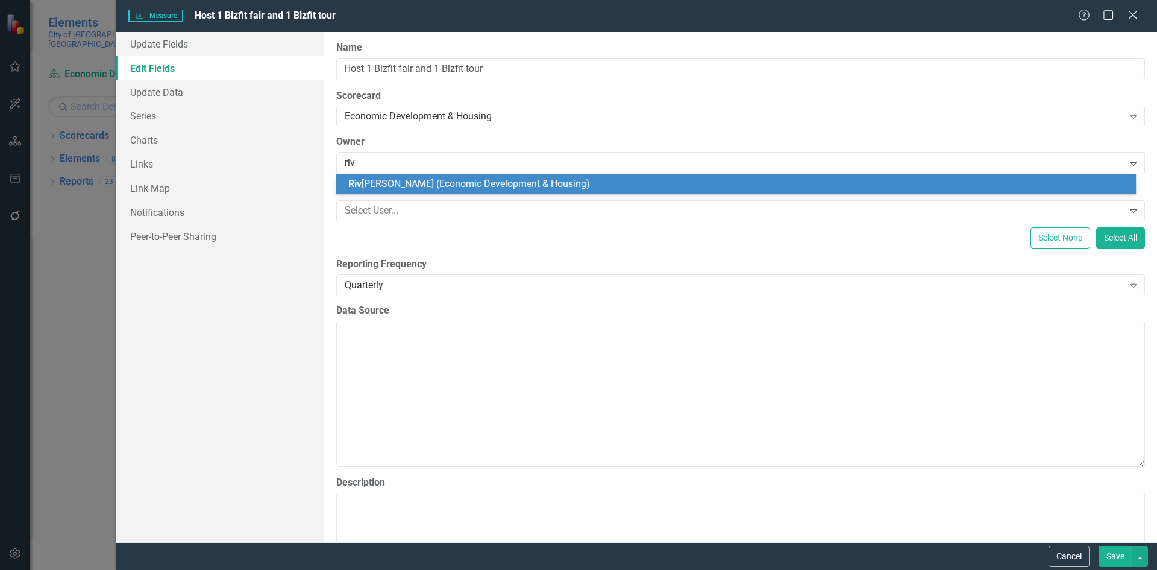
click at [382, 181] on span "Riv onia Henry (Economic Development & Housing)" at bounding box center [469, 183] width 242 height 11
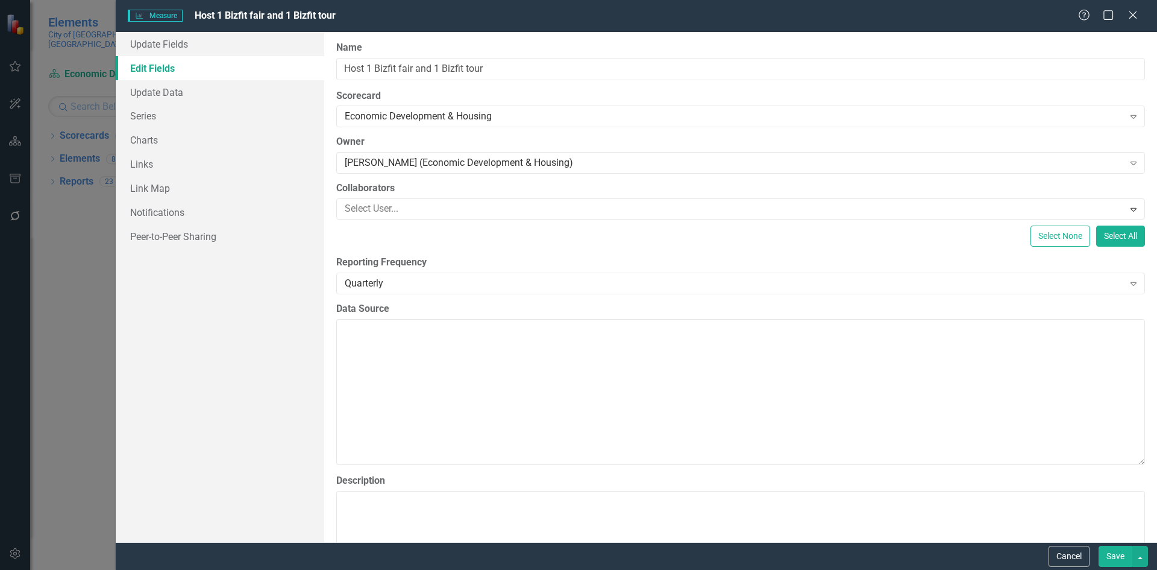
click at [1116, 555] on button "Save" at bounding box center [1116, 556] width 34 height 21
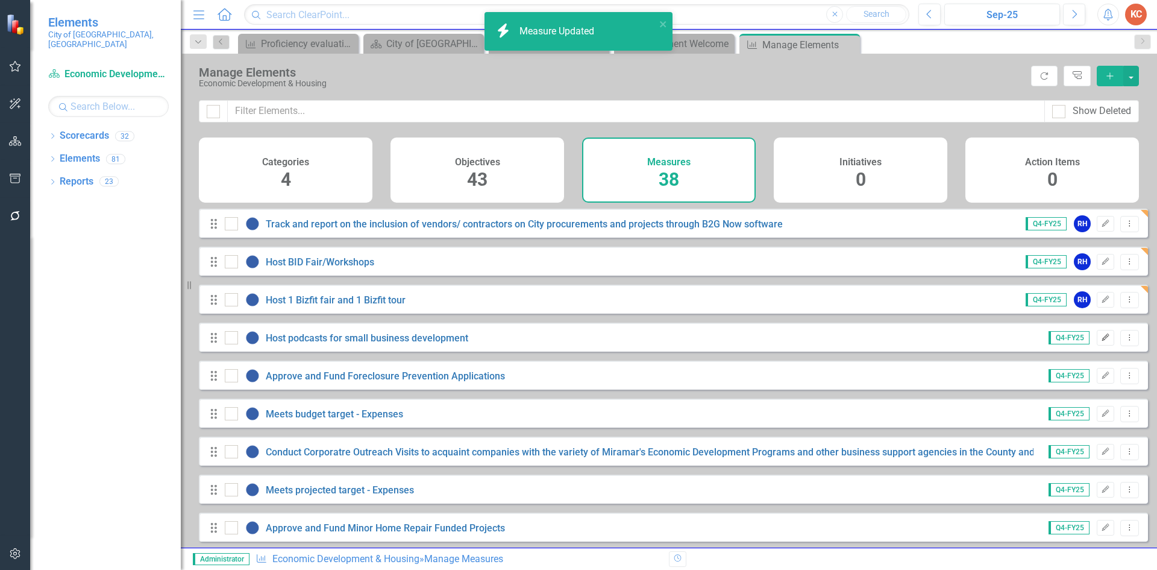
click at [1102, 341] on icon "button" at bounding box center [1105, 336] width 7 height 7
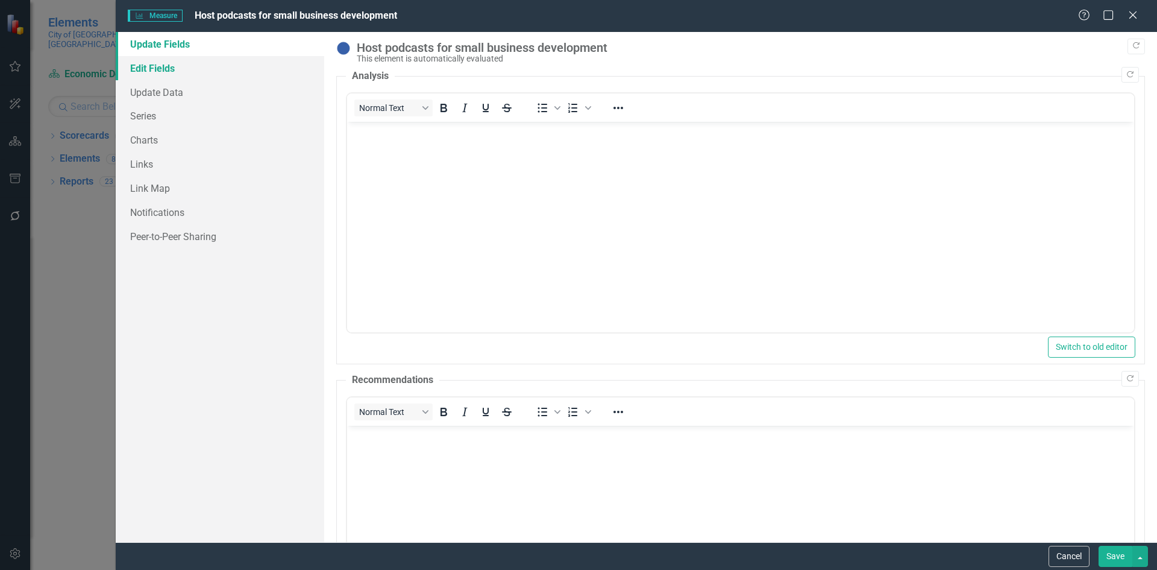
click at [169, 72] on link "Edit Fields" at bounding box center [220, 68] width 209 height 24
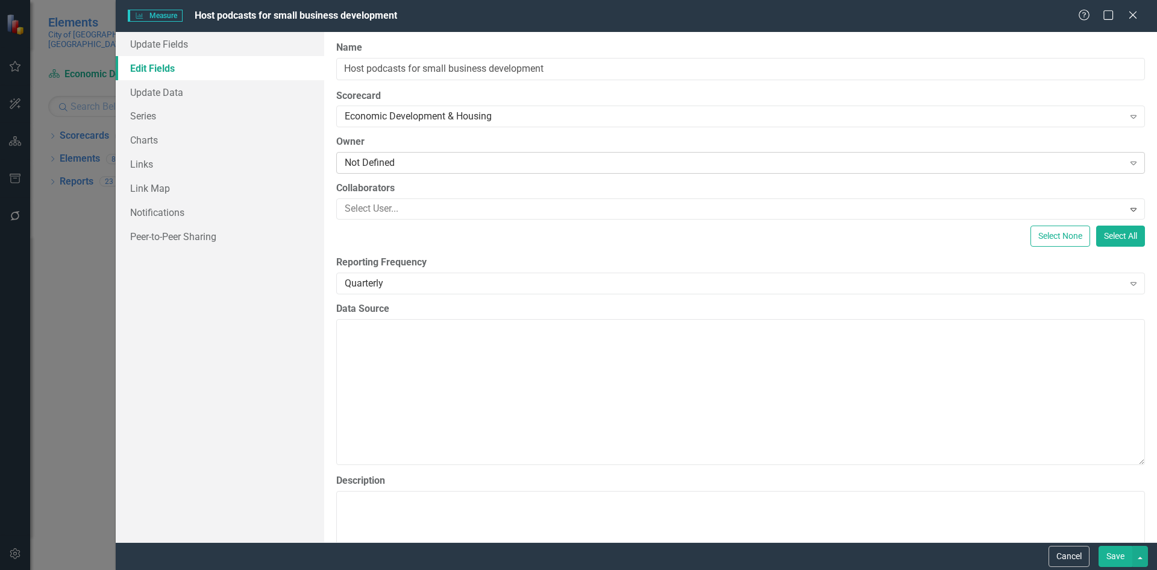
click at [392, 161] on div "Not Defined" at bounding box center [734, 163] width 779 height 14
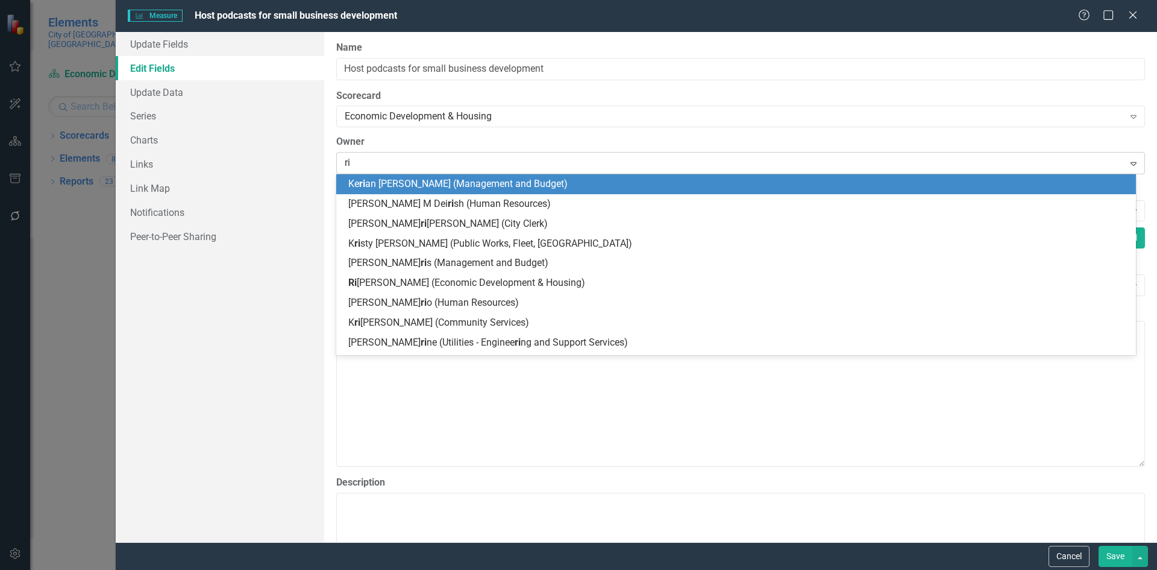
type input "riv"
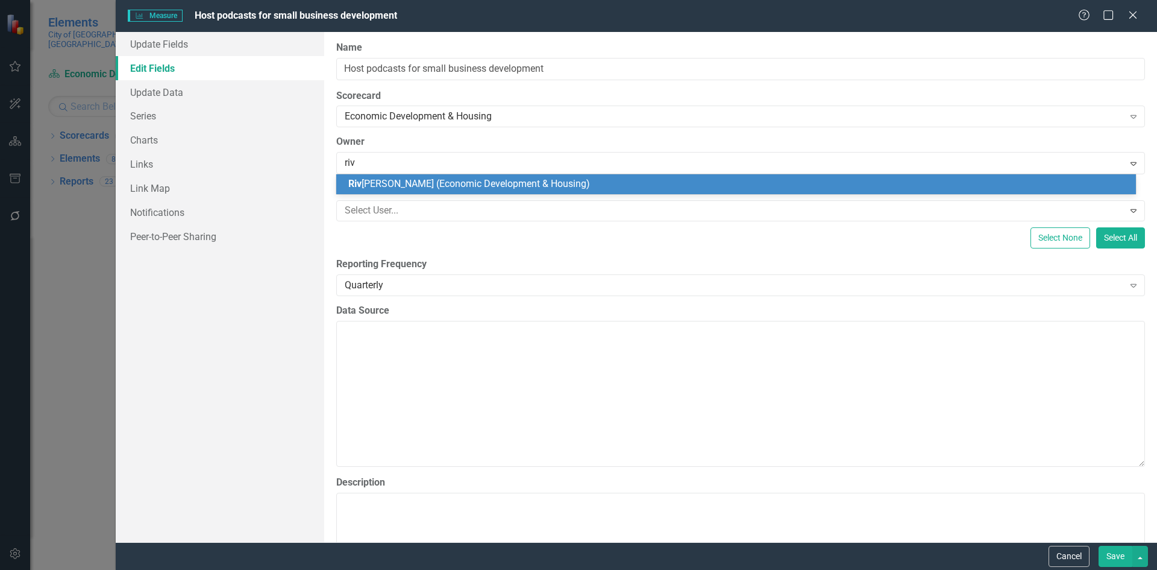
drag, startPoint x: 395, startPoint y: 181, endPoint x: 606, endPoint y: 249, distance: 220.9
click at [396, 181] on span "Riv onia Henry (Economic Development & Housing)" at bounding box center [469, 183] width 242 height 11
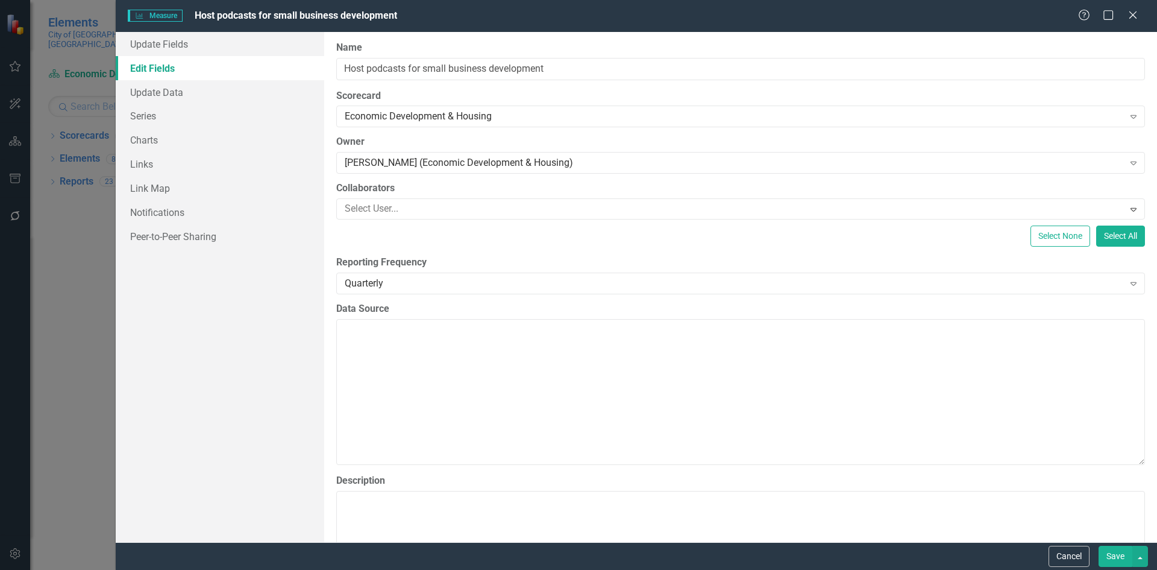
click at [1108, 561] on button "Save" at bounding box center [1116, 556] width 34 height 21
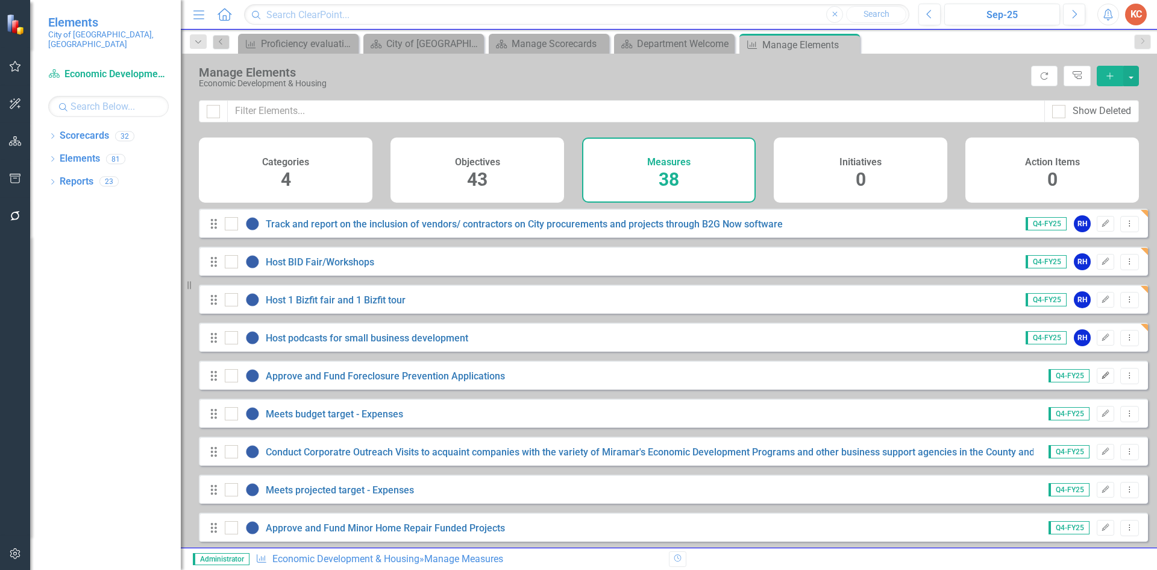
click at [1101, 379] on icon "Edit" at bounding box center [1105, 375] width 9 height 7
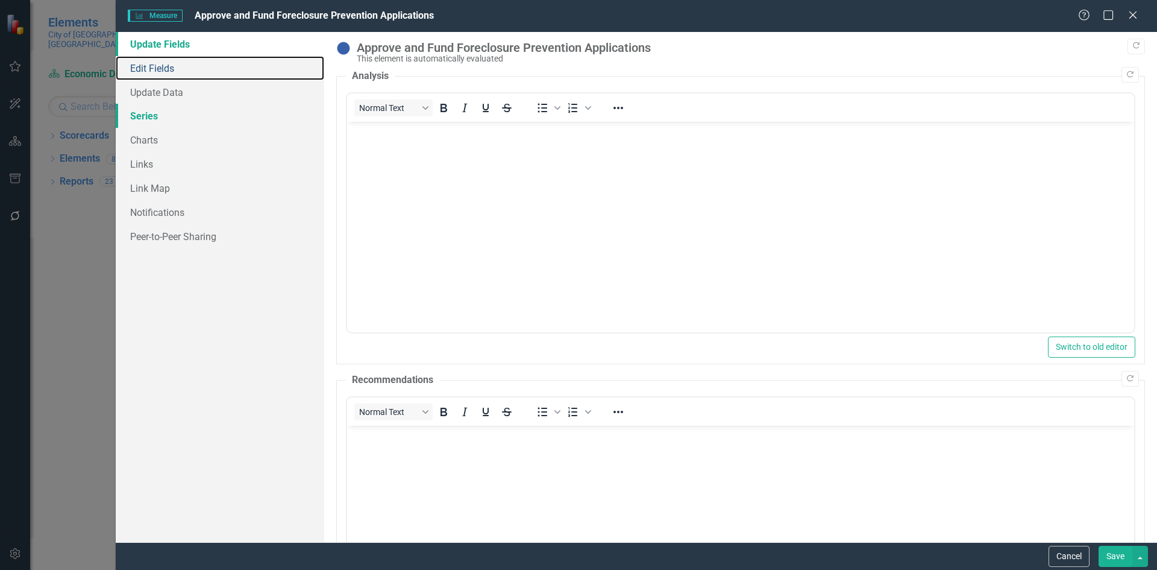
drag, startPoint x: 132, startPoint y: 66, endPoint x: 301, endPoint y: 107, distance: 173.5
click at [132, 66] on link "Edit Fields" at bounding box center [220, 68] width 209 height 24
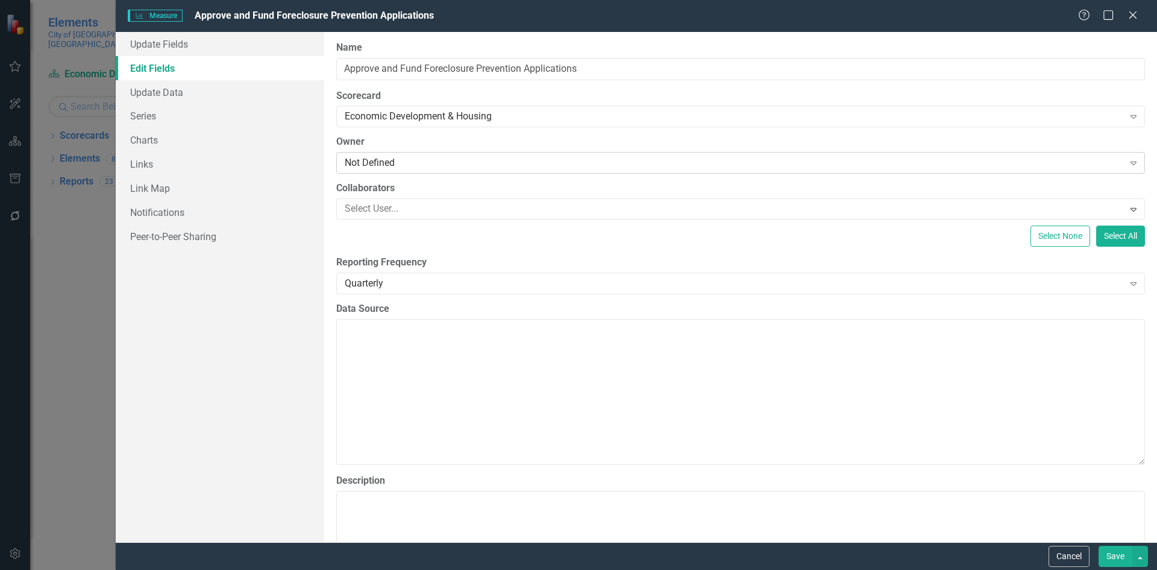
click at [452, 162] on div "Not Defined" at bounding box center [734, 163] width 779 height 14
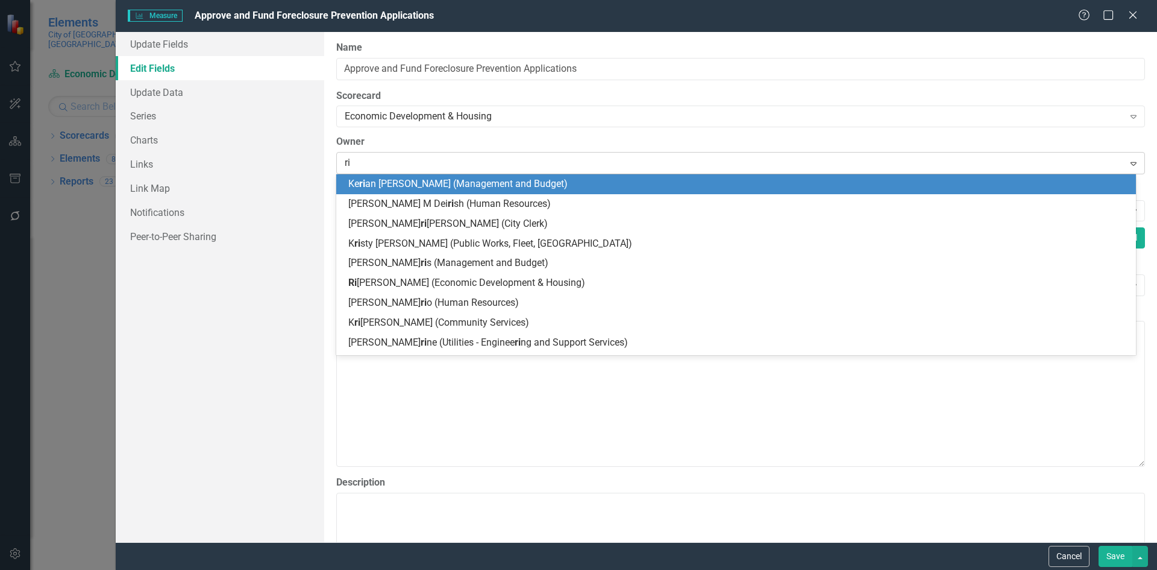
type input "riv"
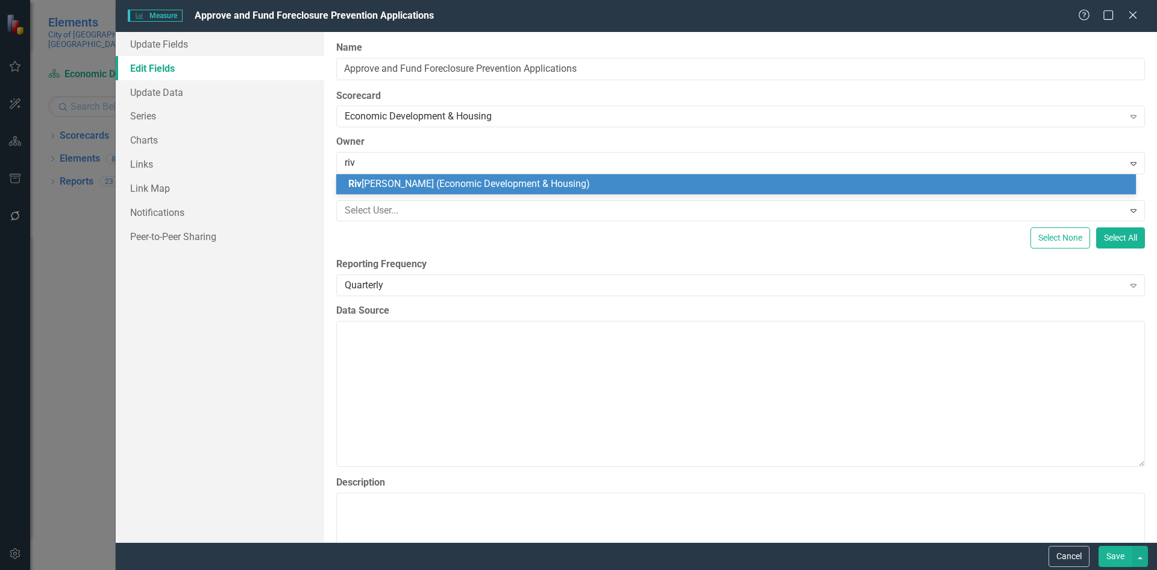
drag, startPoint x: 439, startPoint y: 185, endPoint x: 465, endPoint y: 181, distance: 25.7
click at [441, 184] on span "Riv [PERSON_NAME] (Economic Development & Housing)" at bounding box center [469, 183] width 242 height 11
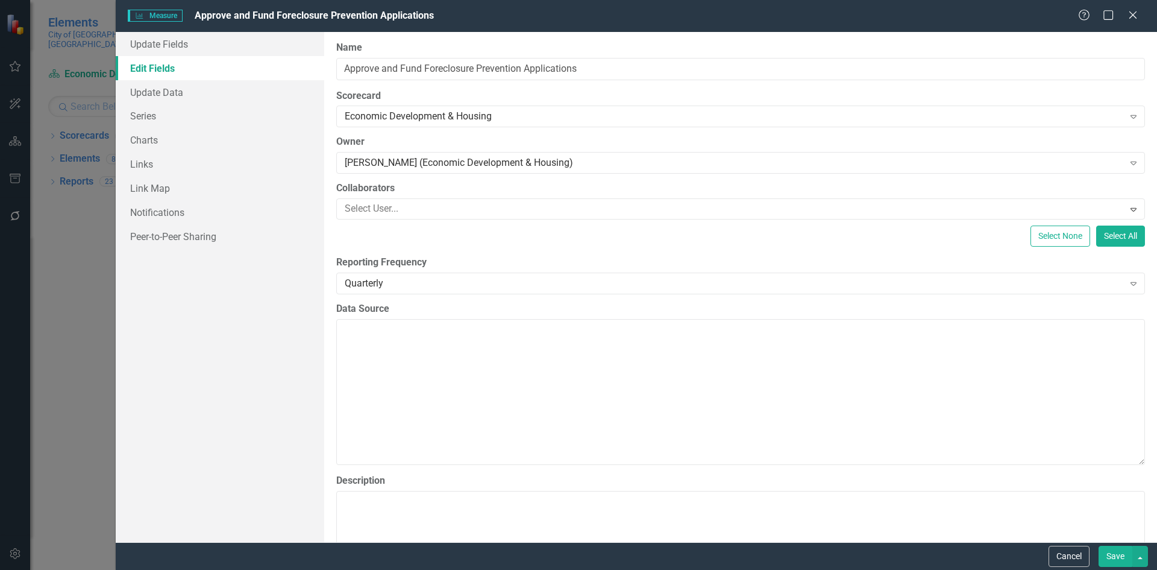
click at [1110, 556] on button "Save" at bounding box center [1116, 556] width 34 height 21
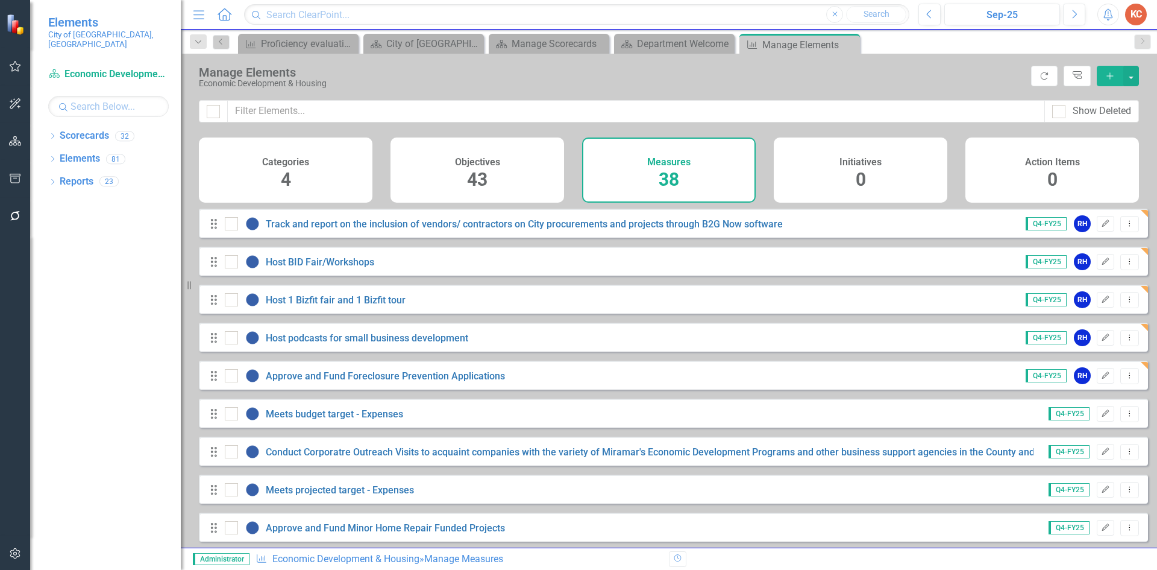
scroll to position [60, 0]
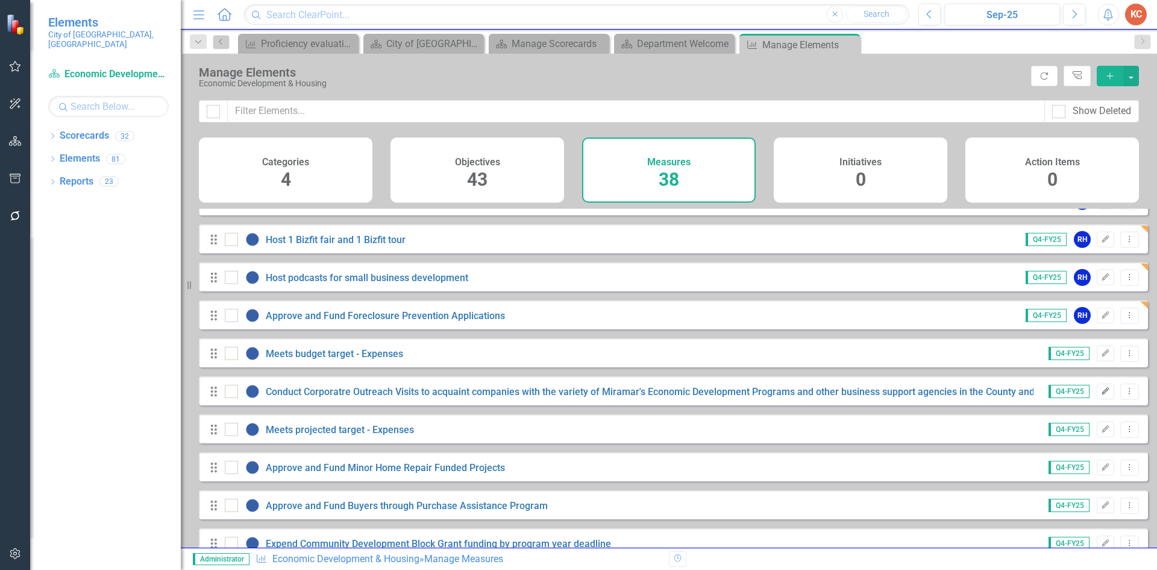
click at [1101, 395] on icon "Edit" at bounding box center [1105, 391] width 9 height 7
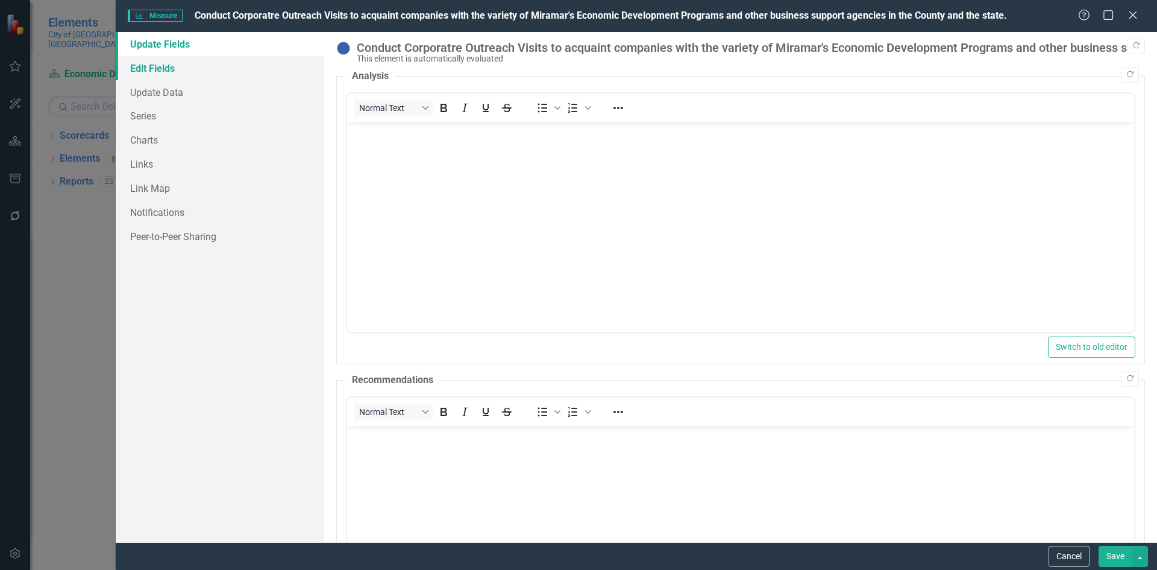
scroll to position [0, 0]
click at [174, 73] on link "Edit Fields" at bounding box center [220, 68] width 209 height 24
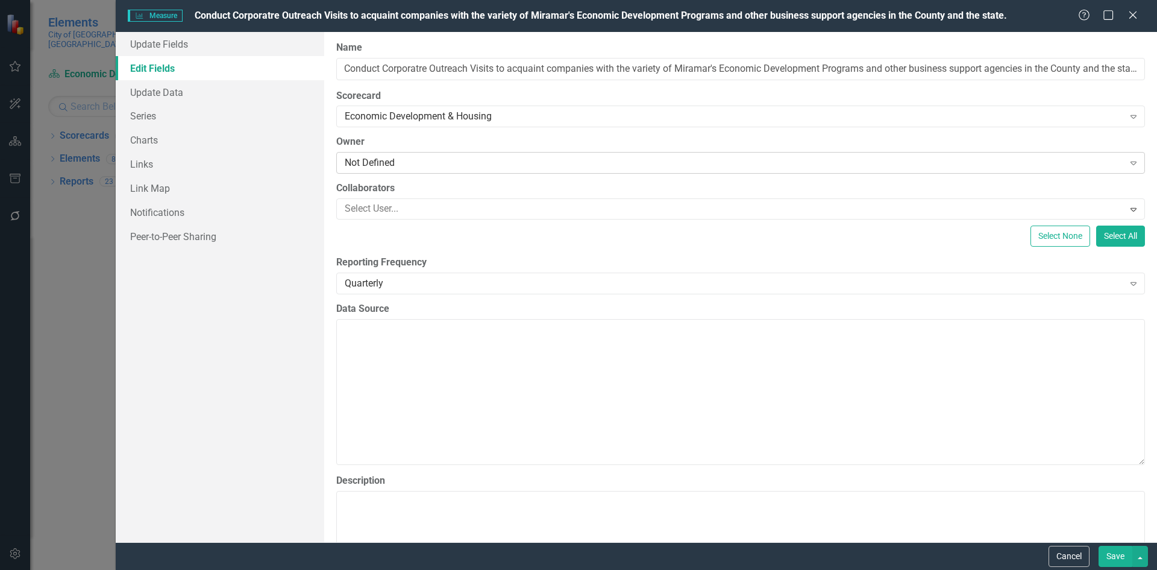
click at [379, 164] on div "Not Defined" at bounding box center [734, 163] width 779 height 14
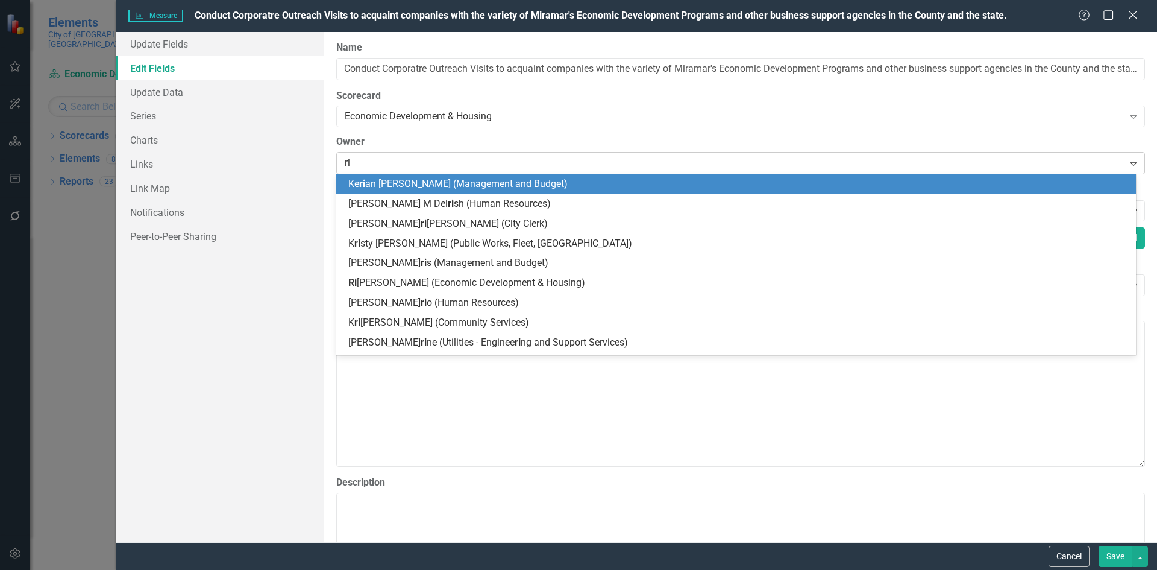
type input "riv"
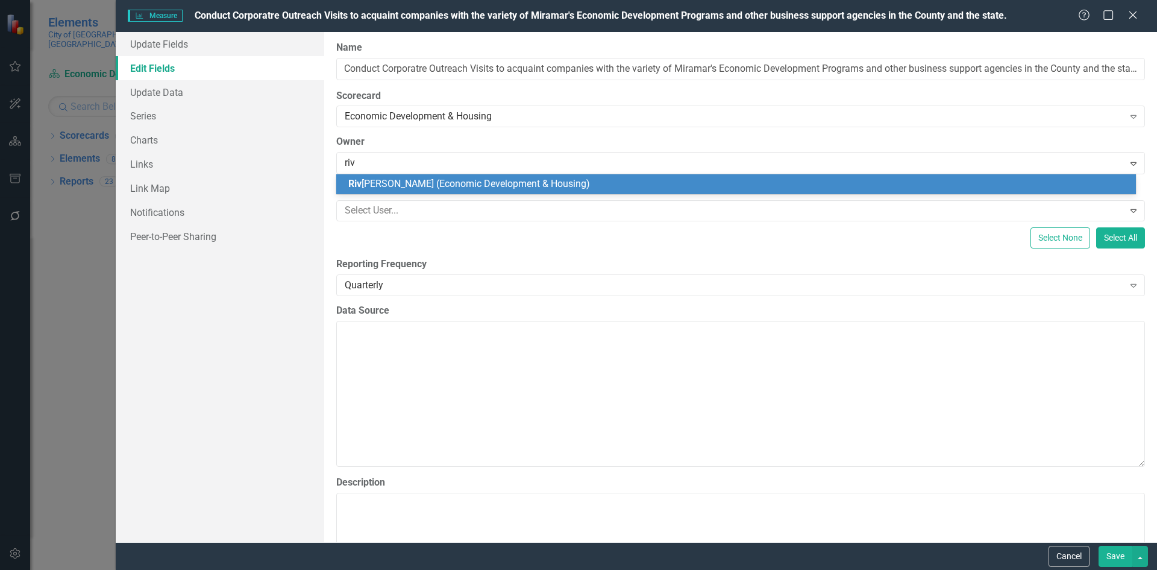
click at [433, 179] on span "Riv onia Henry (Economic Development & Housing)" at bounding box center [469, 183] width 242 height 11
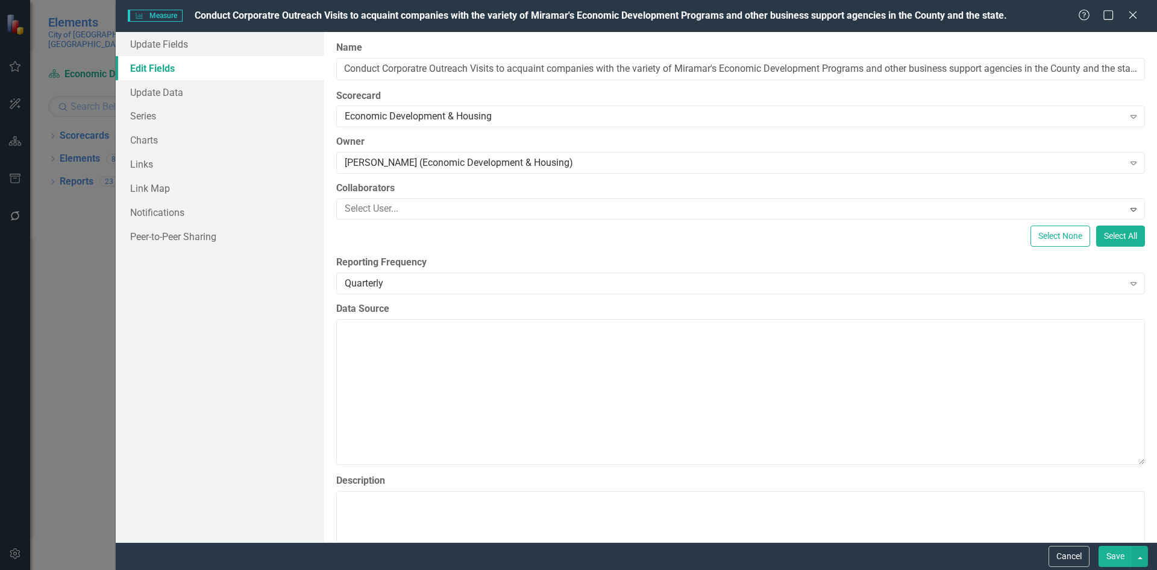
click at [1115, 559] on button "Save" at bounding box center [1116, 556] width 34 height 21
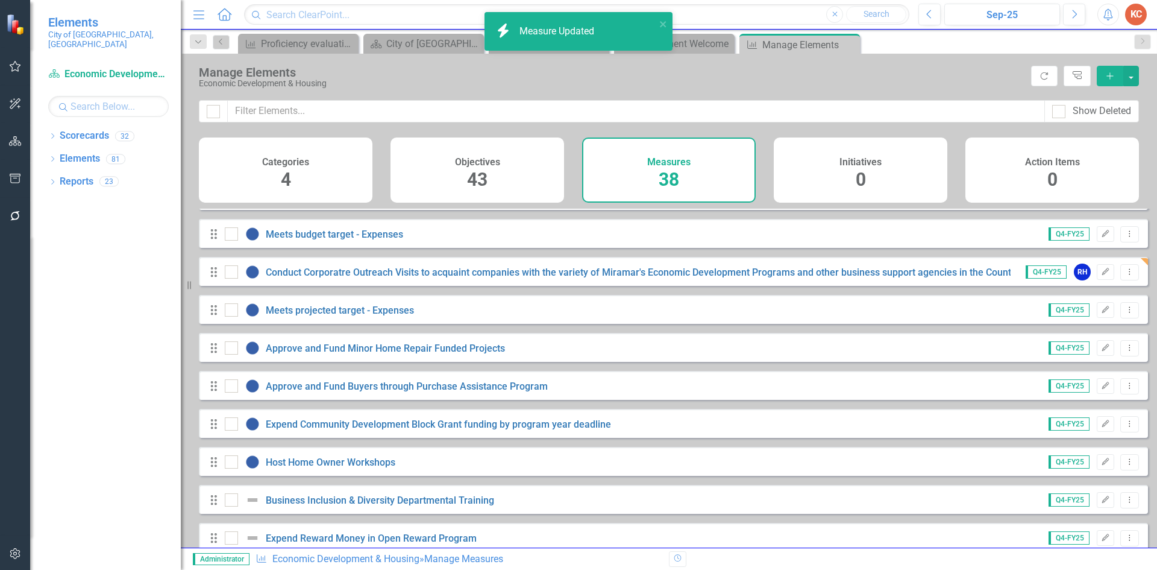
scroll to position [181, 0]
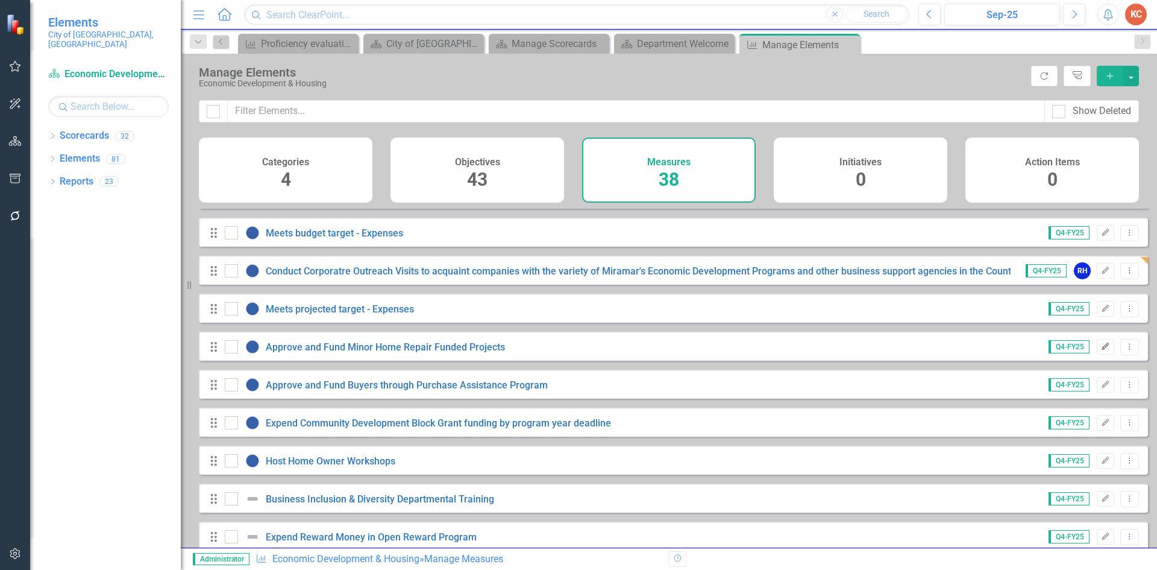
click at [1097, 354] on button "Edit" at bounding box center [1105, 347] width 17 height 16
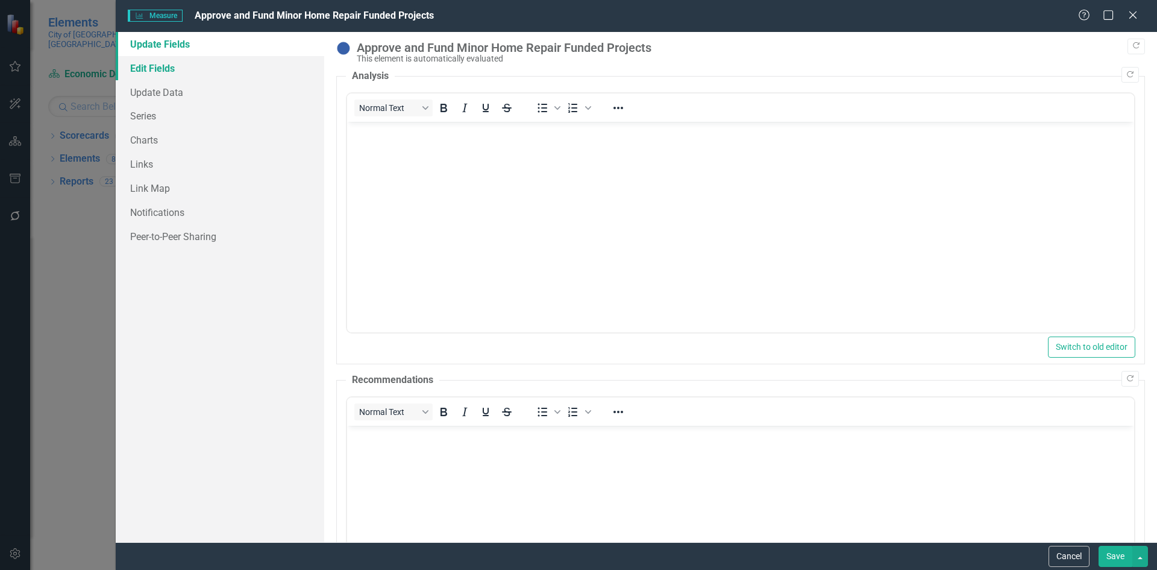
scroll to position [0, 0]
click at [166, 67] on link "Edit Fields" at bounding box center [220, 68] width 209 height 24
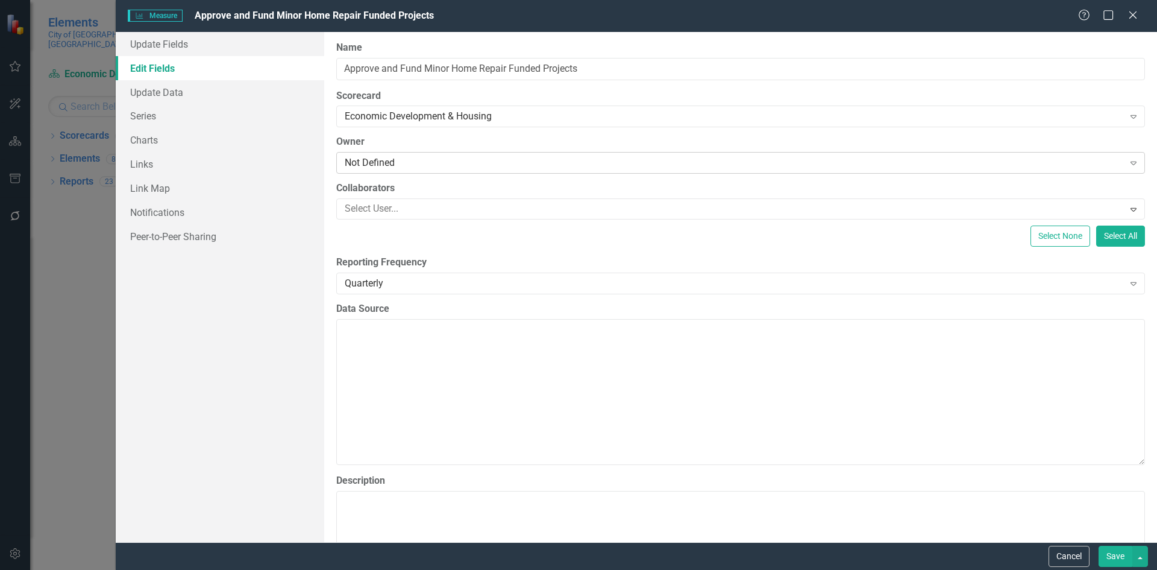
click at [374, 163] on div "Not Defined" at bounding box center [734, 163] width 779 height 14
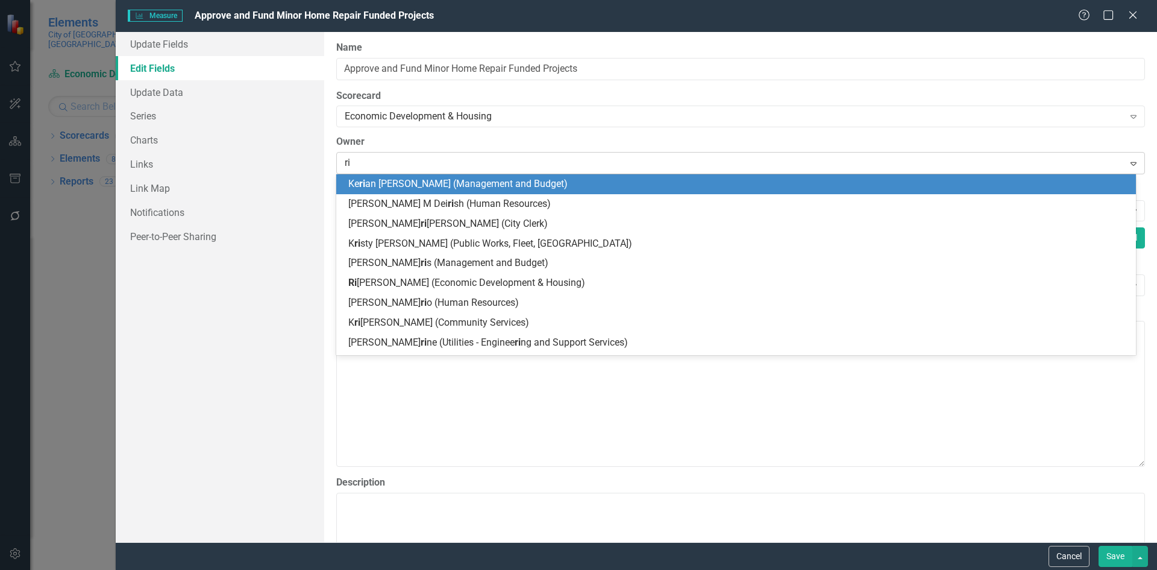
type input "riv"
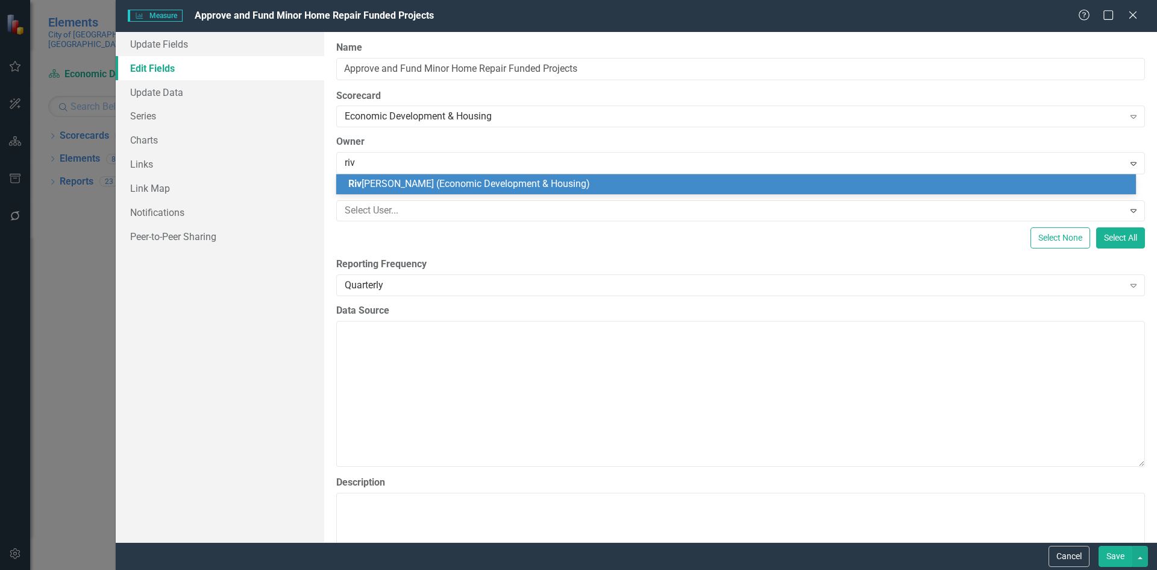
drag, startPoint x: 396, startPoint y: 180, endPoint x: 462, endPoint y: 193, distance: 67.1
click at [396, 178] on span "Riv onia Henry (Economic Development & Housing)" at bounding box center [469, 183] width 242 height 11
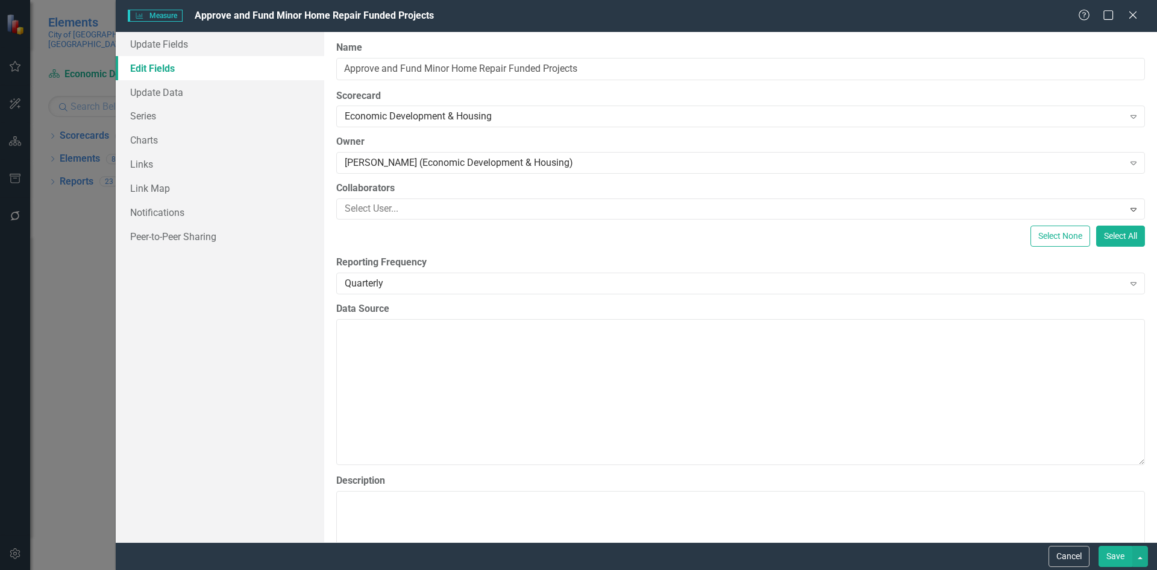
drag, startPoint x: 1106, startPoint y: 552, endPoint x: 1025, endPoint y: 511, distance: 90.9
click at [1105, 552] on button "Save" at bounding box center [1116, 556] width 34 height 21
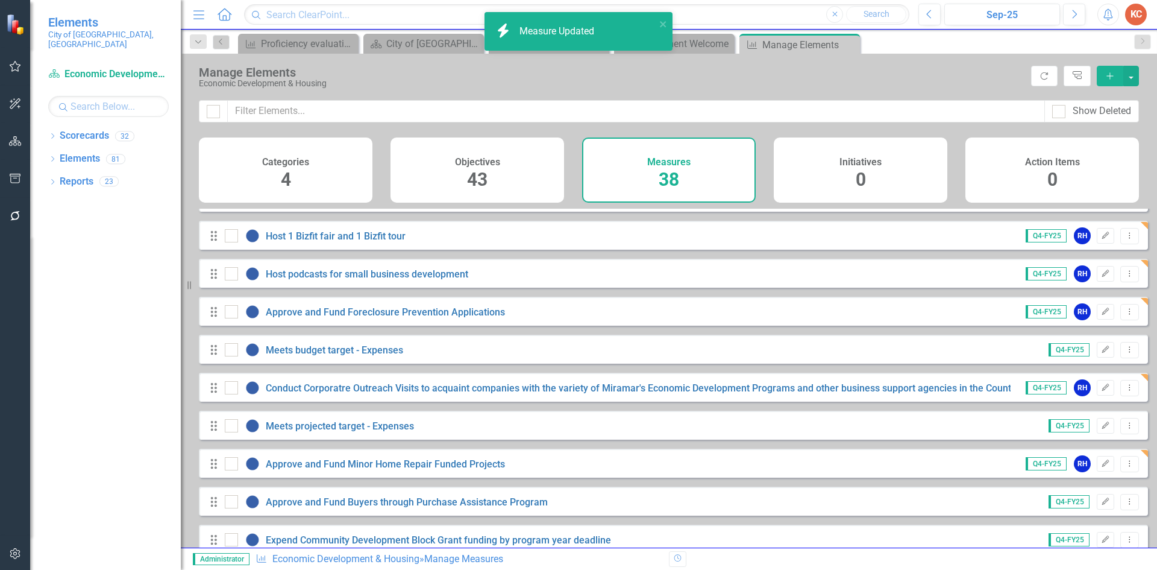
scroll to position [181, 0]
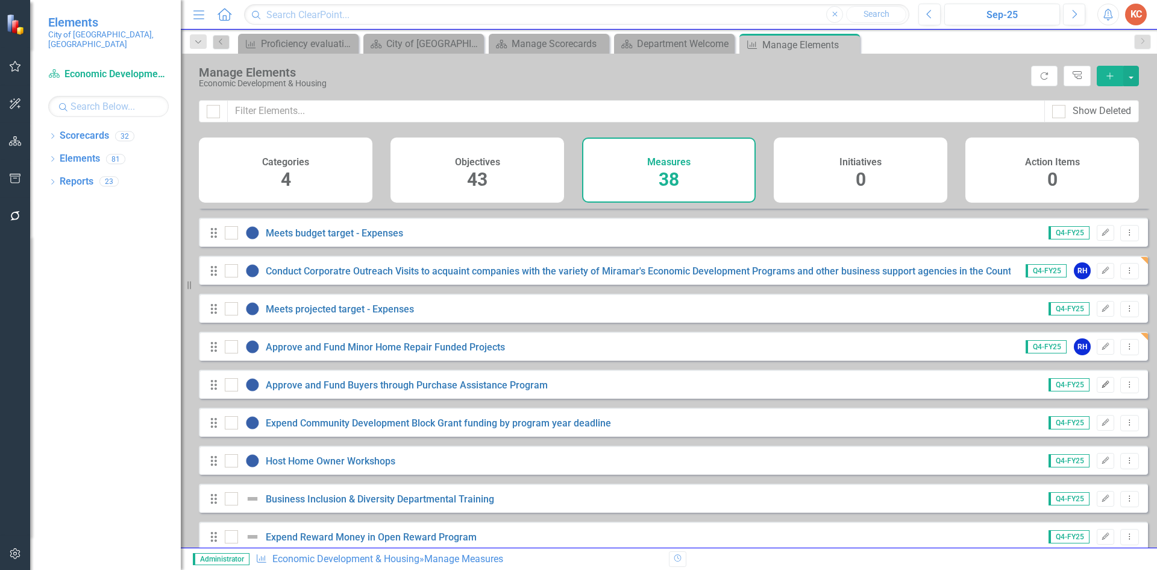
click at [1101, 388] on icon "Edit" at bounding box center [1105, 384] width 9 height 7
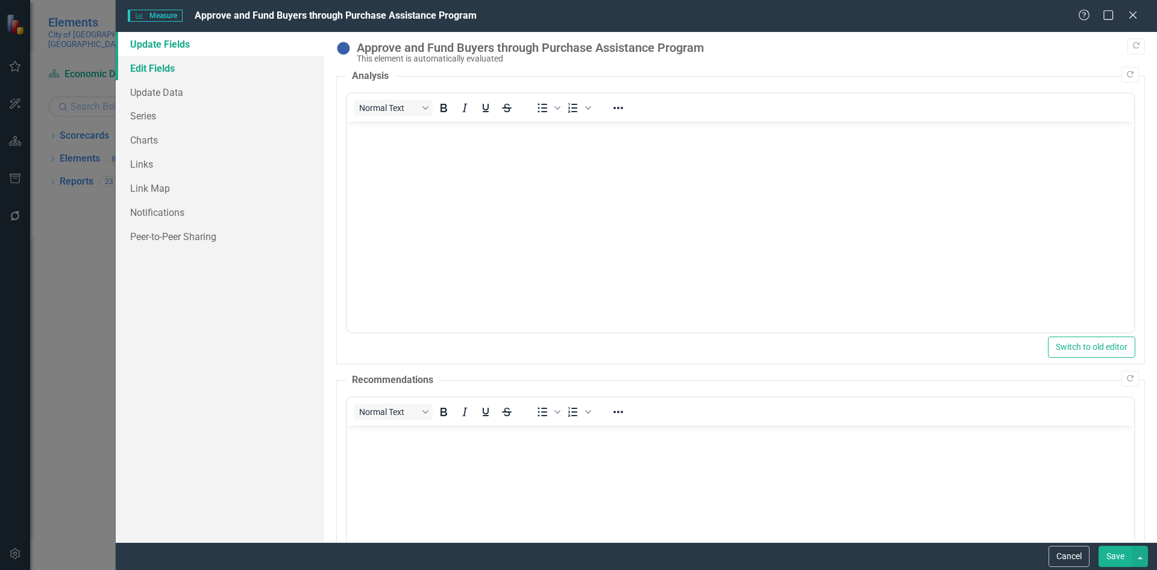
scroll to position [0, 0]
click at [172, 70] on link "Edit Fields" at bounding box center [220, 68] width 209 height 24
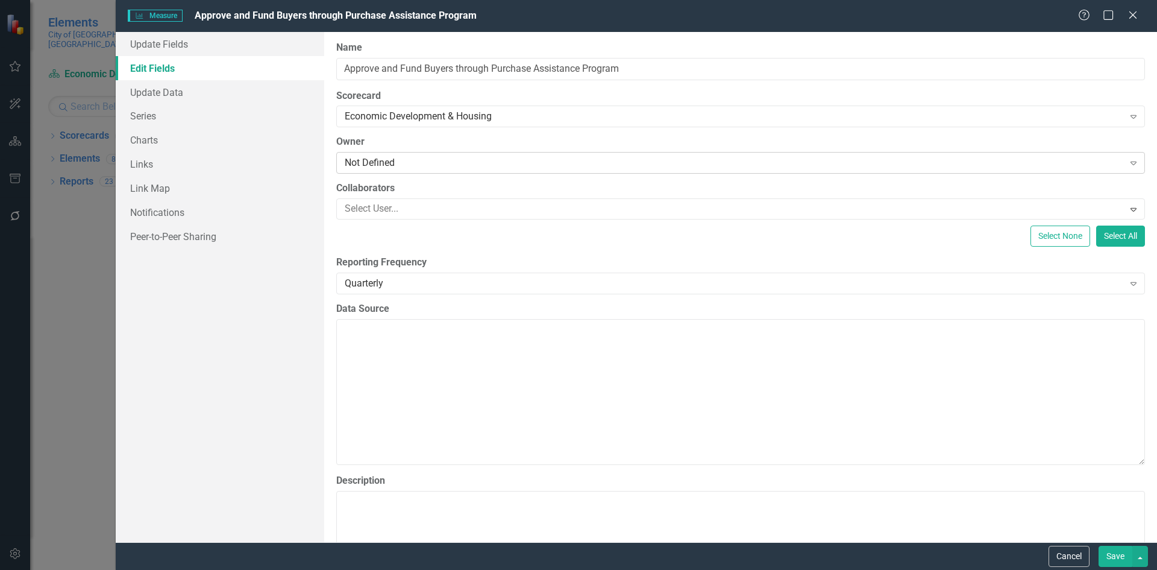
click at [423, 160] on div "Not Defined" at bounding box center [734, 163] width 779 height 14
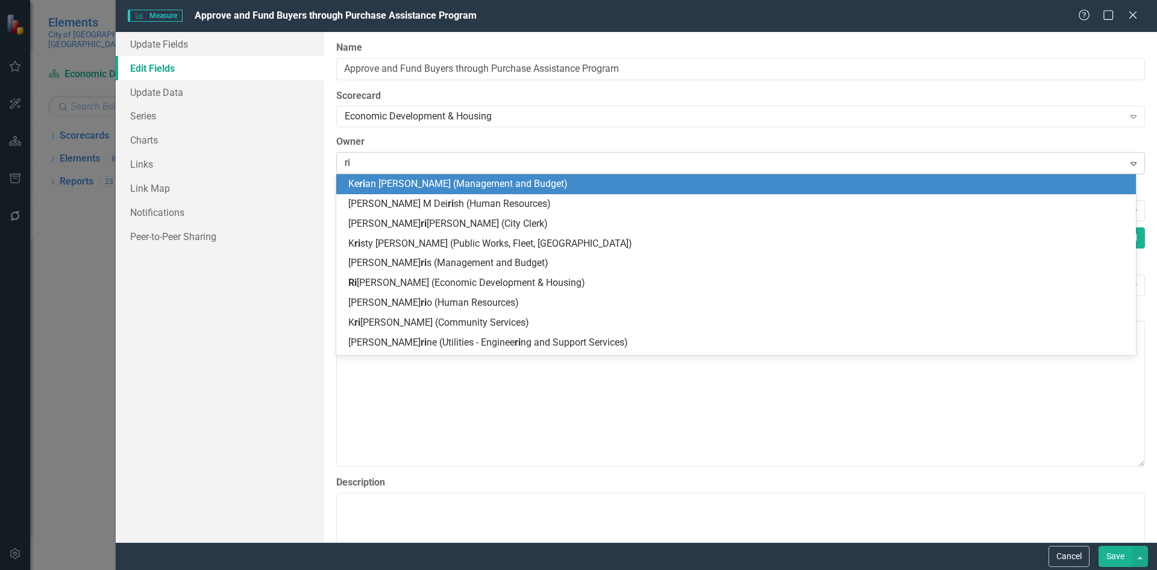
type input "riv"
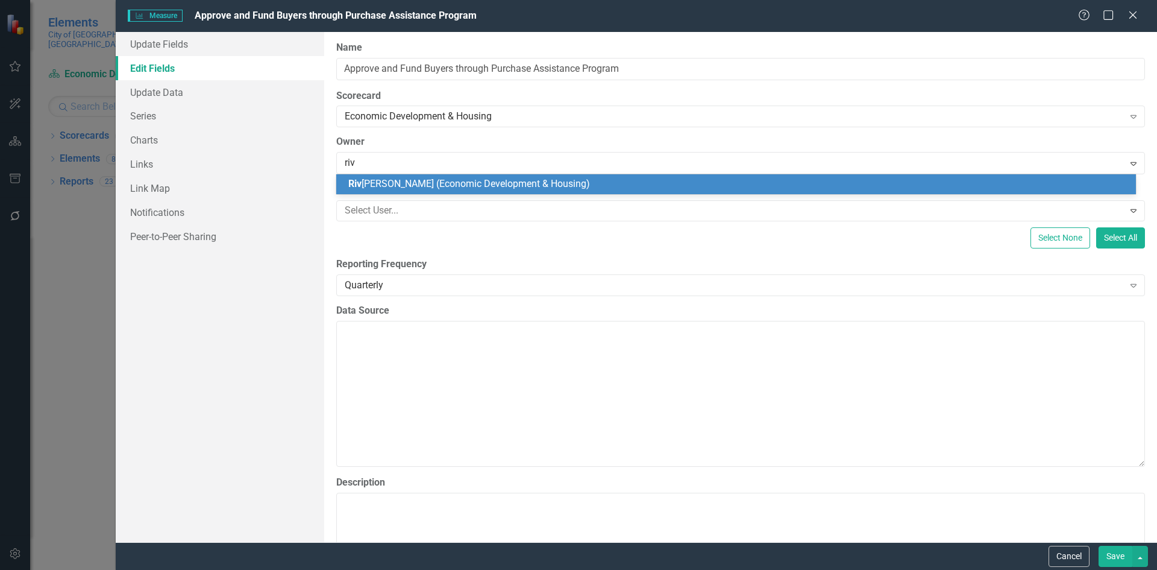
click at [427, 177] on div "Riv onia Henry (Economic Development & Housing)" at bounding box center [738, 184] width 781 height 14
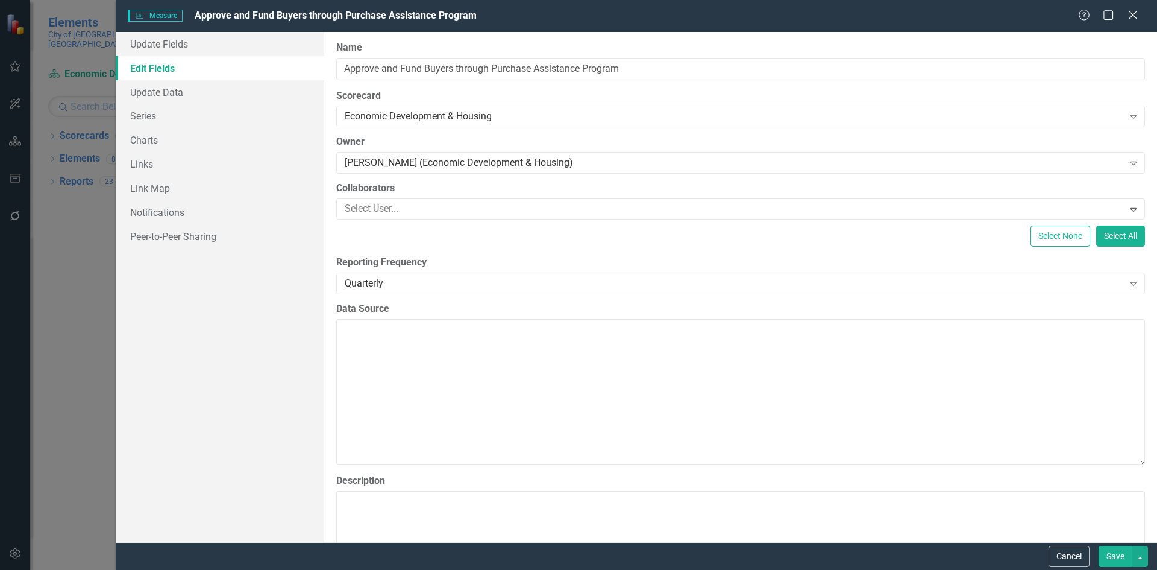
drag, startPoint x: 1104, startPoint y: 550, endPoint x: 1098, endPoint y: 540, distance: 11.4
click at [1103, 549] on button "Save" at bounding box center [1116, 556] width 34 height 21
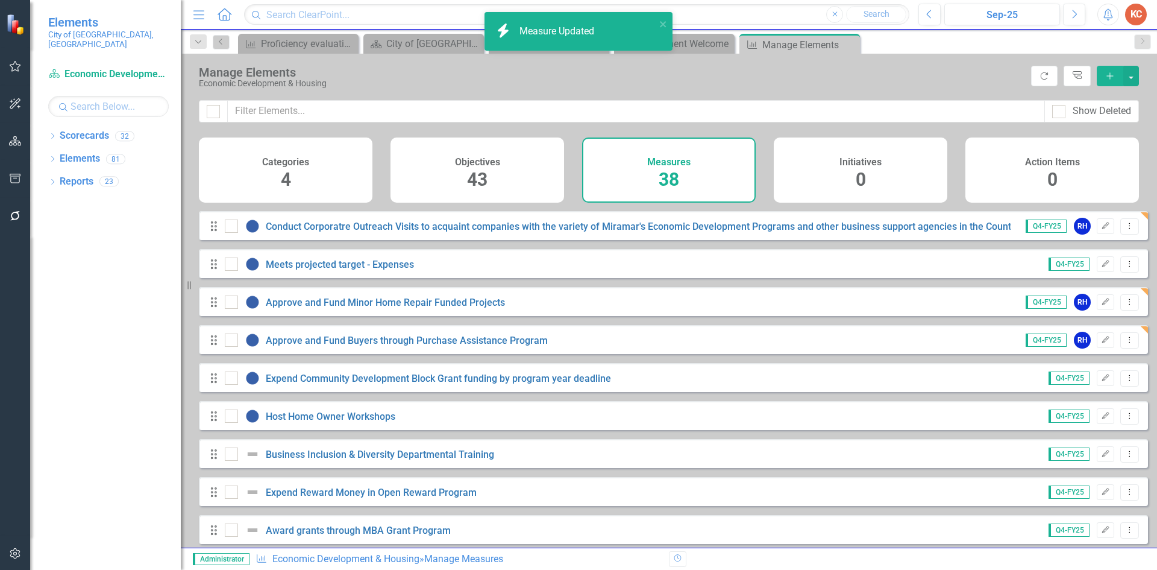
scroll to position [241, 0]
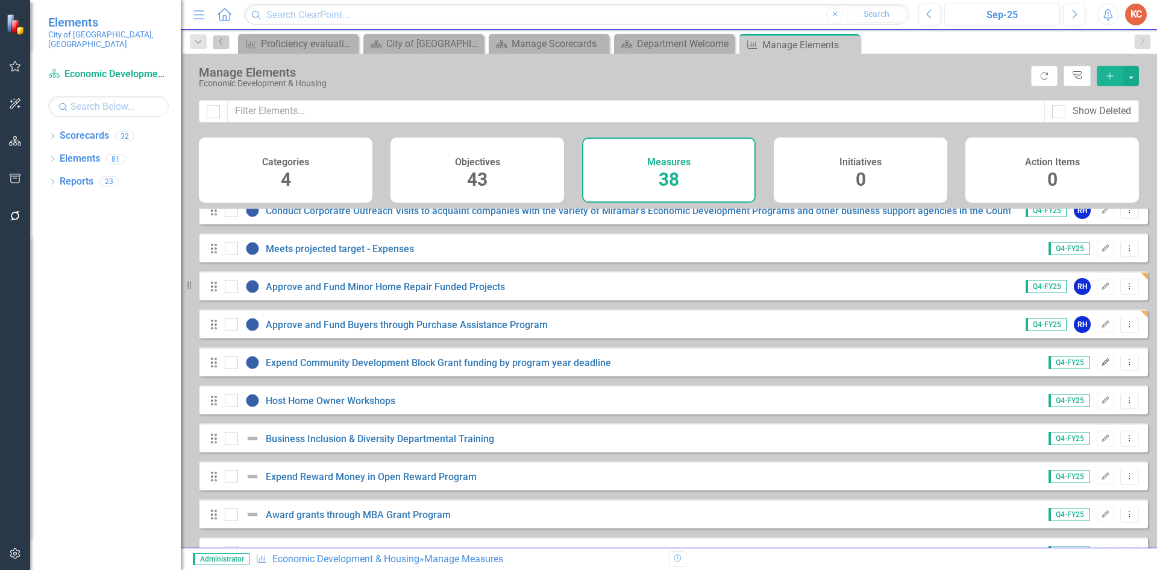
click at [1101, 366] on icon "Edit" at bounding box center [1105, 362] width 9 height 7
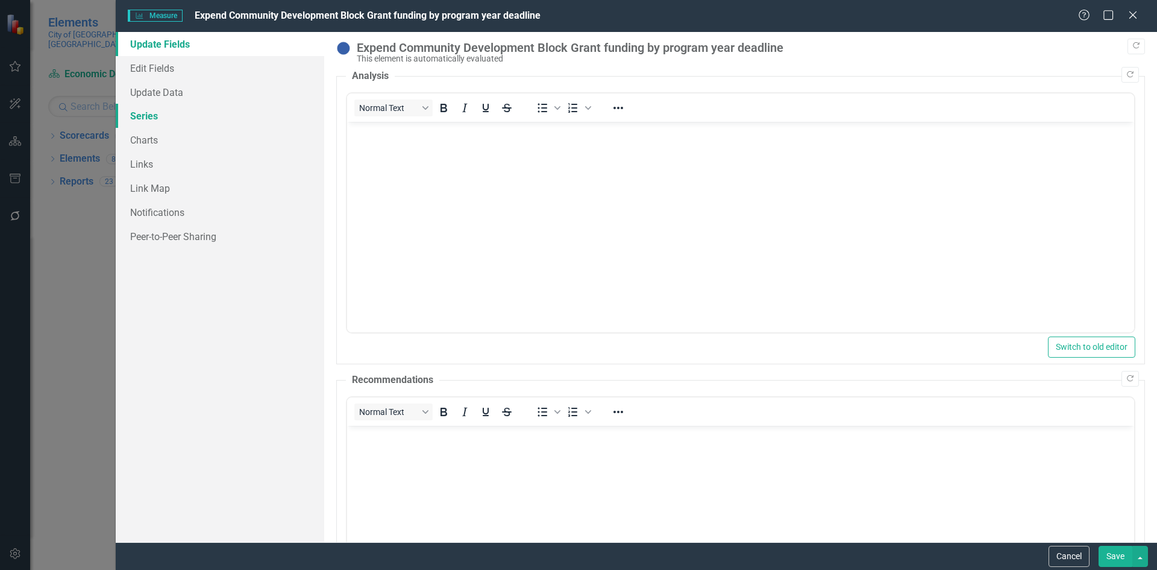
scroll to position [0, 0]
click at [156, 69] on link "Edit Fields" at bounding box center [220, 68] width 209 height 24
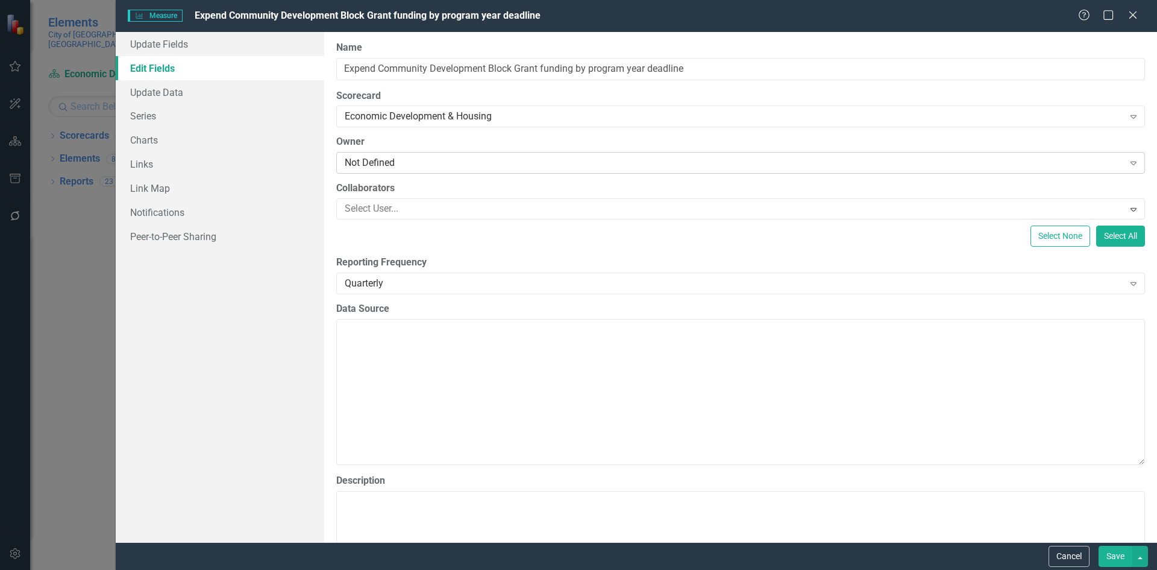
click at [391, 162] on div "Not Defined" at bounding box center [734, 163] width 779 height 14
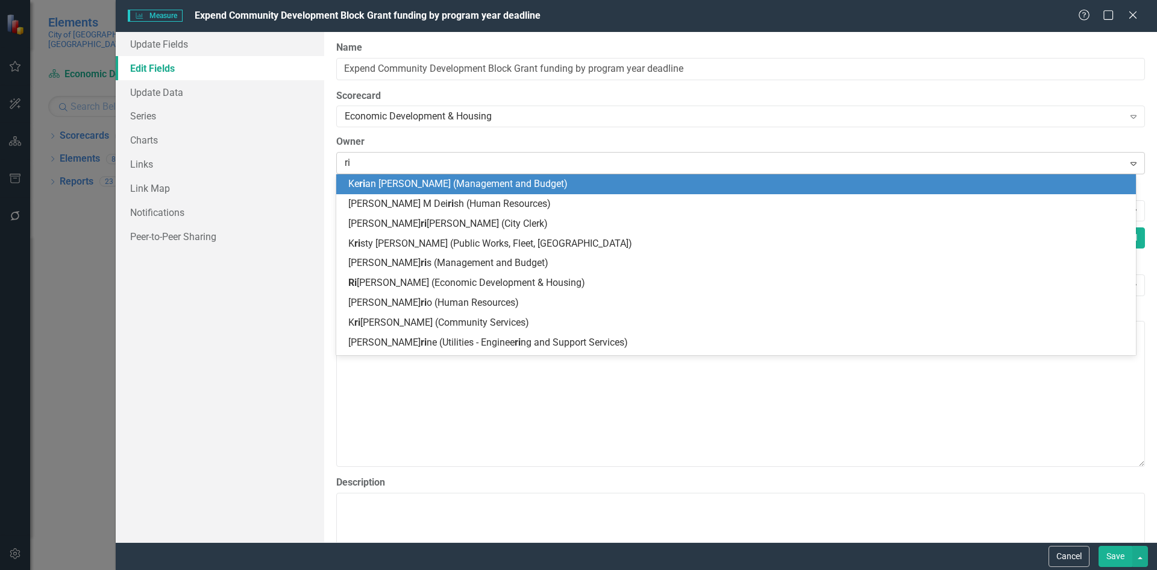
type input "riv"
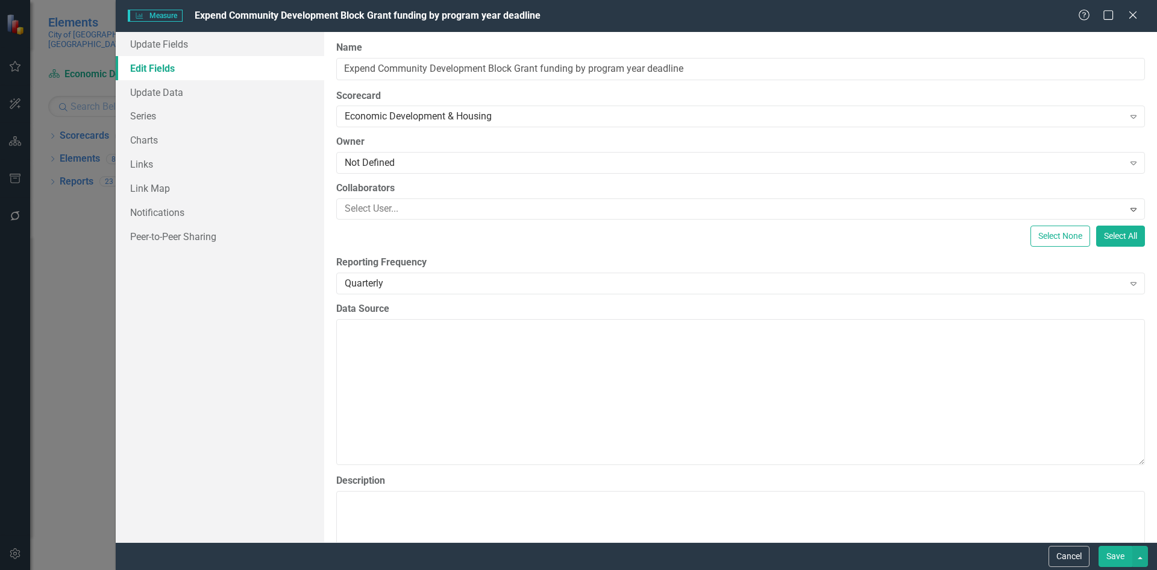
click at [1114, 555] on button "Save" at bounding box center [1116, 556] width 34 height 21
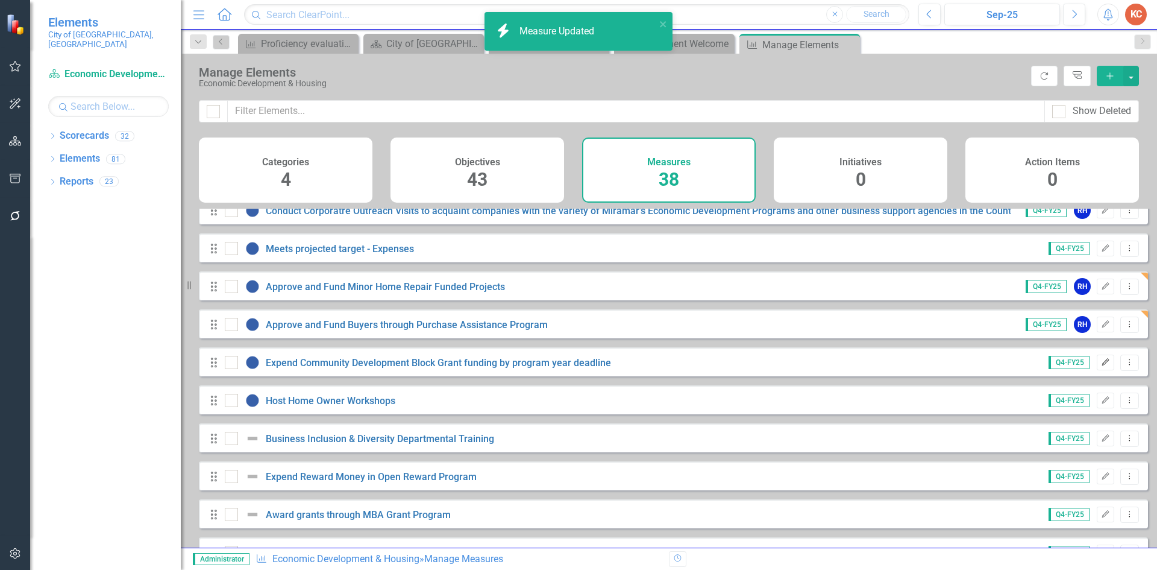
click at [1097, 370] on button "Edit" at bounding box center [1105, 362] width 17 height 16
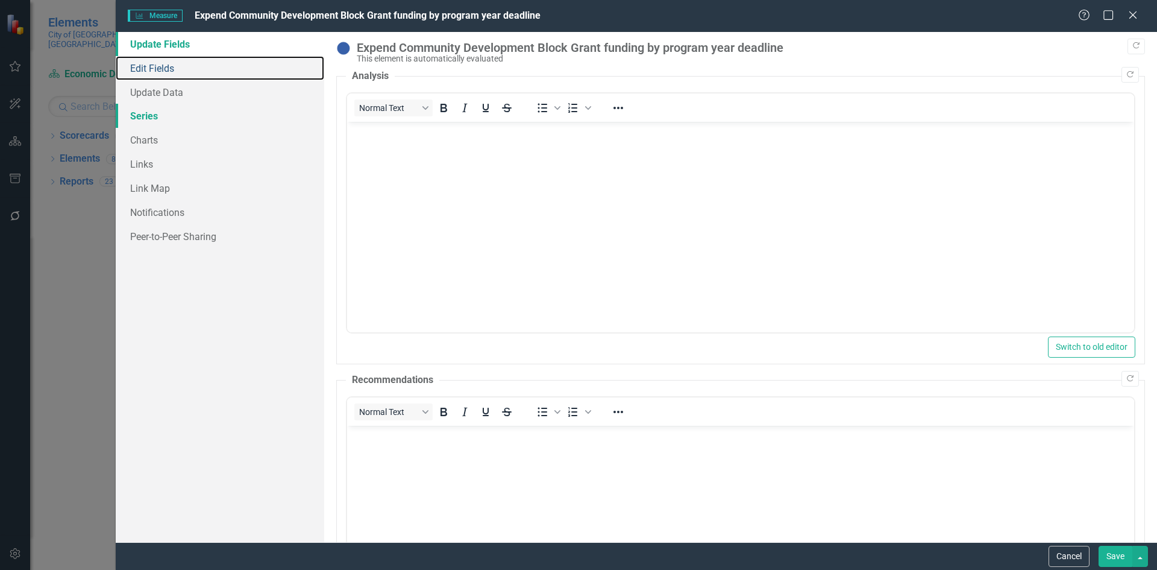
drag, startPoint x: 171, startPoint y: 70, endPoint x: 304, endPoint y: 106, distance: 138.0
click at [171, 69] on link "Edit Fields" at bounding box center [220, 68] width 209 height 24
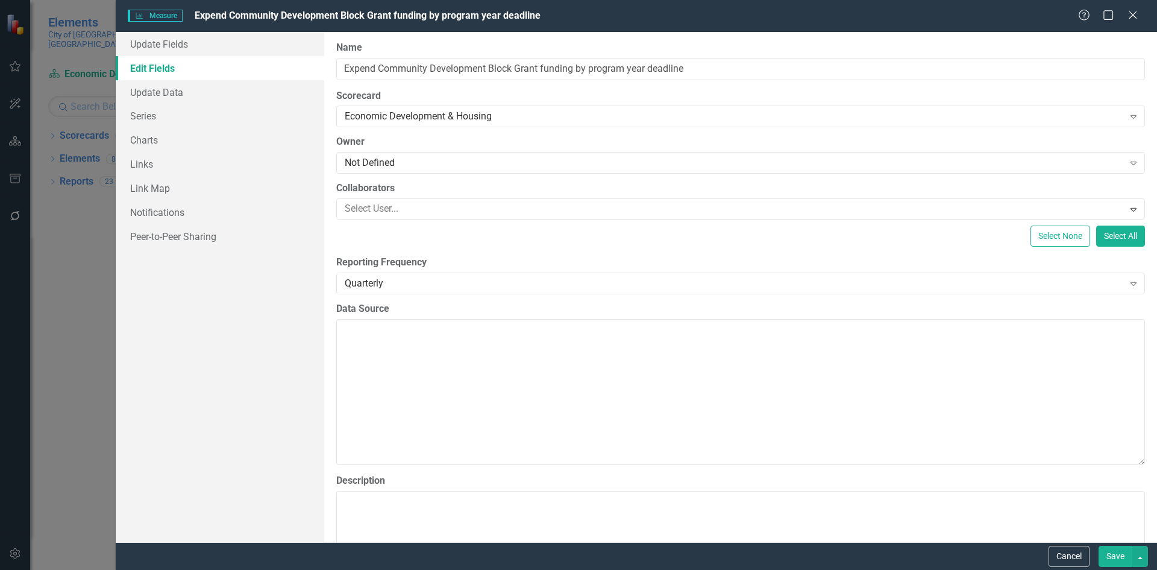
drag, startPoint x: 412, startPoint y: 165, endPoint x: 401, endPoint y: 144, distance: 23.7
click at [412, 165] on div "Not Defined" at bounding box center [734, 163] width 779 height 14
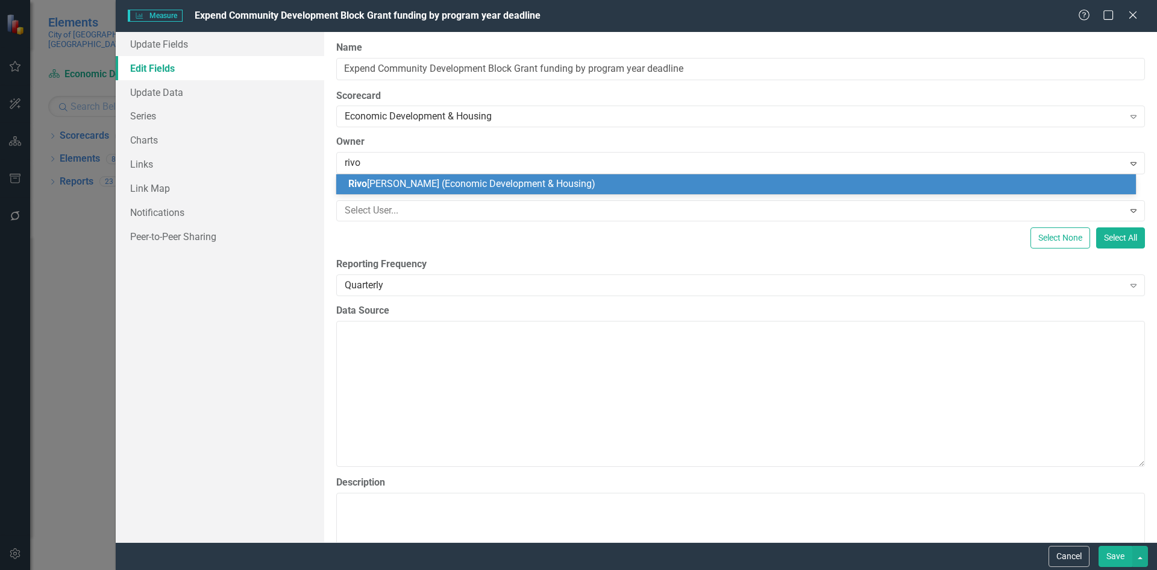
type input "rivon"
click at [368, 184] on span "Rivon" at bounding box center [360, 183] width 24 height 11
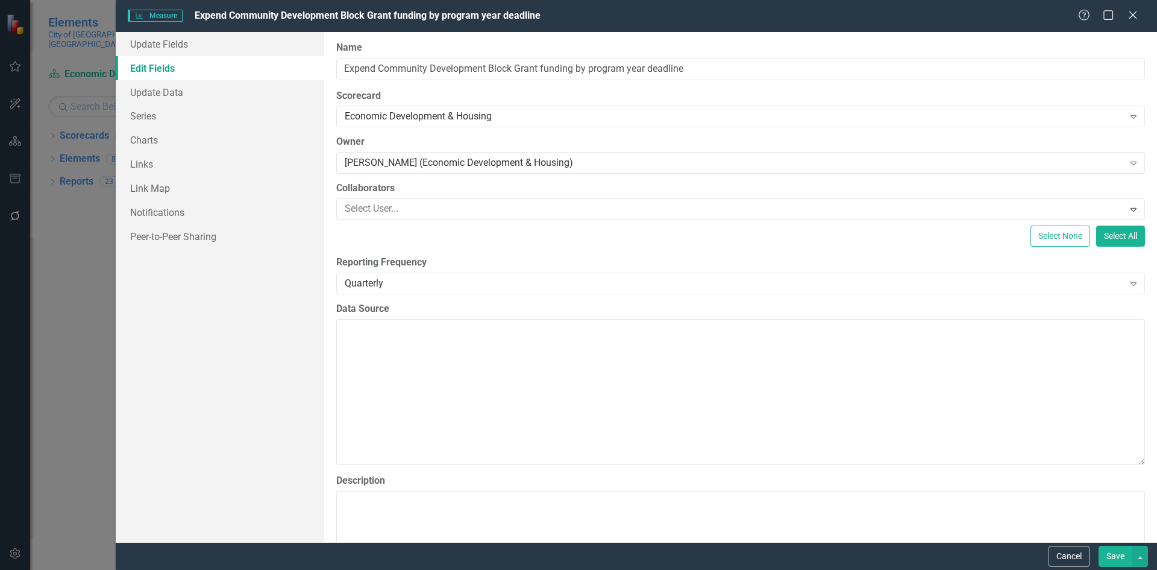
drag, startPoint x: 1102, startPoint y: 555, endPoint x: 1092, endPoint y: 551, distance: 10.3
click at [1099, 553] on button "Save" at bounding box center [1116, 556] width 34 height 21
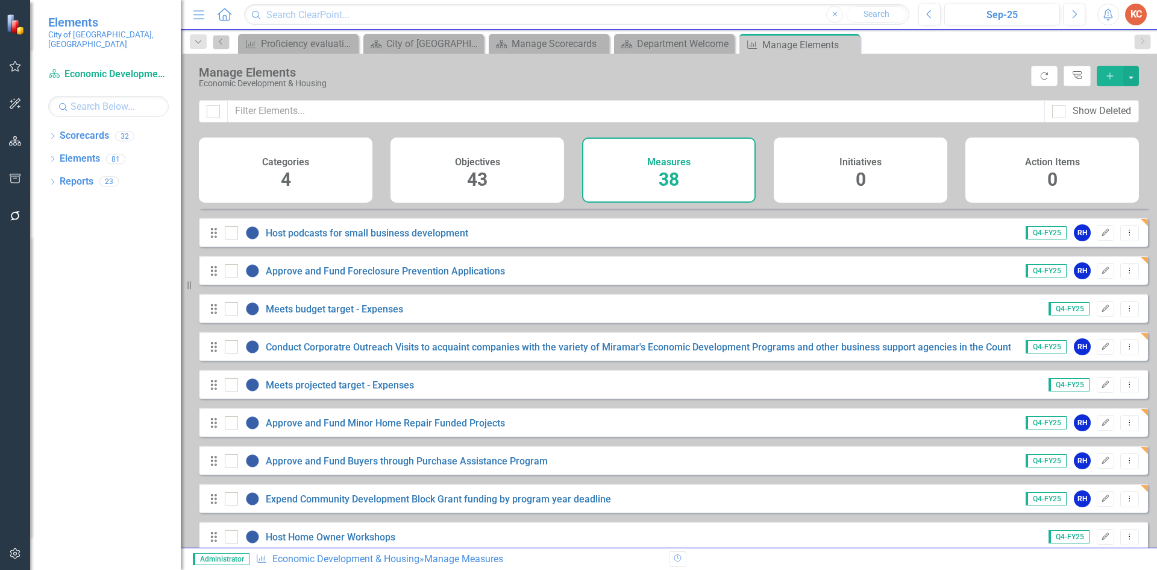
scroll to position [241, 0]
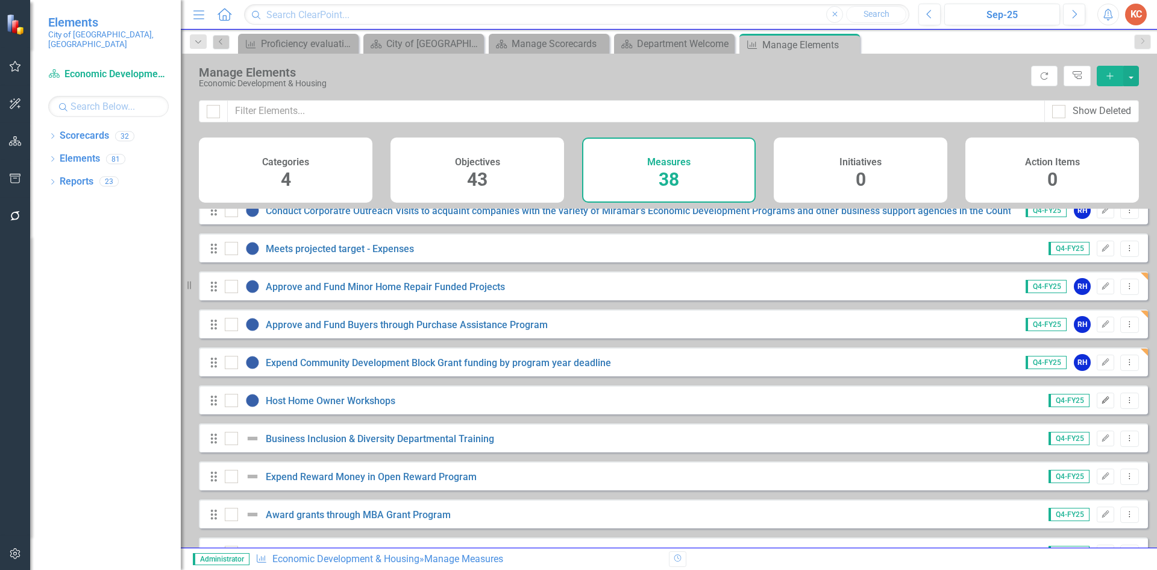
click at [1101, 404] on icon "Edit" at bounding box center [1105, 400] width 9 height 7
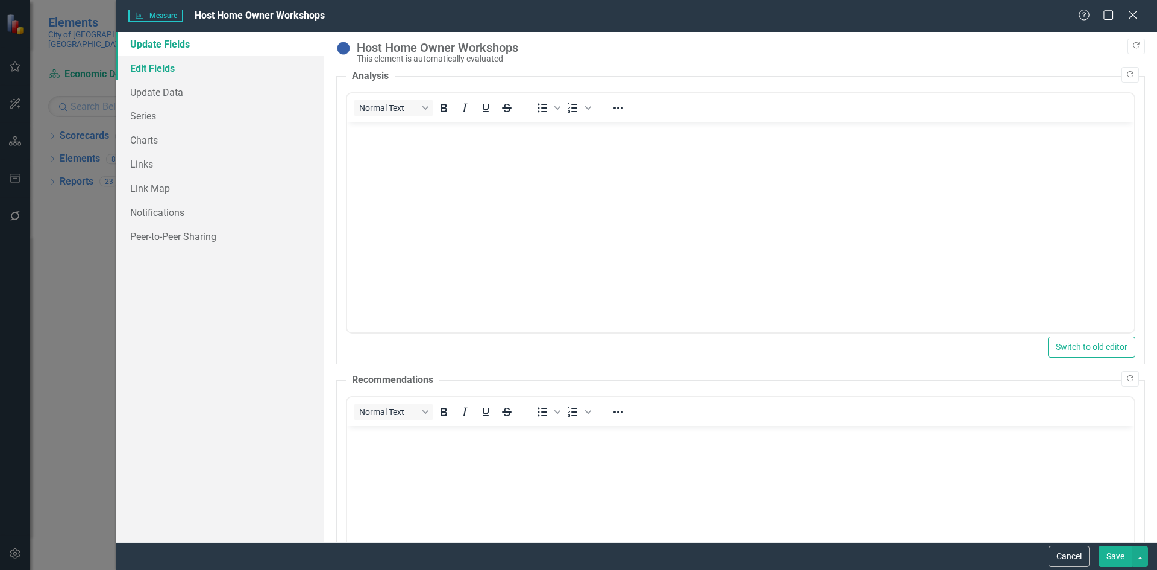
scroll to position [0, 0]
drag, startPoint x: 140, startPoint y: 66, endPoint x: 148, endPoint y: 64, distance: 8.6
click at [142, 64] on link "Edit Fields" at bounding box center [220, 68] width 209 height 24
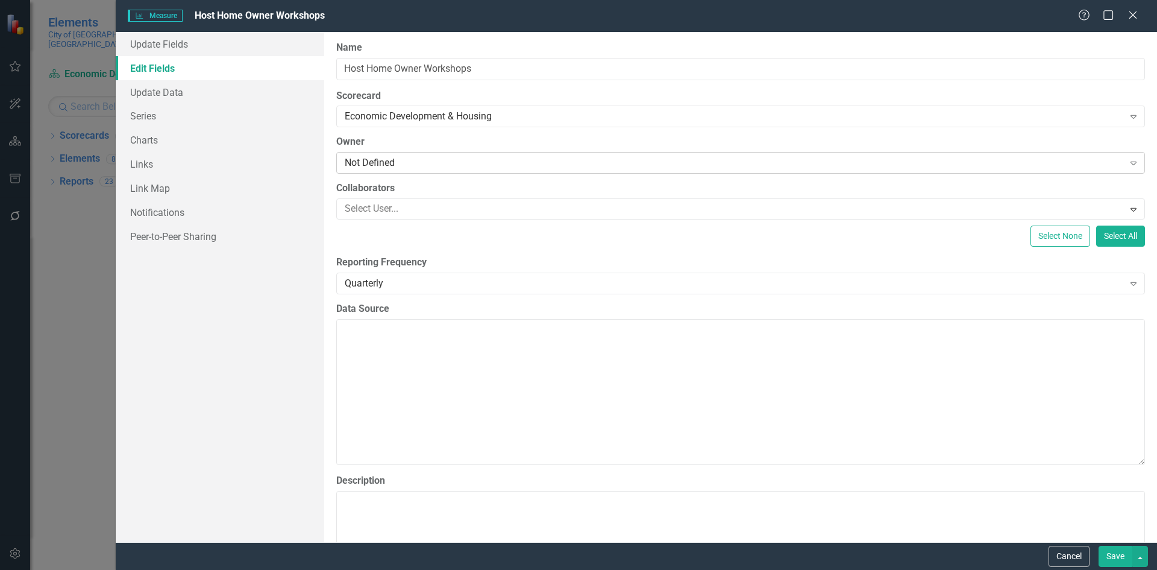
click at [414, 157] on div "Not Defined" at bounding box center [734, 163] width 779 height 14
type input "riv"
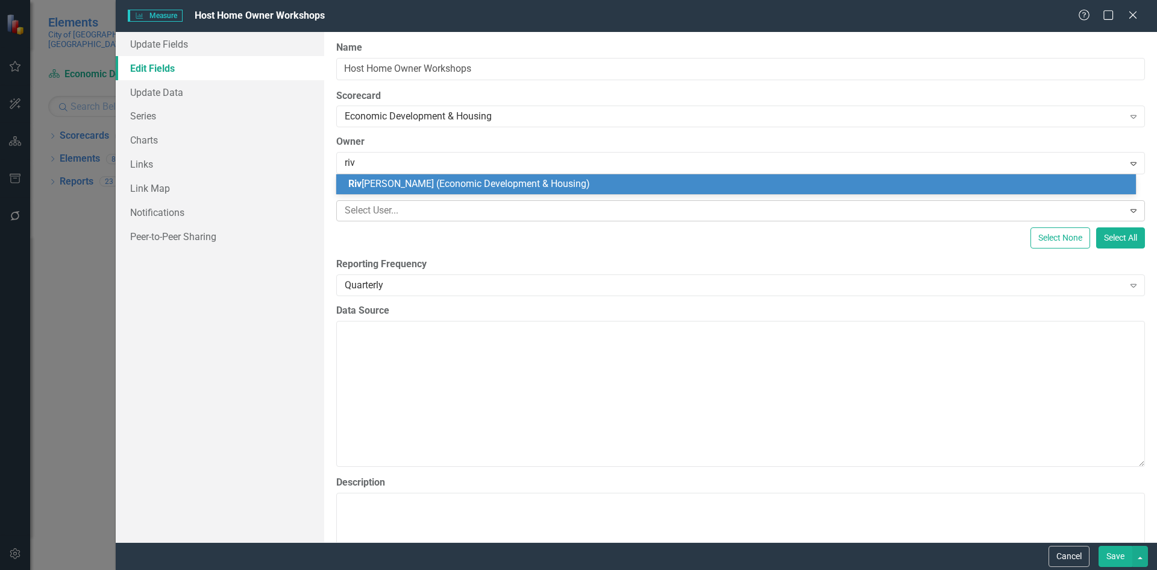
drag, startPoint x: 400, startPoint y: 184, endPoint x: 483, endPoint y: 207, distance: 86.3
click at [400, 183] on span "Riv onia Henry (Economic Development & Housing)" at bounding box center [469, 183] width 242 height 11
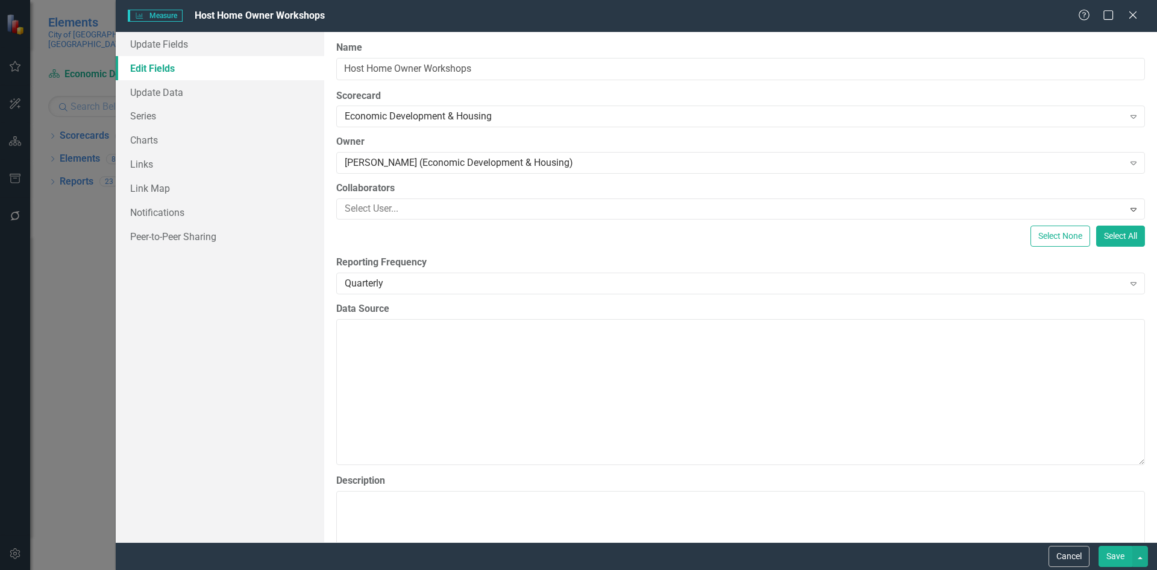
drag, startPoint x: 1103, startPoint y: 558, endPoint x: 776, endPoint y: 389, distance: 368.0
click at [1103, 558] on button "Save" at bounding box center [1116, 556] width 34 height 21
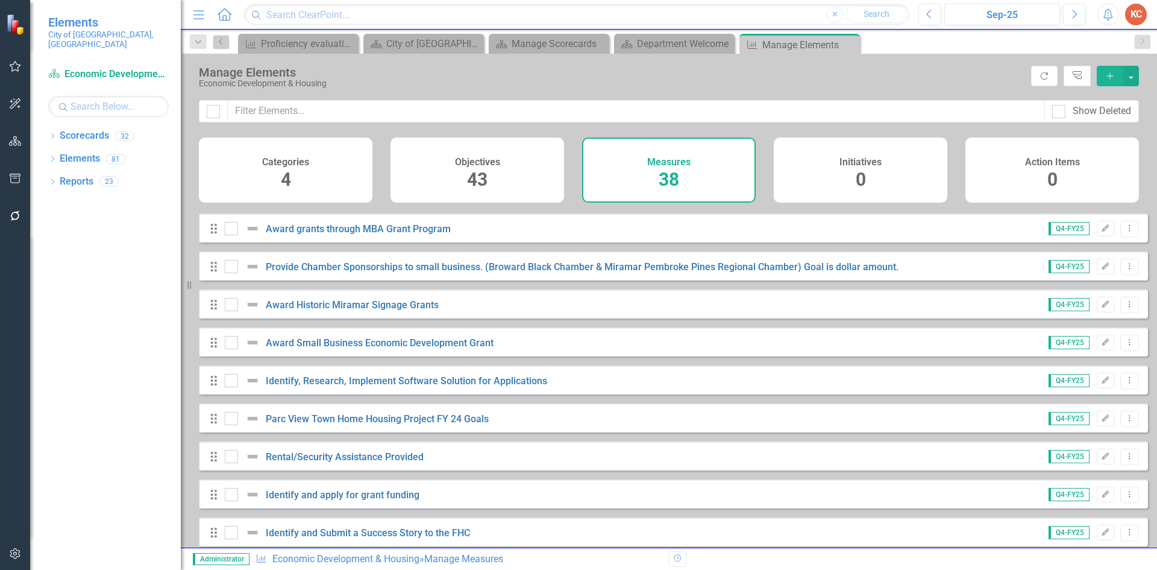
scroll to position [511, 0]
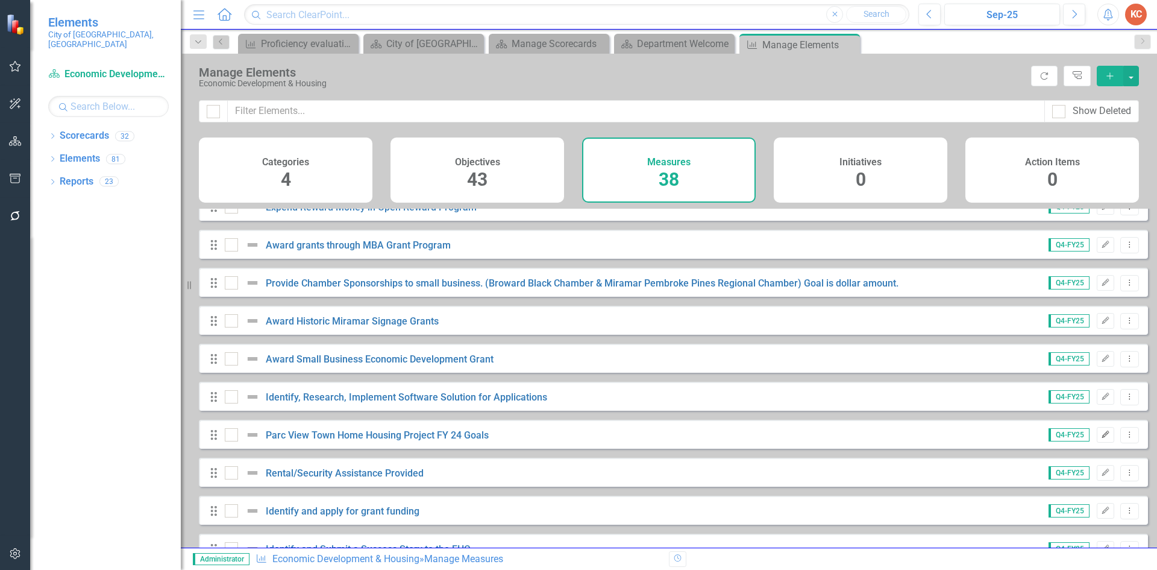
click at [1105, 442] on button "Edit" at bounding box center [1105, 435] width 17 height 16
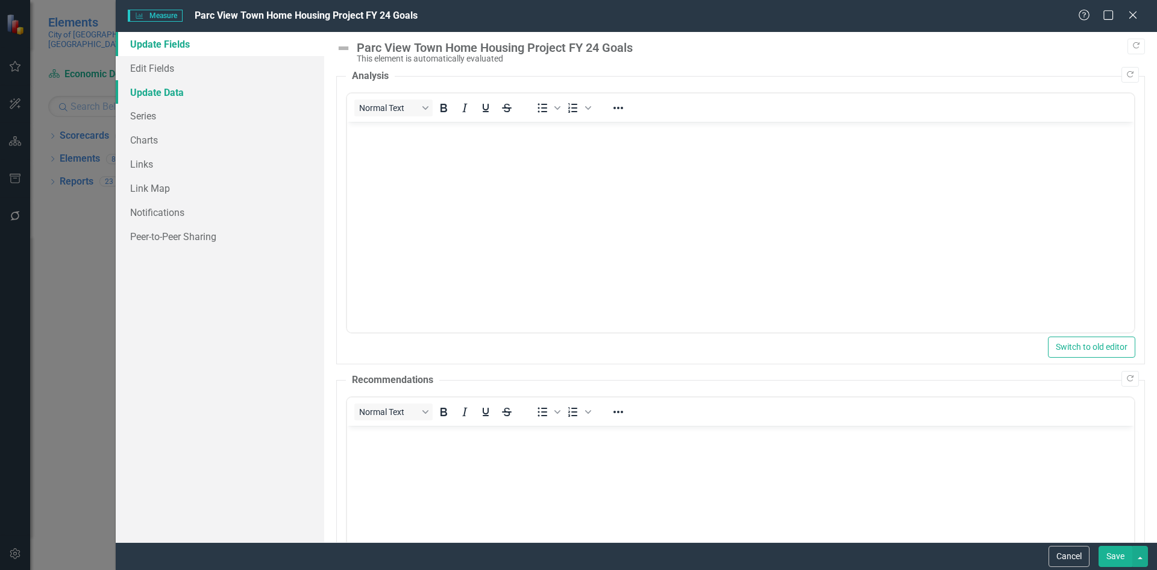
scroll to position [0, 0]
drag, startPoint x: 182, startPoint y: 68, endPoint x: 319, endPoint y: 108, distance: 143.1
click at [182, 68] on link "Edit Fields" at bounding box center [220, 68] width 209 height 24
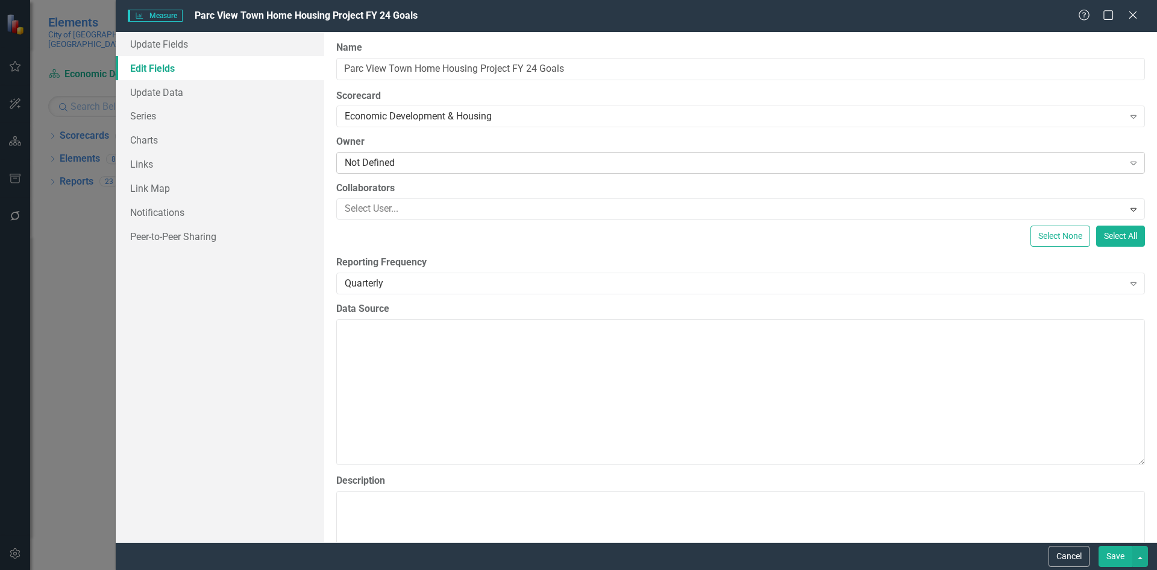
click at [368, 169] on div "Not Defined" at bounding box center [734, 163] width 779 height 14
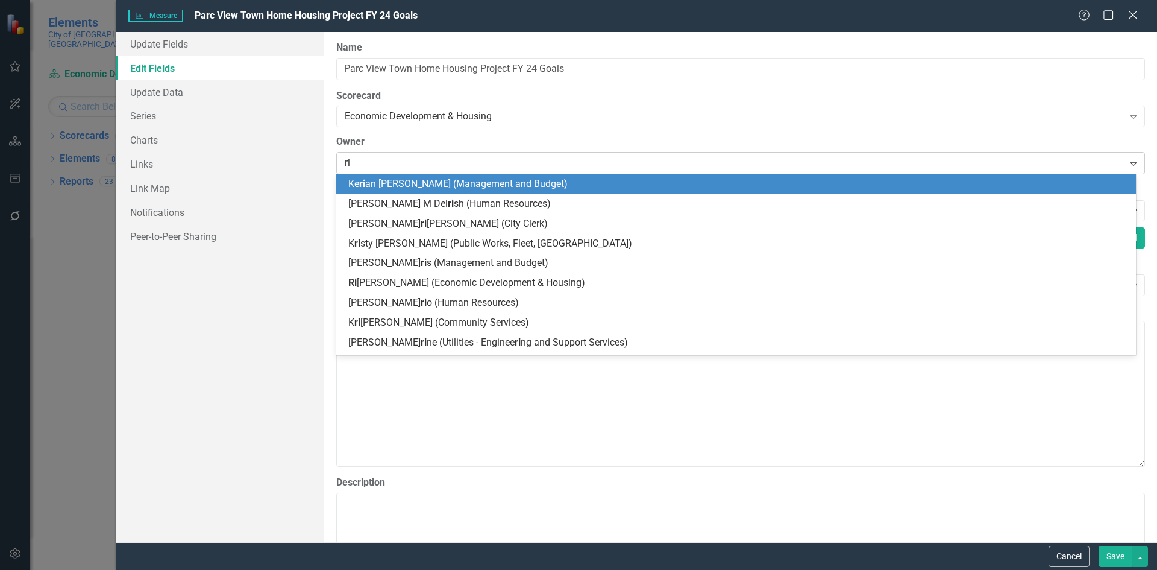
type input "riv"
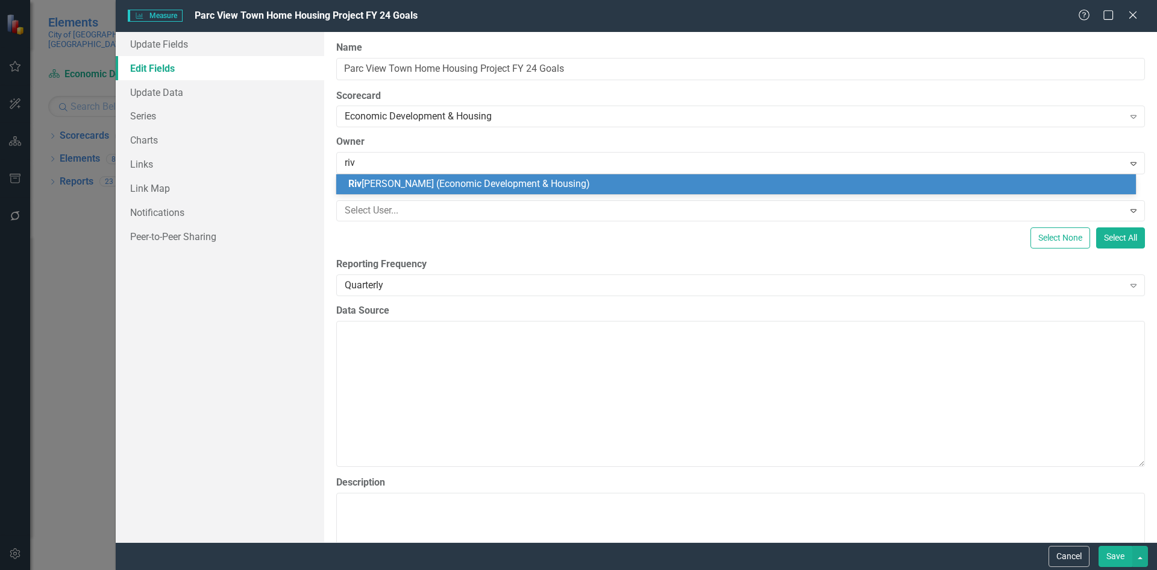
click at [378, 180] on span "Riv onia Henry (Economic Development & Housing)" at bounding box center [469, 183] width 242 height 11
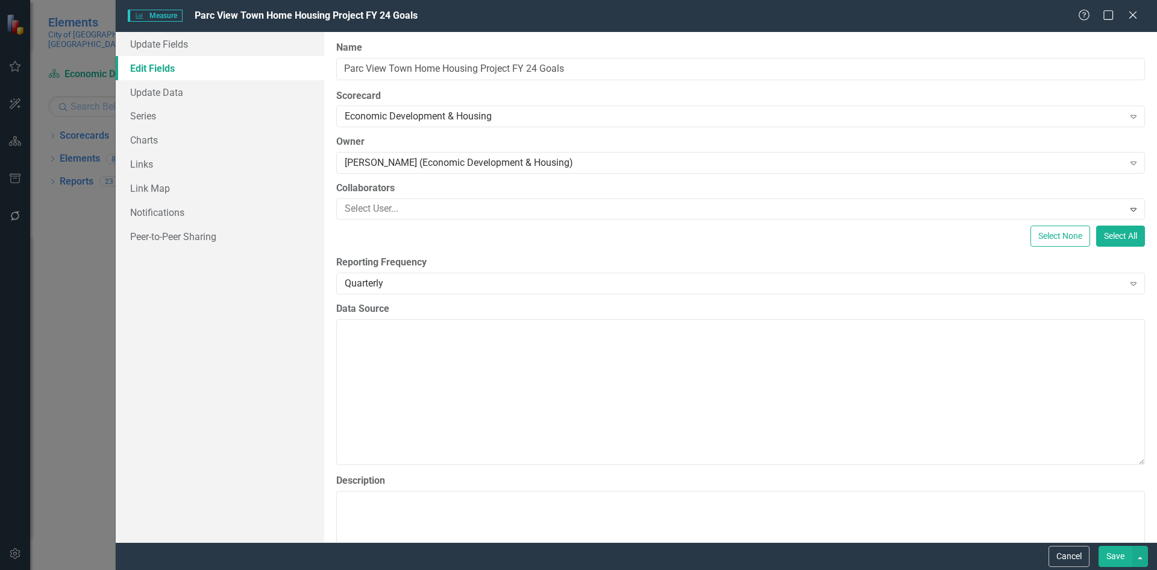
click at [1099, 556] on button "Save" at bounding box center [1116, 556] width 34 height 21
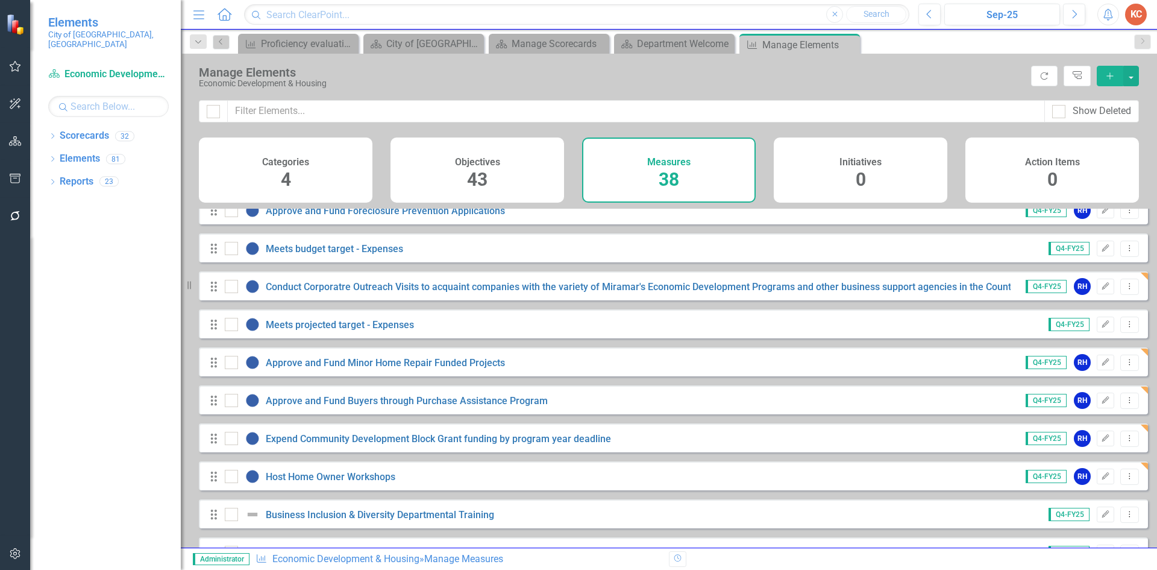
scroll to position [241, 0]
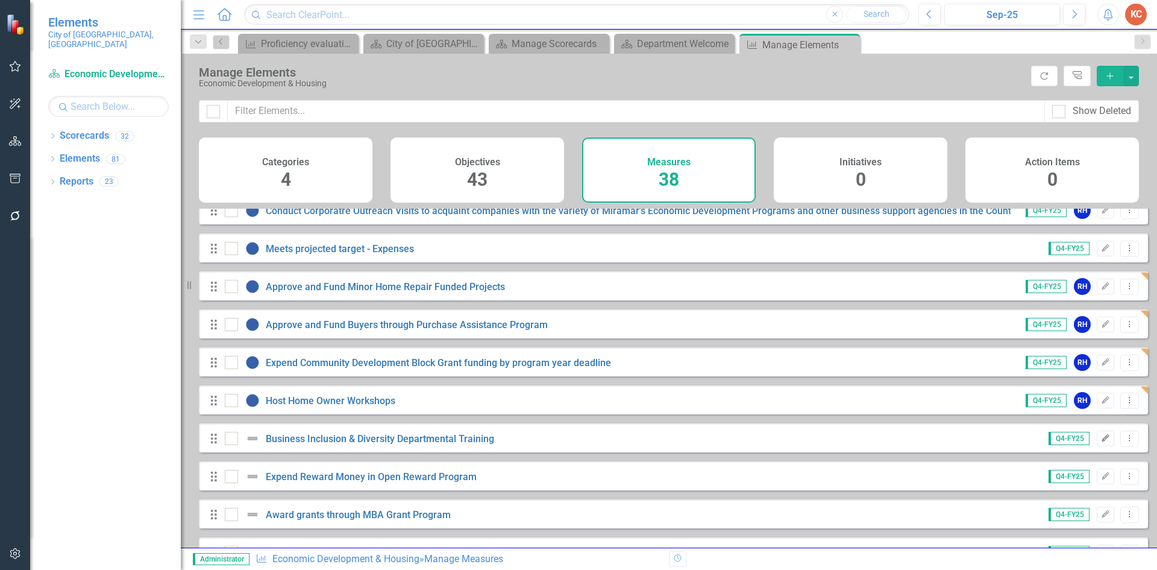
click at [1101, 442] on icon "Edit" at bounding box center [1105, 438] width 9 height 7
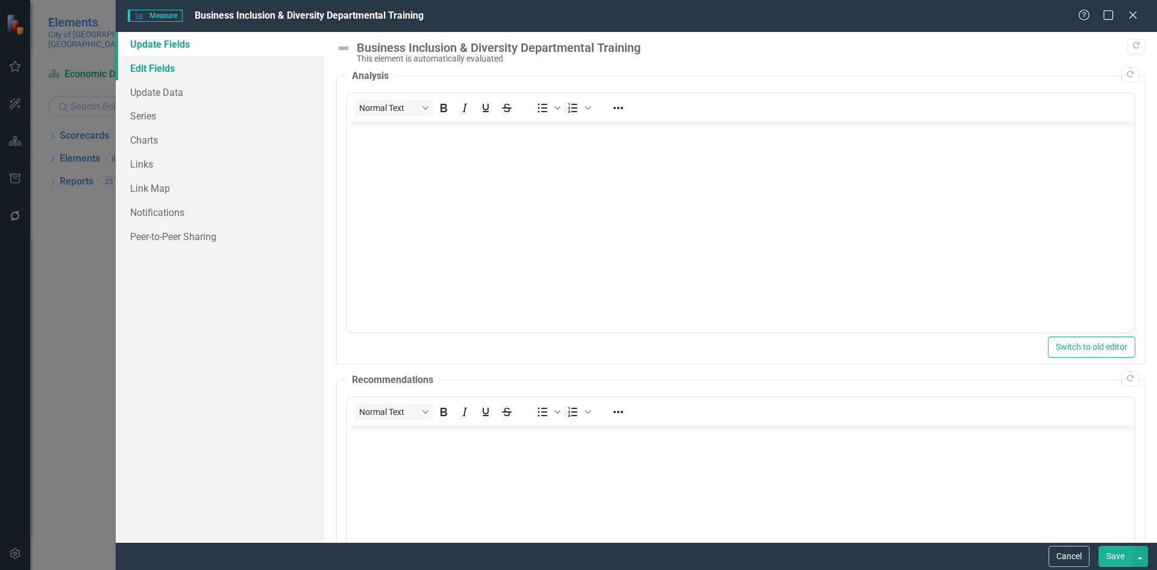
scroll to position [0, 0]
click at [181, 71] on link "Edit Fields" at bounding box center [220, 68] width 209 height 24
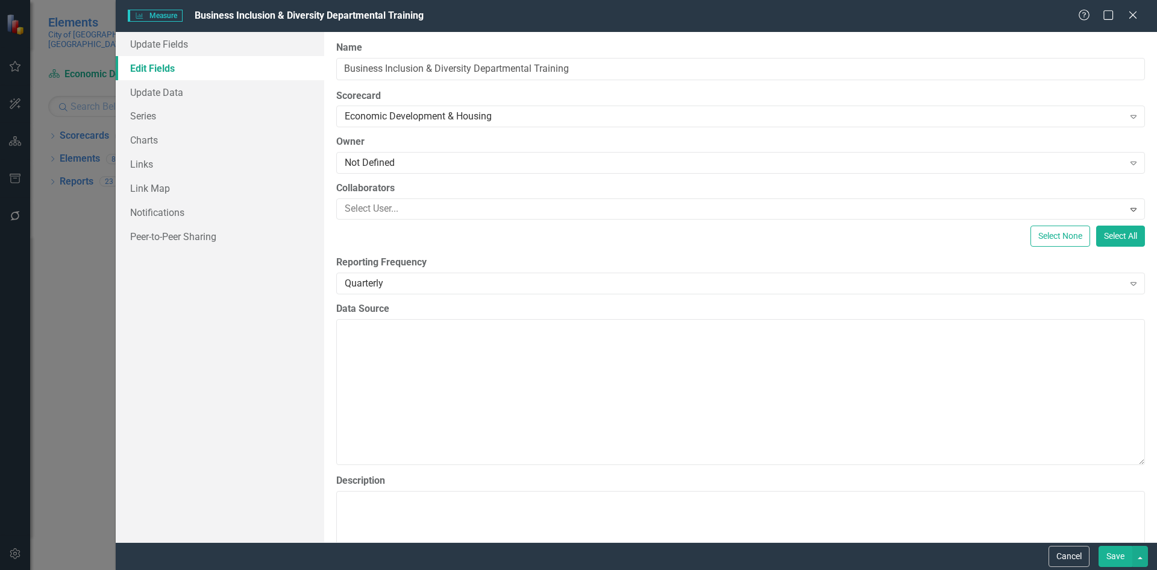
click at [230, 64] on link "Edit Fields" at bounding box center [220, 68] width 209 height 24
click at [377, 162] on div "Not Defined" at bounding box center [734, 163] width 779 height 14
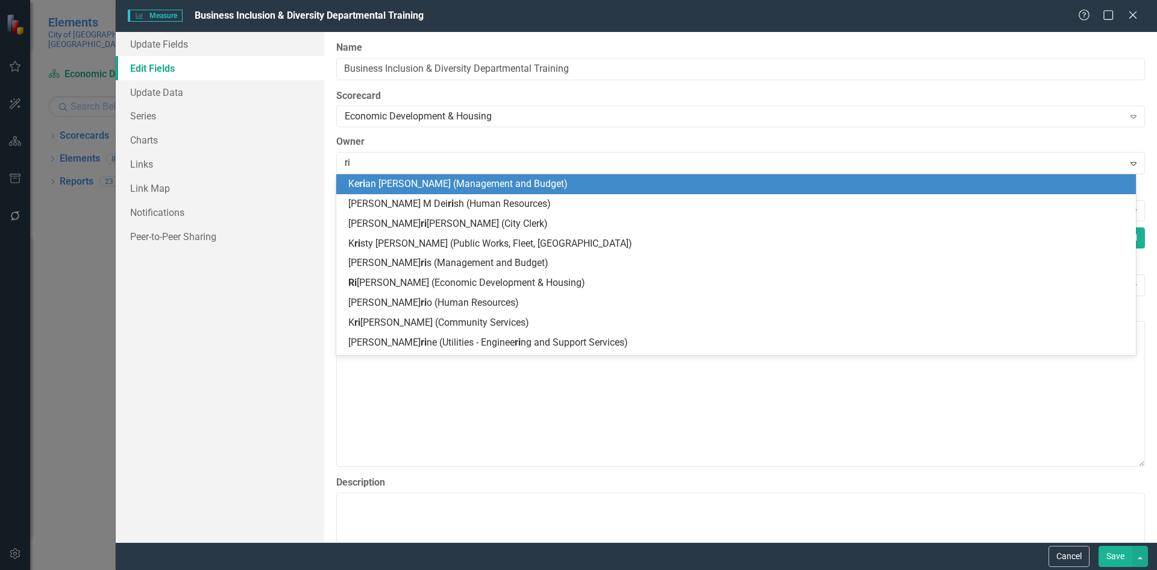
type input "riv"
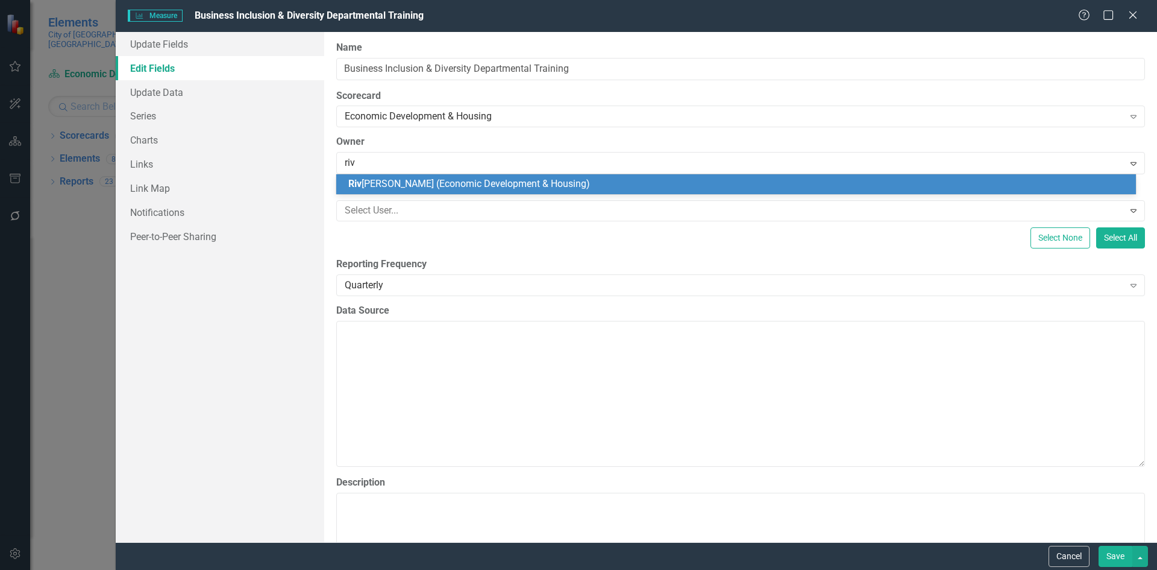
click at [1112, 561] on button "Save" at bounding box center [1116, 556] width 34 height 21
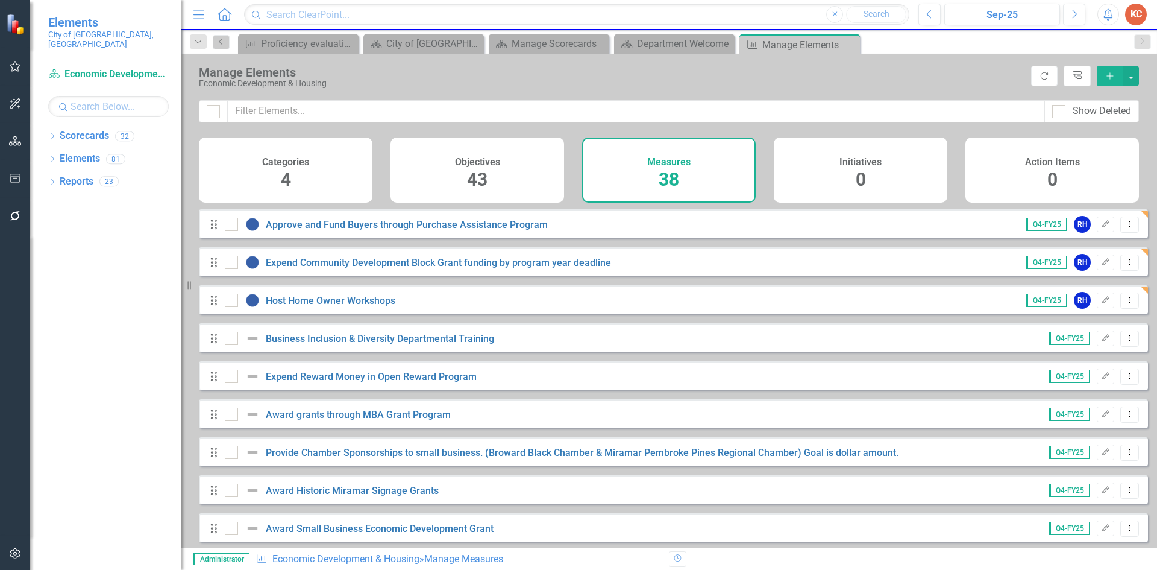
scroll to position [362, 0]
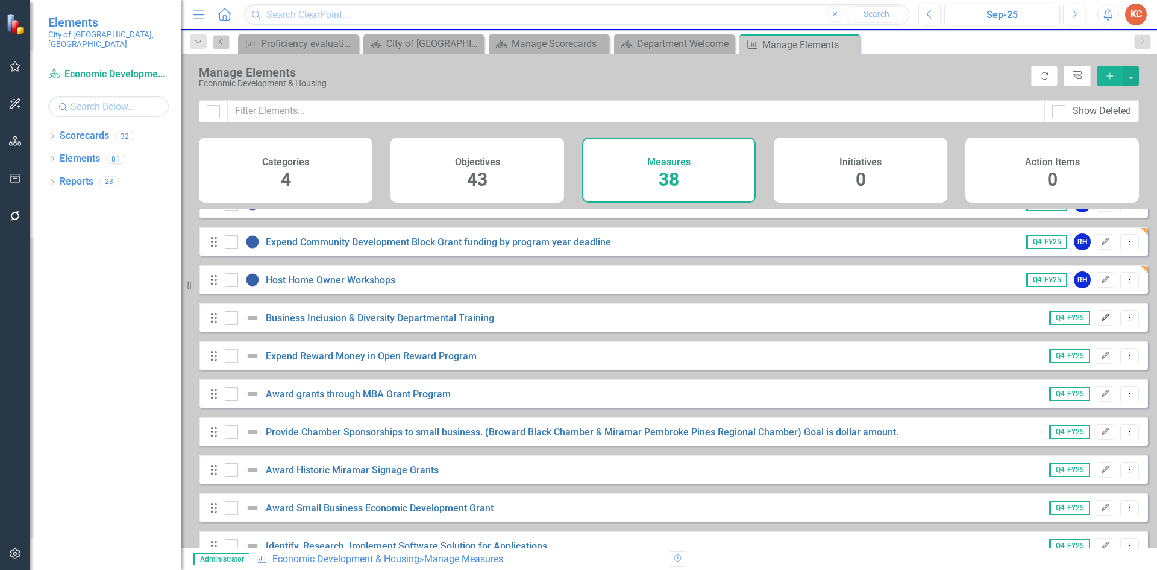
click at [1101, 321] on icon "Edit" at bounding box center [1105, 317] width 9 height 7
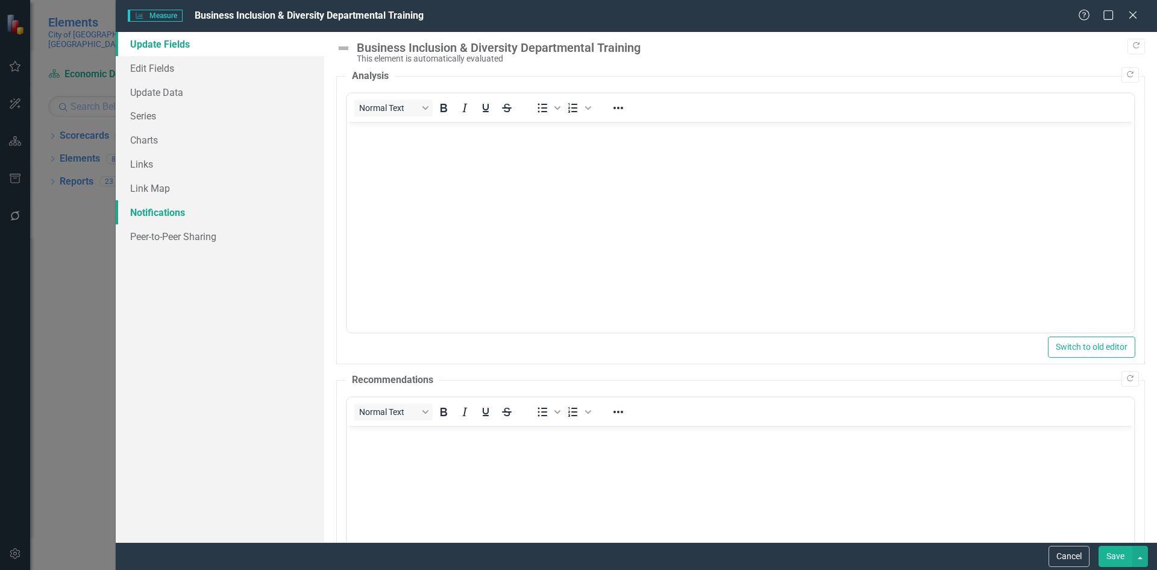
scroll to position [0, 0]
click at [160, 72] on link "Edit Fields" at bounding box center [220, 68] width 209 height 24
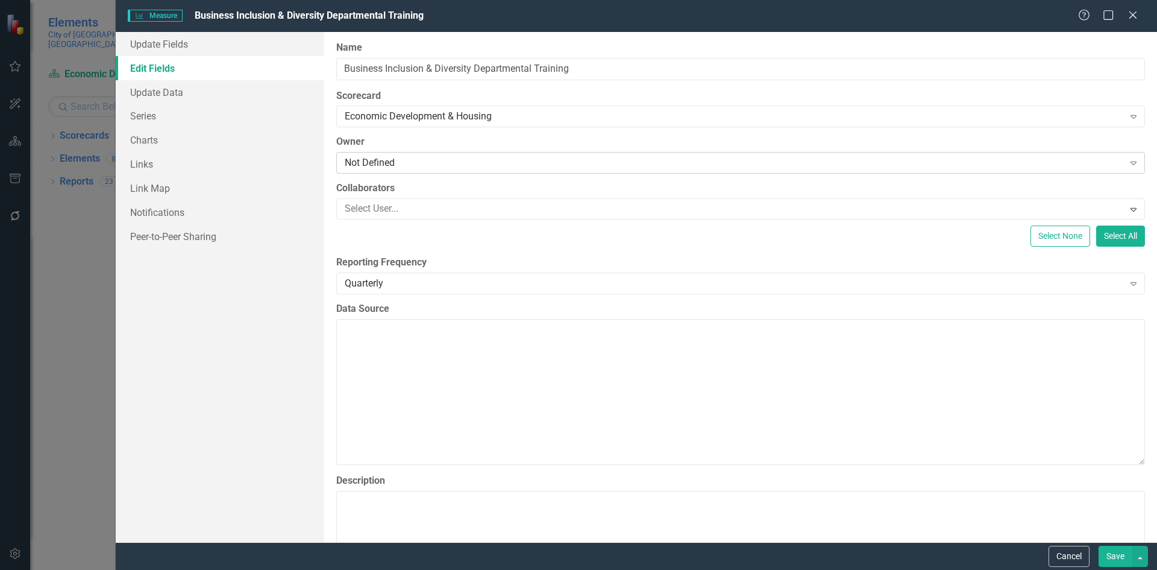
click at [456, 165] on div "Not Defined" at bounding box center [734, 163] width 779 height 14
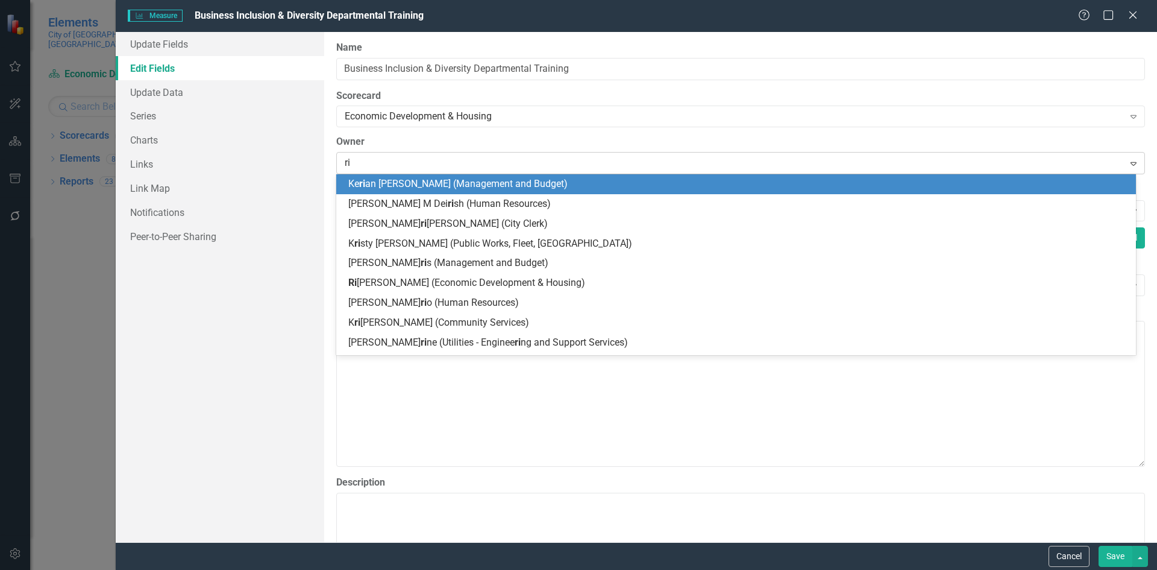
type input "riv"
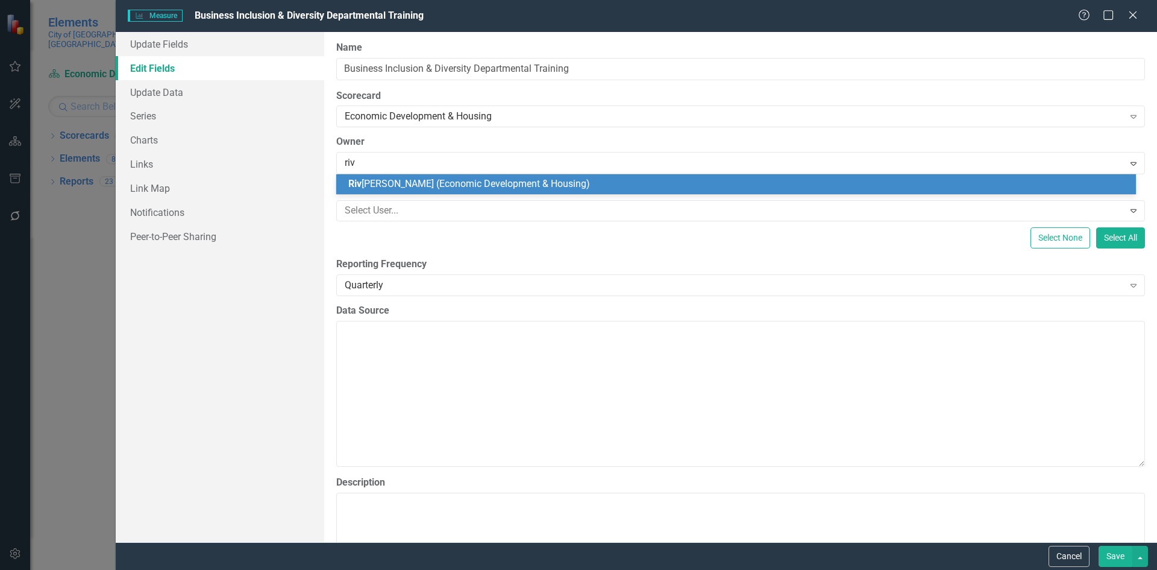
click at [437, 185] on span "Riv onia Henry (Economic Development & Housing)" at bounding box center [469, 183] width 242 height 11
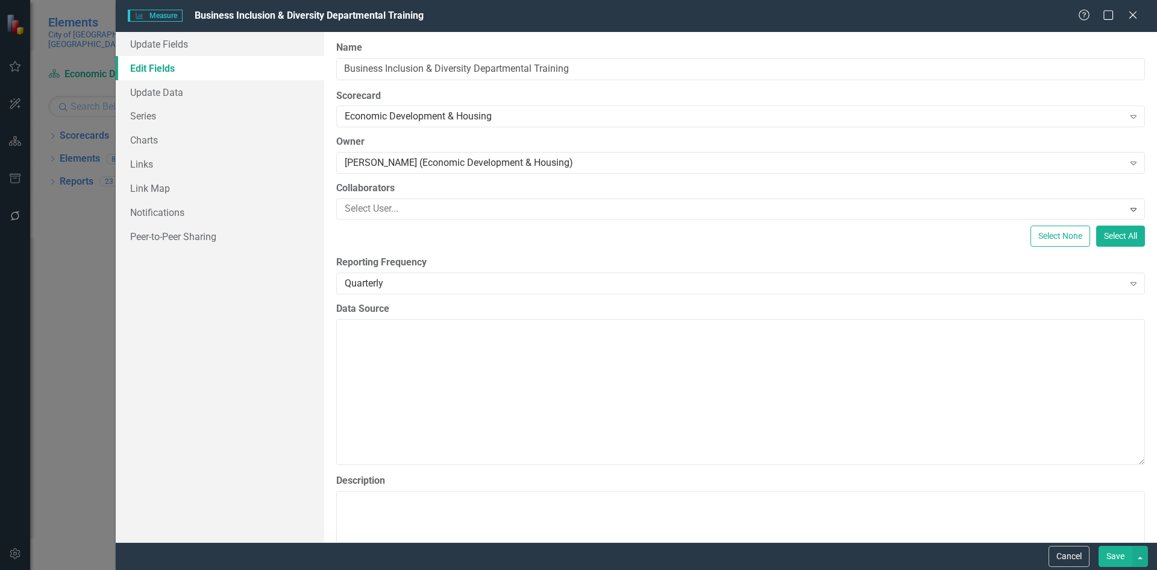
click at [1110, 550] on button "Save" at bounding box center [1116, 556] width 34 height 21
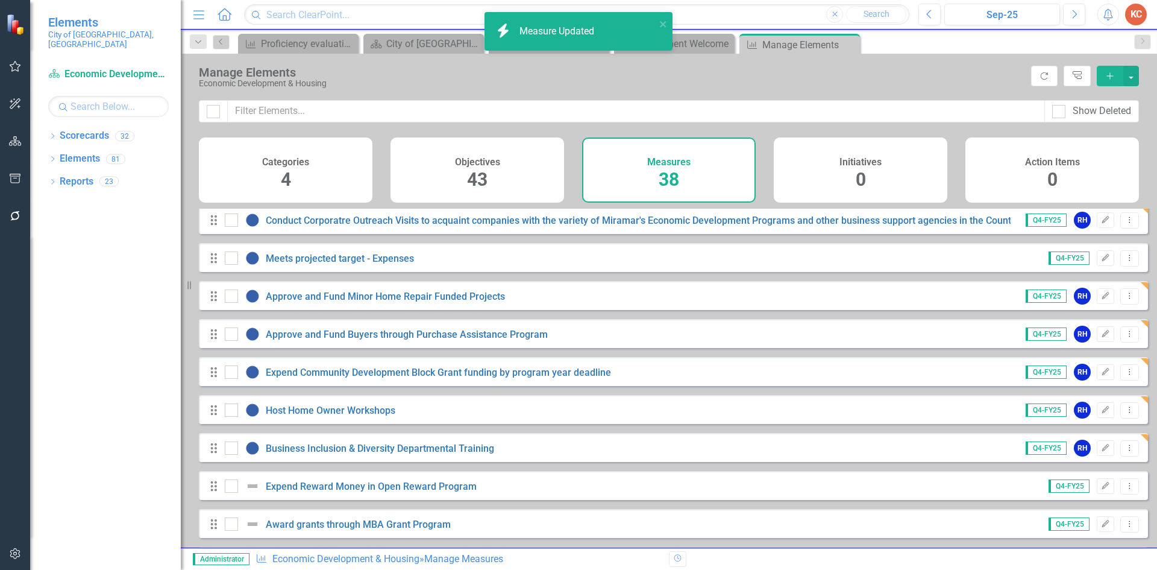
scroll to position [241, 0]
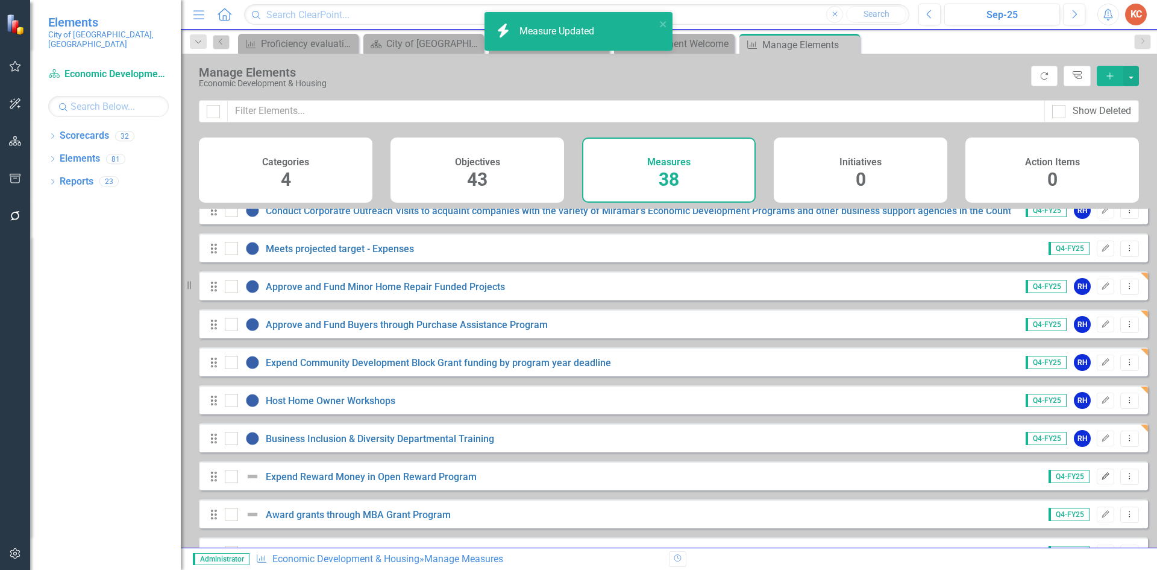
click at [1101, 480] on icon "Edit" at bounding box center [1105, 476] width 9 height 7
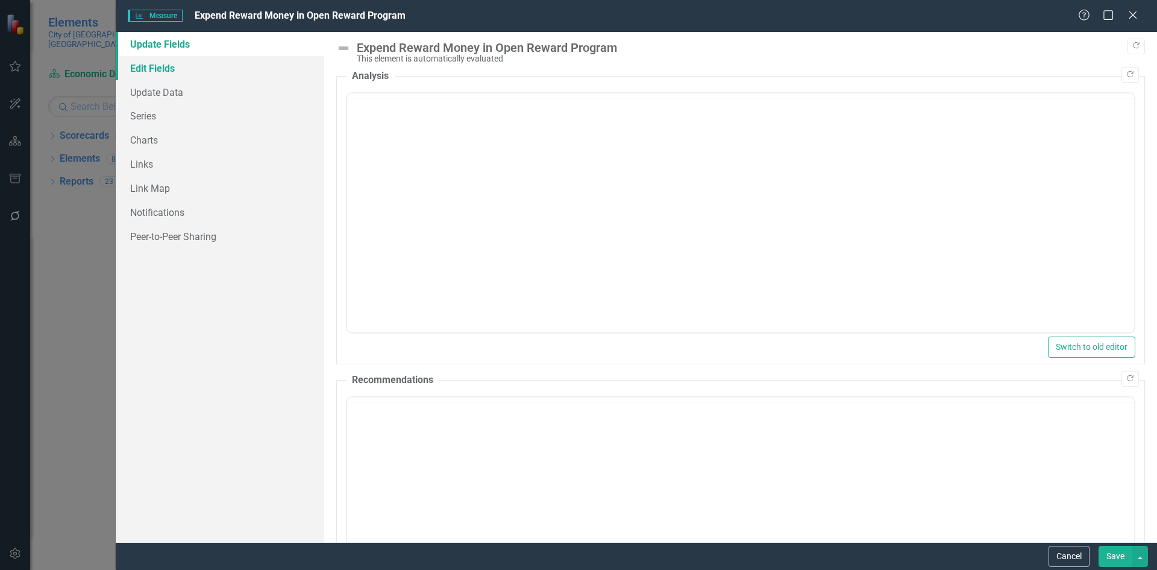
scroll to position [0, 0]
drag, startPoint x: 171, startPoint y: 72, endPoint x: 297, endPoint y: 71, distance: 126.0
click at [171, 71] on link "Edit Fields" at bounding box center [220, 68] width 209 height 24
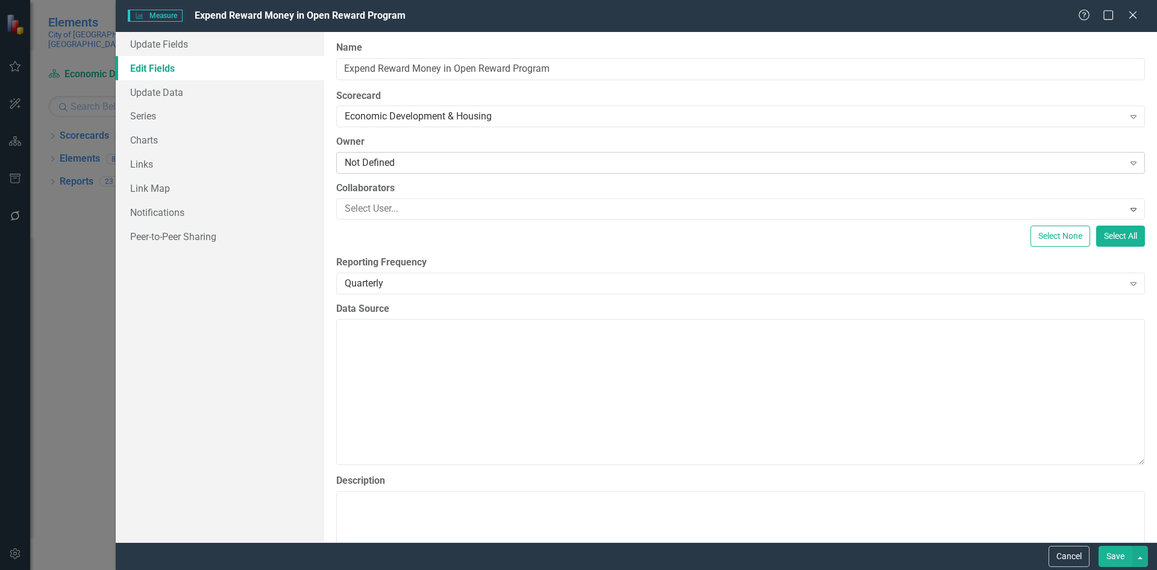
click at [428, 165] on div "Not Defined" at bounding box center [734, 163] width 779 height 14
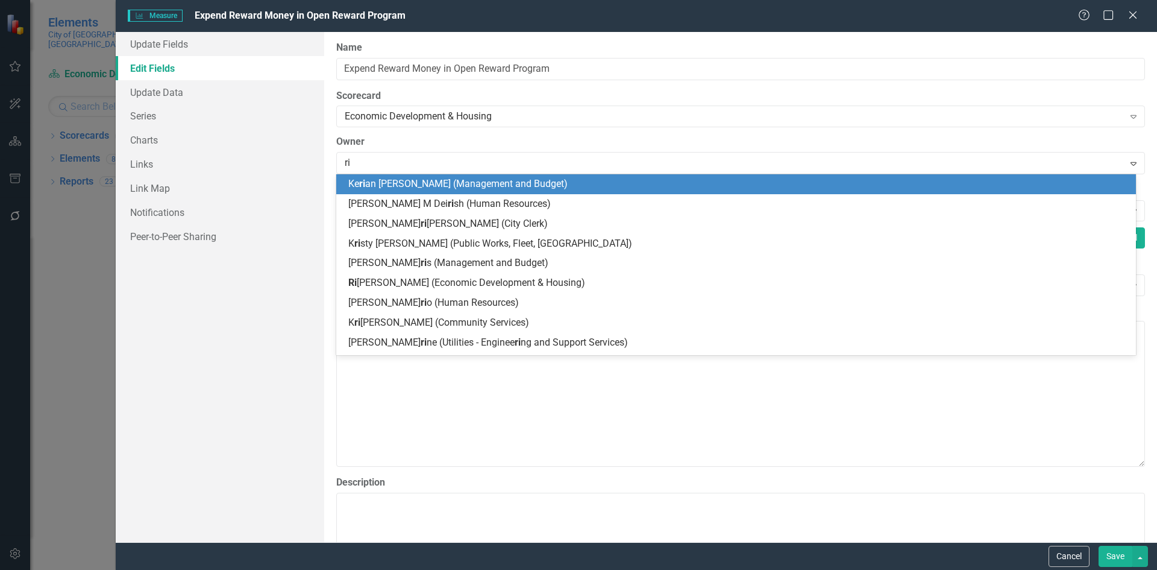
type input "riv"
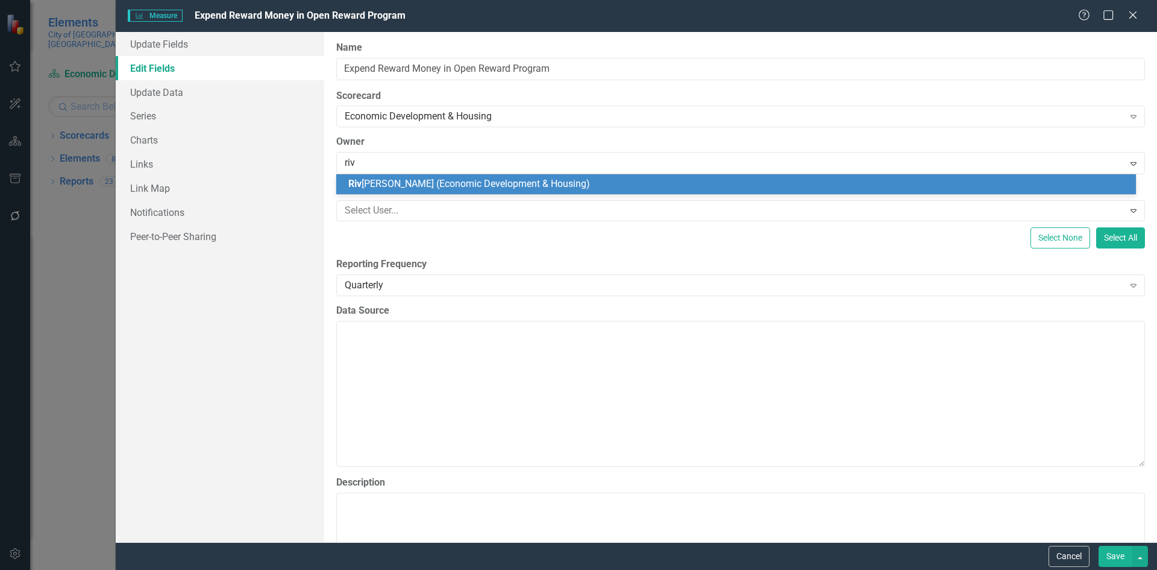
click at [429, 184] on span "Riv onia Henry (Economic Development & Housing)" at bounding box center [469, 183] width 242 height 11
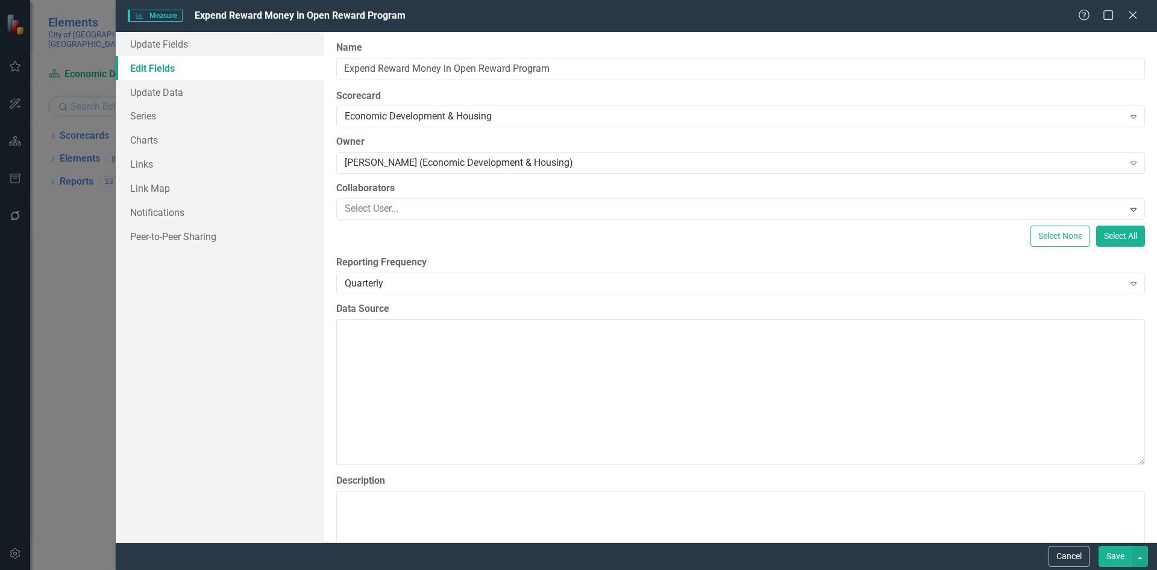
click at [1118, 556] on button "Save" at bounding box center [1116, 556] width 34 height 21
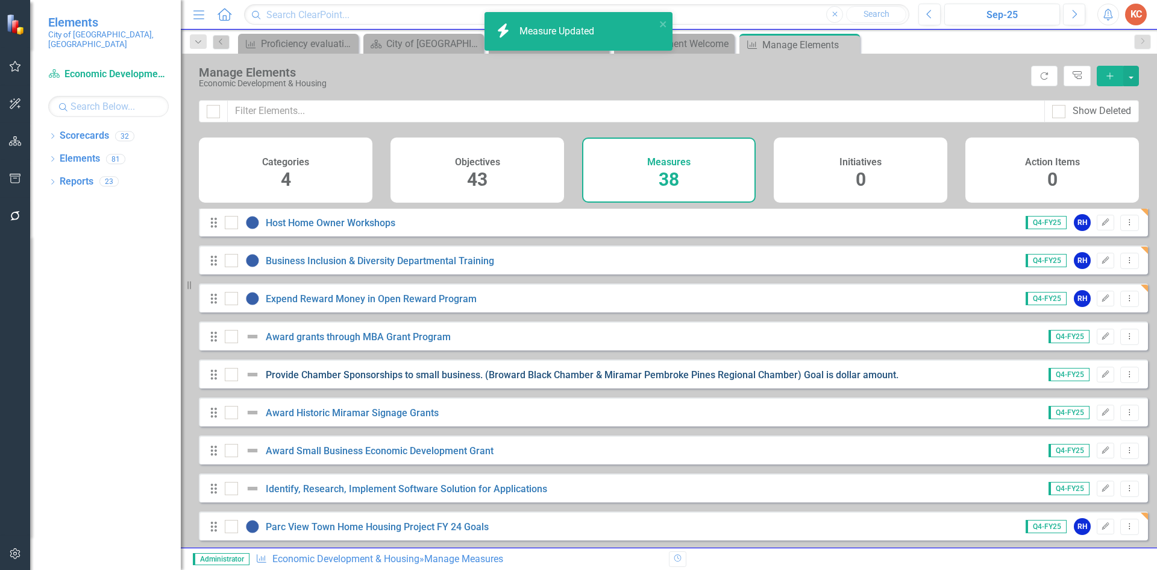
scroll to position [422, 0]
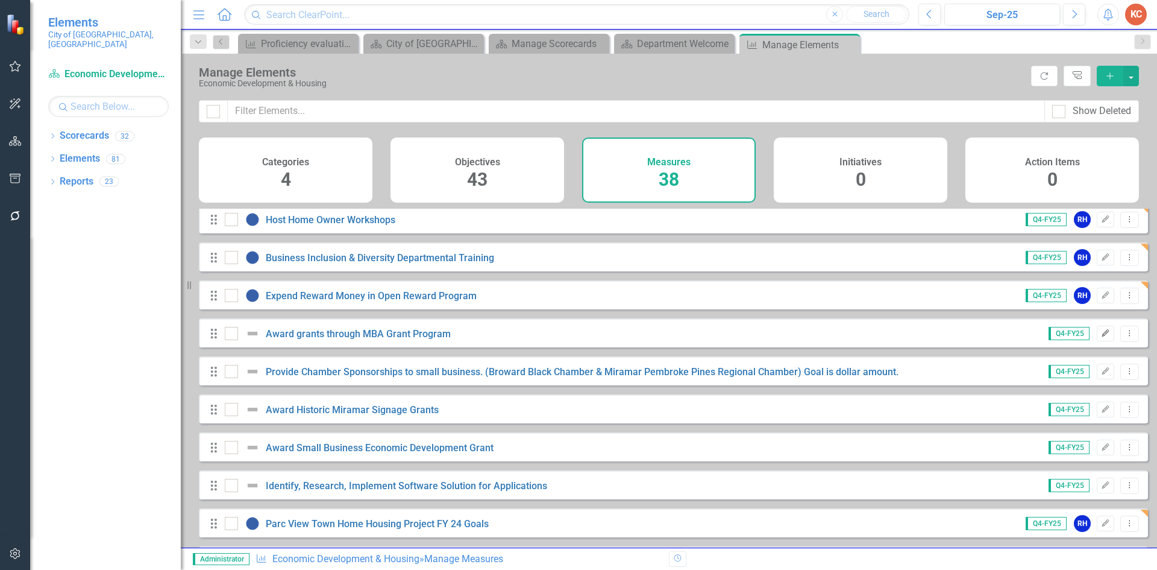
click at [1101, 337] on icon "Edit" at bounding box center [1105, 333] width 9 height 7
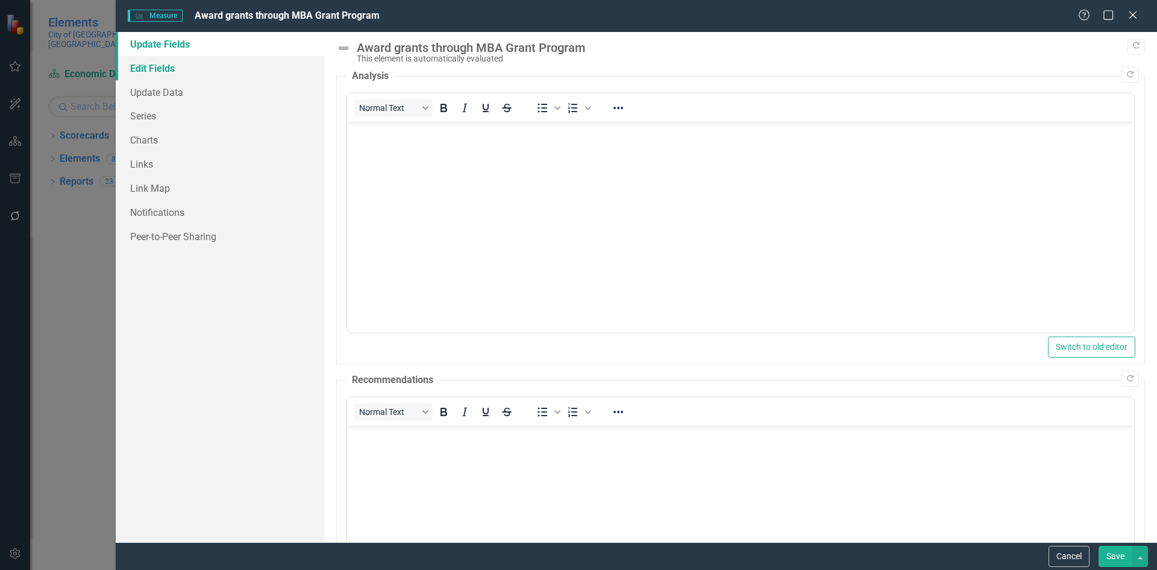
click at [145, 69] on link "Edit Fields" at bounding box center [220, 68] width 209 height 24
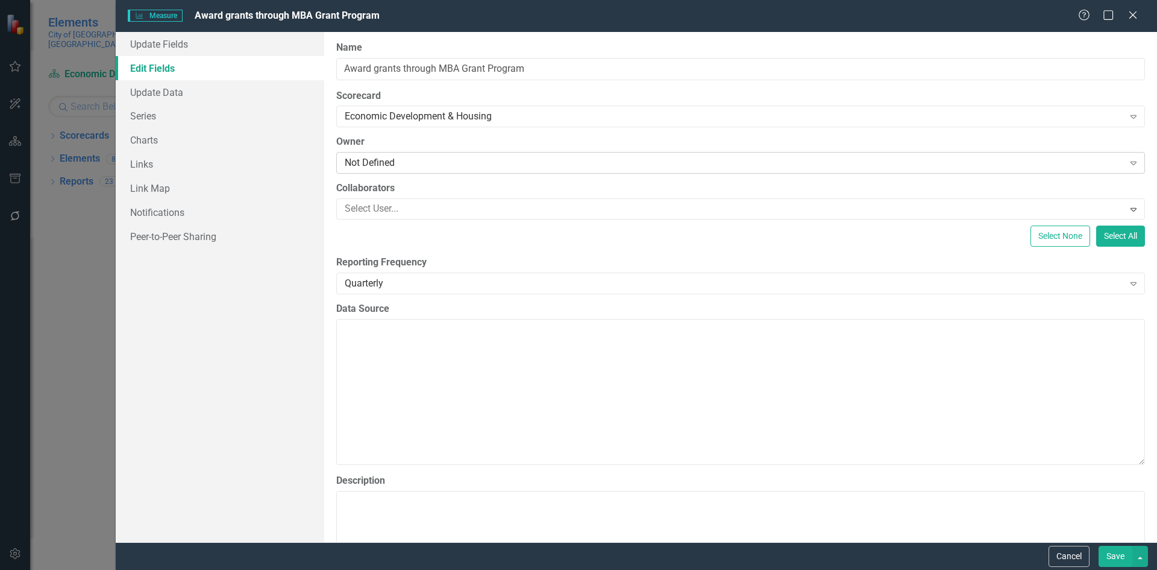
click at [373, 158] on div "Not Defined" at bounding box center [734, 163] width 779 height 14
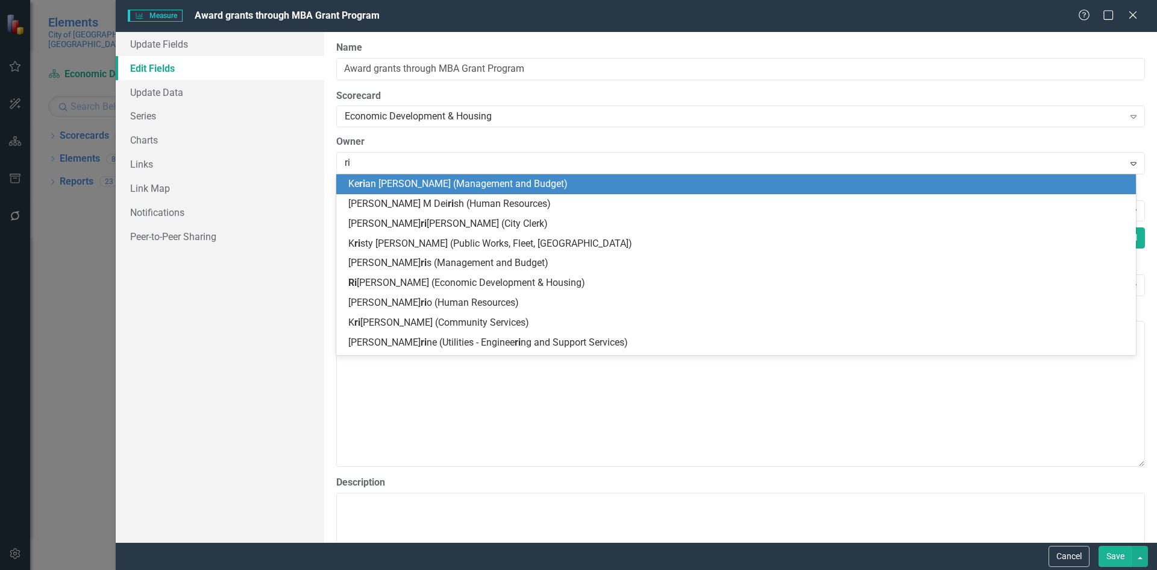
type input "riv"
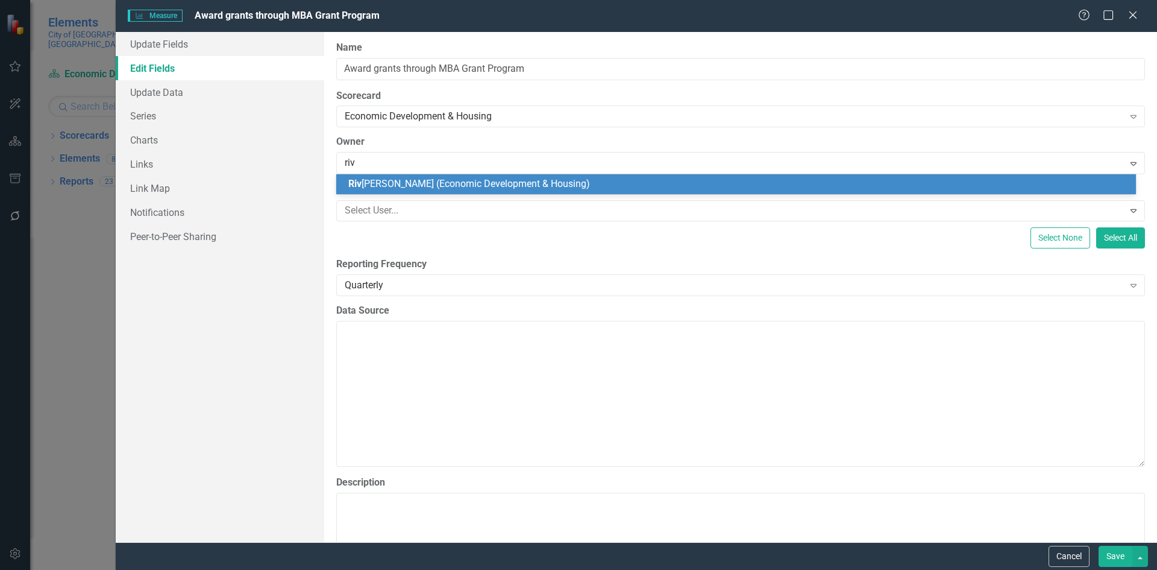
drag, startPoint x: 360, startPoint y: 178, endPoint x: 371, endPoint y: 181, distance: 11.1
click at [359, 177] on div "Riv onia Henry (Economic Development & Housing)" at bounding box center [738, 184] width 781 height 14
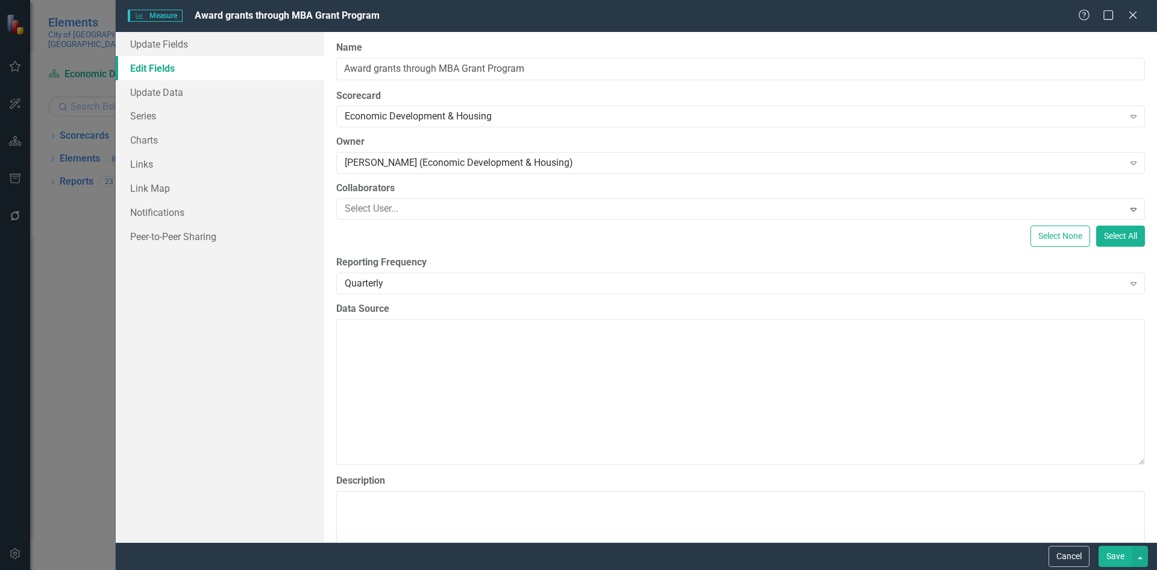
drag, startPoint x: 1112, startPoint y: 553, endPoint x: 1036, endPoint y: 505, distance: 89.5
click at [1112, 552] on button "Save" at bounding box center [1116, 556] width 34 height 21
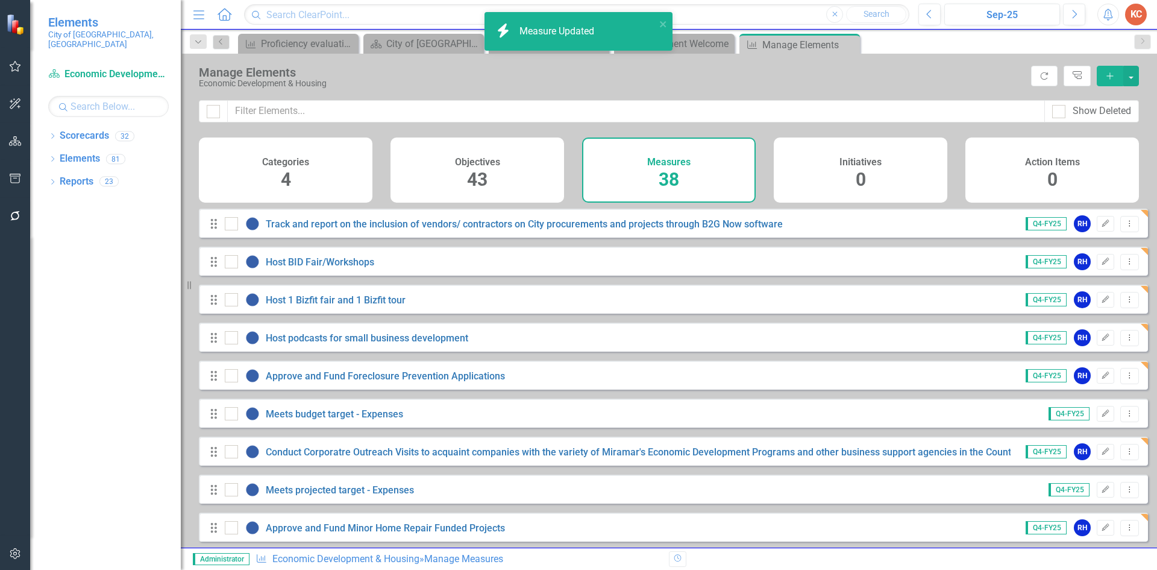
scroll to position [663, 0]
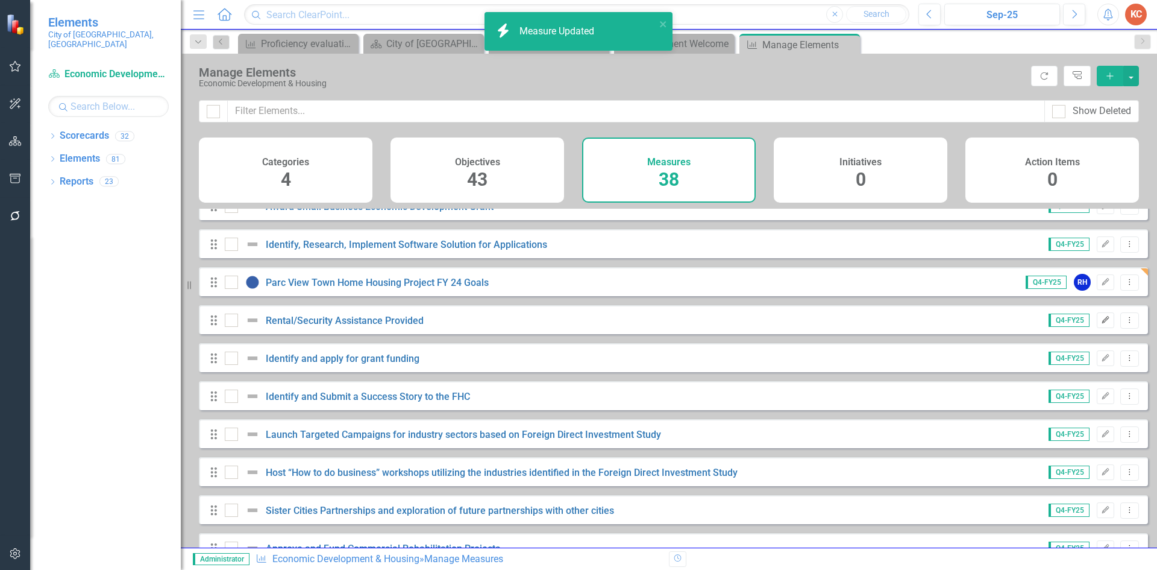
click at [1097, 328] on button "Edit" at bounding box center [1105, 320] width 17 height 16
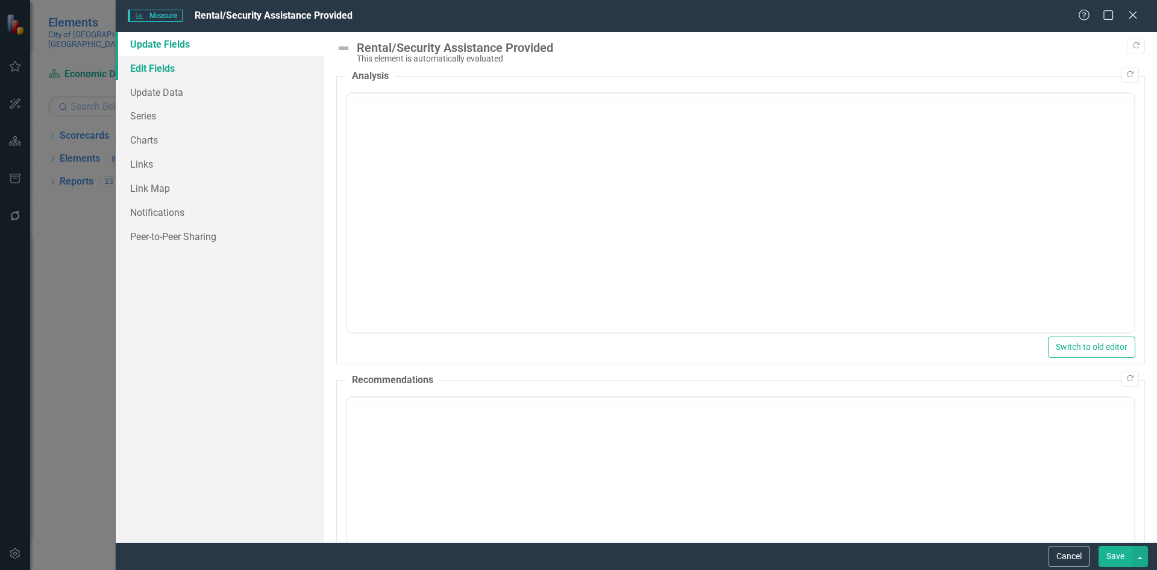
scroll to position [0, 0]
click at [162, 68] on link "Edit Fields" at bounding box center [220, 68] width 209 height 24
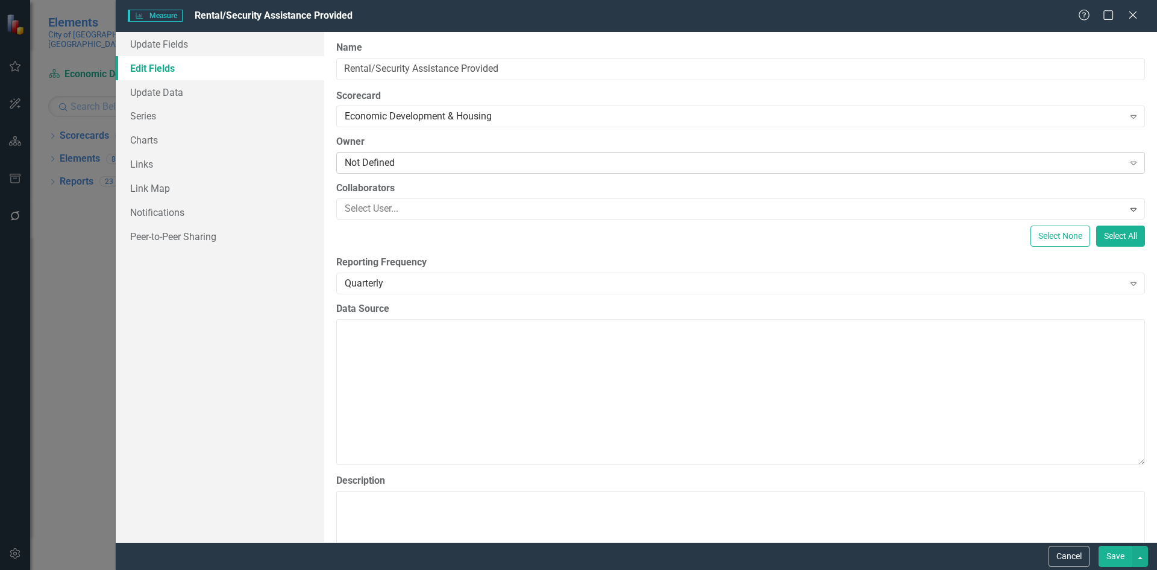
click at [366, 163] on div "Not Defined" at bounding box center [734, 163] width 779 height 14
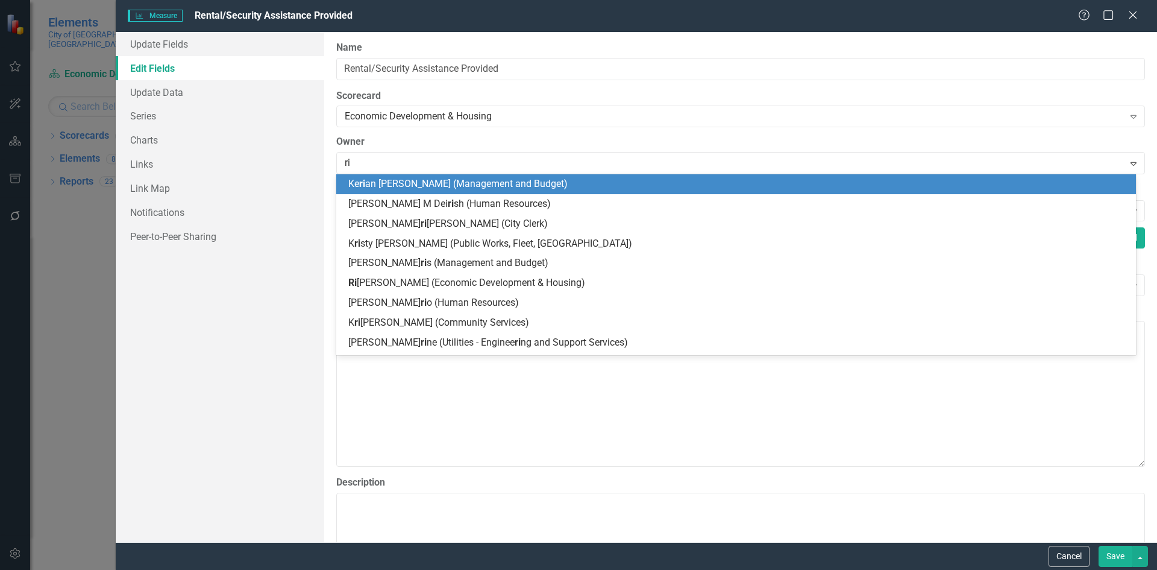
type input "riv"
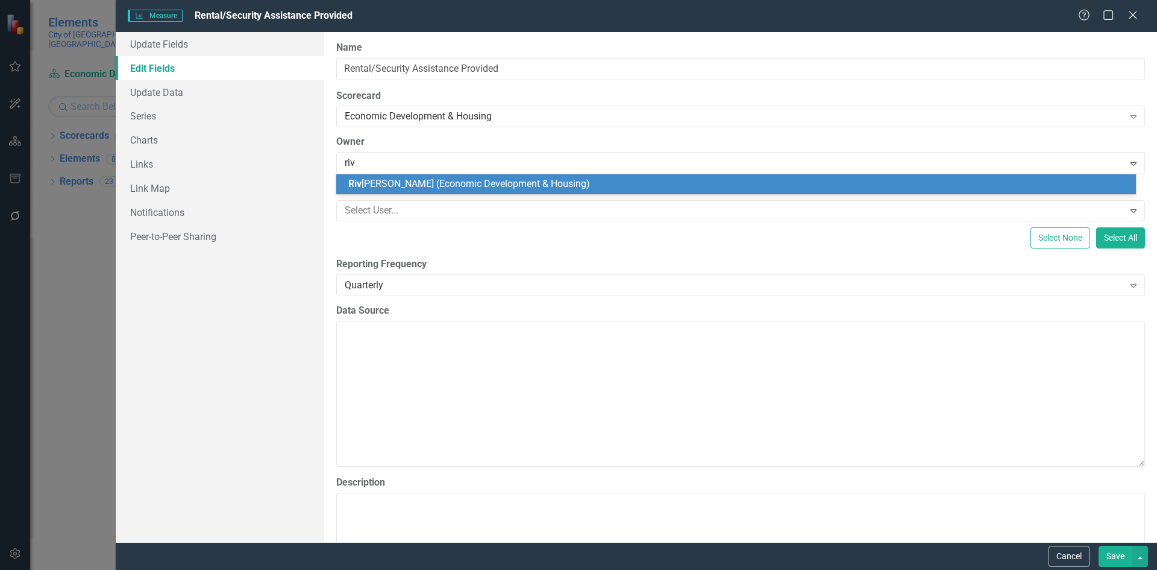
drag, startPoint x: 363, startPoint y: 180, endPoint x: 377, endPoint y: 176, distance: 14.3
click at [363, 177] on div "Riv onia Henry (Economic Development & Housing)" at bounding box center [738, 184] width 781 height 14
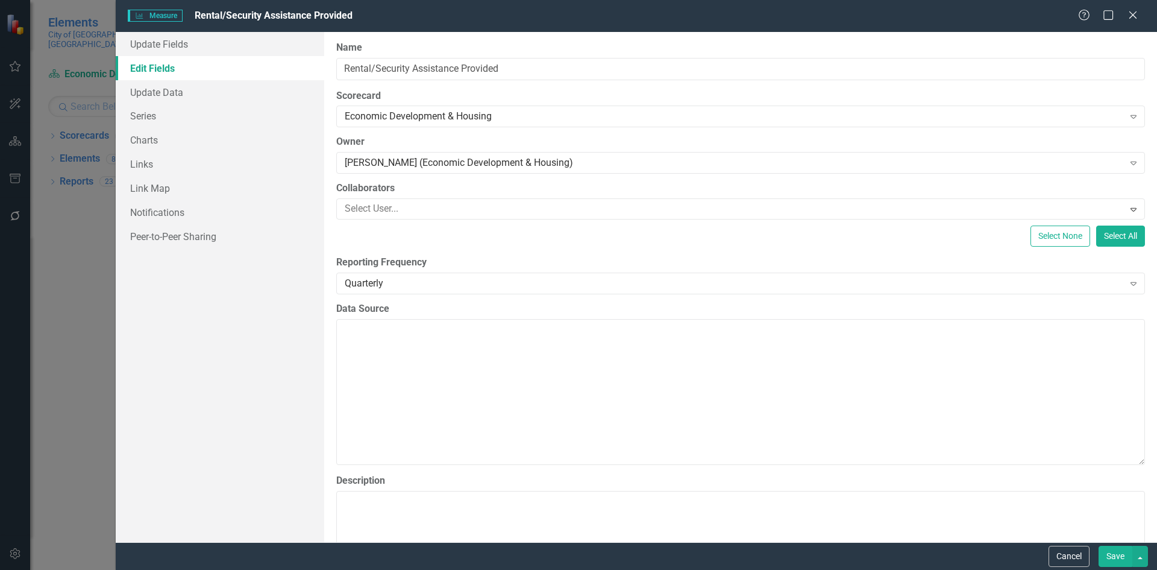
drag, startPoint x: 1116, startPoint y: 556, endPoint x: 821, endPoint y: 264, distance: 415.2
click at [1116, 556] on button "Save" at bounding box center [1116, 556] width 34 height 21
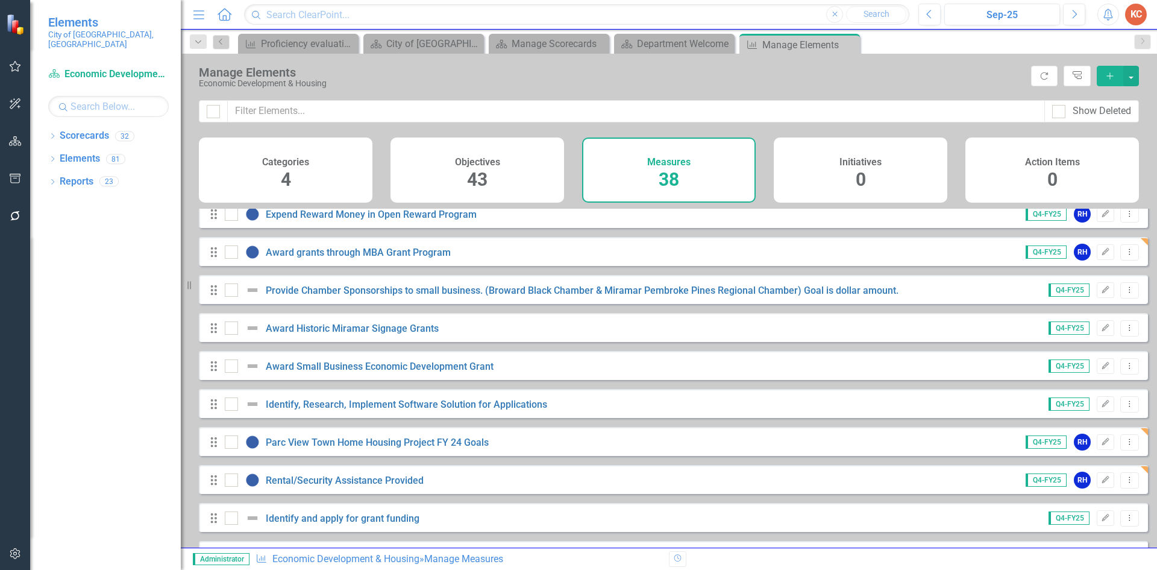
scroll to position [482, 0]
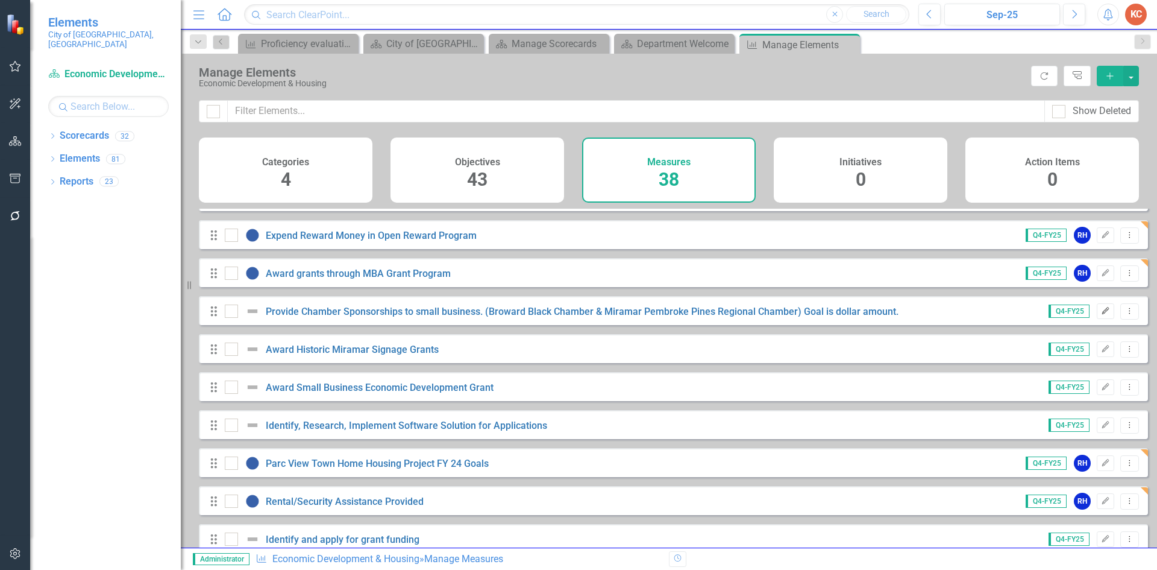
click at [1101, 315] on icon "Edit" at bounding box center [1105, 310] width 9 height 7
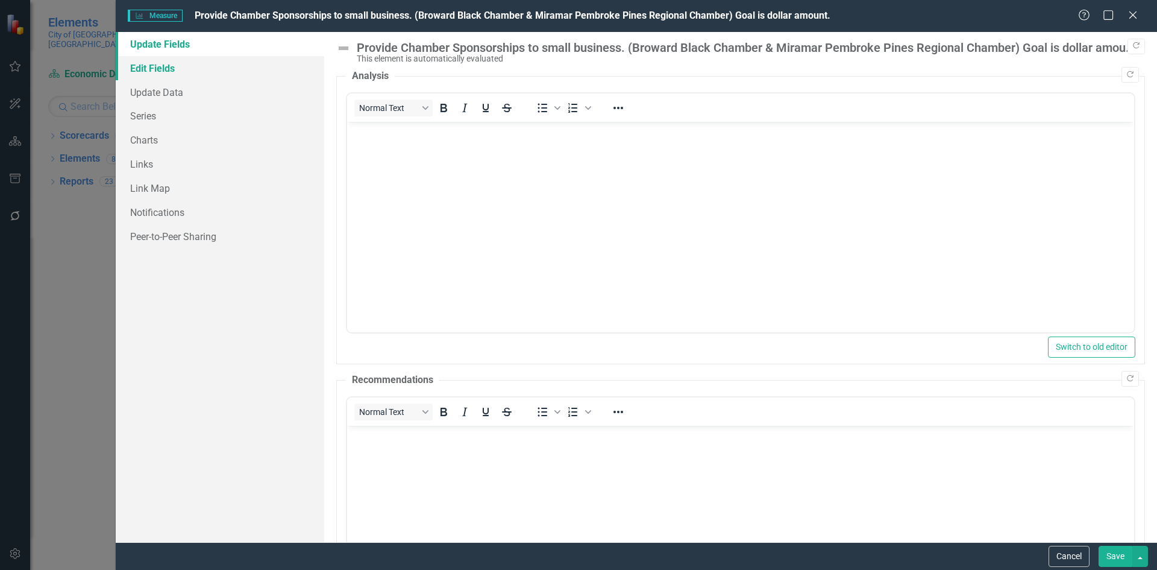
scroll to position [0, 0]
click at [163, 72] on link "Edit Fields" at bounding box center [220, 68] width 209 height 24
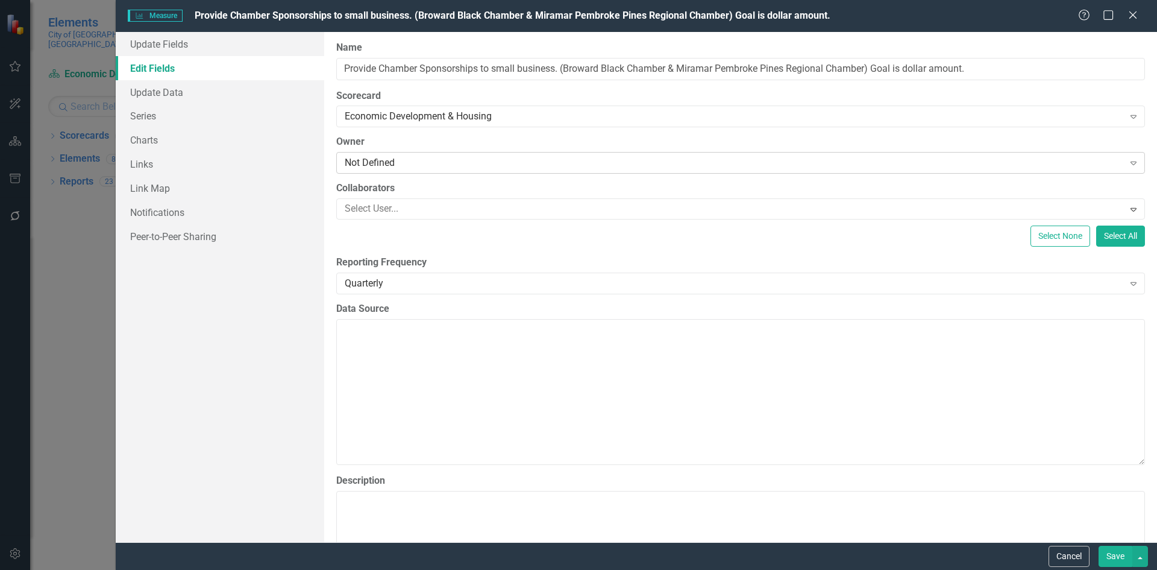
click at [389, 161] on div "Not Defined" at bounding box center [734, 163] width 779 height 14
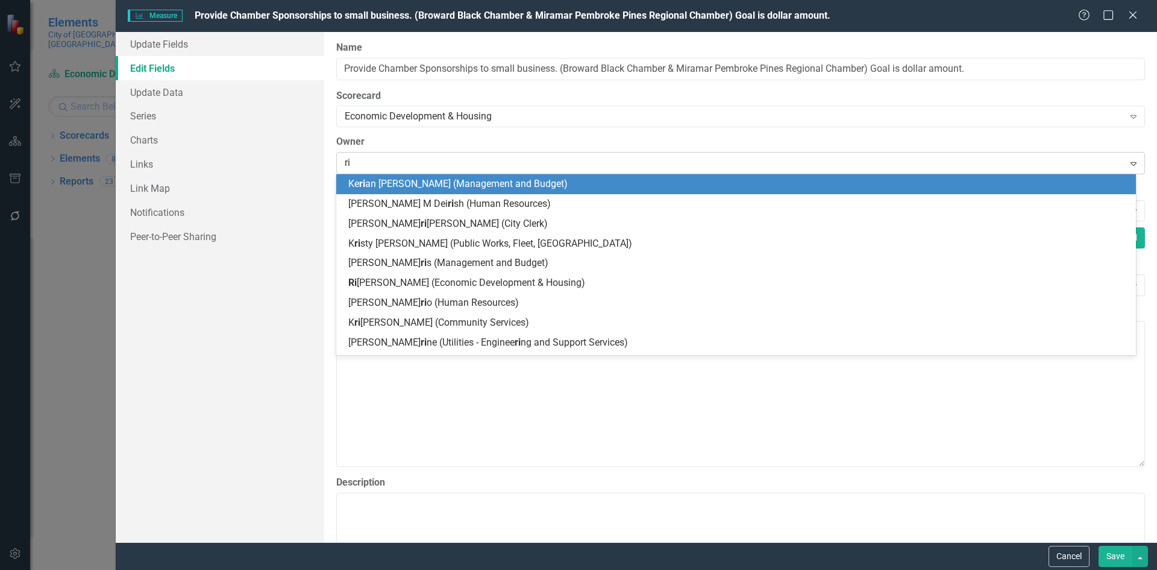
type input "riv"
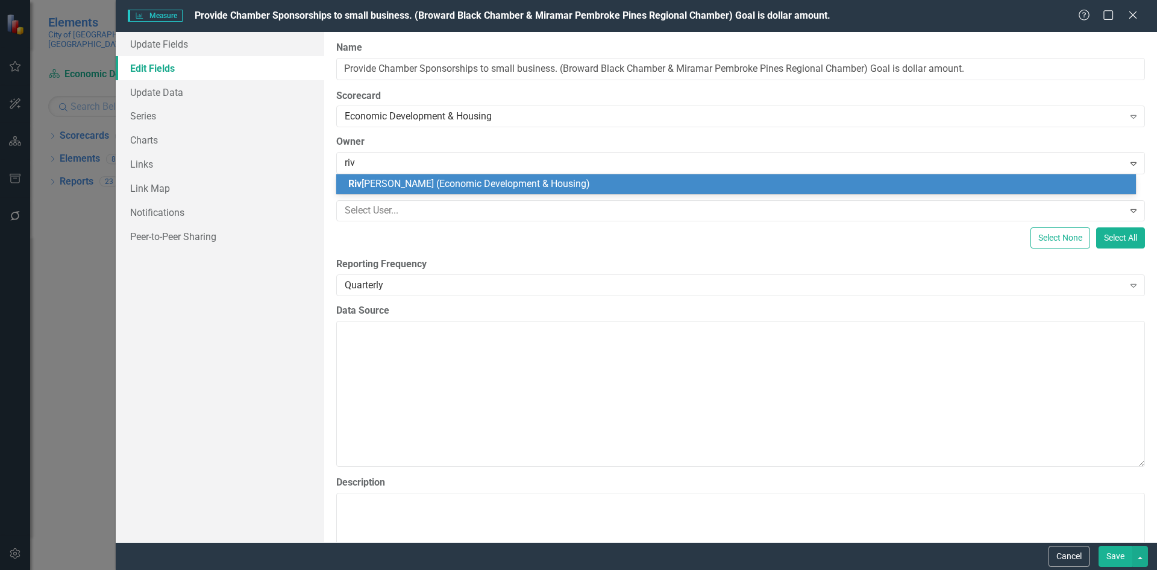
click at [391, 181] on span "Riv onia Henry (Economic Development & Housing)" at bounding box center [469, 183] width 242 height 11
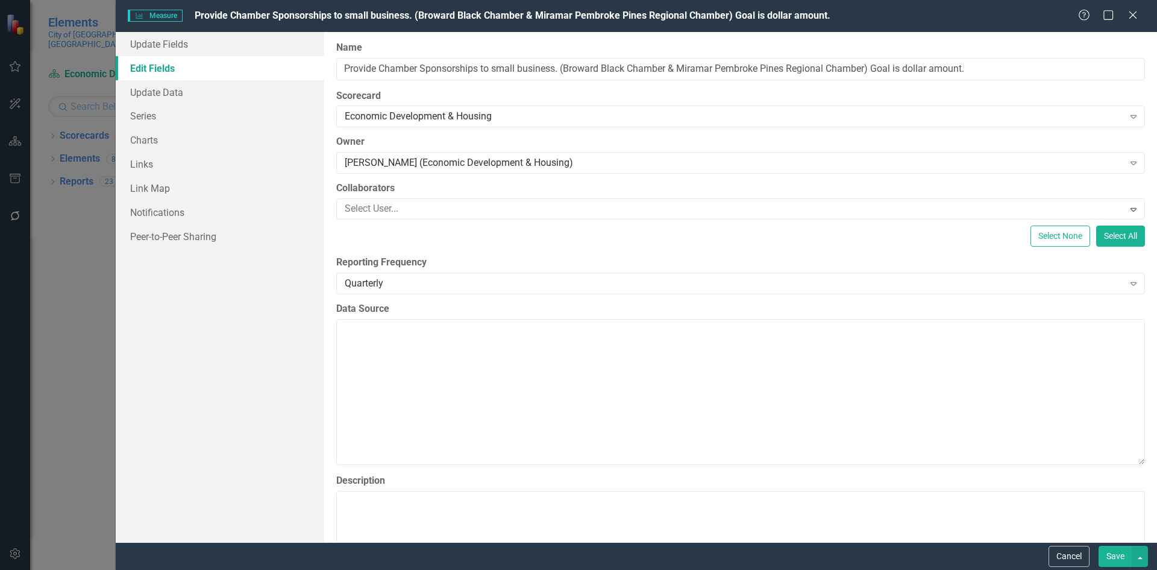
click at [1107, 554] on button "Save" at bounding box center [1116, 556] width 34 height 21
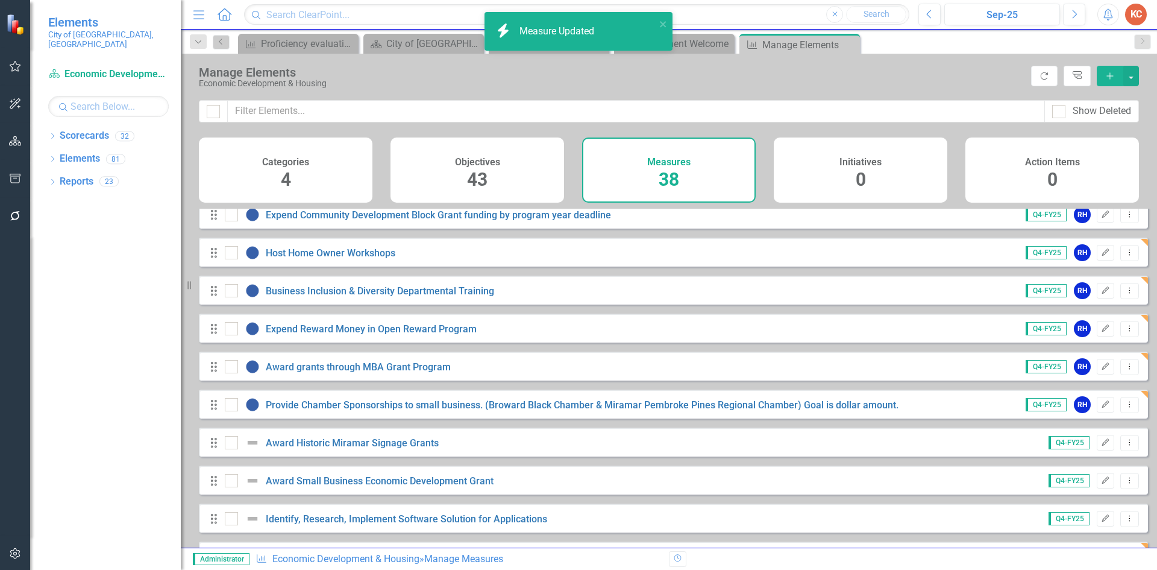
scroll to position [542, 0]
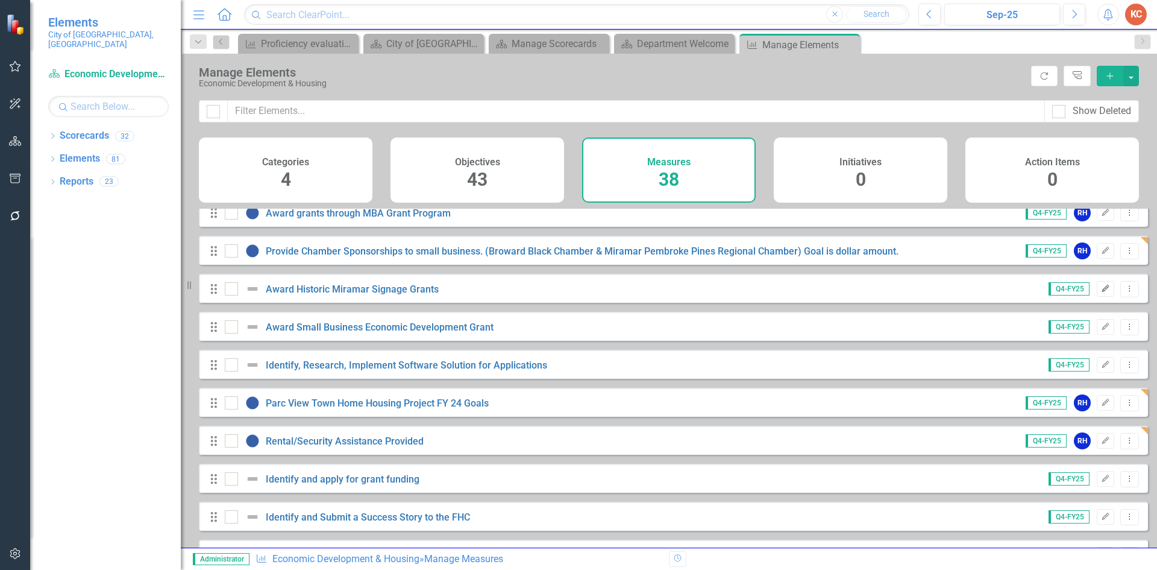
click at [1101, 292] on icon "Edit" at bounding box center [1105, 288] width 9 height 7
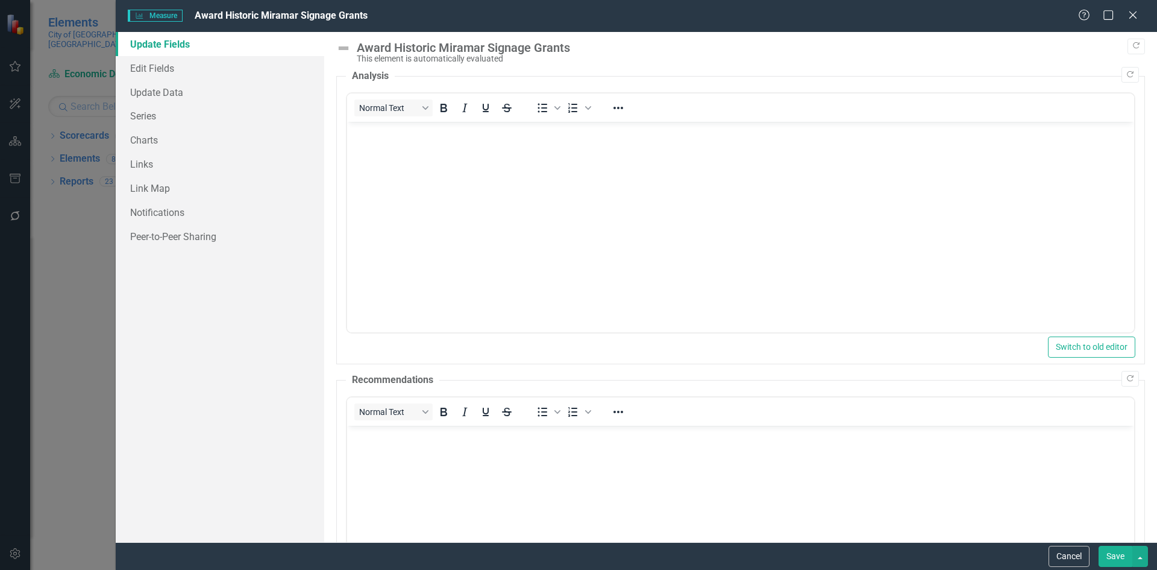
scroll to position [0, 0]
click at [154, 72] on link "Edit Fields" at bounding box center [220, 68] width 209 height 24
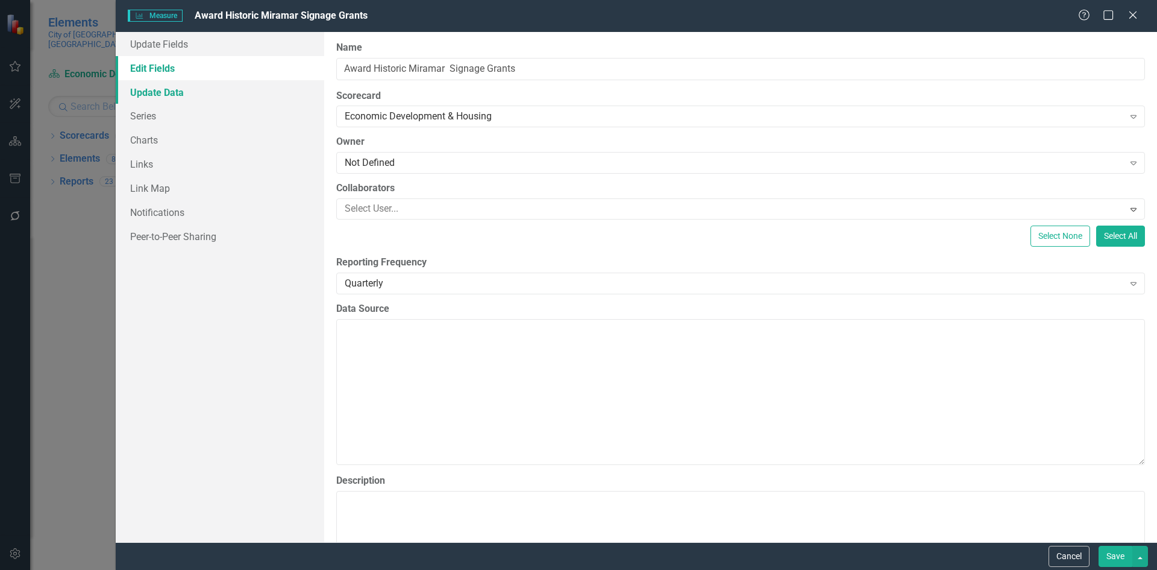
click at [199, 88] on link "Update Data" at bounding box center [220, 92] width 209 height 24
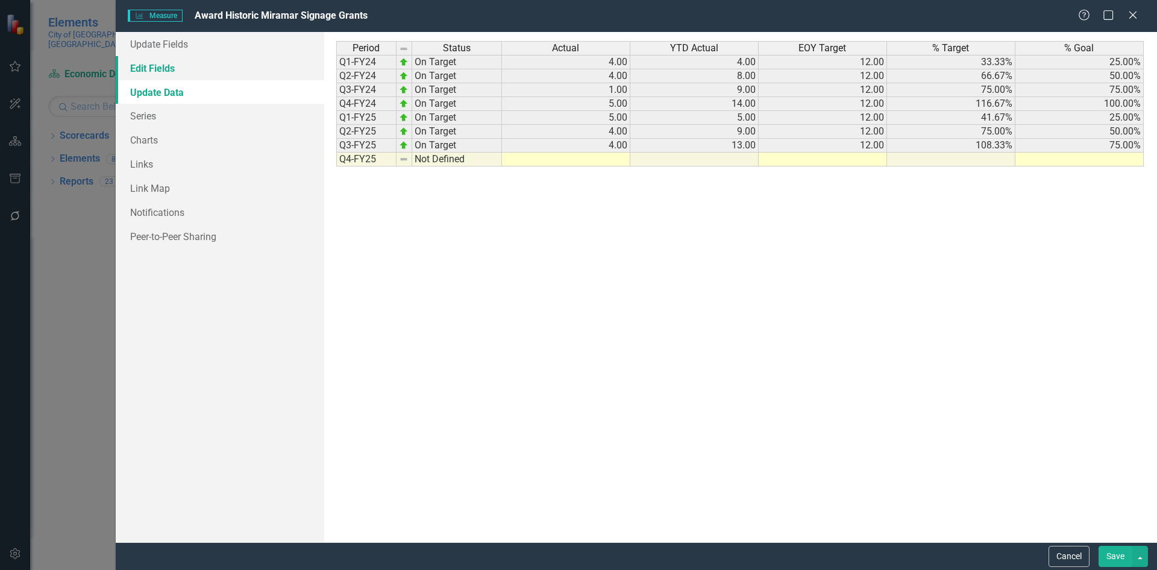
click at [200, 68] on link "Edit Fields" at bounding box center [220, 68] width 209 height 24
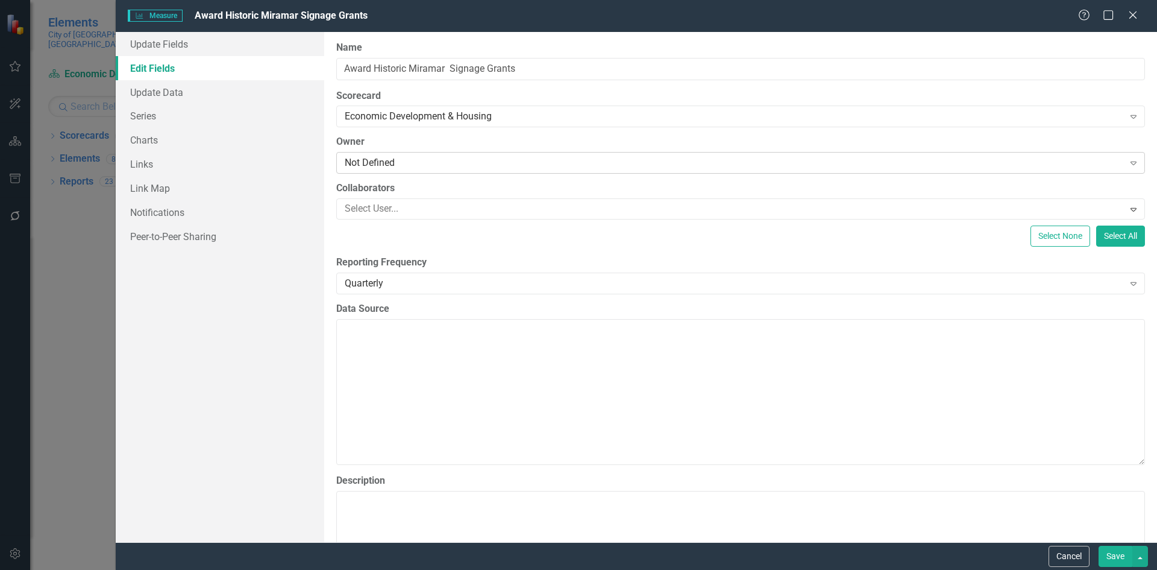
click at [380, 167] on div "Not Defined" at bounding box center [734, 163] width 779 height 14
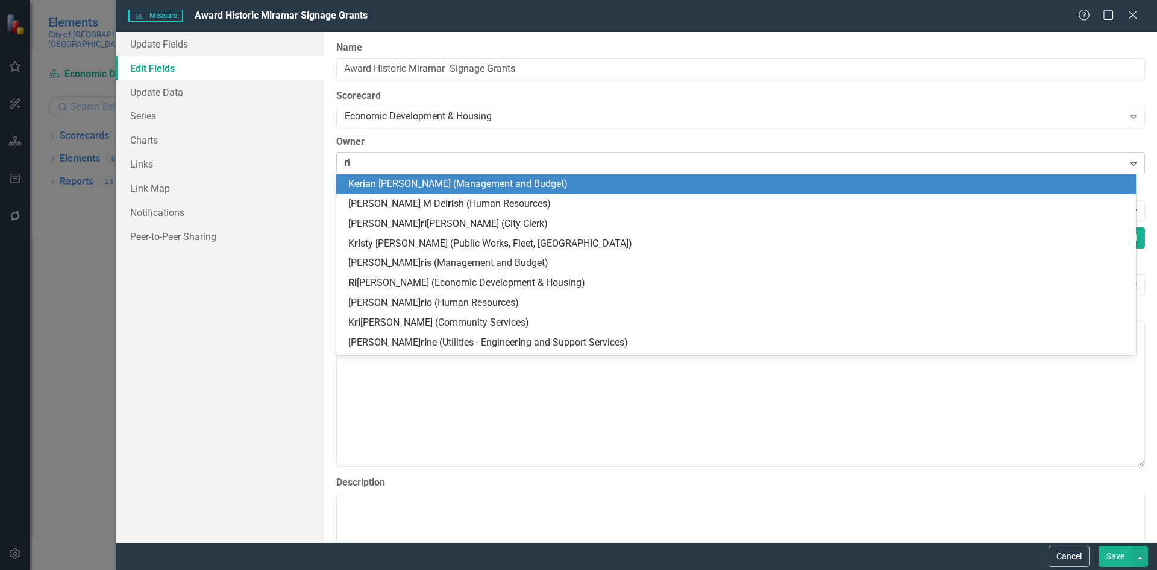
type input "riv"
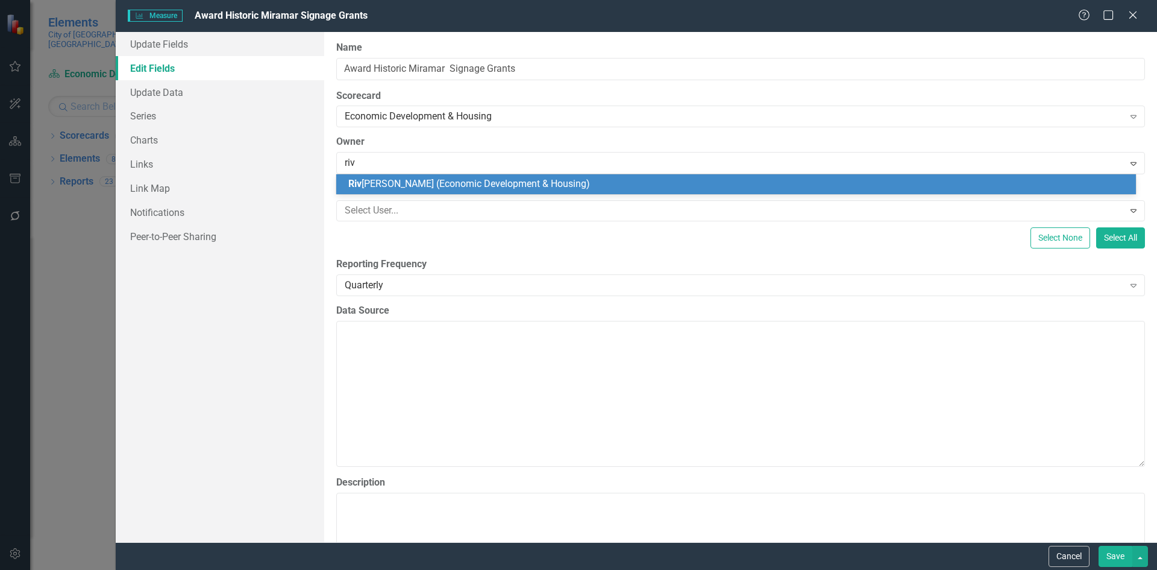
click at [371, 178] on span "Riv onia Henry (Economic Development & Housing)" at bounding box center [469, 183] width 242 height 11
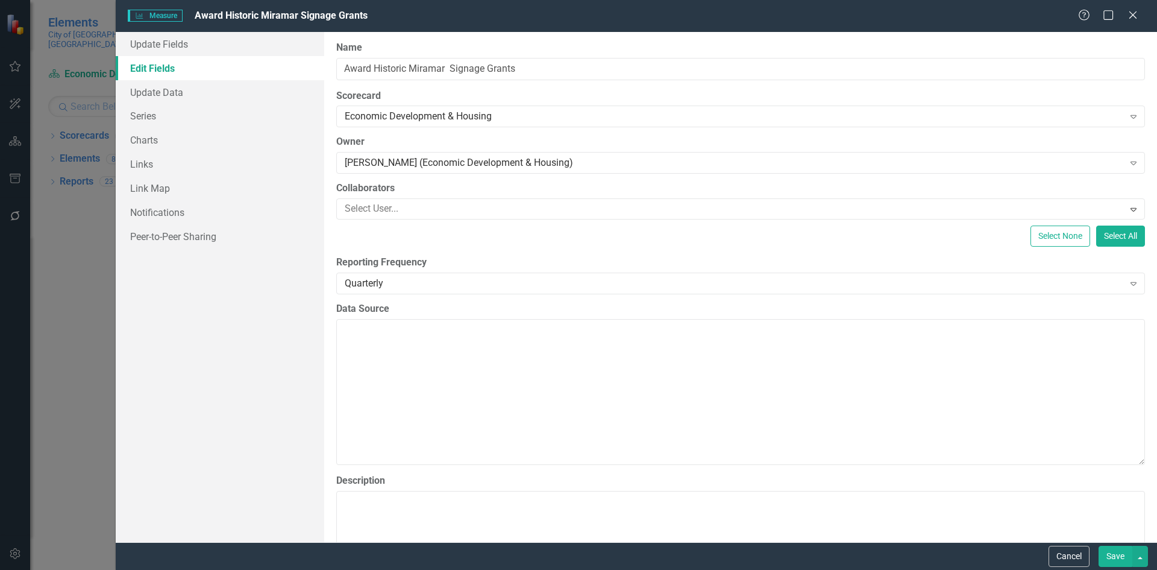
drag, startPoint x: 1107, startPoint y: 554, endPoint x: 996, endPoint y: 469, distance: 140.2
click at [1106, 552] on button "Save" at bounding box center [1116, 556] width 34 height 21
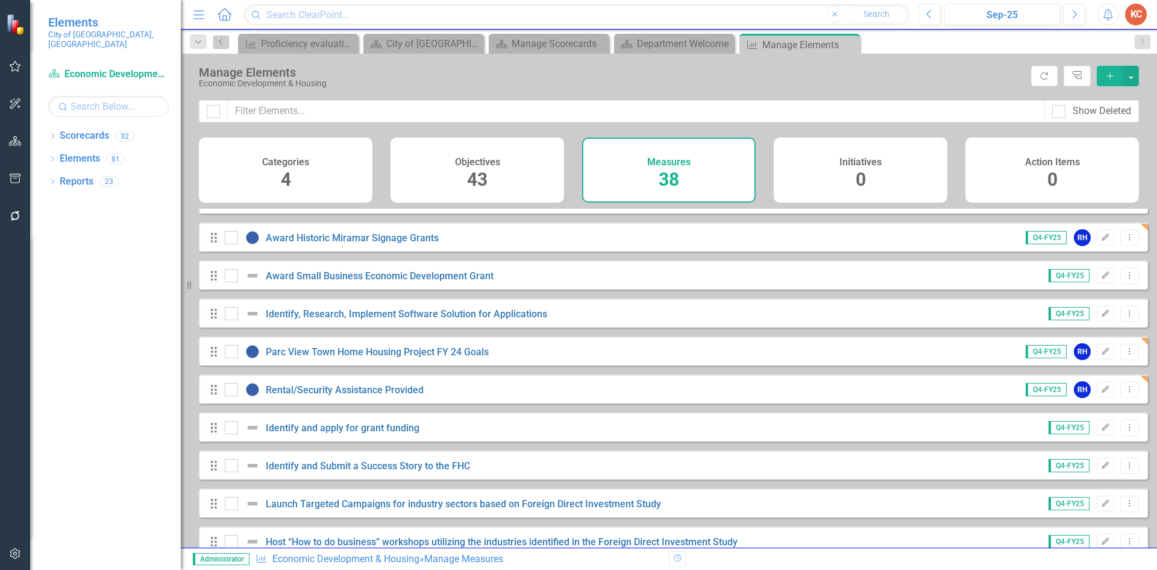
scroll to position [603, 0]
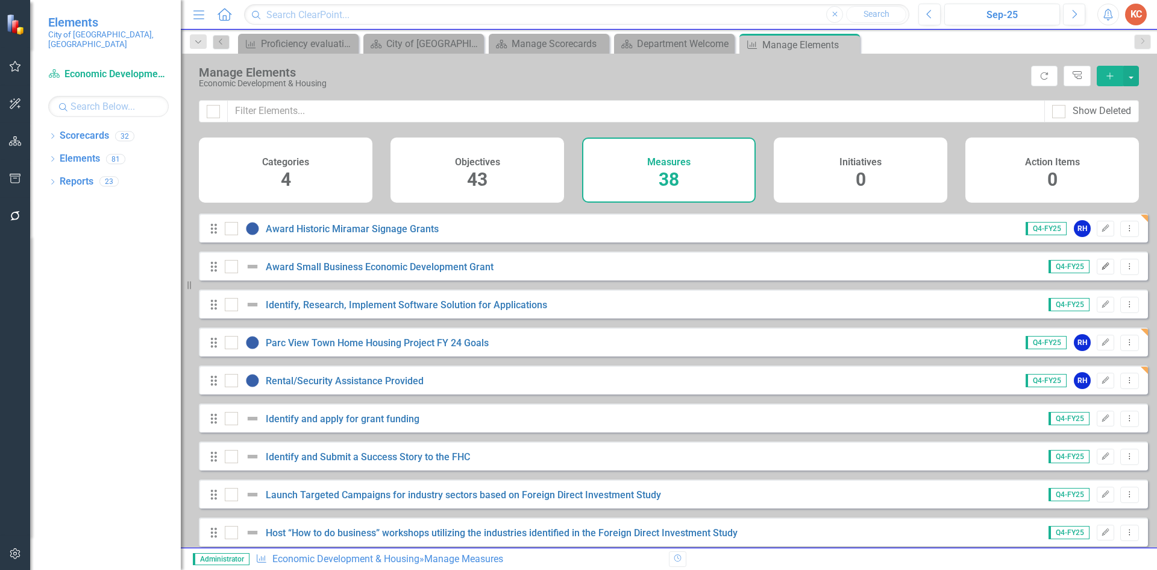
click at [1097, 272] on button "Edit" at bounding box center [1105, 267] width 17 height 16
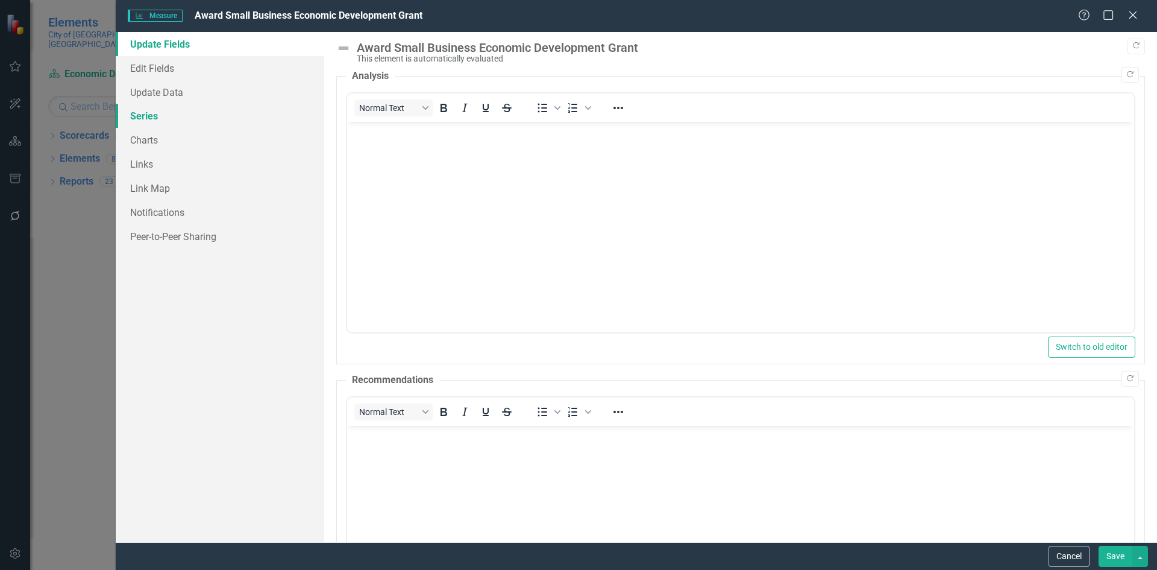
scroll to position [0, 0]
click at [175, 71] on link "Edit Fields" at bounding box center [220, 68] width 209 height 24
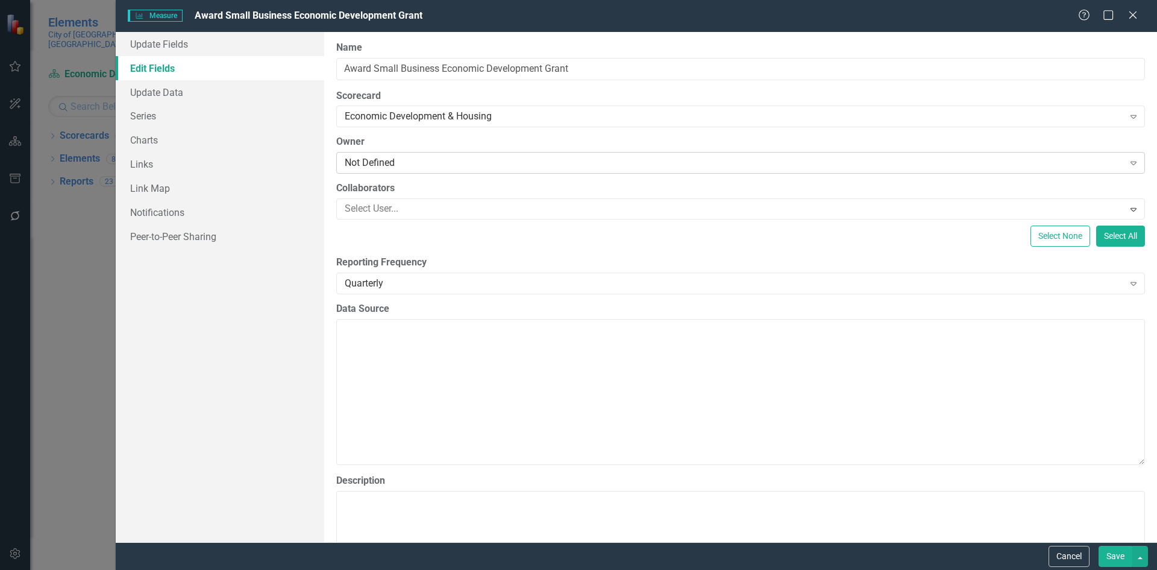
click at [356, 157] on div "Not Defined" at bounding box center [734, 163] width 779 height 14
type input "riv"
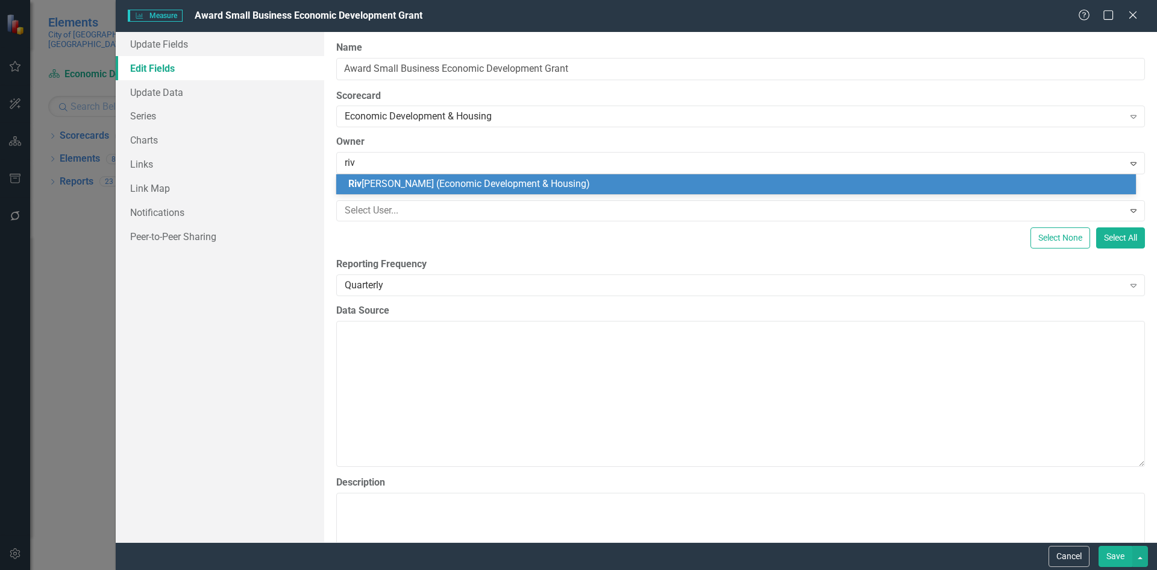
click at [376, 187] on span "Riv onia Henry (Economic Development & Housing)" at bounding box center [469, 183] width 242 height 11
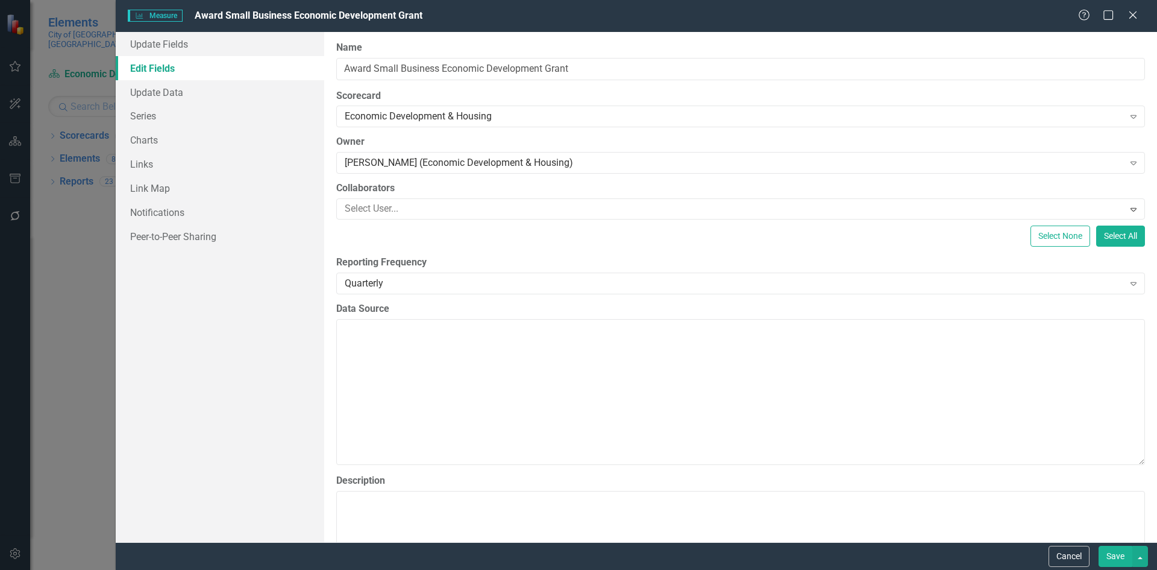
click at [1109, 553] on button "Save" at bounding box center [1116, 556] width 34 height 21
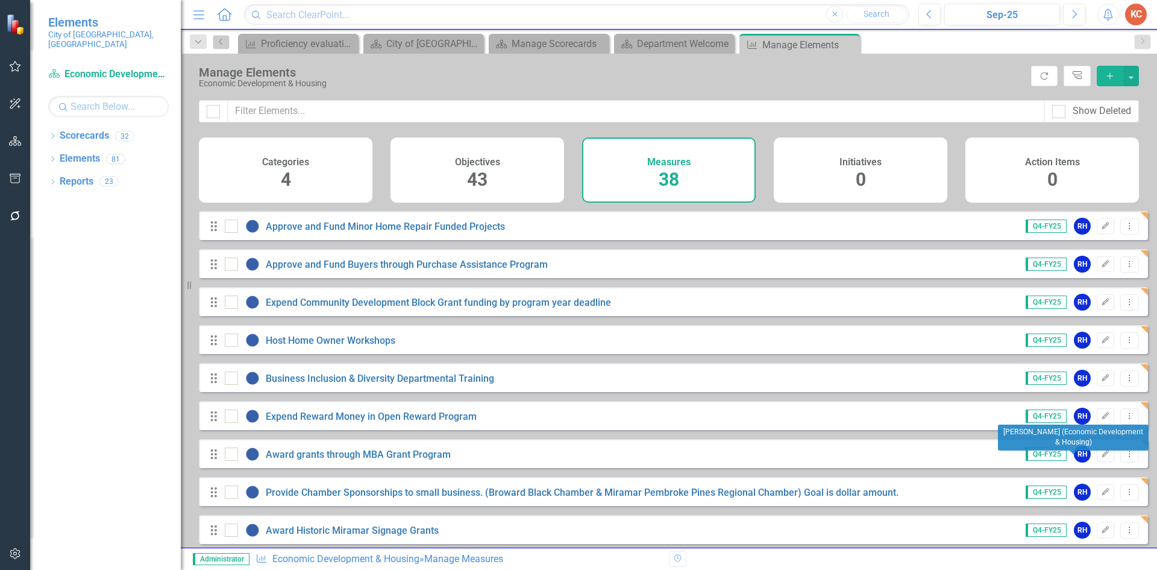
scroll to position [482, 0]
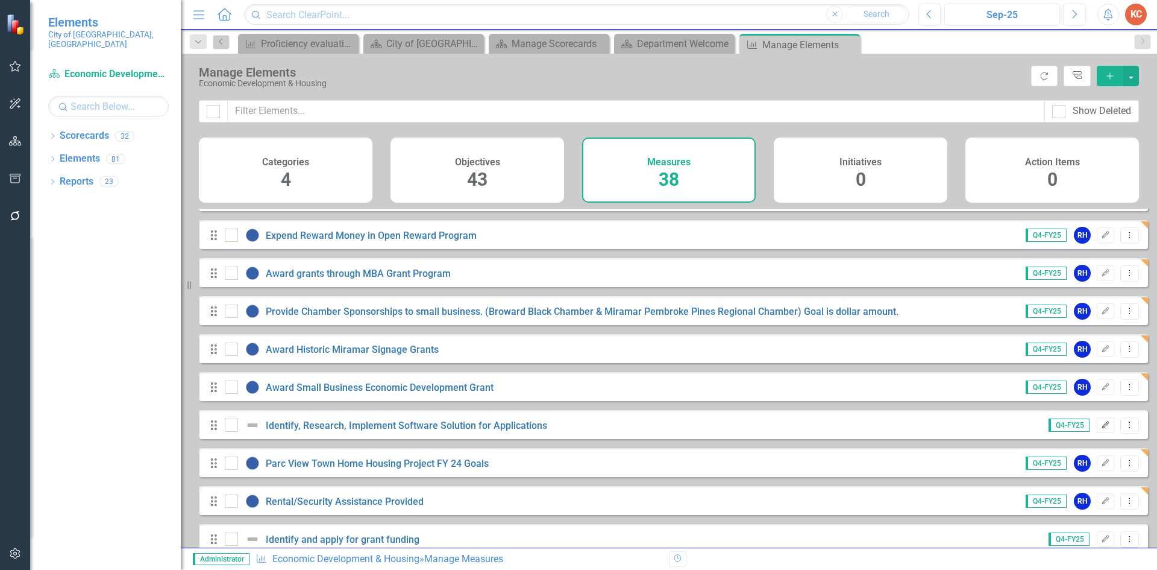
click at [1101, 429] on icon "Edit" at bounding box center [1105, 424] width 9 height 7
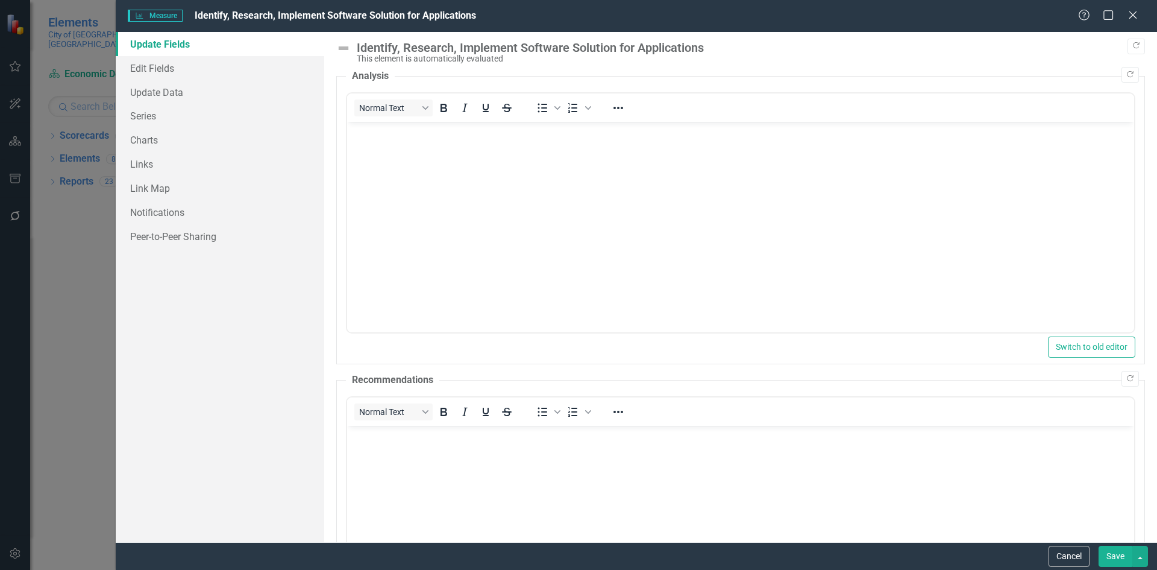
scroll to position [0, 0]
click at [144, 68] on link "Edit Fields" at bounding box center [220, 68] width 209 height 24
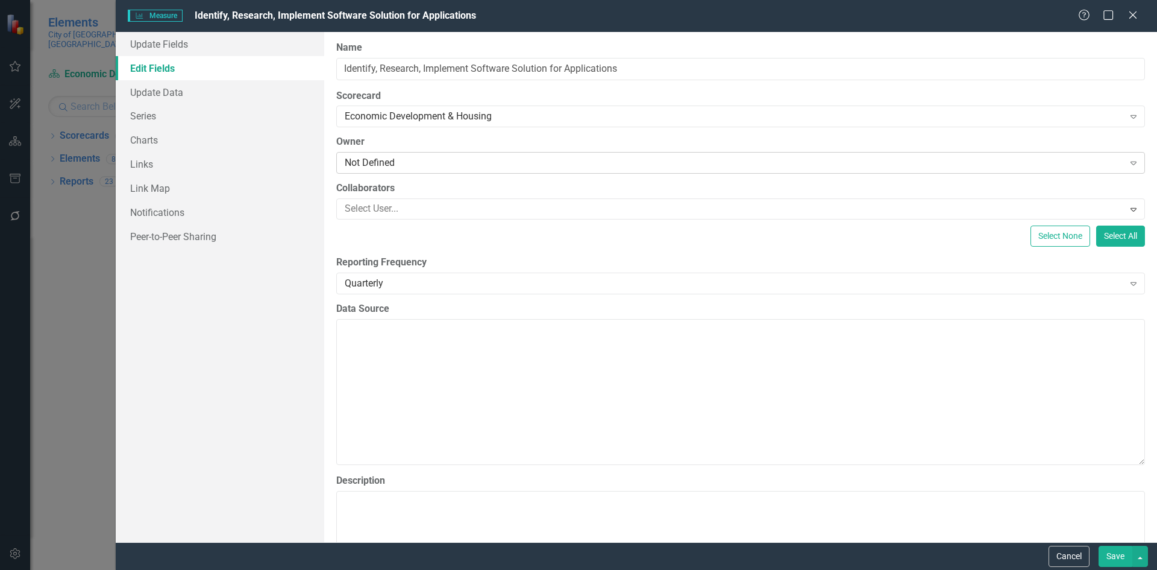
click at [411, 162] on div "Not Defined" at bounding box center [734, 163] width 779 height 14
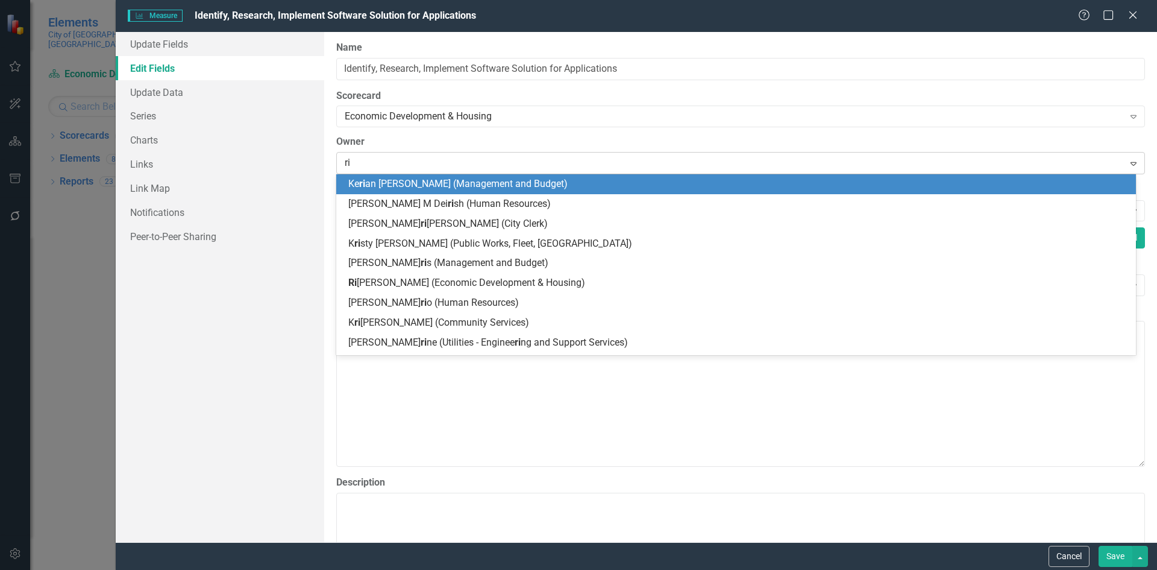
type input "riv"
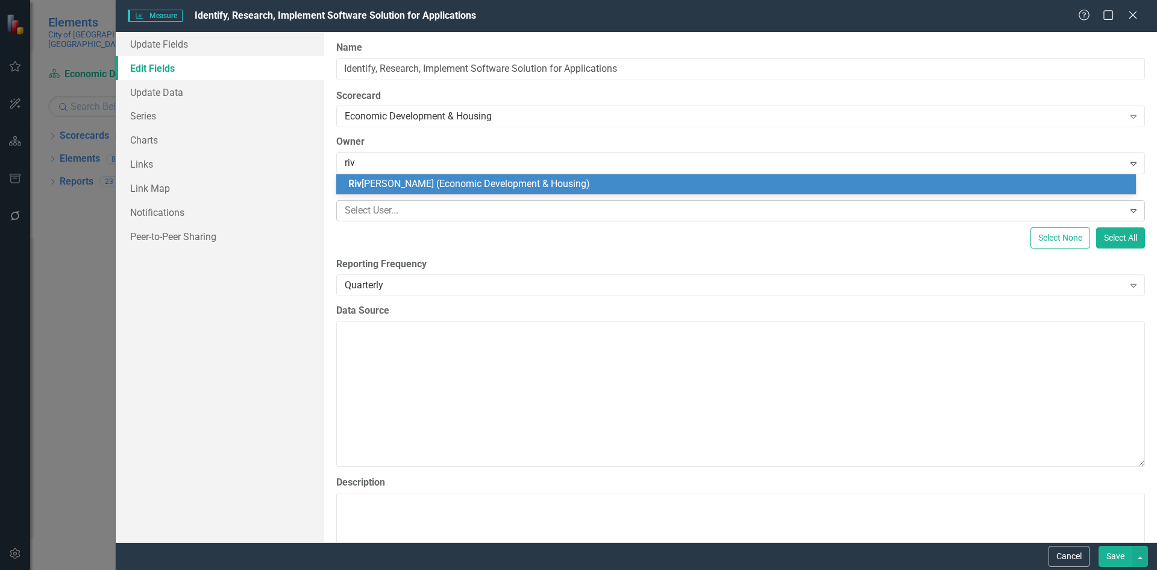
drag, startPoint x: 378, startPoint y: 184, endPoint x: 472, endPoint y: 204, distance: 96.2
click at [377, 182] on span "Riv onia Henry (Economic Development & Housing)" at bounding box center [469, 183] width 242 height 11
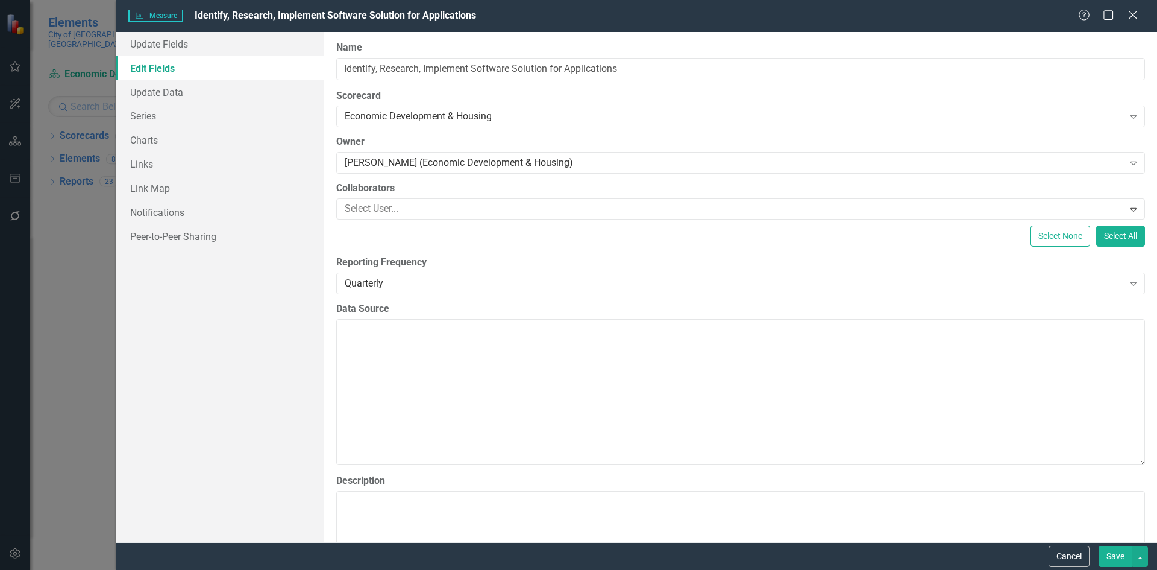
drag, startPoint x: 1106, startPoint y: 556, endPoint x: 1095, endPoint y: 556, distance: 11.5
click at [1105, 556] on button "Save" at bounding box center [1116, 556] width 34 height 21
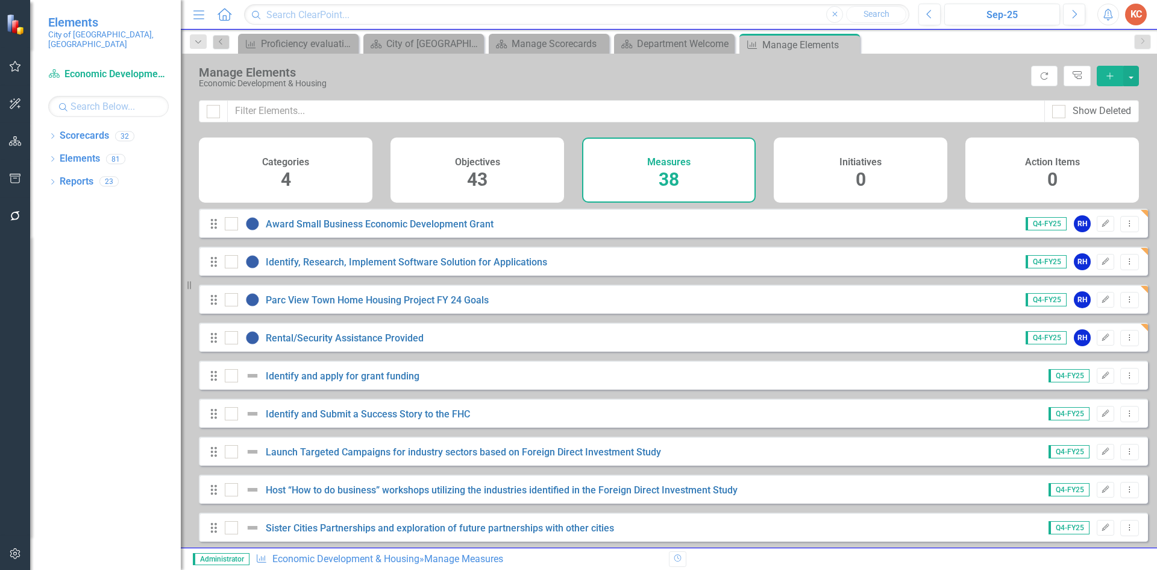
scroll to position [663, 0]
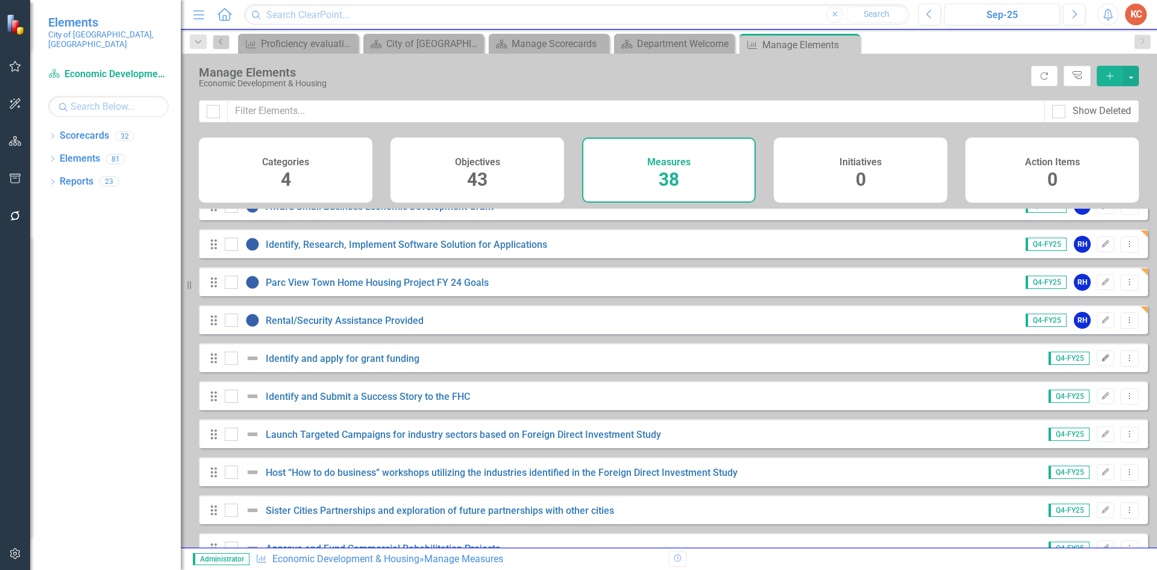
click at [1101, 362] on icon "Edit" at bounding box center [1105, 357] width 9 height 7
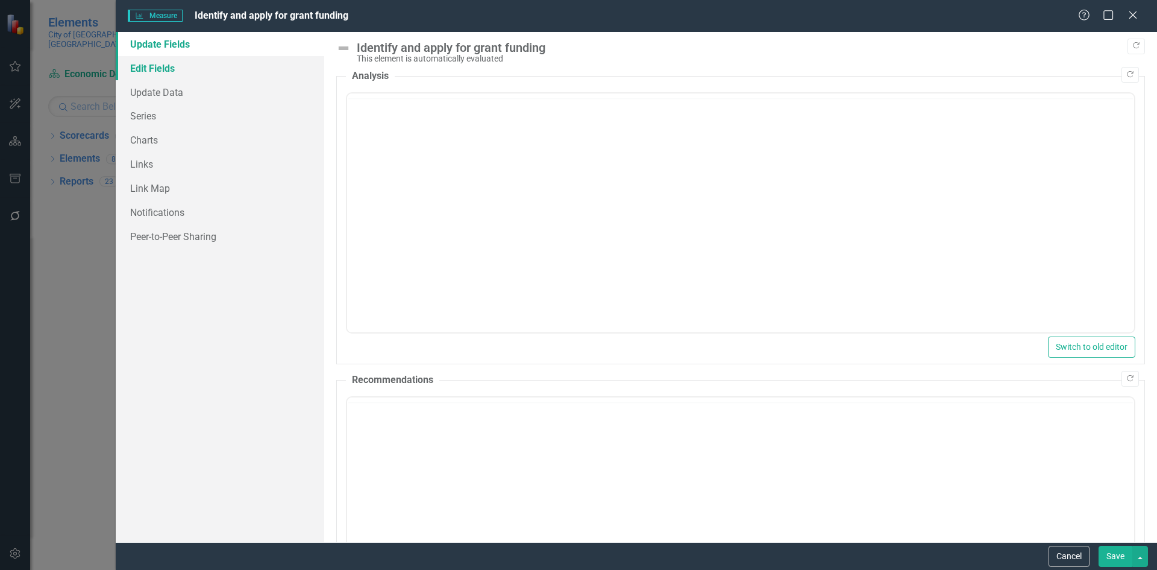
scroll to position [0, 0]
click at [200, 66] on link "Edit Fields" at bounding box center [220, 68] width 209 height 24
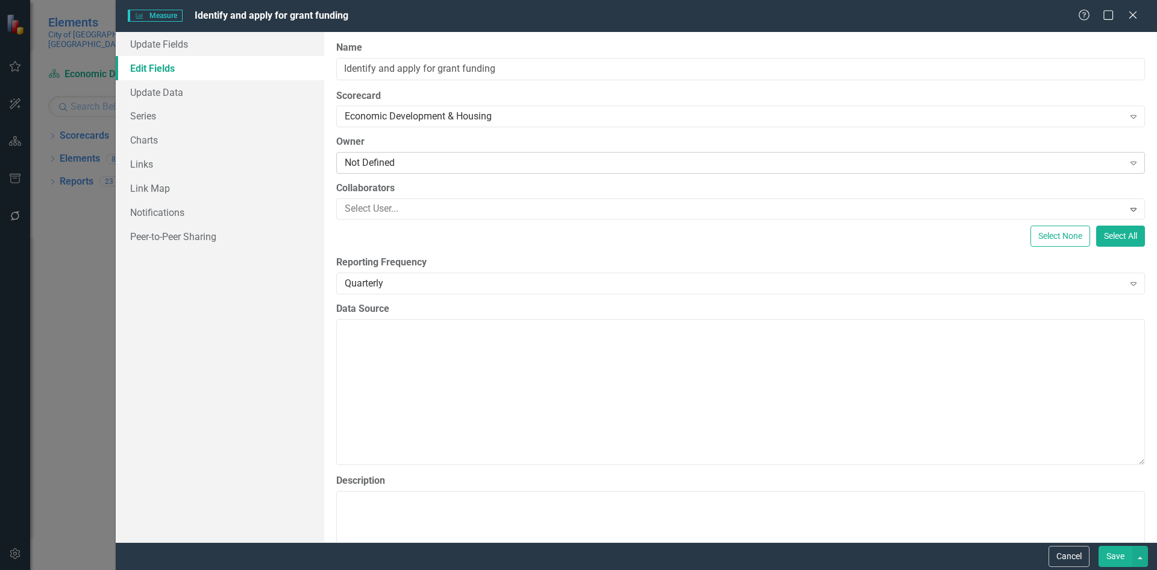
click at [365, 160] on div "Not Defined" at bounding box center [734, 163] width 779 height 14
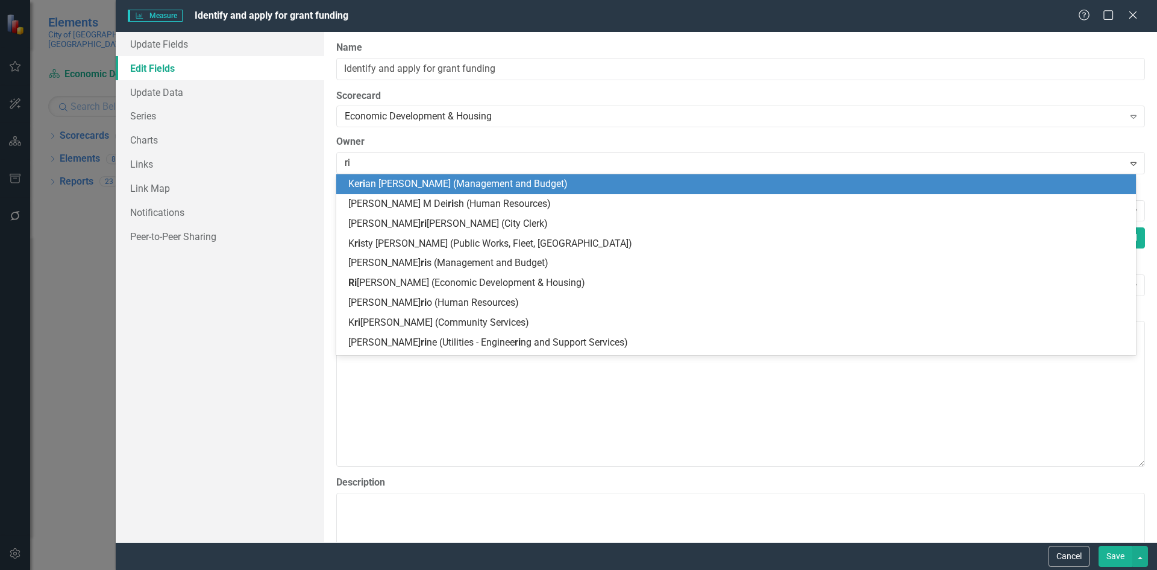
type input "riv"
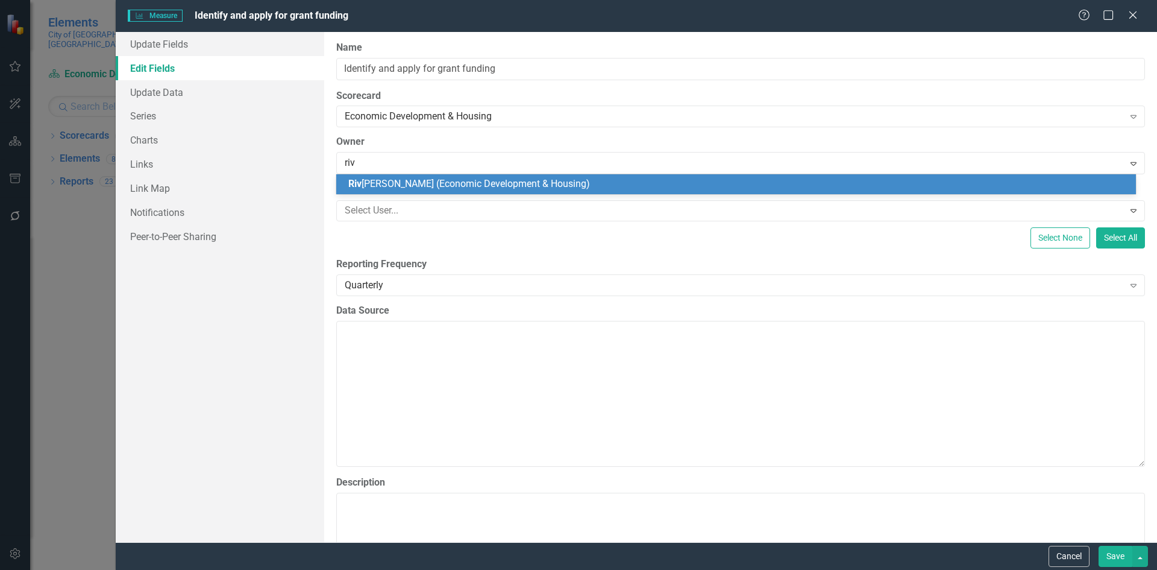
drag, startPoint x: 359, startPoint y: 180, endPoint x: 374, endPoint y: 179, distance: 15.7
click at [357, 180] on span "Riv" at bounding box center [354, 183] width 13 height 11
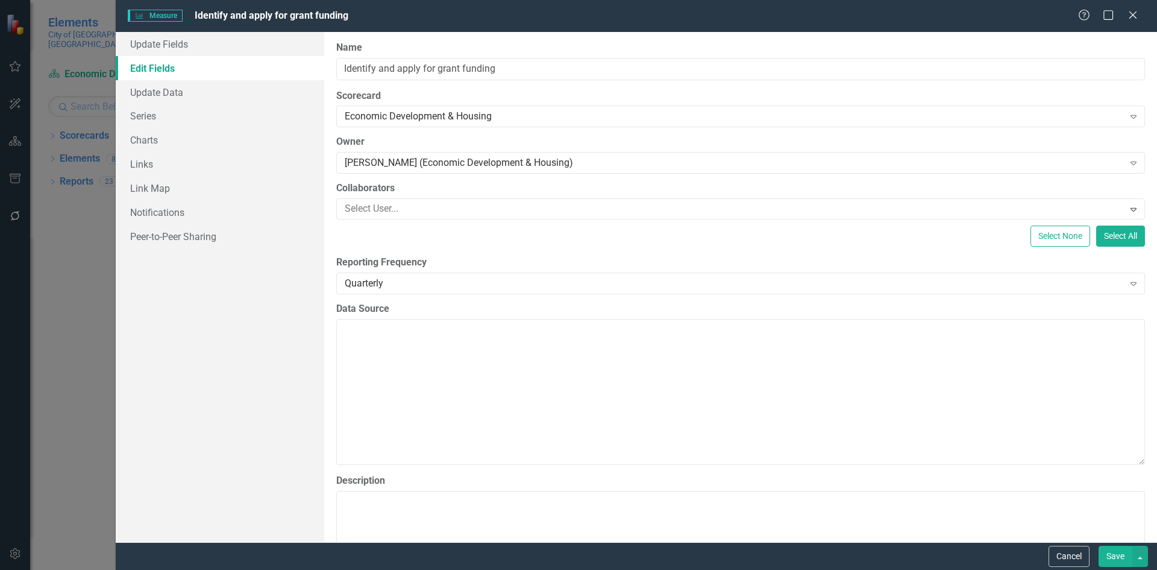
drag, startPoint x: 1108, startPoint y: 556, endPoint x: 885, endPoint y: 438, distance: 252.1
click at [1108, 555] on button "Save" at bounding box center [1116, 556] width 34 height 21
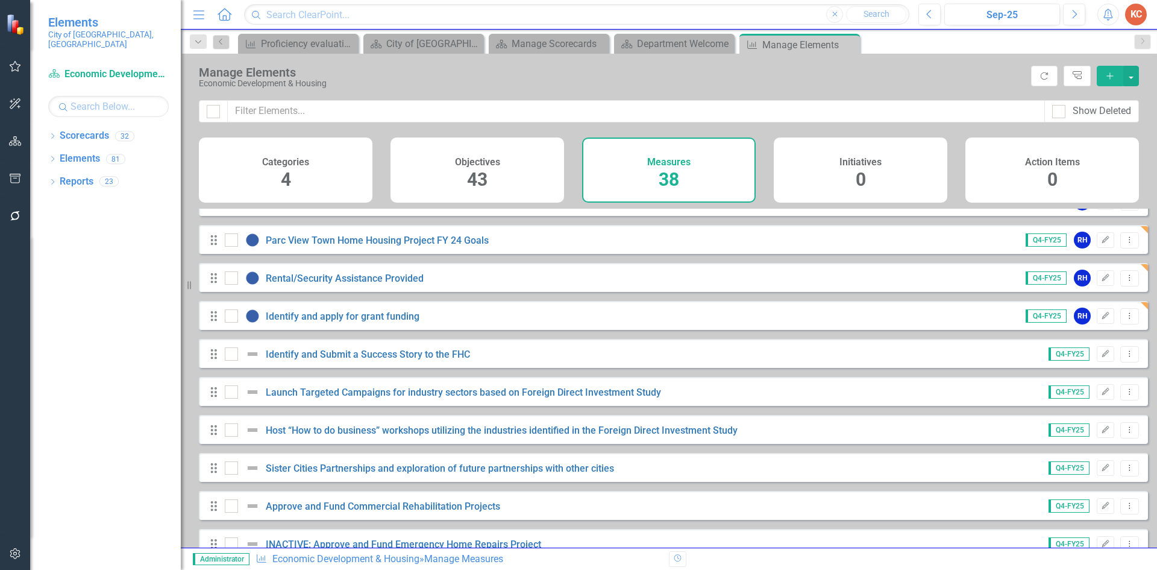
scroll to position [691, 0]
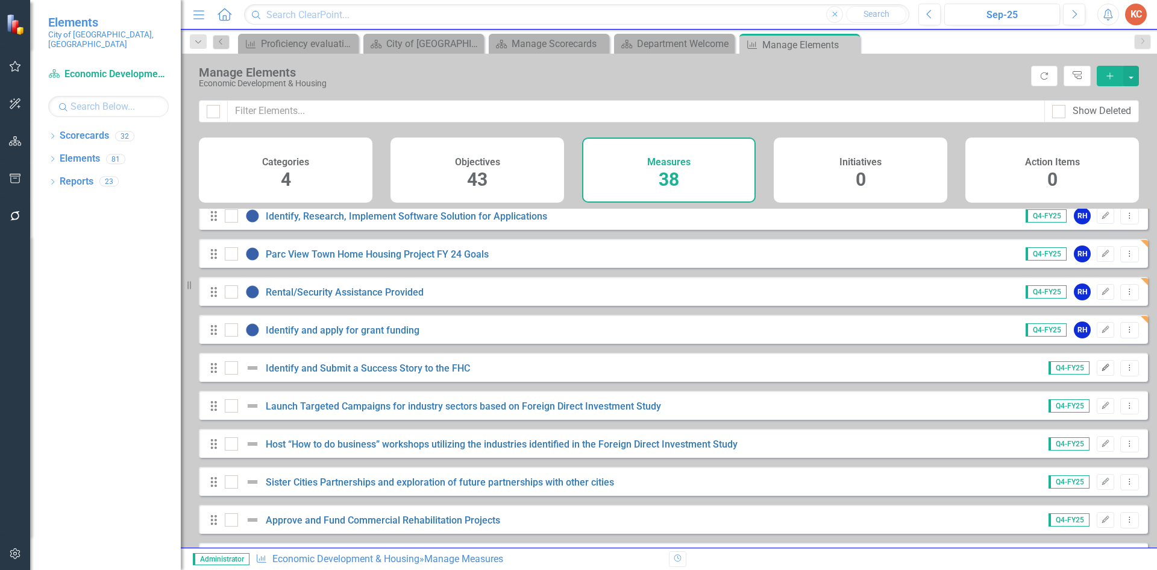
click at [1101, 371] on icon "Edit" at bounding box center [1105, 367] width 9 height 7
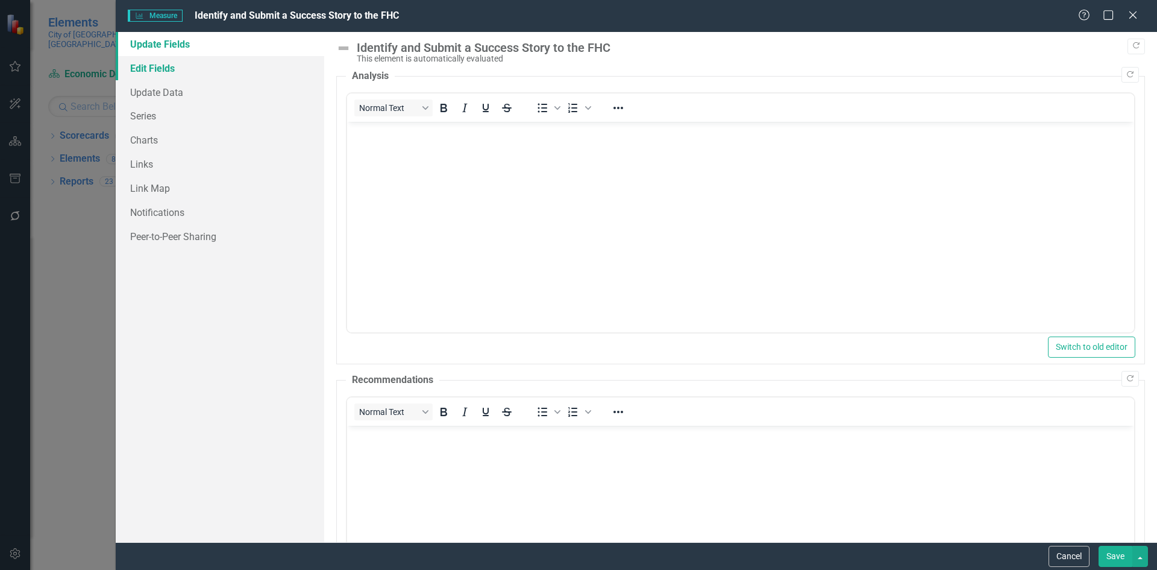
scroll to position [0, 0]
click at [161, 68] on link "Edit Fields" at bounding box center [220, 68] width 209 height 24
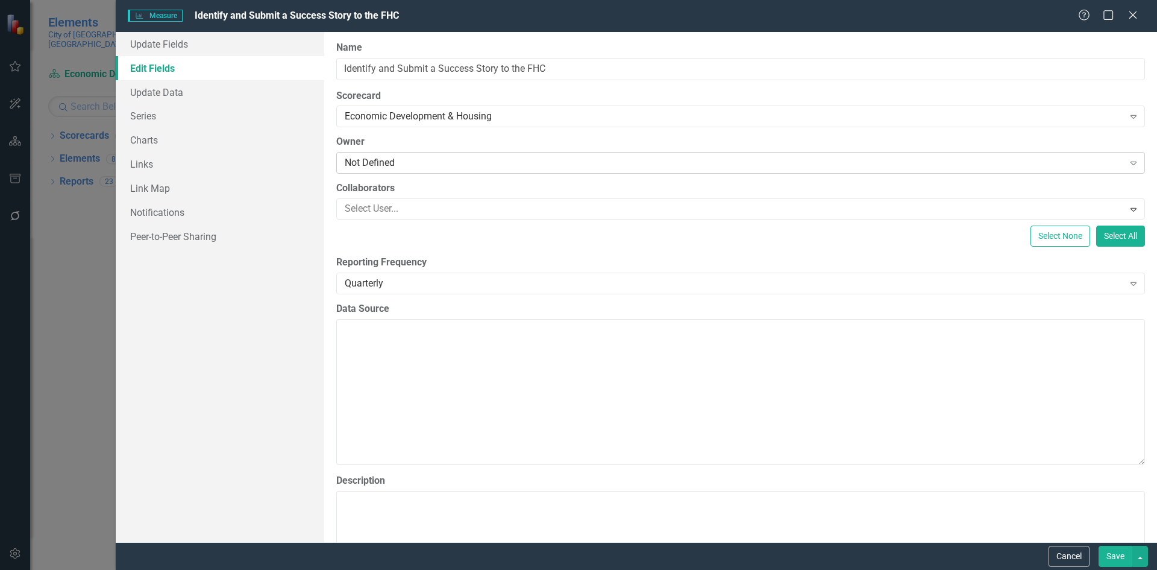
click at [394, 161] on div "Not Defined" at bounding box center [734, 163] width 779 height 14
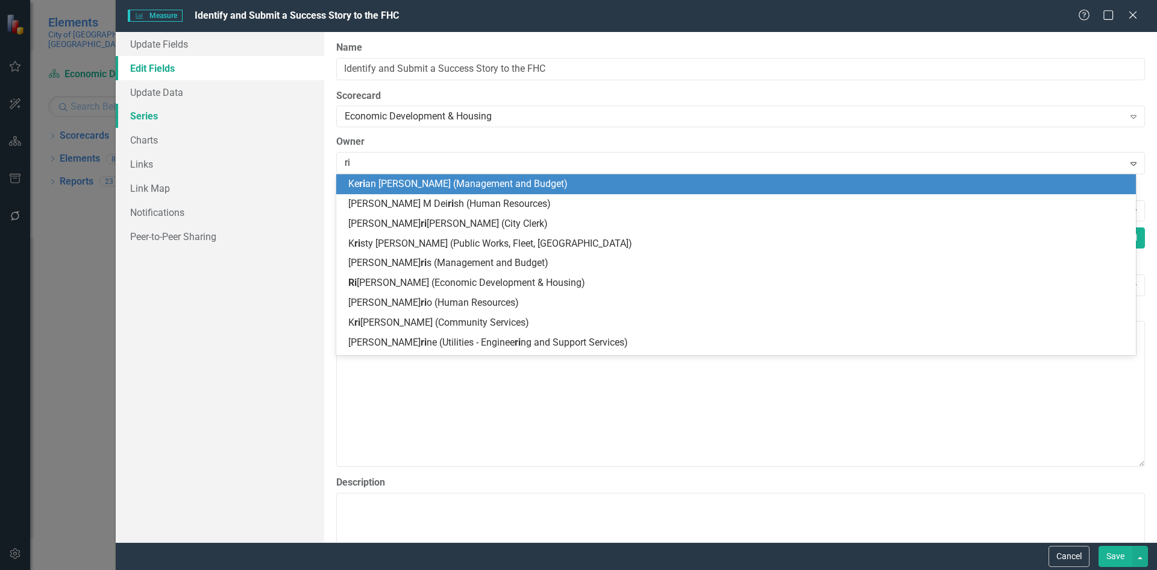
type input "riv"
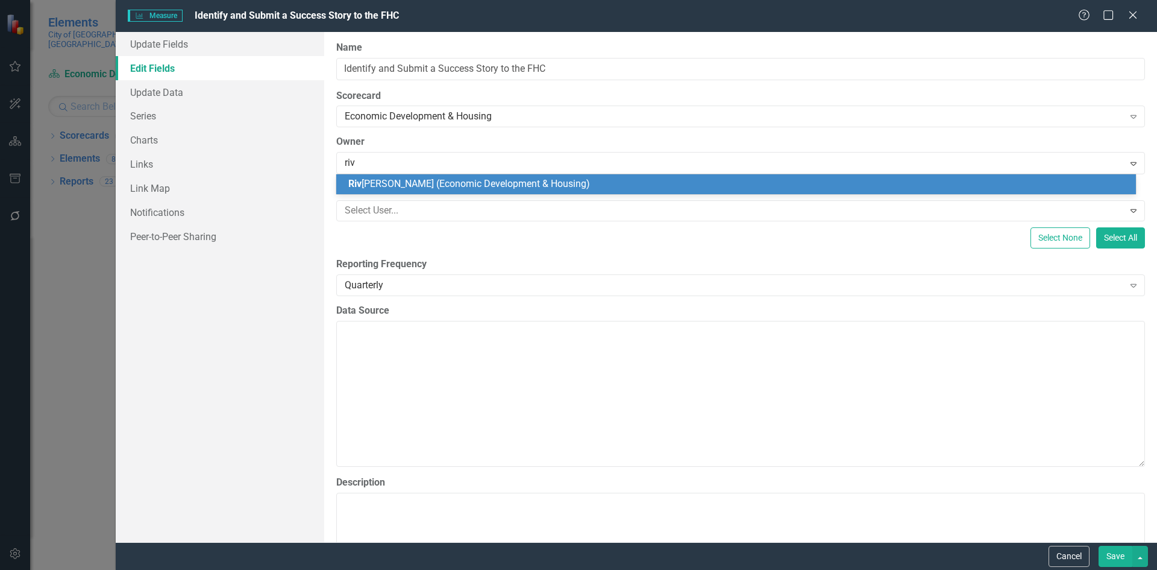
click at [409, 178] on span "Riv onia Henry (Economic Development & Housing)" at bounding box center [469, 183] width 242 height 11
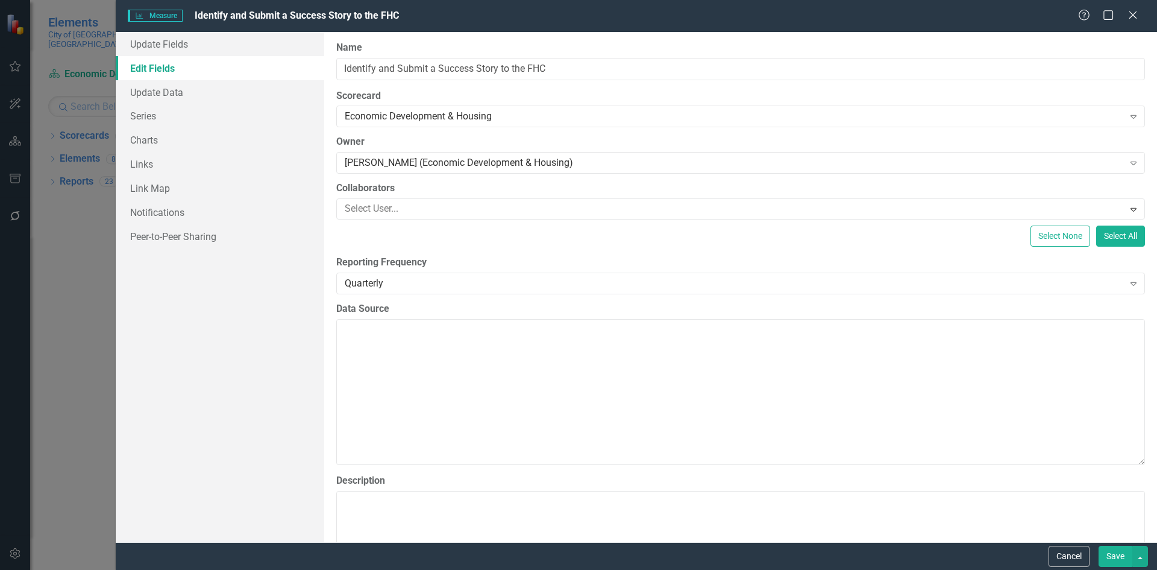
click at [1106, 555] on button "Save" at bounding box center [1116, 556] width 34 height 21
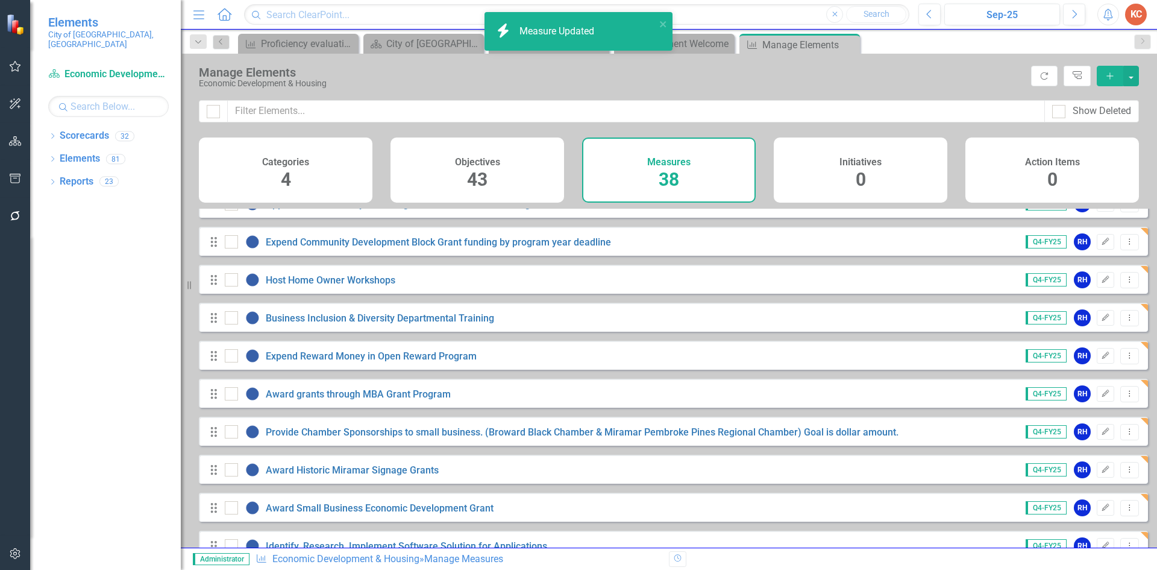
scroll to position [663, 0]
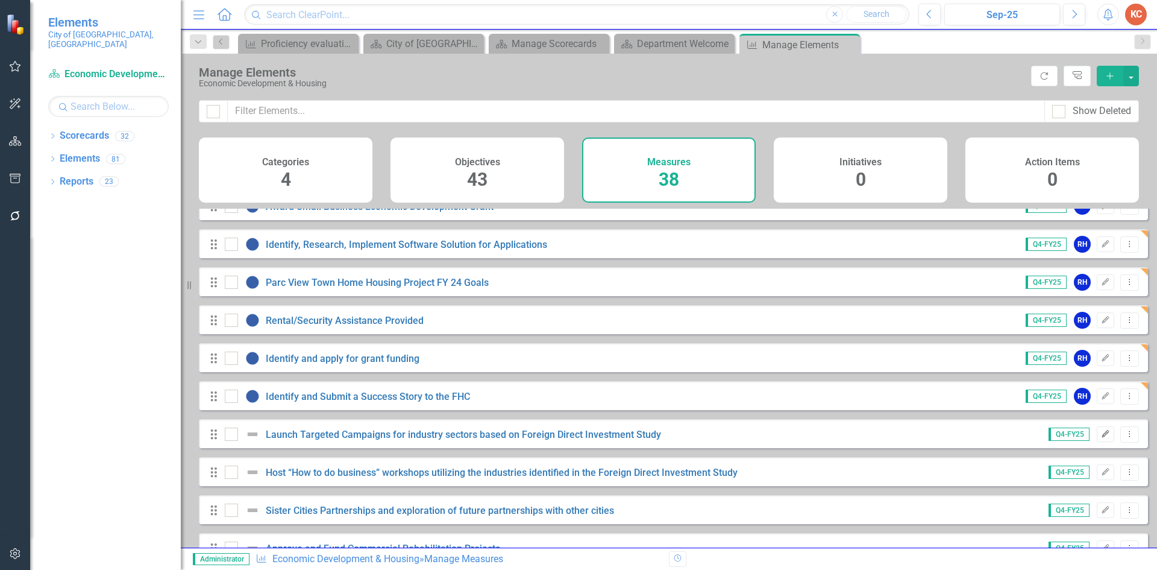
click at [1097, 442] on button "Edit" at bounding box center [1105, 434] width 17 height 16
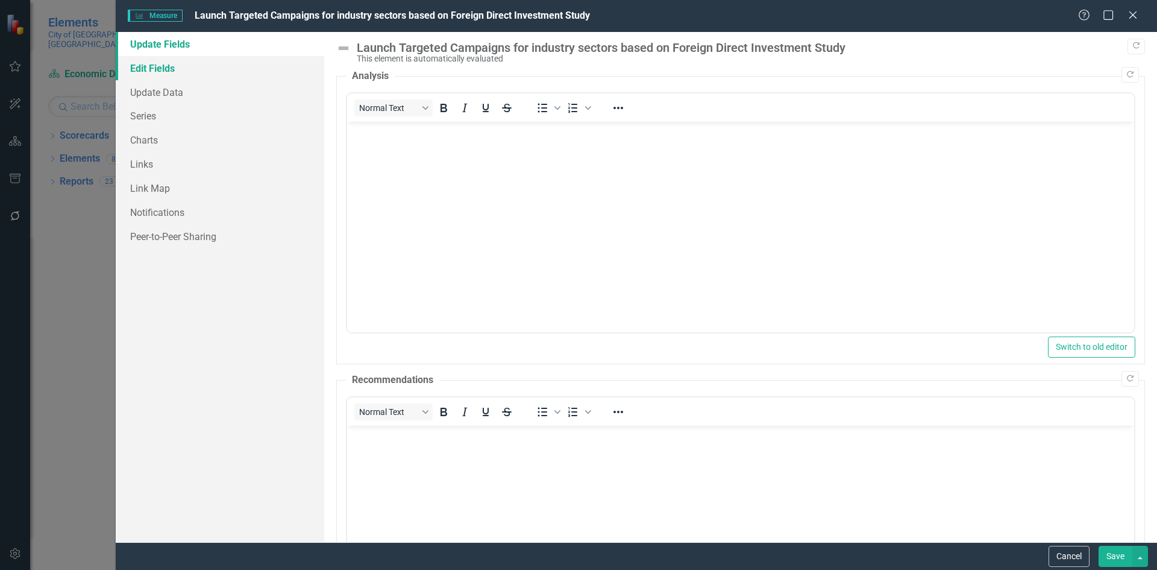
scroll to position [0, 0]
click at [171, 73] on link "Edit Fields" at bounding box center [220, 68] width 209 height 24
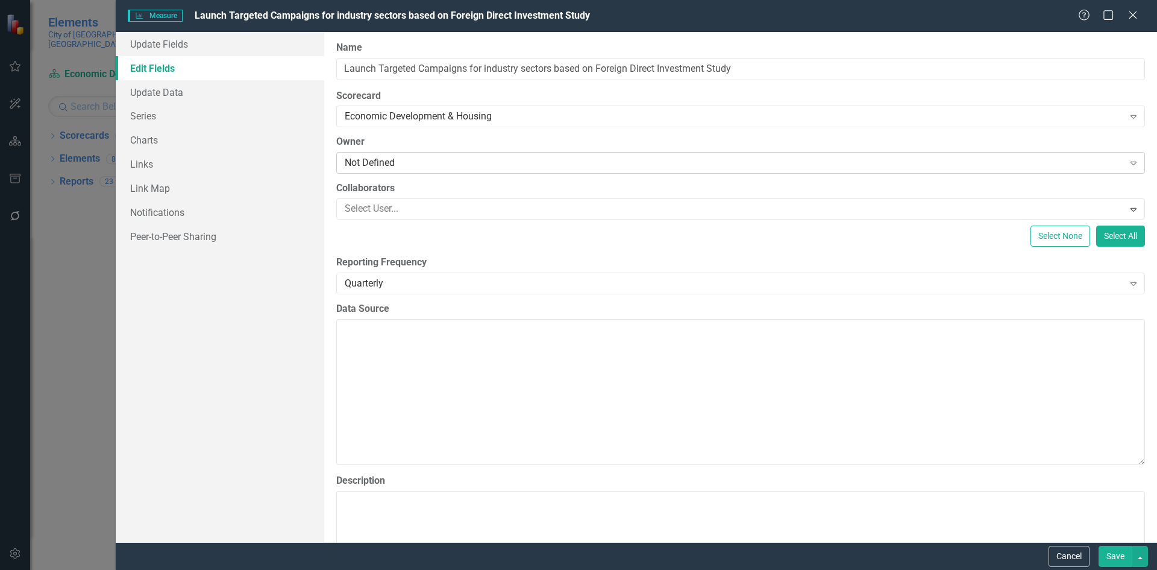
click at [371, 166] on div "Not Defined" at bounding box center [734, 163] width 779 height 14
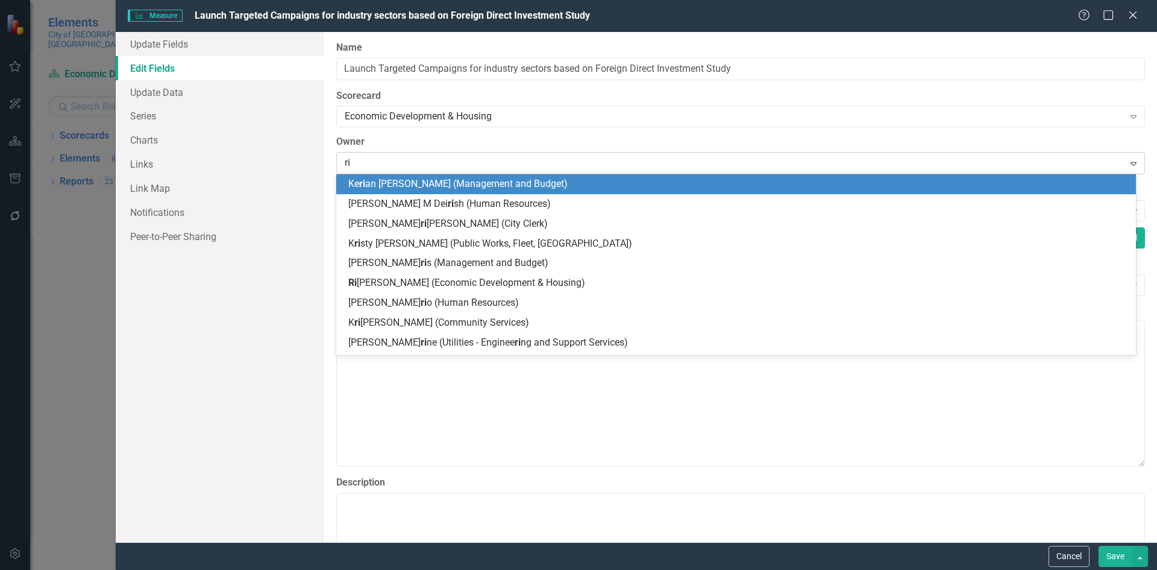
type input "riv"
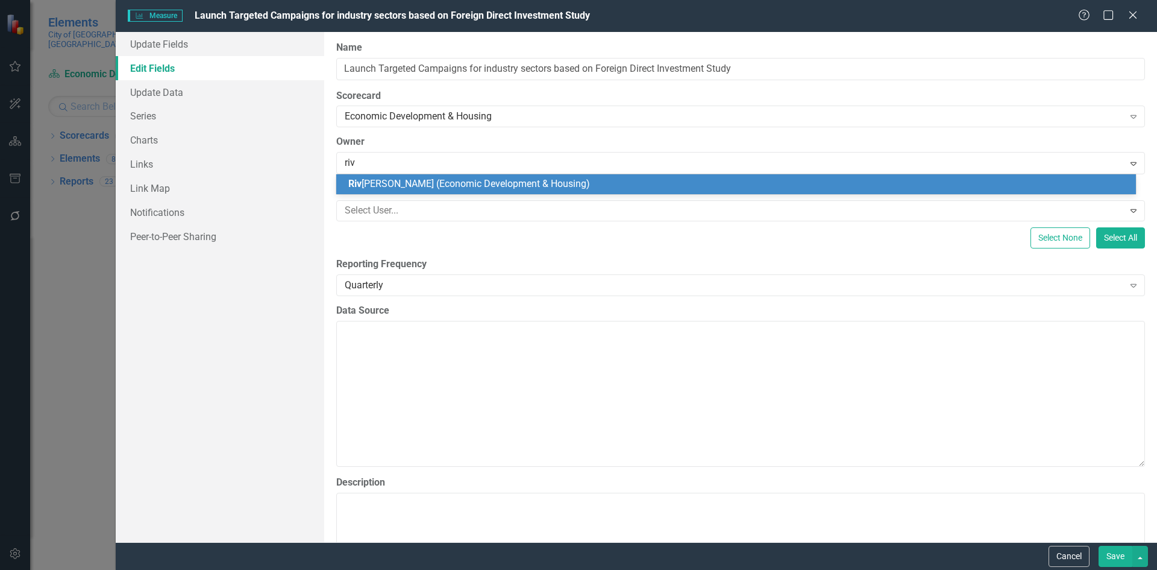
click at [376, 182] on span "Riv onia Henry (Economic Development & Housing)" at bounding box center [469, 183] width 242 height 11
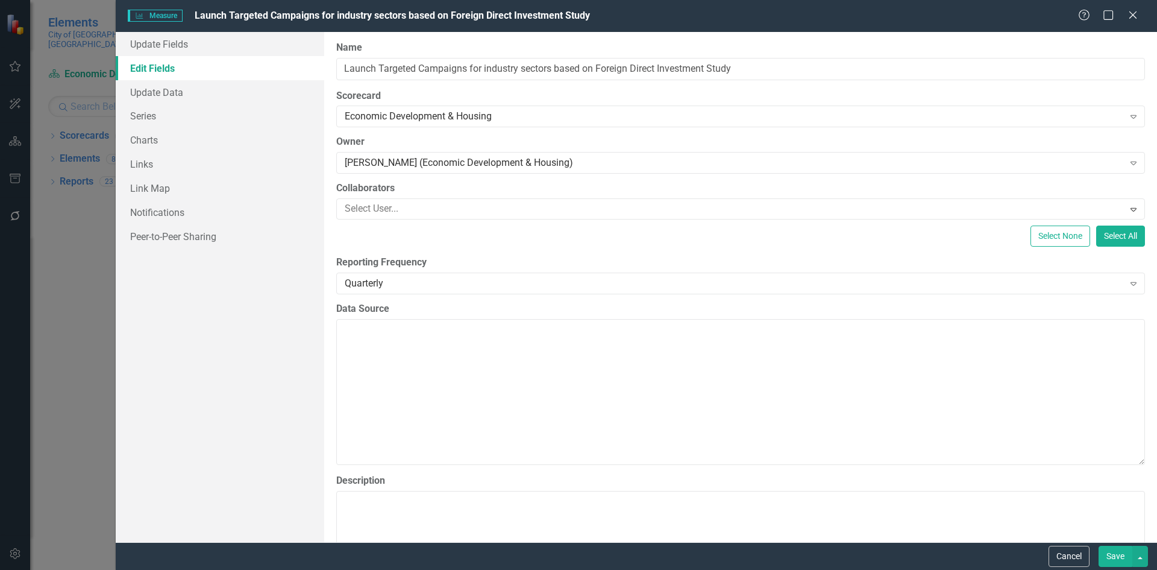
drag, startPoint x: 1111, startPoint y: 550, endPoint x: 950, endPoint y: 340, distance: 264.9
click at [1109, 550] on button "Save" at bounding box center [1116, 556] width 34 height 21
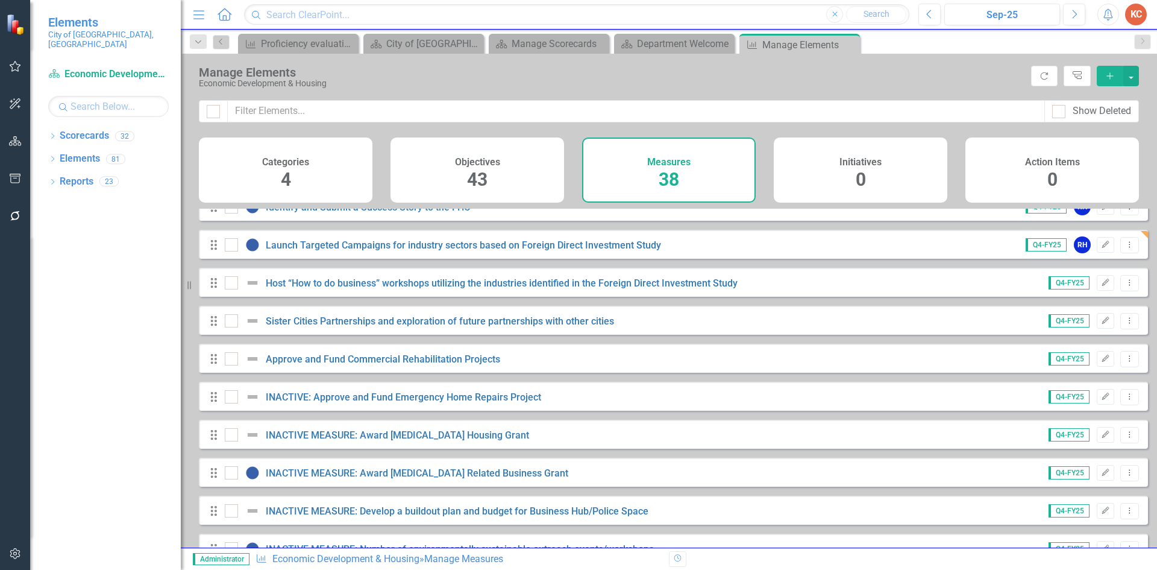
scroll to position [844, 0]
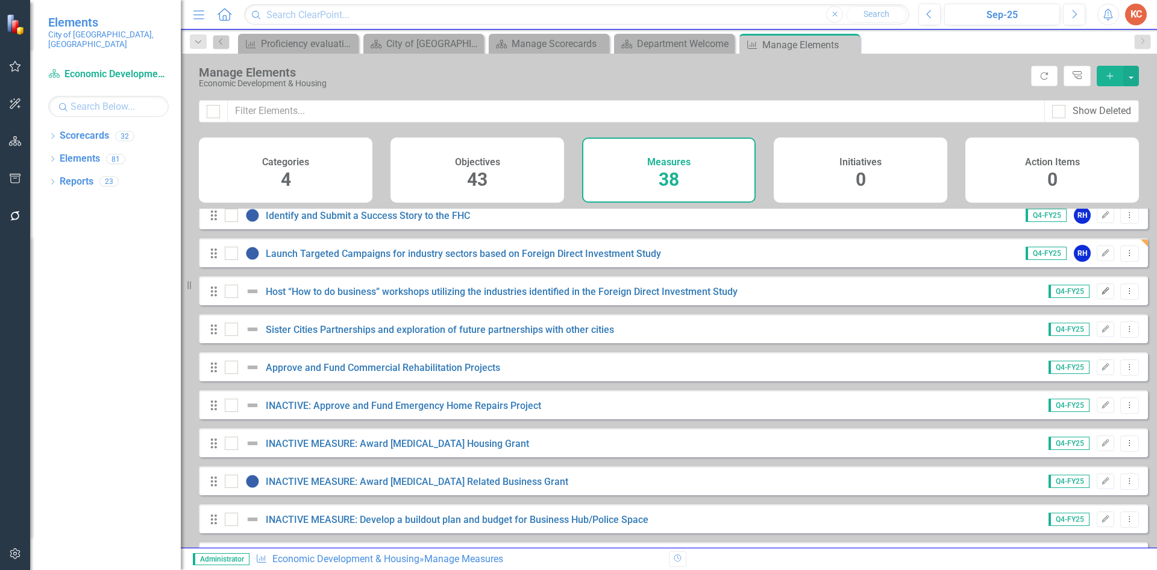
click at [1101, 299] on button "Edit" at bounding box center [1105, 291] width 17 height 16
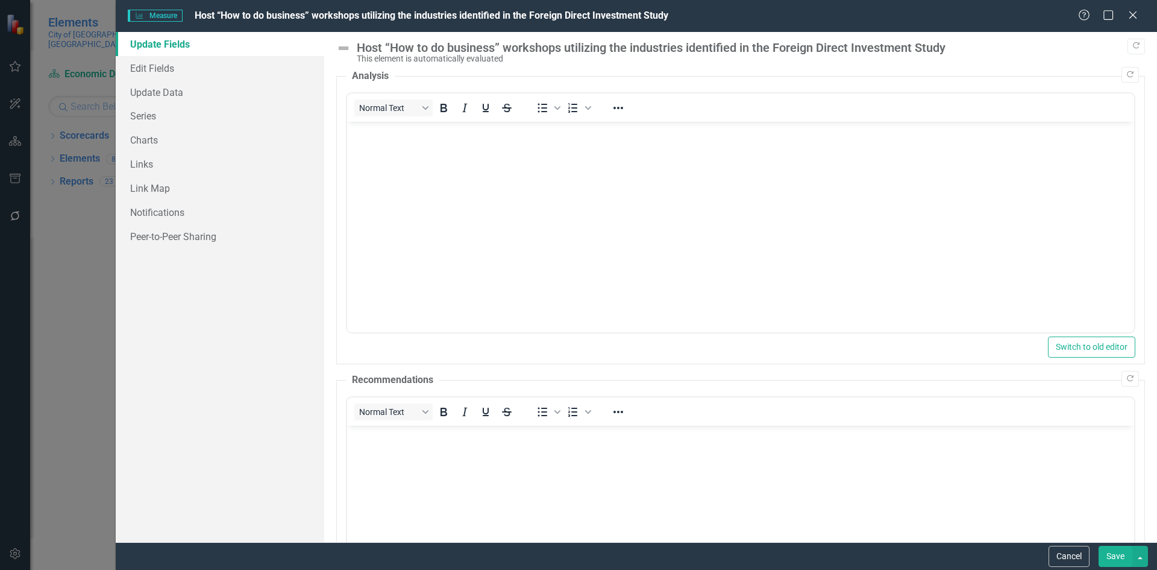
scroll to position [0, 0]
drag, startPoint x: 143, startPoint y: 67, endPoint x: 310, endPoint y: 136, distance: 181.1
click at [143, 67] on link "Edit Fields" at bounding box center [220, 68] width 209 height 24
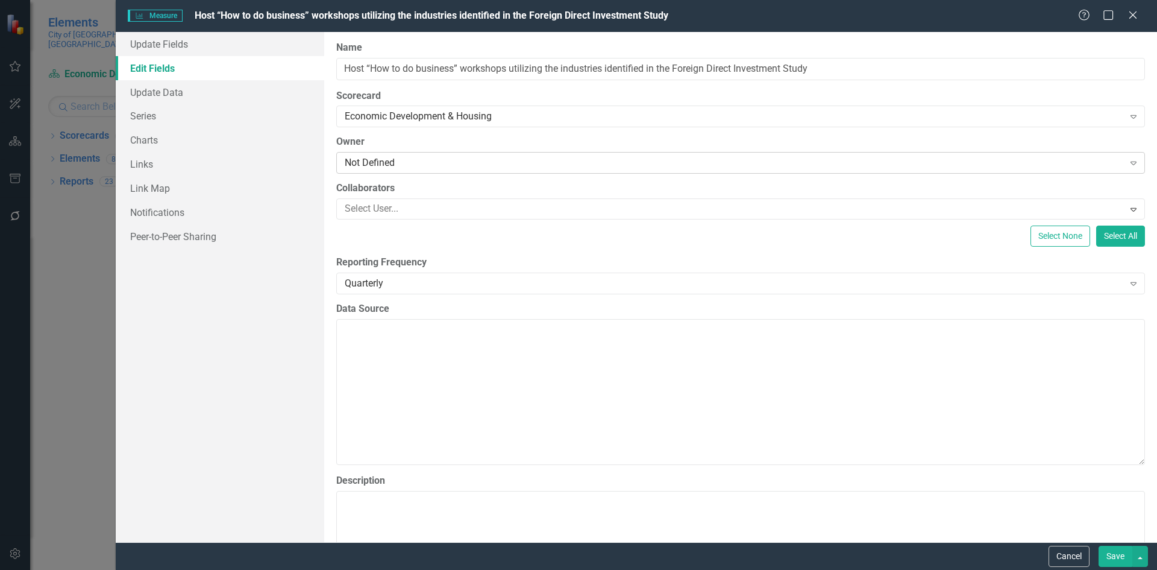
click at [379, 164] on div "Not Defined" at bounding box center [734, 163] width 779 height 14
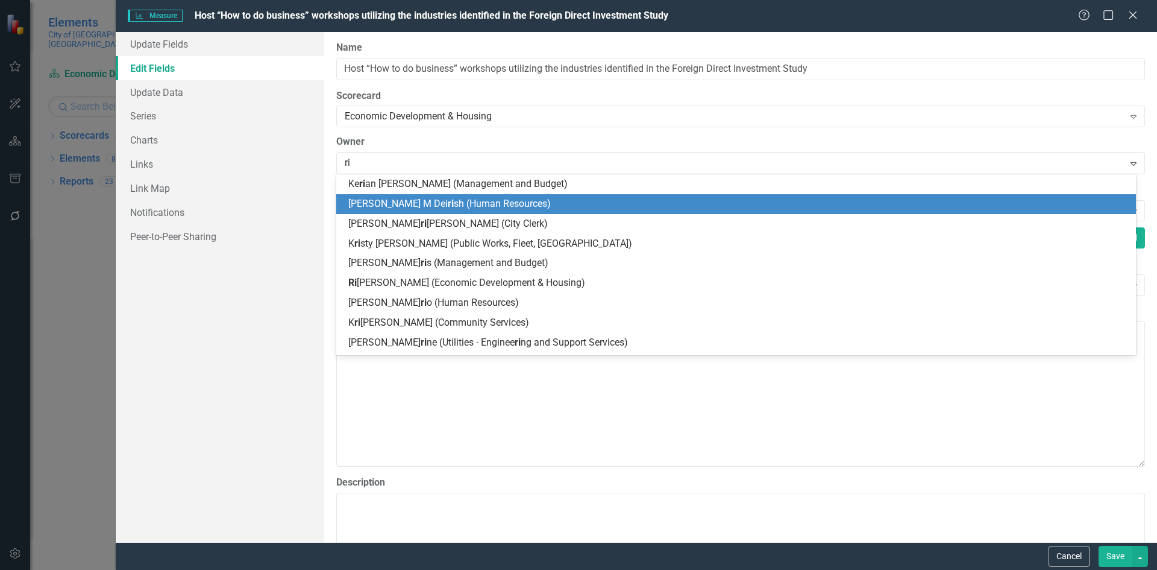
type input "riv"
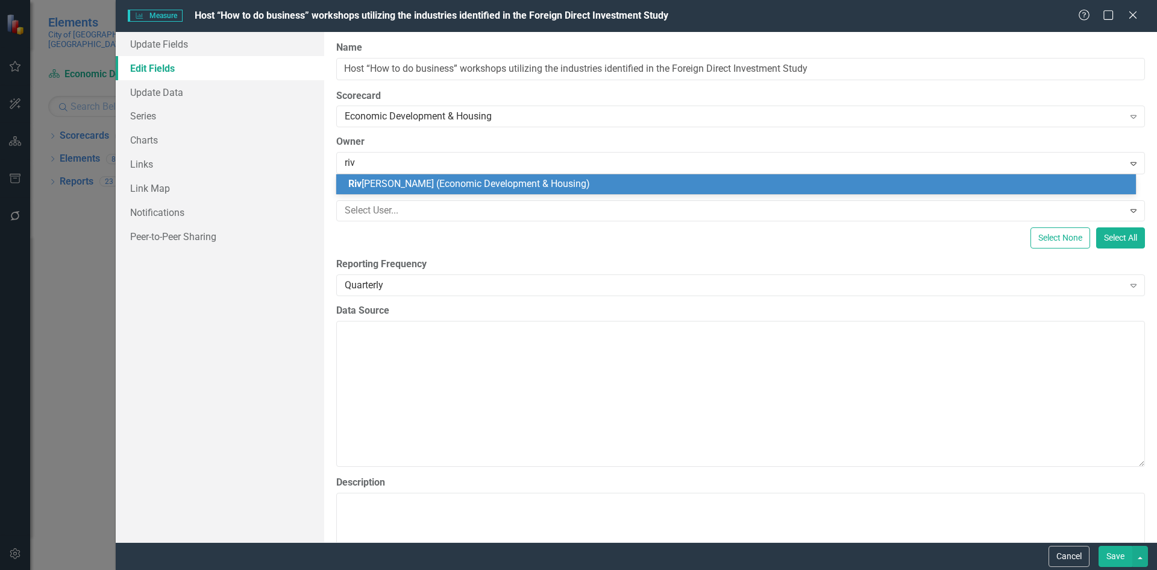
click at [455, 191] on div "Riv onia Henry (Economic Development & Housing)" at bounding box center [736, 184] width 800 height 20
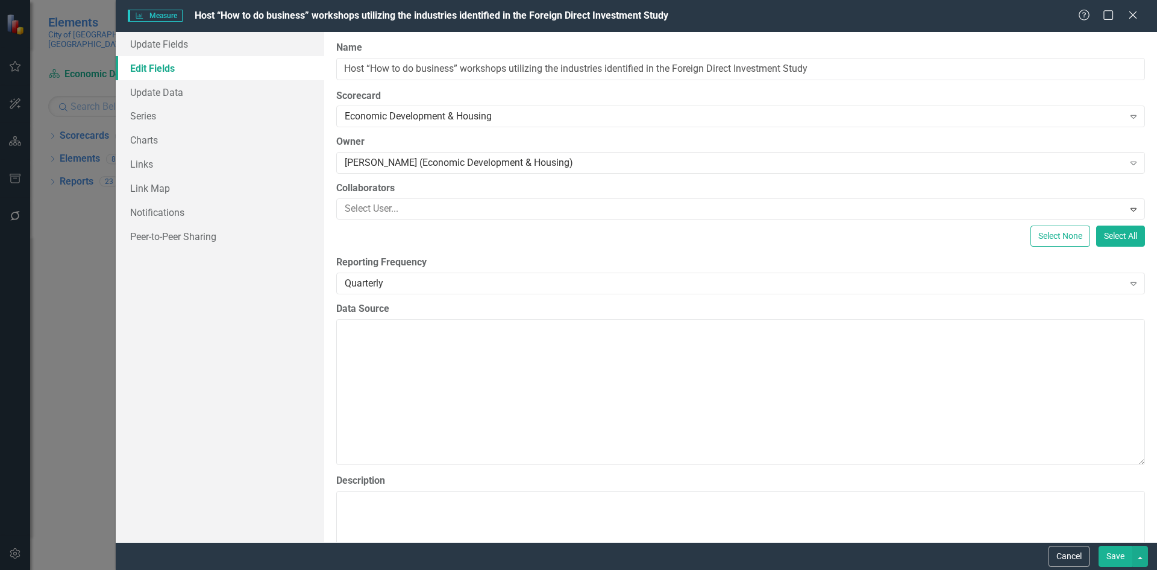
click at [1116, 555] on button "Save" at bounding box center [1116, 556] width 34 height 21
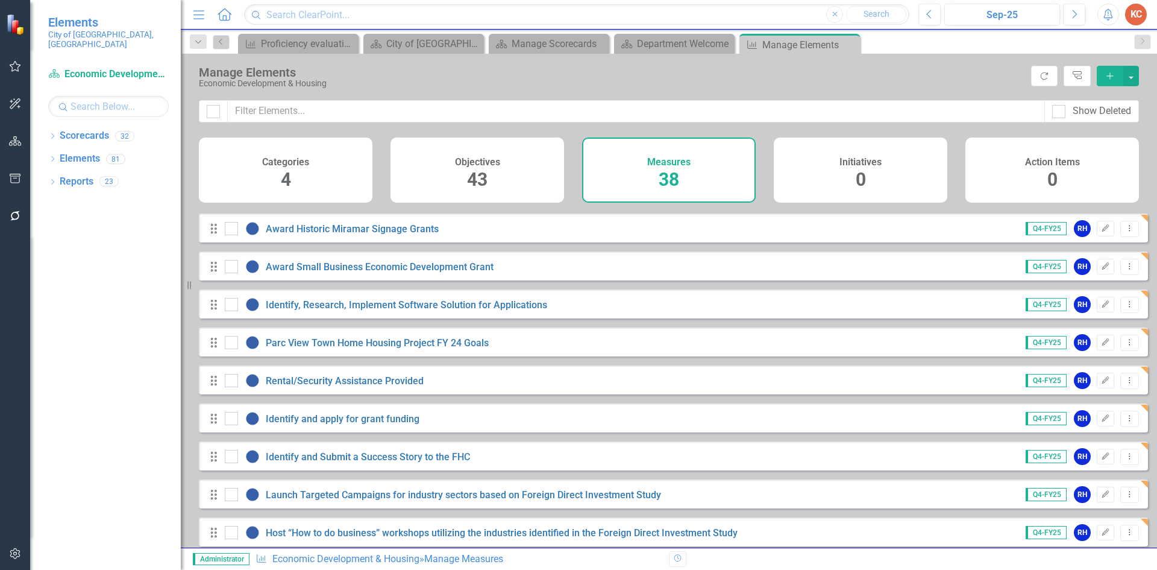
scroll to position [844, 0]
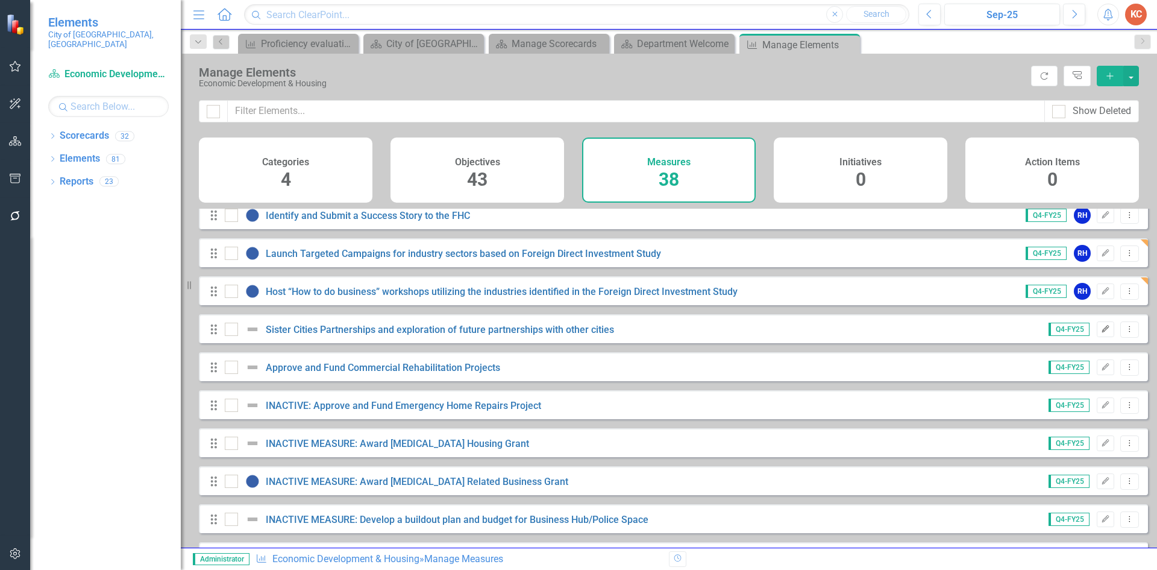
click at [1101, 333] on icon "Edit" at bounding box center [1105, 328] width 9 height 7
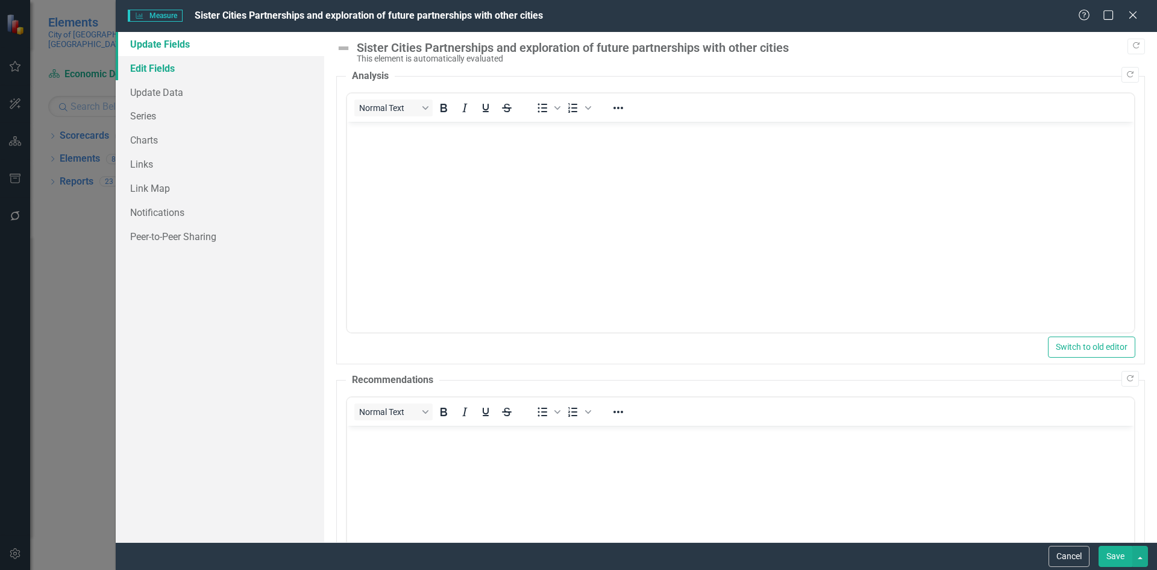
scroll to position [0, 0]
drag, startPoint x: 157, startPoint y: 69, endPoint x: 241, endPoint y: 73, distance: 84.5
click at [157, 68] on link "Edit Fields" at bounding box center [220, 68] width 209 height 24
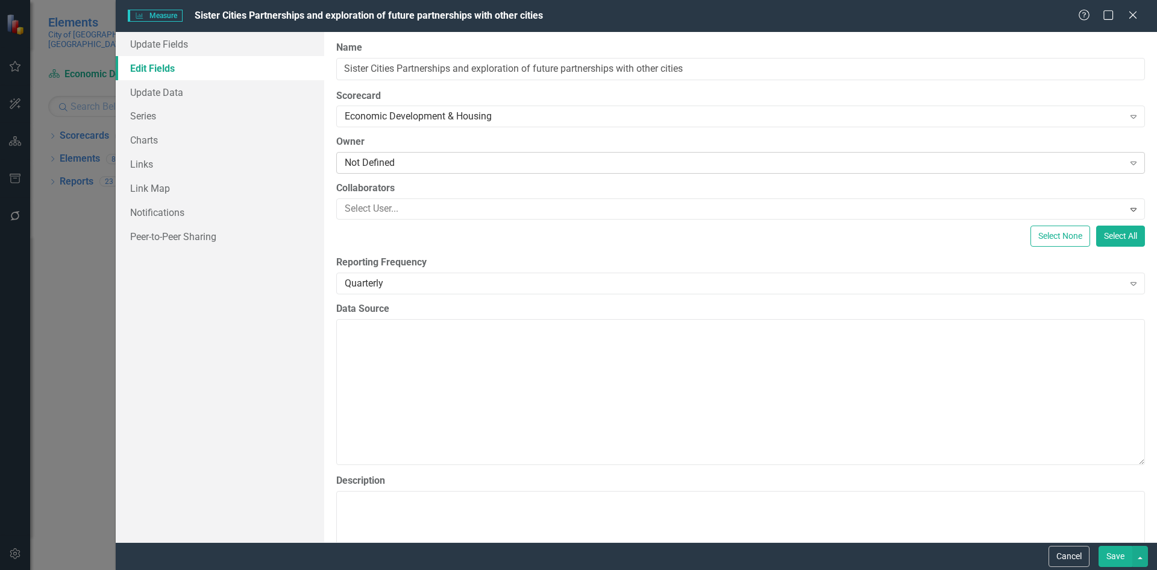
click at [443, 166] on div "Not Defined" at bounding box center [734, 163] width 779 height 14
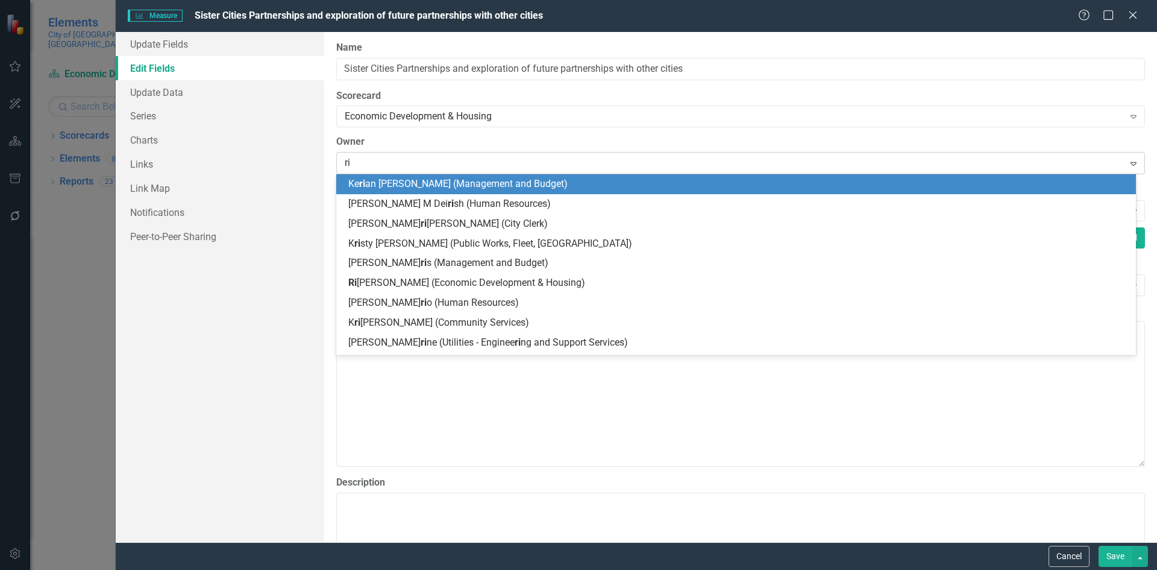
type input "riv"
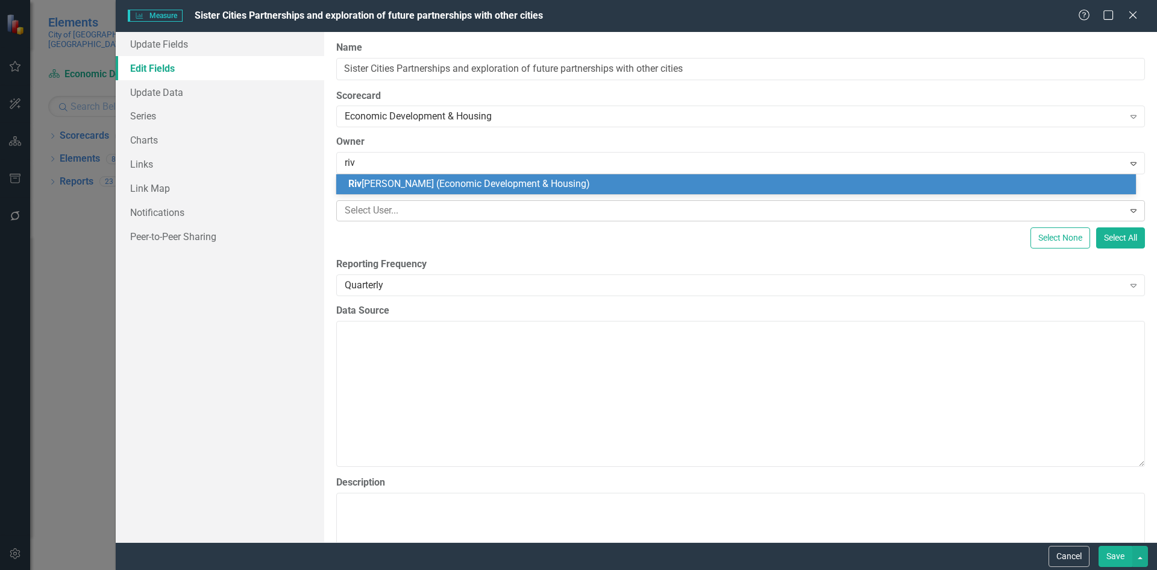
drag, startPoint x: 470, startPoint y: 181, endPoint x: 551, endPoint y: 201, distance: 83.8
click at [470, 181] on span "Riv onia Henry (Economic Development & Housing)" at bounding box center [469, 183] width 242 height 11
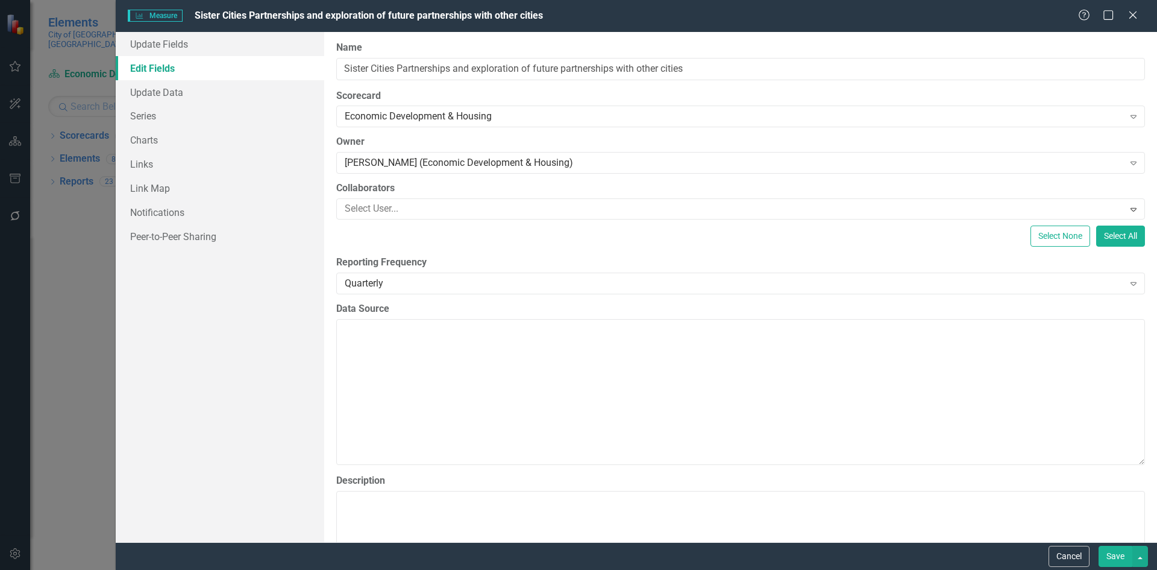
click at [1110, 550] on button "Save" at bounding box center [1116, 556] width 34 height 21
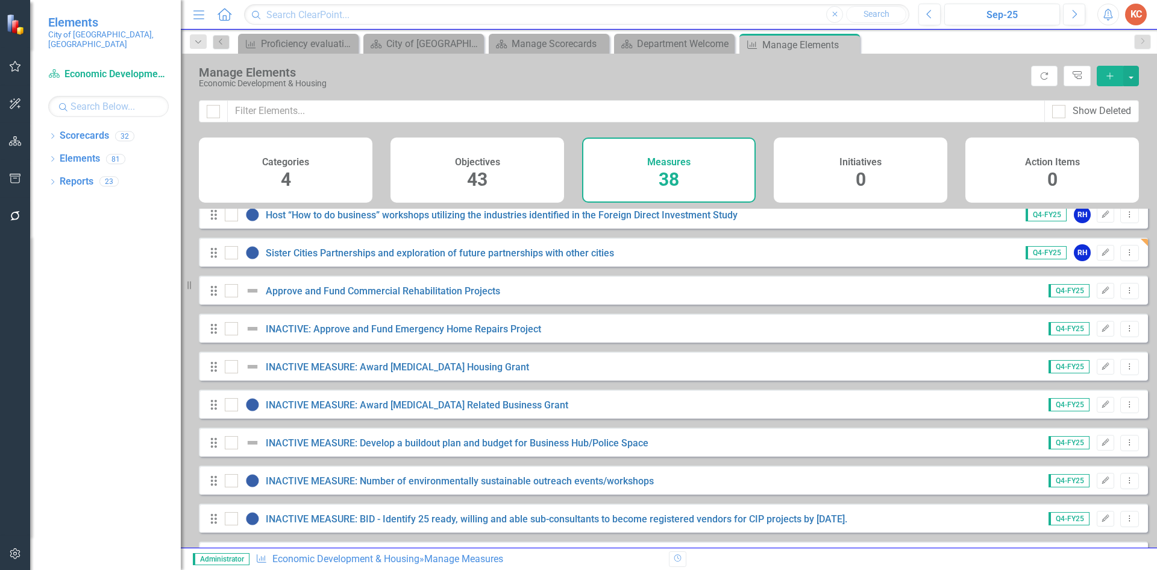
scroll to position [844, 0]
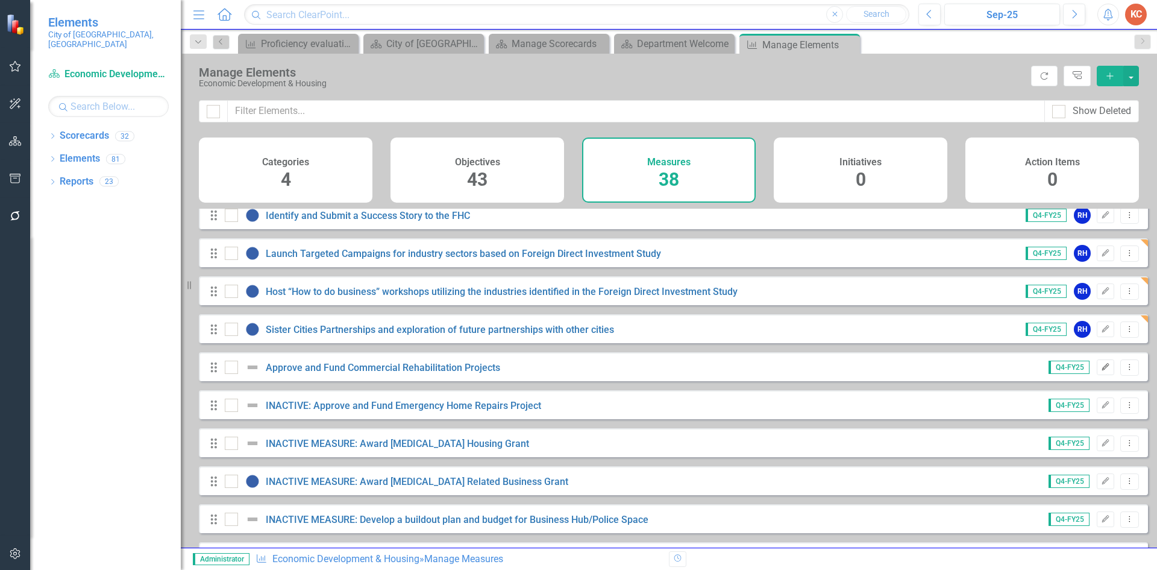
click at [1101, 371] on icon "Edit" at bounding box center [1105, 366] width 9 height 7
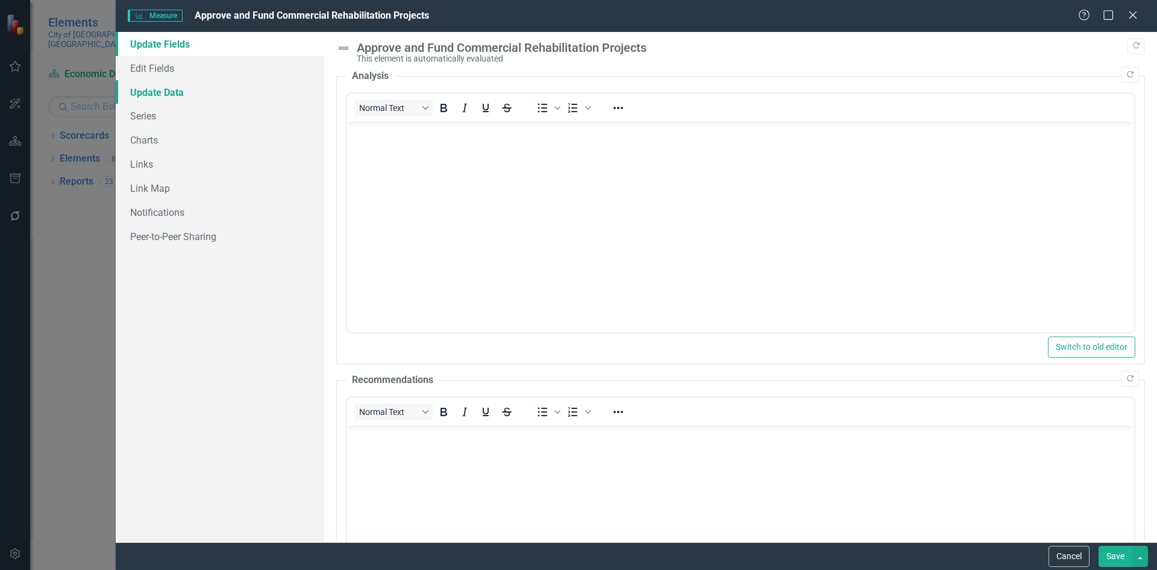
scroll to position [0, 0]
drag, startPoint x: 180, startPoint y: 67, endPoint x: 192, endPoint y: 69, distance: 12.8
click at [180, 67] on link "Edit Fields" at bounding box center [220, 68] width 209 height 24
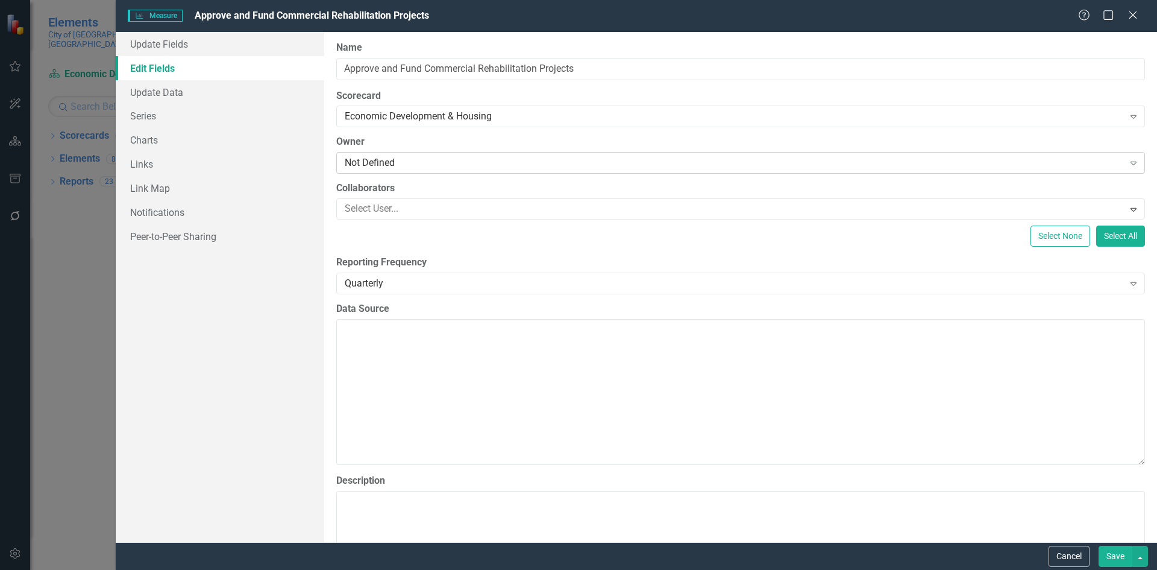
click at [446, 168] on div "Not Defined" at bounding box center [734, 163] width 779 height 14
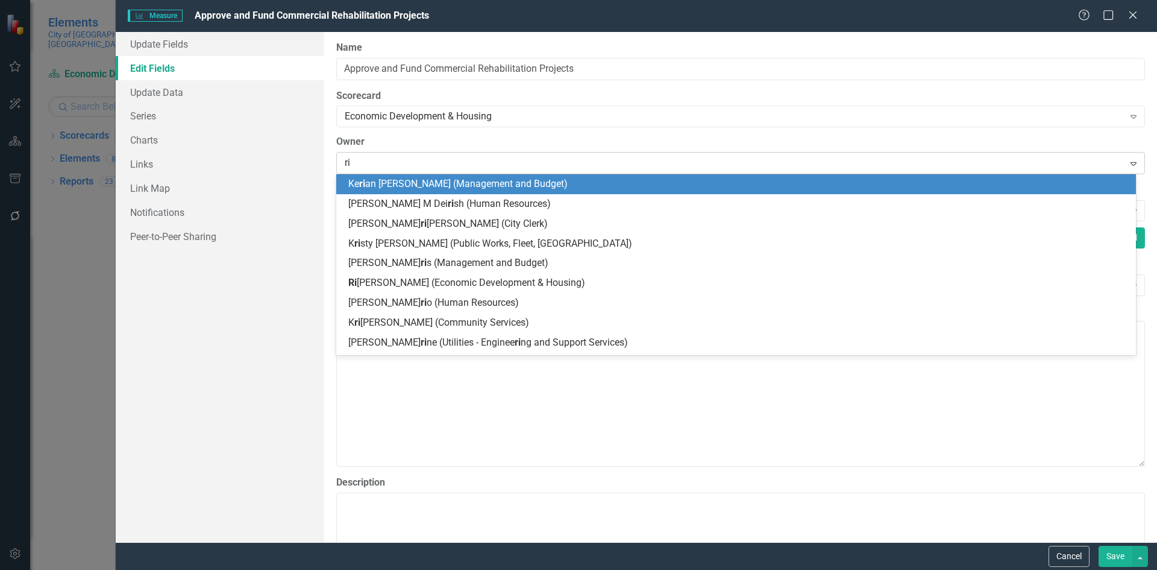
type input "riv"
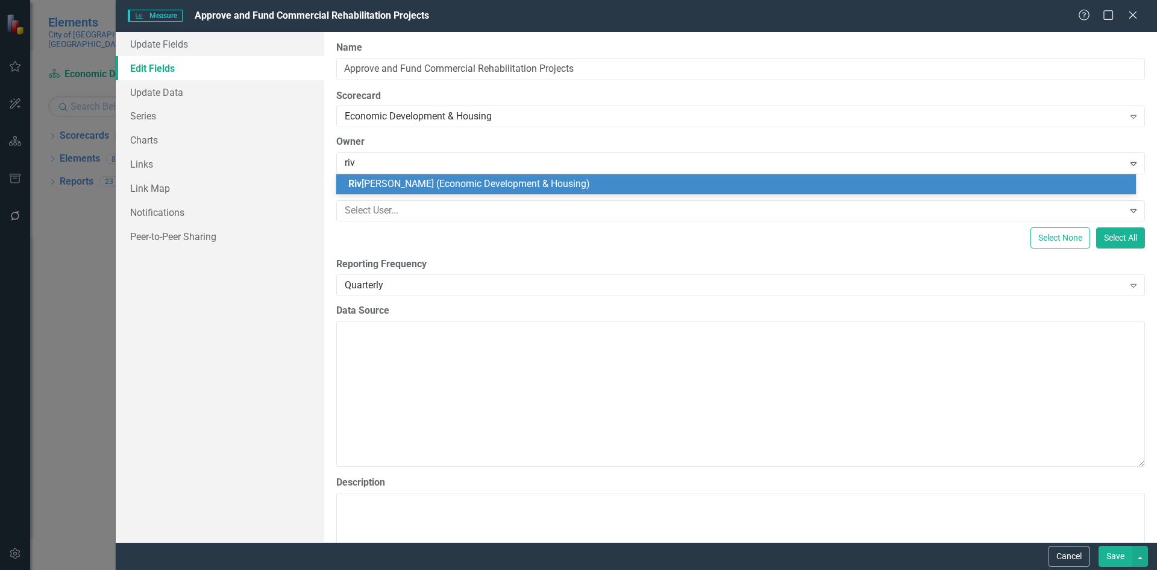
click at [445, 183] on span "Riv onia Henry (Economic Development & Housing)" at bounding box center [469, 183] width 242 height 11
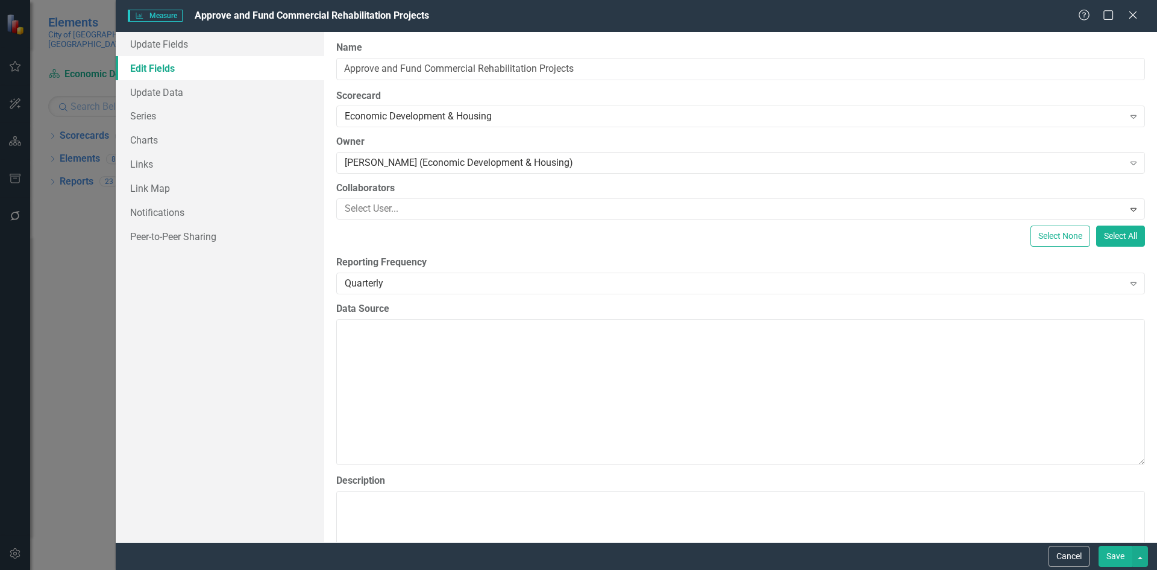
drag, startPoint x: 1108, startPoint y: 553, endPoint x: 1002, endPoint y: 511, distance: 113.6
click at [1105, 550] on button "Save" at bounding box center [1116, 556] width 34 height 21
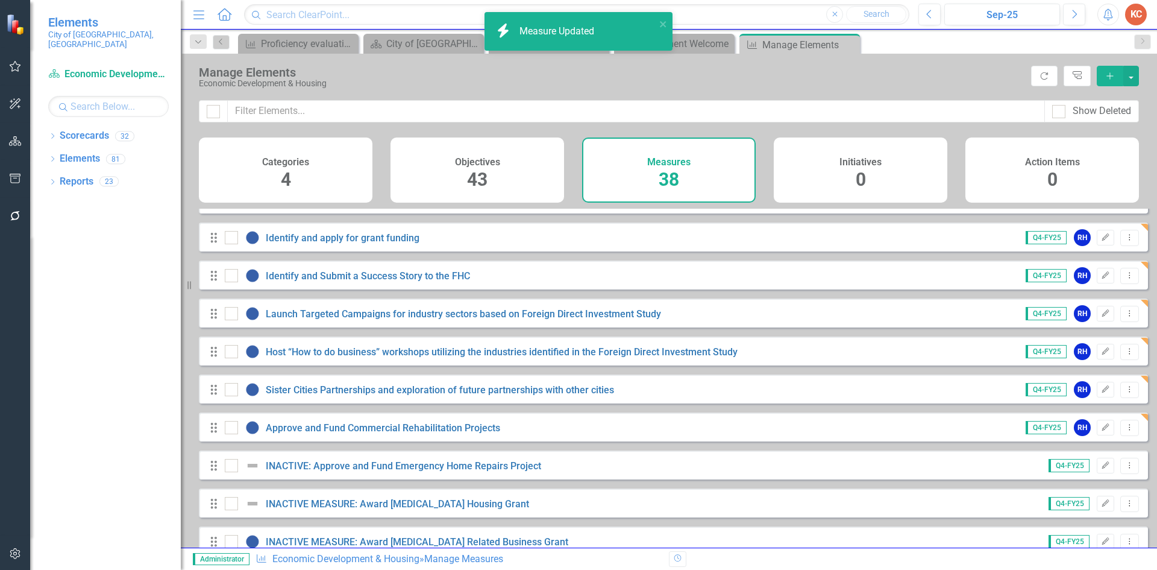
scroll to position [844, 0]
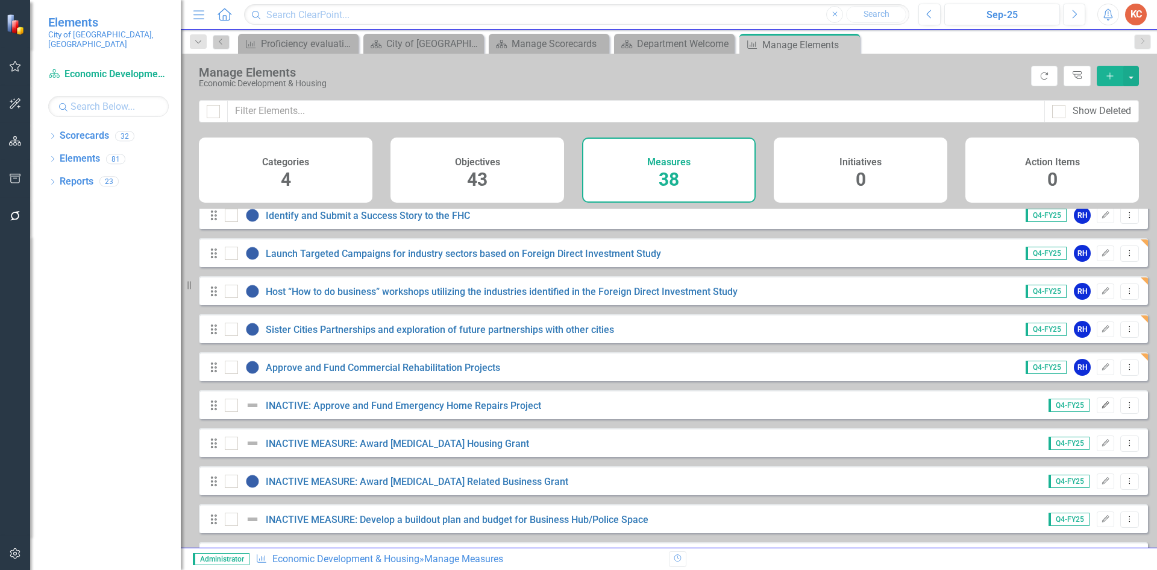
click at [1101, 409] on icon "Edit" at bounding box center [1105, 404] width 9 height 7
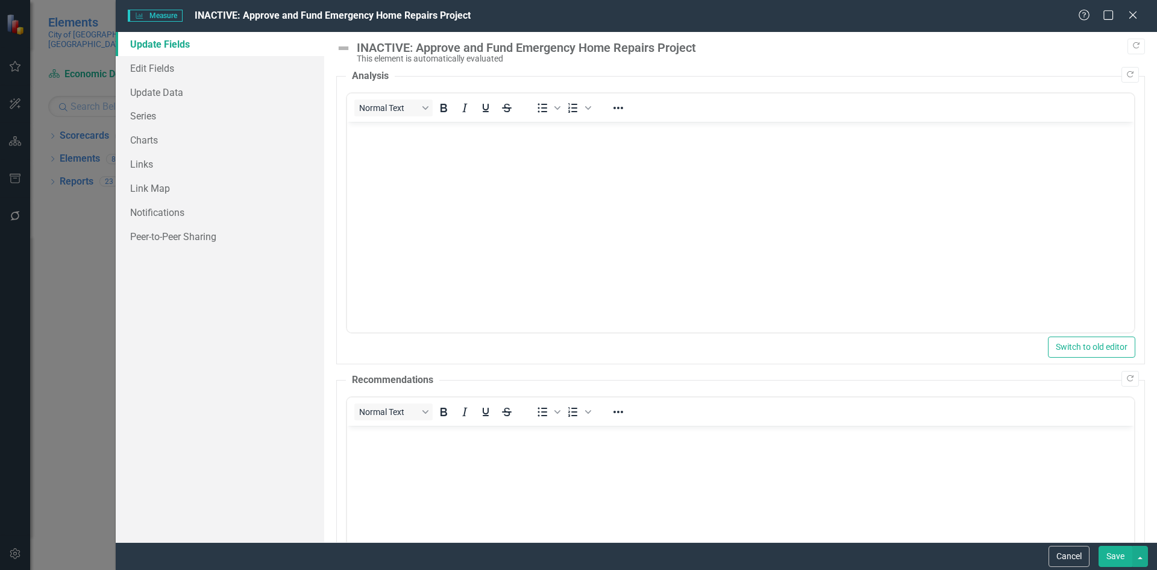
scroll to position [0, 0]
click at [1134, 15] on icon at bounding box center [1132, 14] width 9 height 9
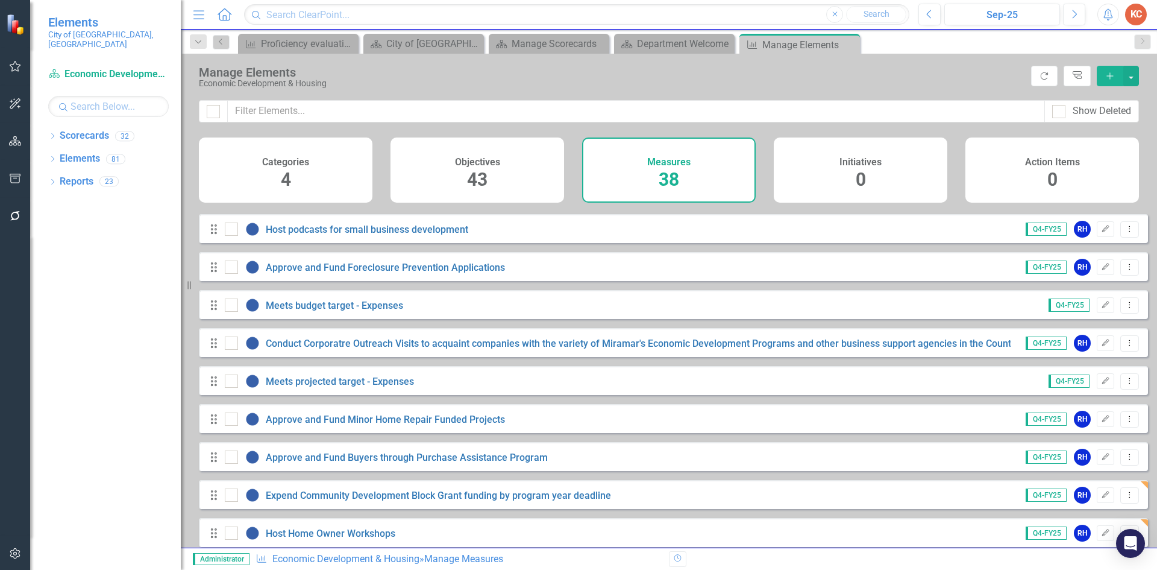
scroll to position [89, 0]
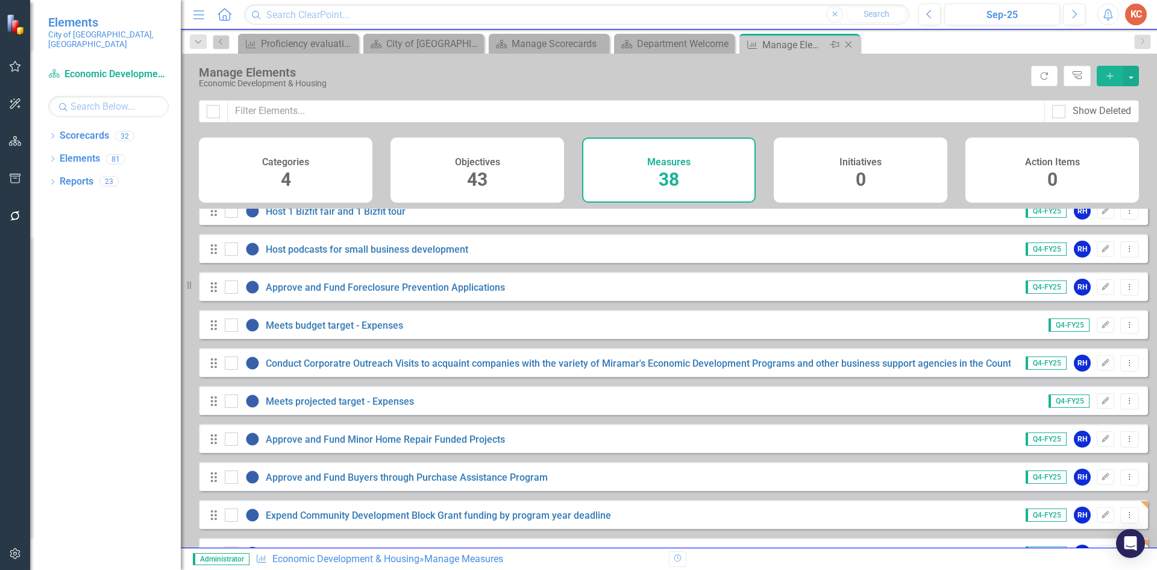
click at [851, 45] on icon "Close" at bounding box center [849, 45] width 12 height 10
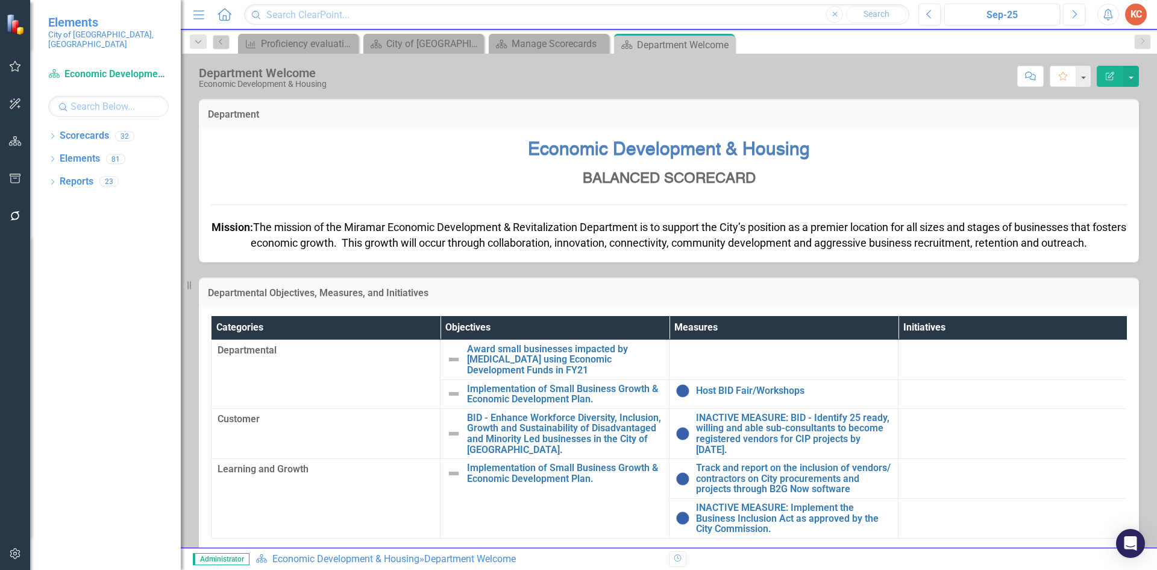
click at [0, 0] on div "Close" at bounding box center [0, 0] width 0 height 0
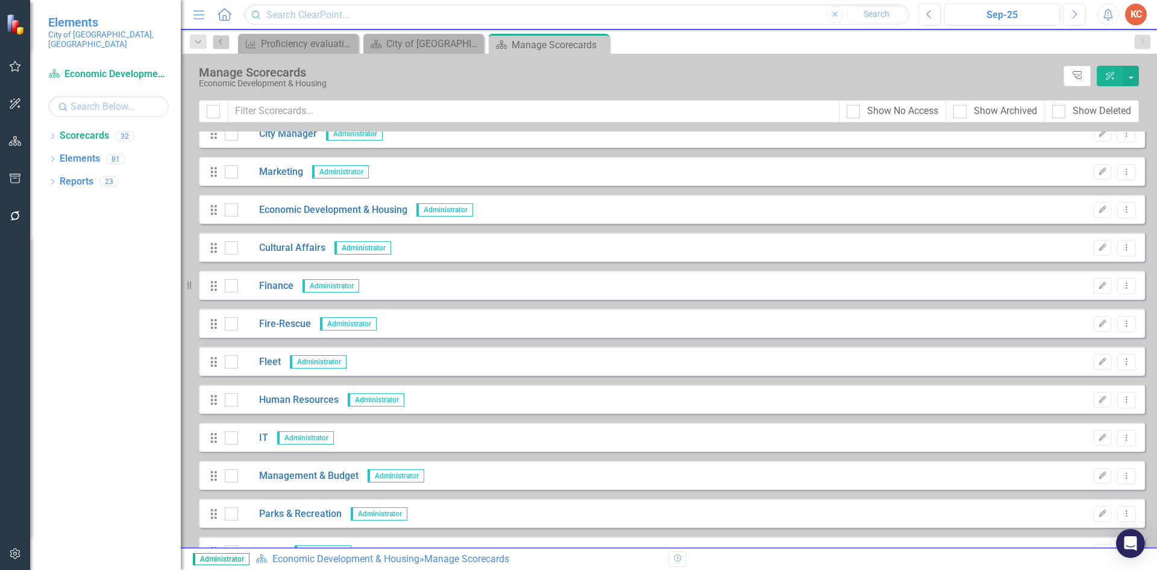
scroll to position [362, 0]
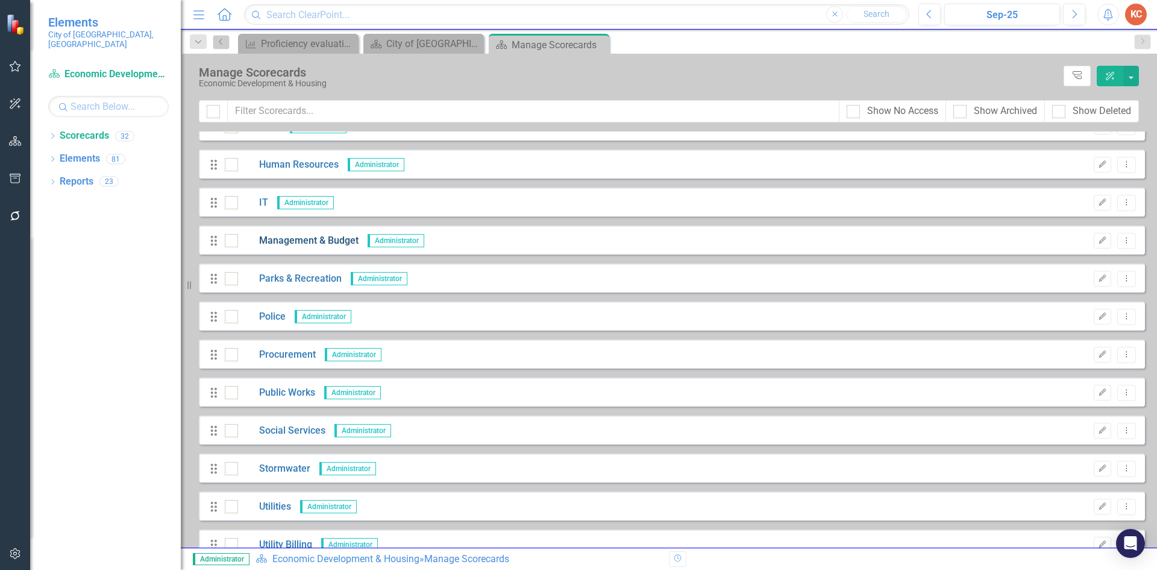
click at [325, 237] on link "Management & Budget" at bounding box center [298, 241] width 121 height 14
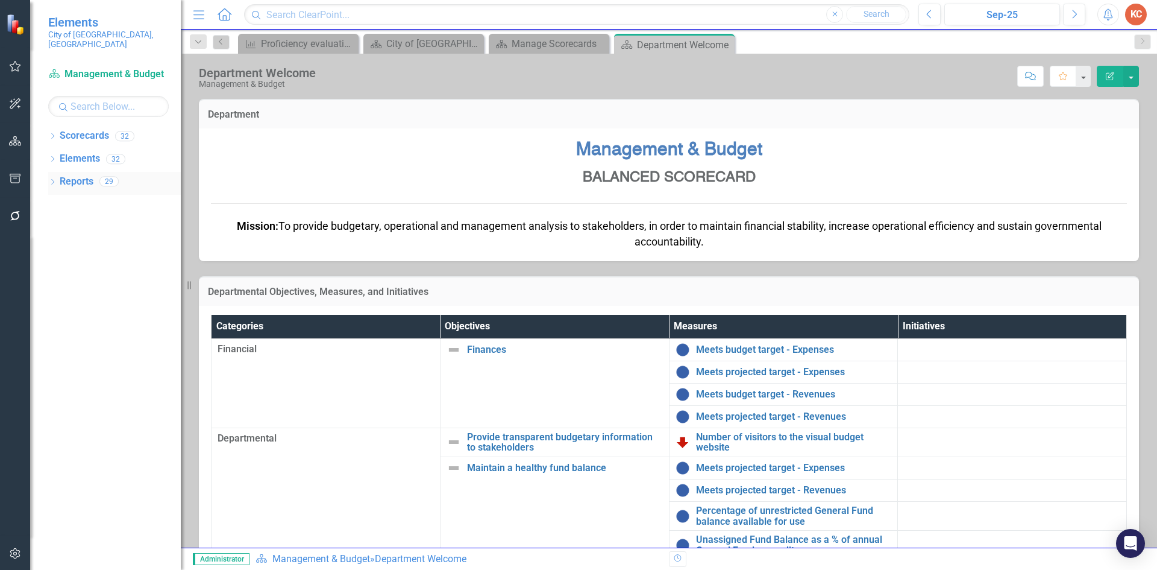
click at [81, 175] on link "Reports" at bounding box center [77, 182] width 34 height 14
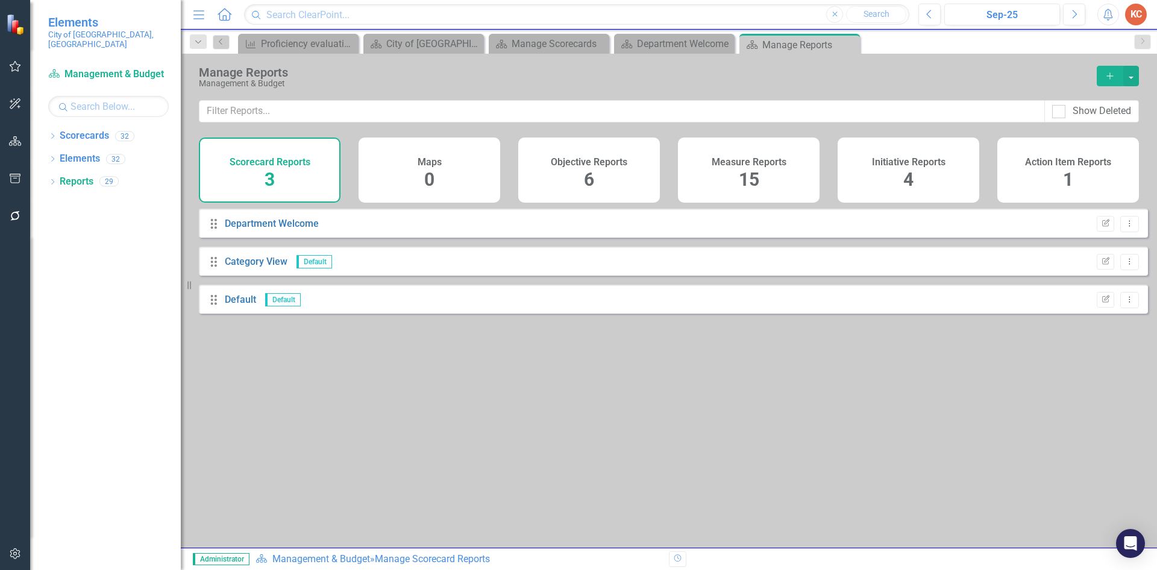
click at [769, 166] on h4 "Measure Reports" at bounding box center [749, 162] width 75 height 11
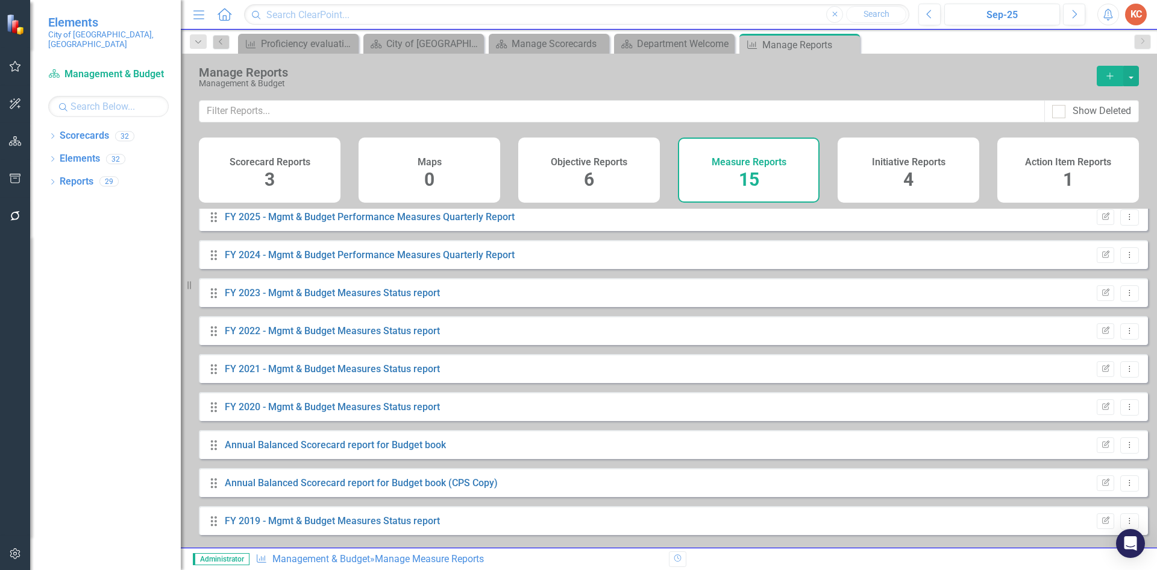
scroll to position [240, 0]
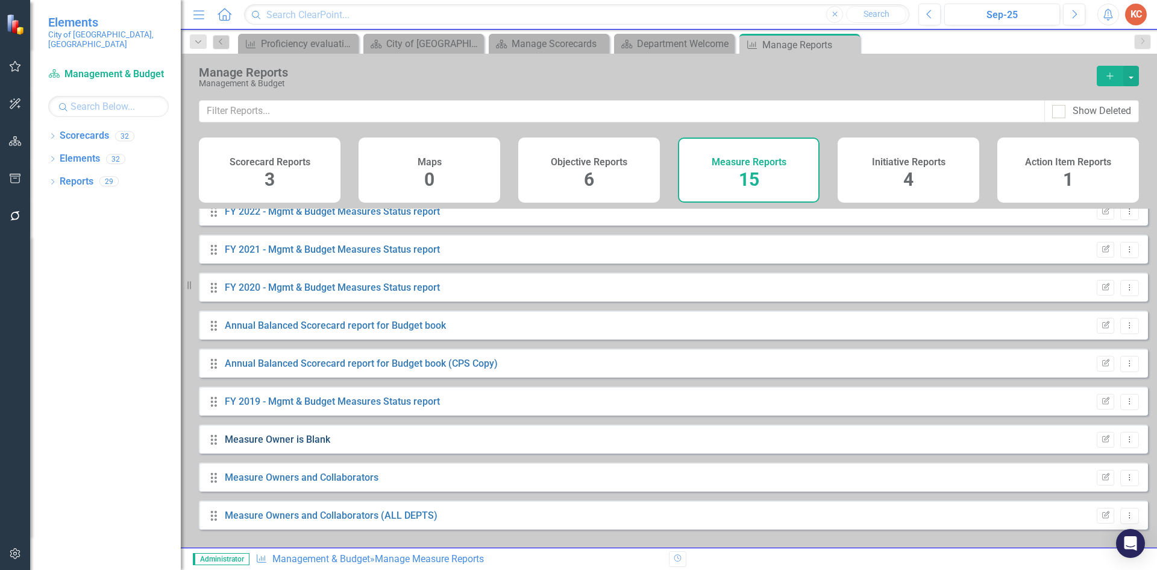
click at [292, 445] on link "Measure Owner is Blank" at bounding box center [277, 438] width 105 height 11
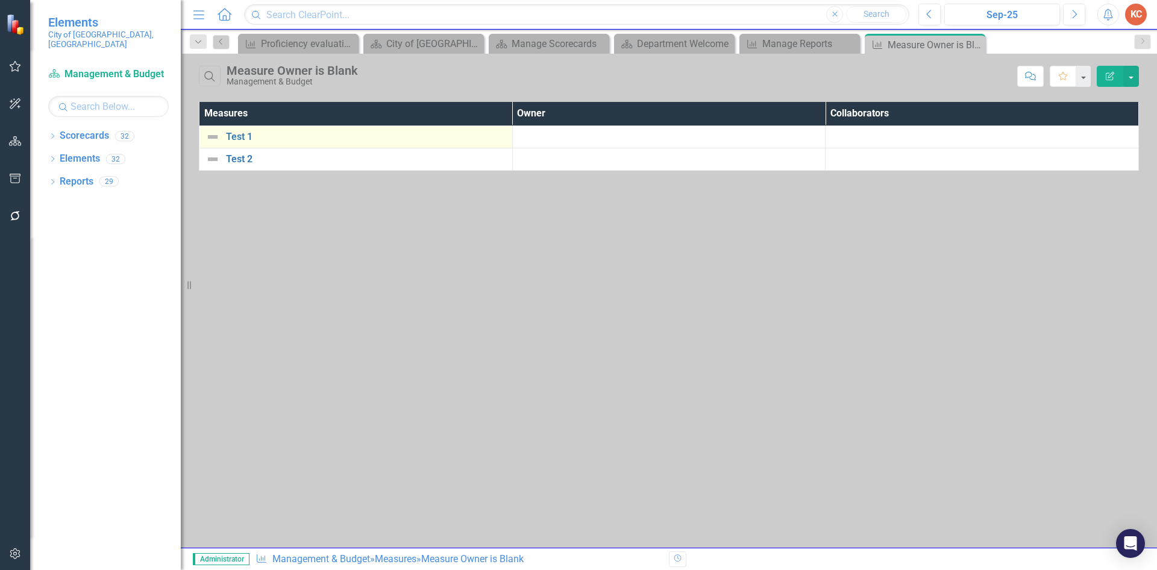
click at [235, 130] on div "Test 1" at bounding box center [356, 137] width 301 height 14
click at [236, 136] on link "Test 1" at bounding box center [366, 136] width 280 height 11
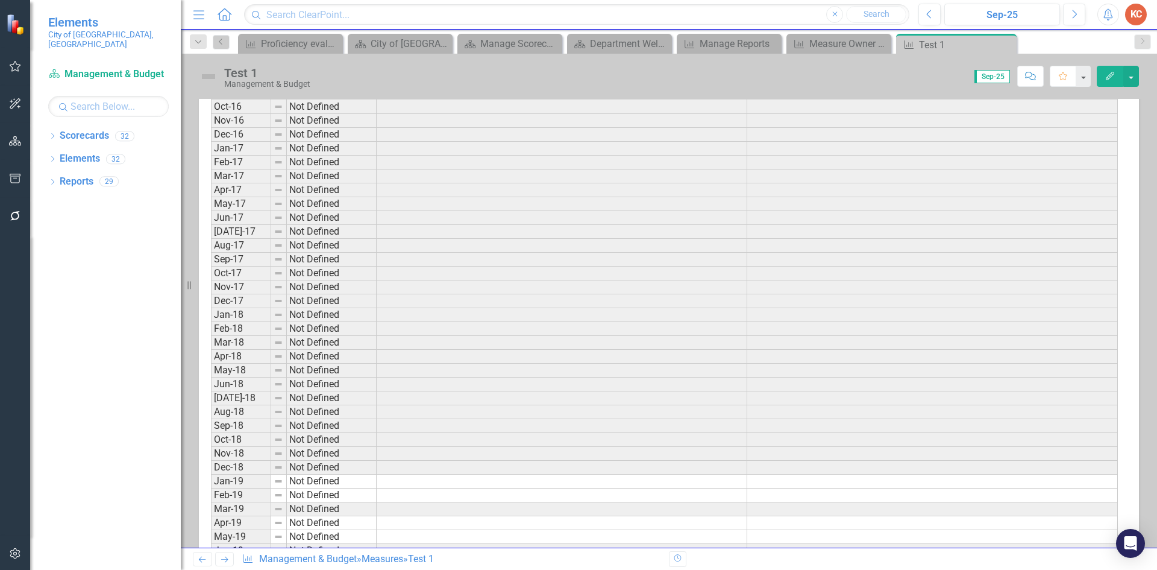
scroll to position [1441, 0]
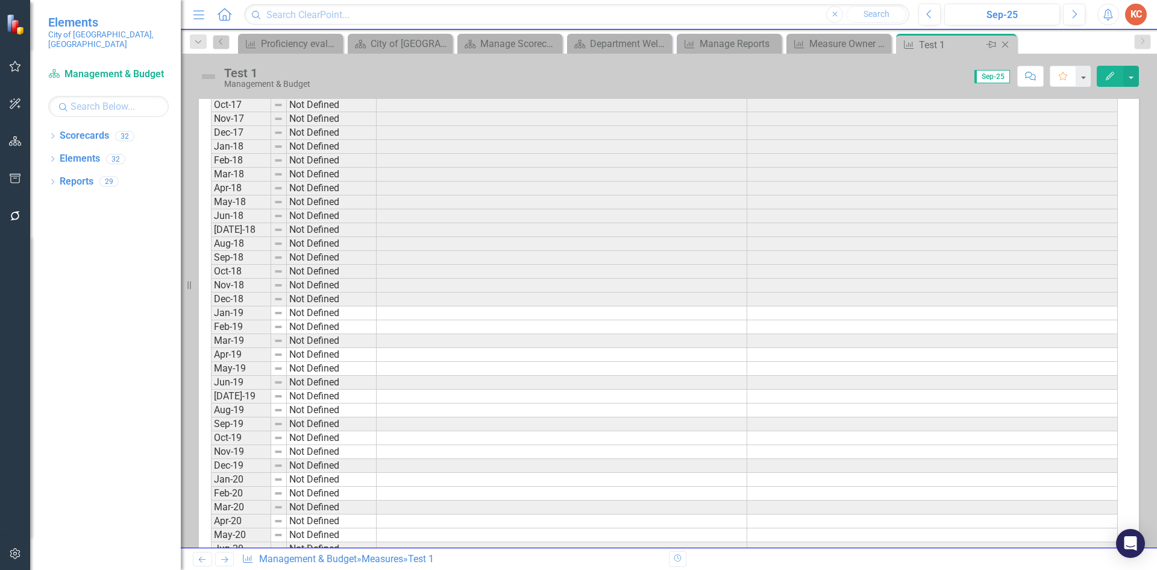
click at [1004, 45] on icon "Close" at bounding box center [1005, 45] width 12 height 10
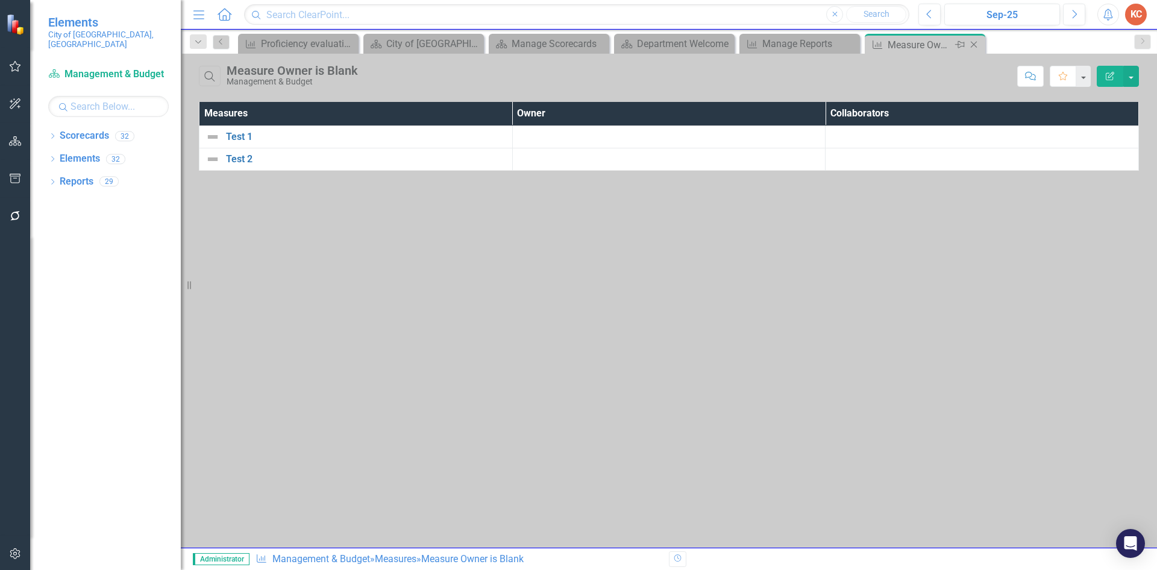
click at [974, 44] on icon "Close" at bounding box center [974, 45] width 12 height 10
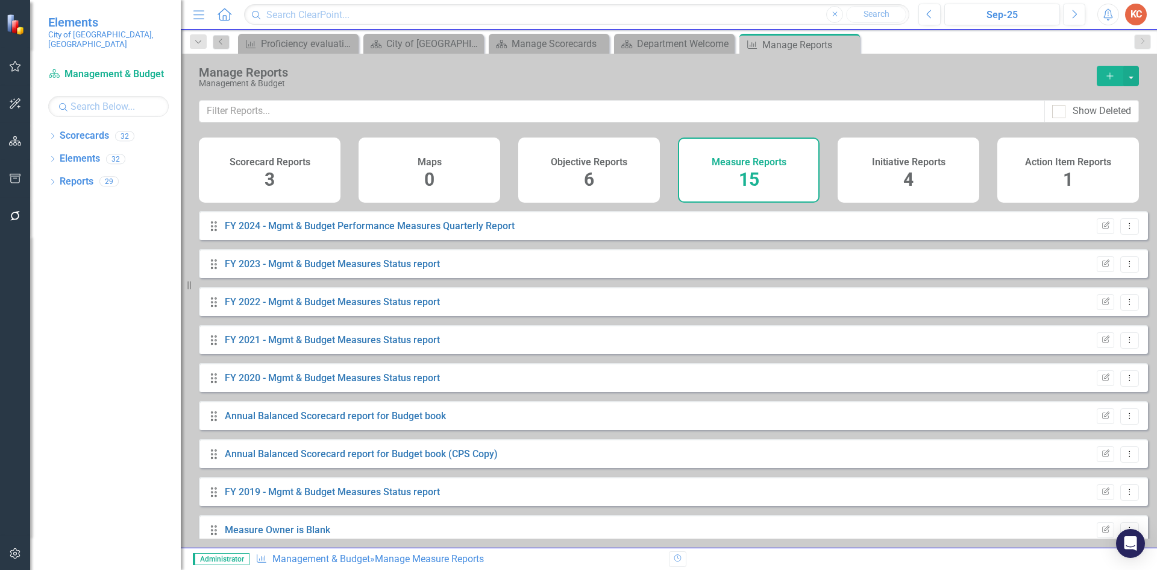
scroll to position [240, 0]
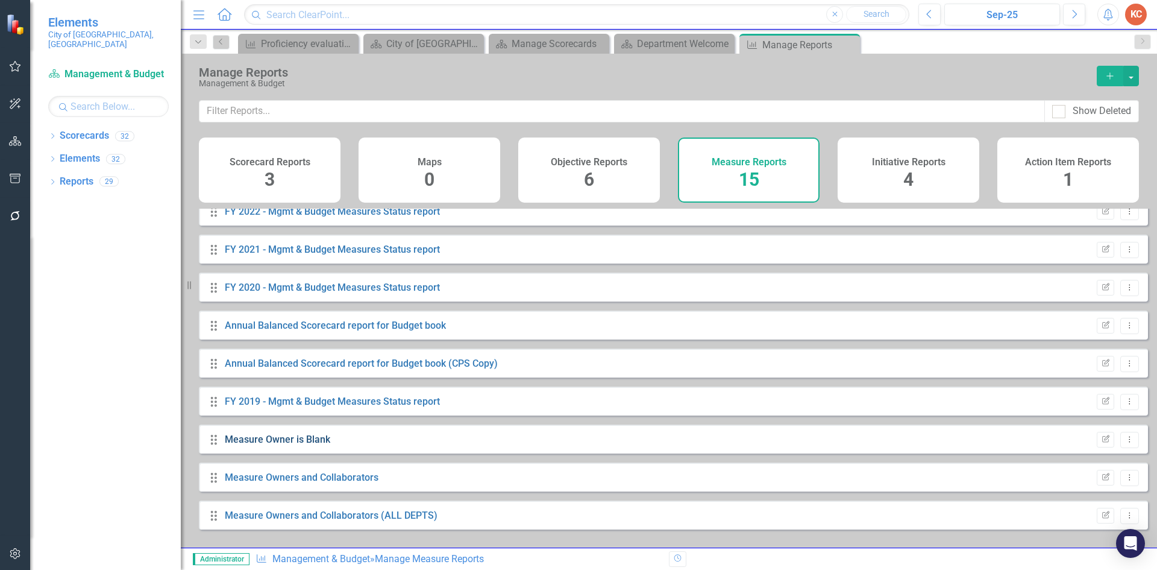
click at [301, 445] on link "Measure Owner is Blank" at bounding box center [277, 438] width 105 height 11
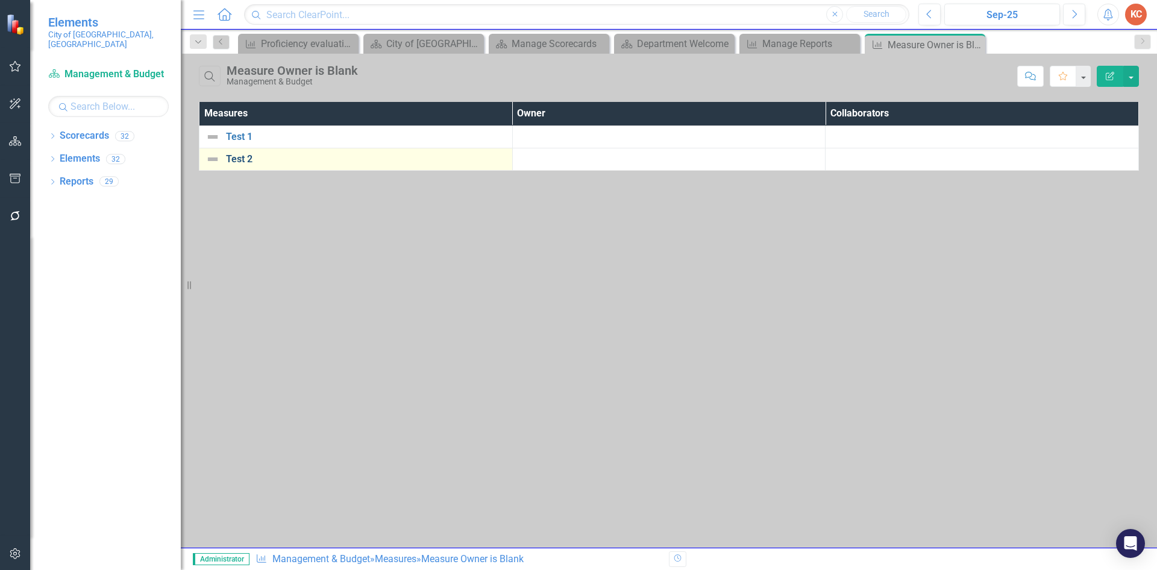
click at [248, 162] on link "Test 2" at bounding box center [366, 159] width 280 height 11
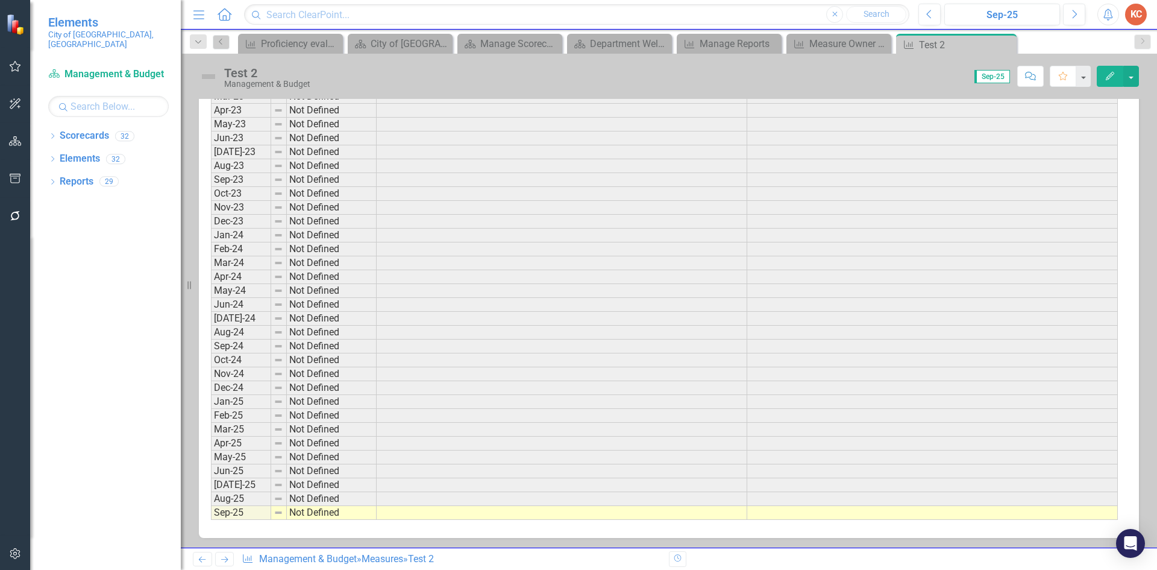
scroll to position [2353, 0]
click at [0, 0] on icon "Close" at bounding box center [0, 0] width 0 height 0
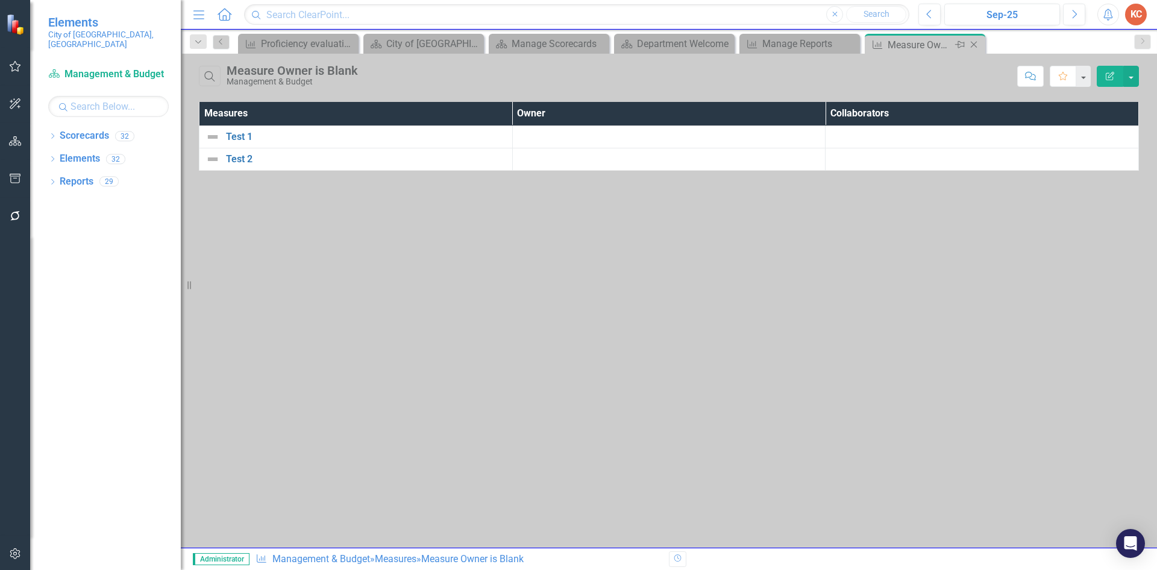
click at [973, 45] on icon at bounding box center [974, 45] width 7 height 7
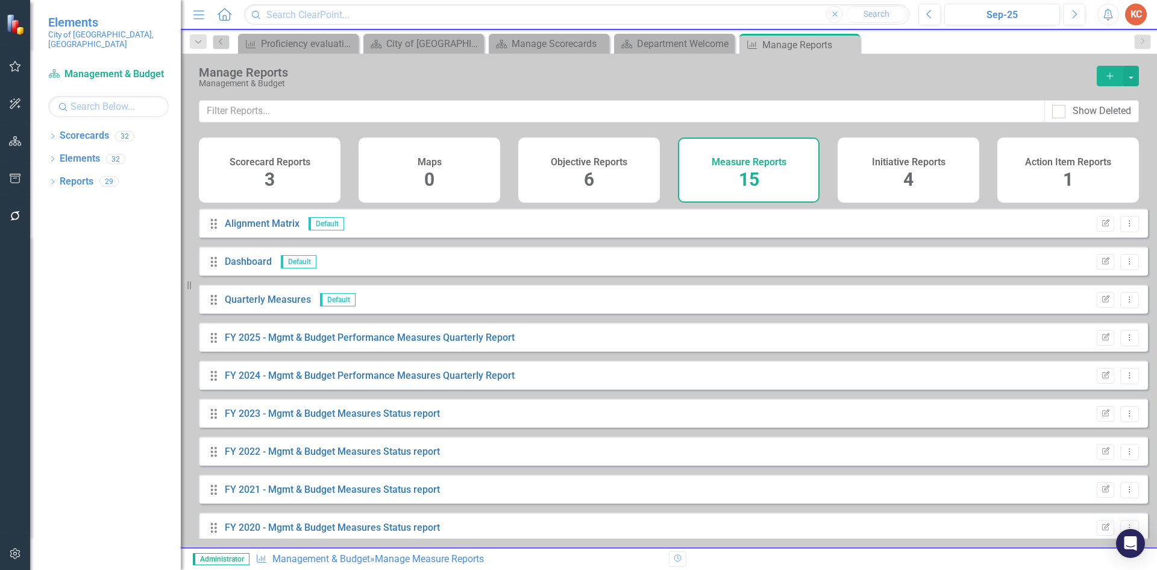
scroll to position [240, 0]
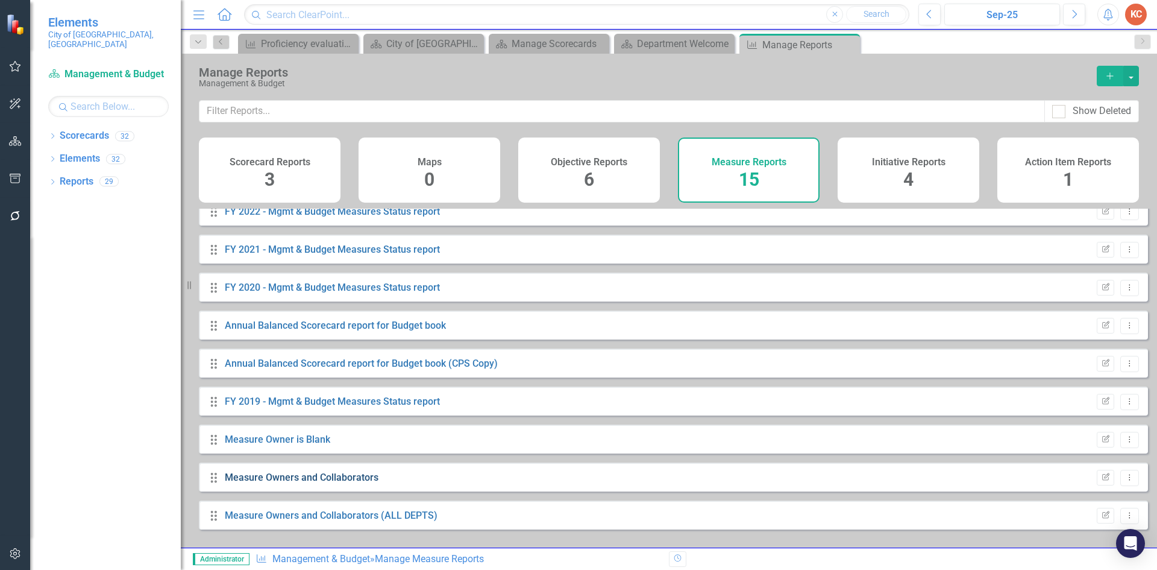
click at [316, 482] on link "Measure Owners and Collaborators" at bounding box center [302, 476] width 154 height 11
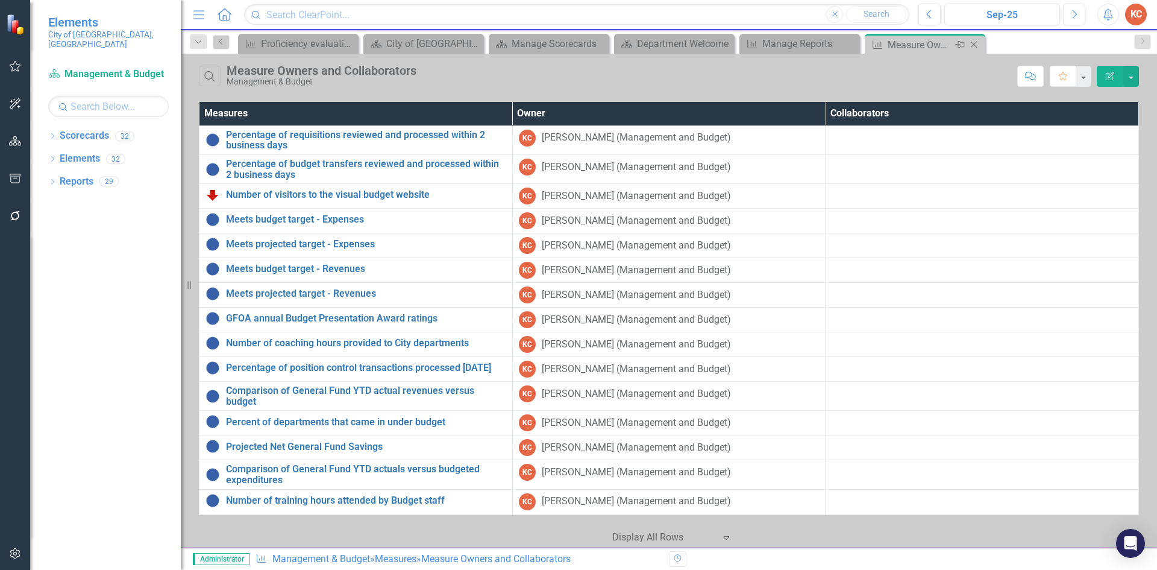
click at [975, 46] on icon "Close" at bounding box center [974, 45] width 12 height 10
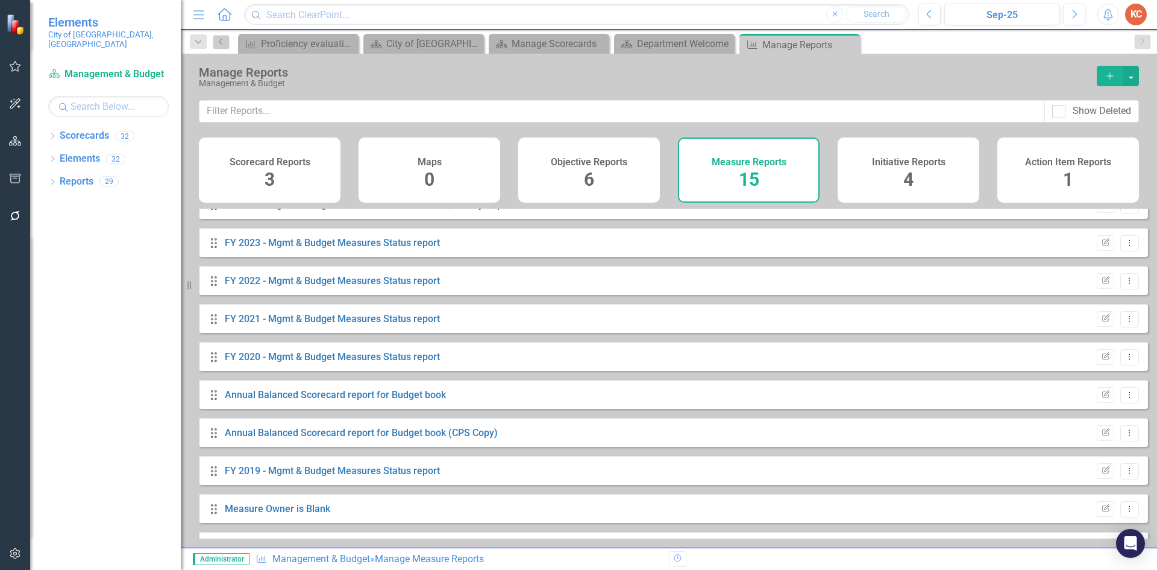
scroll to position [240, 0]
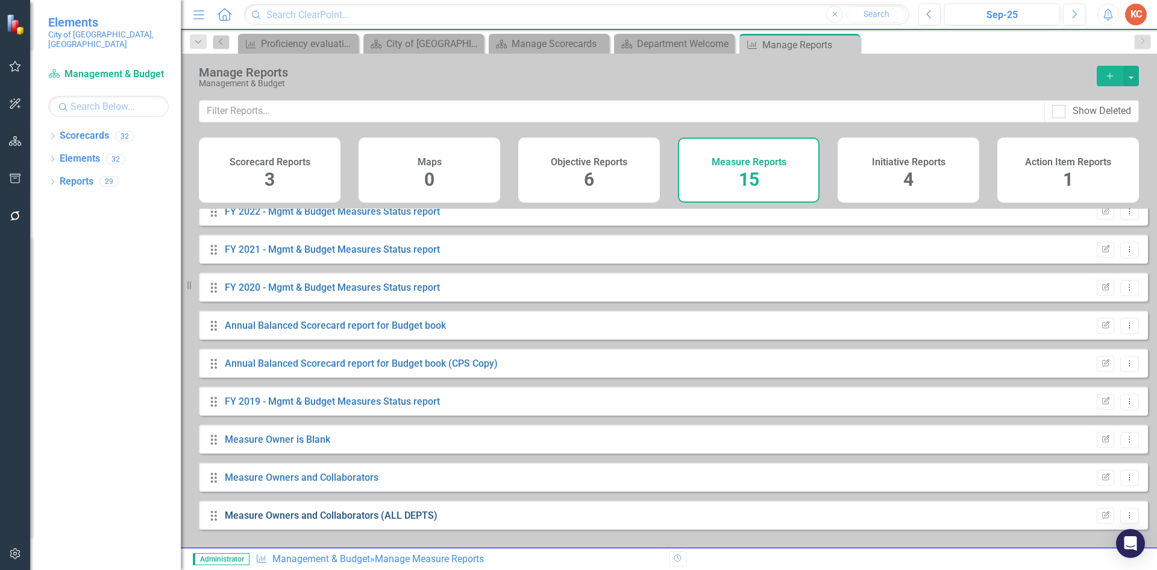
click at [330, 521] on link "Measure Owners and Collaborators (ALL DEPTS)" at bounding box center [331, 514] width 213 height 11
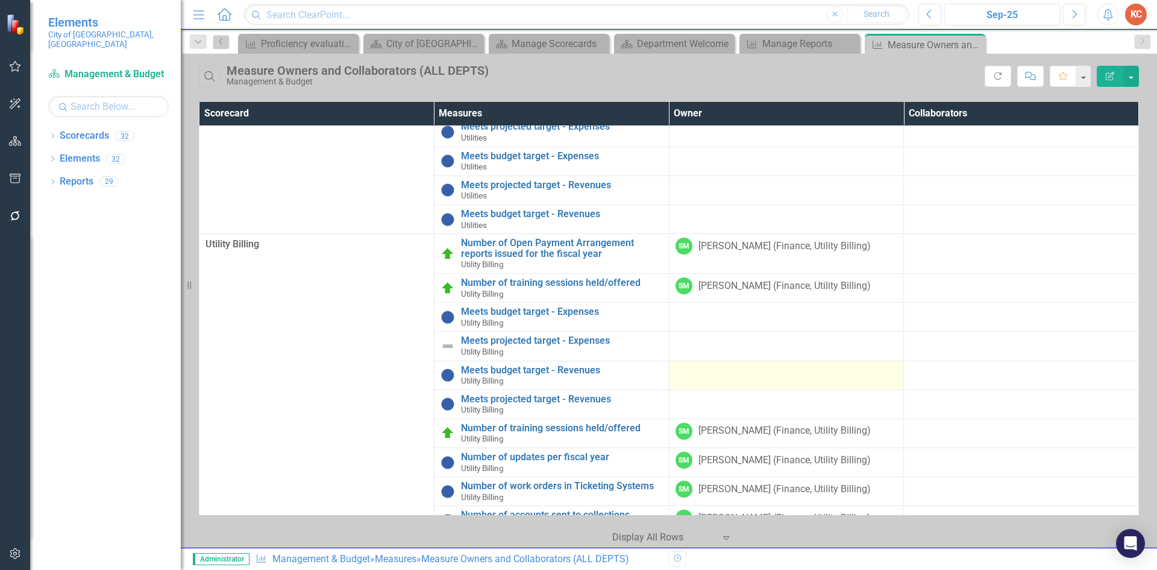
scroll to position [11409, 0]
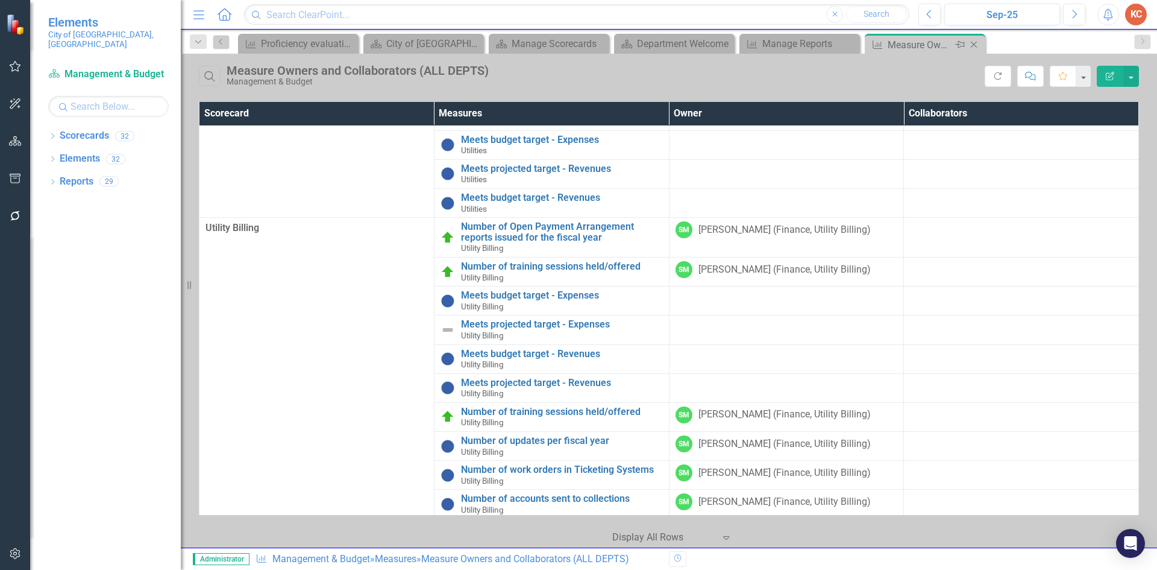
click at [971, 46] on icon "Close" at bounding box center [974, 45] width 12 height 10
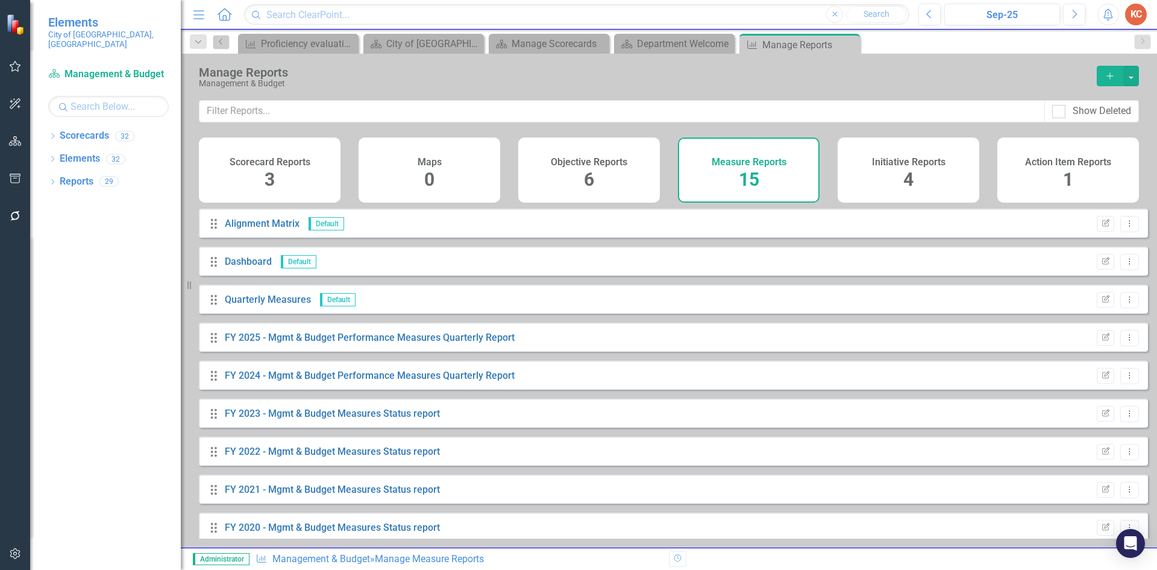
click at [899, 163] on h4 "Initiative Reports" at bounding box center [909, 162] width 74 height 11
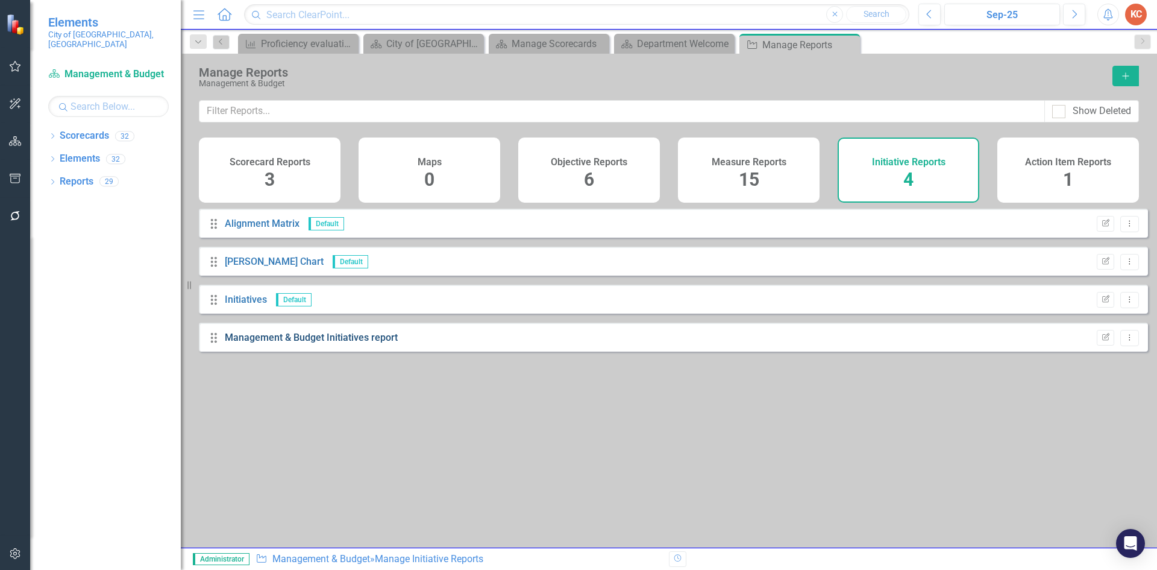
click at [309, 343] on link "Management & Budget Initiatives report" at bounding box center [311, 337] width 173 height 11
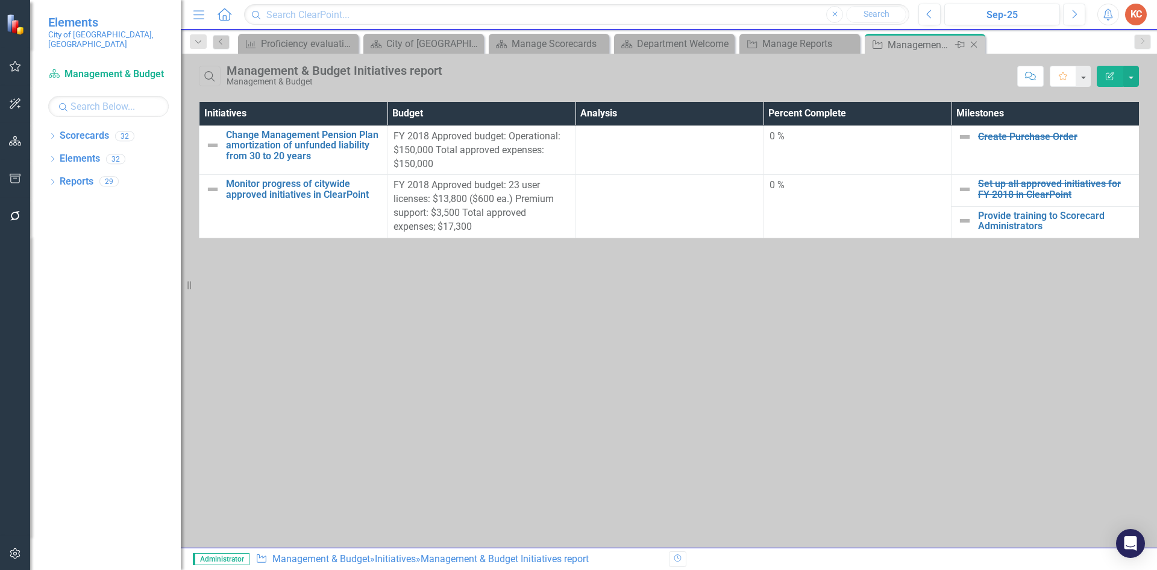
click at [973, 45] on icon "Close" at bounding box center [974, 45] width 12 height 10
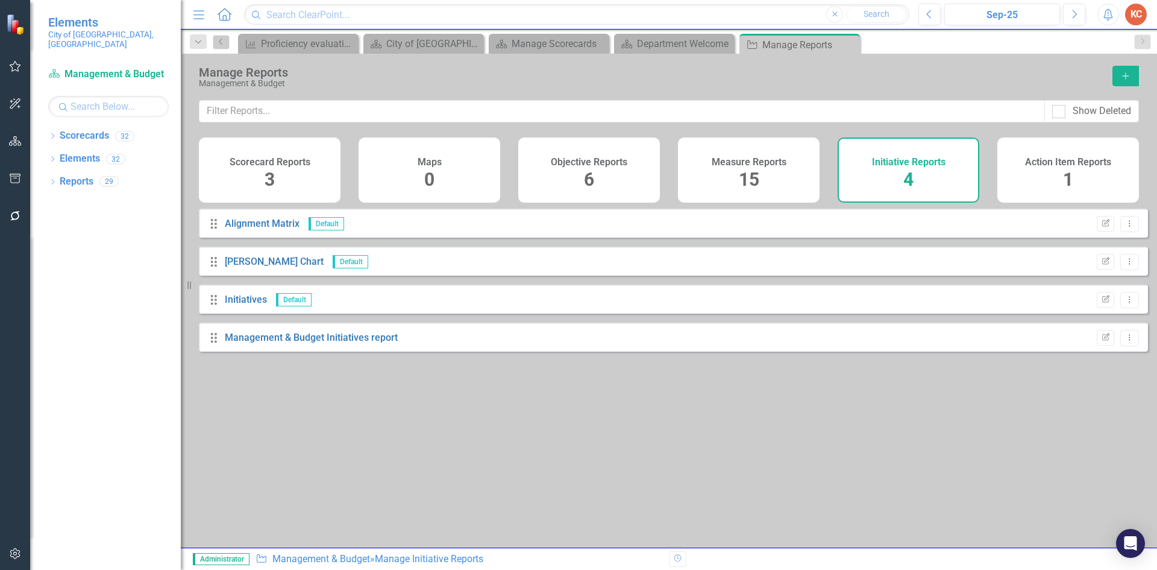
click at [281, 175] on div "Scorecard Reports 3" at bounding box center [270, 169] width 142 height 65
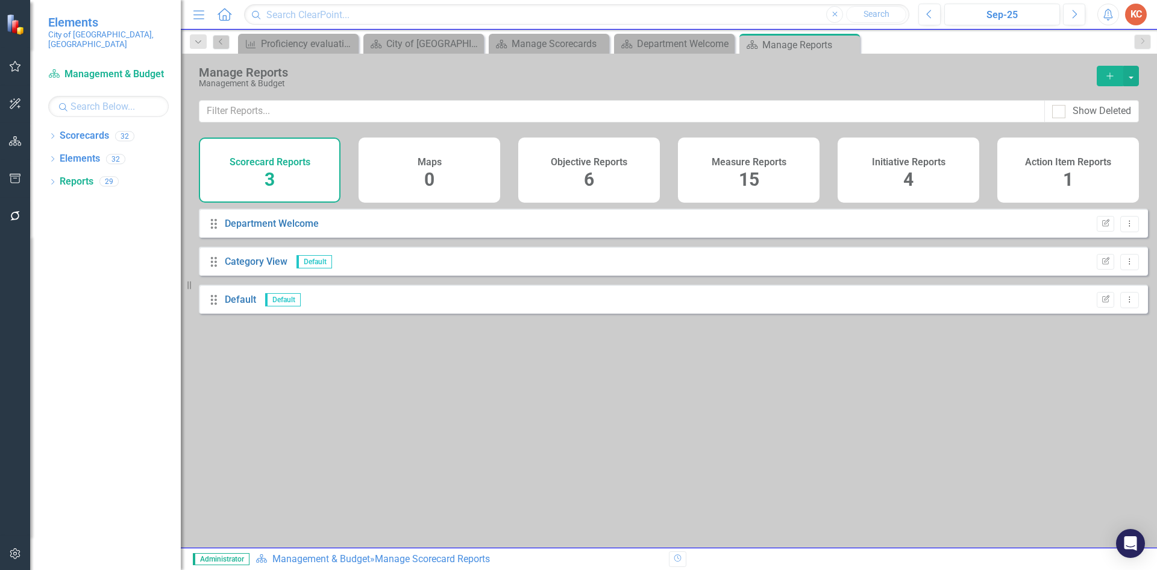
click at [583, 161] on h4 "Objective Reports" at bounding box center [589, 162] width 77 height 11
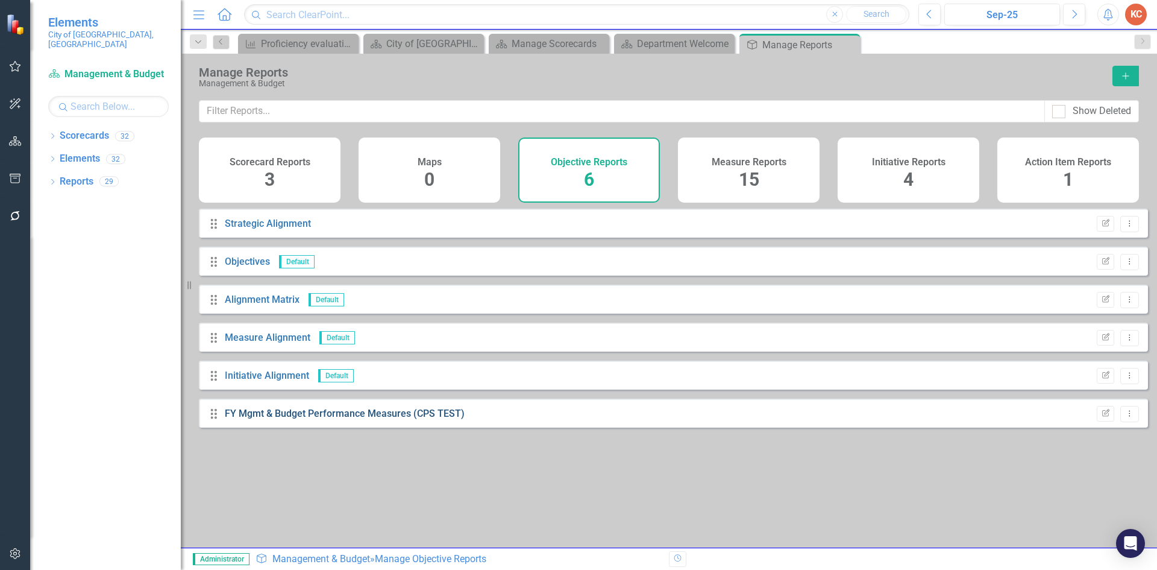
click at [396, 419] on link "FY Mgmt & Budget Performance Measures (CPS TEST)" at bounding box center [345, 412] width 240 height 11
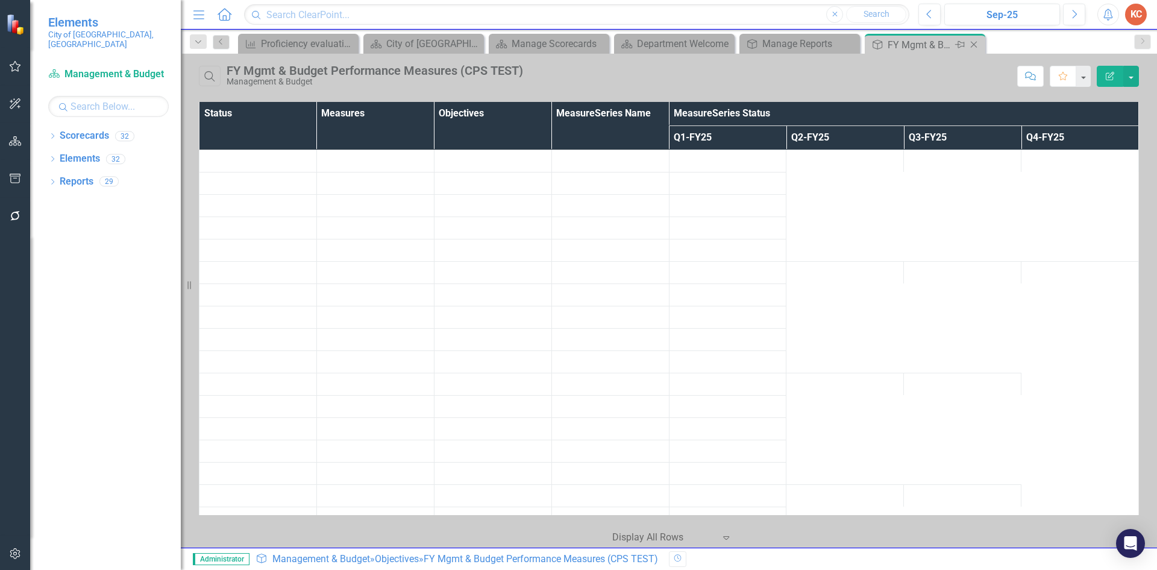
click at [976, 45] on icon "Close" at bounding box center [974, 45] width 12 height 10
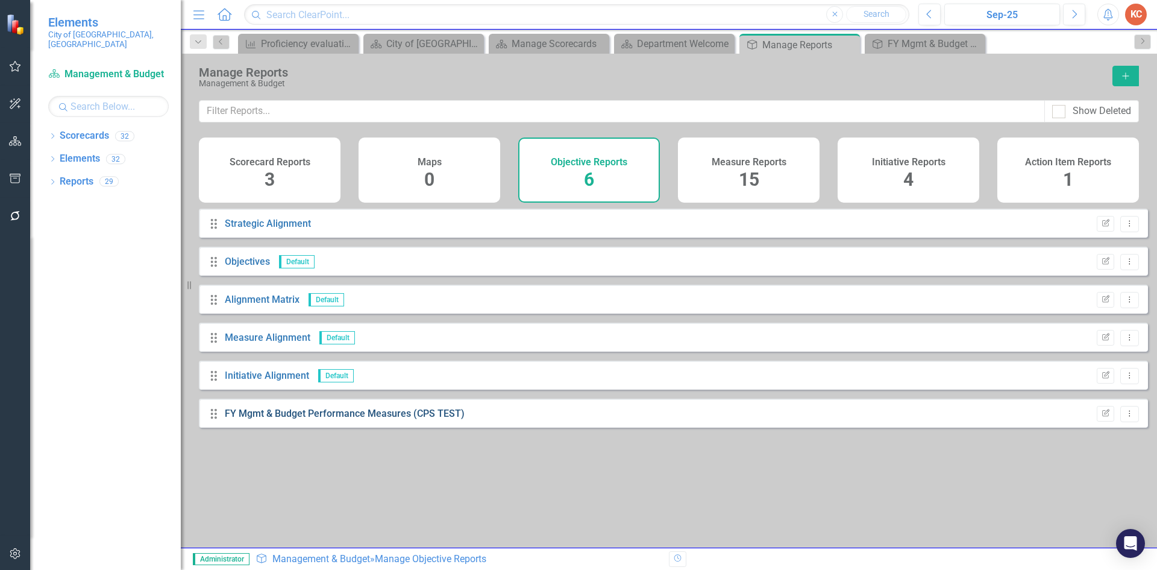
click at [401, 419] on link "FY Mgmt & Budget Performance Measures (CPS TEST)" at bounding box center [345, 412] width 240 height 11
